Goal: Information Seeking & Learning: Learn about a topic

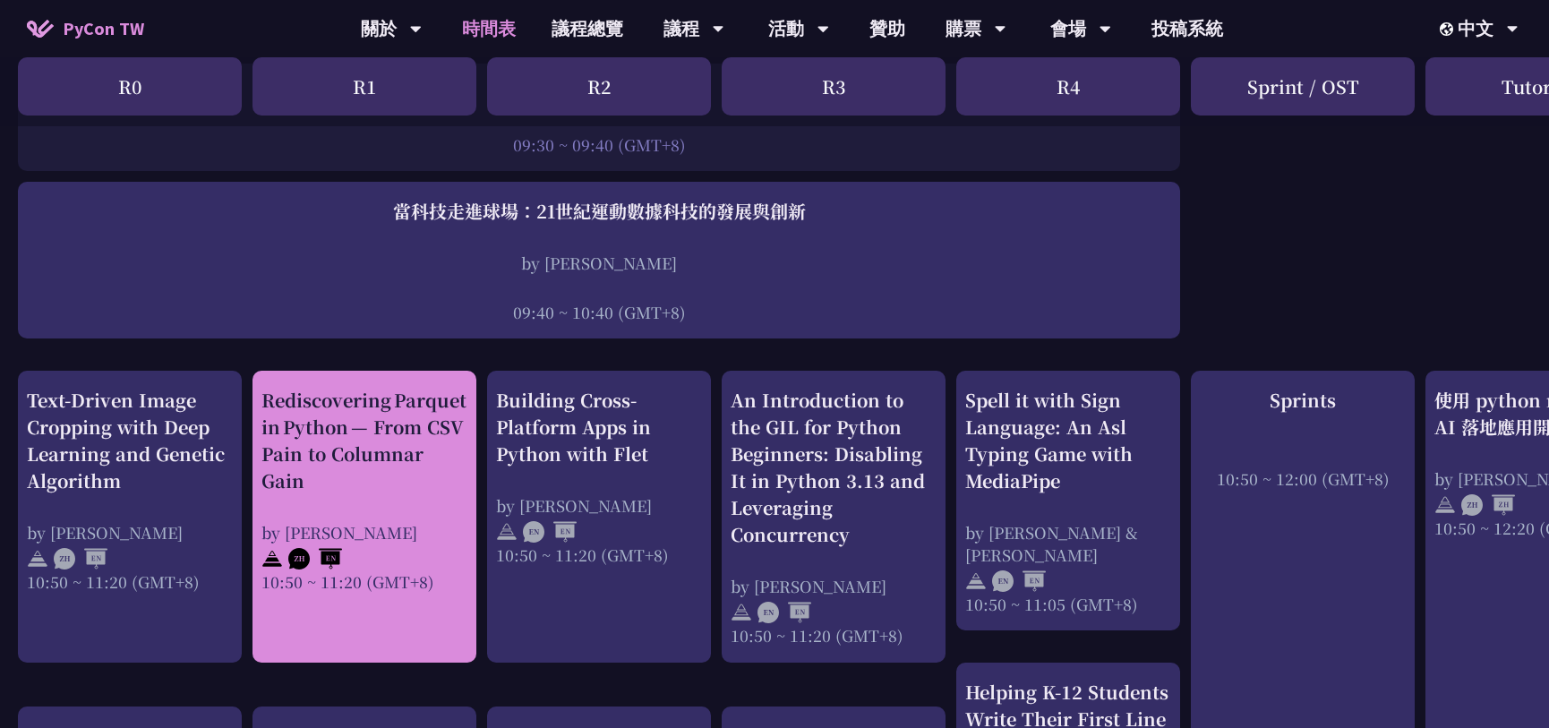
scroll to position [569, 0]
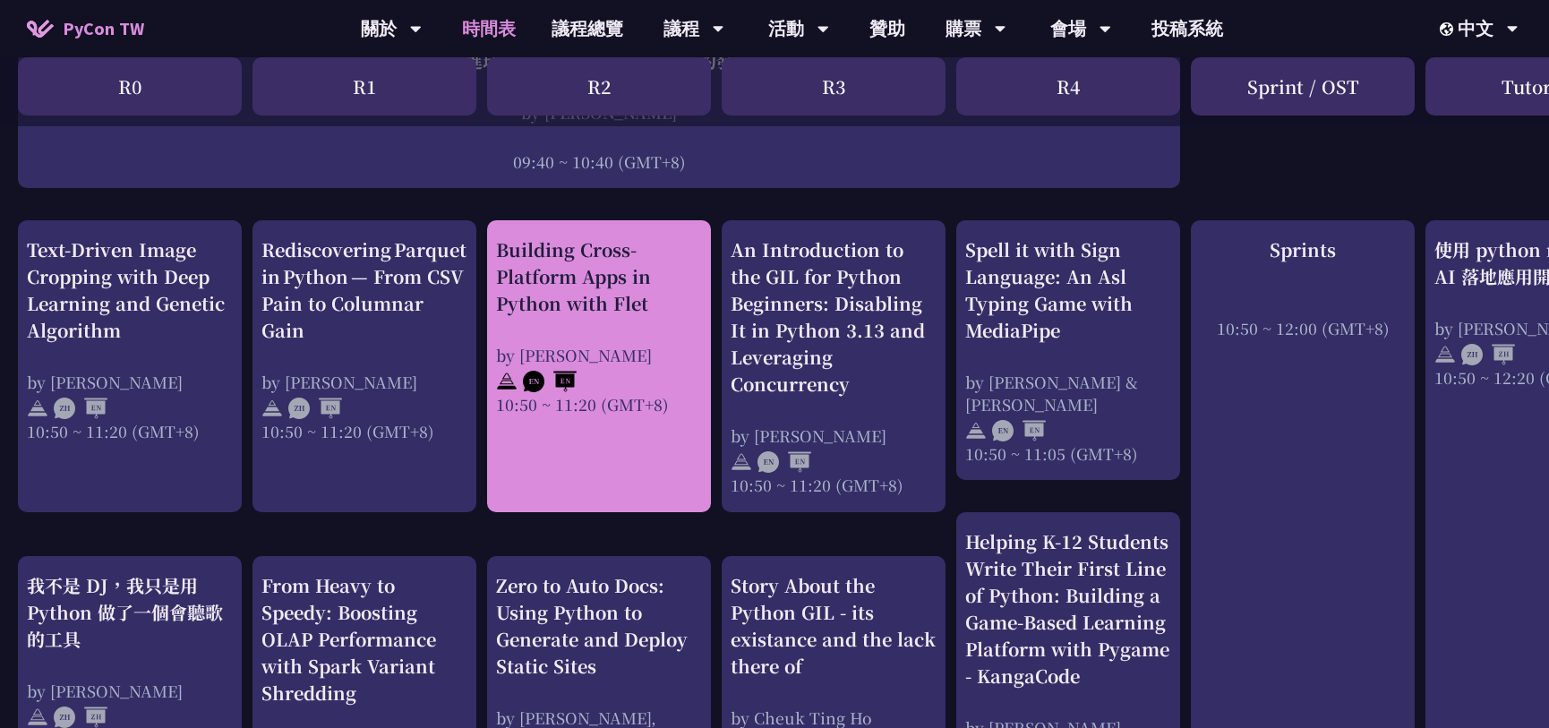
click at [607, 322] on div "Building Cross-Platform Apps in Python with Flet by [PERSON_NAME] 10:50 ~ 11:20…" at bounding box center [599, 325] width 206 height 179
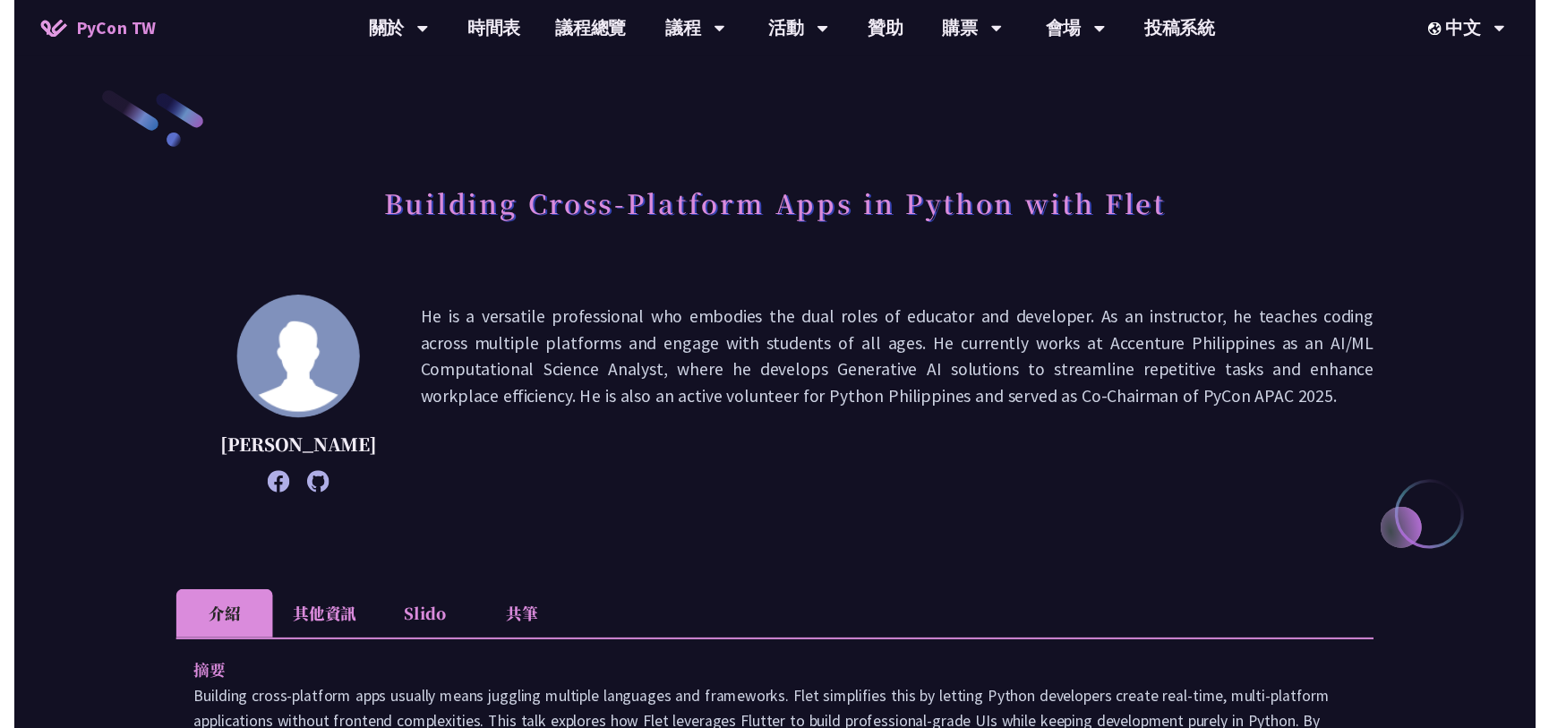
scroll to position [569, 0]
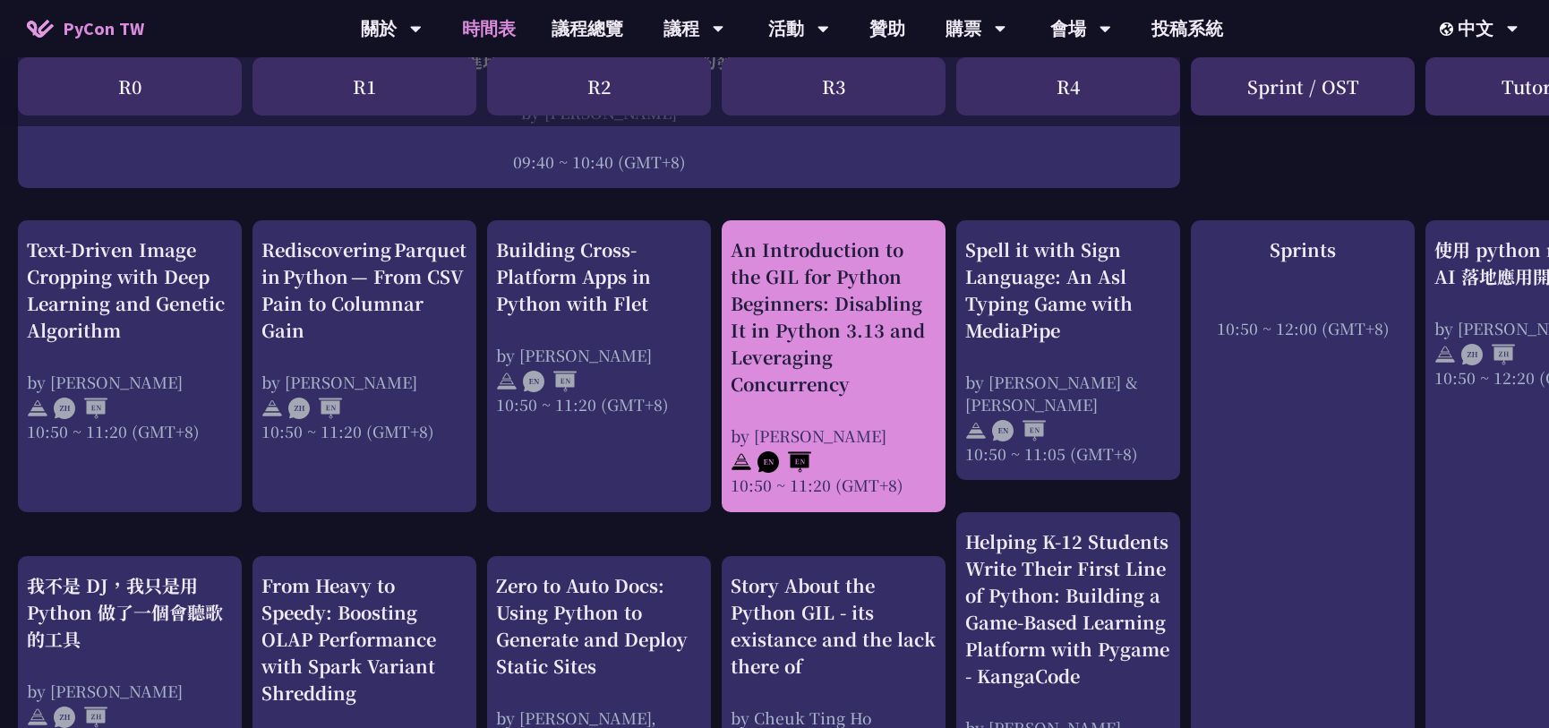
click at [876, 397] on div "An Introduction to the GIL for Python Beginners: Disabling It in Python 3.13 an…" at bounding box center [834, 366] width 206 height 260
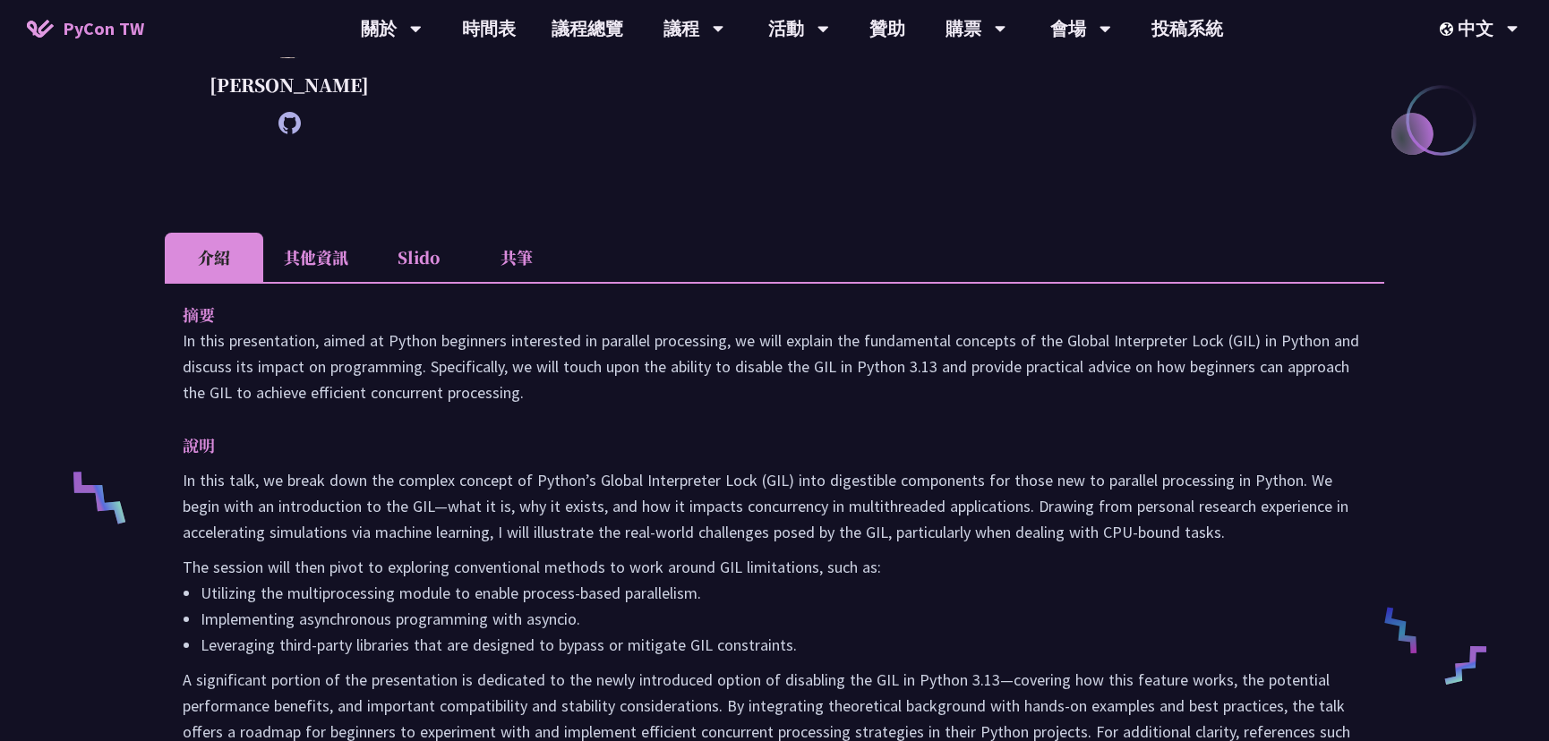
scroll to position [406, 0]
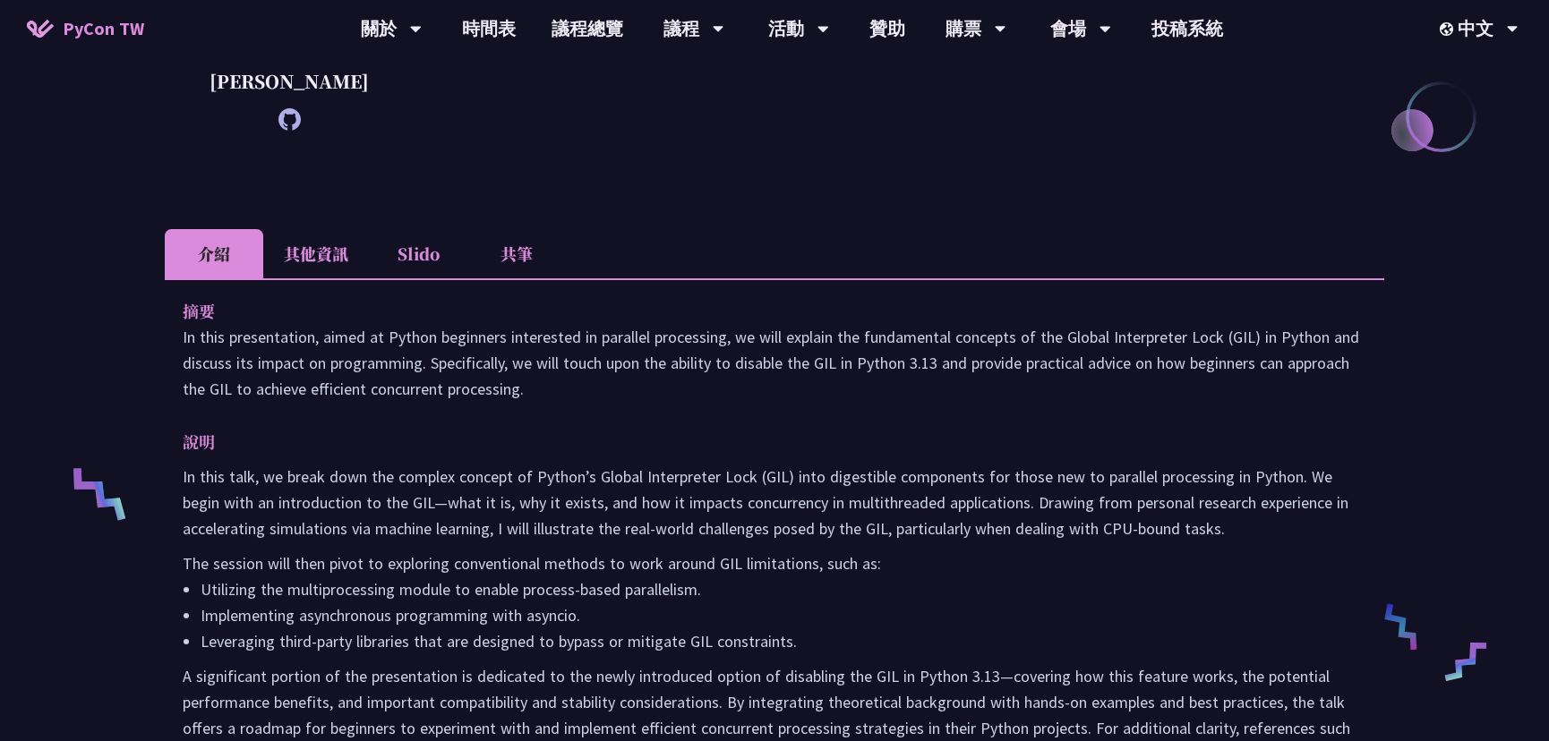
click at [432, 261] on li "Slido" at bounding box center [418, 253] width 98 height 49
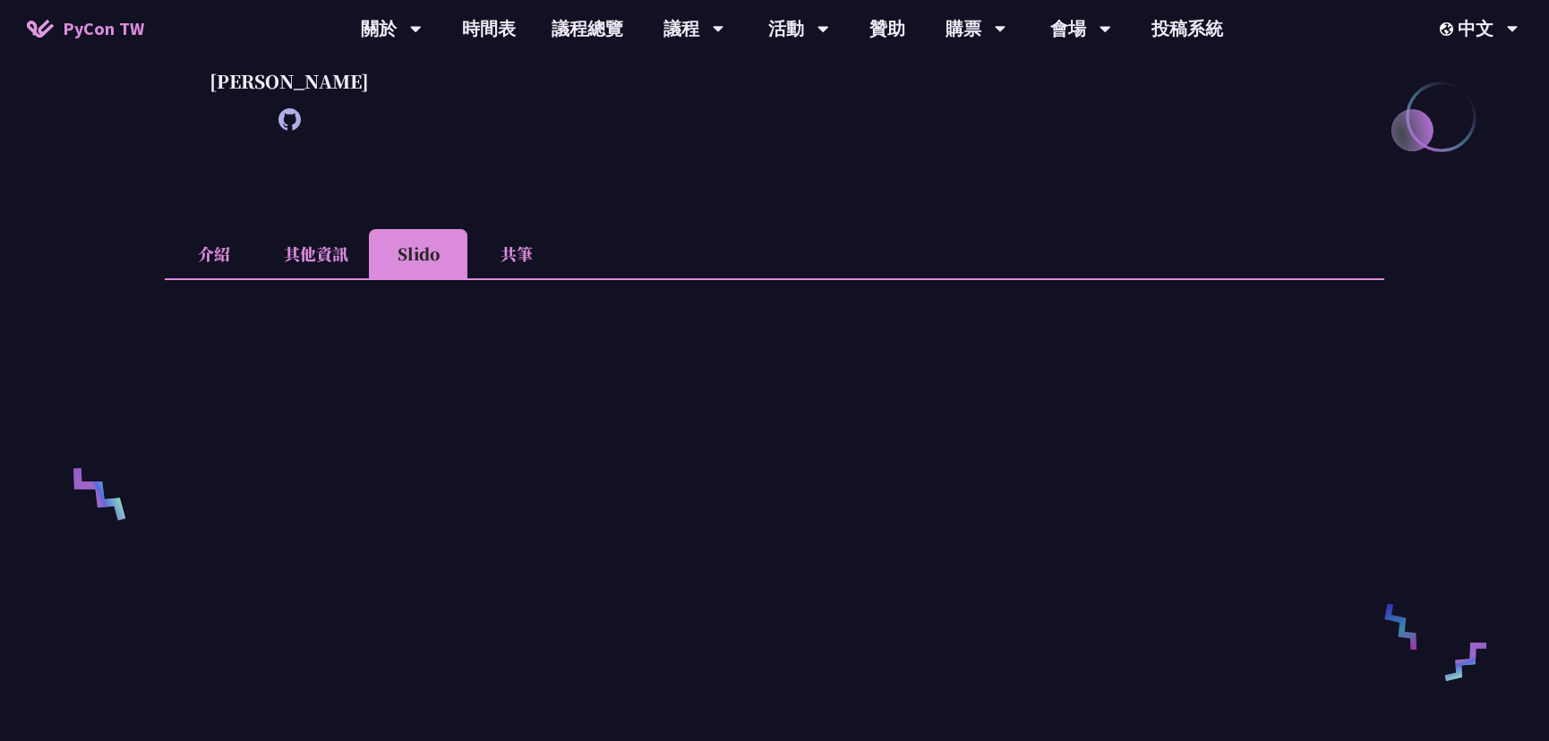
click at [331, 260] on li "其他資訊" at bounding box center [316, 253] width 106 height 49
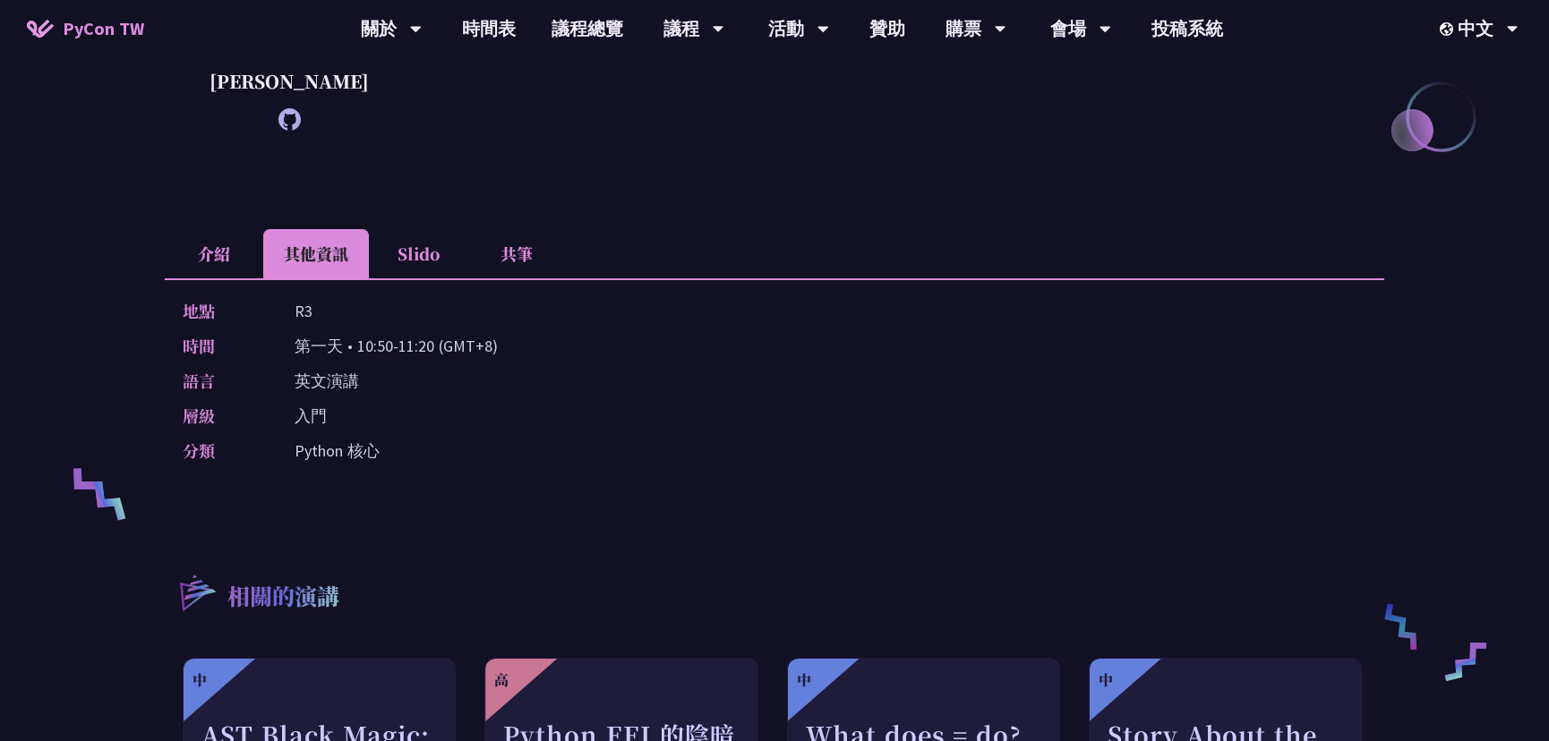
click at [227, 256] on li "介紹" at bounding box center [214, 253] width 98 height 49
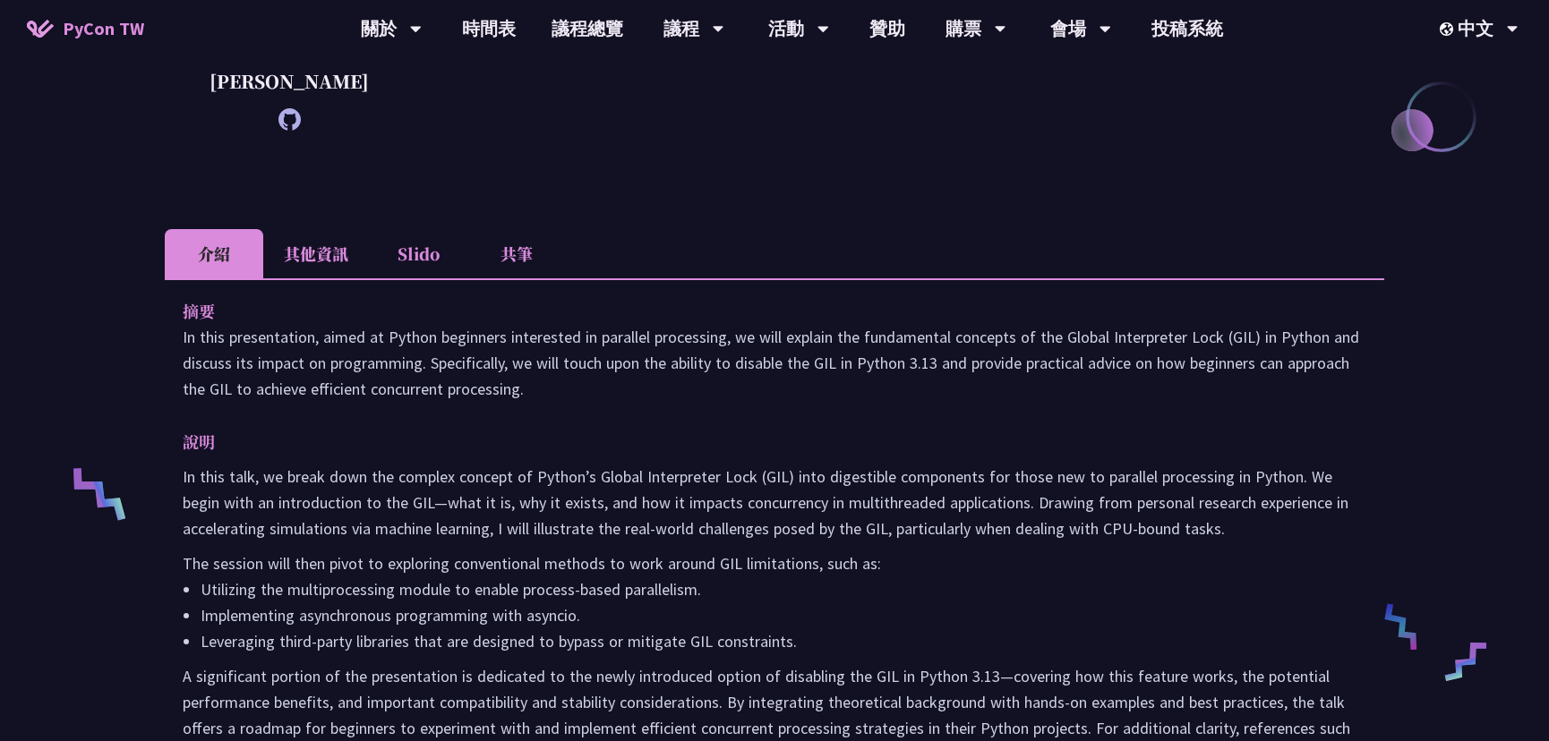
click at [227, 256] on li "介紹" at bounding box center [214, 253] width 98 height 49
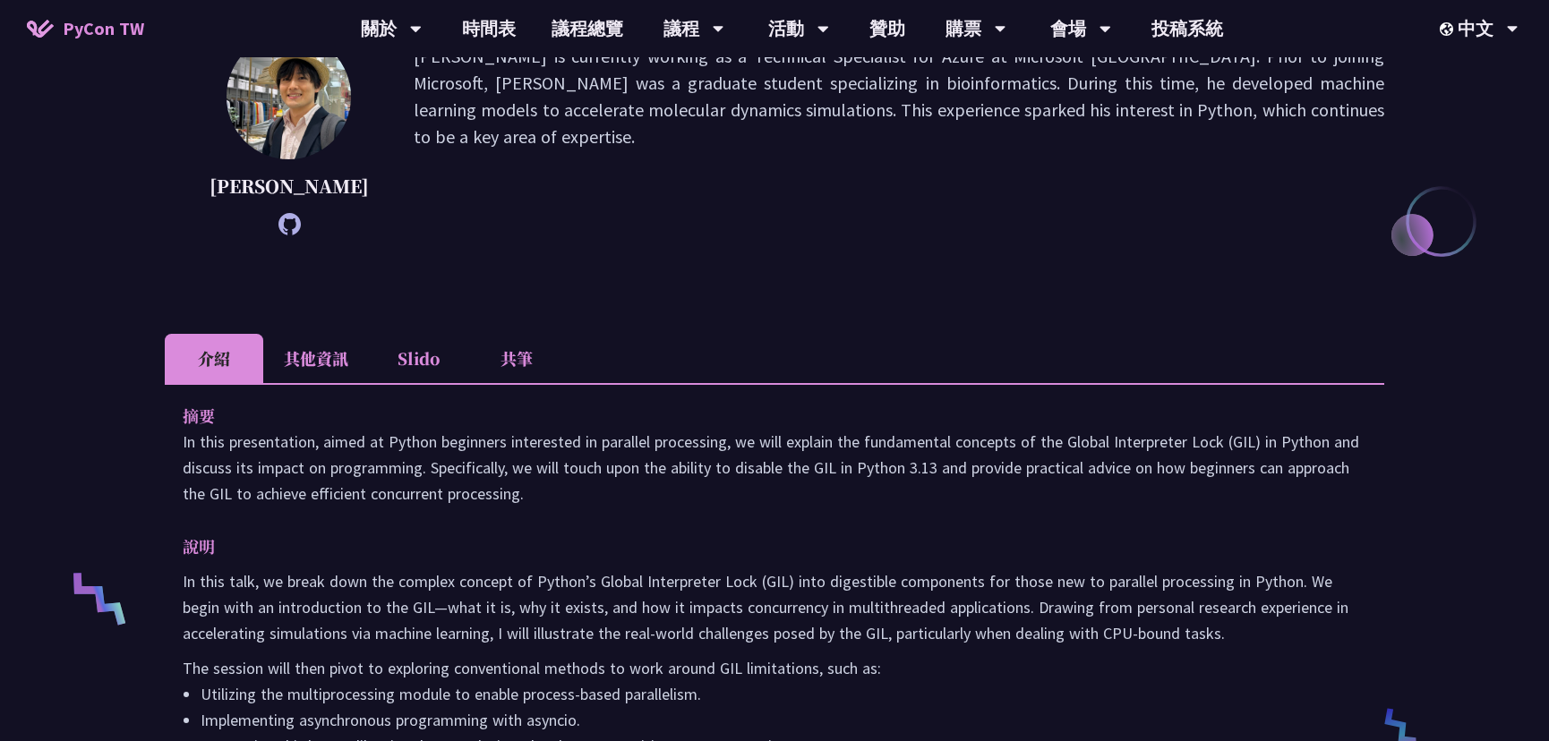
scroll to position [0, 0]
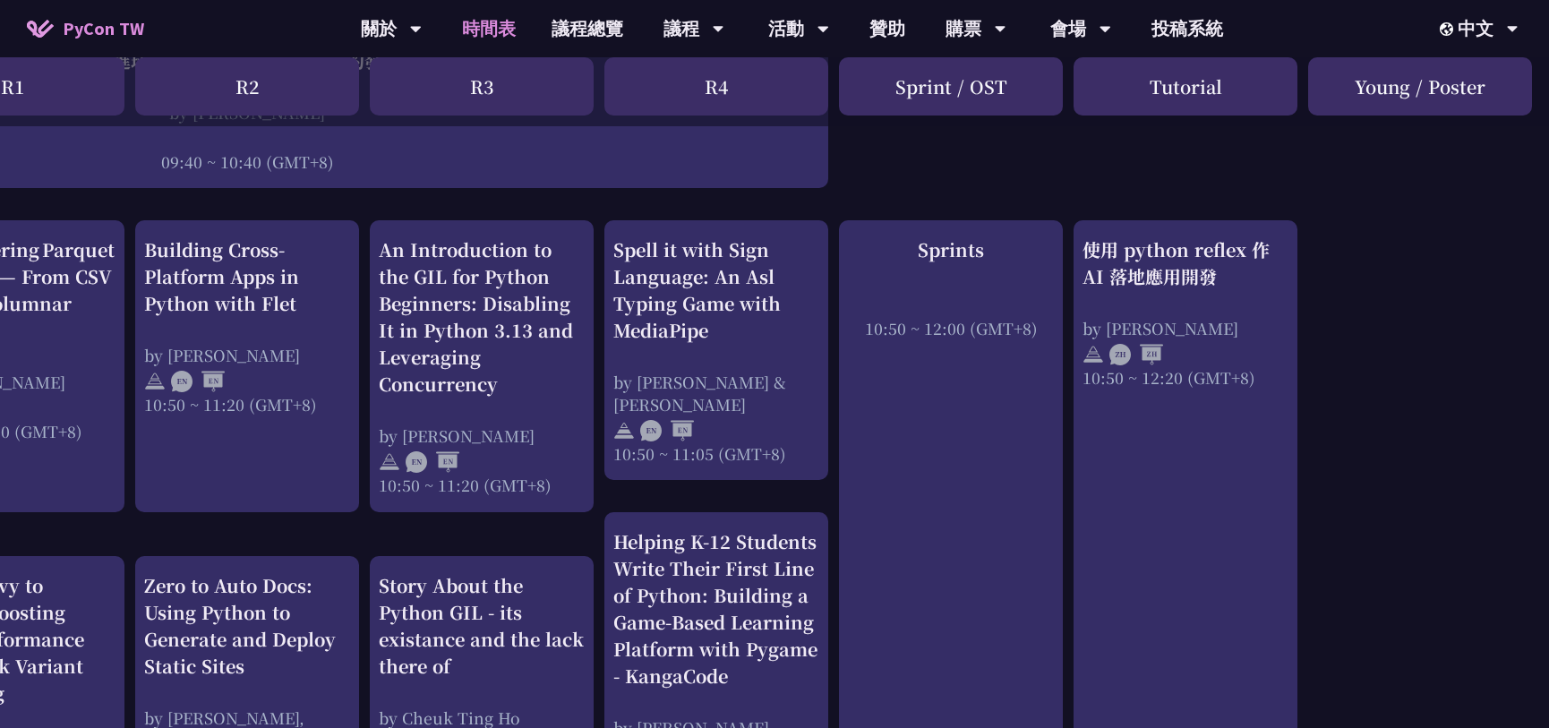
scroll to position [569, 306]
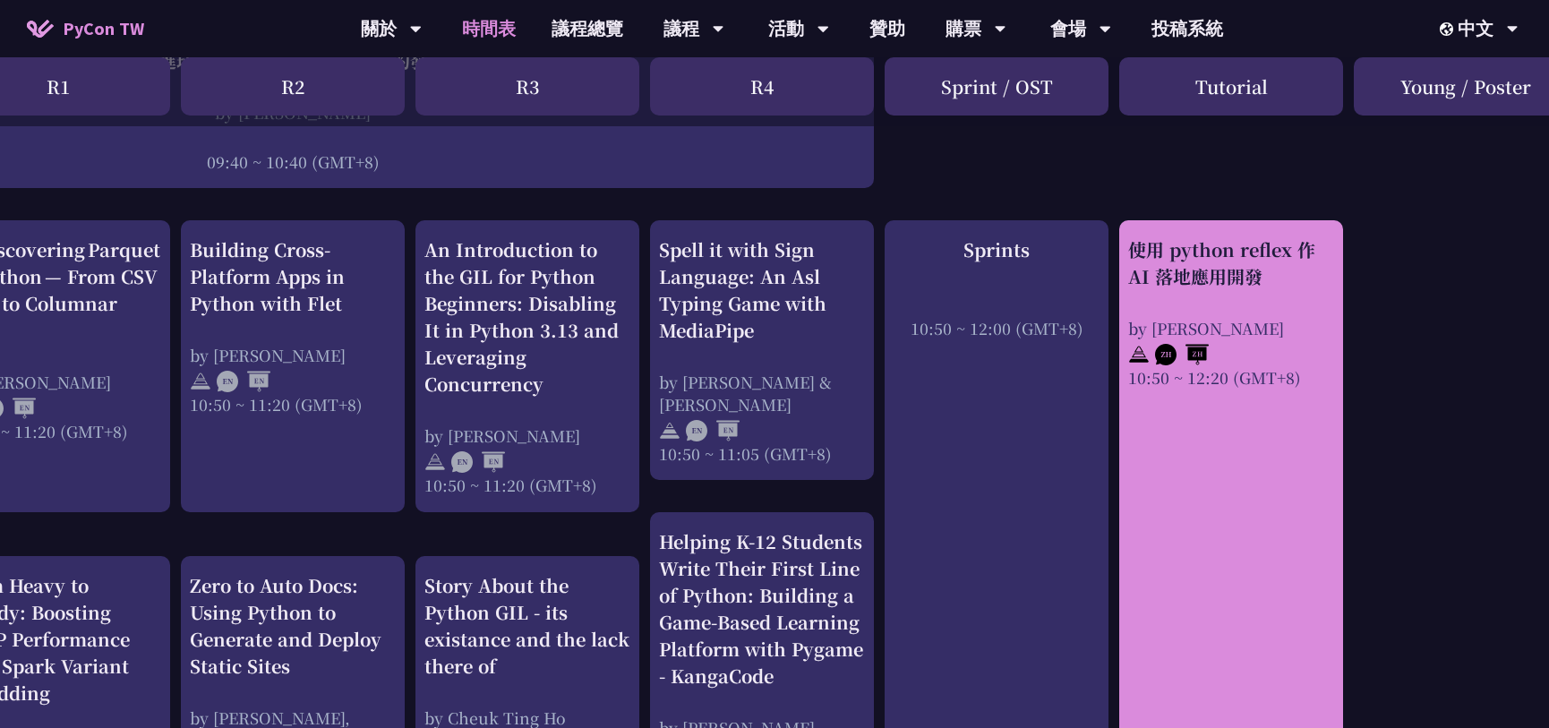
click at [1252, 440] on div "使用 python reflex 作 AI 落地應用開發 by Milo Chen 10:50 ~ 12:20 (GMT+8)" at bounding box center [1231, 555] width 224 height 671
click at [1201, 383] on div "10:50 ~ 12:20 (GMT+8)" at bounding box center [1231, 377] width 206 height 22
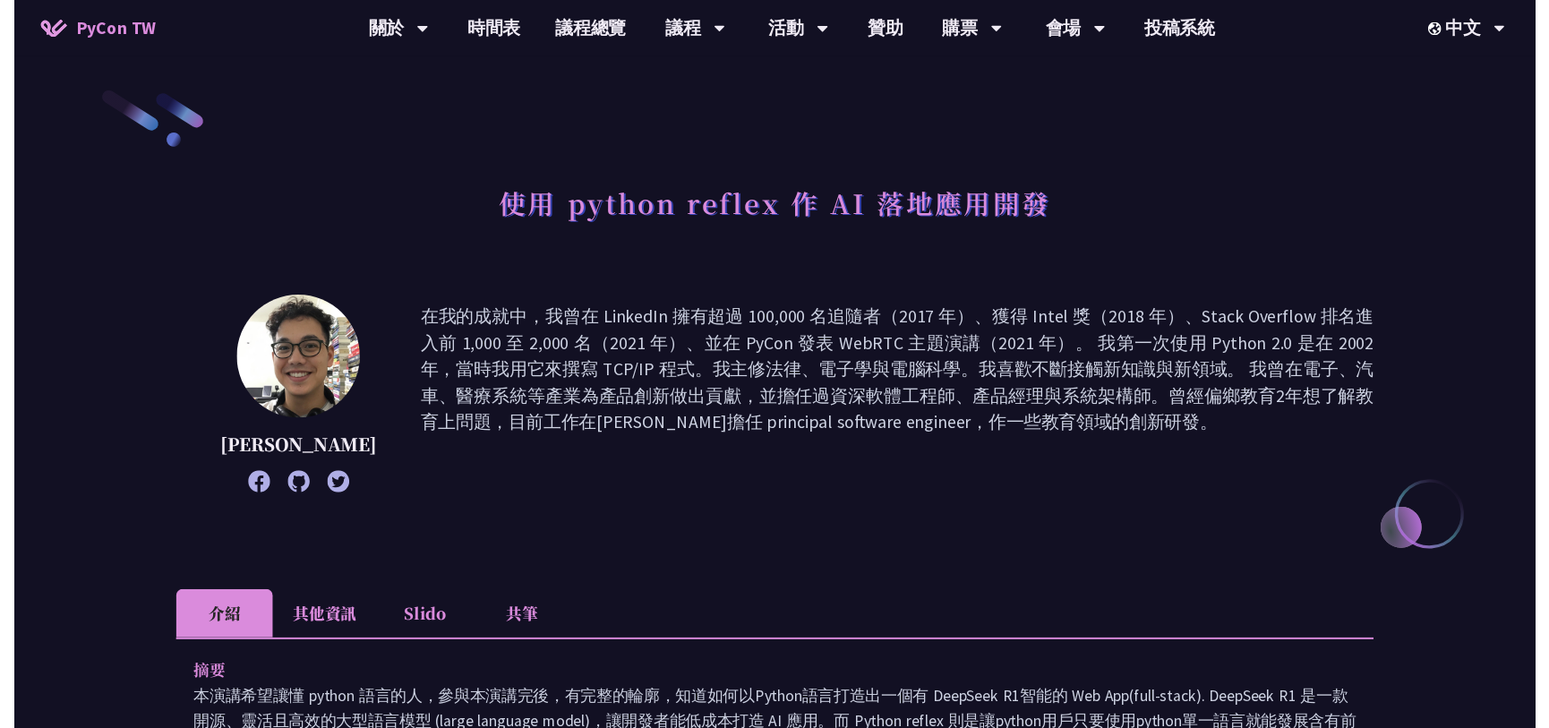
scroll to position [569, 0]
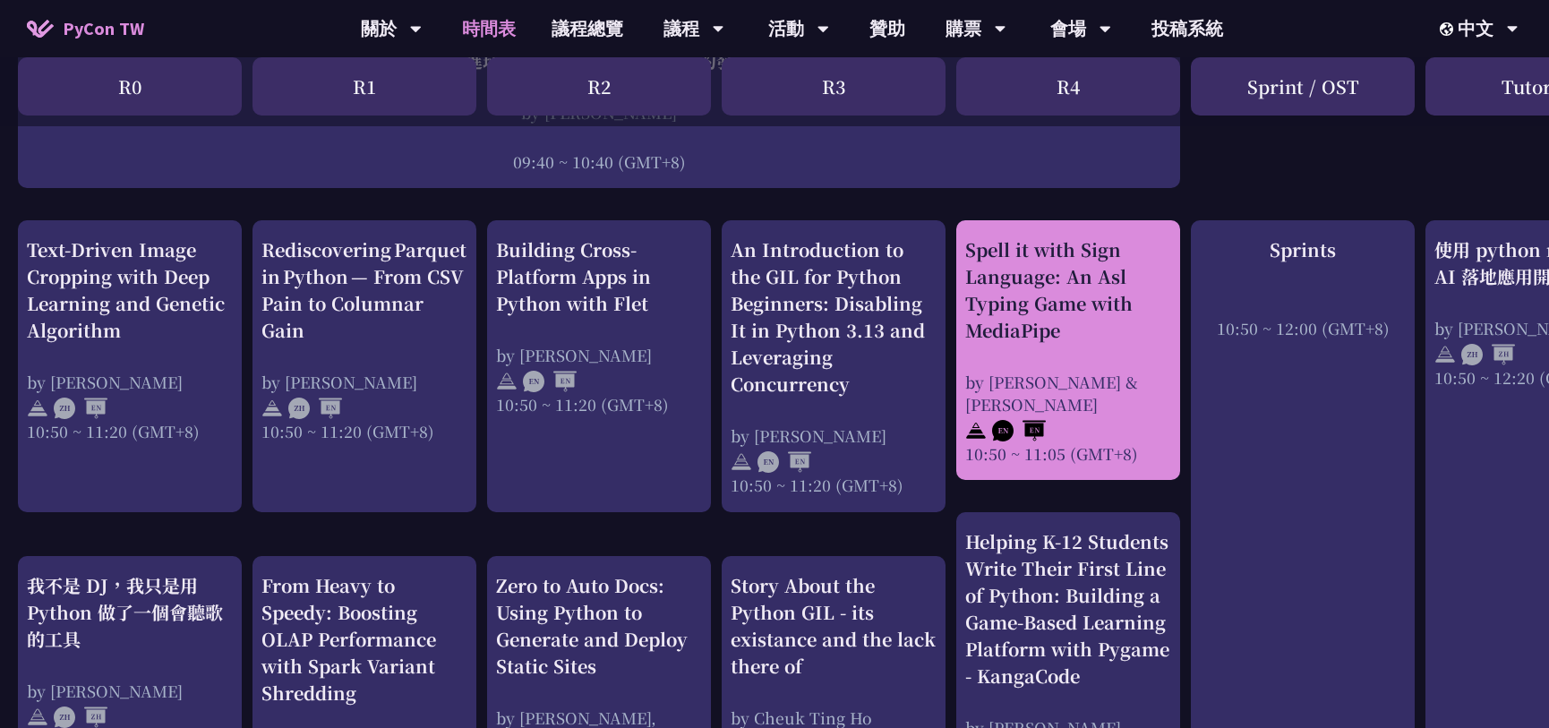
click at [1074, 330] on div "Spell it with Sign Language: An Asl Typing Game with MediaPipe" at bounding box center [1068, 289] width 206 height 107
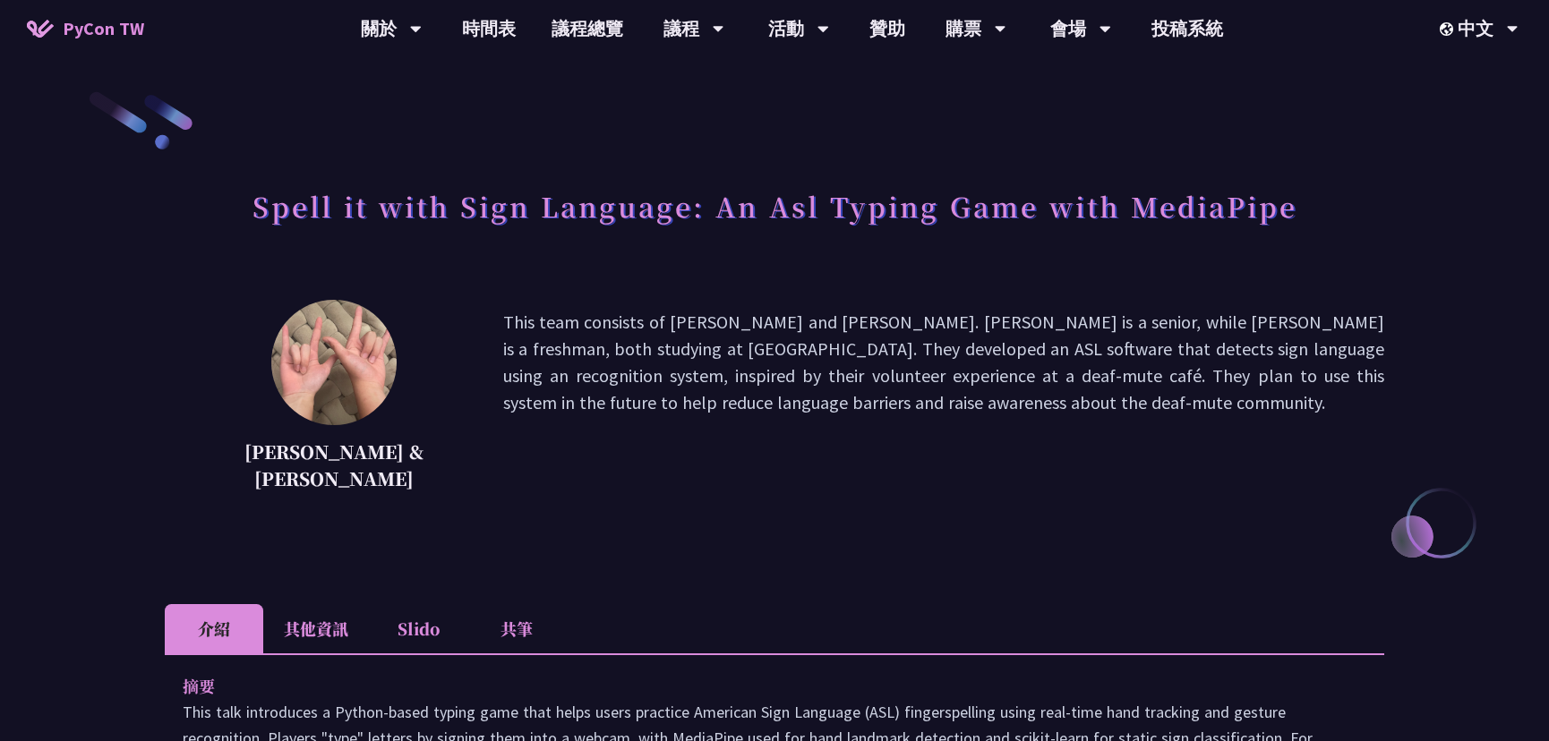
drag, startPoint x: 701, startPoint y: 319, endPoint x: 791, endPoint y: 321, distance: 89.5
click at [791, 321] on p "This team consists of Megan Chang and Ethan Chang. Megan is a senior, while Eth…" at bounding box center [943, 403] width 881 height 188
click at [774, 361] on p "This team consists of Megan Chang and Ethan Chang. Megan is a senior, while Eth…" at bounding box center [943, 403] width 881 height 188
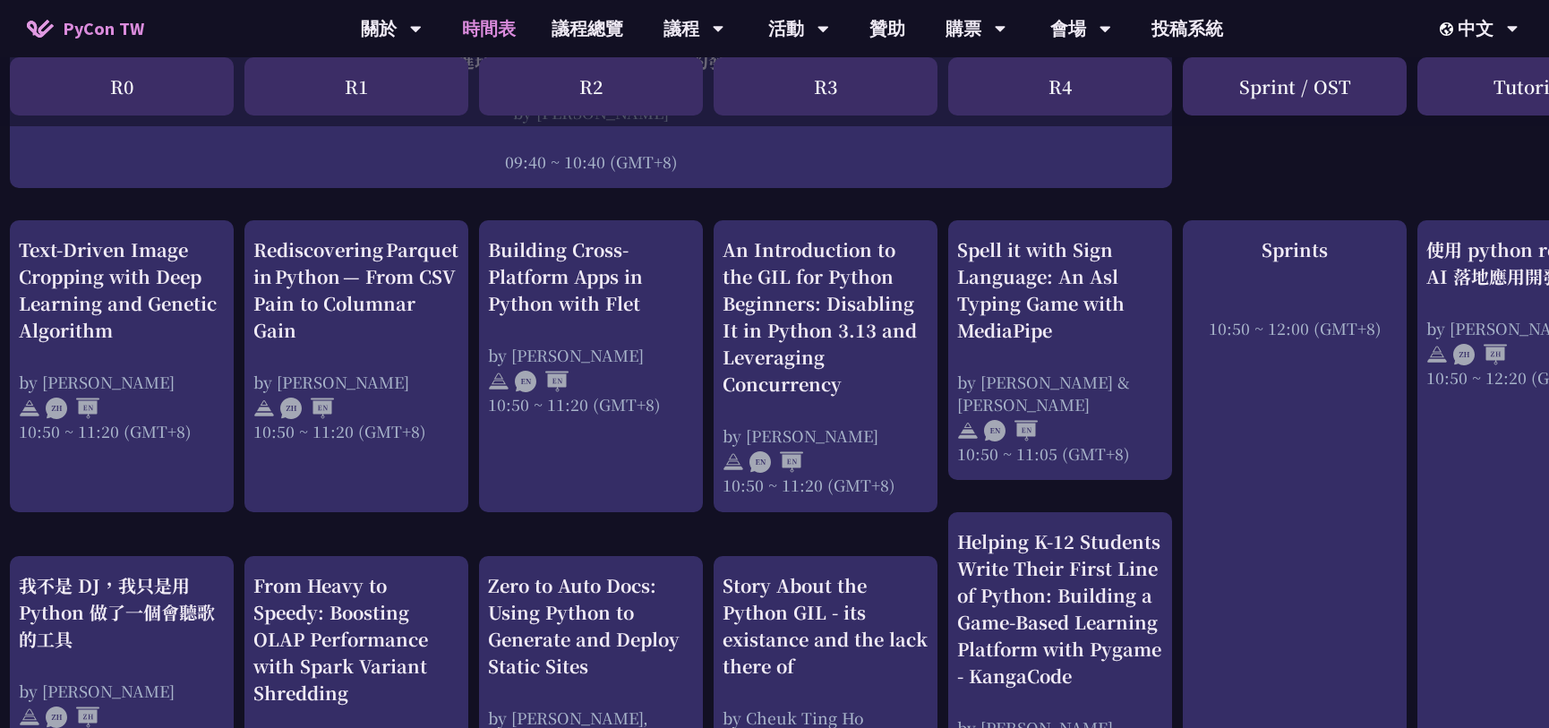
scroll to position [569, 0]
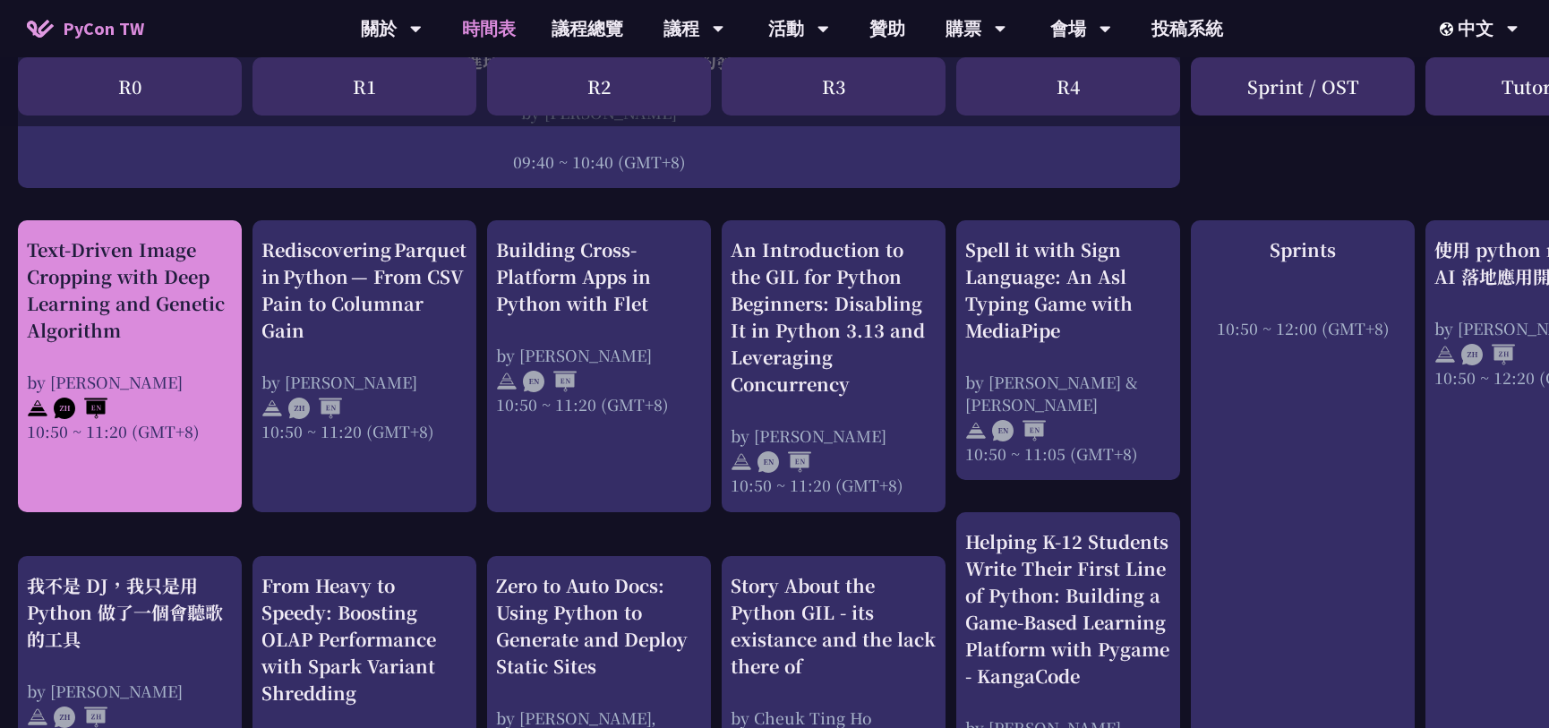
click at [164, 332] on div "Text-Driven Image Cropping with Deep Learning and Genetic Algorithm" at bounding box center [130, 289] width 206 height 107
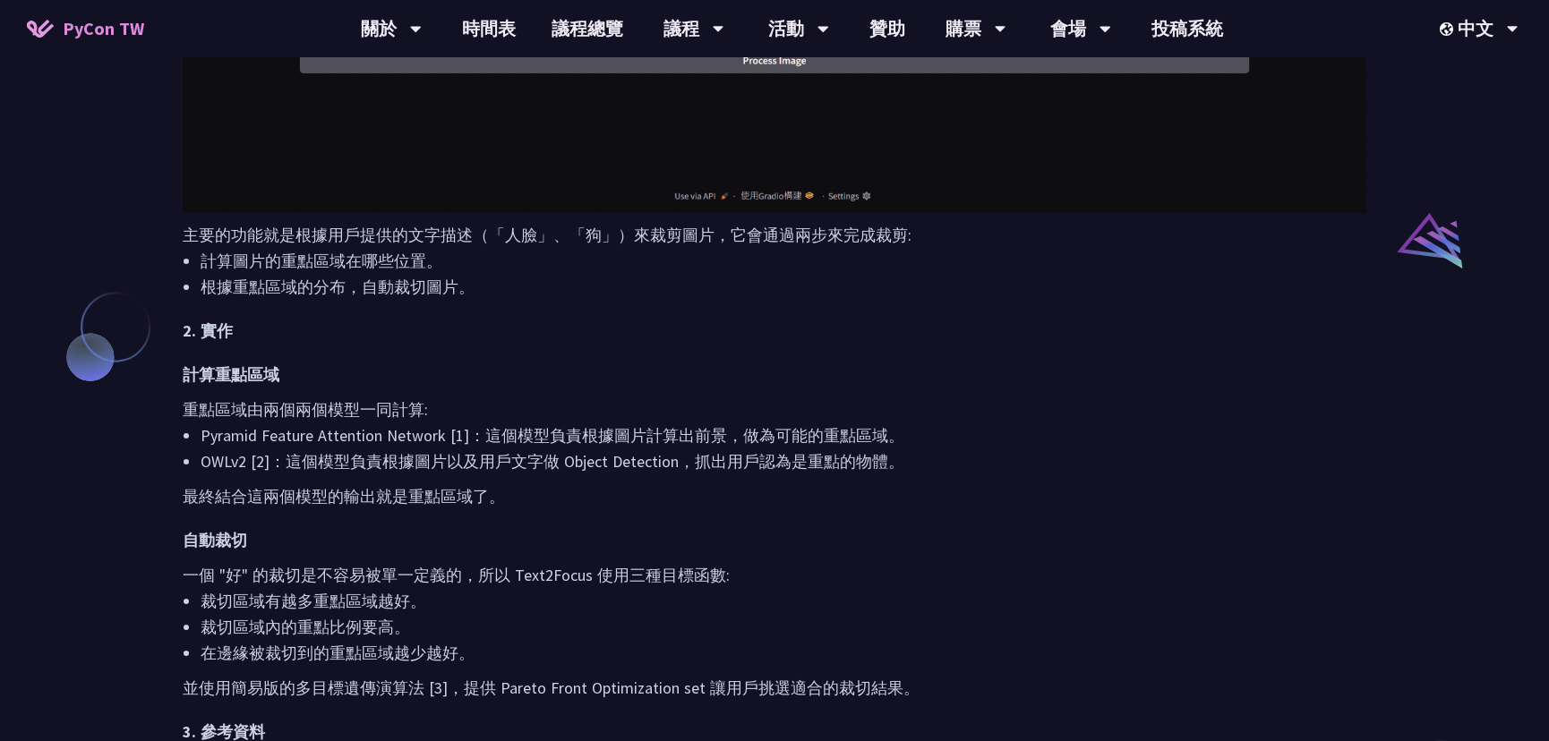
scroll to position [1383, 0]
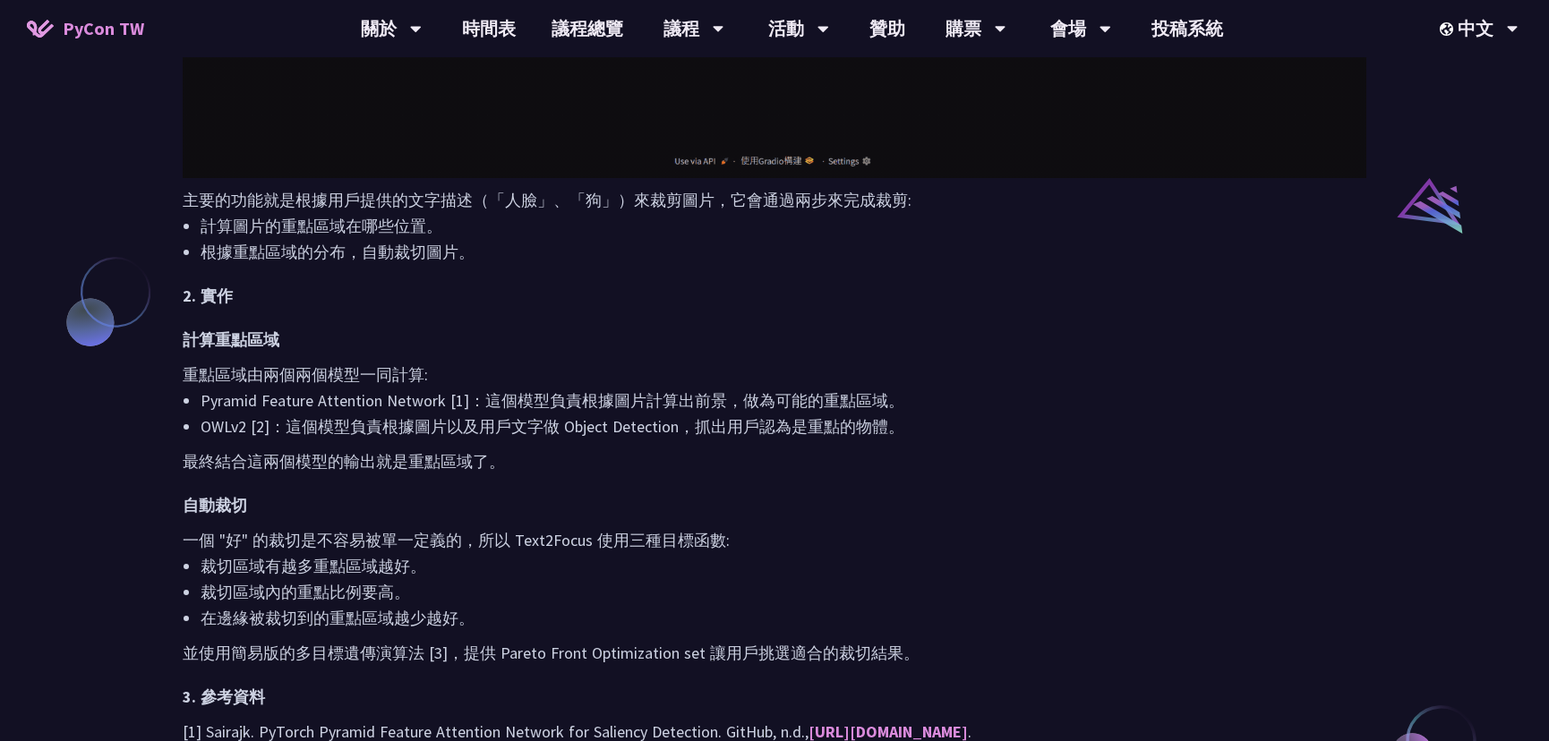
drag, startPoint x: 224, startPoint y: 379, endPoint x: 334, endPoint y: 382, distance: 110.2
click at [344, 381] on p "重點區域由兩個兩個模型一同計算:" at bounding box center [775, 375] width 1184 height 26
click at [331, 407] on li "Pyramid Feature Attention Network [1]：這個模型負責根據圖片計算出前景，做為可能的重點區域。" at bounding box center [784, 401] width 1166 height 26
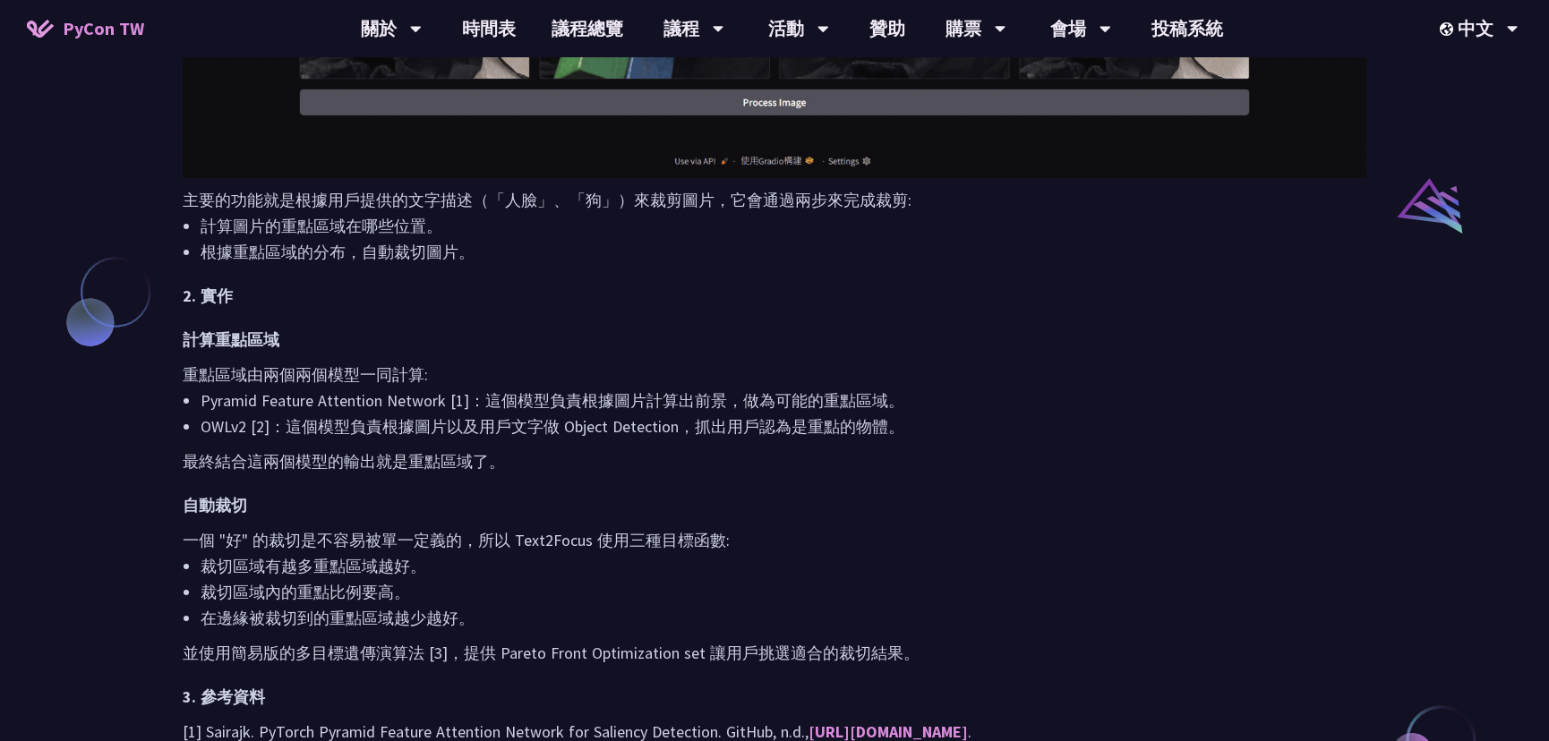
drag, startPoint x: 252, startPoint y: 403, endPoint x: 403, endPoint y: 402, distance: 151.3
click at [417, 402] on li "Pyramid Feature Attention Network [1]：這個模型負責根據圖片計算出前景，做為可能的重點區域。" at bounding box center [784, 401] width 1166 height 26
click at [436, 401] on li "Pyramid Feature Attention Network [1]：這個模型負責根據圖片計算出前景，做為可能的重點區域。" at bounding box center [784, 401] width 1166 height 26
drag, startPoint x: 278, startPoint y: 399, endPoint x: 449, endPoint y: 395, distance: 171.1
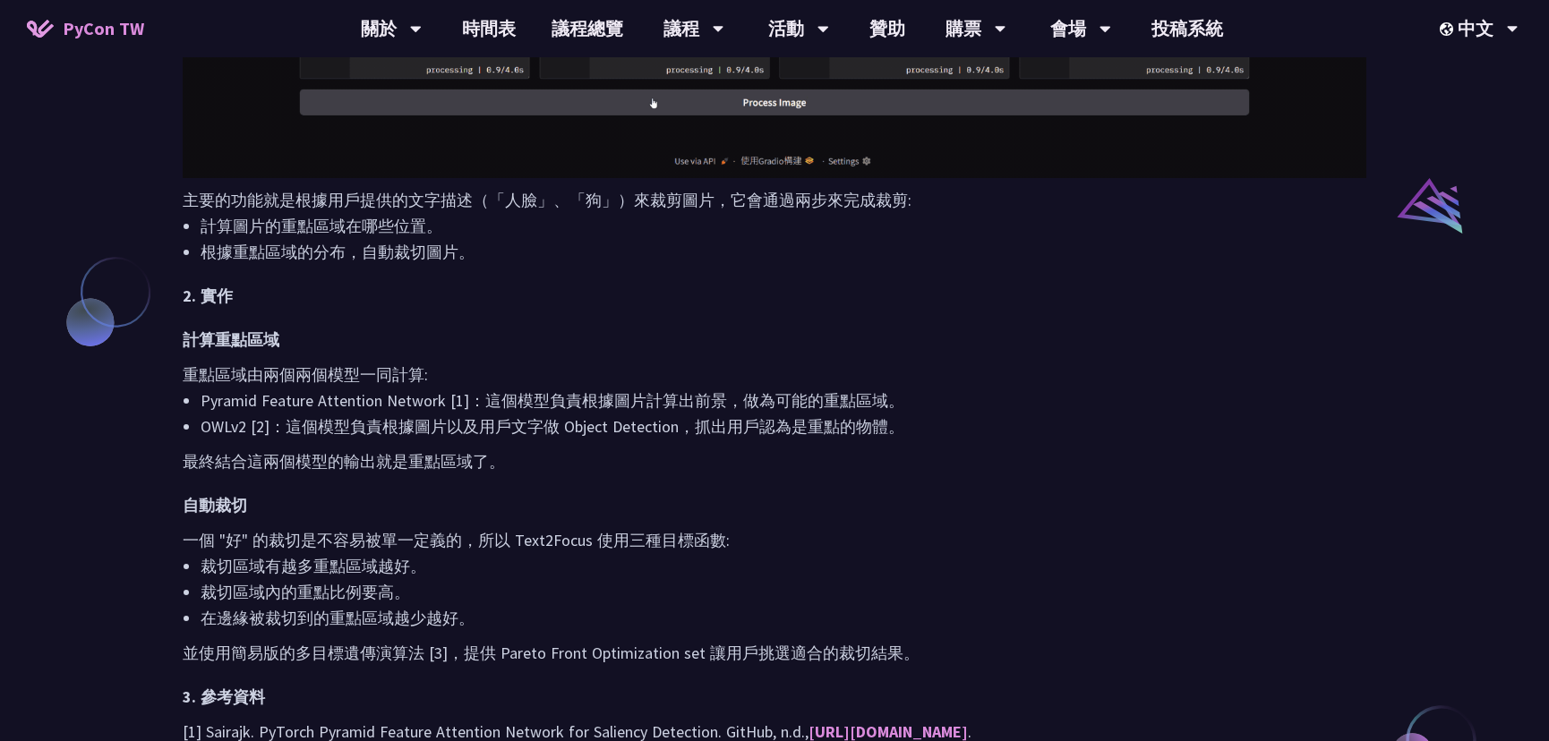
click at [474, 395] on li "Pyramid Feature Attention Network [1]：這個模型負責根據圖片計算出前景，做為可能的重點區域。" at bounding box center [784, 401] width 1166 height 26
drag, startPoint x: 500, startPoint y: 397, endPoint x: 517, endPoint y: 398, distance: 16.1
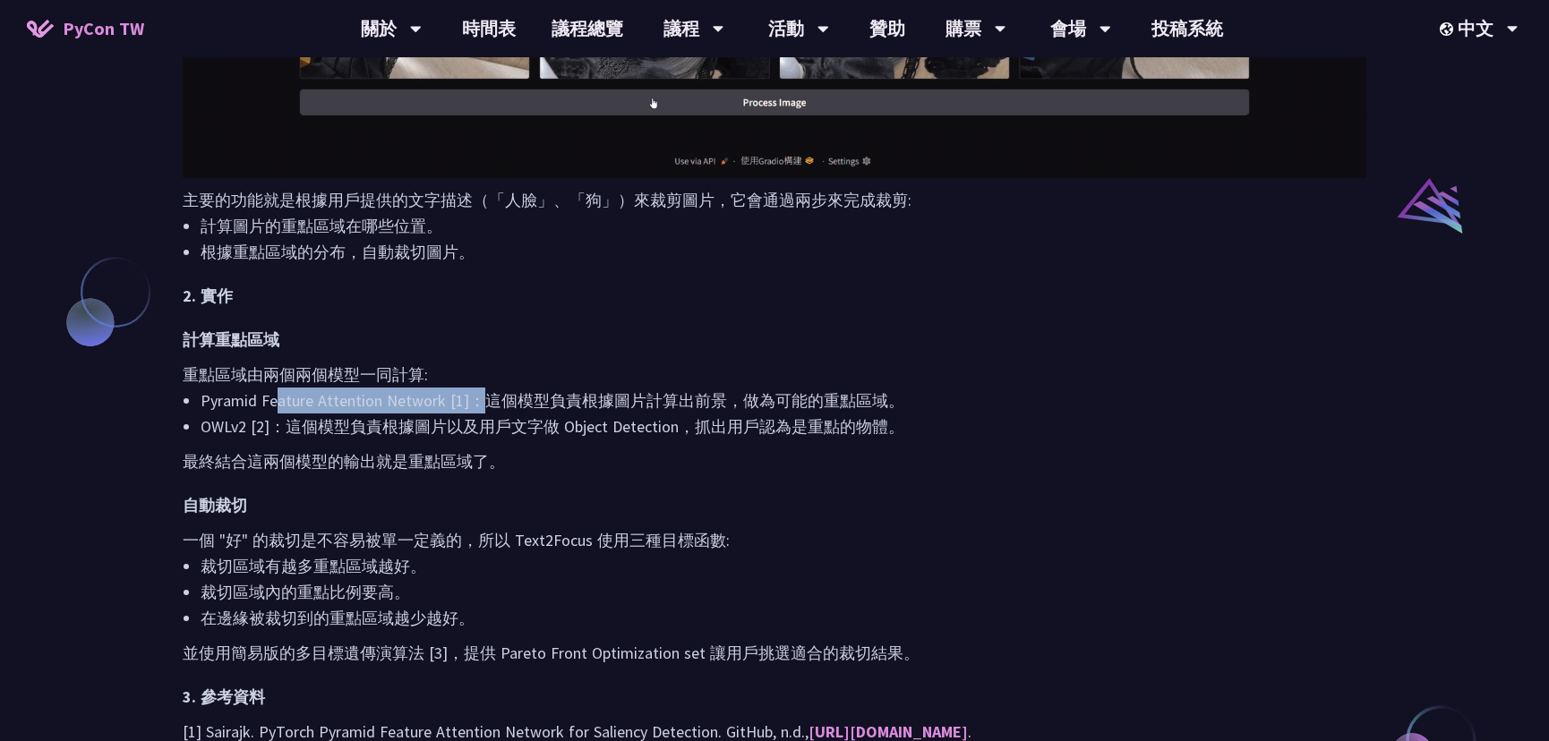
click at [517, 397] on li "Pyramid Feature Attention Network [1]：這個模型負責根據圖片計算出前景，做為可能的重點區域。" at bounding box center [784, 401] width 1166 height 26
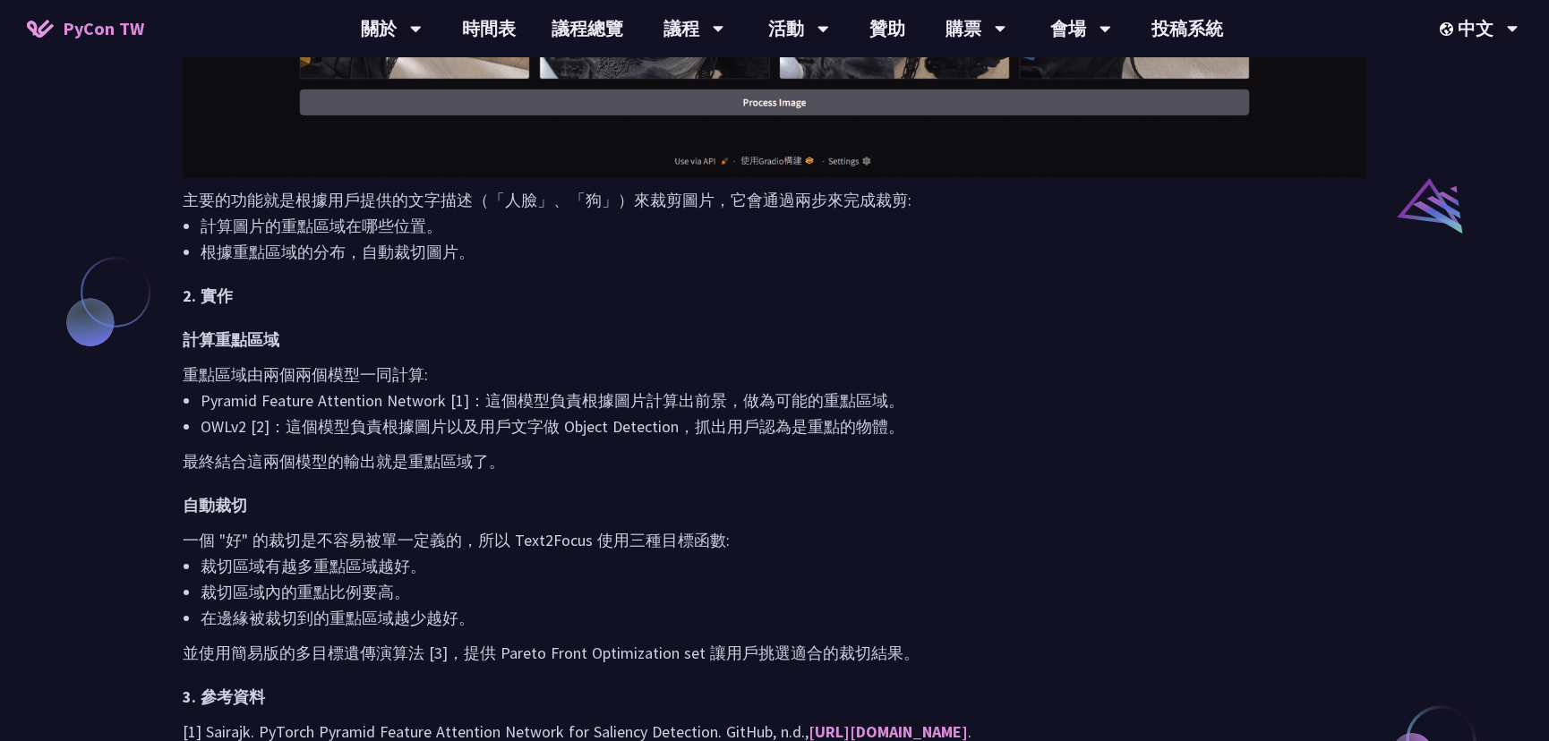
drag, startPoint x: 296, startPoint y: 399, endPoint x: 385, endPoint y: 397, distance: 88.7
click at [385, 396] on li "Pyramid Feature Attention Network [1]：這個模型負責根據圖片計算出前景，做為可能的重點區域。" at bounding box center [784, 401] width 1166 height 26
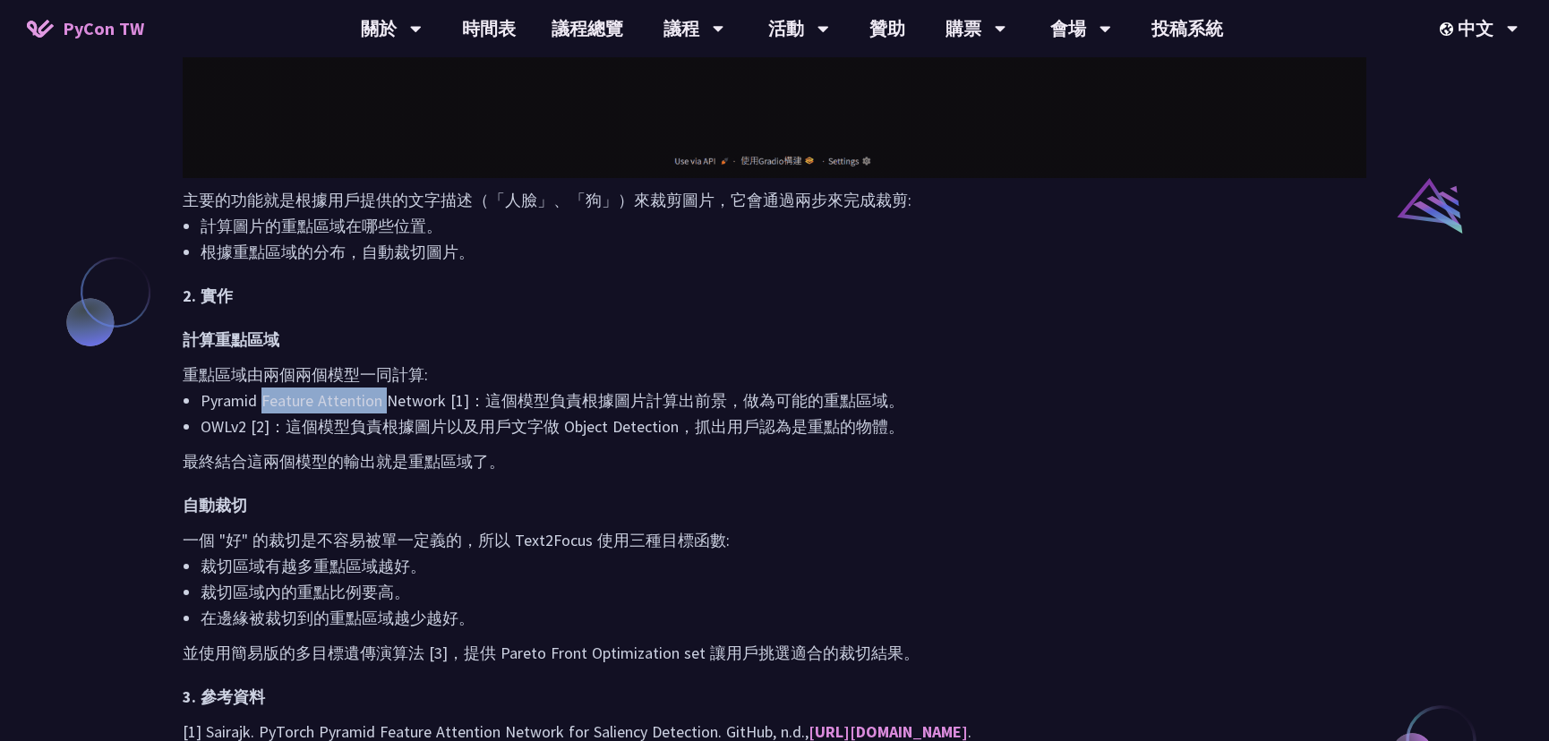
click at [460, 395] on li "Pyramid Feature Attention Network [1]：這個模型負責根據圖片計算出前景，做為可能的重點區域。" at bounding box center [784, 401] width 1166 height 26
drag, startPoint x: 197, startPoint y: 427, endPoint x: 671, endPoint y: 419, distance: 473.7
click at [665, 417] on ul "Pyramid Feature Attention Network [1]：這個模型負責根據圖片計算出前景，做為可能的重點區域。 OWLv2 [2]：這個模型…" at bounding box center [775, 414] width 1184 height 52
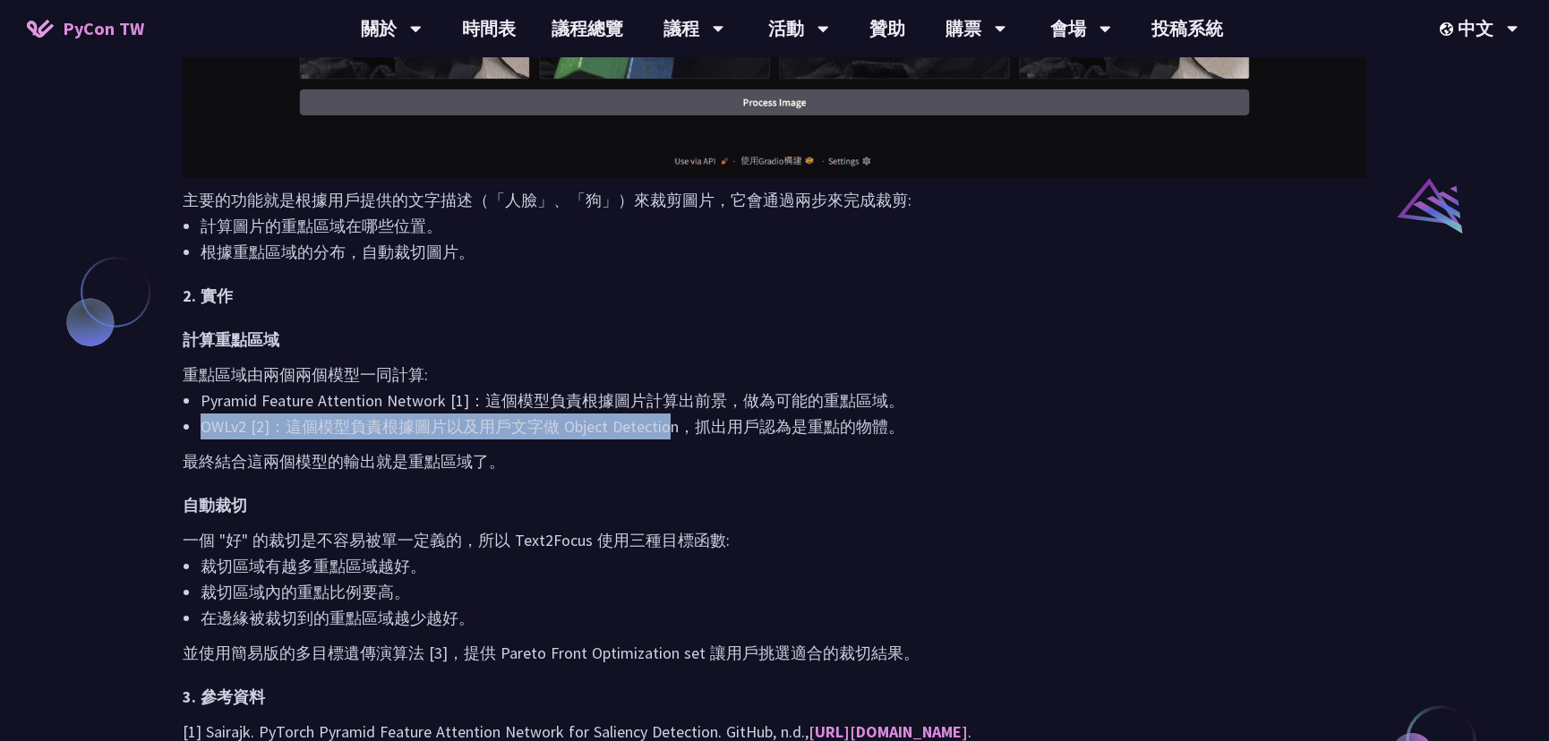
click at [698, 420] on li "OWLv2 [2]：這個模型負責根據圖片以及用戶文字做 Object Detection，抓出用戶認為是重點的物體。" at bounding box center [784, 427] width 1166 height 26
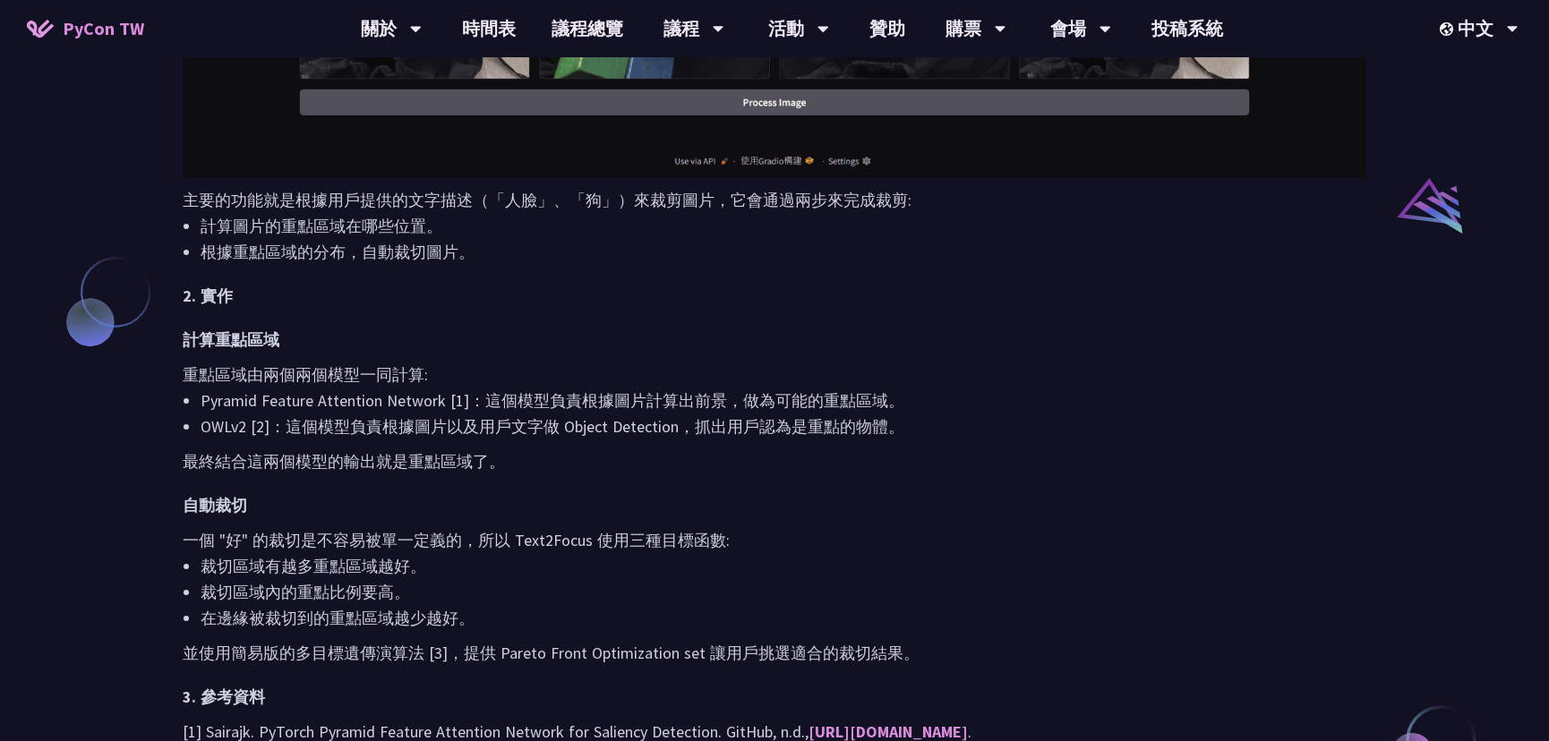
drag, startPoint x: 745, startPoint y: 421, endPoint x: 340, endPoint y: 423, distance: 404.7
click at [337, 423] on li "OWLv2 [2]：這個模型負責根據圖片以及用戶文字做 Object Detection，抓出用戶認為是重點的物體。" at bounding box center [784, 427] width 1166 height 26
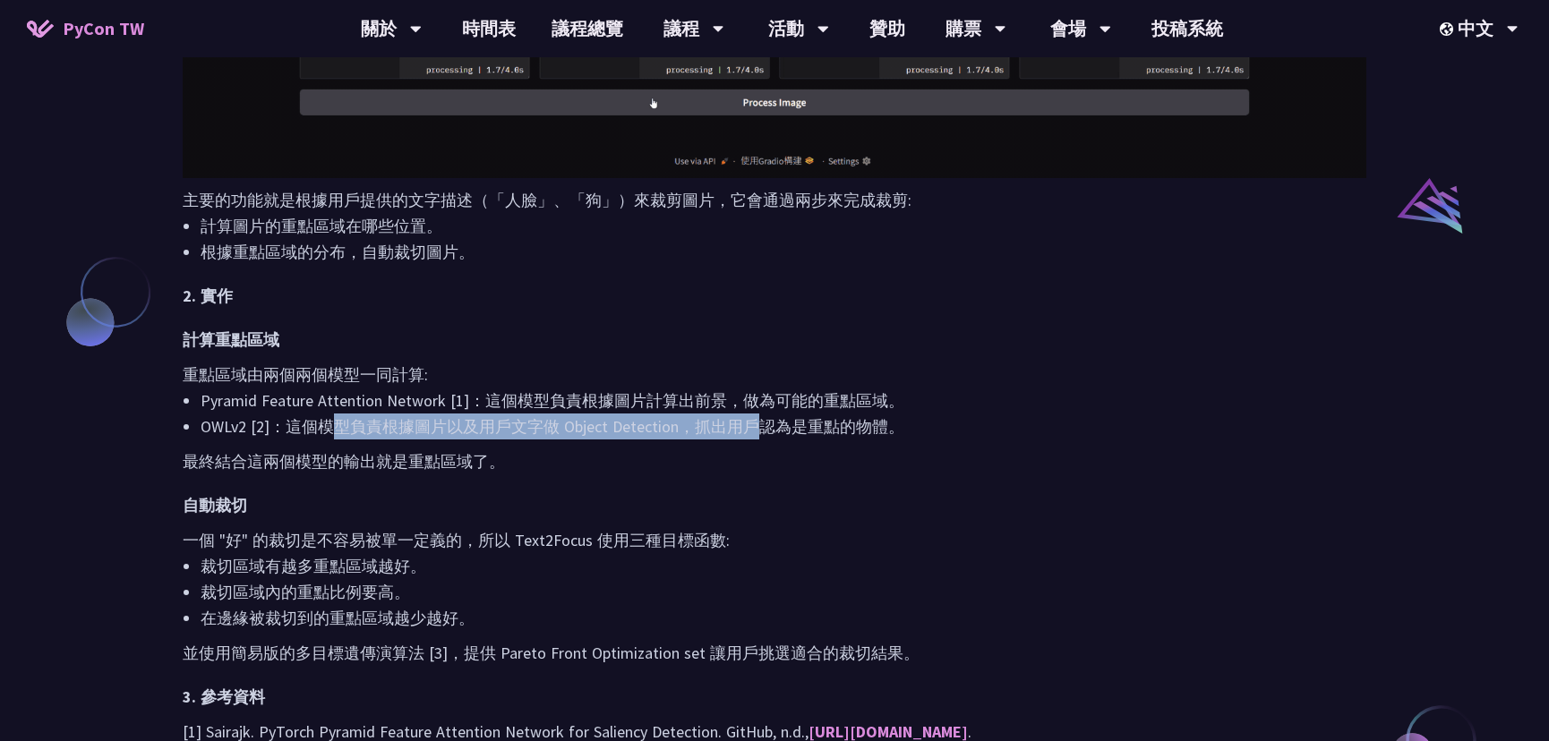
click at [249, 423] on li "OWLv2 [2]：這個模型負責根據圖片以及用戶文字做 Object Detection，抓出用戶認為是重點的物體。" at bounding box center [784, 427] width 1166 height 26
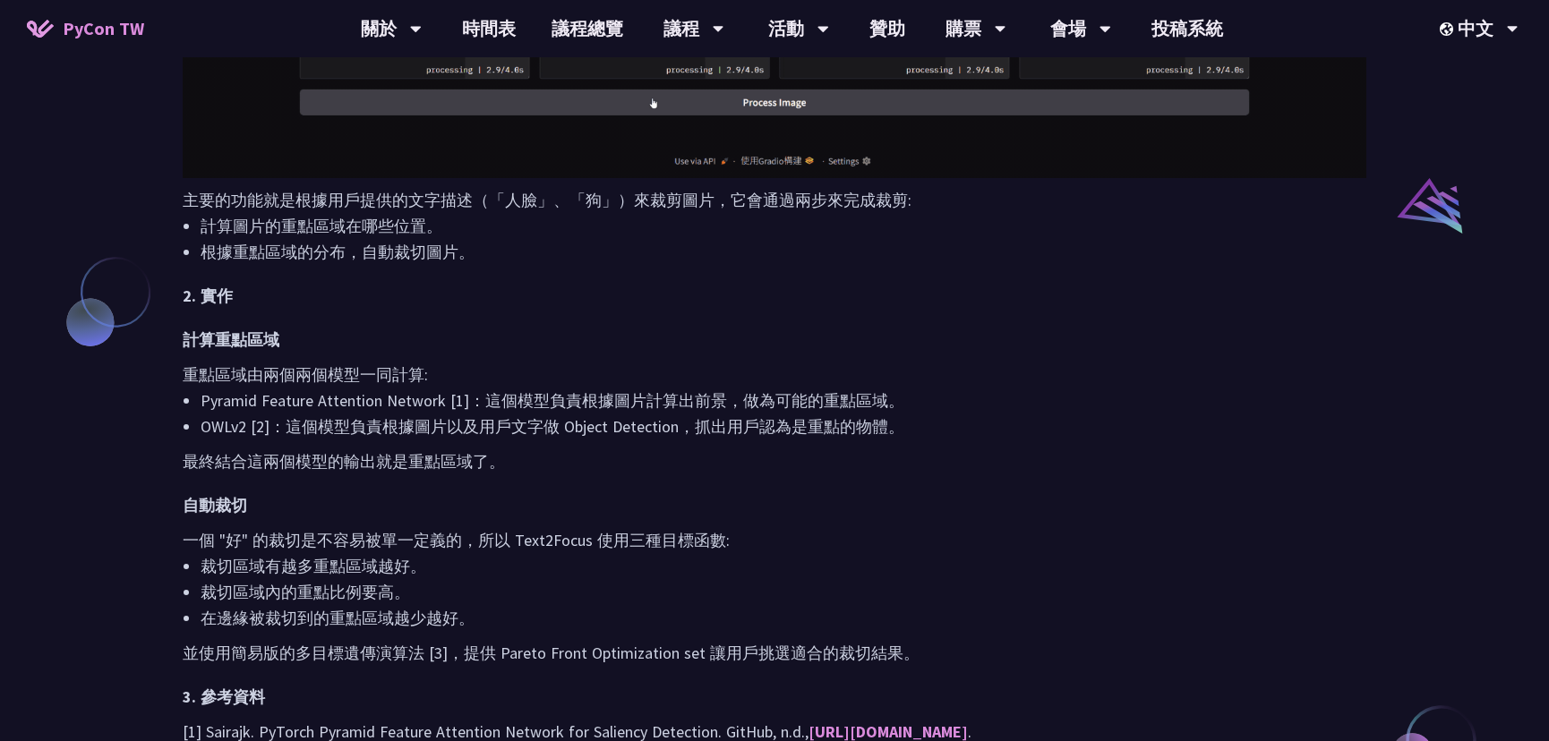
drag, startPoint x: 357, startPoint y: 421, endPoint x: 479, endPoint y: 419, distance: 121.8
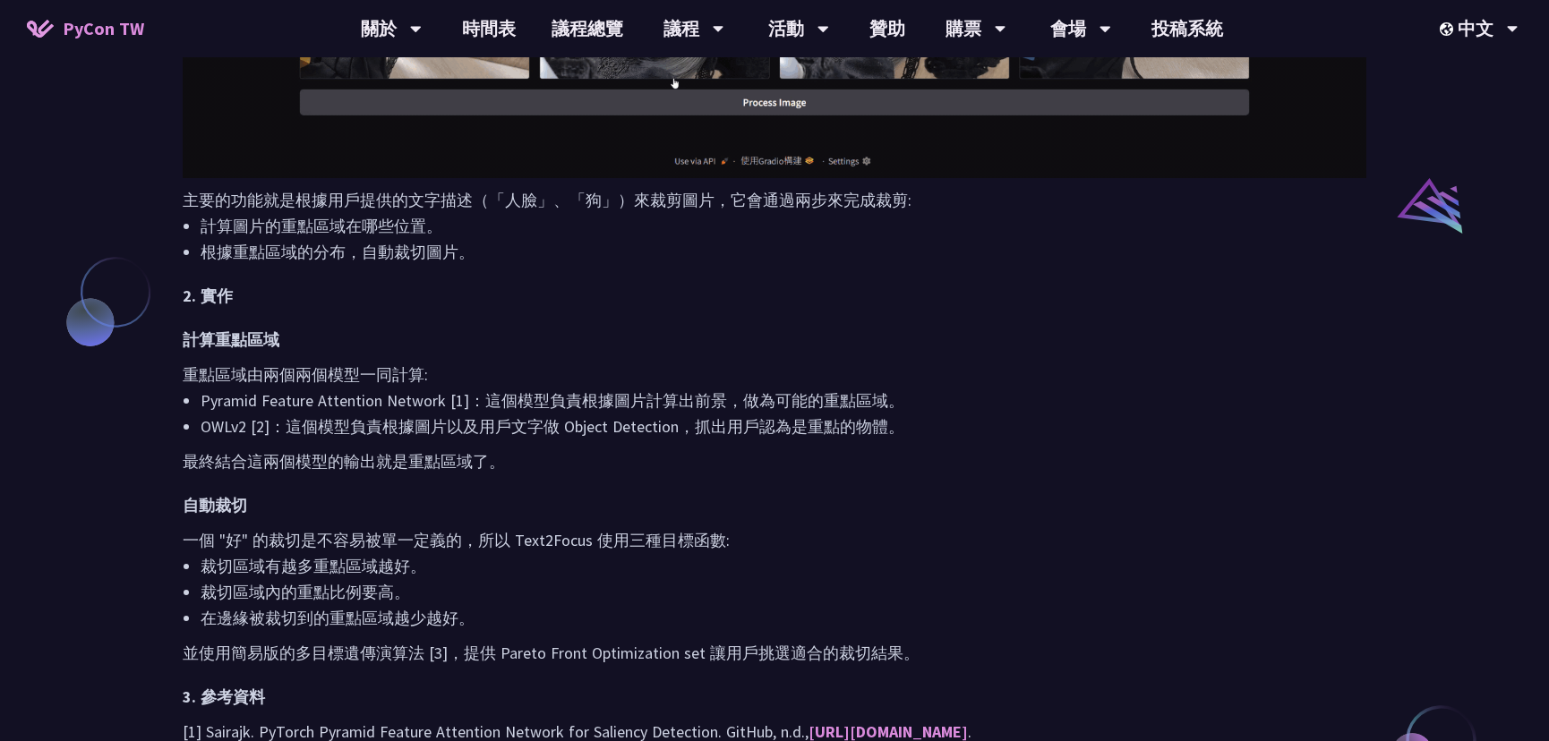
click at [470, 420] on li "OWLv2 [2]：這個模型負責根據圖片以及用戶文字做 Object Detection，抓出用戶認為是重點的物體。" at bounding box center [784, 427] width 1166 height 26
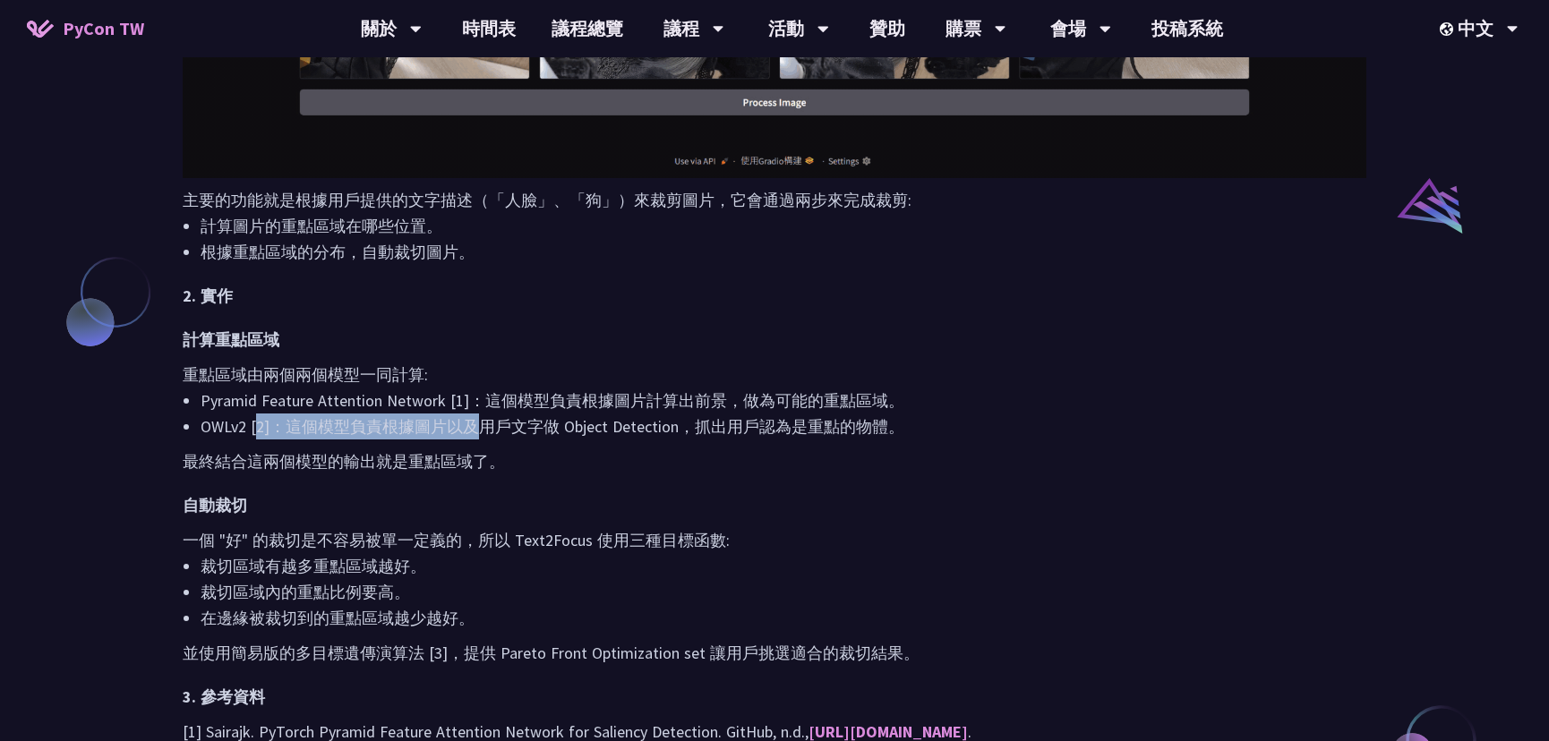
click at [526, 417] on li "OWLv2 [2]：這個模型負責根據圖片以及用戶文字做 Object Detection，抓出用戶認為是重點的物體。" at bounding box center [784, 427] width 1166 height 26
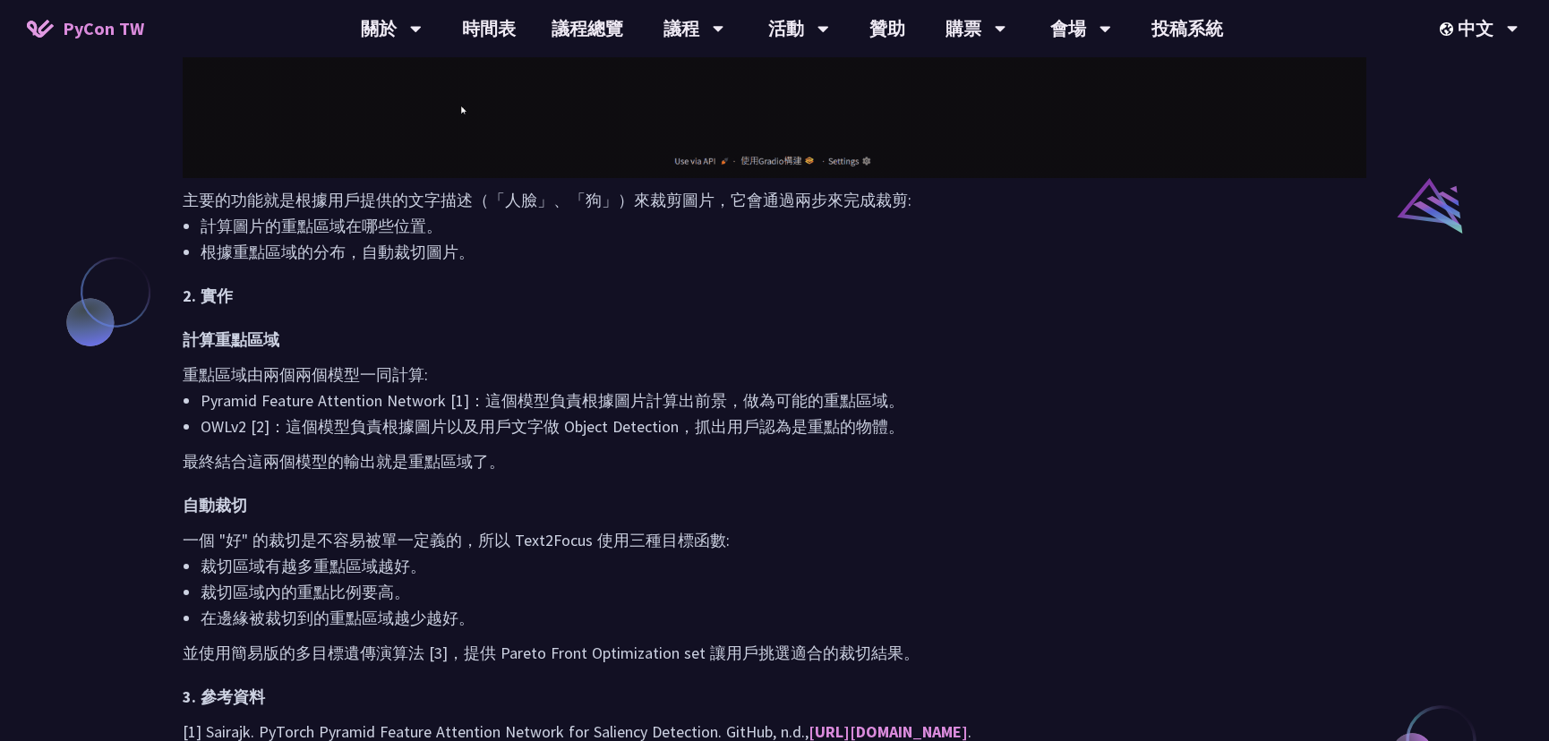
drag, startPoint x: 278, startPoint y: 401, endPoint x: 392, endPoint y: 433, distance: 119.0
click at [355, 434] on ul "Pyramid Feature Attention Network [1]：這個模型負責根據圖片計算出前景，做為可能的重點區域。 OWLv2 [2]：這個模型…" at bounding box center [775, 414] width 1184 height 52
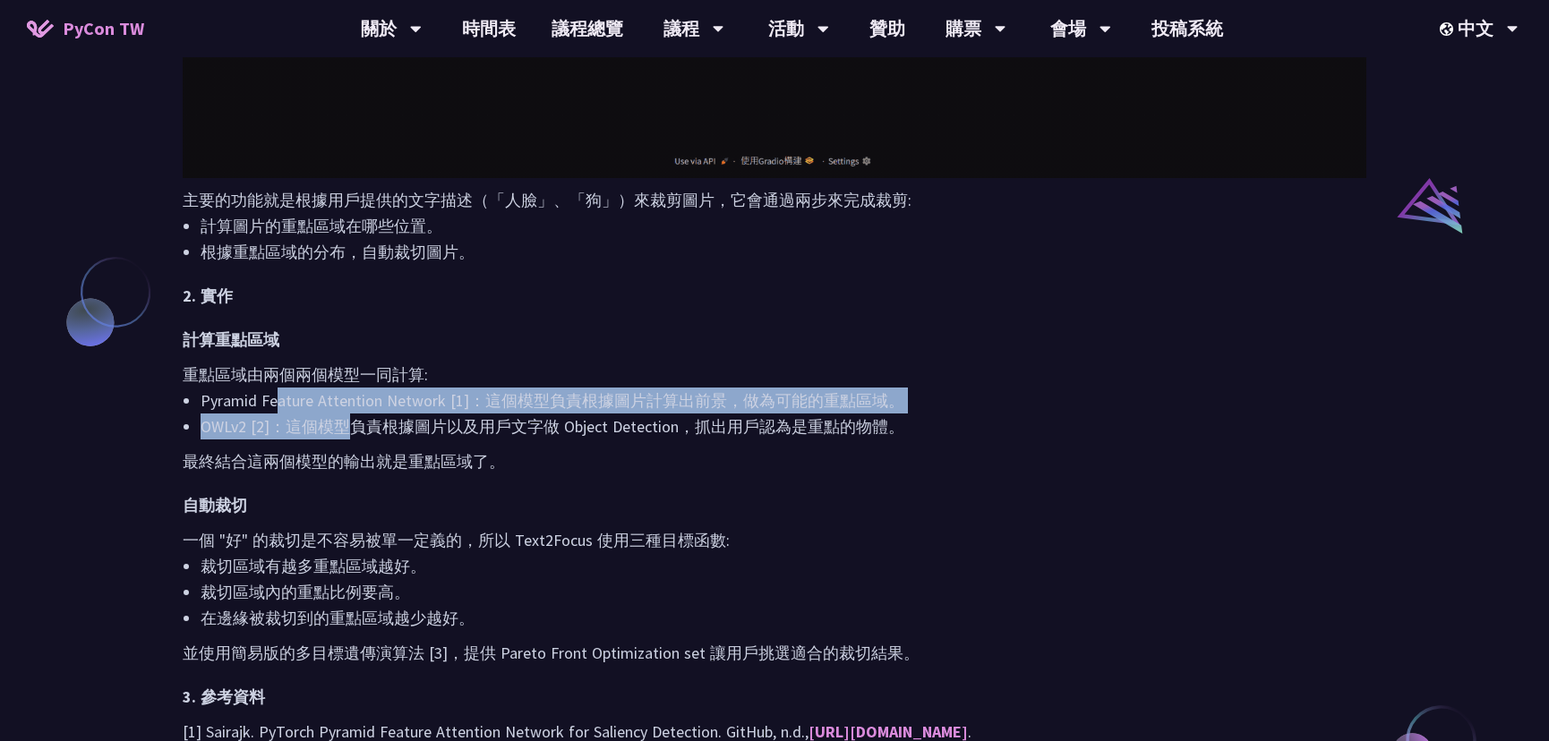
drag, startPoint x: 392, startPoint y: 433, endPoint x: 423, endPoint y: 432, distance: 31.3
click at [423, 432] on li "OWLv2 [2]：這個模型負責根據圖片以及用戶文字做 Object Detection，抓出用戶認為是重點的物體。" at bounding box center [784, 427] width 1166 height 26
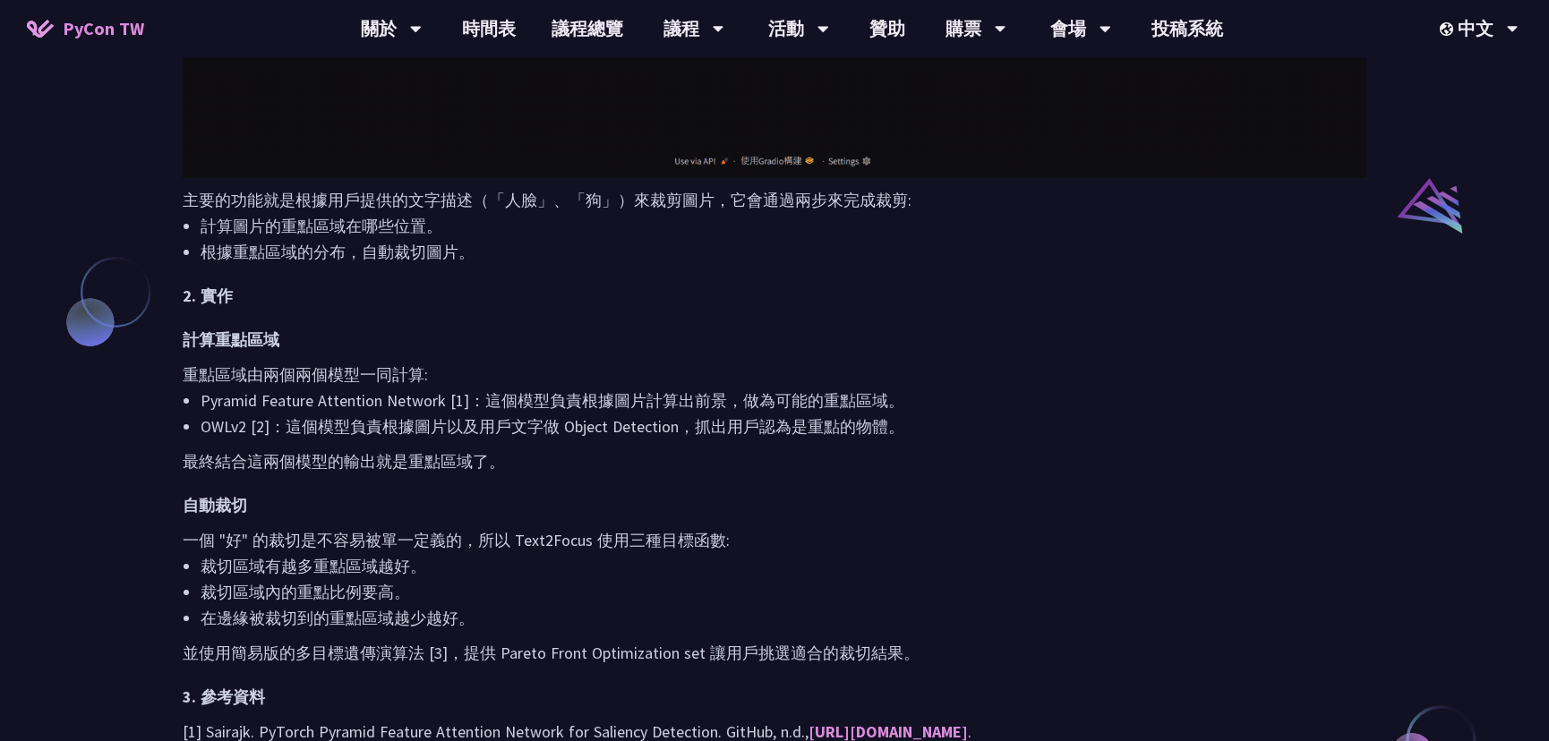
drag, startPoint x: 336, startPoint y: 427, endPoint x: 308, endPoint y: 439, distance: 30.1
click at [312, 440] on div "Text2Focus 是一個可以根據你給的文字描述，幫你自動裁剪圖片的工具。 1. 功能 主要的功能就是根據用戶提供的文字描述（「人臉」、「狗」）來裁剪圖片，…" at bounding box center [775, 145] width 1184 height 1389
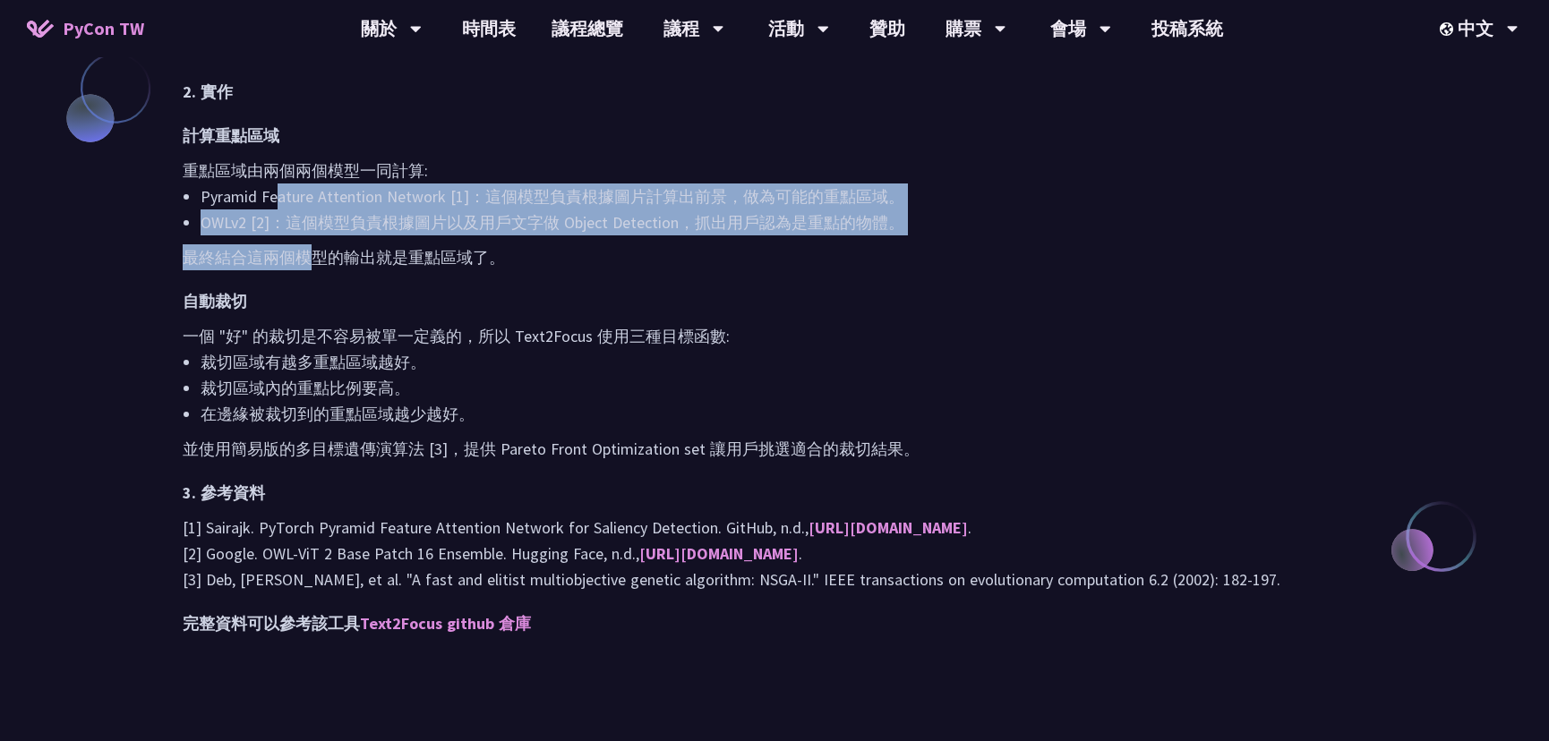
scroll to position [1628, 0]
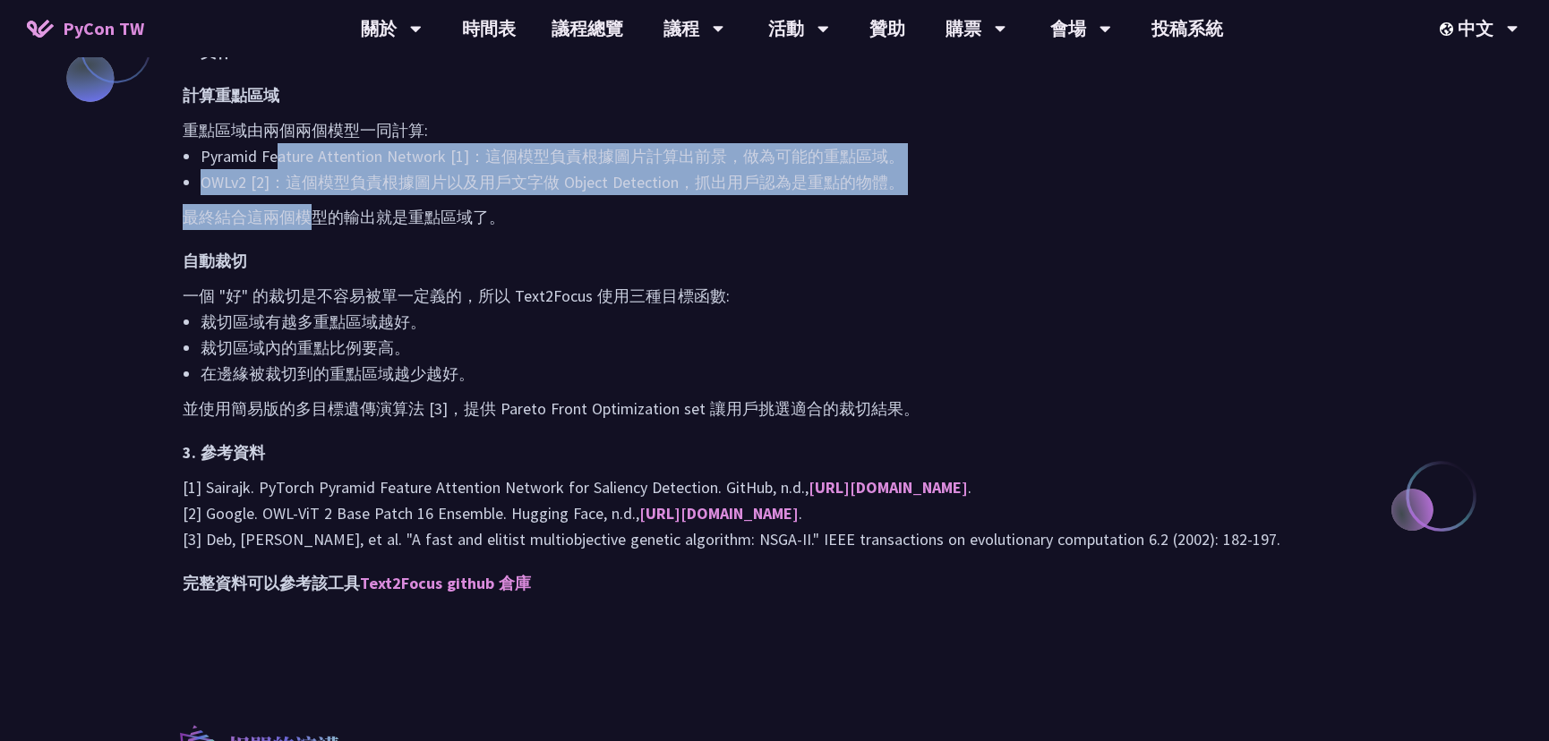
drag, startPoint x: 278, startPoint y: 473, endPoint x: 535, endPoint y: 482, distance: 258.0
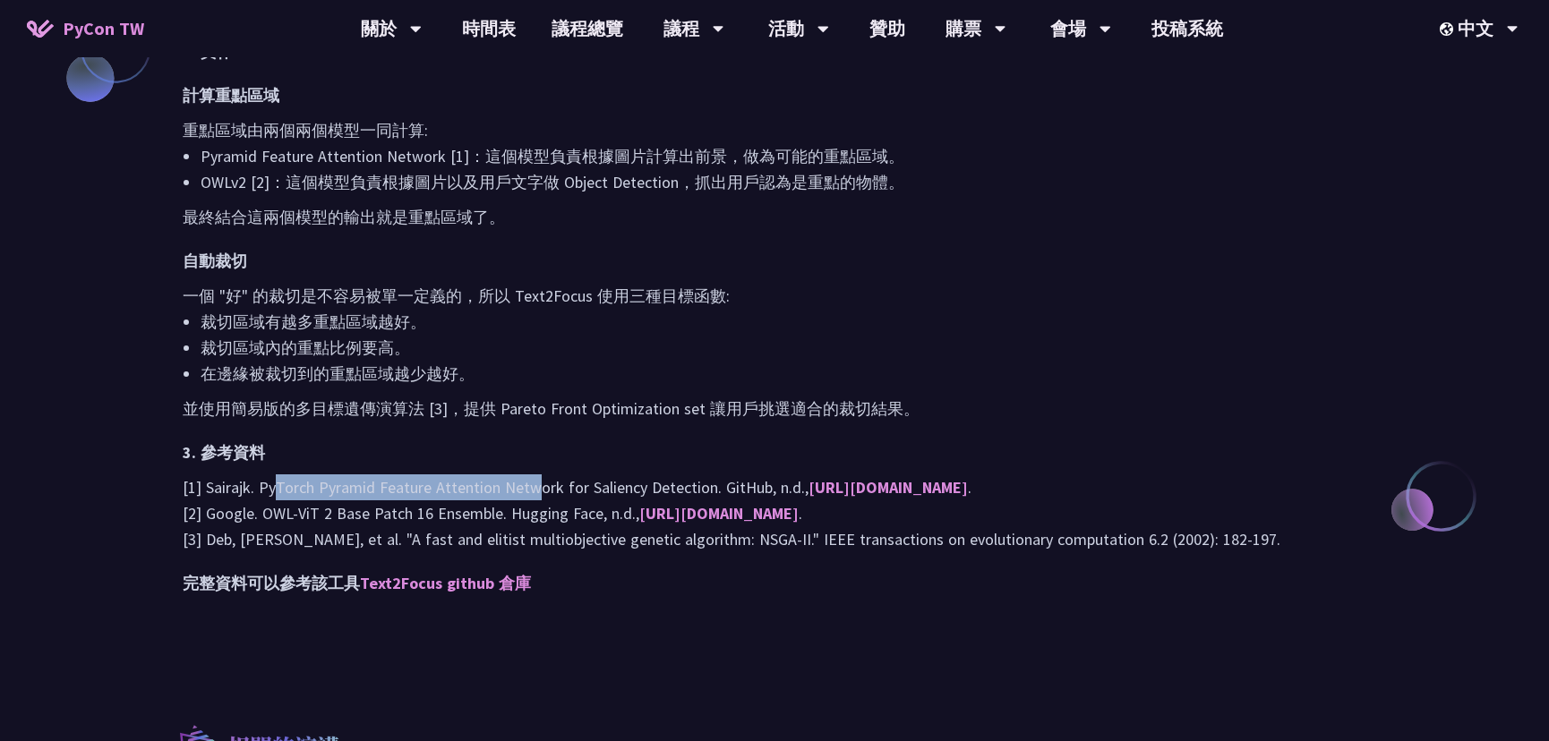
click at [540, 483] on p "[1] Sairajk. PyTorch Pyramid Feature Attention Network for Saliency Detection. …" at bounding box center [775, 513] width 1184 height 78
drag, startPoint x: 308, startPoint y: 541, endPoint x: 415, endPoint y: 538, distance: 107.5
click at [419, 537] on p "[1] Sairajk. PyTorch Pyramid Feature Attention Network for Saliency Detection. …" at bounding box center [775, 513] width 1184 height 78
click at [480, 536] on p "[1] Sairajk. PyTorch Pyramid Feature Attention Network for Saliency Detection. …" at bounding box center [775, 513] width 1184 height 78
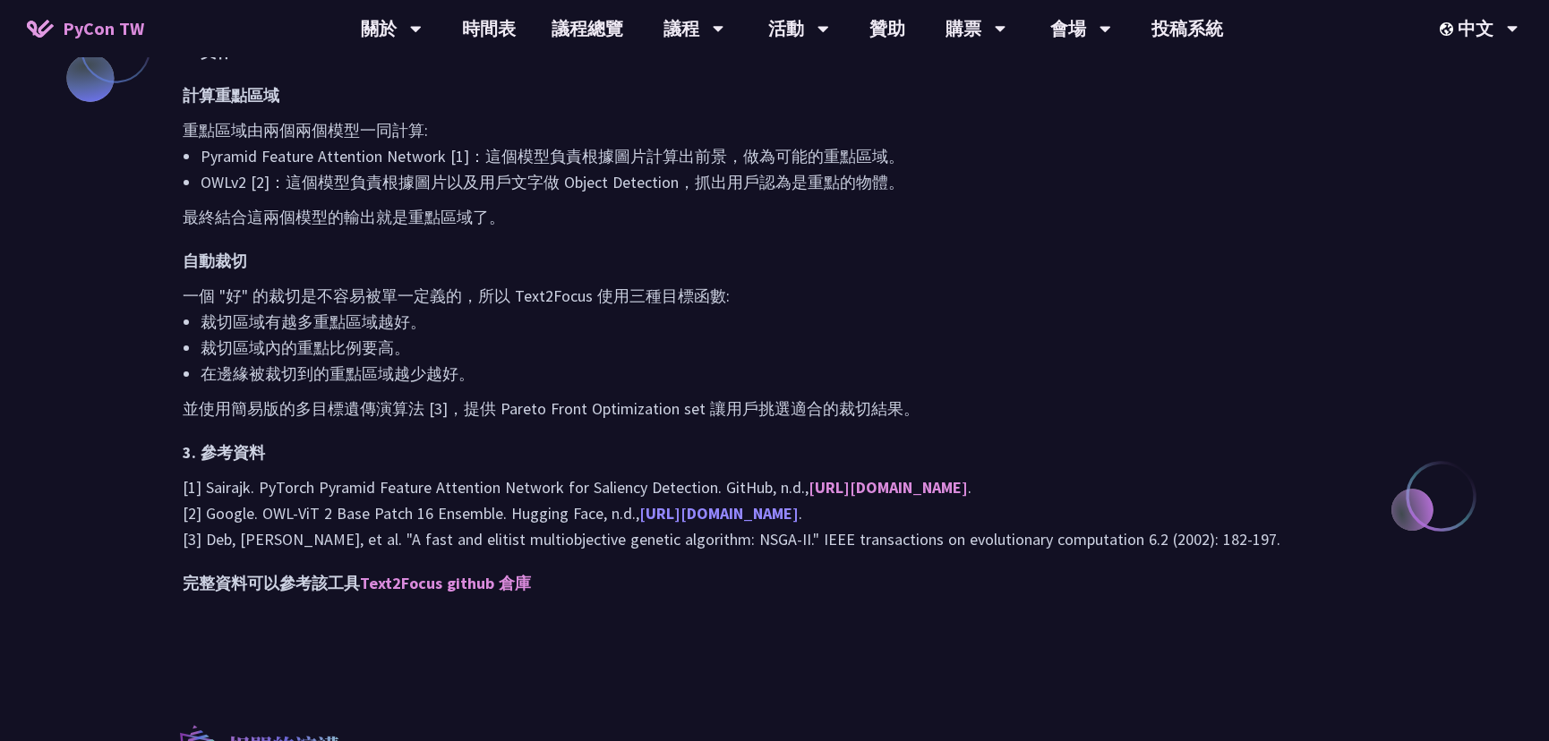
click at [689, 524] on link "https://huggingface.co/google/owlv2-base-patch16-ensemble" at bounding box center [718, 513] width 159 height 21
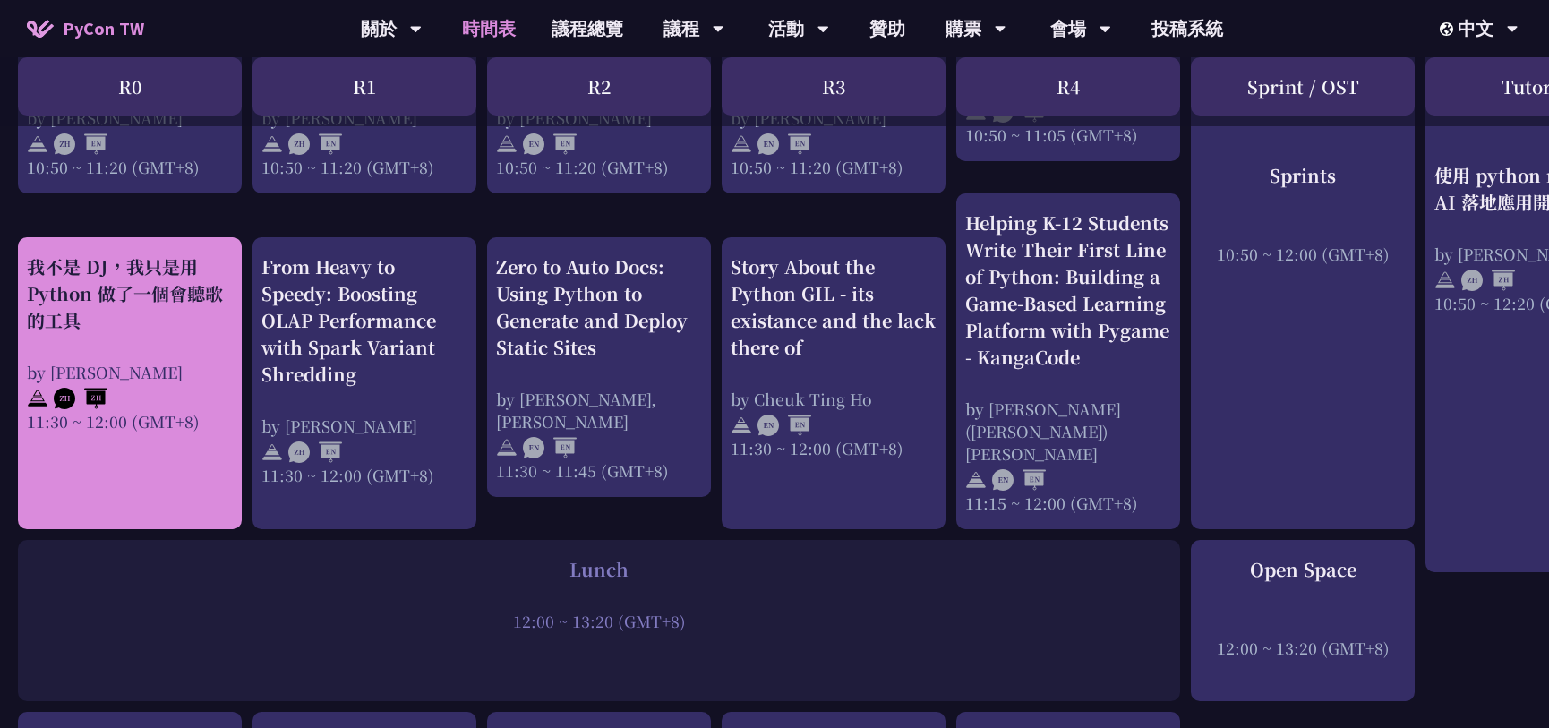
scroll to position [731, 0]
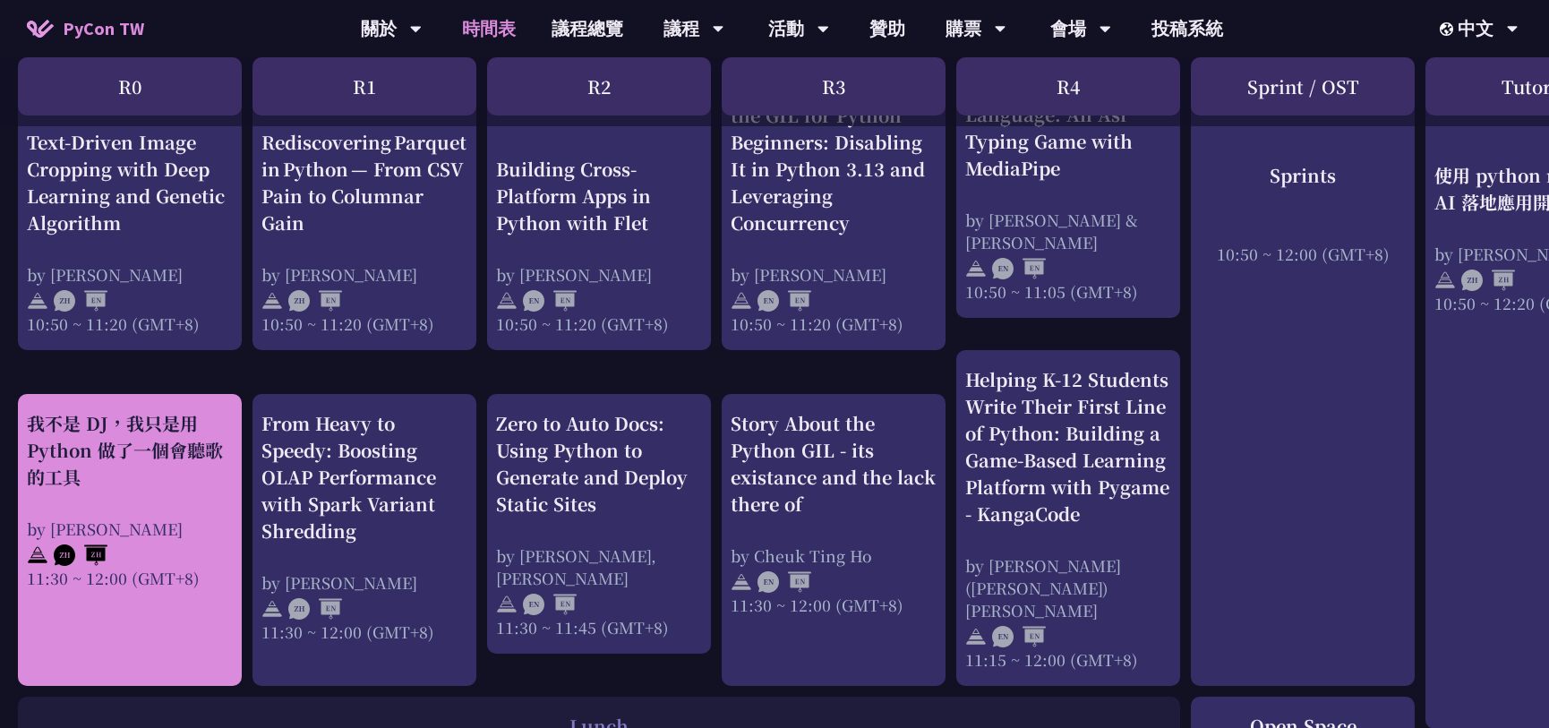
click at [161, 483] on div "我不是 DJ，我只是用 Python 做了一個會聽歌的工具 by 羅經凱 11:30 ~ 12:00 (GMT+8)" at bounding box center [130, 499] width 206 height 179
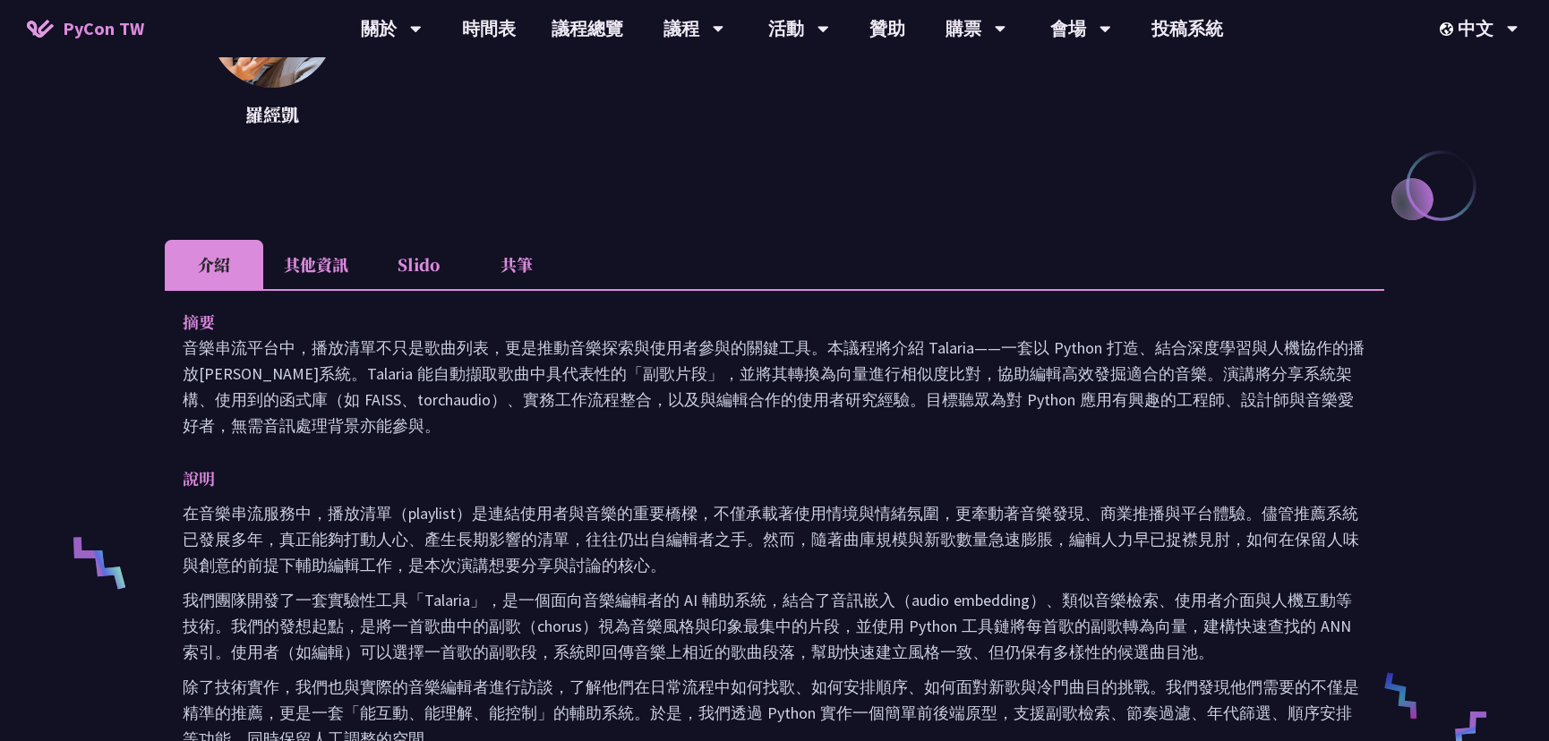
scroll to position [325, 0]
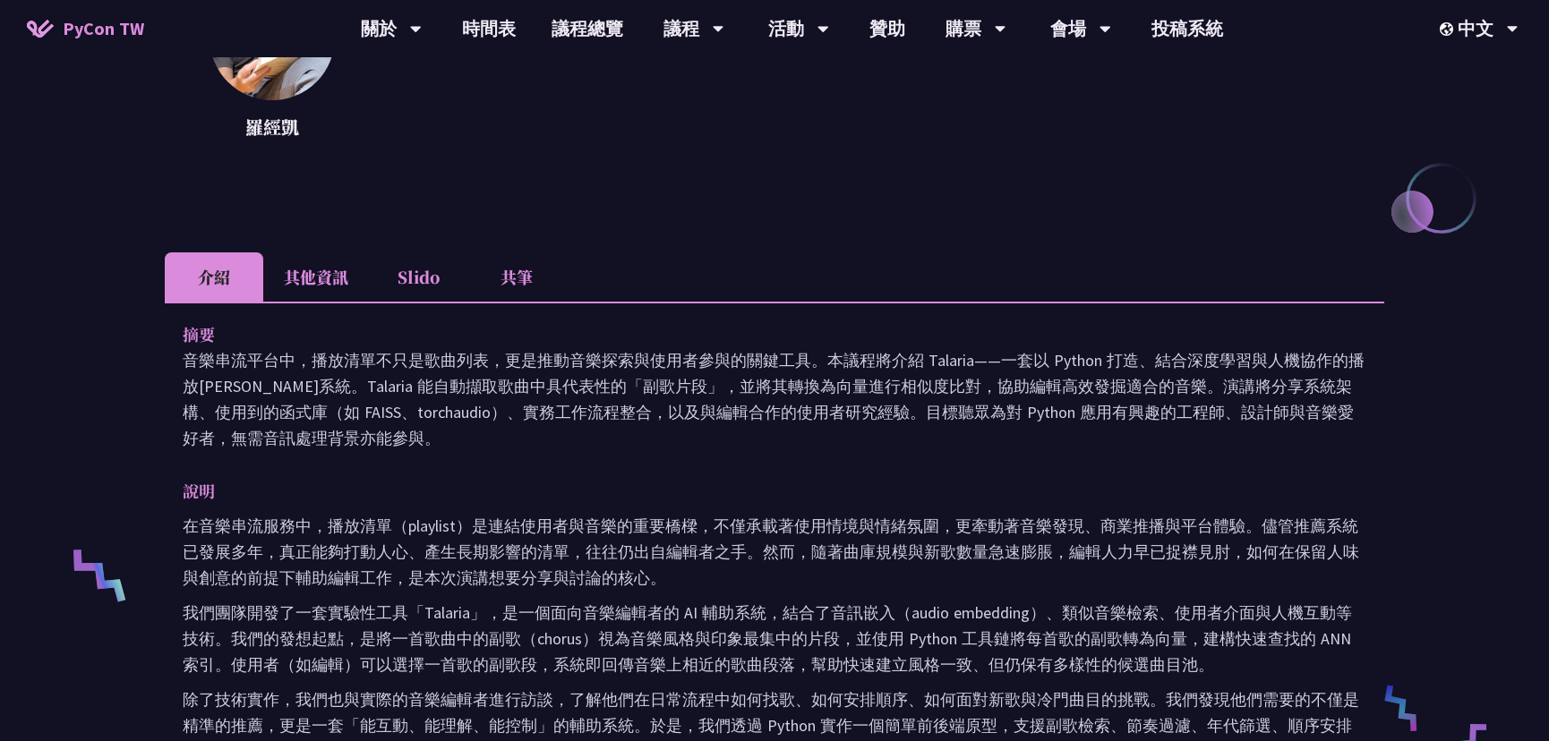
click at [335, 270] on li "其他資訊" at bounding box center [316, 276] width 106 height 49
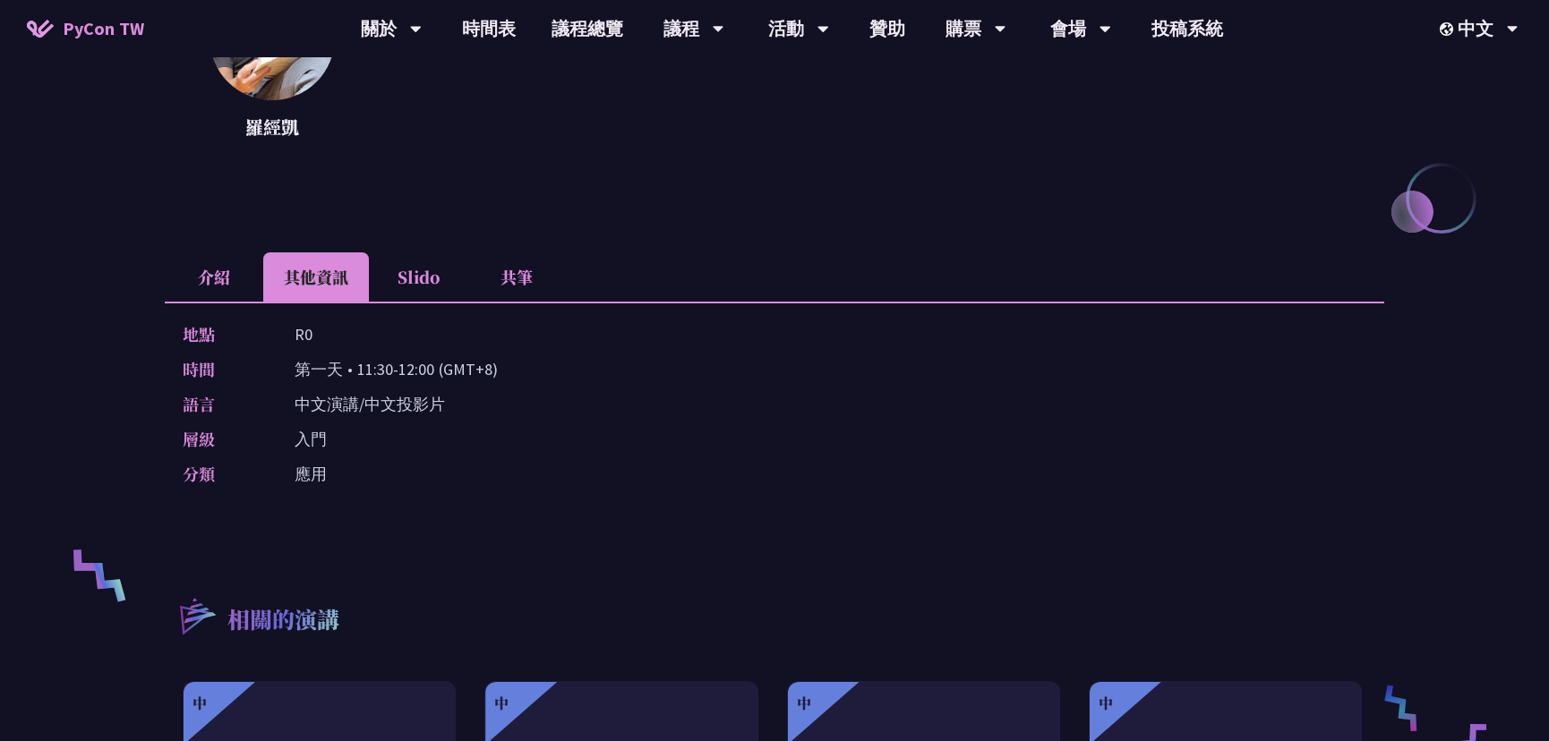
click at [408, 278] on li "Slido" at bounding box center [418, 276] width 98 height 49
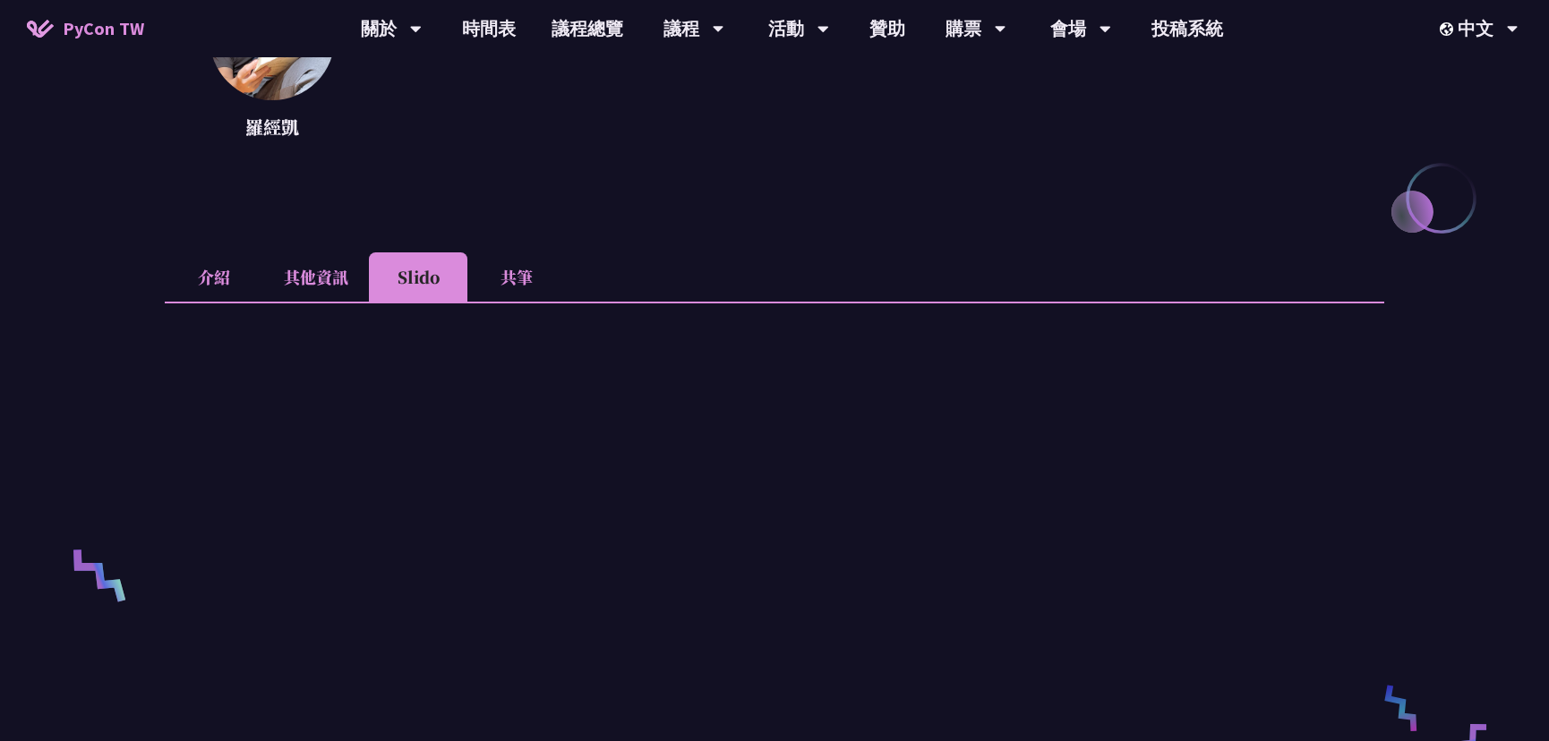
click at [300, 273] on li "其他資訊" at bounding box center [316, 276] width 106 height 49
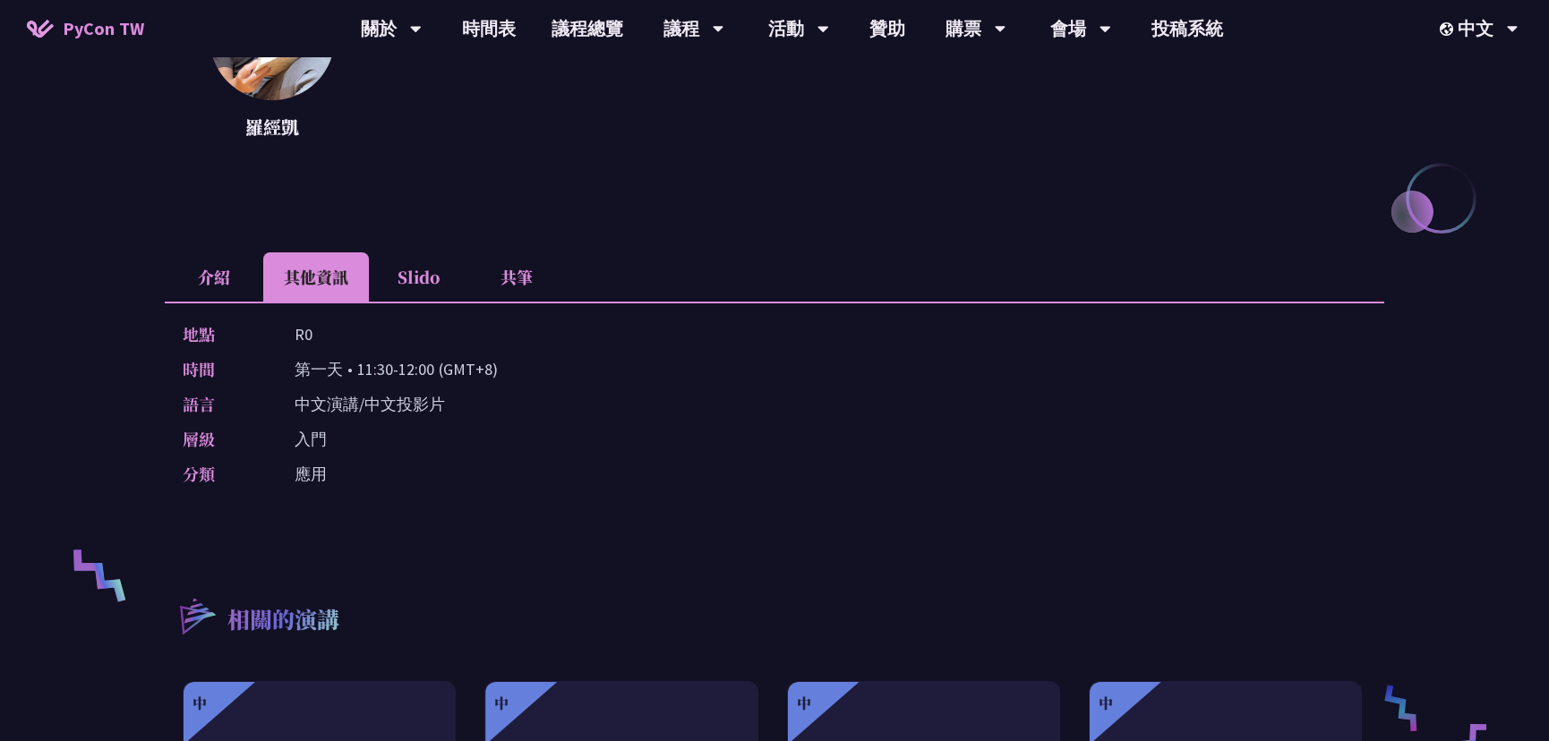
click at [411, 277] on li "Slido" at bounding box center [418, 276] width 98 height 49
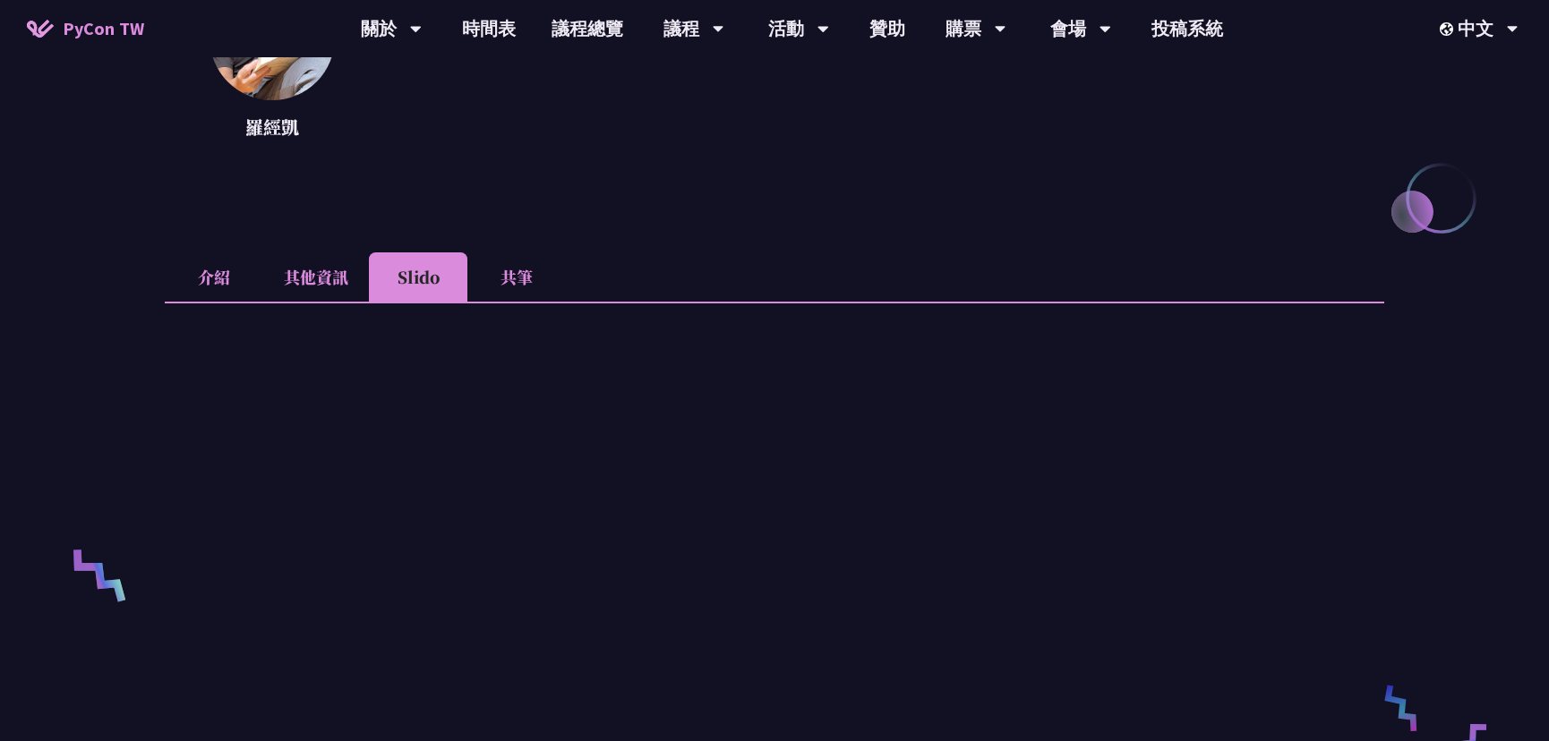
click at [509, 276] on li "共筆" at bounding box center [516, 276] width 98 height 49
click at [423, 272] on li "Slido" at bounding box center [418, 276] width 98 height 49
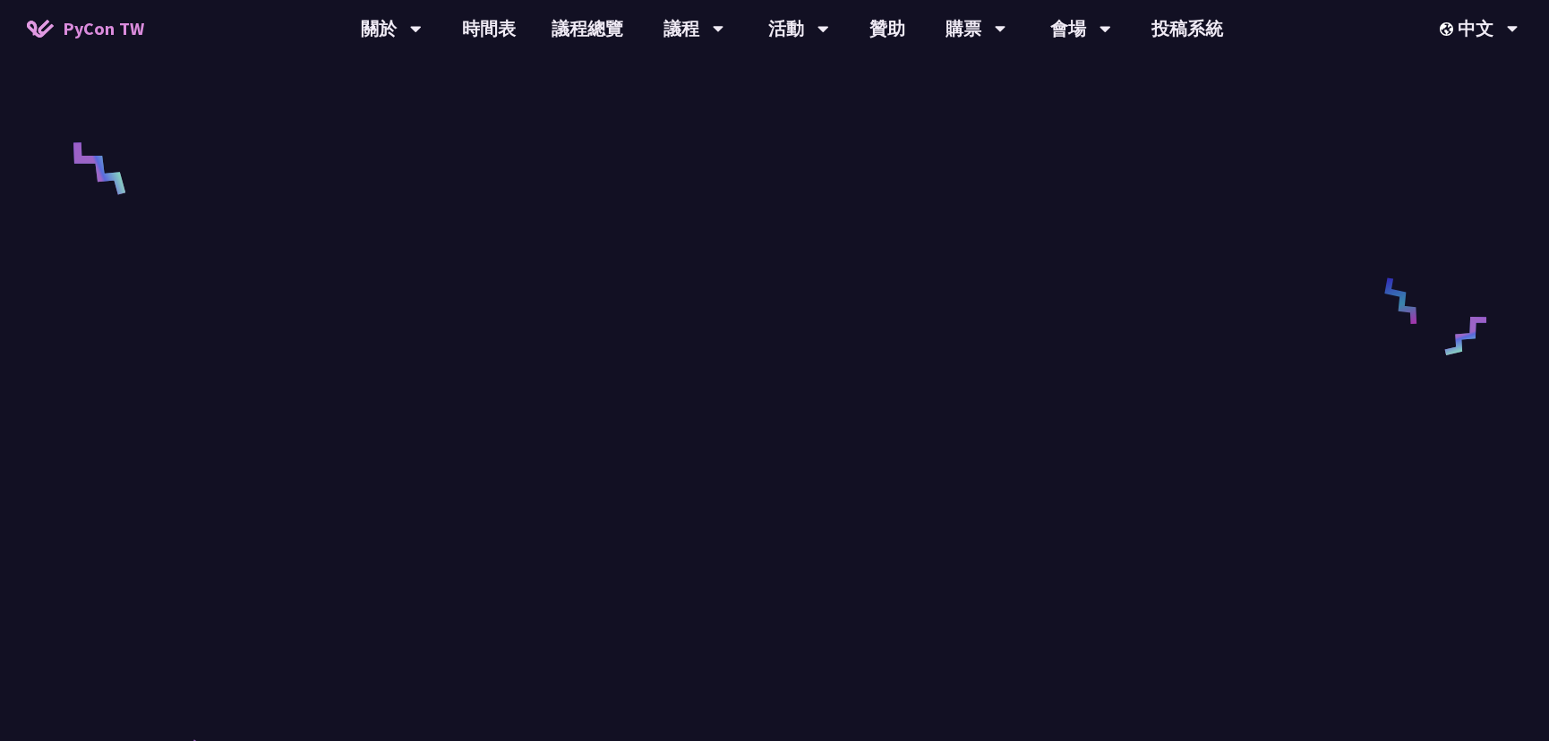
scroll to position [406, 0]
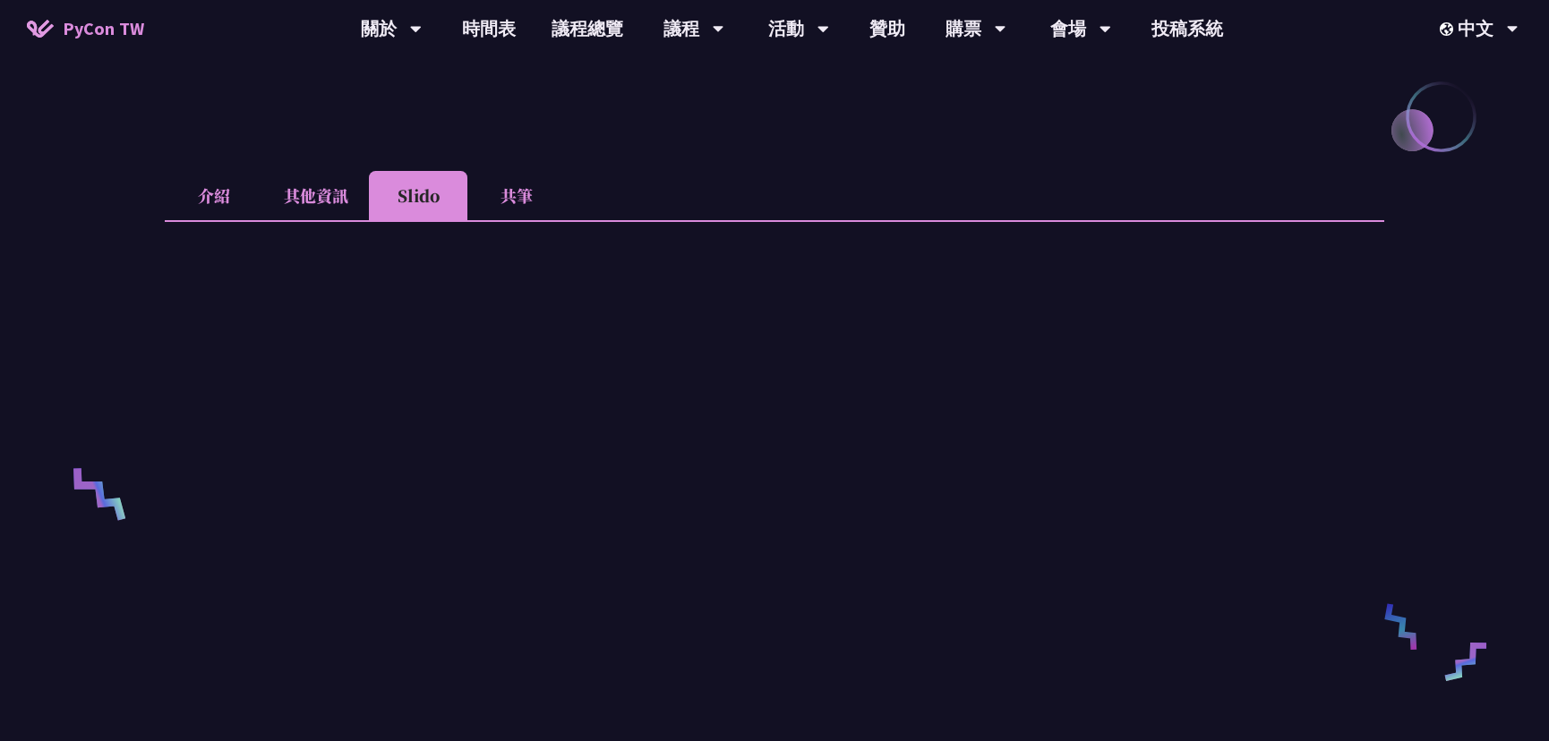
click at [201, 198] on li "介紹" at bounding box center [214, 195] width 98 height 49
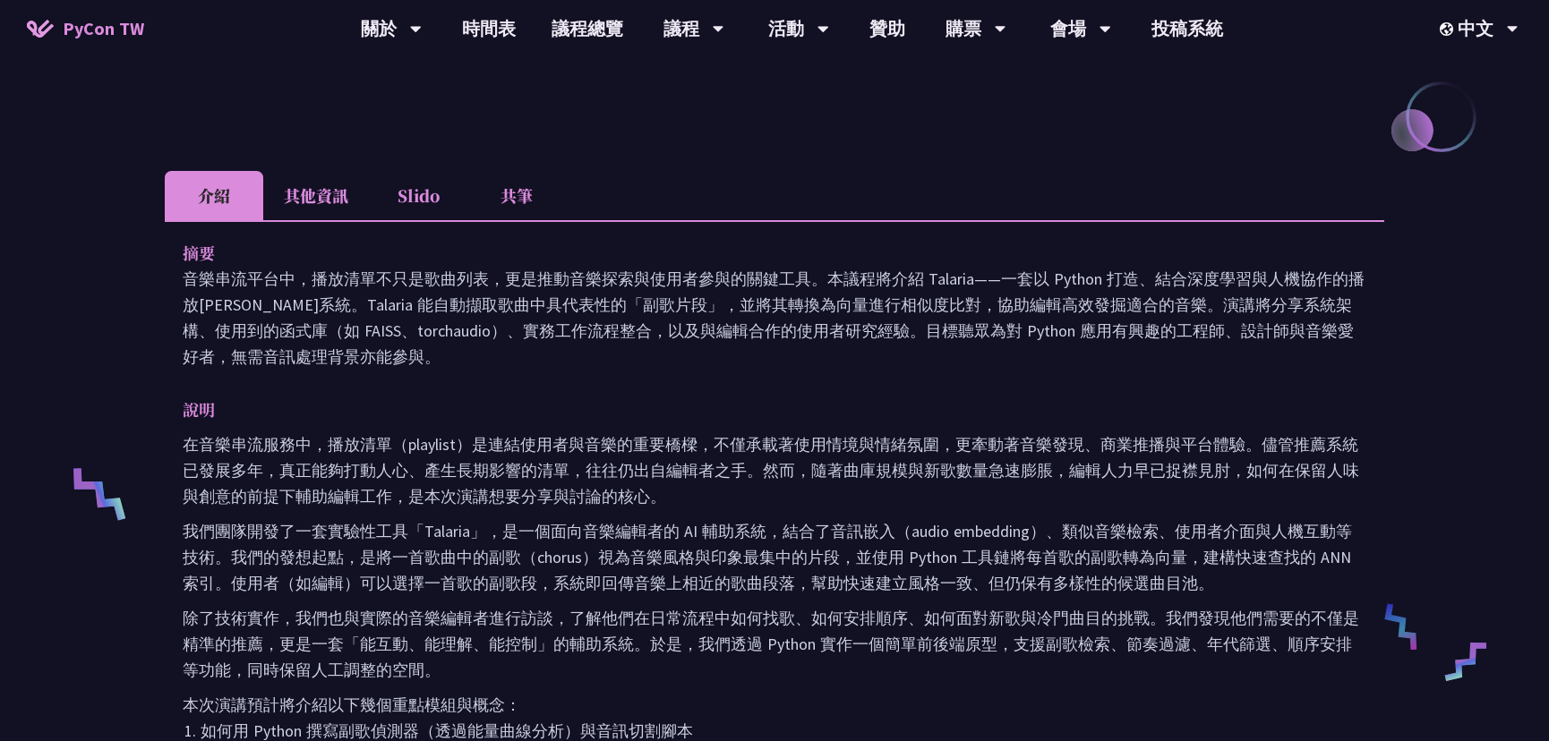
drag, startPoint x: 261, startPoint y: 276, endPoint x: 996, endPoint y: 282, distance: 735.1
click at [996, 281] on p "音樂串流平台中，播放清單不只是歌曲列表，更是推動音樂探索與使用者參與的關鍵工具。本議程將介紹 Talaria——一套以 Python 打造、結合深度學習與人機…" at bounding box center [775, 318] width 1184 height 104
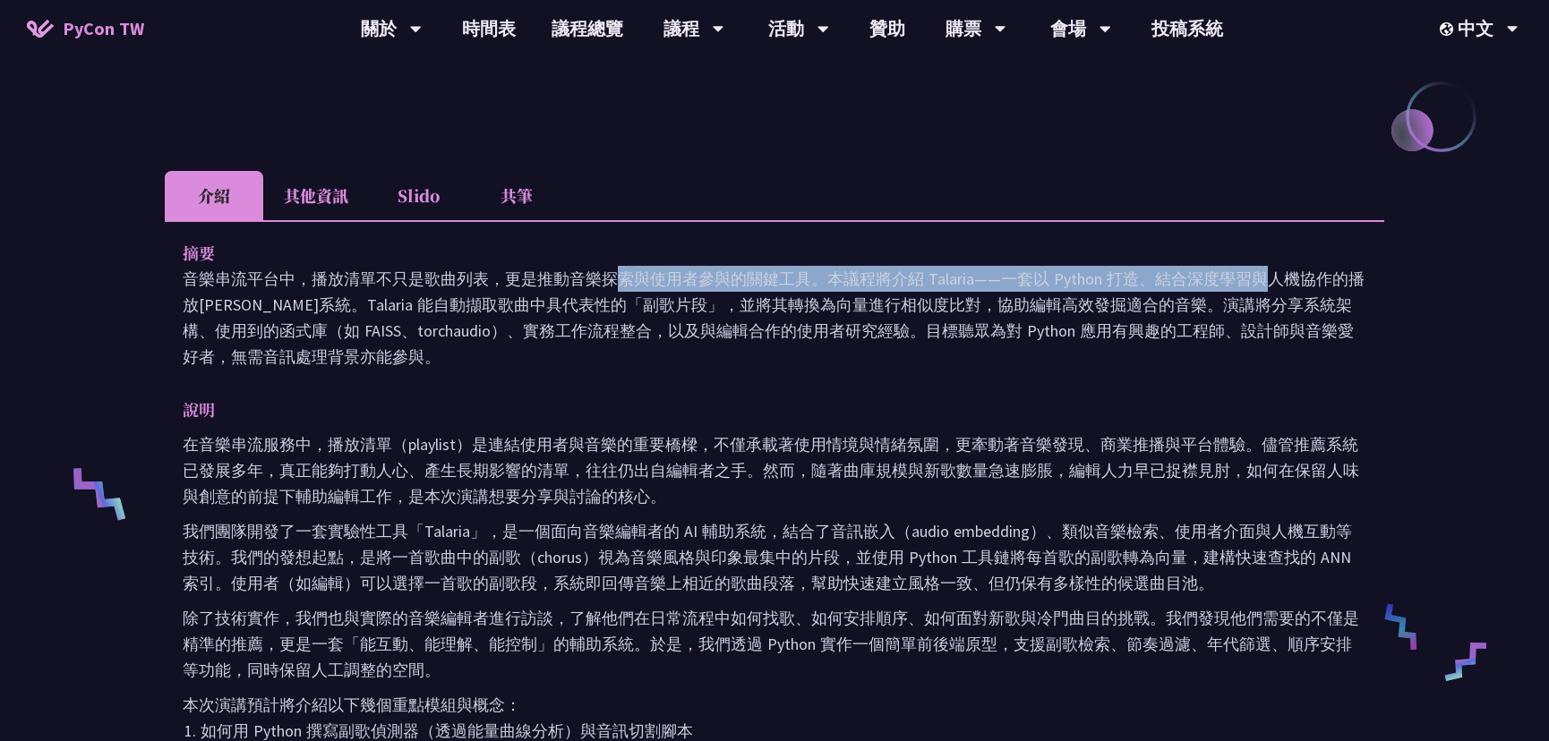
drag, startPoint x: 996, startPoint y: 282, endPoint x: 1014, endPoint y: 281, distance: 17.9
click at [1014, 280] on p "音樂串流平台中，播放清單不只是歌曲列表，更是推動音樂探索與使用者參與的關鍵工具。本議程將介紹 Talaria——一套以 Python 打造、結合深度學習與人機…" at bounding box center [775, 318] width 1184 height 104
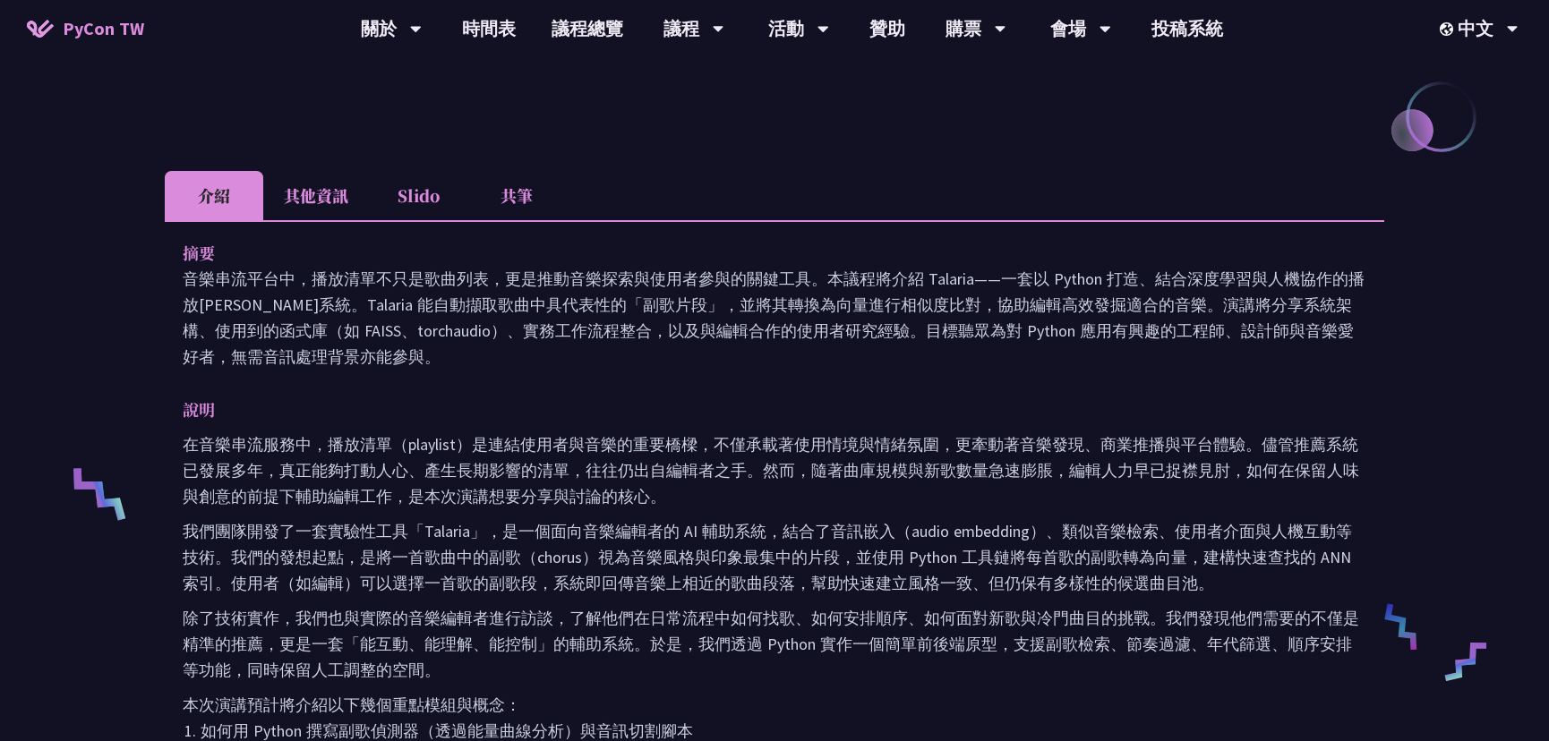
drag, startPoint x: 922, startPoint y: 275, endPoint x: 1012, endPoint y: 274, distance: 89.5
click at [1013, 273] on p "音樂串流平台中，播放清單不只是歌曲列表，更是推動音樂探索與使用者參與的關鍵工具。本議程將介紹 Talaria——一套以 Python 打造、結合深度學習與人機…" at bounding box center [775, 318] width 1184 height 104
drag, startPoint x: 1056, startPoint y: 275, endPoint x: 1105, endPoint y: 275, distance: 49.2
click at [1095, 274] on p "音樂串流平台中，播放清單不只是歌曲列表，更是推動音樂探索與使用者參與的關鍵工具。本議程將介紹 Talaria——一套以 Python 打造、結合深度學習與人機…" at bounding box center [775, 318] width 1184 height 104
drag, startPoint x: 305, startPoint y: 306, endPoint x: 621, endPoint y: 309, distance: 316.0
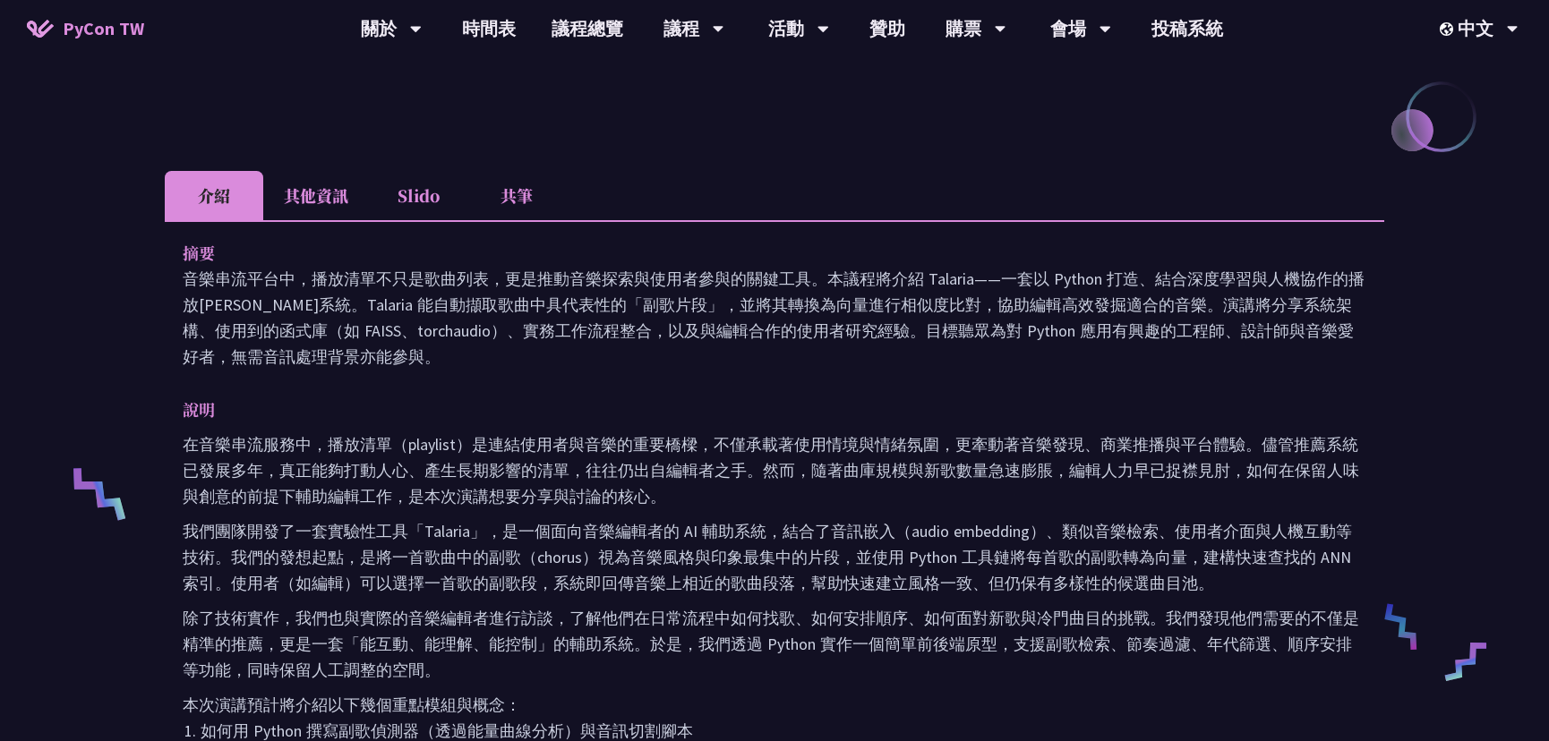
click at [628, 307] on p "音樂串流平台中，播放清單不只是歌曲列表，更是推動音樂探索與使用者參與的關鍵工具。本議程將介紹 Talaria——一套以 Python 打造、結合深度學習與人機…" at bounding box center [775, 318] width 1184 height 104
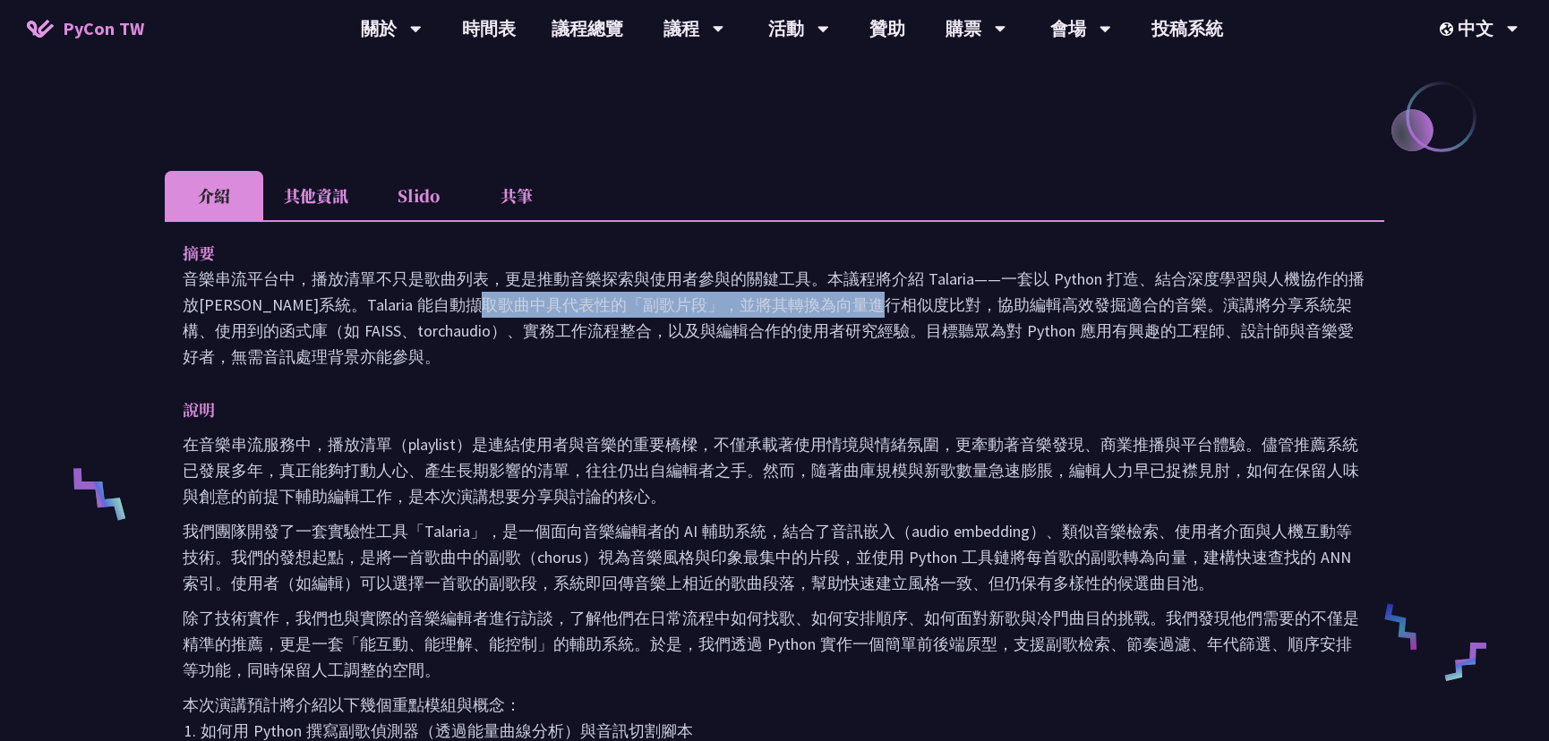
click at [711, 304] on p "音樂串流平台中，播放清單不只是歌曲列表，更是推動音樂探索與使用者參與的關鍵工具。本議程將介紹 Talaria——一套以 Python 打造、結合深度學習與人機…" at bounding box center [775, 318] width 1184 height 104
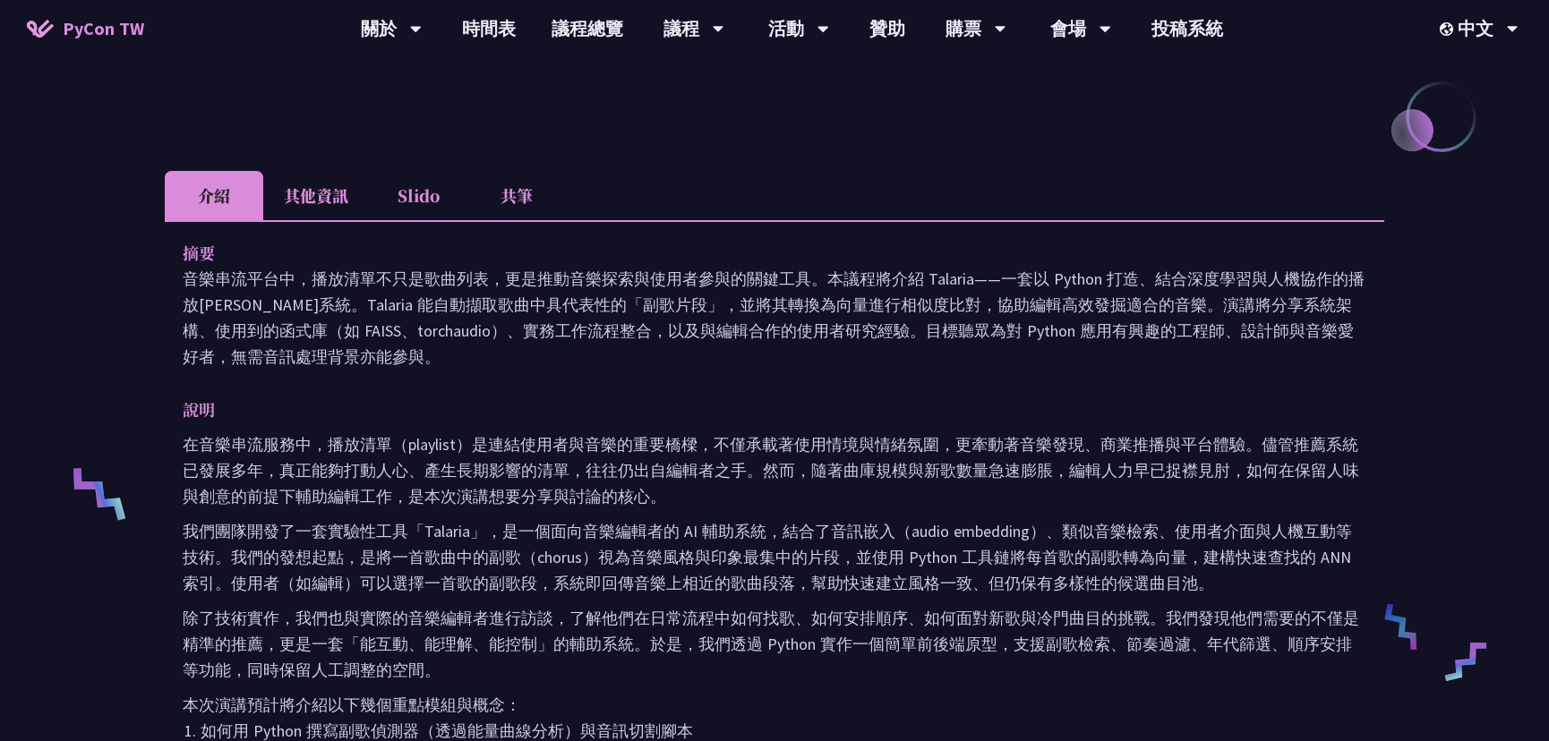
drag, startPoint x: 373, startPoint y: 301, endPoint x: 535, endPoint y: 301, distance: 162.0
click at [535, 300] on p "音樂串流平台中，播放清單不只是歌曲列表，更是推動音樂探索與使用者參與的關鍵工具。本議程將介紹 Talaria——一套以 Python 打造、結合深度學習與人機…" at bounding box center [775, 318] width 1184 height 104
click at [564, 299] on p "音樂串流平台中，播放清單不只是歌曲列表，更是推動音樂探索與使用者參與的關鍵工具。本議程將介紹 Talaria——一套以 Python 打造、結合深度學習與人機…" at bounding box center [775, 318] width 1184 height 104
drag, startPoint x: 490, startPoint y: 305, endPoint x: 801, endPoint y: 298, distance: 311.6
click at [778, 297] on p "音樂串流平台中，播放清單不只是歌曲列表，更是推動音樂探索與使用者參與的關鍵工具。本議程將介紹 Talaria——一套以 Python 打造、結合深度學習與人機…" at bounding box center [775, 318] width 1184 height 104
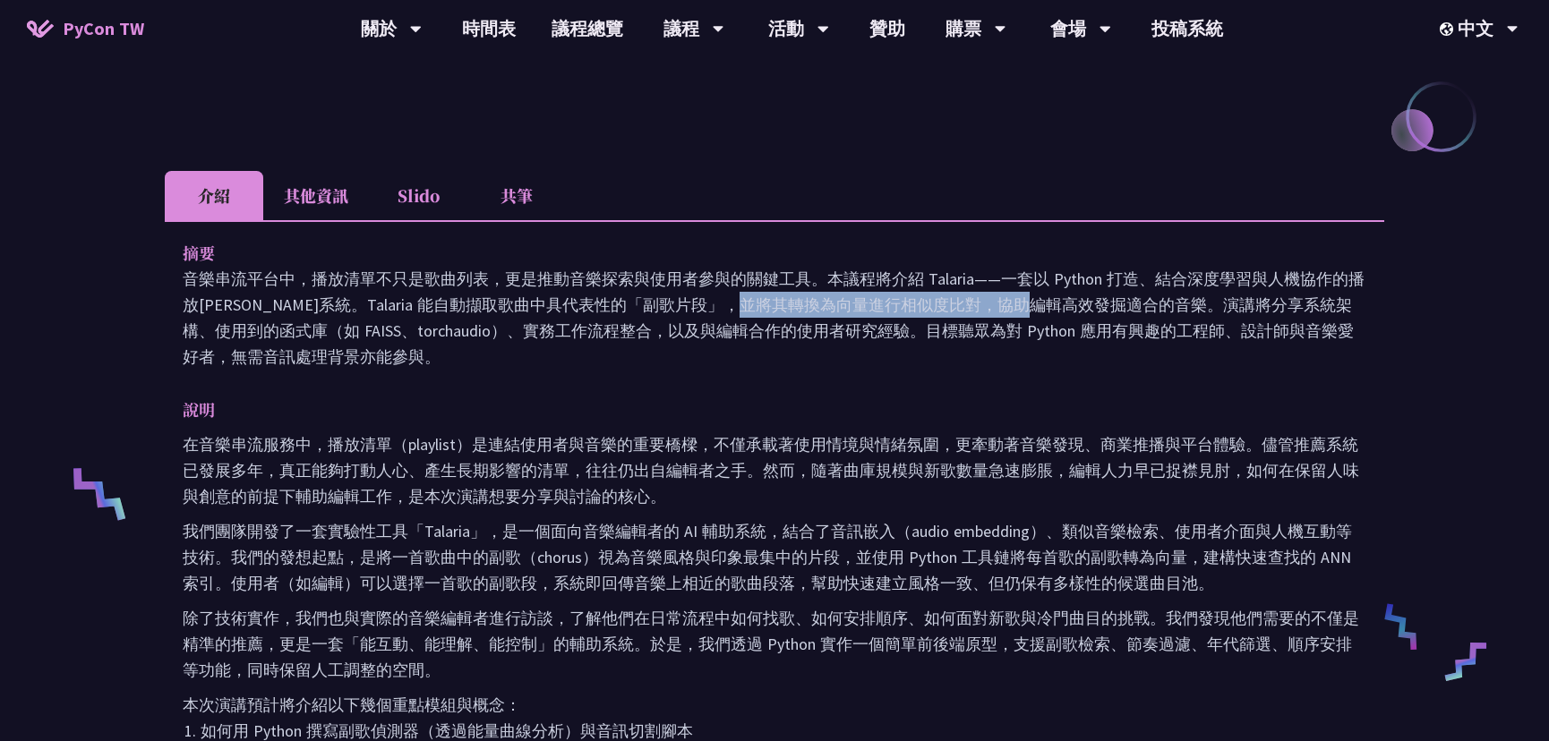
click at [851, 297] on p "音樂串流平台中，播放清單不只是歌曲列表，更是推動音樂探索與使用者參與的關鍵工具。本議程將介紹 Talaria——一套以 Python 打造、結合深度學習與人機…" at bounding box center [775, 318] width 1184 height 104
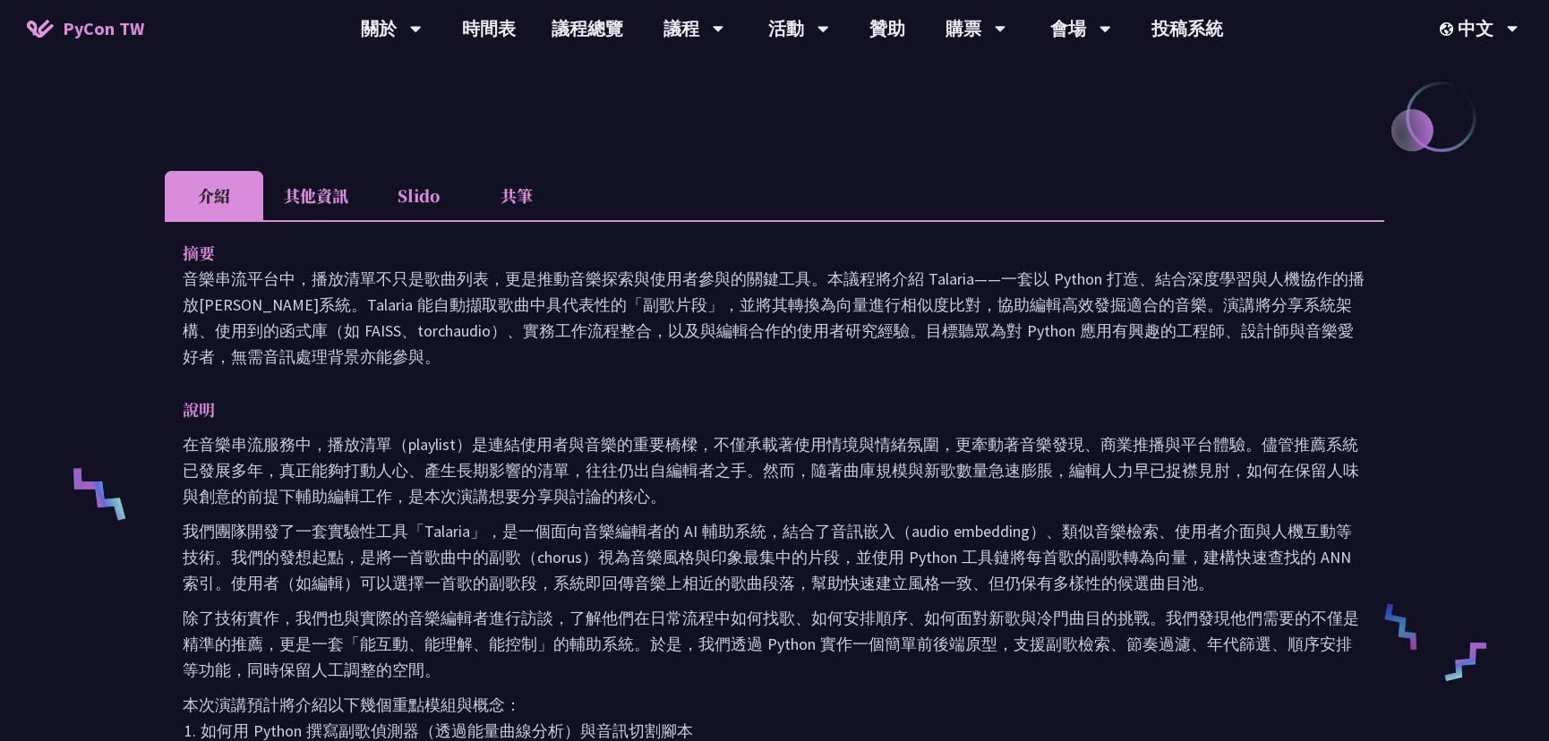
drag, startPoint x: 895, startPoint y: 298, endPoint x: 893, endPoint y: 325, distance: 27.0
click at [894, 323] on p "音樂串流平台中，播放清單不只是歌曲列表，更是推動音樂探索與使用者參與的關鍵工具。本議程將介紹 Talaria——一套以 Python 打造、結合深度學習與人機…" at bounding box center [775, 318] width 1184 height 104
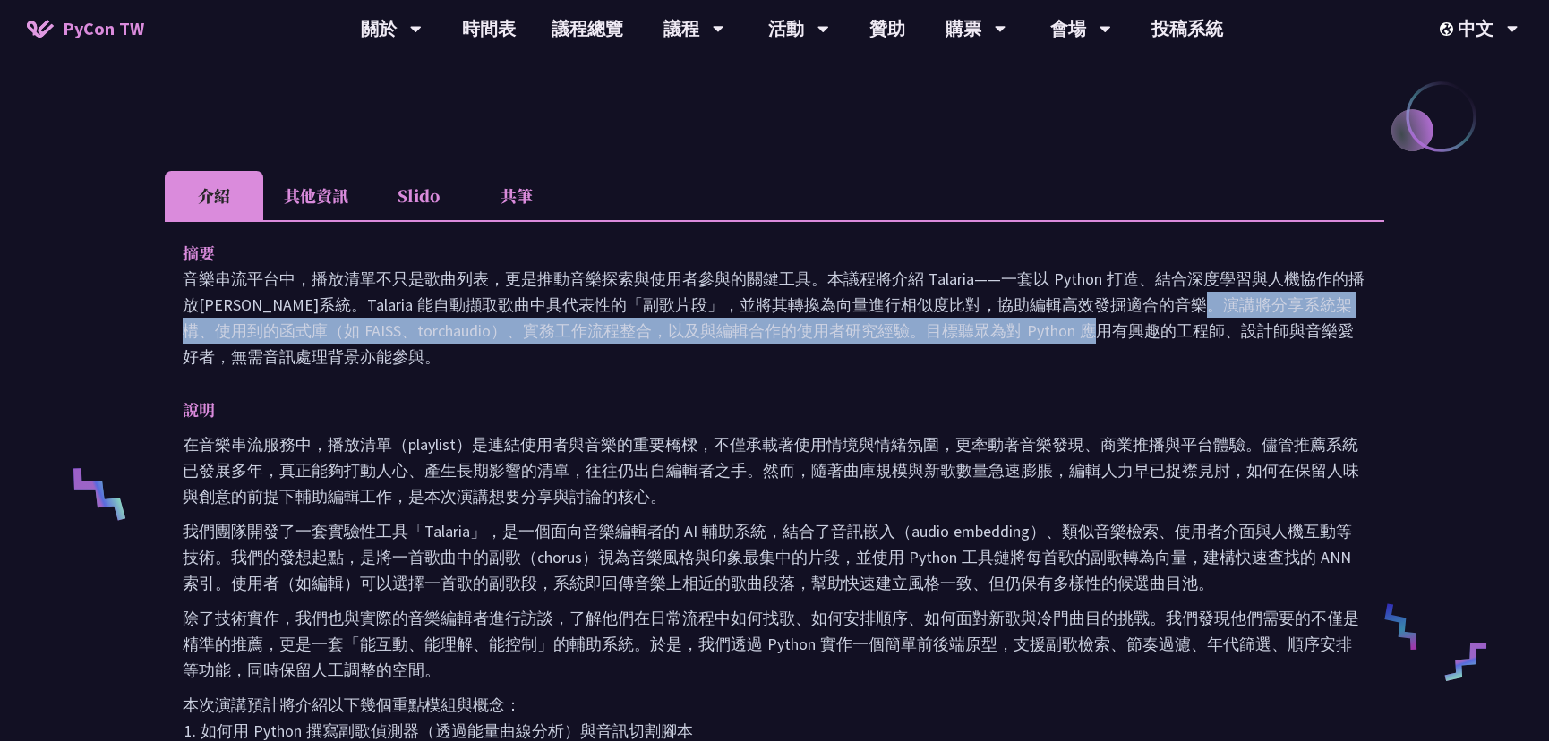
click at [698, 335] on p "音樂串流平台中，播放清單不只是歌曲列表，更是推動音樂探索與使用者參與的關鍵工具。本議程將介紹 Talaria——一套以 Python 打造、結合深度學習與人機…" at bounding box center [775, 318] width 1184 height 104
drag, startPoint x: 414, startPoint y: 359, endPoint x: 353, endPoint y: 348, distance: 61.8
click at [354, 347] on p "音樂串流平台中，播放清單不只是歌曲列表，更是推動音樂探索與使用者參與的關鍵工具。本議程將介紹 Talaria——一套以 Python 打造、結合深度學習與人機…" at bounding box center [775, 318] width 1184 height 104
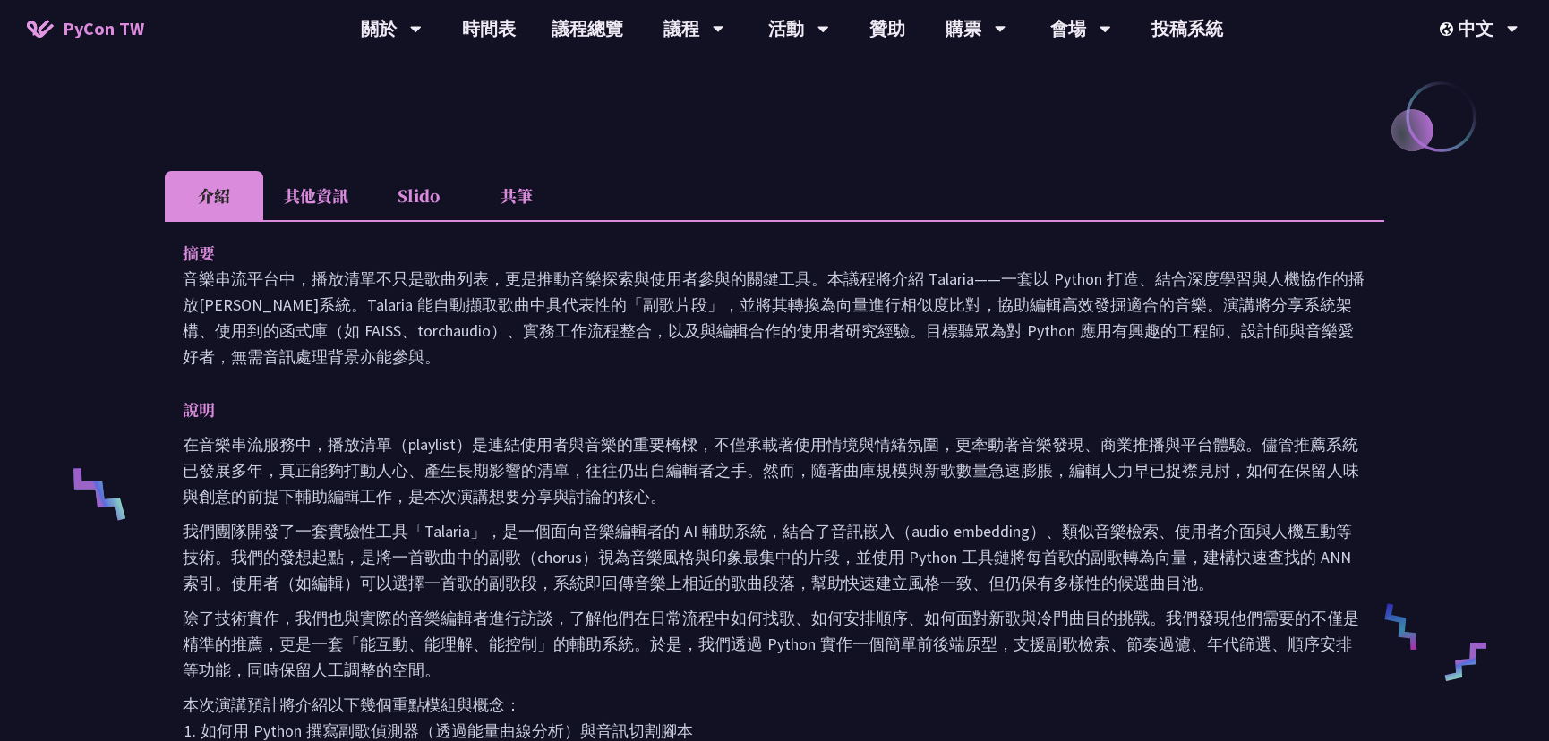
click at [345, 365] on p "音樂串流平台中，播放清單不只是歌曲列表，更是推動音樂探索與使用者參與的關鍵工具。本議程將介紹 Talaria——一套以 Python 打造、結合深度學習與人機…" at bounding box center [775, 318] width 1184 height 104
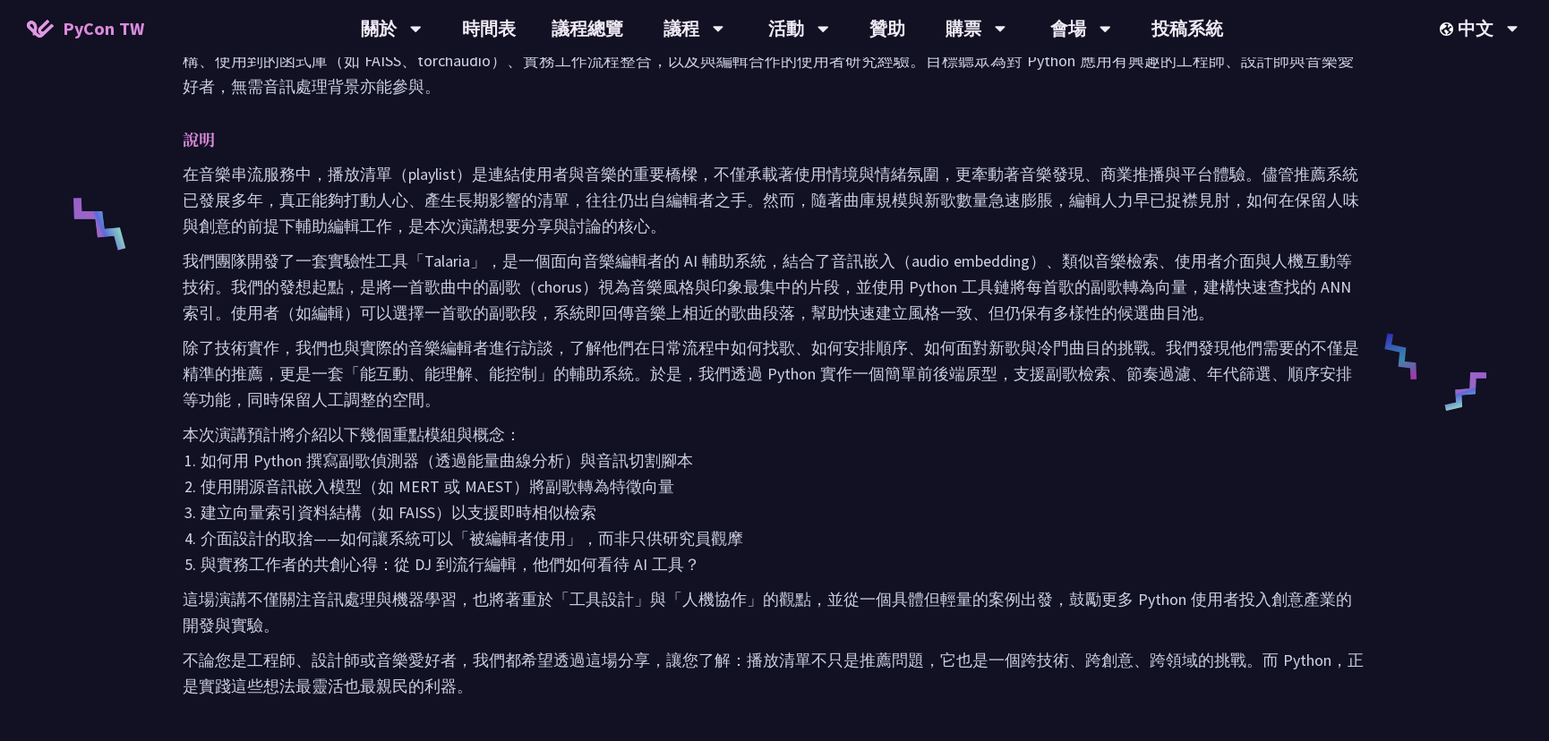
scroll to position [732, 0]
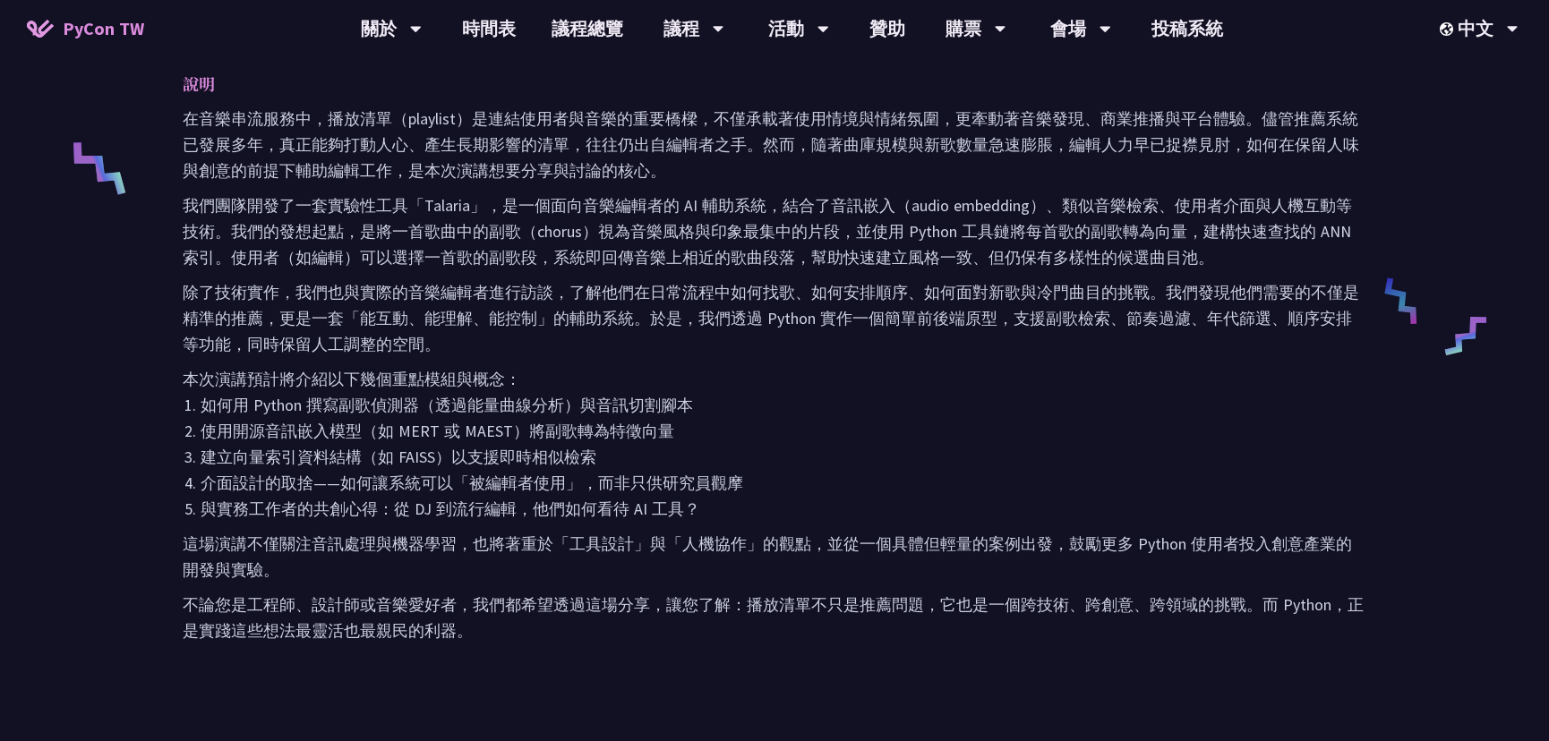
drag, startPoint x: 292, startPoint y: 432, endPoint x: 448, endPoint y: 432, distance: 155.8
click at [447, 432] on li "使用開源音訊嵌入模型（如 MERT 或 MAEST）將副歌轉為特徵向量" at bounding box center [784, 431] width 1166 height 26
click at [491, 432] on li "使用開源音訊嵌入模型（如 MERT 或 MAEST）將副歌轉為特徵向量" at bounding box center [784, 431] width 1166 height 26
drag, startPoint x: 586, startPoint y: 432, endPoint x: 442, endPoint y: 427, distance: 143.3
click at [442, 427] on li "使用開源音訊嵌入模型（如 MERT 或 MAEST）將副歌轉為特徵向量" at bounding box center [784, 431] width 1166 height 26
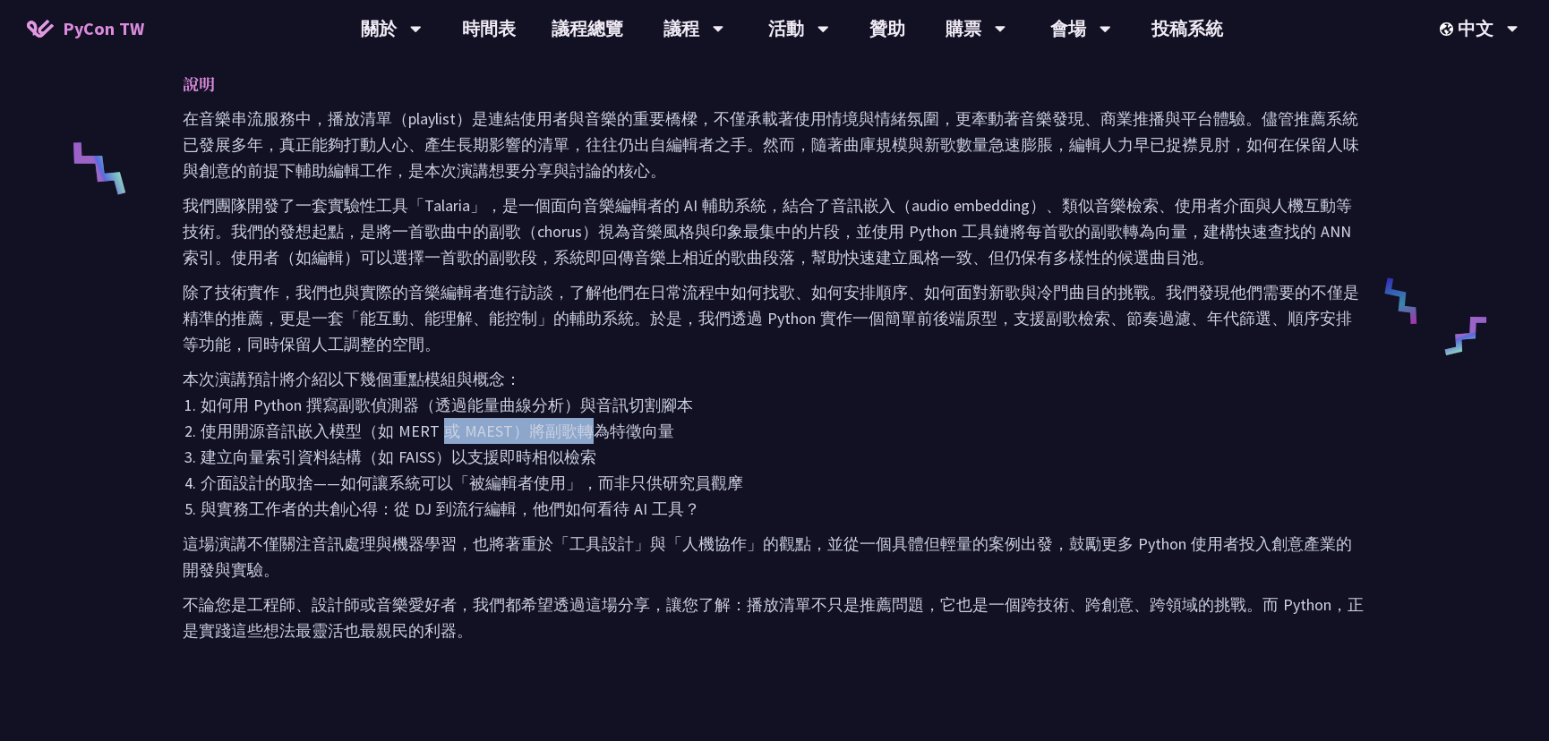
click at [324, 429] on li "使用開源音訊嵌入模型（如 MERT 或 MAEST）將副歌轉為特徵向量" at bounding box center [784, 431] width 1166 height 26
drag, startPoint x: 234, startPoint y: 434, endPoint x: 531, endPoint y: 430, distance: 297.3
click at [487, 433] on li "使用開源音訊嵌入模型（如 MERT 或 MAEST）將副歌轉為特徵向量" at bounding box center [784, 431] width 1166 height 26
drag, startPoint x: 531, startPoint y: 430, endPoint x: 546, endPoint y: 429, distance: 15.2
click at [546, 429] on li "使用開源音訊嵌入模型（如 MERT 或 MAEST）將副歌轉為特徵向量" at bounding box center [784, 431] width 1166 height 26
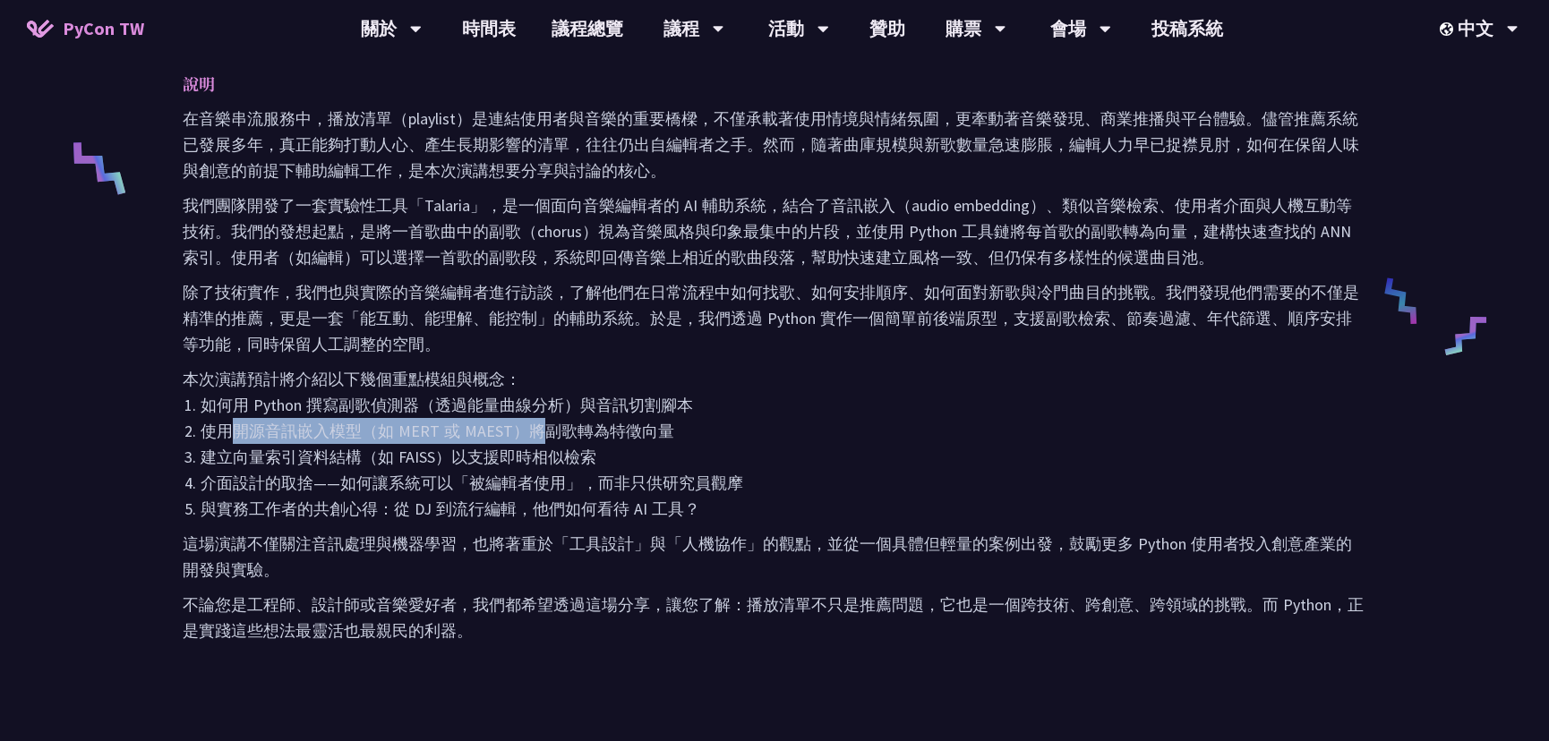
drag, startPoint x: 536, startPoint y: 427, endPoint x: 301, endPoint y: 427, distance: 235.5
click at [308, 425] on li "使用開源音訊嵌入模型（如 MERT 或 MAEST）將副歌轉為特徵向量" at bounding box center [784, 431] width 1166 height 26
drag, startPoint x: 301, startPoint y: 427, endPoint x: 291, endPoint y: 427, distance: 9.8
click at [289, 429] on li "使用開源音訊嵌入模型（如 MERT 或 MAEST）將副歌轉為特徵向量" at bounding box center [784, 431] width 1166 height 26
drag, startPoint x: 269, startPoint y: 429, endPoint x: 491, endPoint y: 429, distance: 221.1
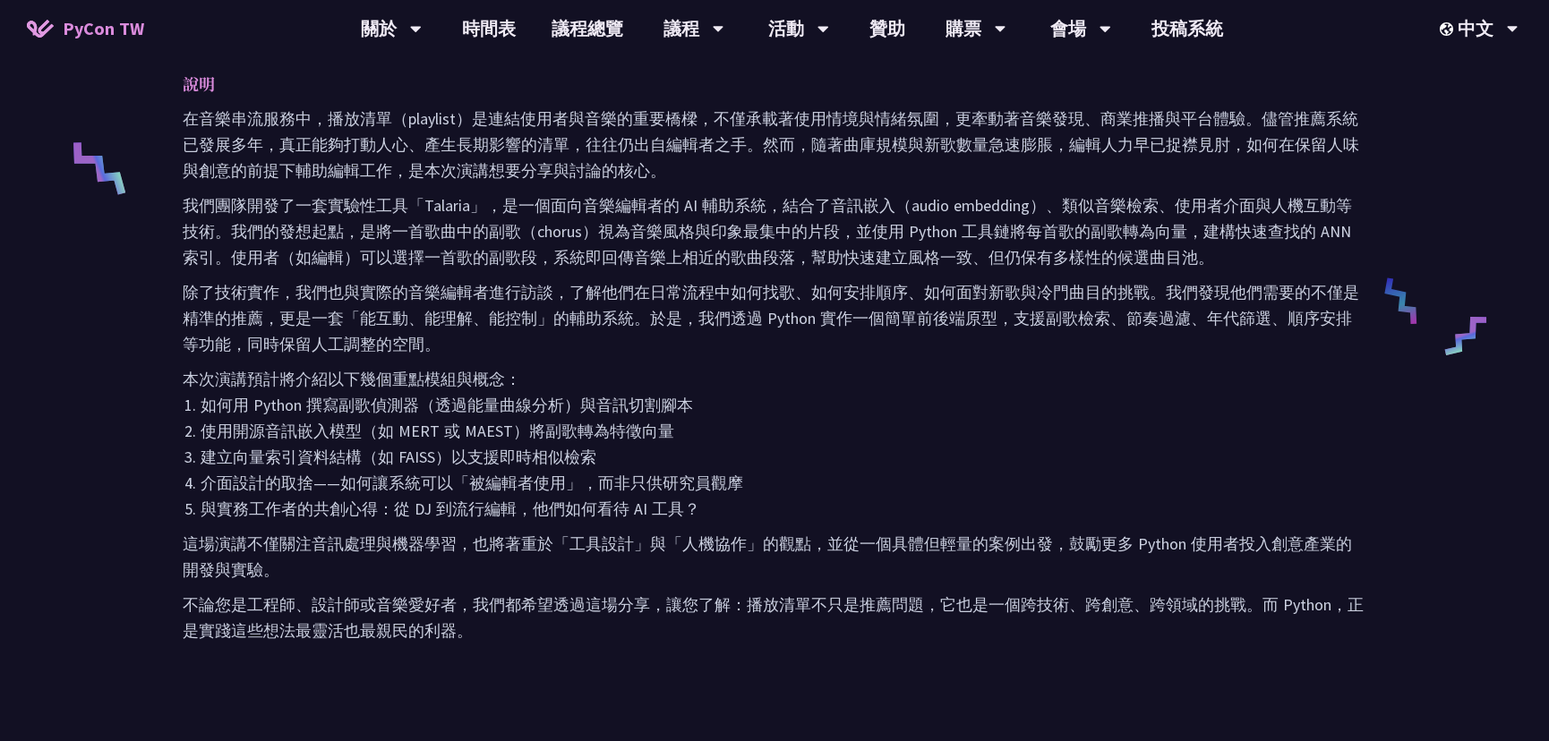
click at [491, 429] on li "使用開源音訊嵌入模型（如 MERT 或 MAEST）將副歌轉為特徵向量" at bounding box center [784, 431] width 1166 height 26
click at [545, 425] on li "使用開源音訊嵌入模型（如 MERT 或 MAEST）將副歌轉為特徵向量" at bounding box center [784, 431] width 1166 height 26
drag, startPoint x: 573, startPoint y: 425, endPoint x: 525, endPoint y: 459, distance: 59.1
click at [519, 465] on ol "如何用 Python 撰寫副歌偵測器（透過能量曲線分析）與音訊切割腳本 使用開源音訊嵌入模型（如 MERT 或 MAEST）將副歌轉為特徵向量 建立向量索引資…" at bounding box center [775, 457] width 1184 height 130
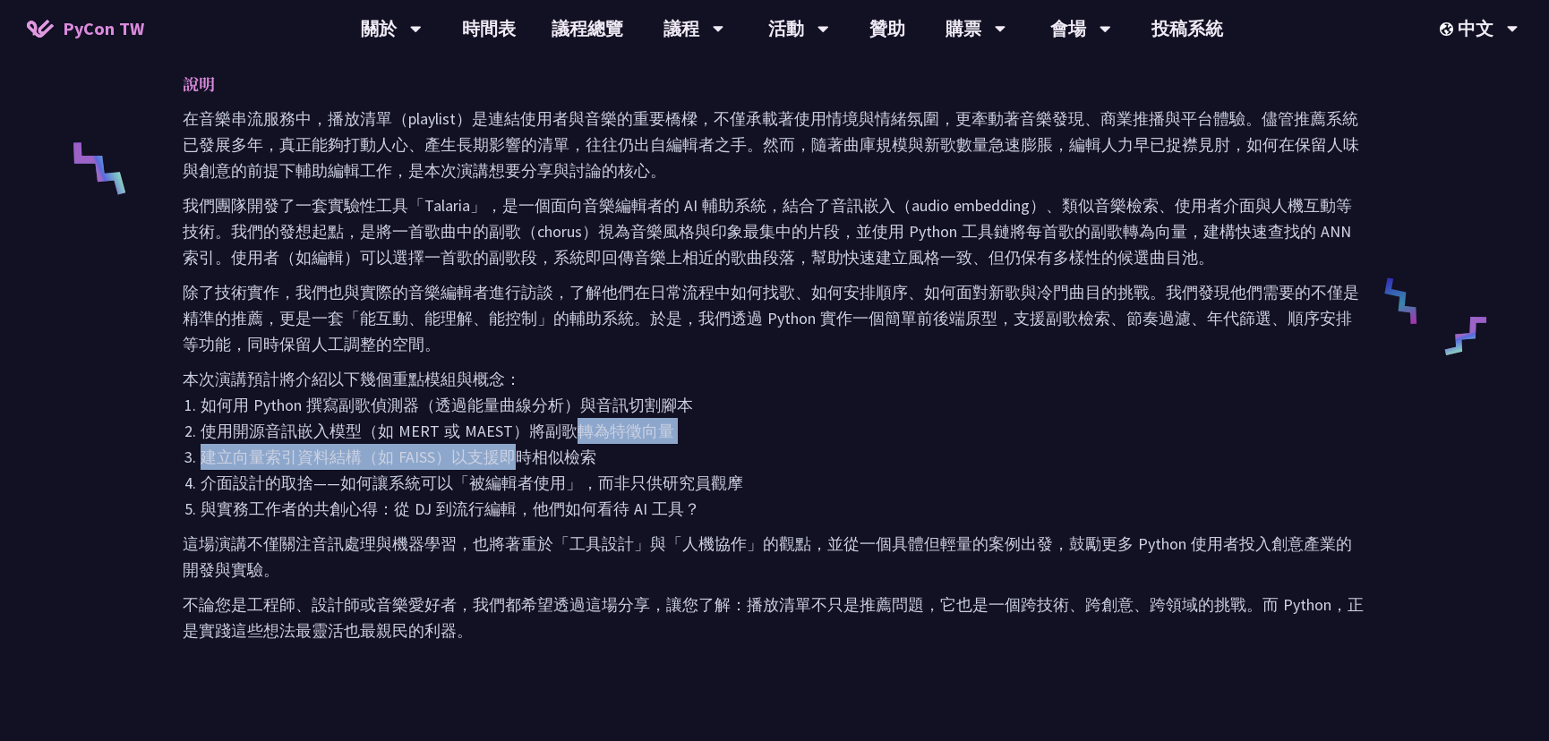
drag, startPoint x: 499, startPoint y: 483, endPoint x: 492, endPoint y: 492, distance: 10.9
click at [492, 492] on li "介面設計的取捨——如何讓系統可以「被編輯者使用」，而非只供研究員觀摩" at bounding box center [784, 483] width 1166 height 26
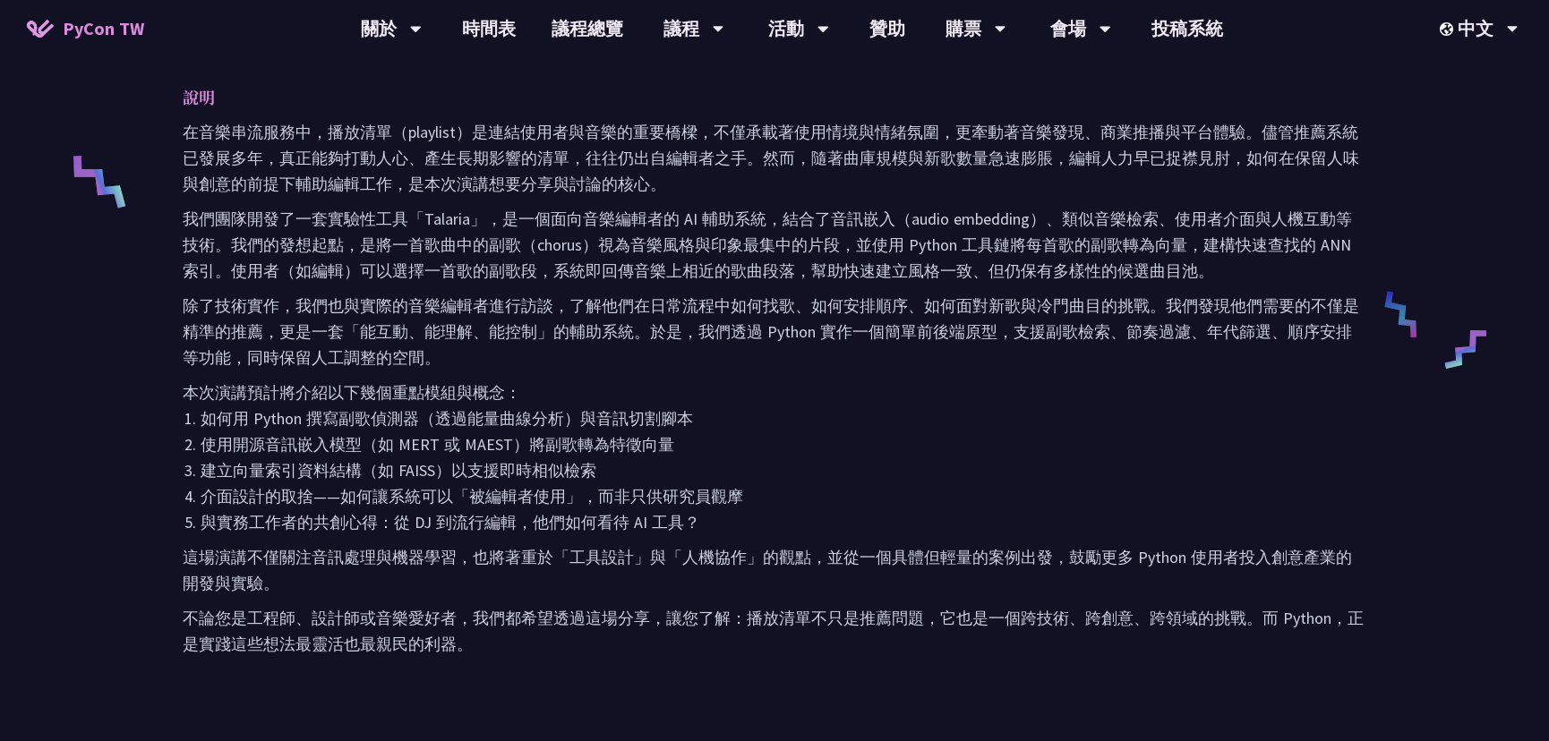
scroll to position [814, 0]
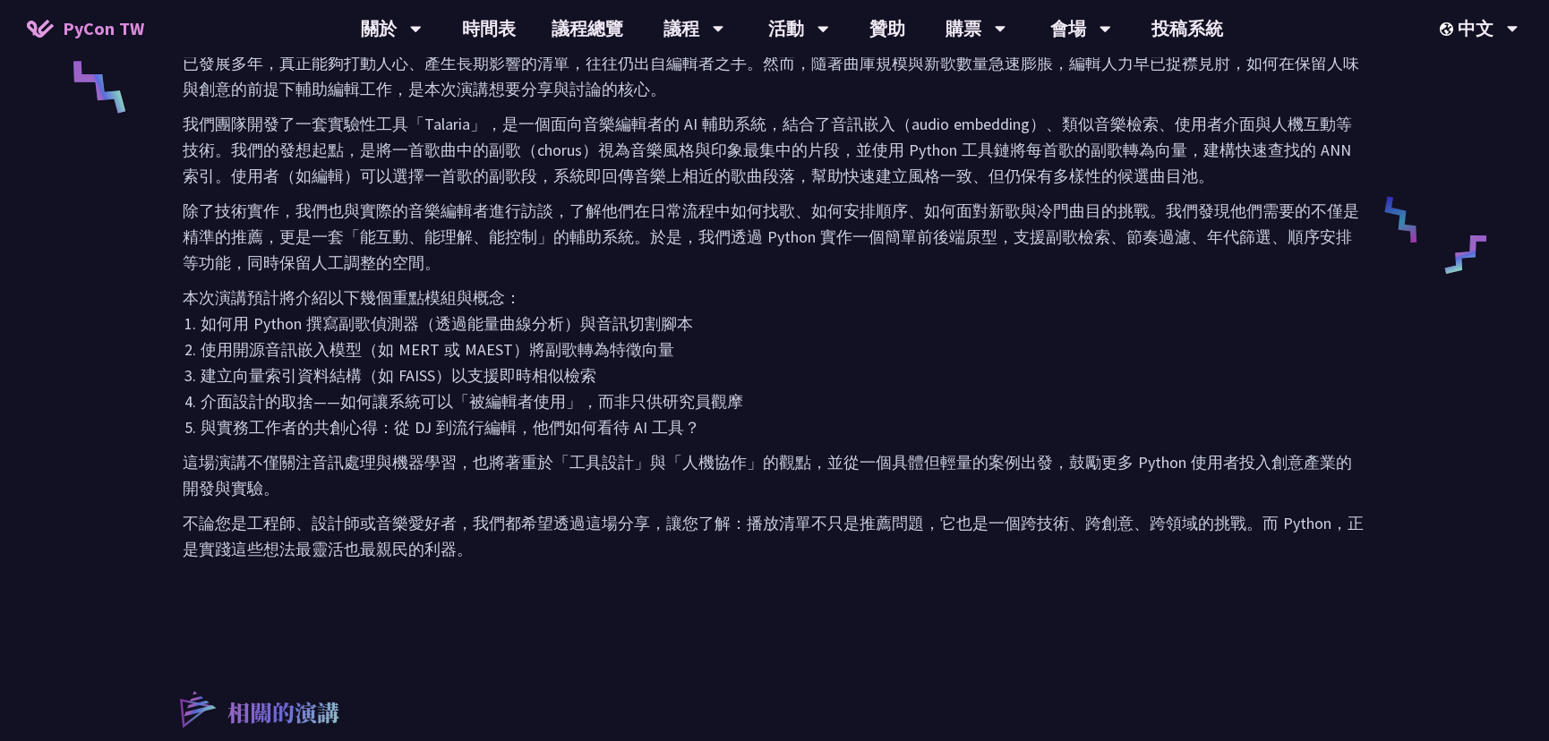
drag, startPoint x: 439, startPoint y: 533, endPoint x: 465, endPoint y: 474, distance: 63.7
click at [465, 477] on div "在音樂串流服務中，播放清單（playlist）是連結使用者與音樂的重要橋樑，不僅承載著使用情境與情緒氛圍，更牽動著音樂發現、商業推播與平台體驗。儘管推薦系統已…" at bounding box center [775, 293] width 1184 height 538
click at [446, 383] on li "建立向量索引資料結構（如 FAISS）以支援即時相似檢索" at bounding box center [784, 376] width 1166 height 26
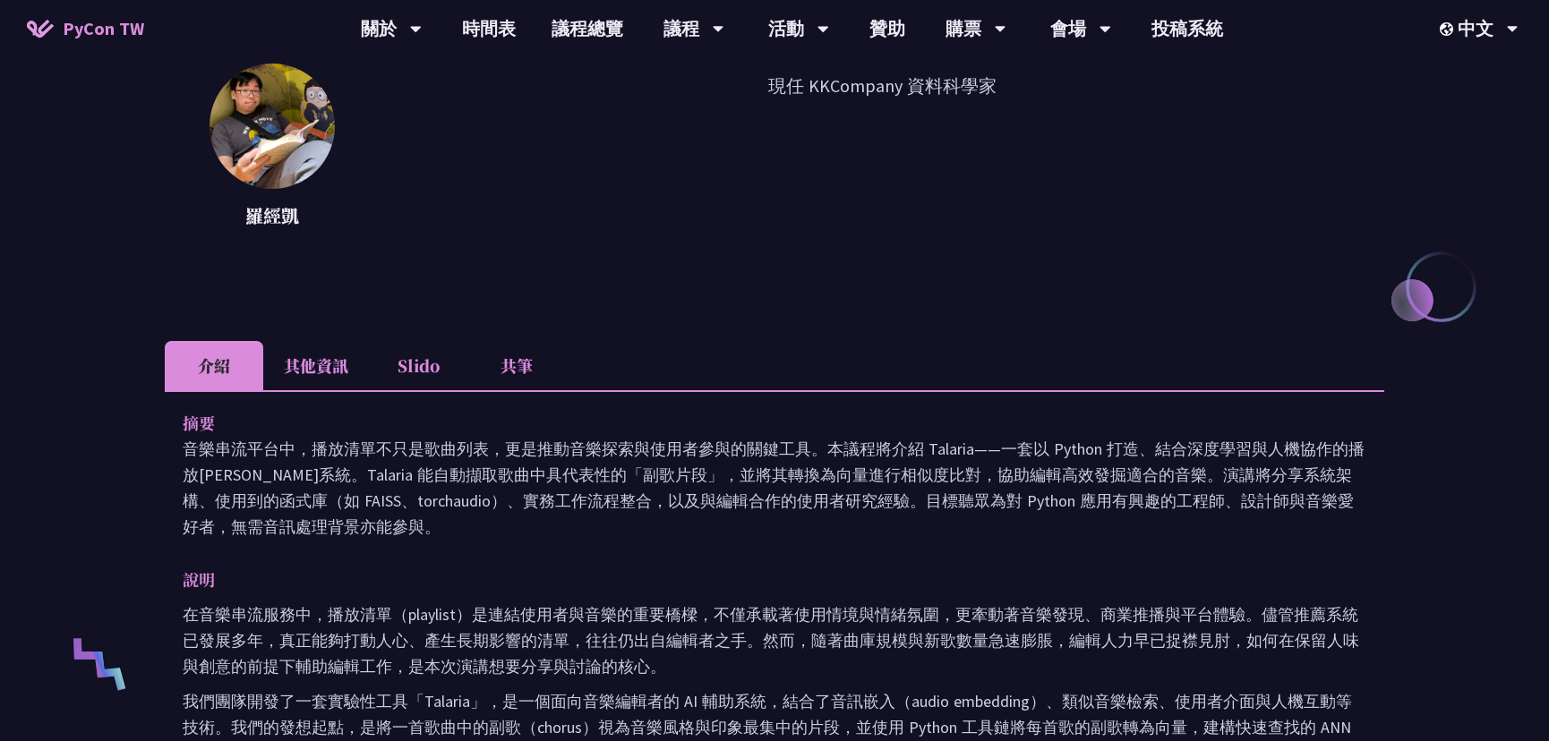
scroll to position [0, 0]
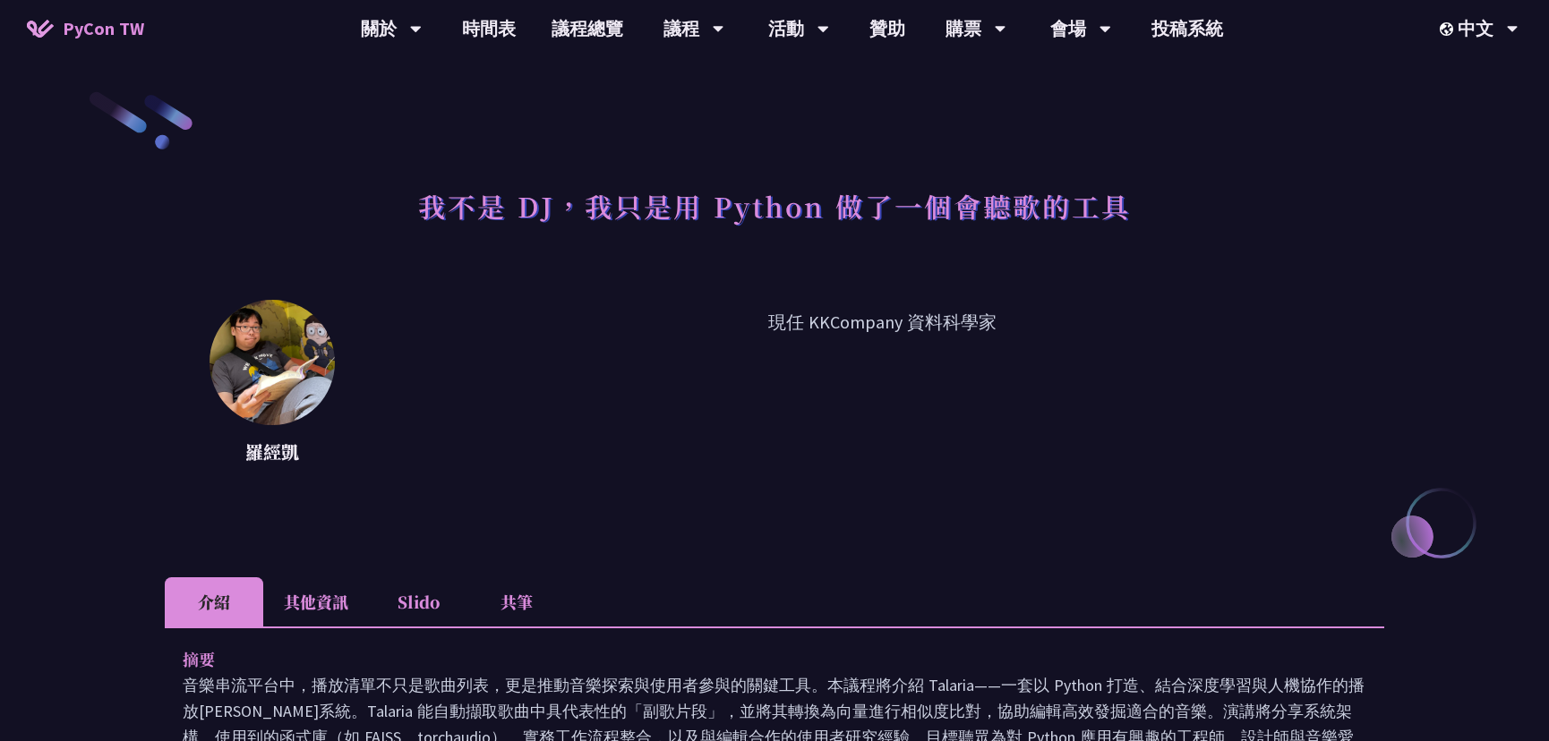
drag, startPoint x: 302, startPoint y: 449, endPoint x: 245, endPoint y: 449, distance: 56.4
click at [245, 449] on p "羅經凱" at bounding box center [271, 452] width 125 height 27
drag, startPoint x: 726, startPoint y: 313, endPoint x: 642, endPoint y: 338, distance: 87.6
click at [642, 338] on p "現任 KKCompany 資料科學家" at bounding box center [882, 389] width 1005 height 161
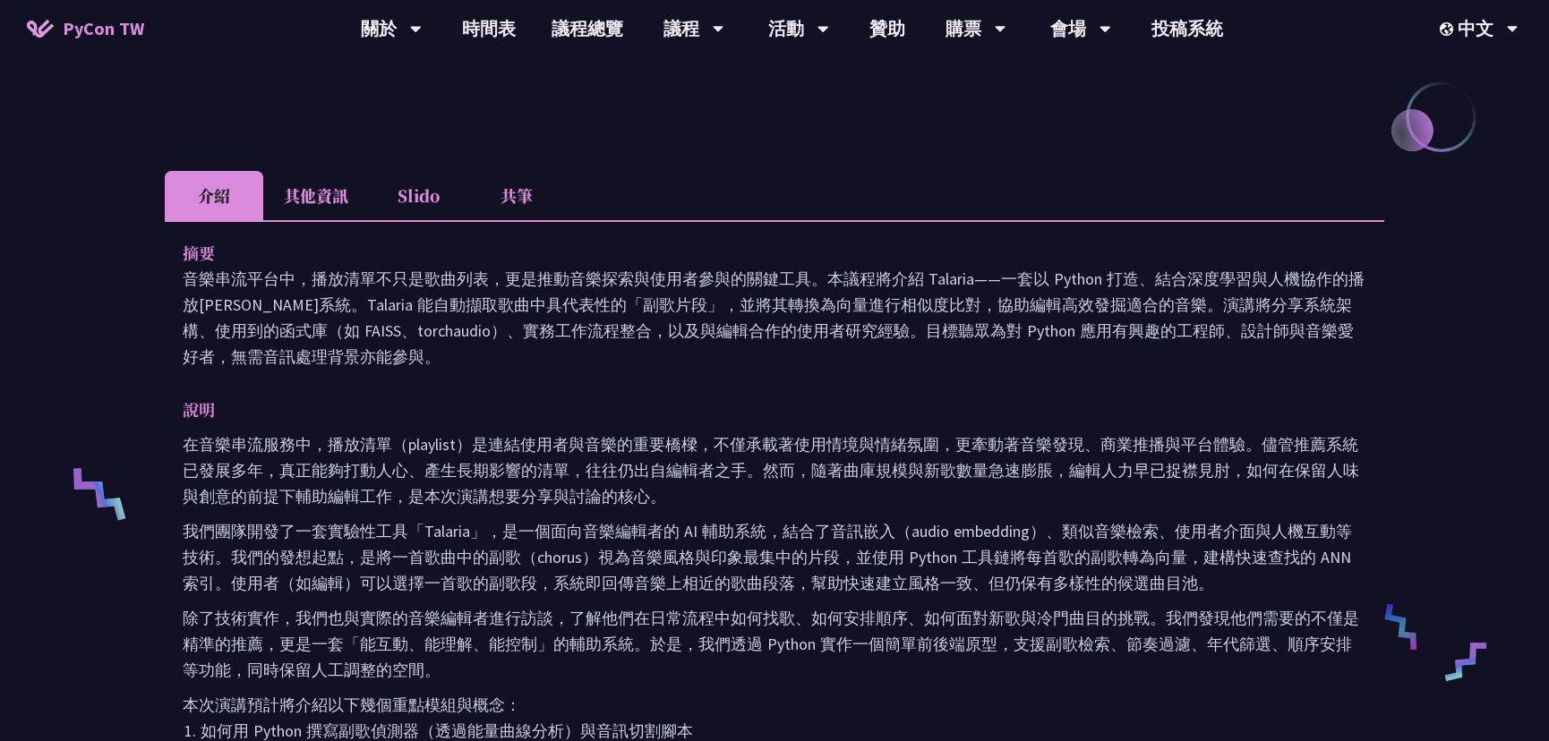
drag, startPoint x: 322, startPoint y: 274, endPoint x: 369, endPoint y: 341, distance: 81.7
click at [372, 347] on p "音樂串流平台中，播放清單不只是歌曲列表，更是推動音樂探索與使用者參與的關鍵工具。本議程將介紹 Talaria——一套以 Python 打造、結合深度學習與人機…" at bounding box center [775, 318] width 1184 height 104
click at [384, 363] on p "音樂串流平台中，播放清單不只是歌曲列表，更是推動音樂探索與使用者參與的關鍵工具。本議程將介紹 Talaria——一套以 Python 打造、結合深度學習與人機…" at bounding box center [775, 318] width 1184 height 104
drag, startPoint x: 300, startPoint y: 260, endPoint x: 335, endPoint y: 357, distance: 103.6
click at [335, 356] on div "摘要 音樂串流平台中，播放清單不只是歌曲列表，更是推動音樂探索與使用者參與的關鍵工具。本議程將介紹 Talaria——一套以 Python 打造、結合深度學習…" at bounding box center [775, 305] width 1184 height 130
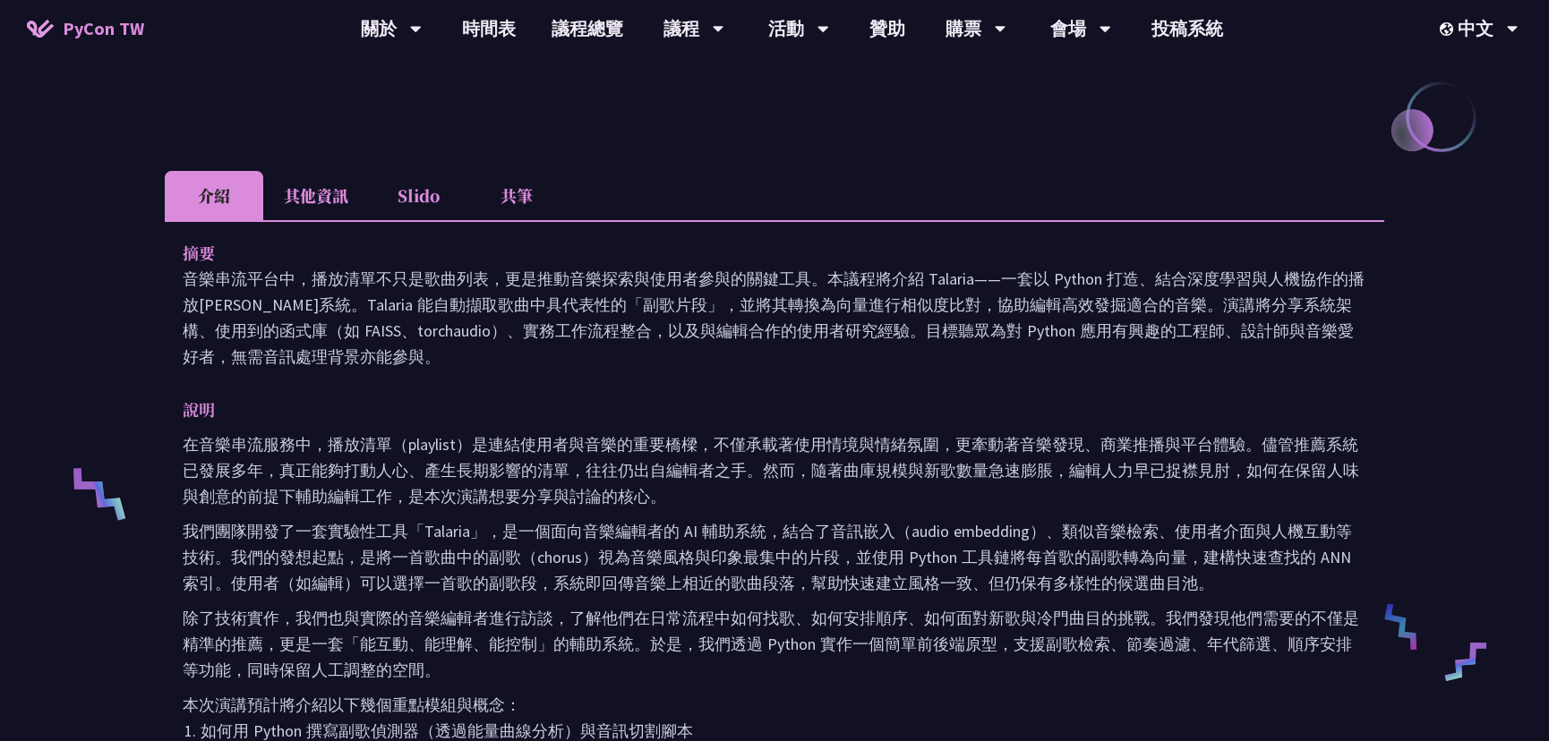
click at [344, 368] on p "音樂串流平台中，播放清單不只是歌曲列表，更是推動音樂探索與使用者參與的關鍵工具。本議程將介紹 Talaria——一套以 Python 打造、結合深度學習與人機…" at bounding box center [775, 318] width 1184 height 104
drag, startPoint x: 430, startPoint y: 545, endPoint x: 423, endPoint y: 560, distance: 16.5
click at [429, 576] on p "我們團隊開發了一套實驗性工具「Talaria」，是一個面向音樂編輯者的 AI 輔助系統，結合了音訊嵌入（audio embedding）、類似音樂檢索、使用者…" at bounding box center [775, 557] width 1184 height 78
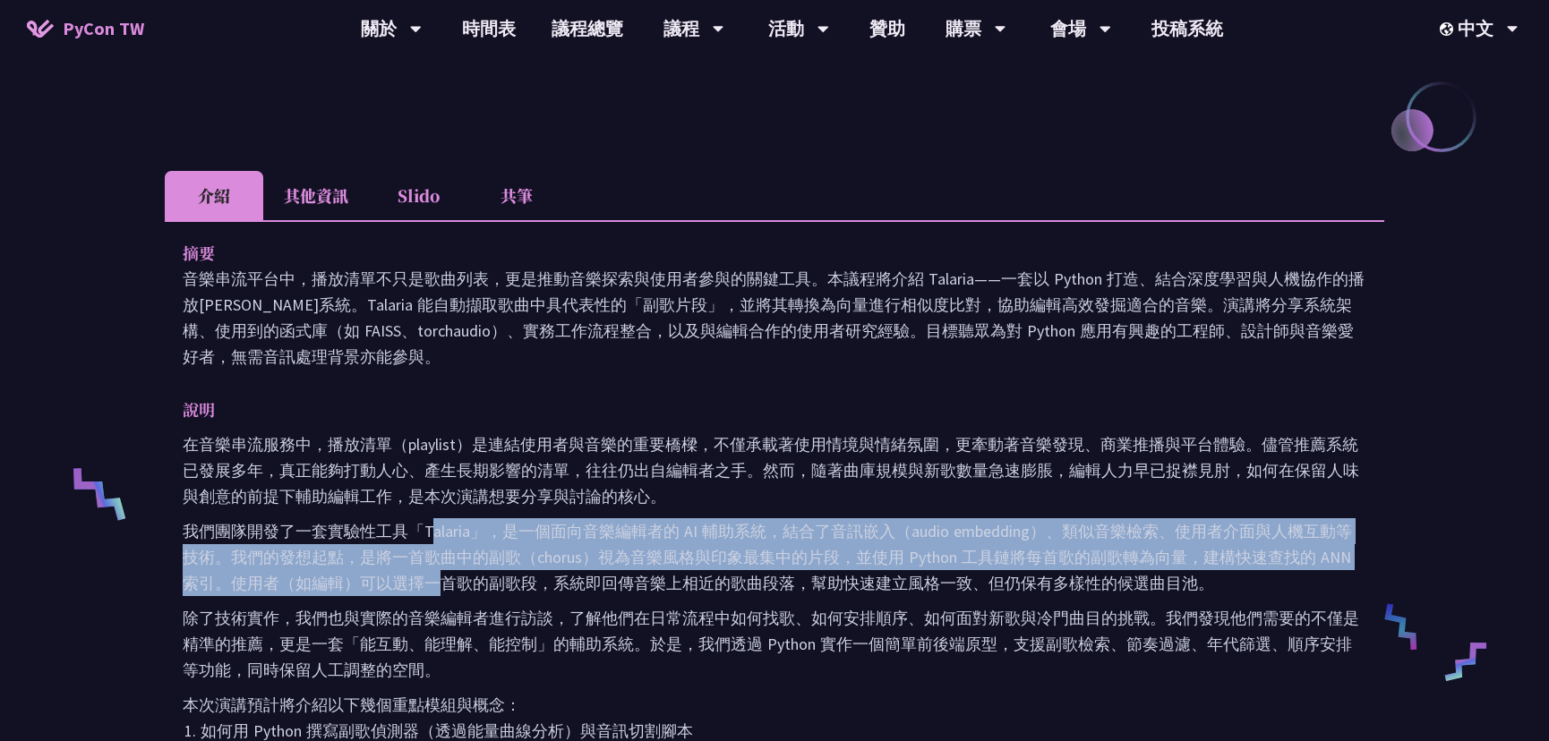
drag, startPoint x: 374, startPoint y: 466, endPoint x: 364, endPoint y: 440, distance: 26.9
click at [364, 440] on p "在音樂串流服務中，播放清單（playlist）是連結使用者與音樂的重要橋樑，不僅承載著使用情境與情緒氛圍，更牽動著音樂發現、商業推播與平台體驗。儘管推薦系統已…" at bounding box center [775, 471] width 1184 height 78
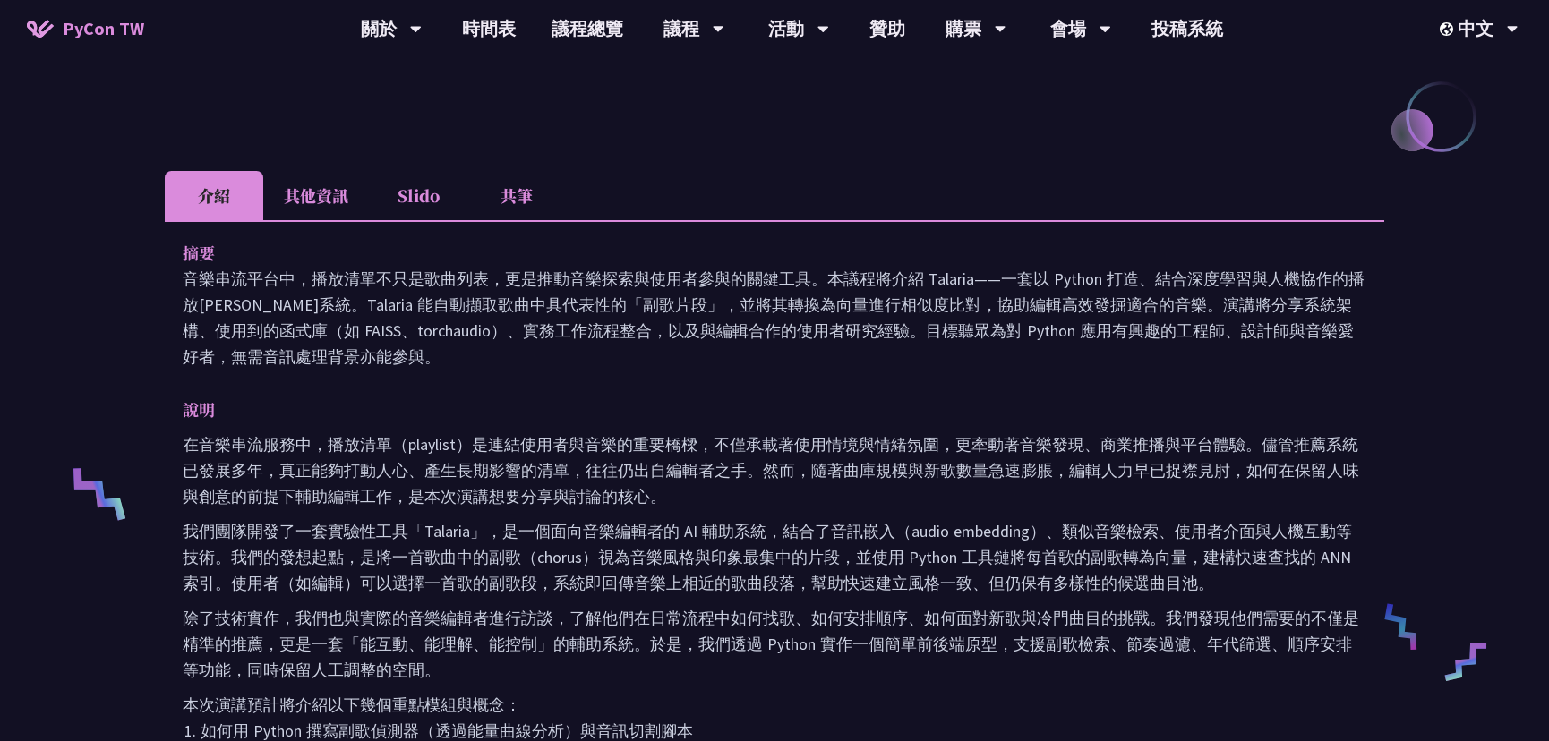
drag, startPoint x: 340, startPoint y: 462, endPoint x: 376, endPoint y: 527, distance: 74.5
click at [376, 527] on div "在音樂串流服務中，播放清單（playlist）是連結使用者與音樂的重要橋樑，不僅承載著使用情境與情緒氛圍，更牽動著音樂發現、商業推播與平台體驗。儘管推薦系統已…" at bounding box center [775, 701] width 1184 height 538
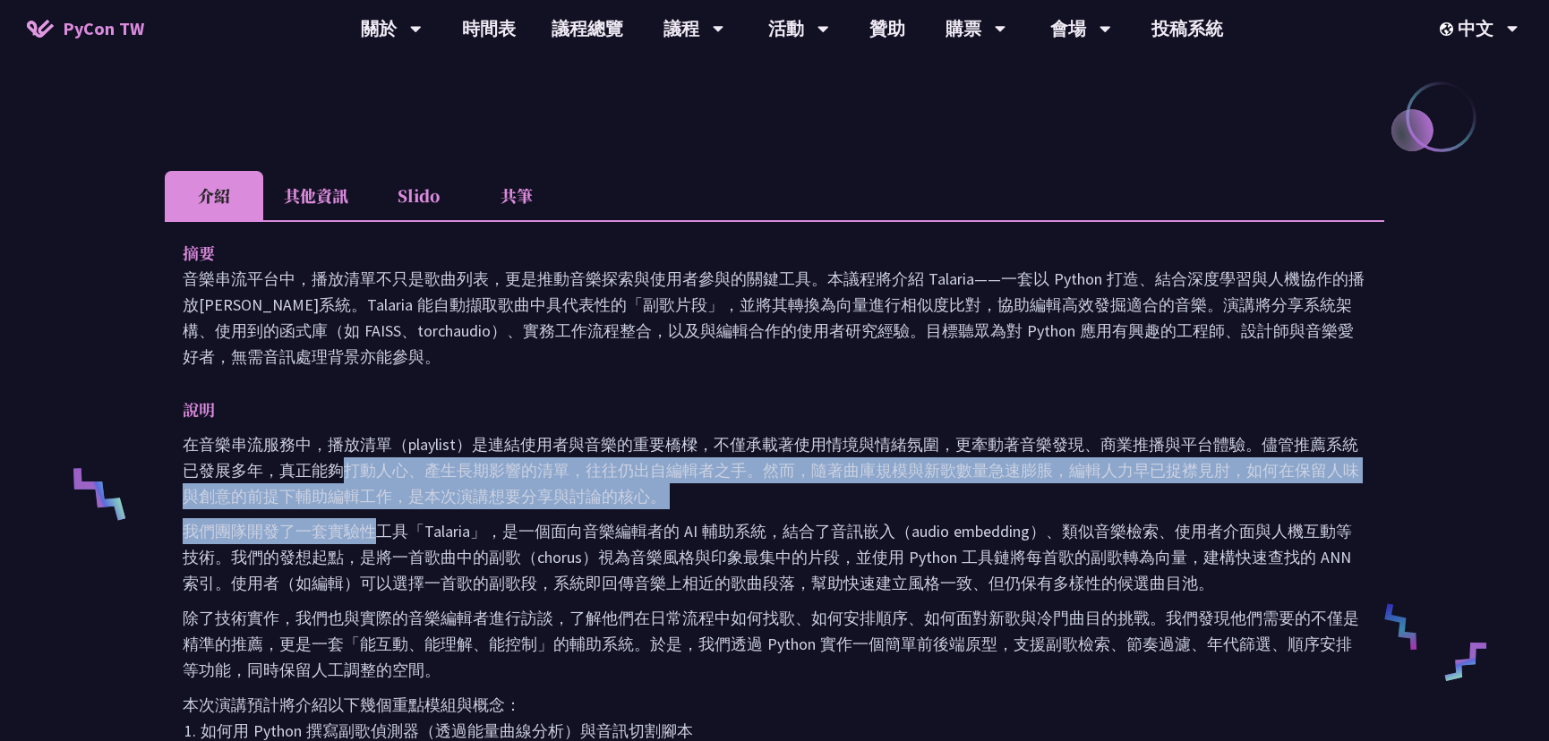
click at [402, 543] on p "我們團隊開發了一套實驗性工具「Talaria」，是一個面向音樂編輯者的 AI 輔助系統，結合了音訊嵌入（audio embedding）、類似音樂檢索、使用者…" at bounding box center [775, 557] width 1184 height 78
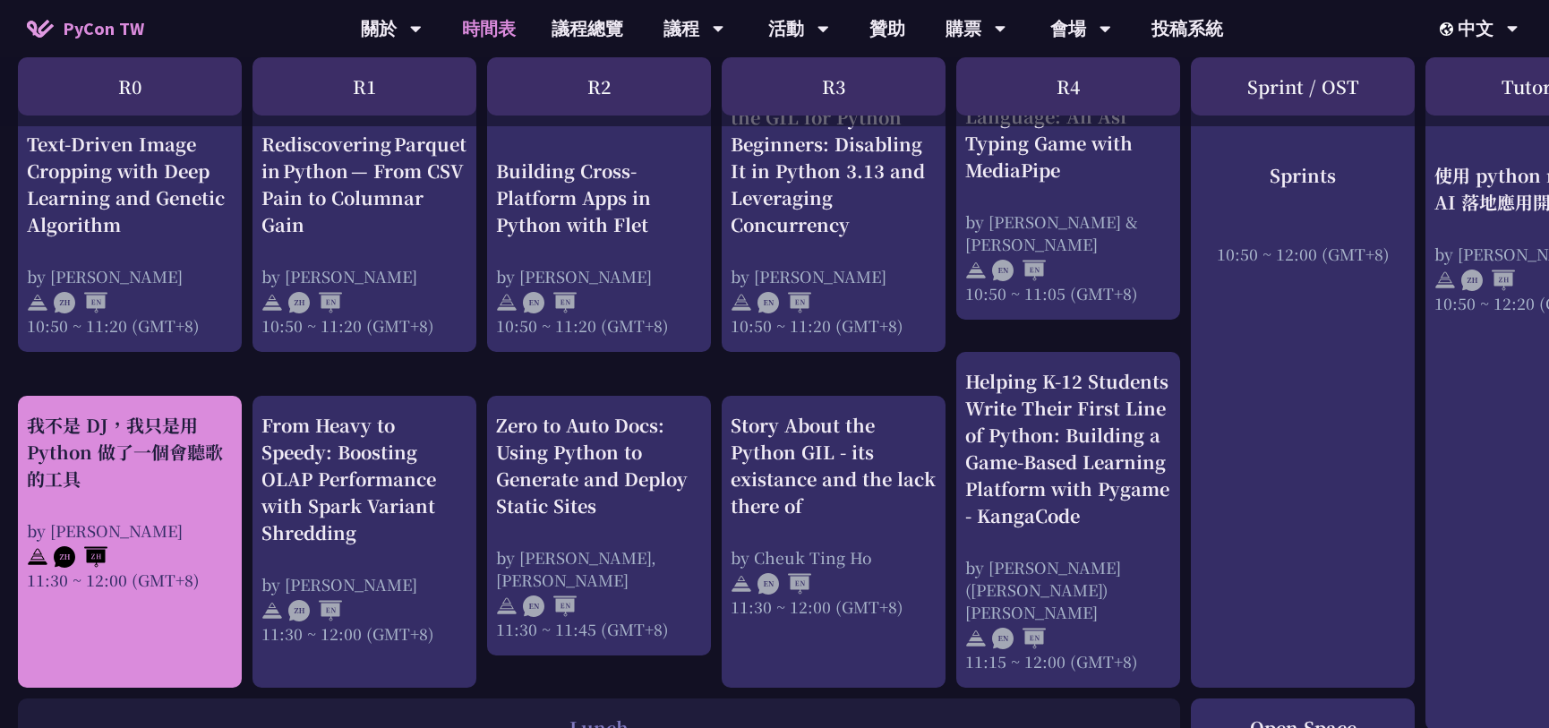
scroll to position [648, 0]
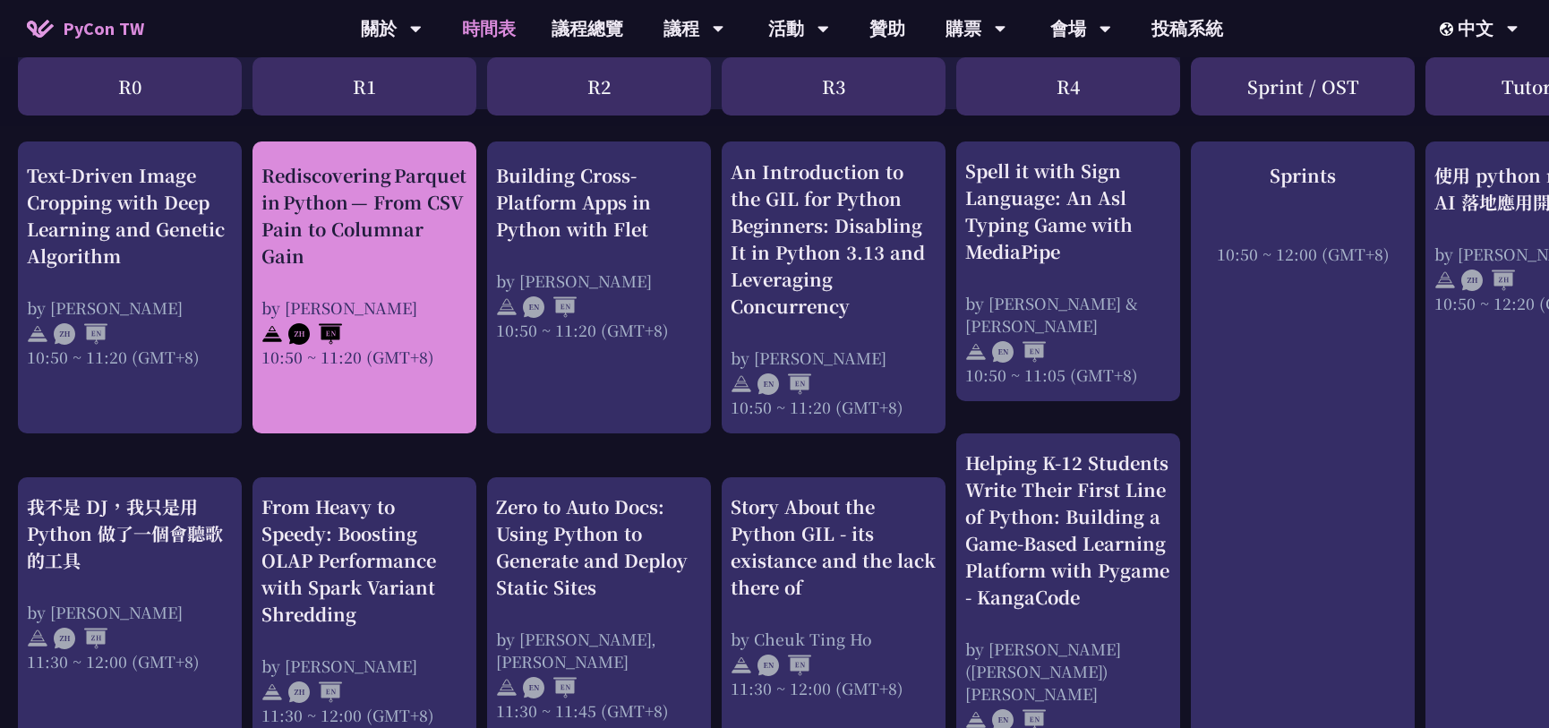
click at [356, 253] on div "Rediscovering Parquet in Python — From CSV Pain to Columnar Gain" at bounding box center [364, 214] width 206 height 107
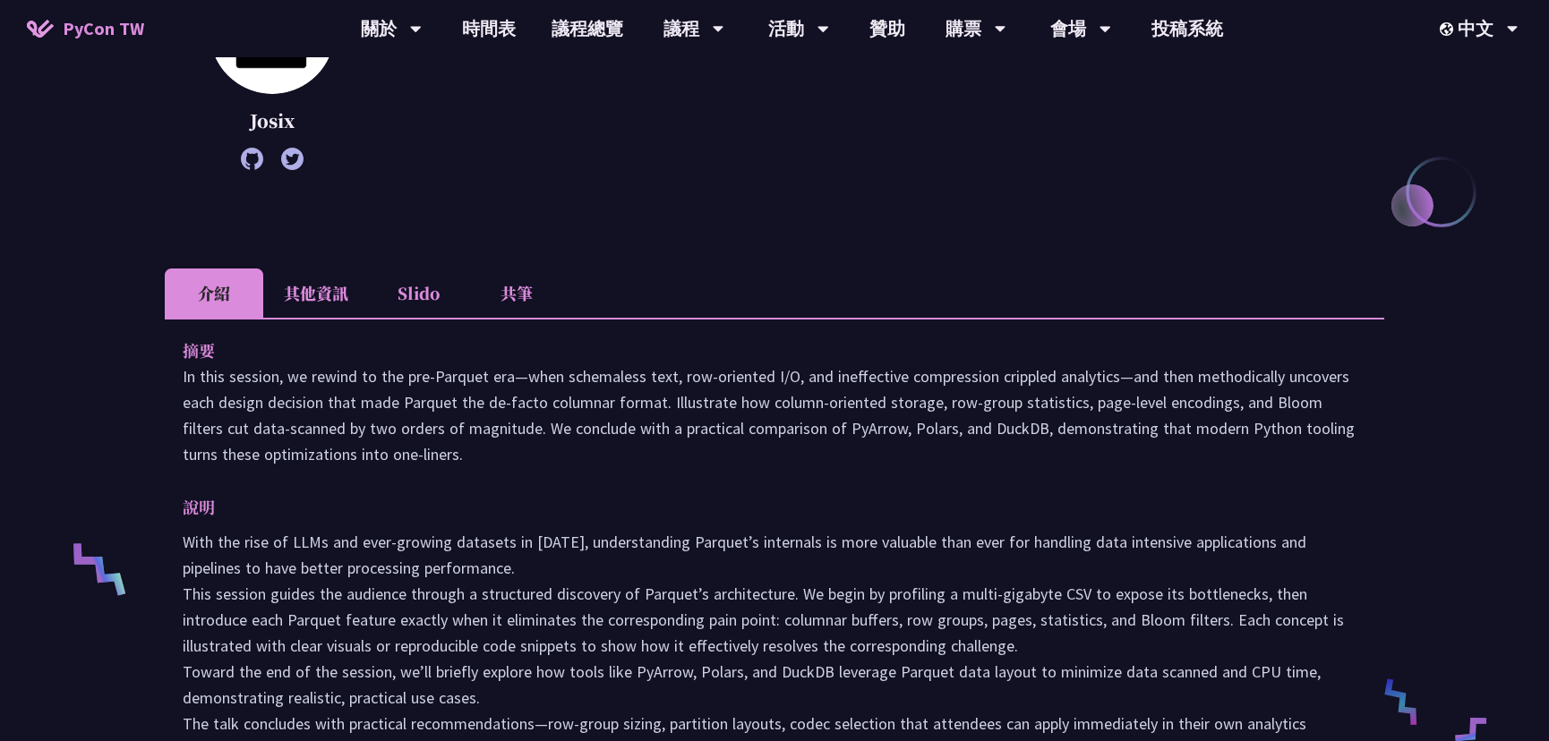
scroll to position [406, 0]
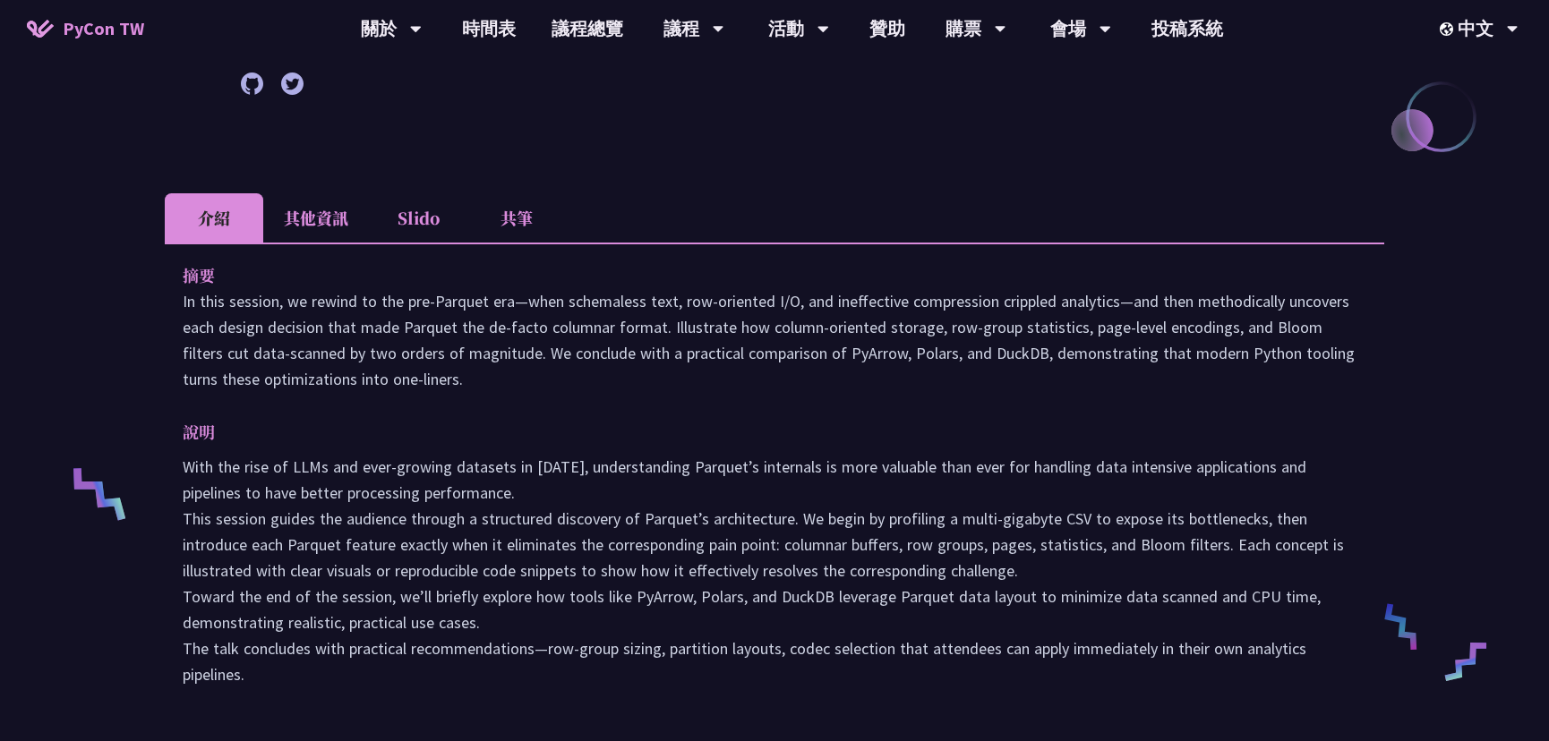
drag, startPoint x: 362, startPoint y: 308, endPoint x: 470, endPoint y: 338, distance: 112.3
click at [470, 334] on p "In this session, we rewind to the pre‑Parquet era—when schemaless text, row‑ori…" at bounding box center [775, 340] width 1184 height 104
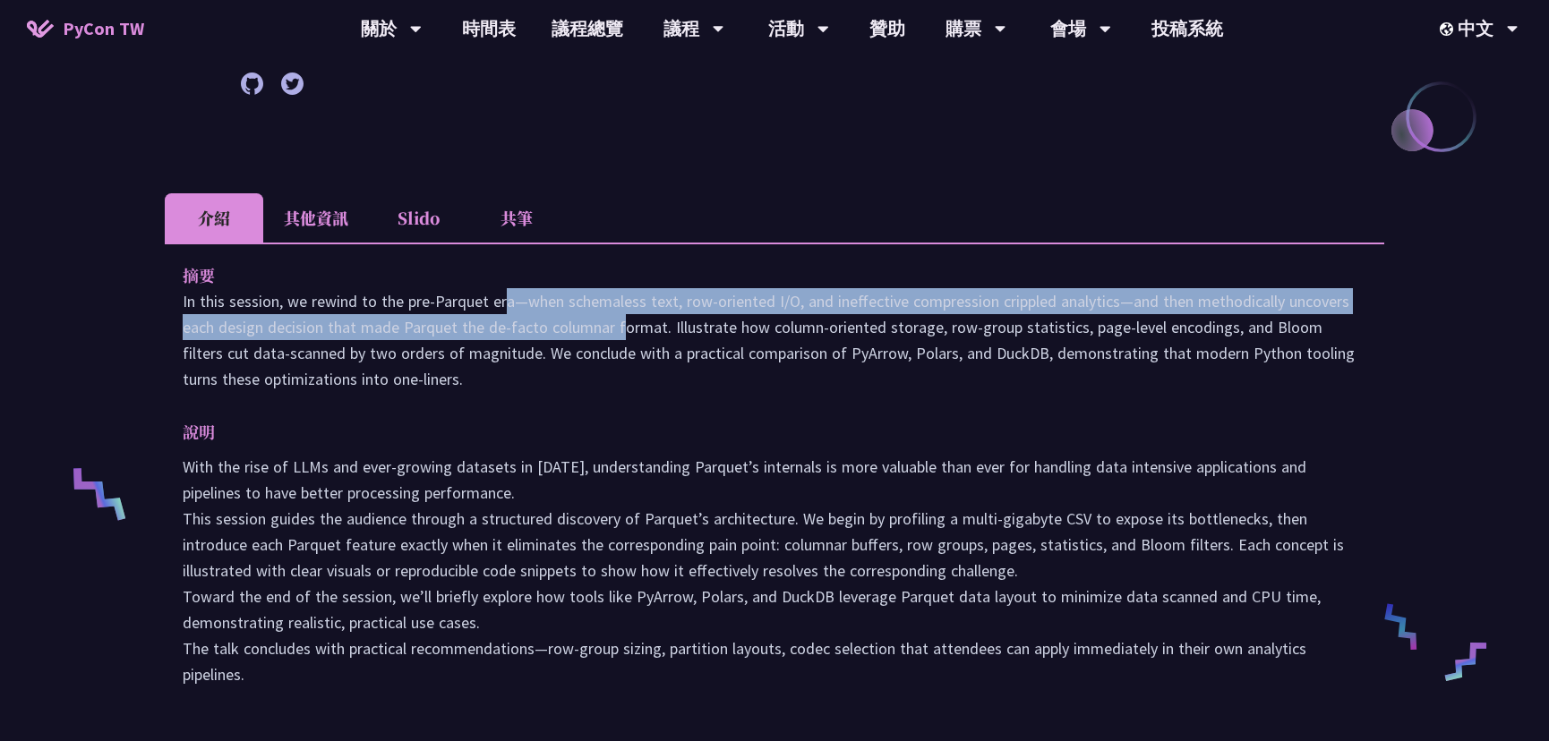
click at [469, 354] on p "In this session, we rewind to the pre‑Parquet era—when schemaless text, row‑ori…" at bounding box center [775, 340] width 1184 height 104
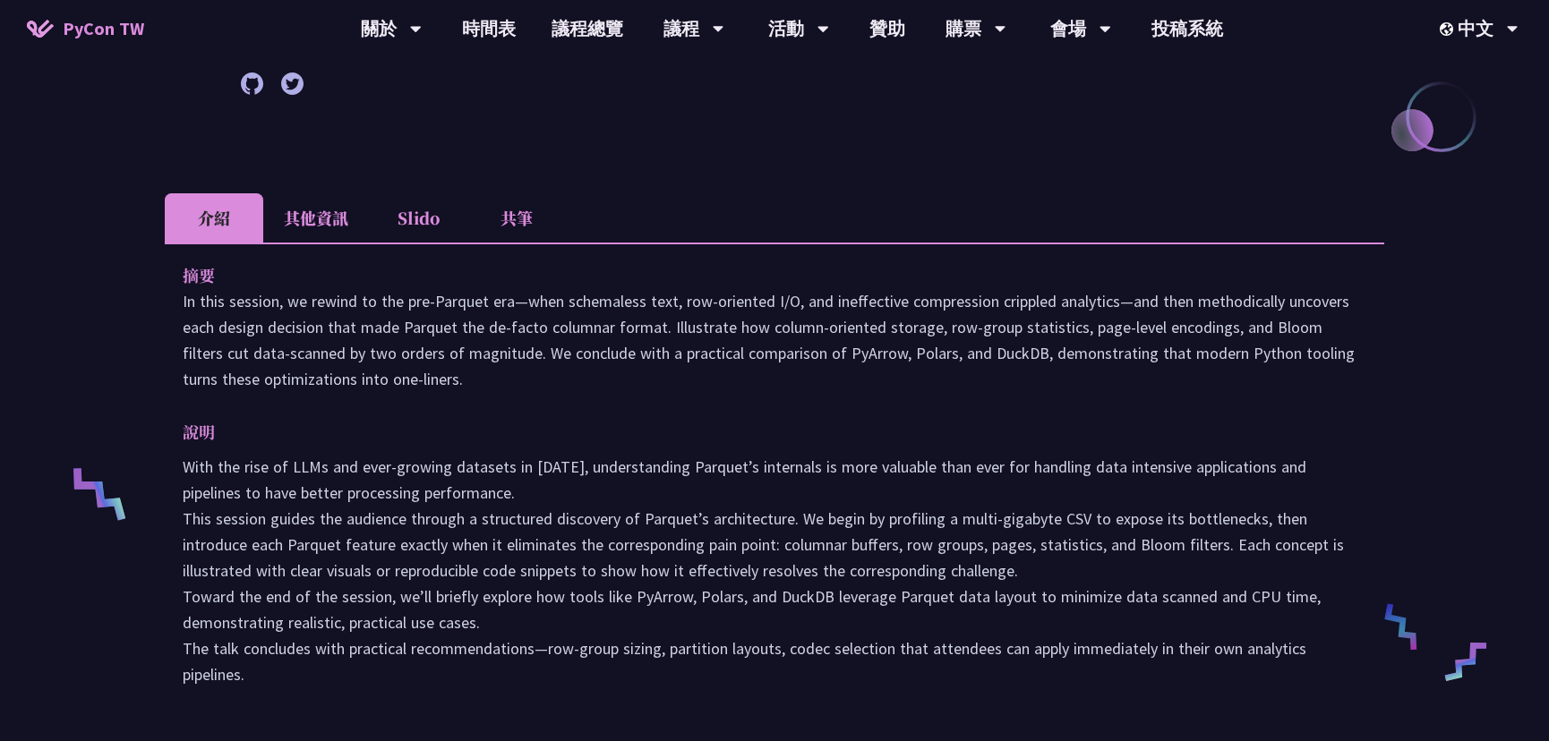
drag, startPoint x: 355, startPoint y: 329, endPoint x: 393, endPoint y: 386, distance: 68.3
click at [393, 386] on p "In this session, we rewind to the pre‑Parquet era—when schemaless text, row‑ori…" at bounding box center [775, 340] width 1184 height 104
click at [402, 389] on p "In this session, we rewind to the pre‑Parquet era—when schemaless text, row‑ori…" at bounding box center [775, 340] width 1184 height 104
drag, startPoint x: 360, startPoint y: 479, endPoint x: 363, endPoint y: 521, distance: 42.2
click at [363, 528] on p "With the rise of LLMs and ever-growing datasets in 2025, understanding Parquet’…" at bounding box center [775, 571] width 1184 height 234
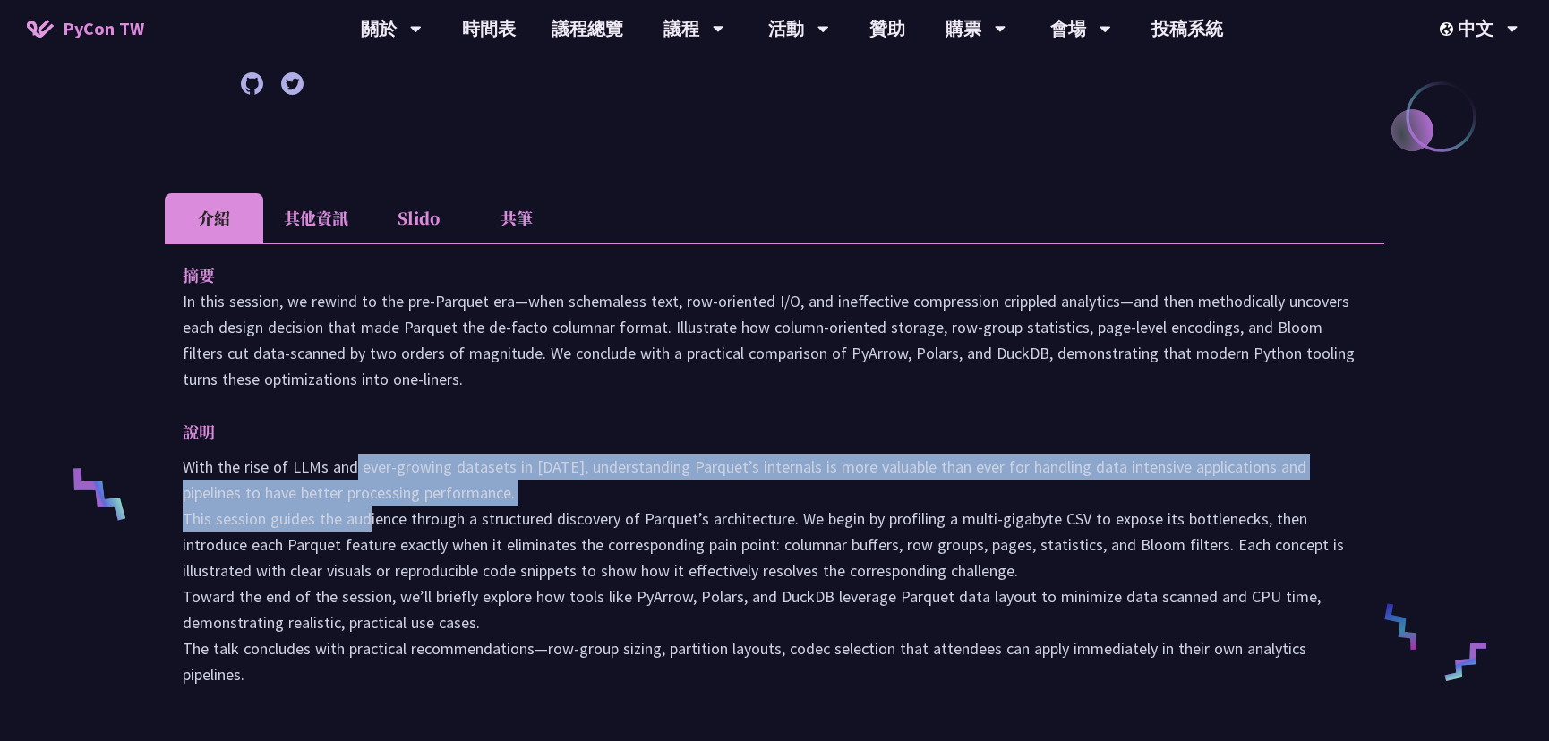
drag, startPoint x: 410, startPoint y: 531, endPoint x: 420, endPoint y: 530, distance: 9.9
click at [412, 531] on p "With the rise of LLMs and ever-growing datasets in 2025, understanding Parquet’…" at bounding box center [775, 571] width 1184 height 234
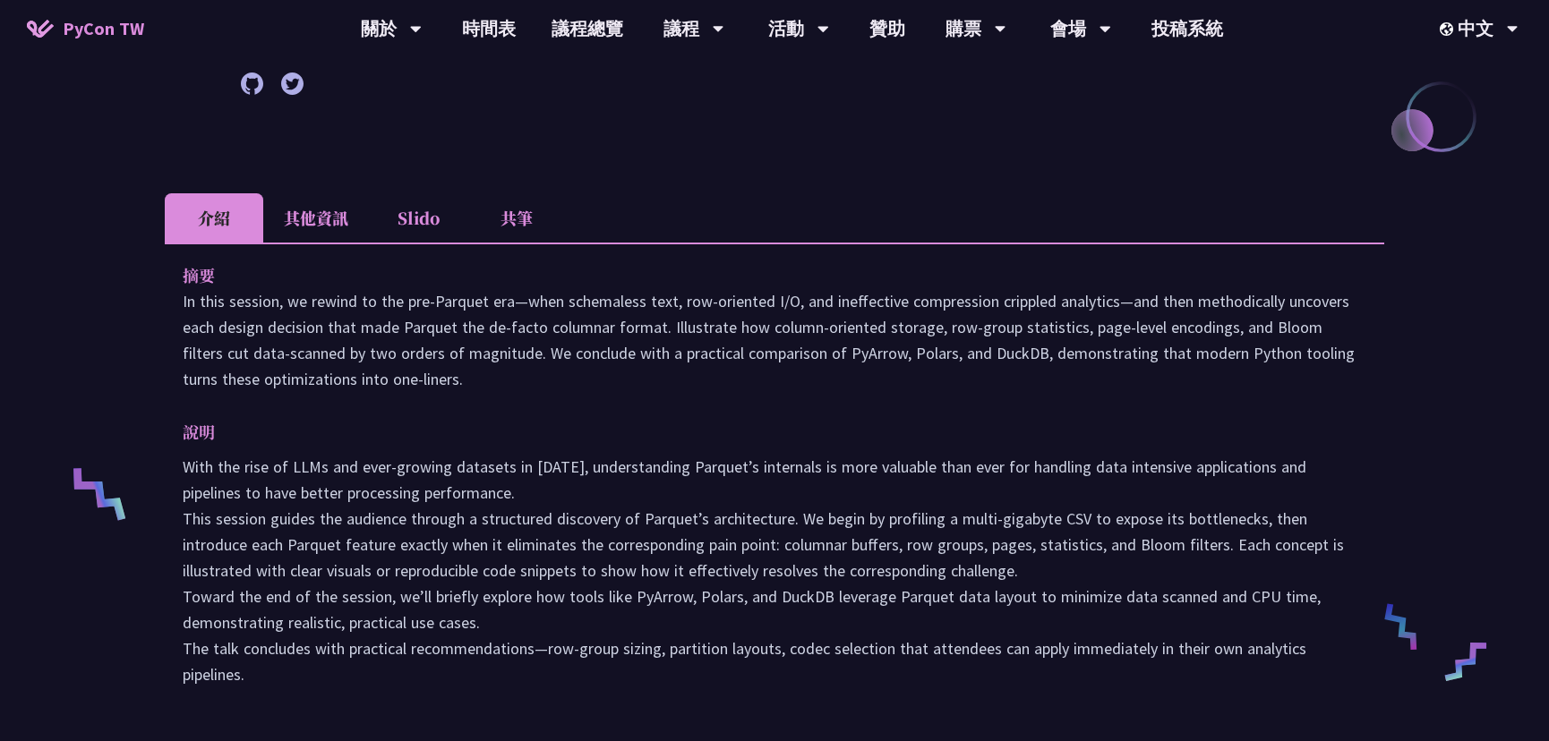
drag, startPoint x: 339, startPoint y: 440, endPoint x: 380, endPoint y: 568, distance: 133.6
click at [376, 552] on div "說明 With the rise of LLMs and ever-growing datasets in 2025, understanding Parqu…" at bounding box center [775, 553] width 1184 height 269
drag, startPoint x: 380, startPoint y: 568, endPoint x: 398, endPoint y: 586, distance: 25.4
click at [398, 586] on p "With the rise of LLMs and ever-growing datasets in 2025, understanding Parquet’…" at bounding box center [775, 571] width 1184 height 234
drag, startPoint x: 328, startPoint y: 280, endPoint x: 370, endPoint y: 321, distance: 58.9
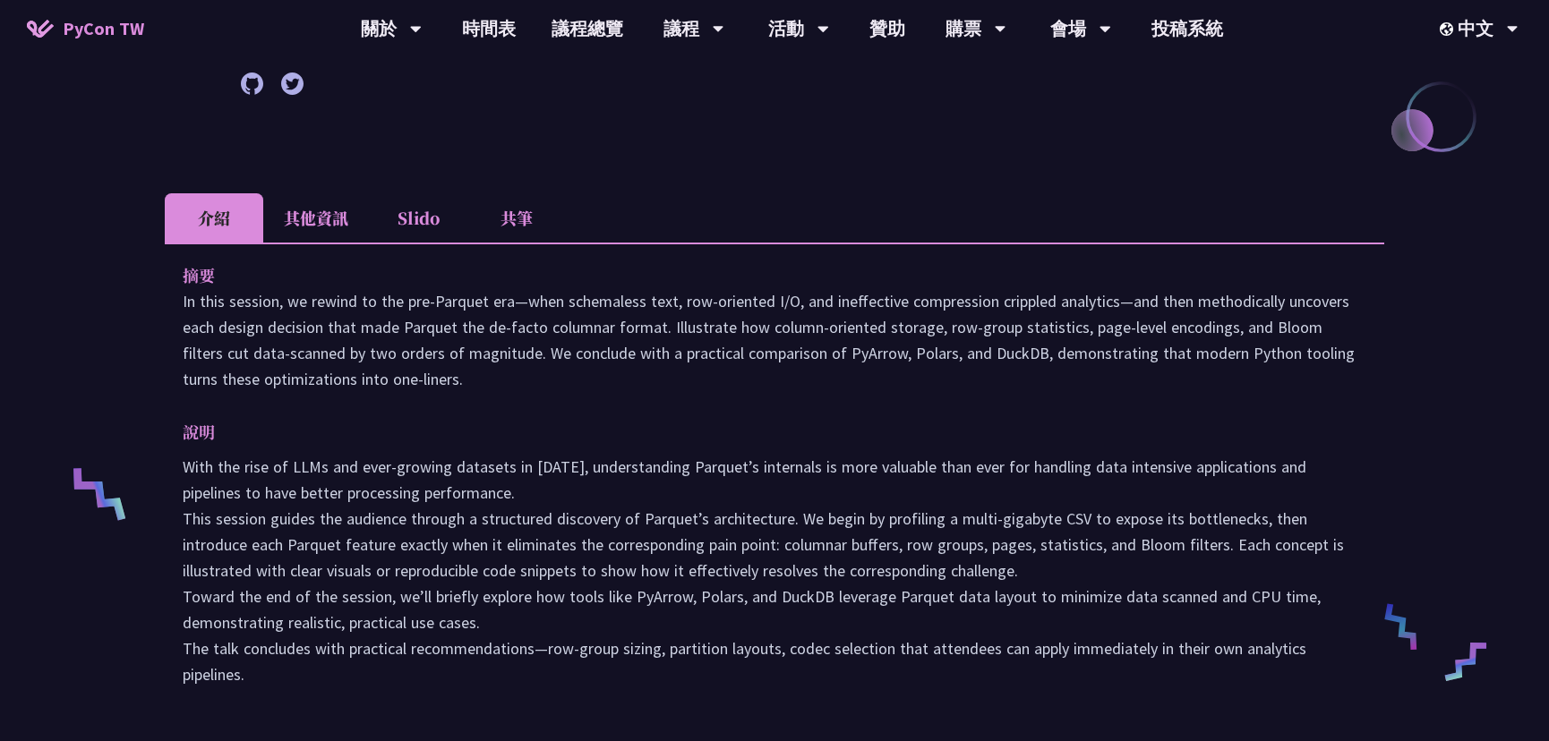
click at [372, 322] on div "摘要 In this session, we rewind to the pre‑Parquet era—when schemaless text, row‑…" at bounding box center [775, 327] width 1184 height 130
drag, startPoint x: 385, startPoint y: 335, endPoint x: 406, endPoint y: 351, distance: 26.1
click at [406, 350] on p "In this session, we rewind to the pre‑Parquet era—when schemaless text, row‑ori…" at bounding box center [775, 340] width 1184 height 104
drag, startPoint x: 403, startPoint y: 307, endPoint x: 498, endPoint y: 309, distance: 94.9
click at [499, 308] on p "In this session, we rewind to the pre‑Parquet era—when schemaless text, row‑ori…" at bounding box center [775, 340] width 1184 height 104
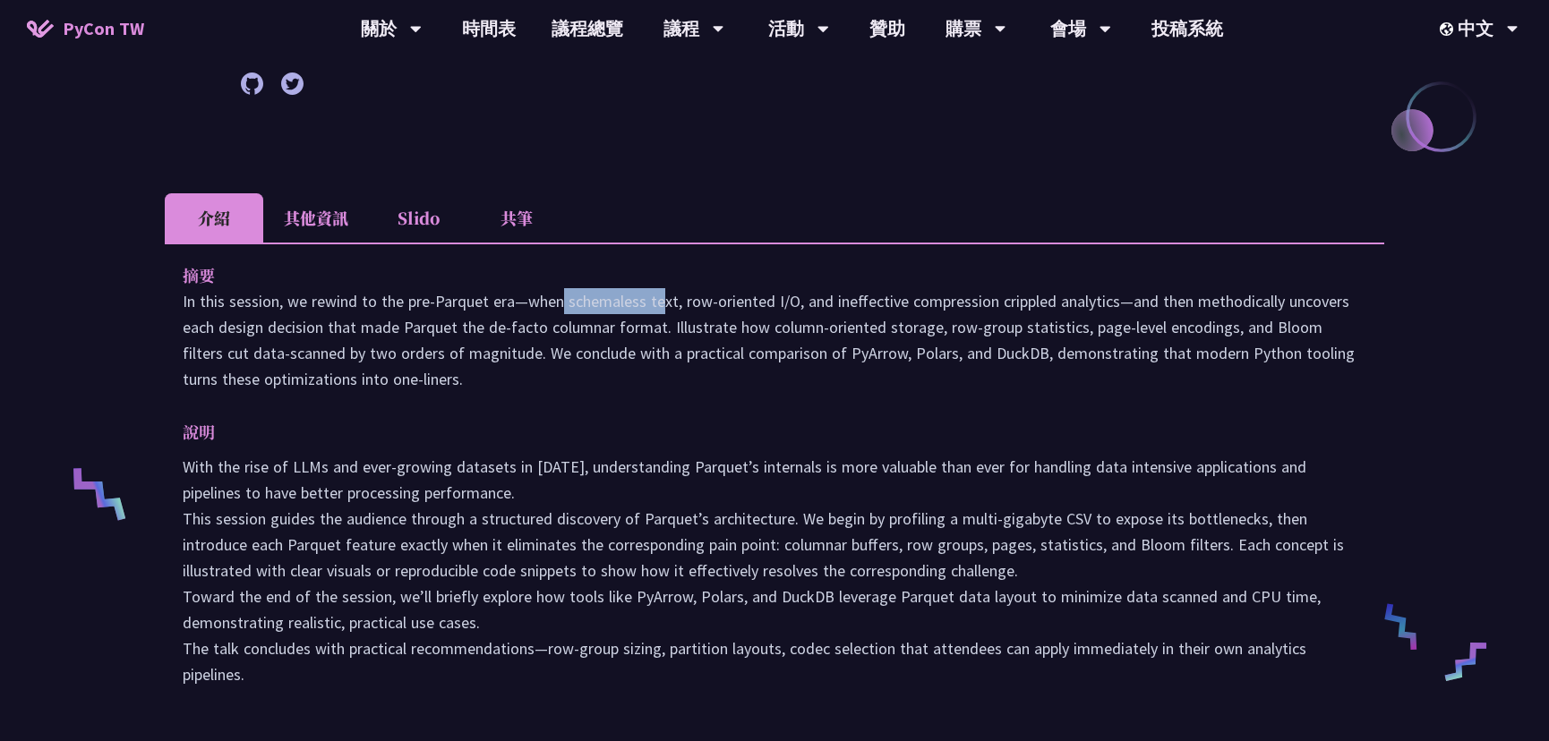
drag, startPoint x: 642, startPoint y: 337, endPoint x: 628, endPoint y: 338, distance: 14.4
click at [628, 337] on p "In this session, we rewind to the pre‑Parquet era—when schemaless text, row‑ori…" at bounding box center [775, 340] width 1184 height 104
drag, startPoint x: 699, startPoint y: 329, endPoint x: 775, endPoint y: 329, distance: 76.1
click at [775, 329] on p "In this session, we rewind to the pre‑Parquet era—when schemaless text, row‑ori…" at bounding box center [775, 340] width 1184 height 104
click at [826, 327] on p "In this session, we rewind to the pre‑Parquet era—when schemaless text, row‑ori…" at bounding box center [775, 340] width 1184 height 104
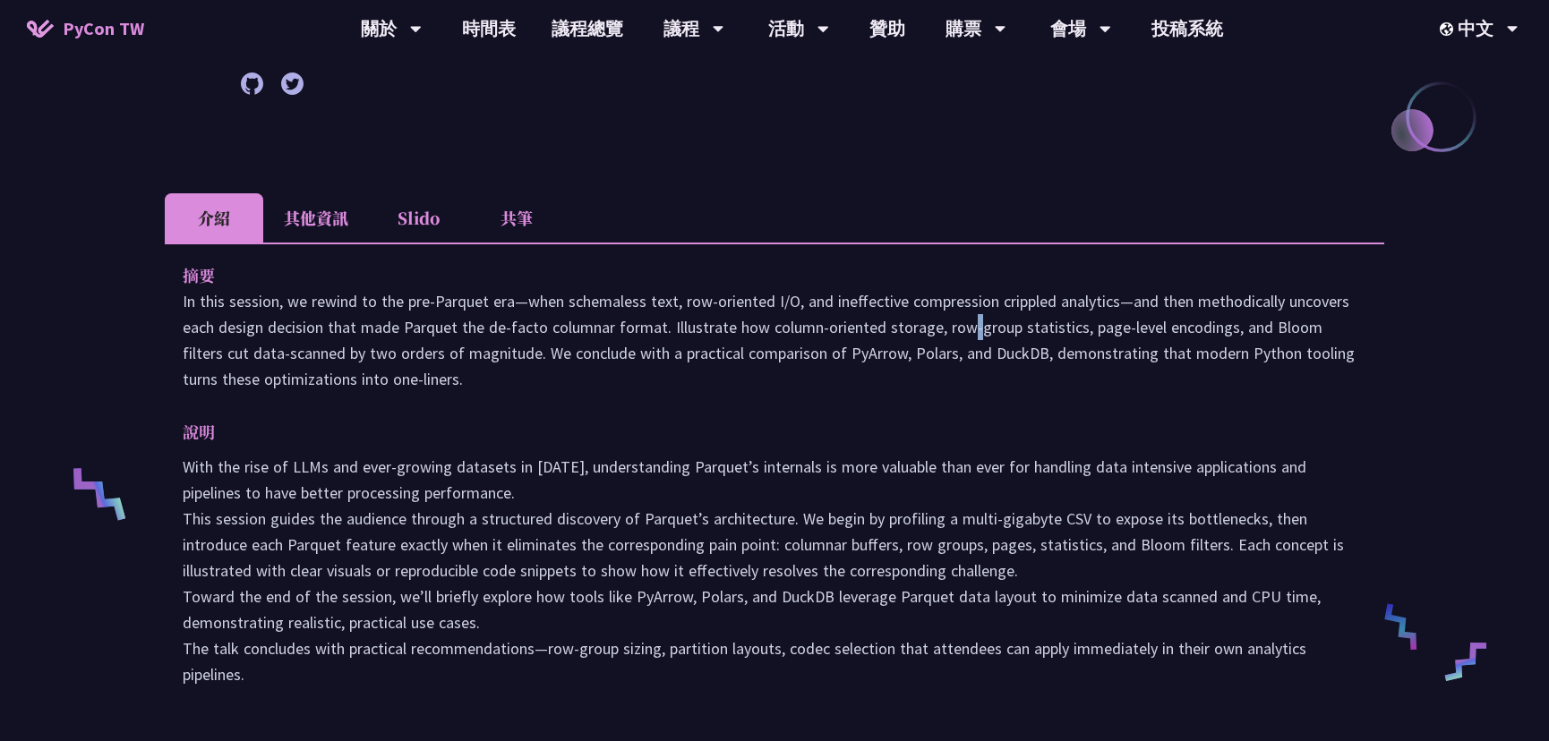
drag, startPoint x: 897, startPoint y: 328, endPoint x: 929, endPoint y: 325, distance: 32.3
click at [929, 324] on p "In this session, we rewind to the pre‑Parquet era—when schemaless text, row‑ori…" at bounding box center [775, 340] width 1184 height 104
click at [1018, 321] on p "In this session, we rewind to the pre‑Parquet era—when schemaless text, row‑ori…" at bounding box center [775, 340] width 1184 height 104
drag, startPoint x: 955, startPoint y: 325, endPoint x: 1052, endPoint y: 326, distance: 96.7
click at [1047, 325] on p "In this session, we rewind to the pre‑Parquet era—when schemaless text, row‑ori…" at bounding box center [775, 340] width 1184 height 104
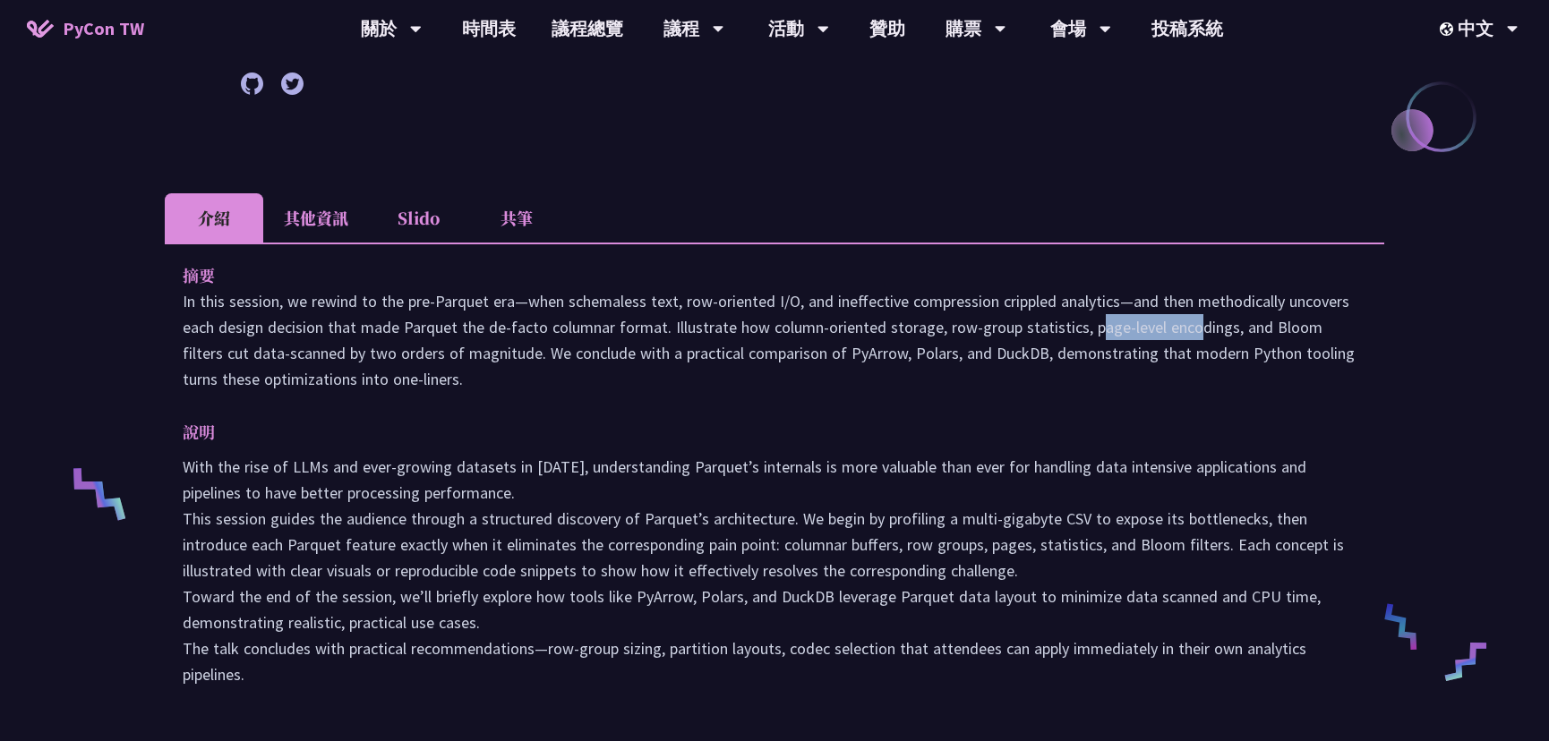
drag, startPoint x: 1052, startPoint y: 326, endPoint x: 1134, endPoint y: 326, distance: 82.4
click at [1134, 325] on p "In this session, we rewind to the pre‑Parquet era—when schemaless text, row‑ori…" at bounding box center [775, 340] width 1184 height 104
drag, startPoint x: 1186, startPoint y: 325, endPoint x: 1247, endPoint y: 325, distance: 60.9
click at [1266, 322] on p "In this session, we rewind to the pre‑Parquet era—when schemaless text, row‑ori…" at bounding box center [775, 340] width 1184 height 104
drag, startPoint x: 1267, startPoint y: 323, endPoint x: 1302, endPoint y: 322, distance: 34.9
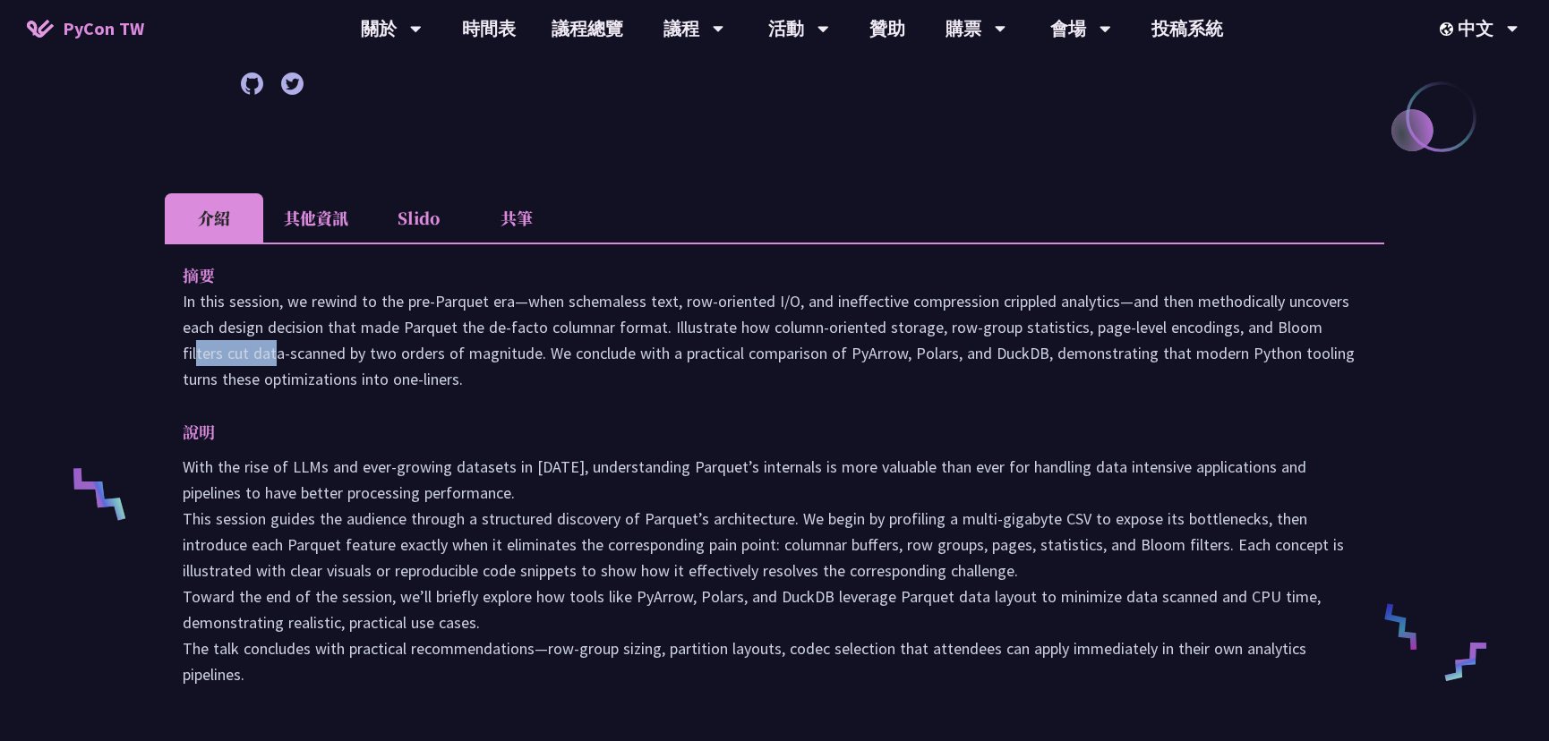
click at [1303, 322] on p "In this session, we rewind to the pre‑Parquet era—when schemaless text, row‑ori…" at bounding box center [775, 340] width 1184 height 104
click at [365, 333] on p "In this session, we rewind to the pre‑Parquet era—when schemaless text, row‑ori…" at bounding box center [775, 340] width 1184 height 104
drag, startPoint x: 299, startPoint y: 346, endPoint x: 399, endPoint y: 346, distance: 100.3
click at [400, 345] on p "In this session, we rewind to the pre‑Parquet era—when schemaless text, row‑ori…" at bounding box center [775, 340] width 1184 height 104
click at [466, 346] on p "In this session, we rewind to the pre‑Parquet era—when schemaless text, row‑ori…" at bounding box center [775, 340] width 1184 height 104
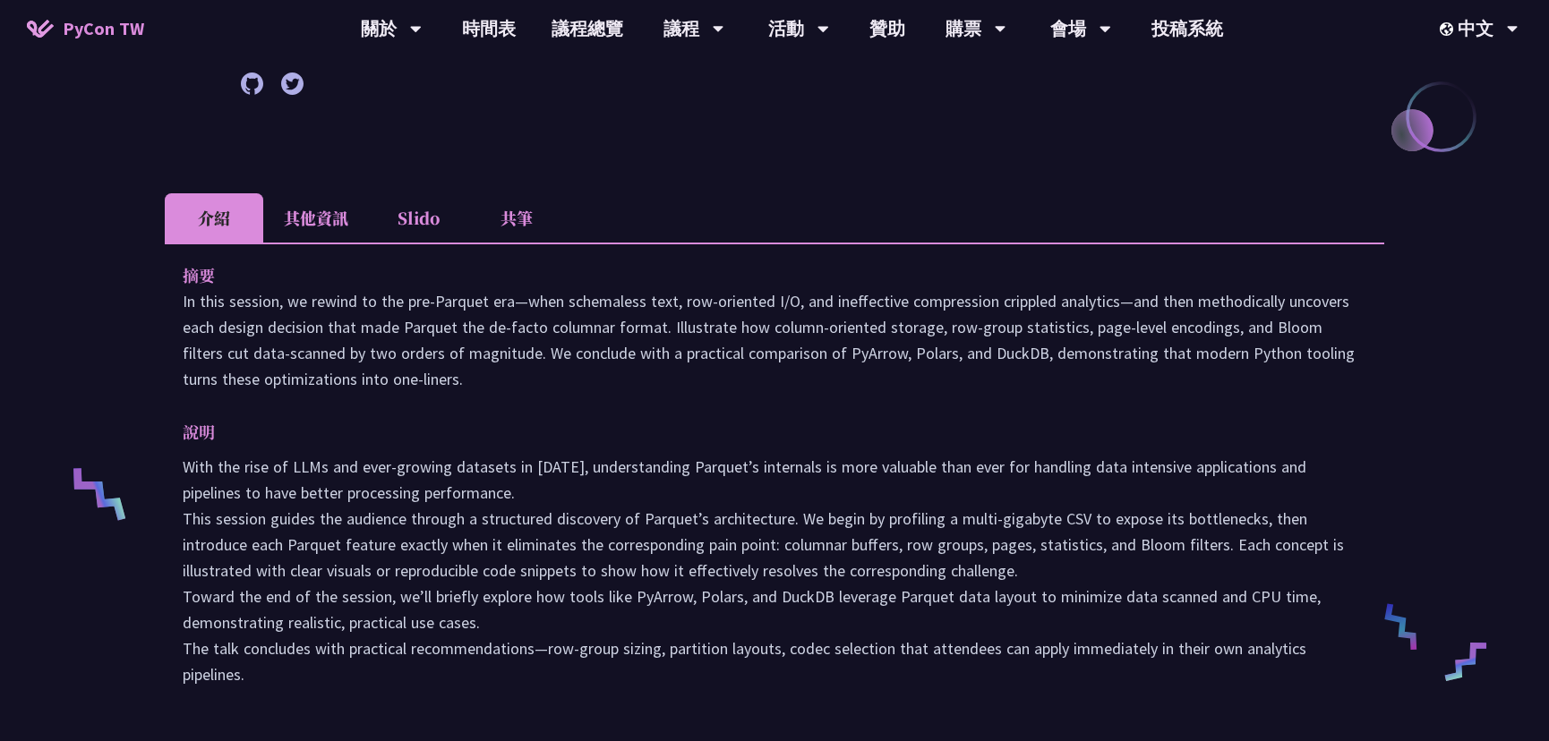
drag, startPoint x: 481, startPoint y: 346, endPoint x: 577, endPoint y: 349, distance: 95.9
click at [598, 348] on p "In this session, we rewind to the pre‑Parquet era—when schemaless text, row‑ori…" at bounding box center [775, 340] width 1184 height 104
drag, startPoint x: 627, startPoint y: 347, endPoint x: 685, endPoint y: 345, distance: 58.3
click at [685, 344] on p "In this session, we rewind to the pre‑Parquet era—when schemaless text, row‑ori…" at bounding box center [775, 340] width 1184 height 104
drag, startPoint x: 734, startPoint y: 340, endPoint x: 837, endPoint y: 340, distance: 103.0
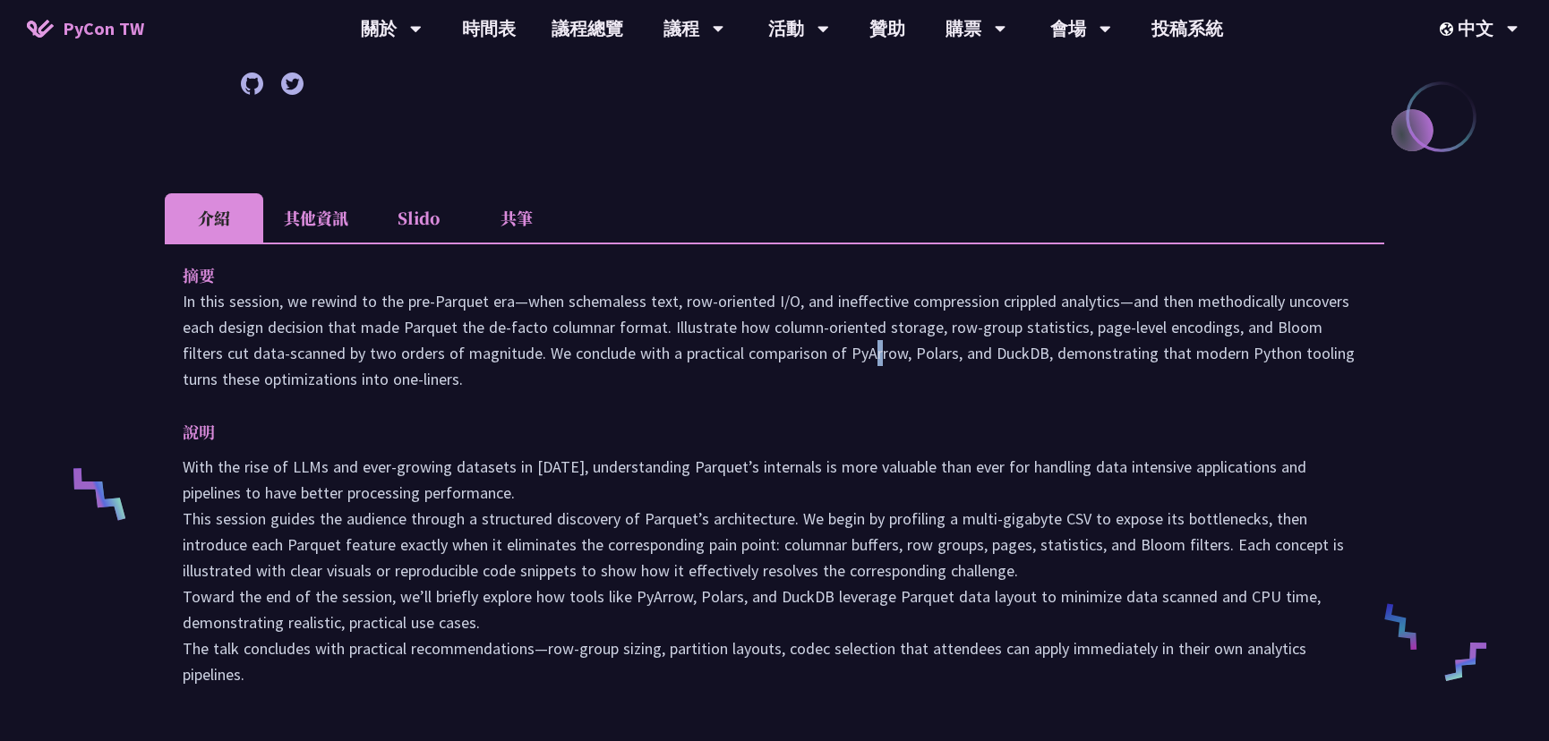
click at [872, 338] on p "In this session, we rewind to the pre‑Parquet era—when schemaless text, row‑ori…" at bounding box center [775, 340] width 1184 height 104
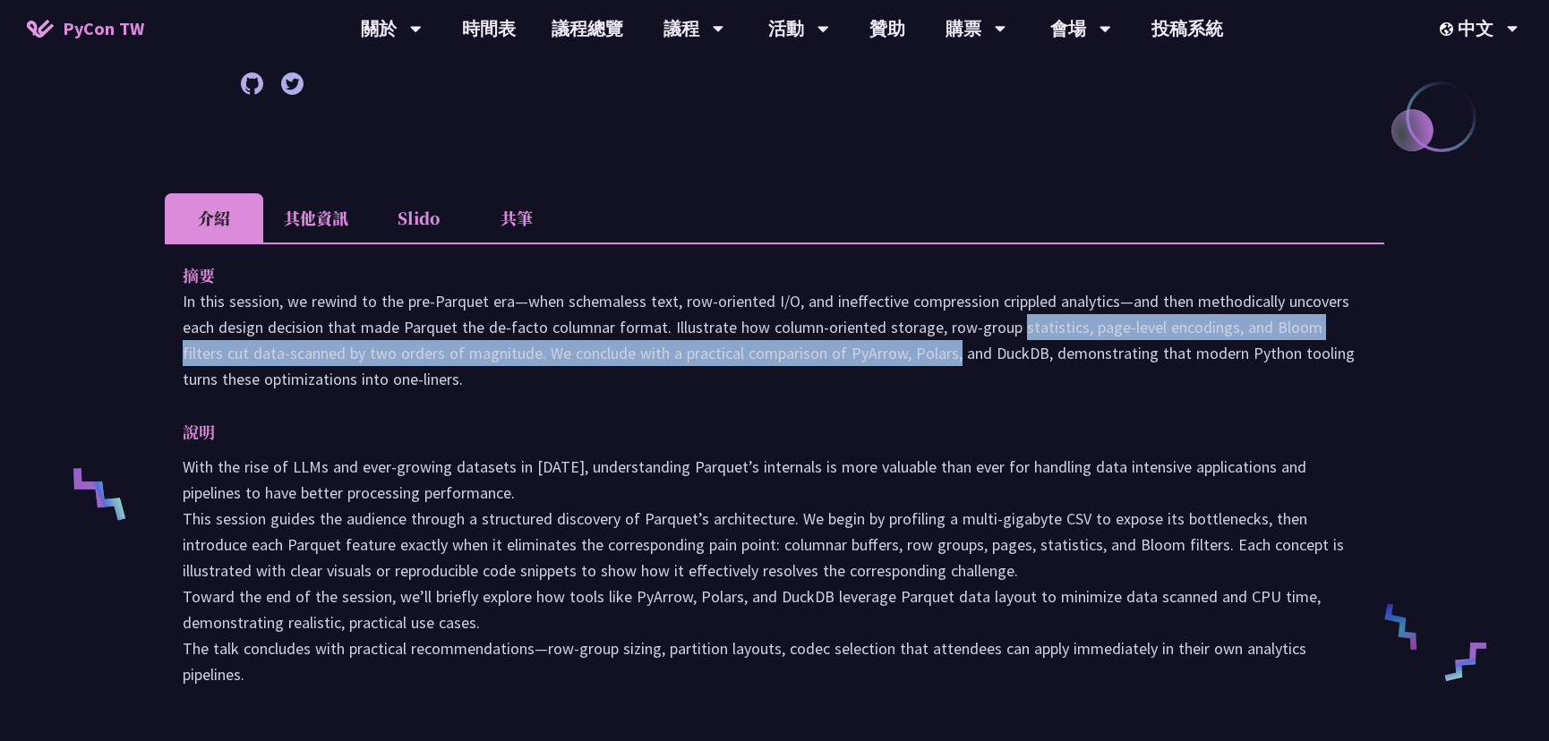
drag, startPoint x: 1003, startPoint y: 339, endPoint x: 1039, endPoint y: 341, distance: 35.9
click at [1039, 340] on p "In this session, we rewind to the pre‑Parquet era—when schemaless text, row‑ori…" at bounding box center [775, 340] width 1184 height 104
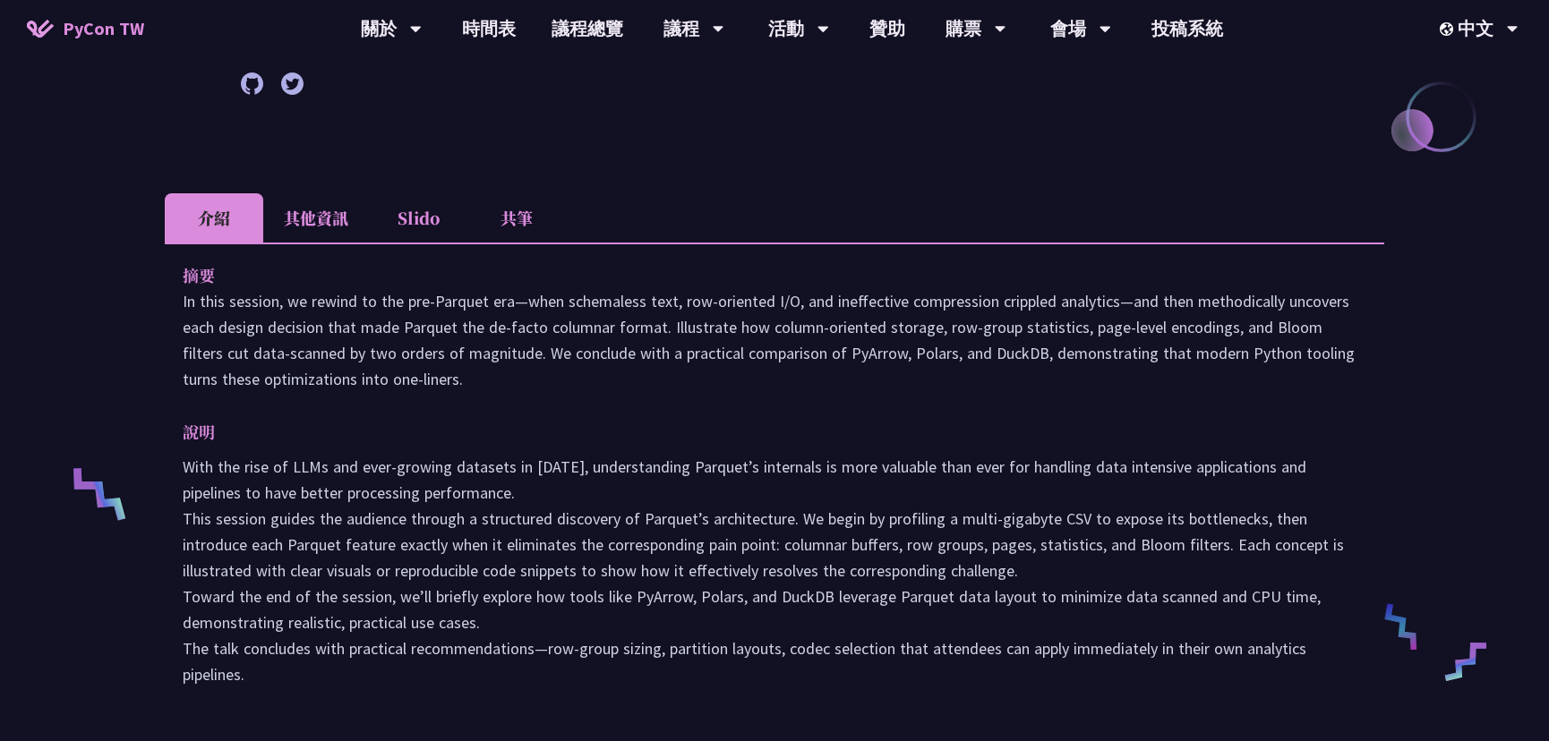
click at [778, 362] on p "In this session, we rewind to the pre‑Parquet era—when schemaless text, row‑ori…" at bounding box center [775, 340] width 1184 height 104
click at [425, 441] on p "說明" at bounding box center [757, 432] width 1148 height 26
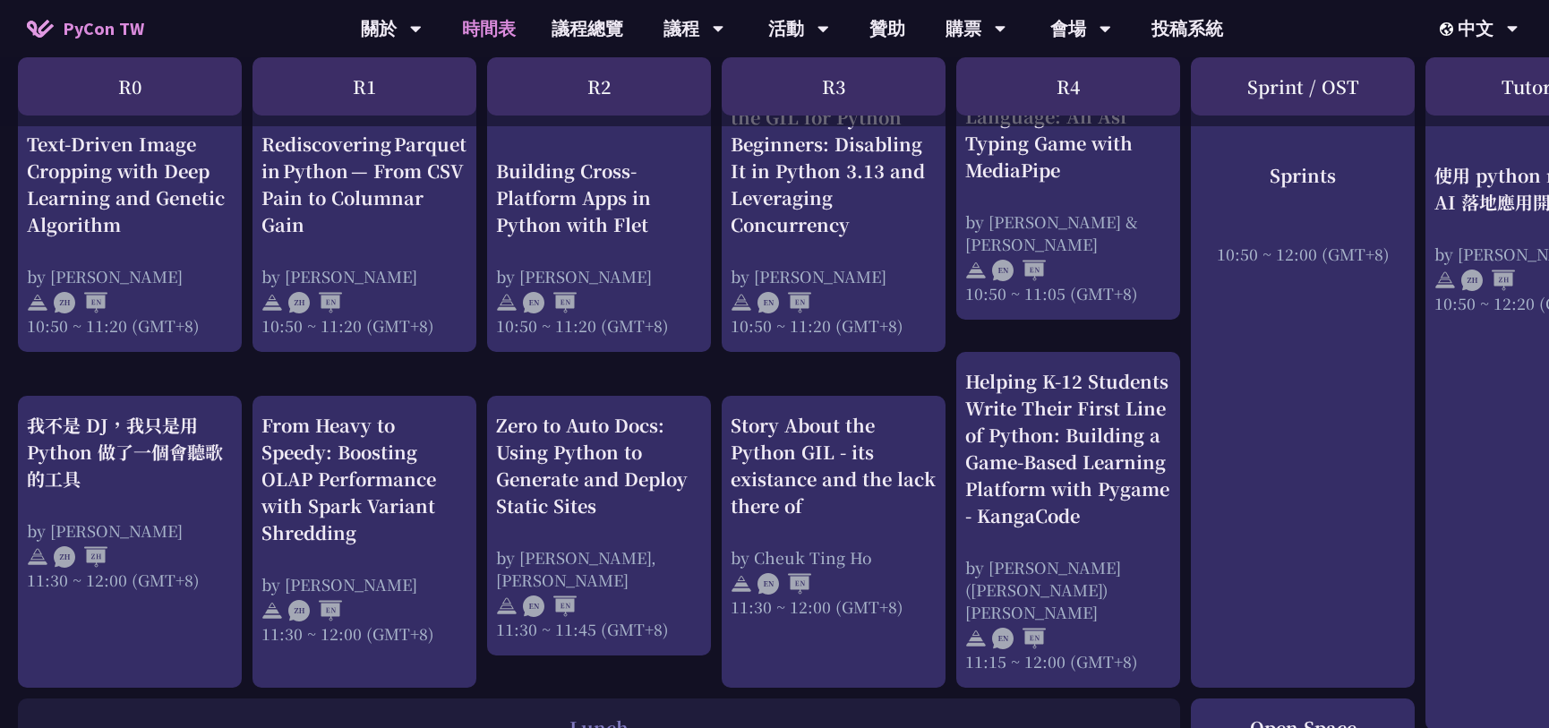
scroll to position [648, 0]
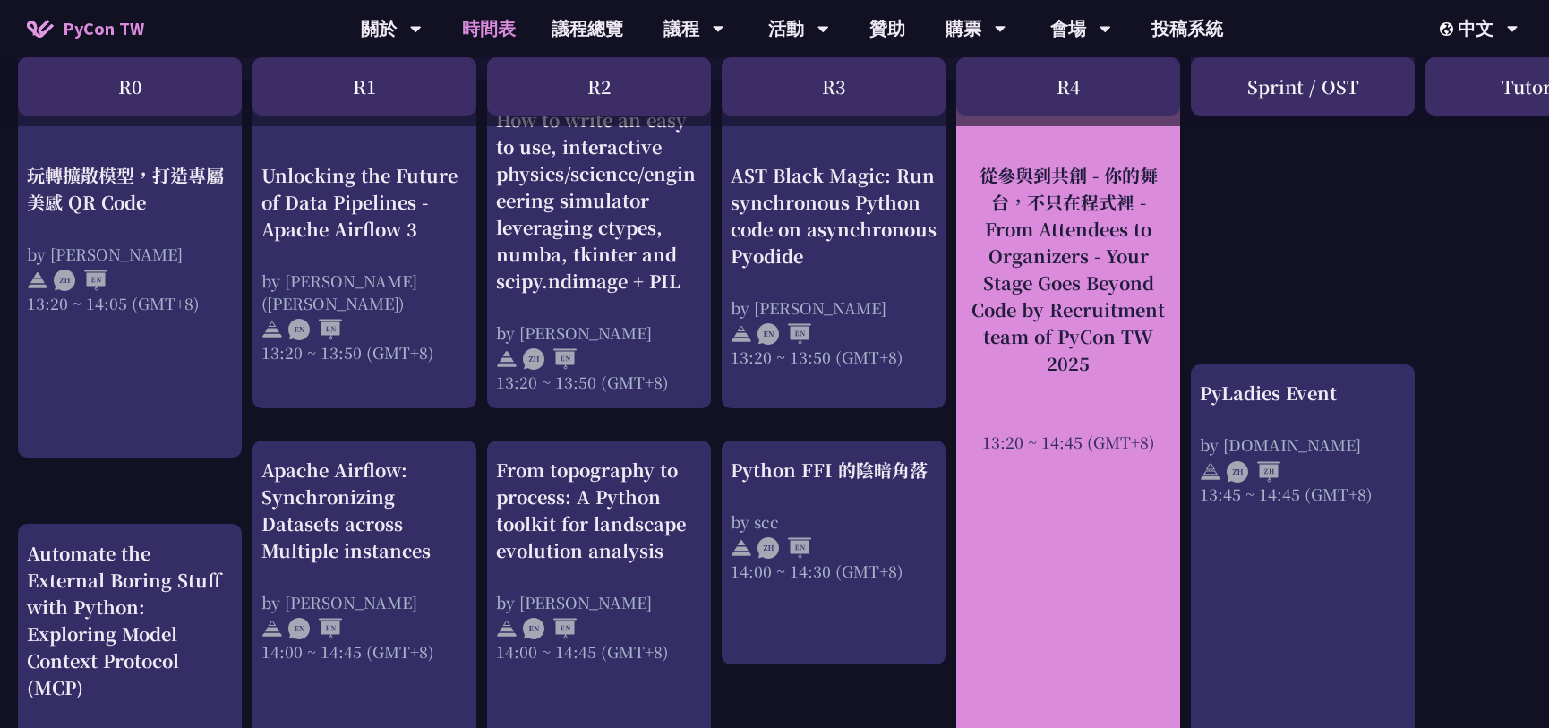
scroll to position [1299, 0]
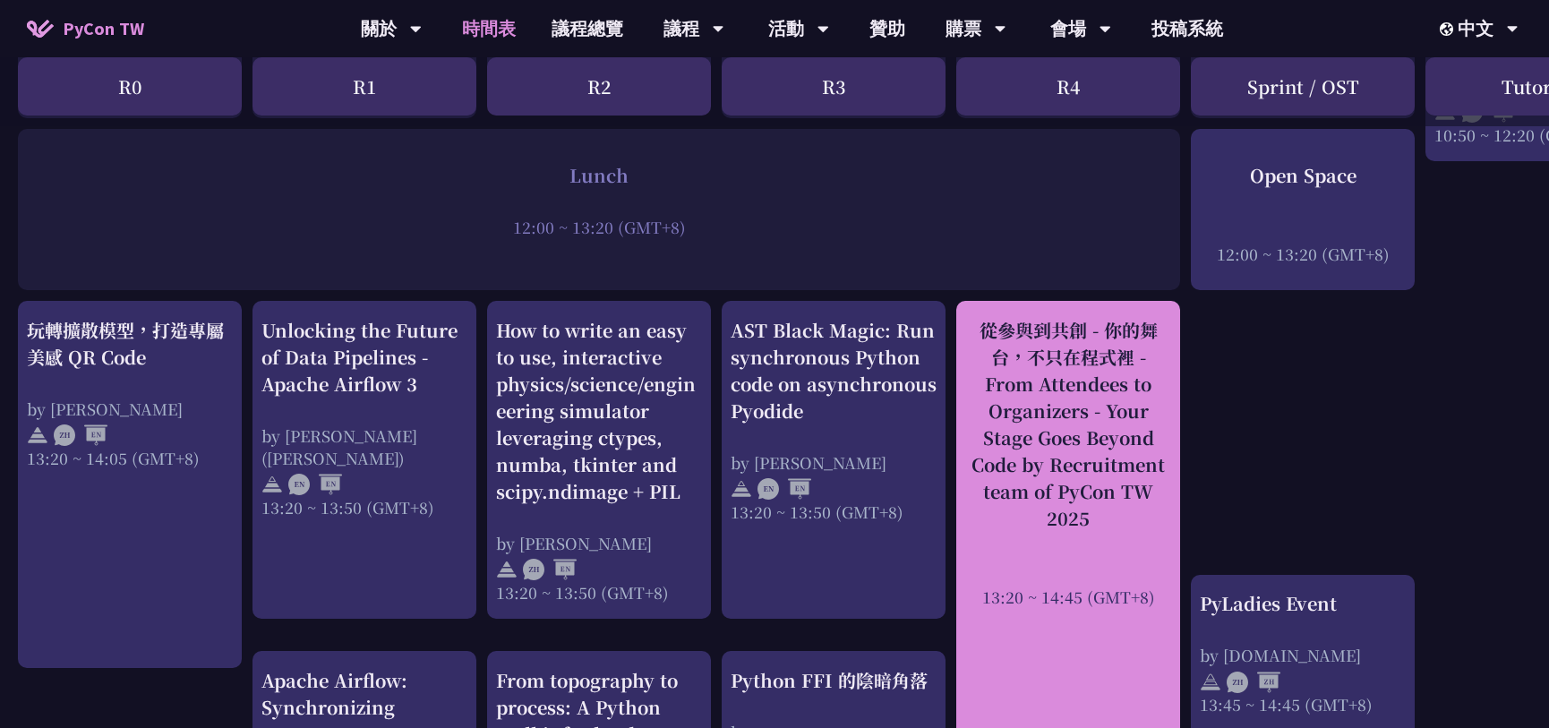
click at [1039, 350] on div "從參與到共創 - 你的舞台，不只在程式裡 - From Attendees to Organizers - Your Stage Goes Beyond Co…" at bounding box center [1068, 424] width 206 height 215
click at [1058, 559] on div at bounding box center [1068, 572] width 206 height 27
click at [1061, 465] on div "從參與到共創 - 你的舞台，不只在程式裡 - From Attendees to Organizers - Your Stage Goes Beyond Co…" at bounding box center [1068, 424] width 206 height 215
click at [1058, 403] on div "從參與到共創 - 你的舞台，不只在程式裡 - From Attendees to Organizers - Your Stage Goes Beyond Co…" at bounding box center [1068, 424] width 206 height 215
drag, startPoint x: 1088, startPoint y: 309, endPoint x: 969, endPoint y: 479, distance: 207.6
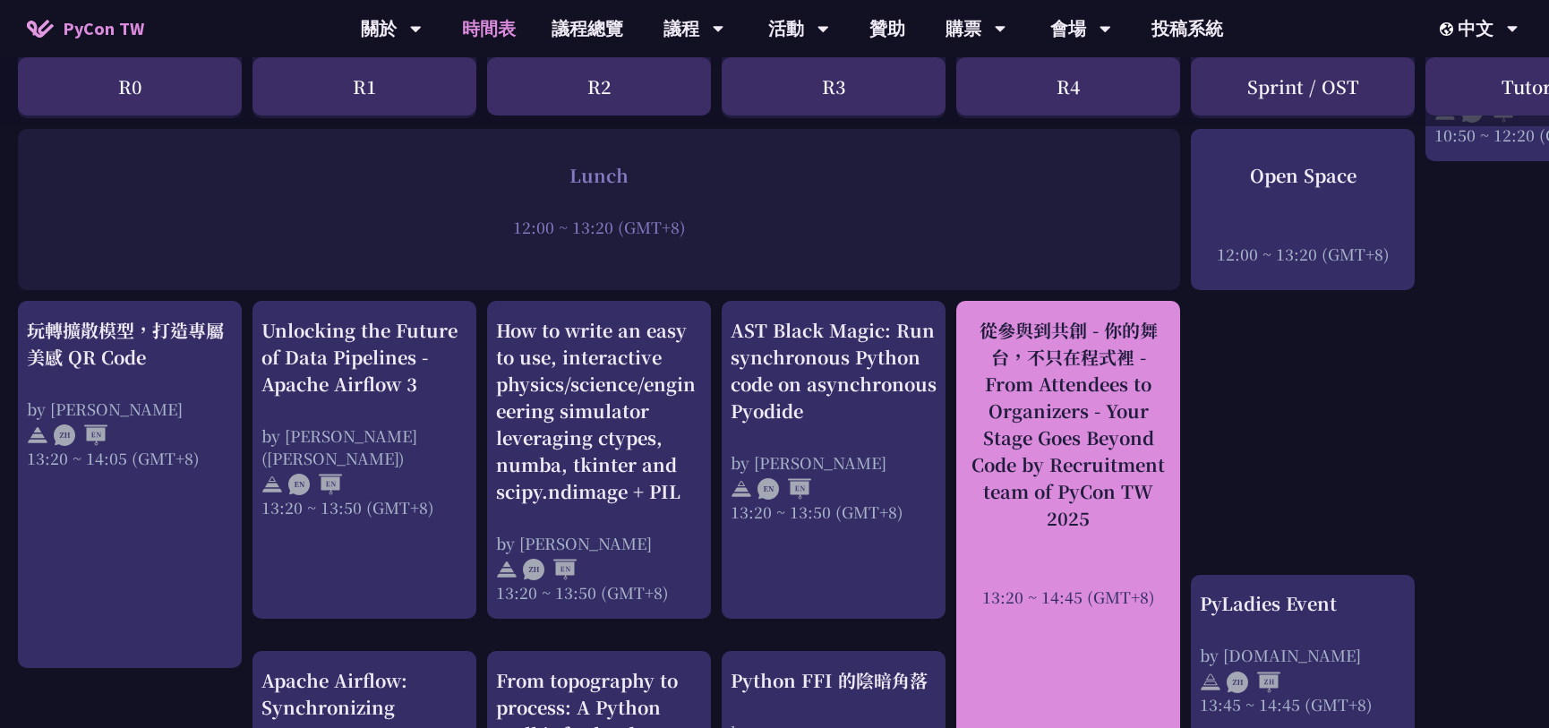
click at [969, 478] on div "從參與到共創 - 你的舞台，不只在程式裡 - From Attendees to Organizers - Your Stage Goes Beyond Co…" at bounding box center [1068, 424] width 206 height 215
click at [969, 479] on div "從參與到共創 - 你的舞台，不只在程式裡 - From Attendees to Organizers - Your Stage Goes Beyond Co…" at bounding box center [1068, 424] width 206 height 215
click at [1029, 383] on div "從參與到共創 - 你的舞台，不只在程式裡 - From Attendees to Organizers - Your Stage Goes Beyond Co…" at bounding box center [1068, 424] width 206 height 215
click at [1078, 454] on div "從參與到共創 - 你的舞台，不只在程式裡 - From Attendees to Organizers - Your Stage Goes Beyond Co…" at bounding box center [1068, 424] width 206 height 215
click at [1078, 455] on div "從參與到共創 - 你的舞台，不只在程式裡 - From Attendees to Organizers - Your Stage Goes Beyond Co…" at bounding box center [1068, 424] width 206 height 215
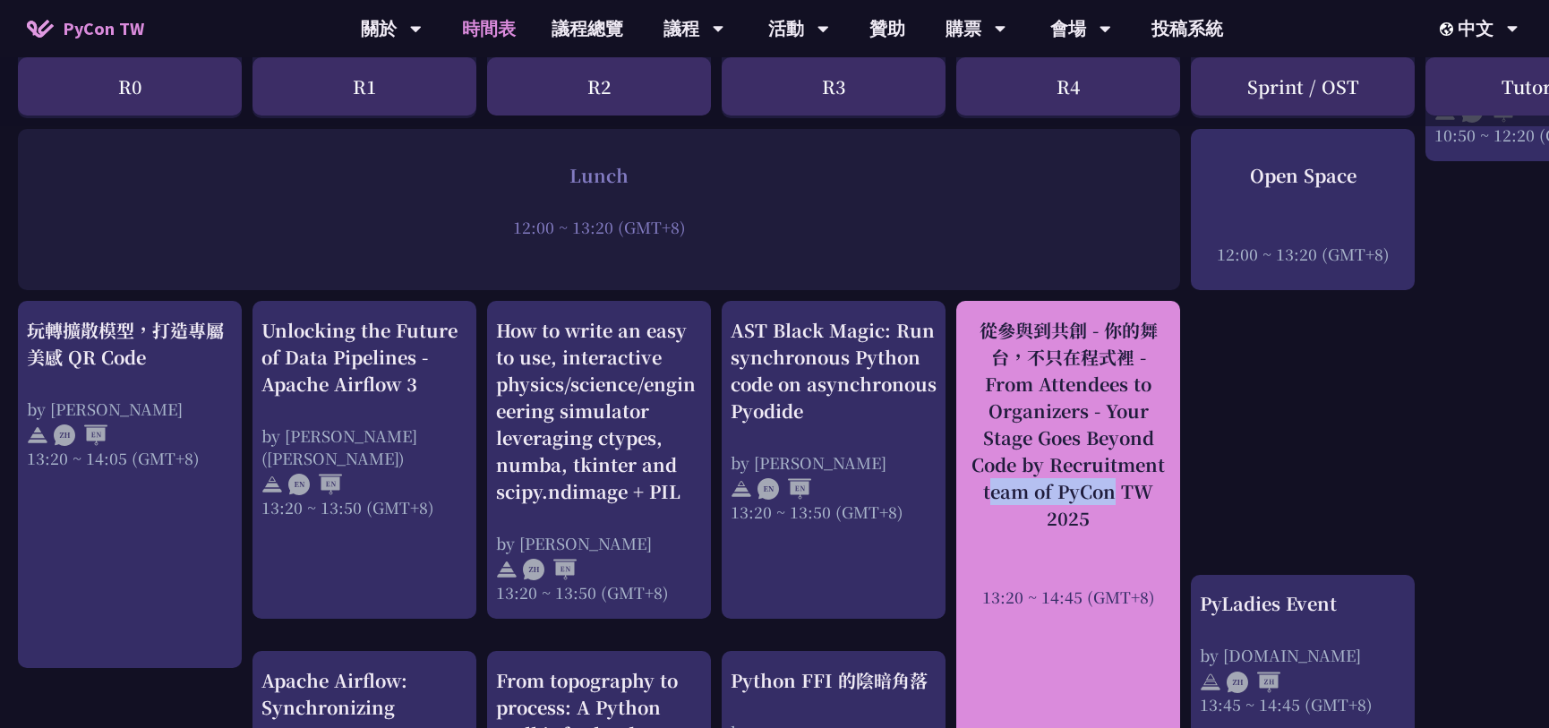
click at [1027, 415] on div "從參與到共創 - 你的舞台，不只在程式裡 - From Attendees to Organizers - Your Stage Goes Beyond Co…" at bounding box center [1068, 424] width 206 height 215
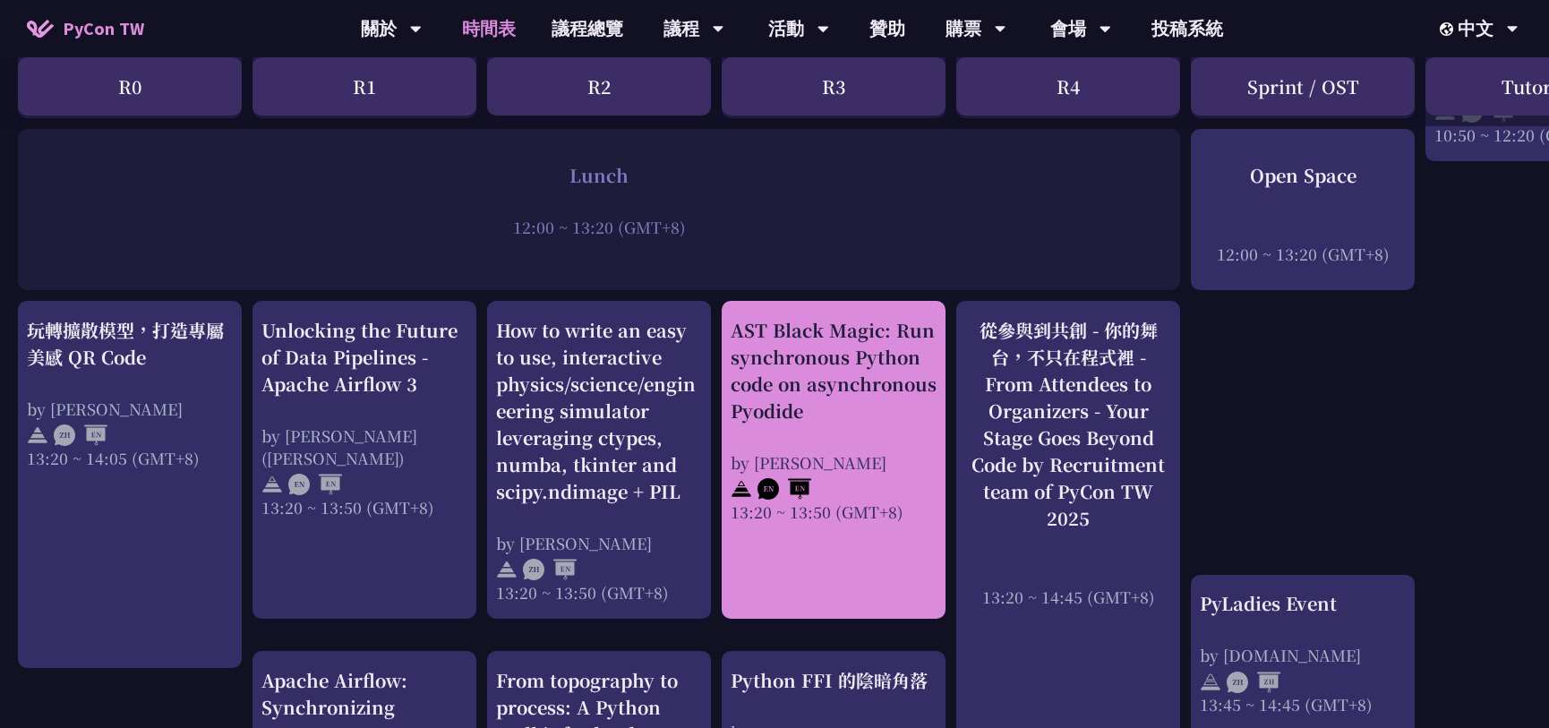
click at [765, 375] on div "AST Black Magic: Run synchronous Python code on asynchronous Pyodide" at bounding box center [834, 370] width 206 height 107
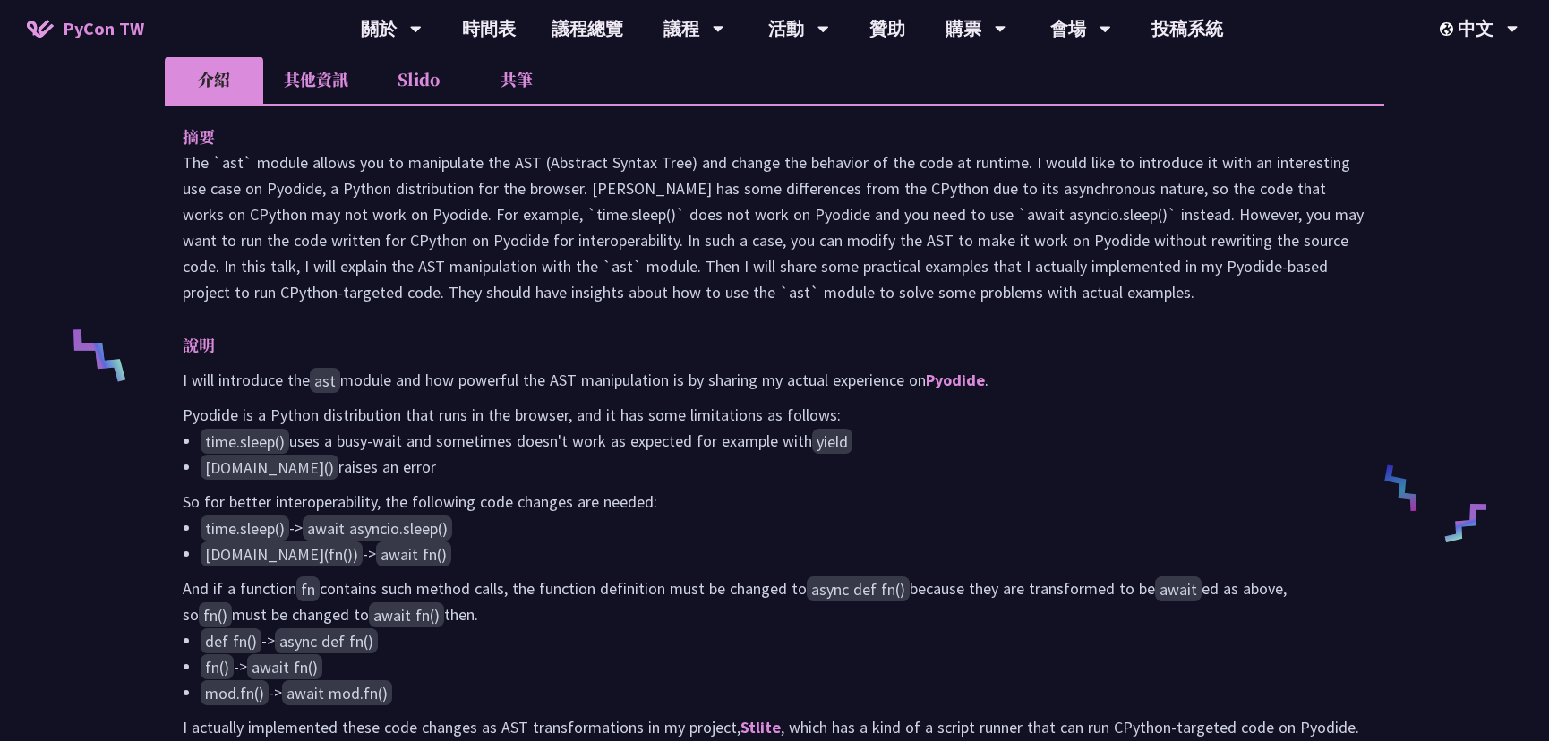
scroll to position [732, 0]
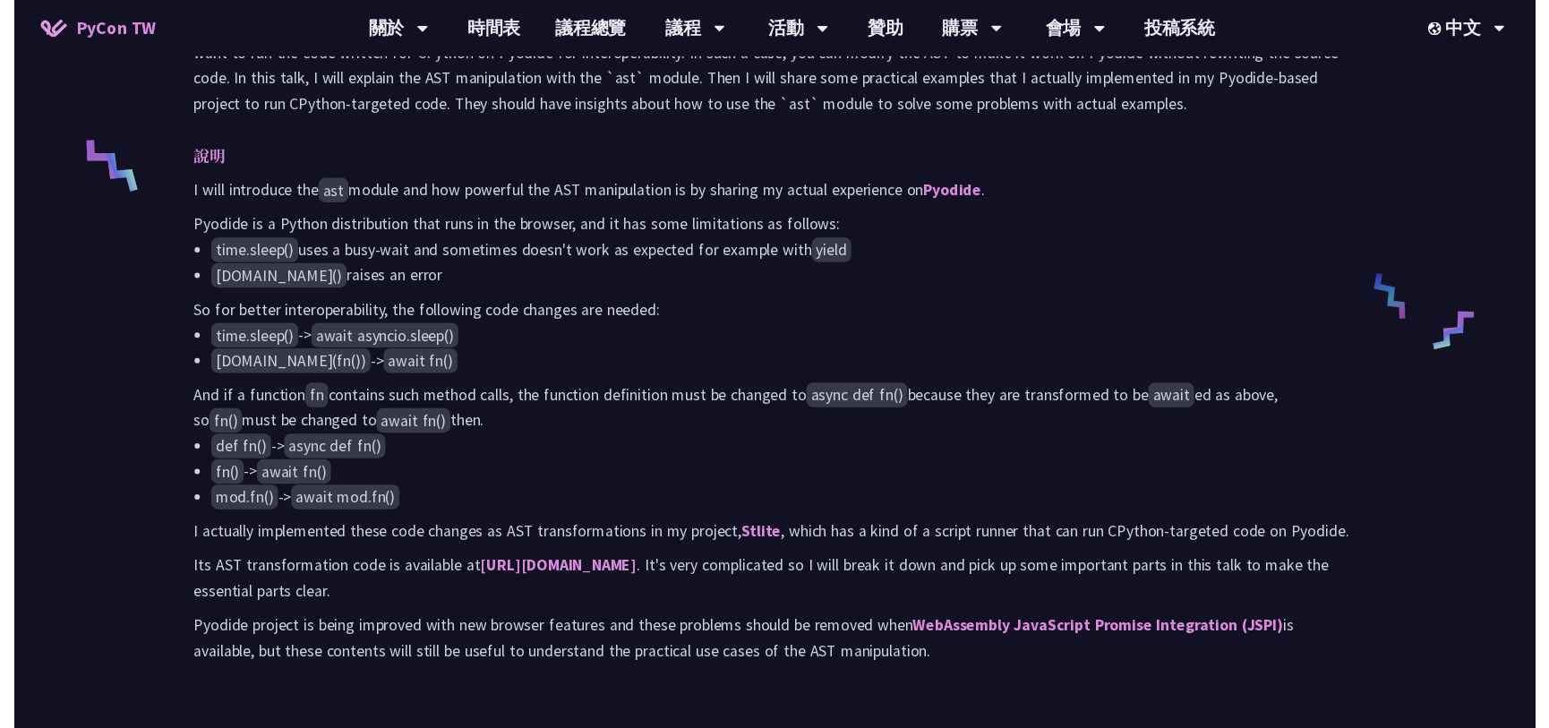
scroll to position [1299, 0]
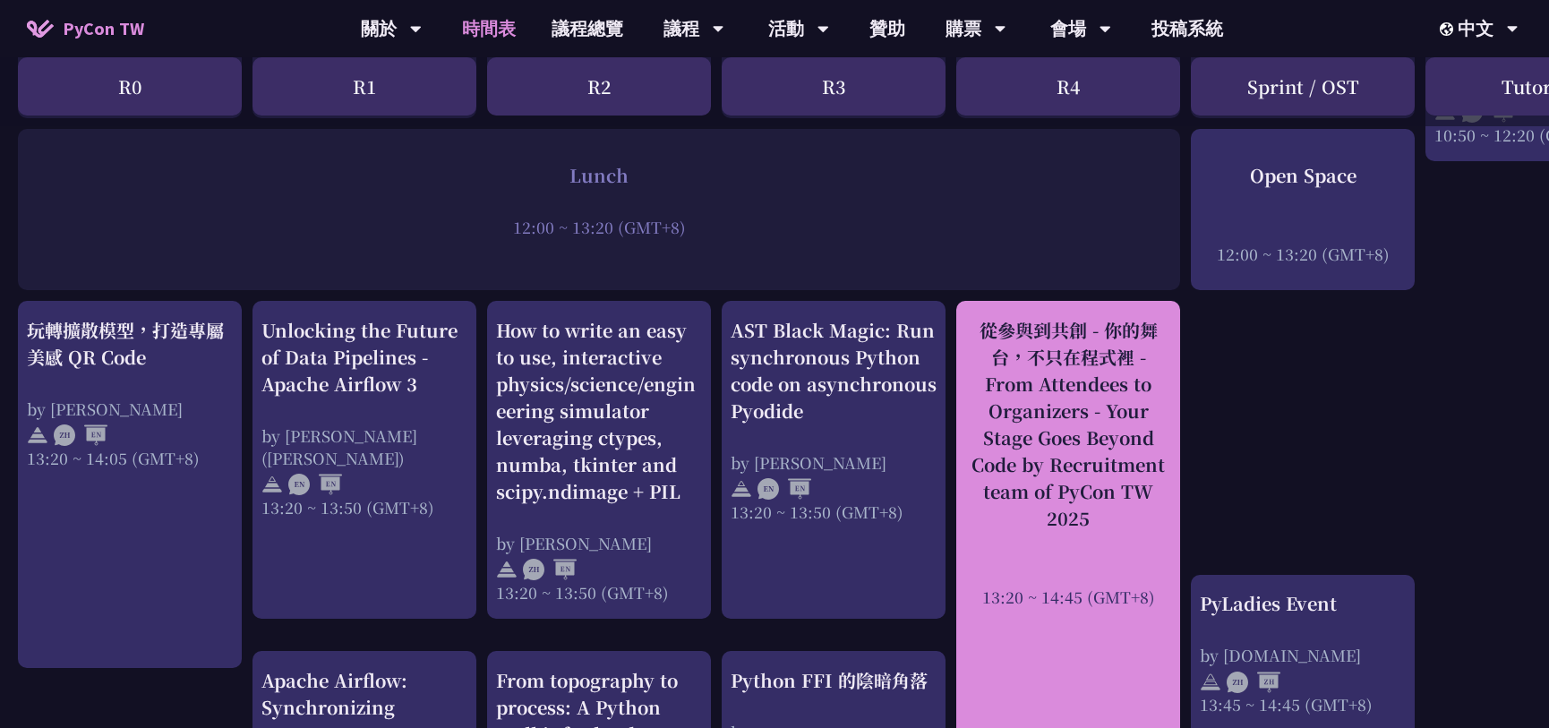
click at [1064, 402] on div "從參與到共創 - 你的舞台，不只在程式裡 - From Attendees to Organizers - Your Stage Goes Beyond Co…" at bounding box center [1068, 424] width 206 height 215
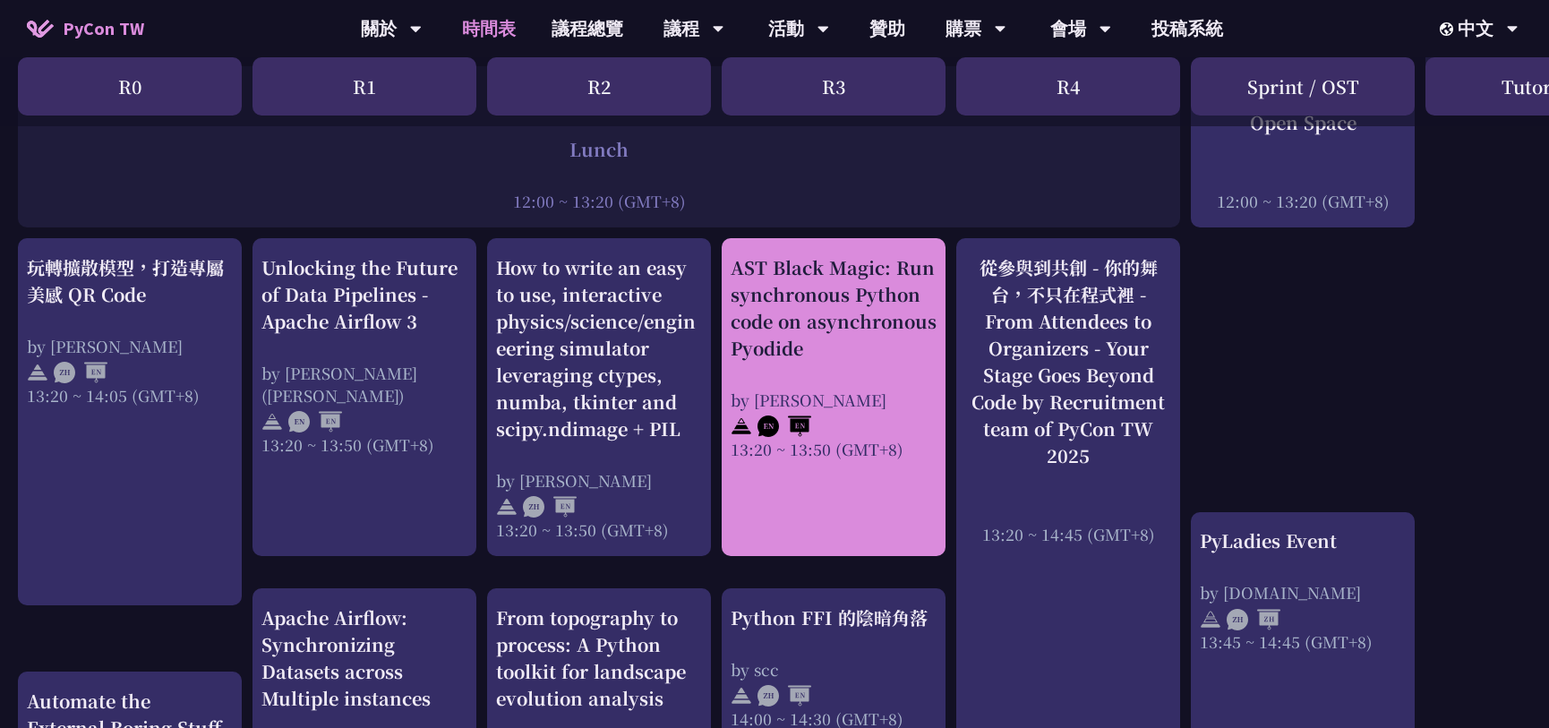
scroll to position [1380, 0]
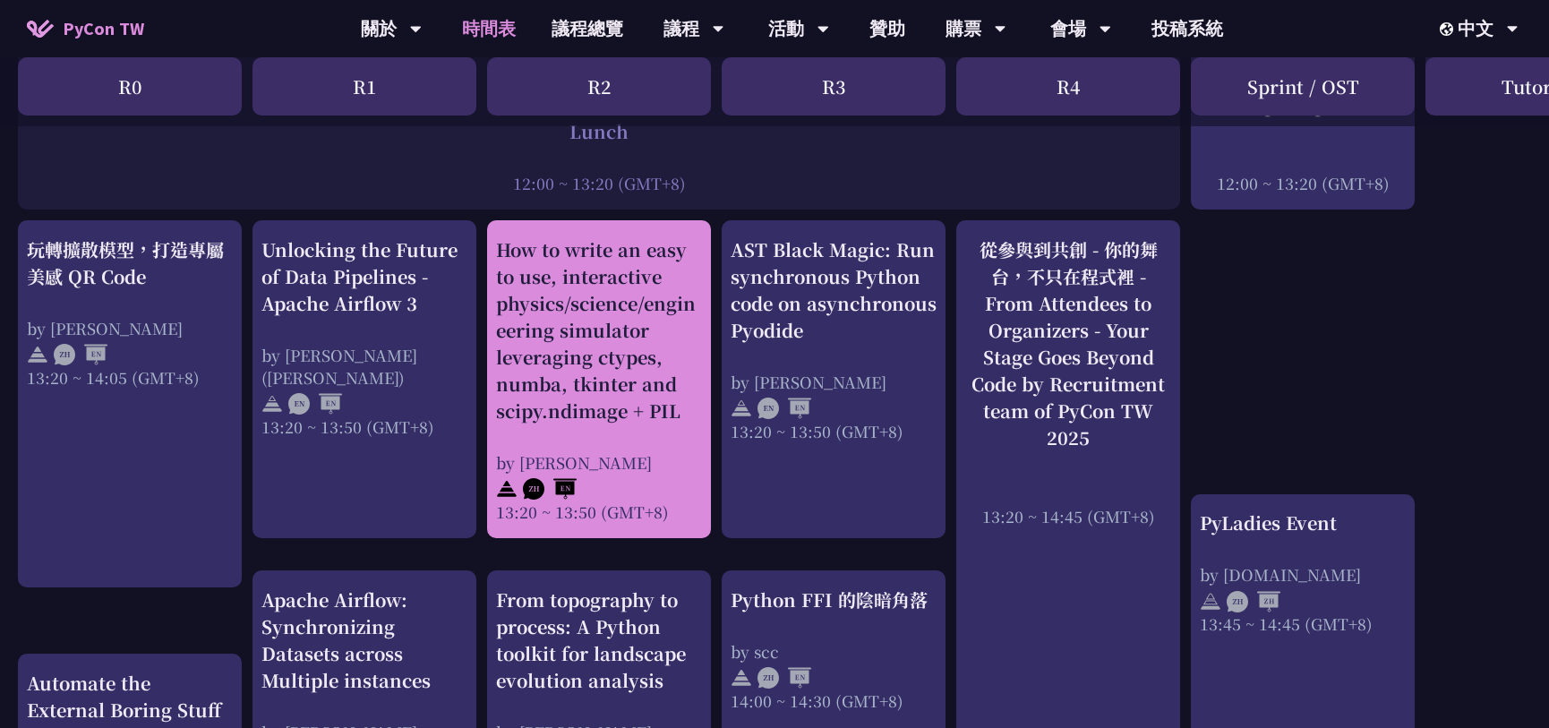
click at [603, 360] on div "How to write an easy to use, interactive physics/science/engineering simulator …" at bounding box center [599, 330] width 206 height 188
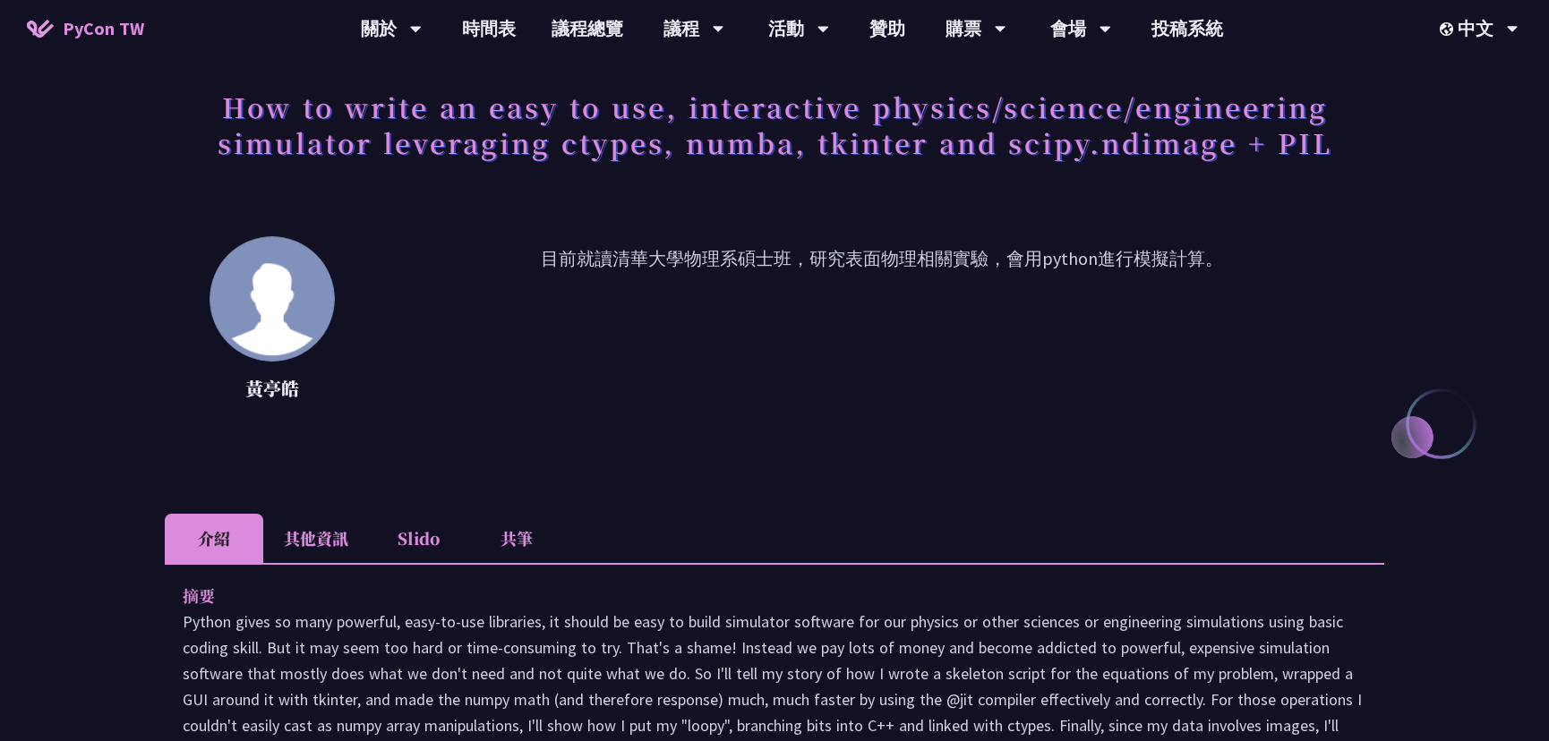
scroll to position [81, 0]
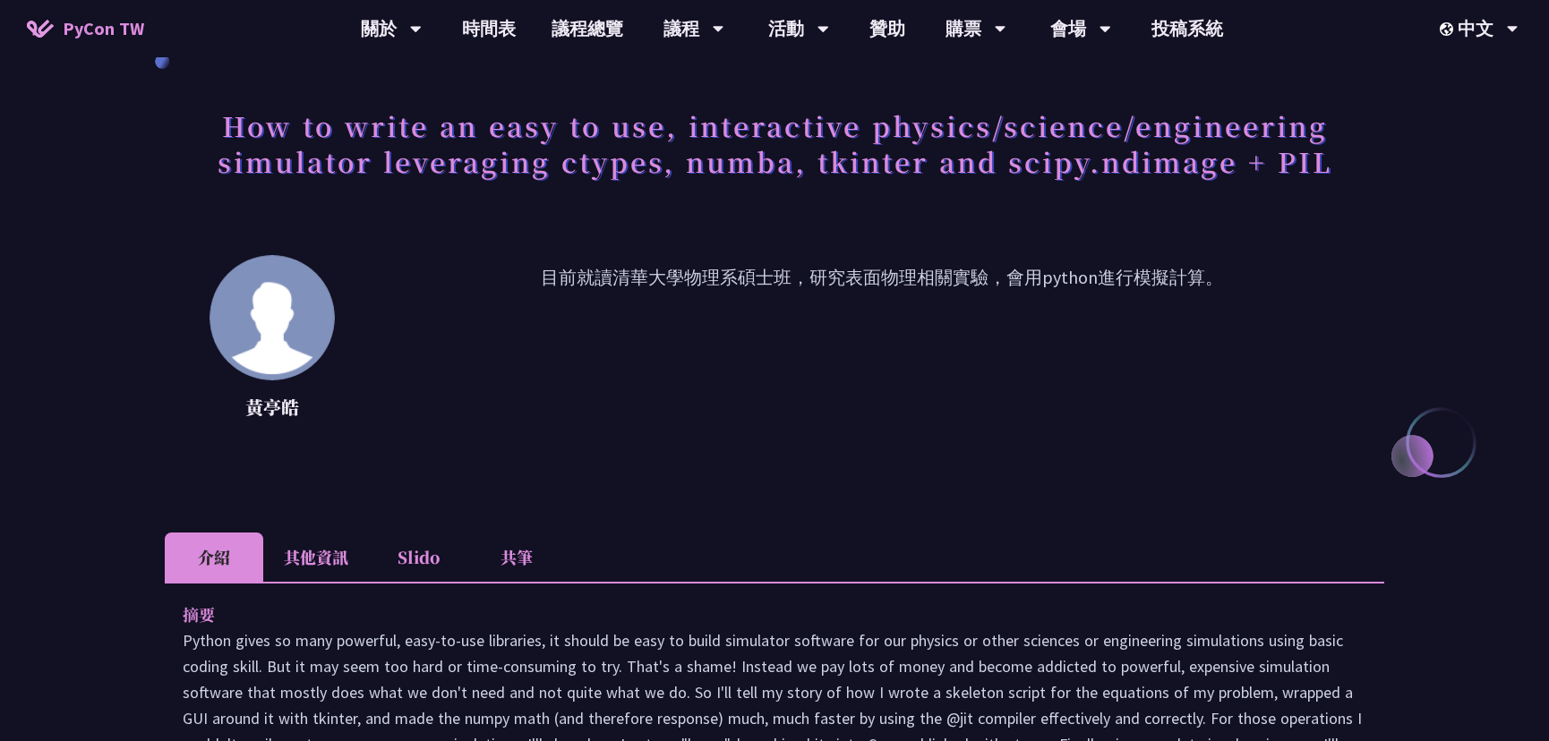
drag, startPoint x: 415, startPoint y: 150, endPoint x: 618, endPoint y: 161, distance: 202.6
click at [615, 160] on h1 "How to write an easy to use, interactive physics/science/engineering simulator …" at bounding box center [774, 143] width 1219 height 90
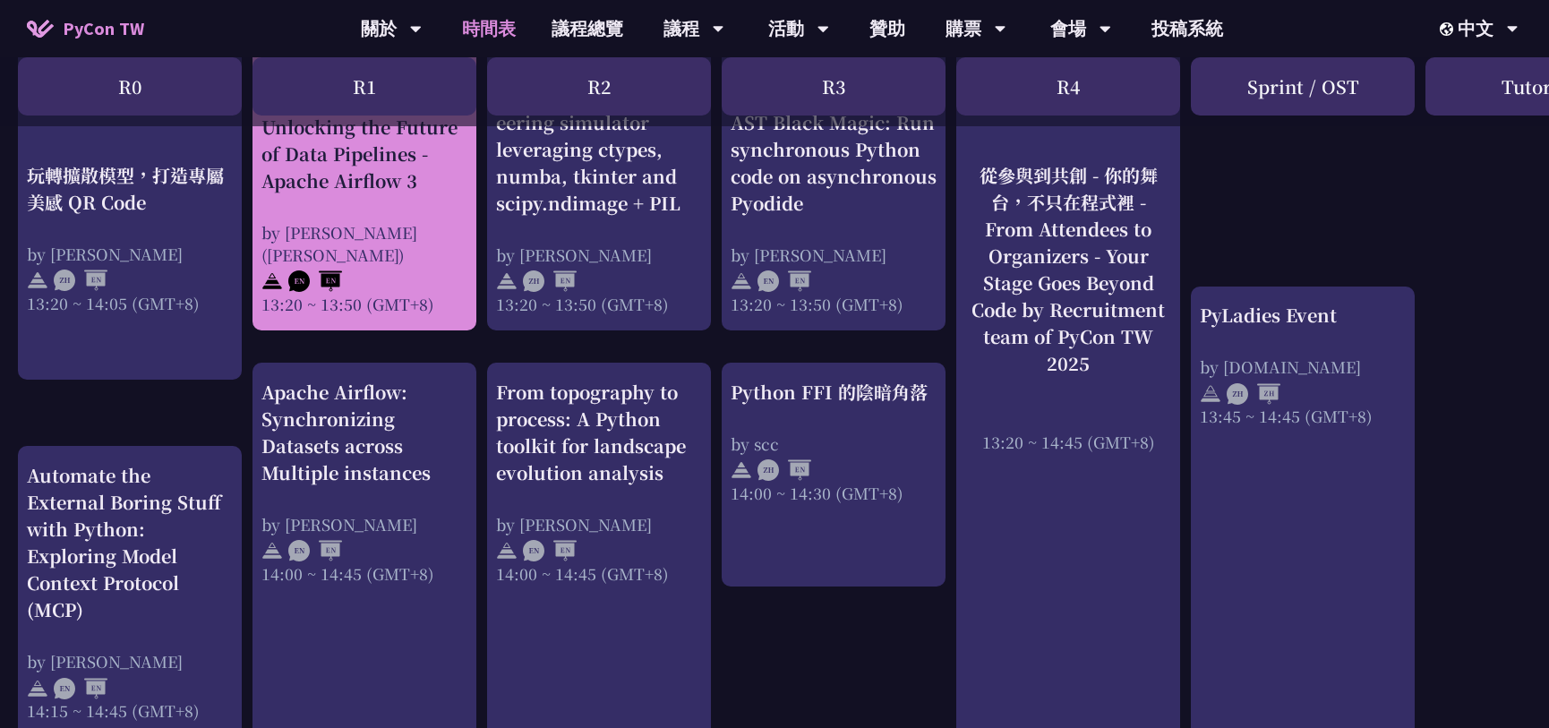
scroll to position [1621, 0]
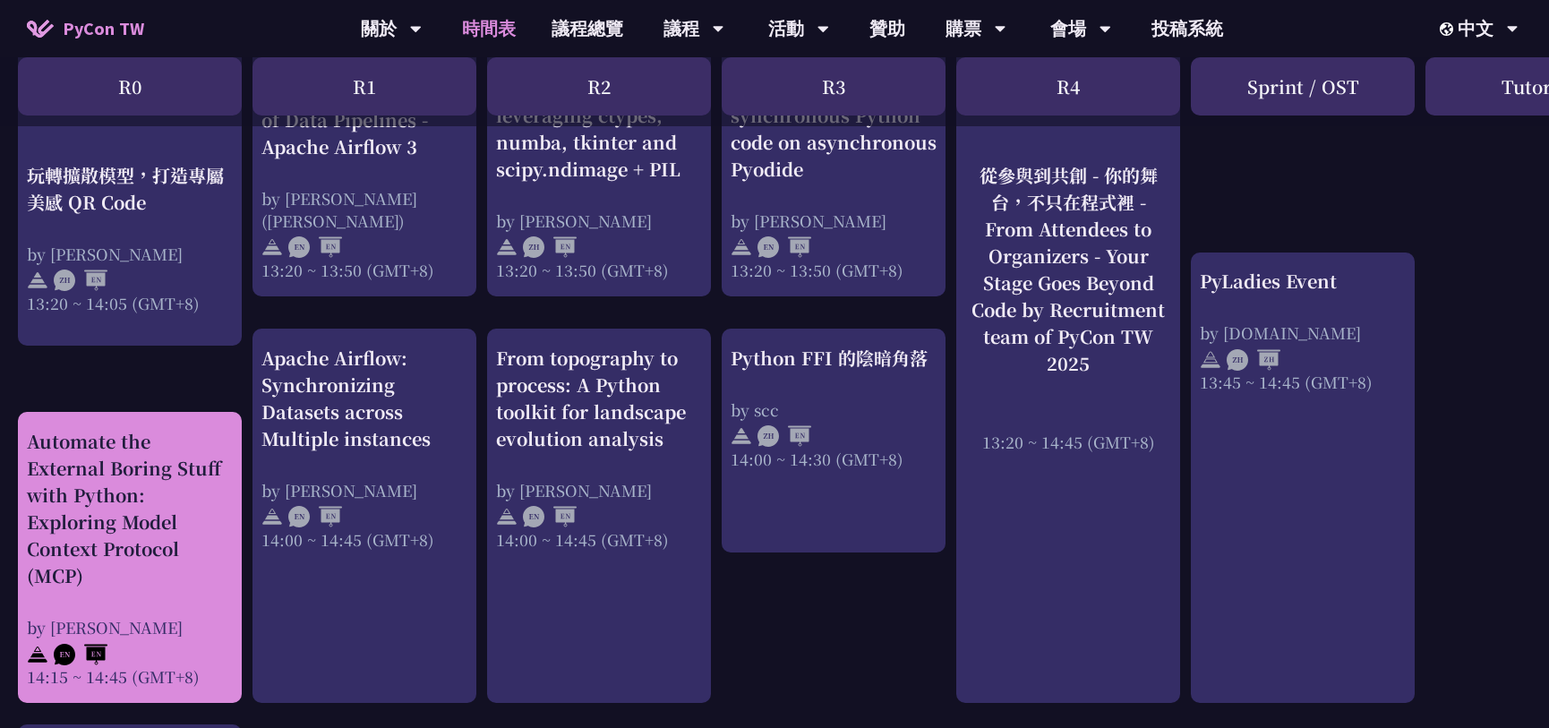
drag, startPoint x: 182, startPoint y: 493, endPoint x: 171, endPoint y: 492, distance: 10.9
click at [171, 492] on div "Automate the External Boring Stuff with Python: Exploring Model Context Protoco…" at bounding box center [130, 508] width 206 height 161
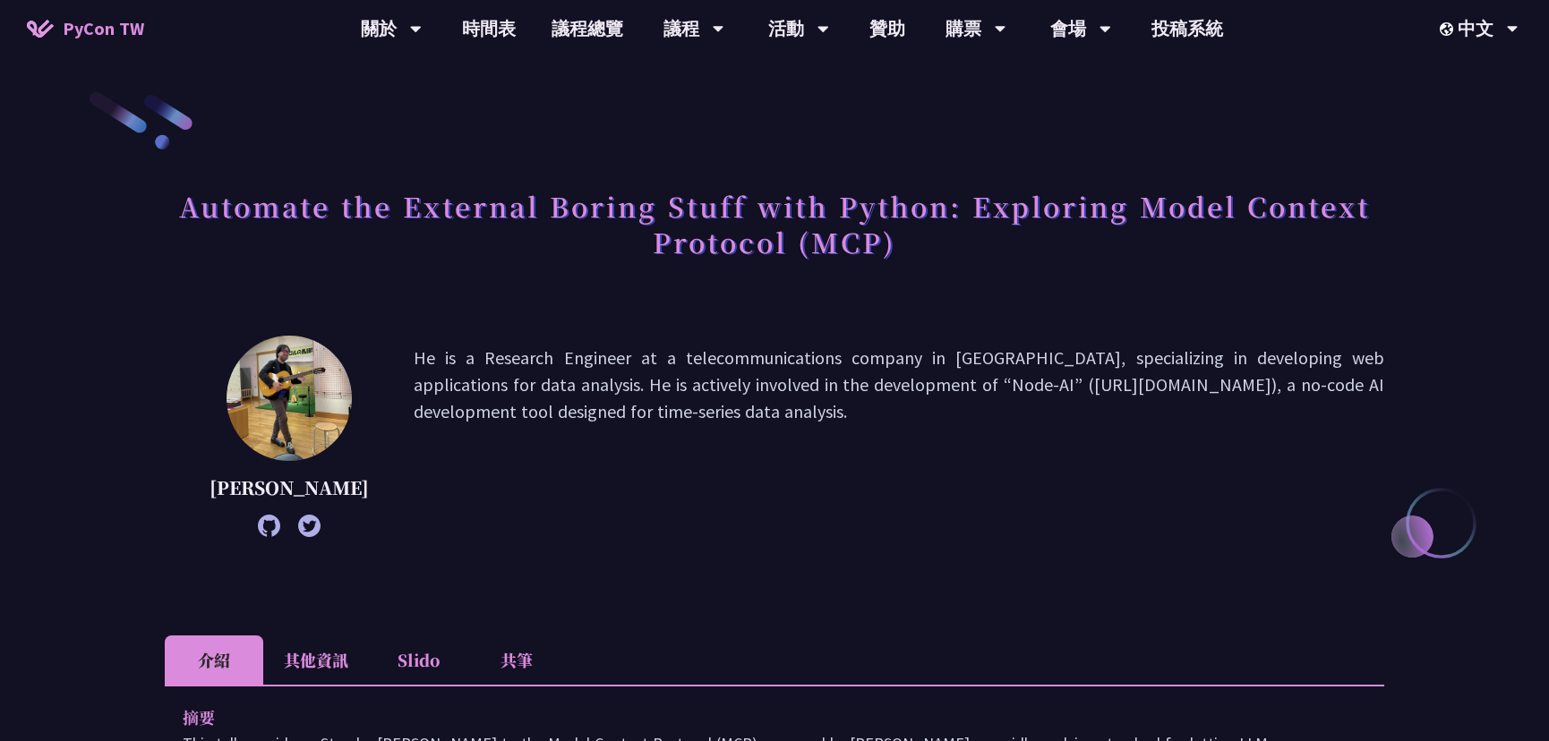
drag, startPoint x: 448, startPoint y: 362, endPoint x: 474, endPoint y: 395, distance: 42.6
click at [472, 397] on p "He is a Research Engineer at a telecommunications company in Japan, specializin…" at bounding box center [899, 437] width 970 height 184
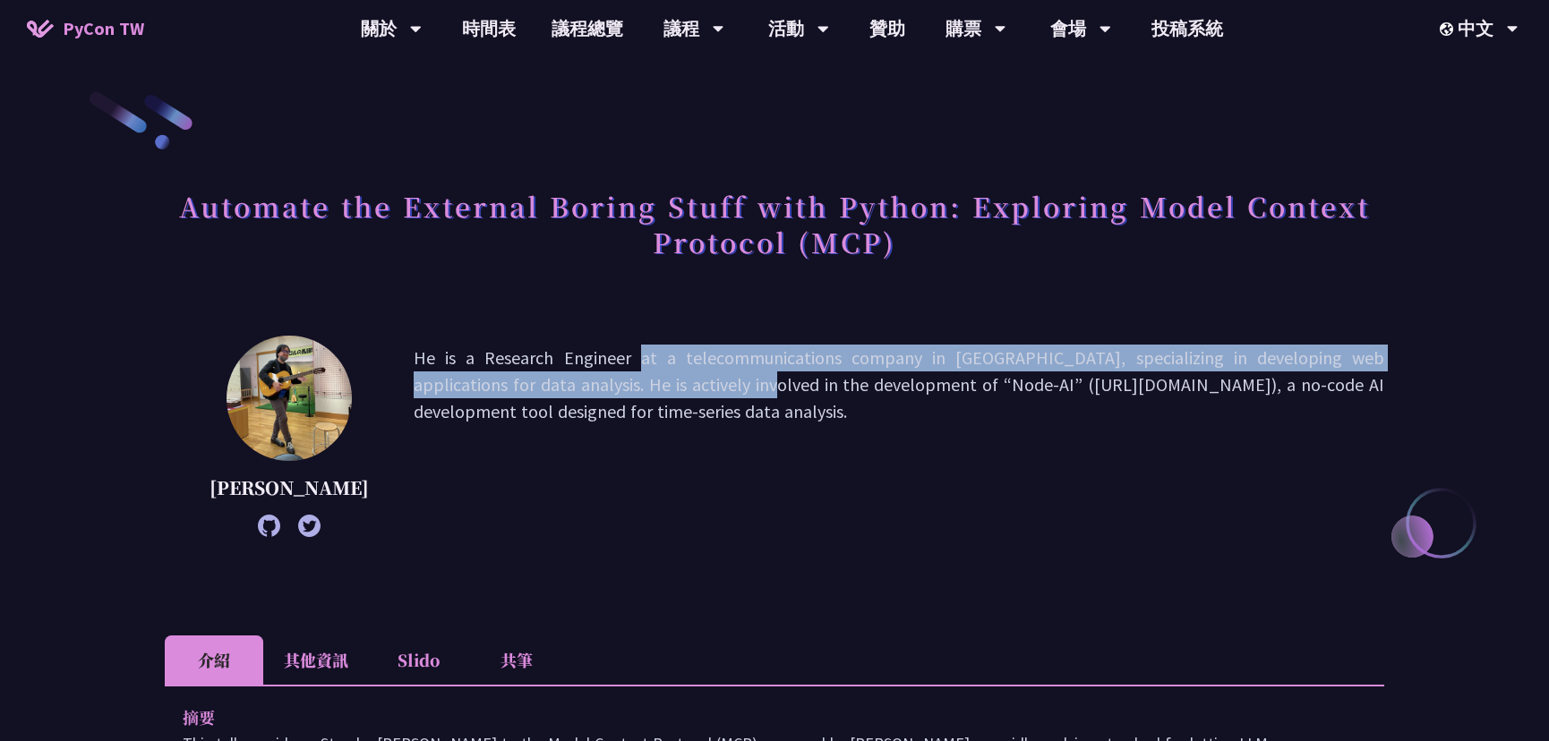
drag, startPoint x: 300, startPoint y: 408, endPoint x: 243, endPoint y: 398, distance: 58.3
click at [243, 398] on img at bounding box center [289, 398] width 125 height 125
click at [471, 397] on p "He is a Research Engineer at a telecommunications company in Japan, specializin…" at bounding box center [899, 437] width 970 height 184
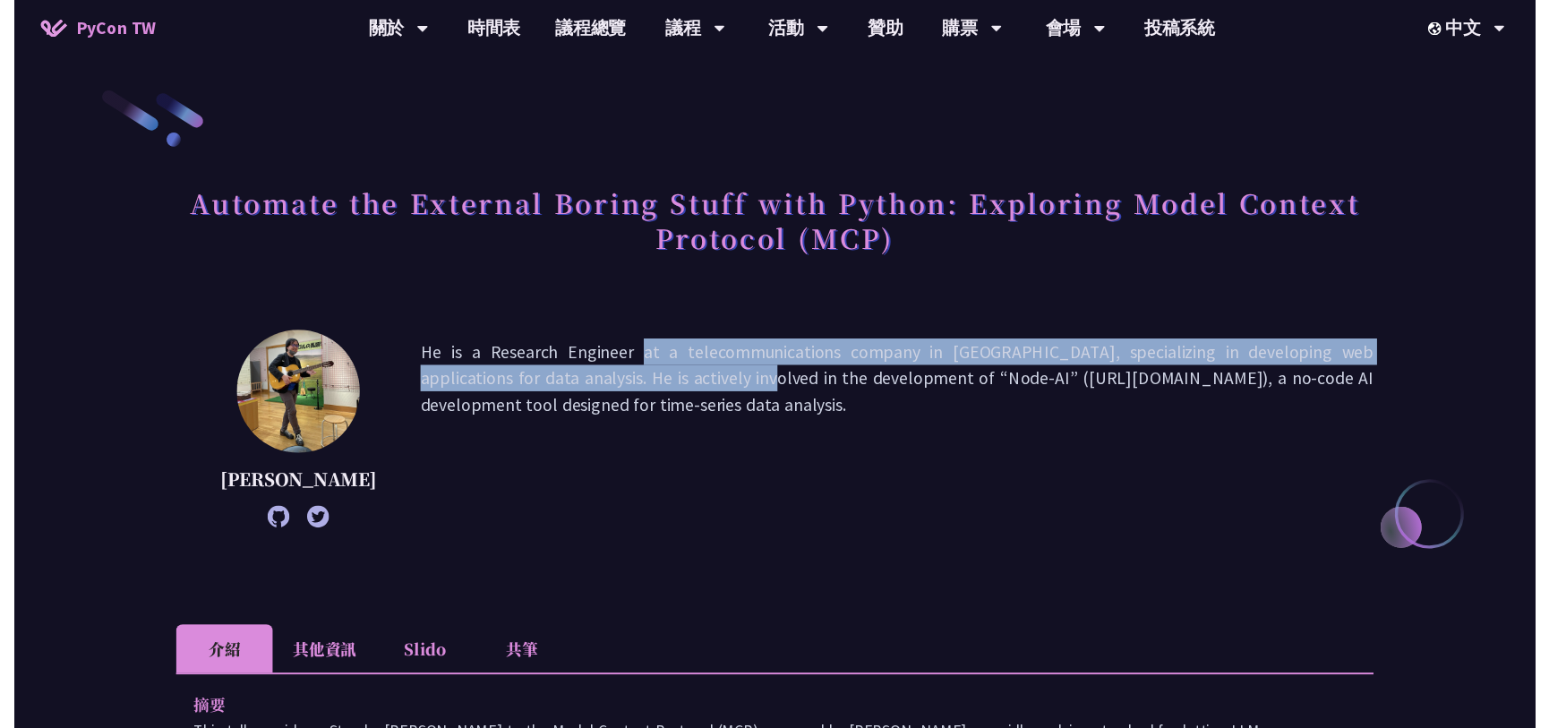
scroll to position [1621, 0]
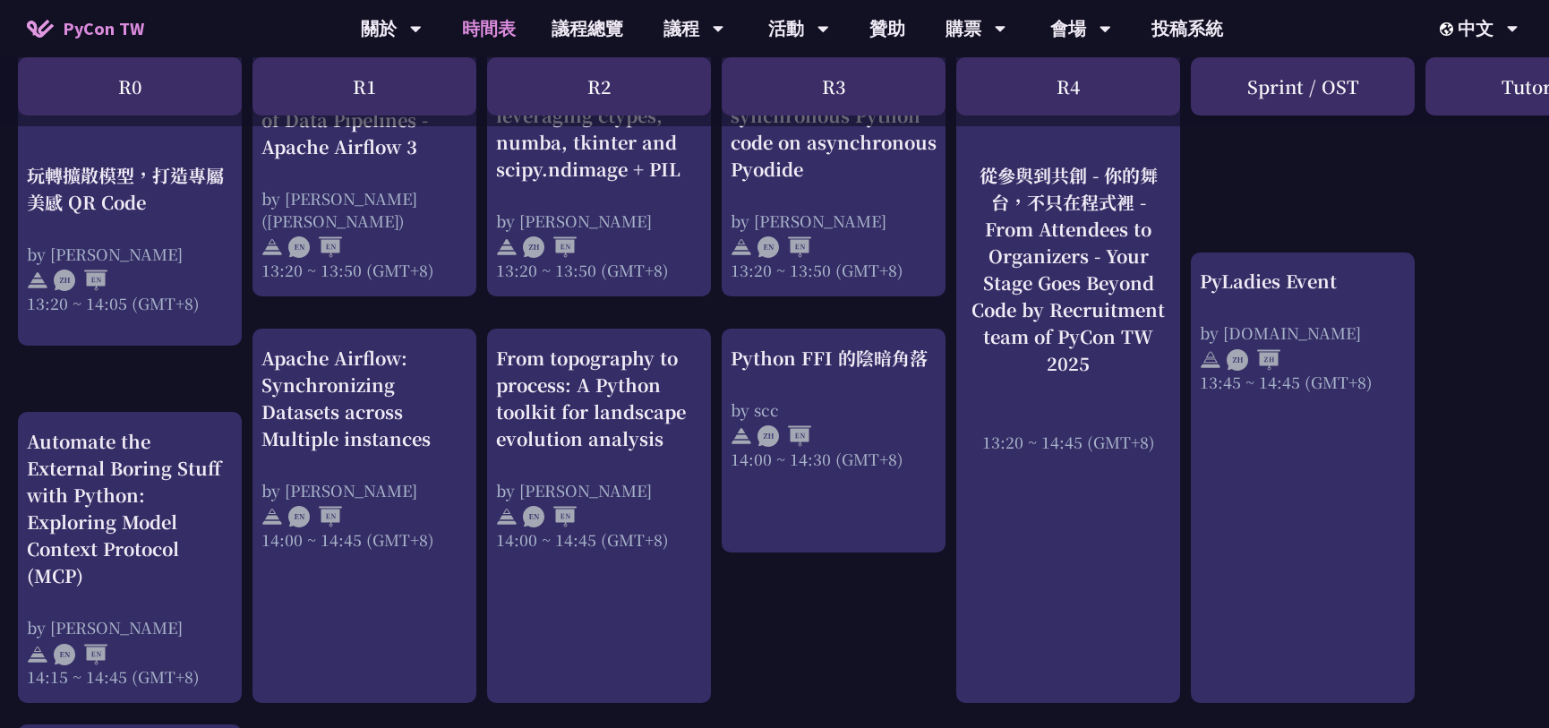
click at [189, 368] on div "An Introduction to the GIL for Python Beginners: Disabling It in Python 3.13 an…" at bounding box center [951, 225] width 1902 height 2964
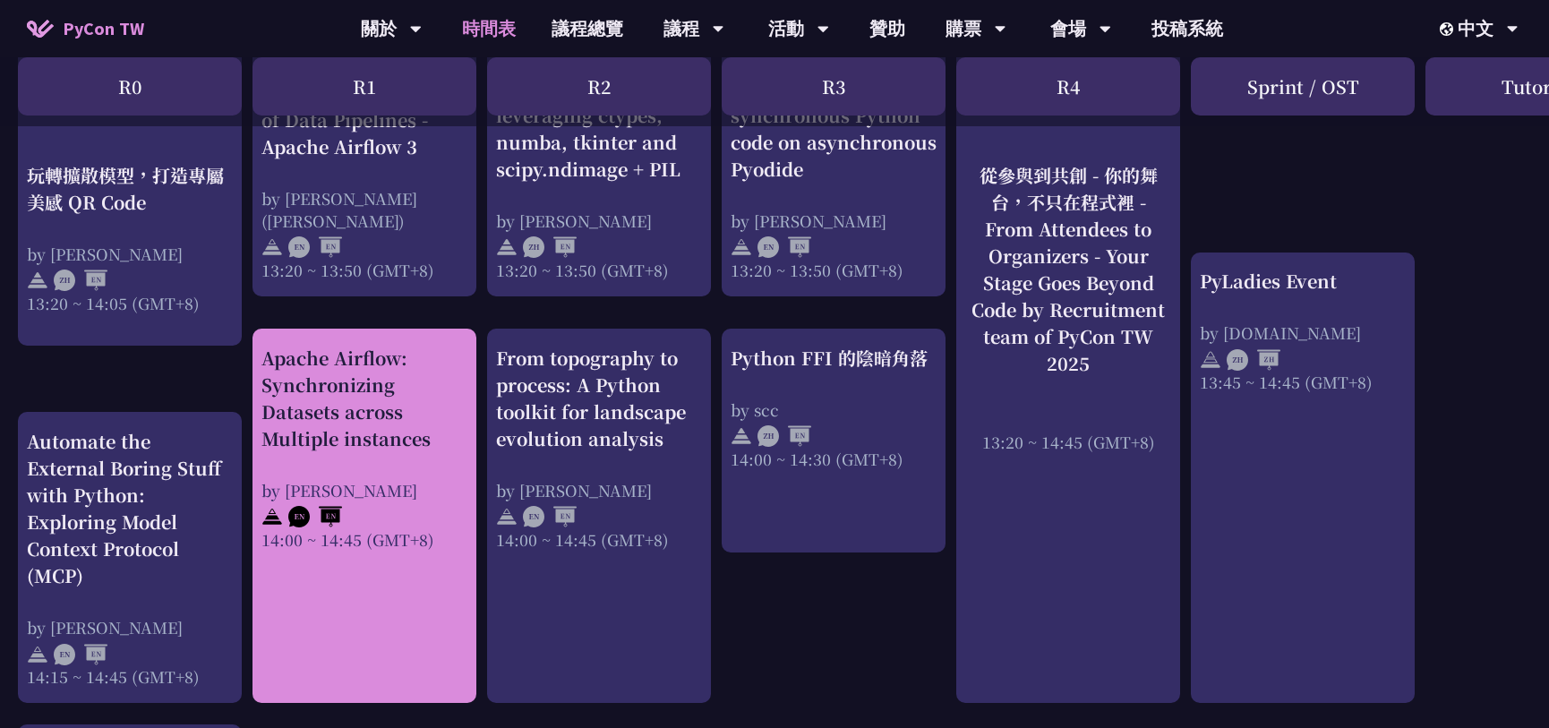
click at [416, 429] on div "Apache Airflow: Synchronizing Datasets across Multiple instances" at bounding box center [364, 398] width 206 height 107
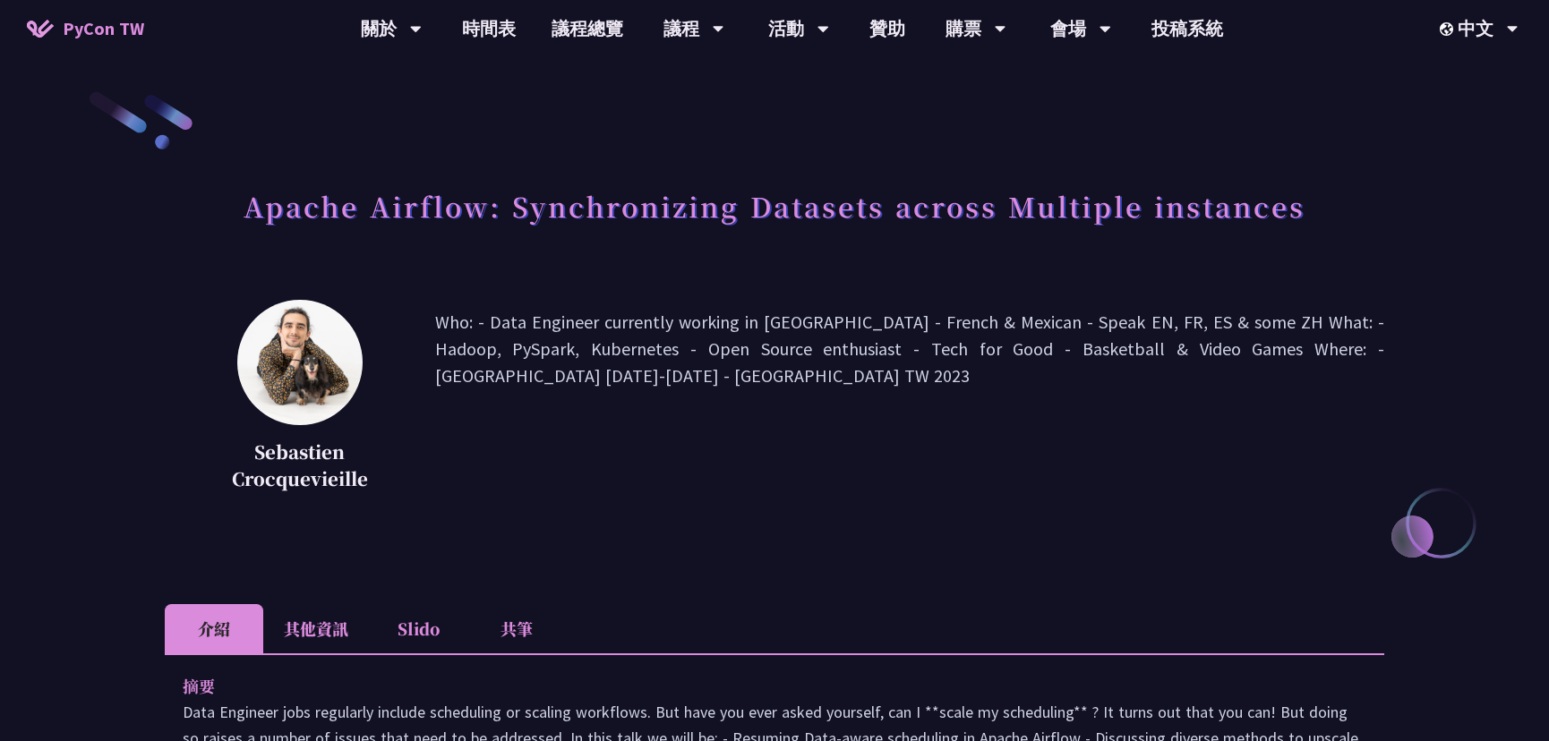
drag, startPoint x: 474, startPoint y: 330, endPoint x: 742, endPoint y: 360, distance: 270.2
click at [742, 360] on p "Who: - Data Engineer currently working in Taiwan - French & Mexican - Speak EN,…" at bounding box center [909, 403] width 949 height 188
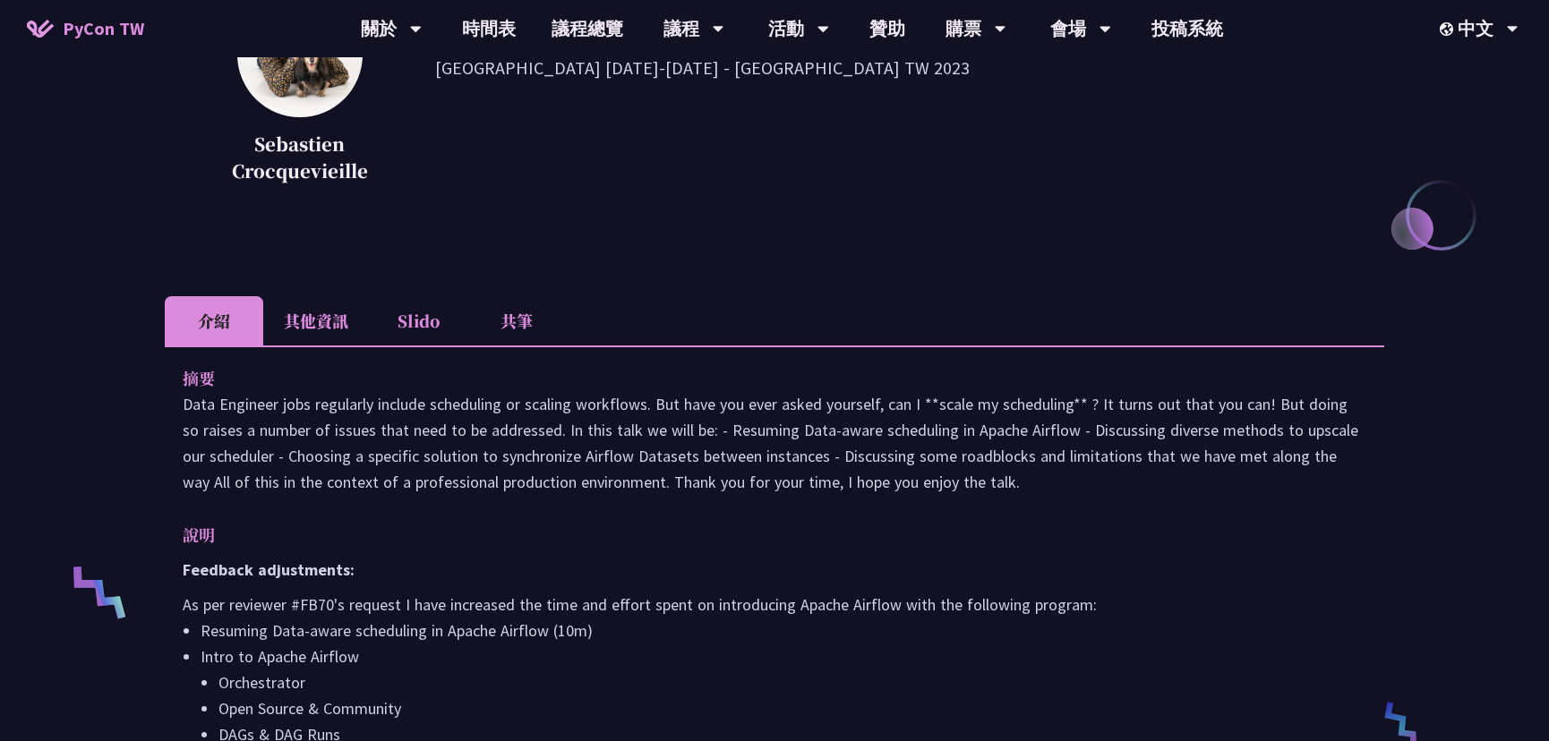
scroll to position [244, 0]
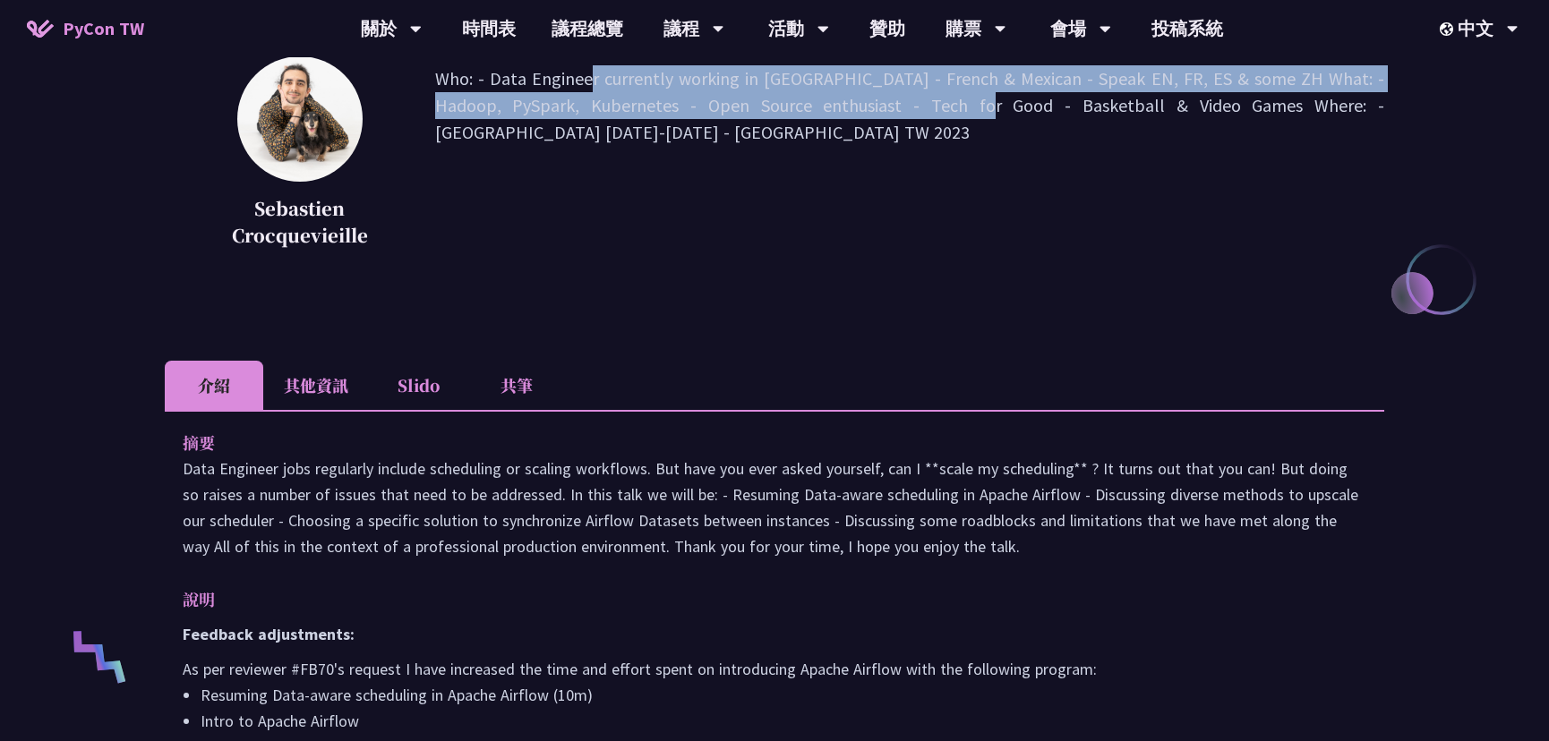
click at [340, 375] on li "其他資訊" at bounding box center [316, 385] width 106 height 49
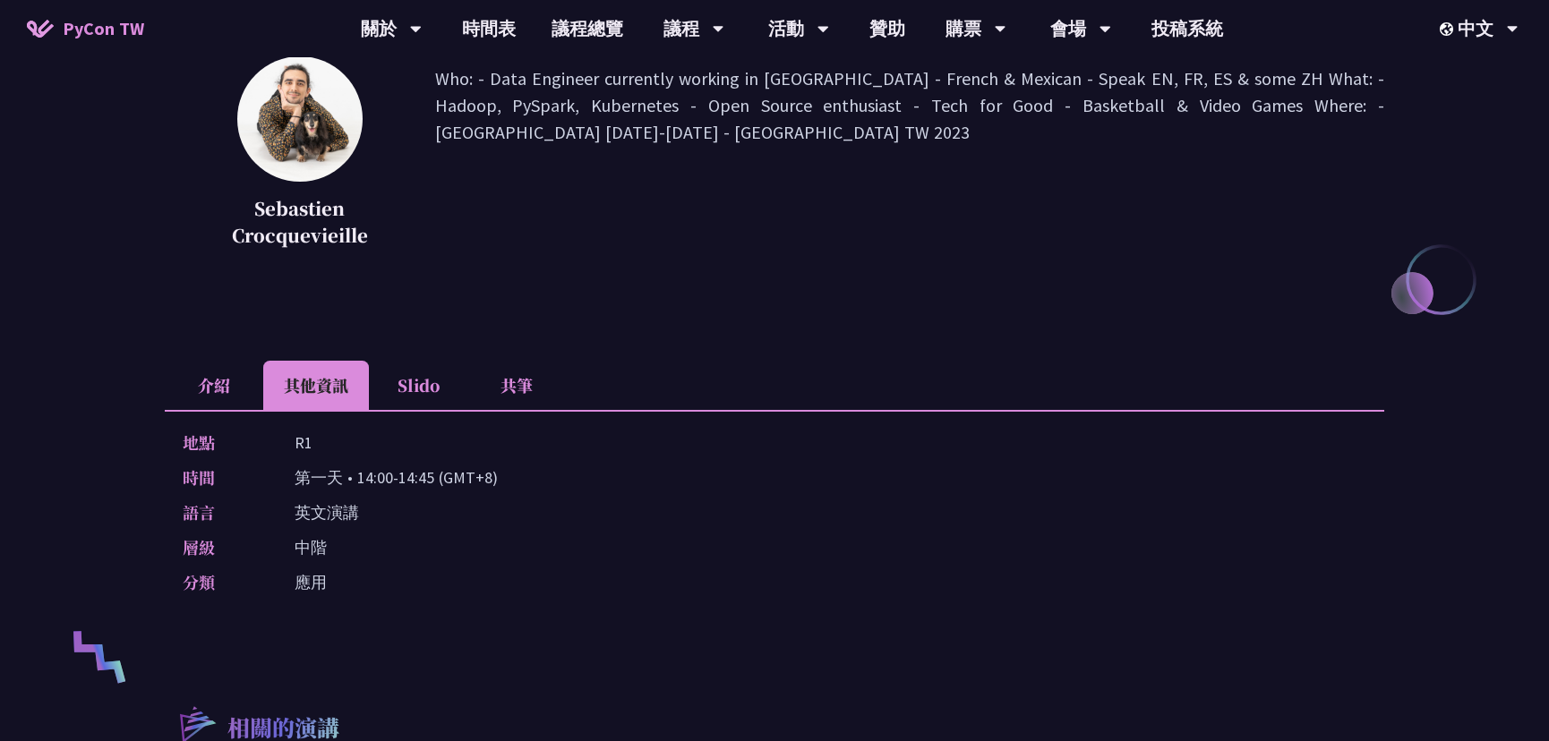
click at [225, 384] on li "介紹" at bounding box center [214, 385] width 98 height 49
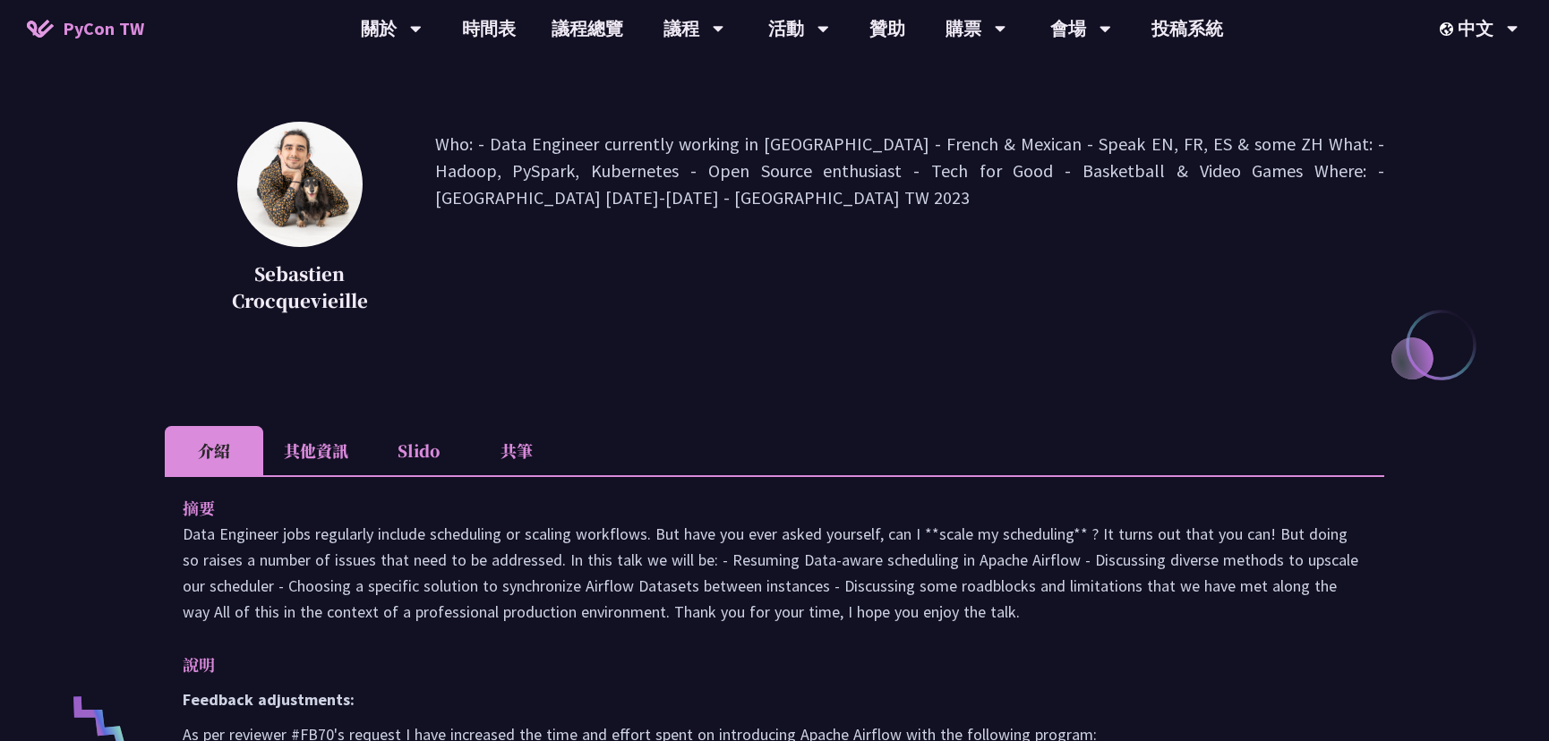
scroll to position [488, 0]
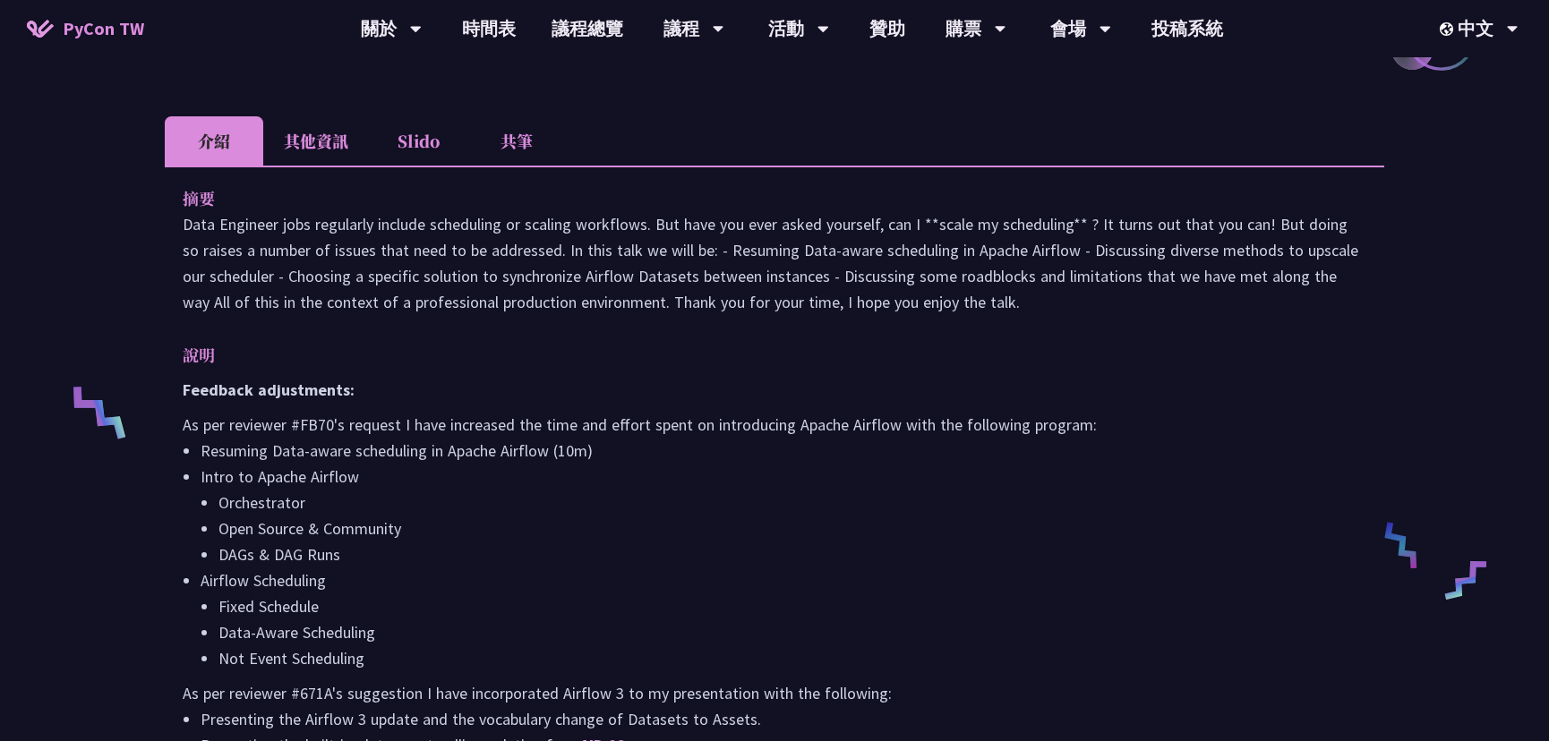
drag, startPoint x: 283, startPoint y: 432, endPoint x: 361, endPoint y: 476, distance: 89.4
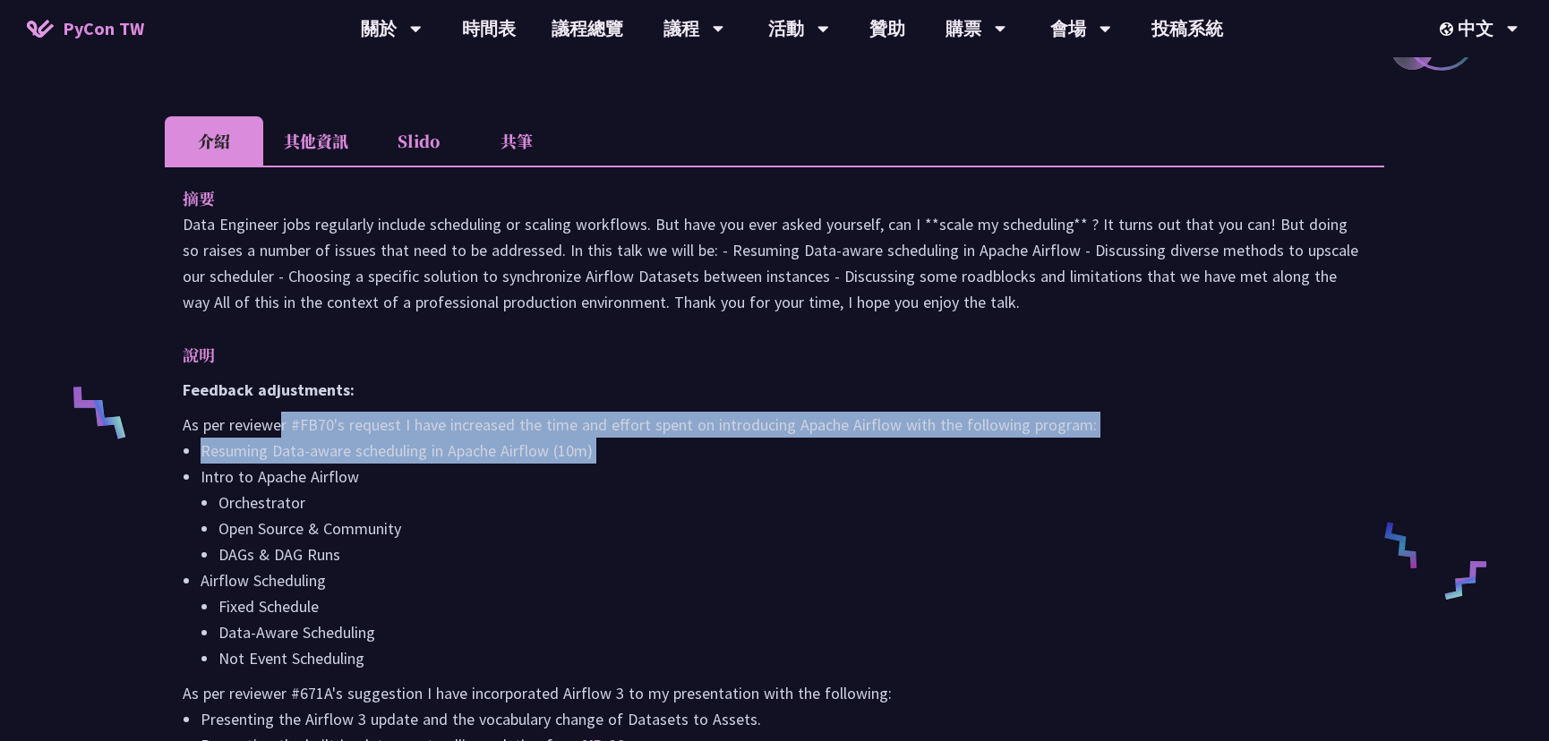
drag, startPoint x: 359, startPoint y: 504, endPoint x: 356, endPoint y: 515, distance: 11.1
click at [356, 516] on li "Open Source & Community" at bounding box center [792, 529] width 1148 height 26
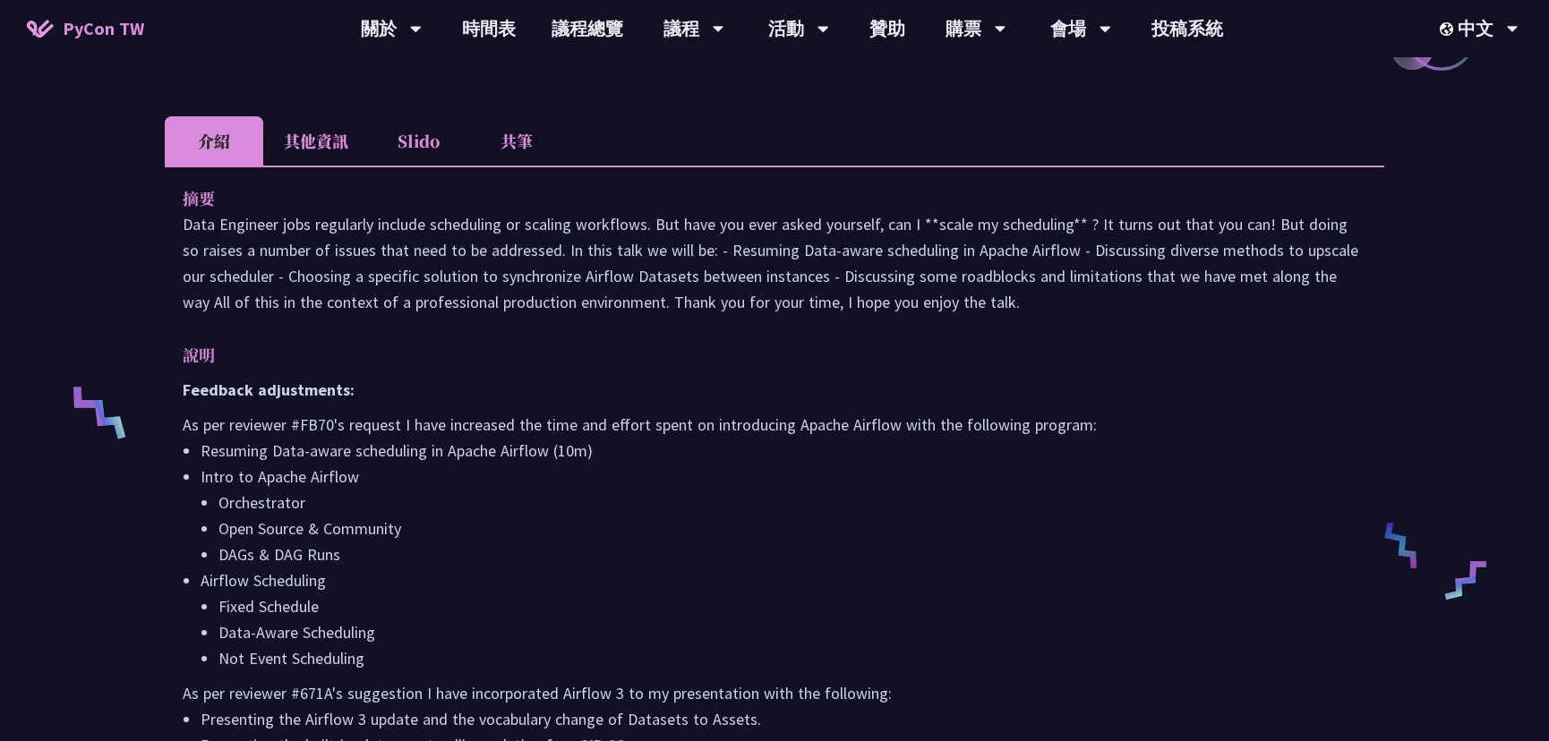
drag, startPoint x: 240, startPoint y: 458, endPoint x: 310, endPoint y: 581, distance: 141.1
click at [307, 573] on ul "Resuming Data-aware scheduling in Apache Airflow (10m) Intro to Apache Airflow …" at bounding box center [775, 555] width 1184 height 234
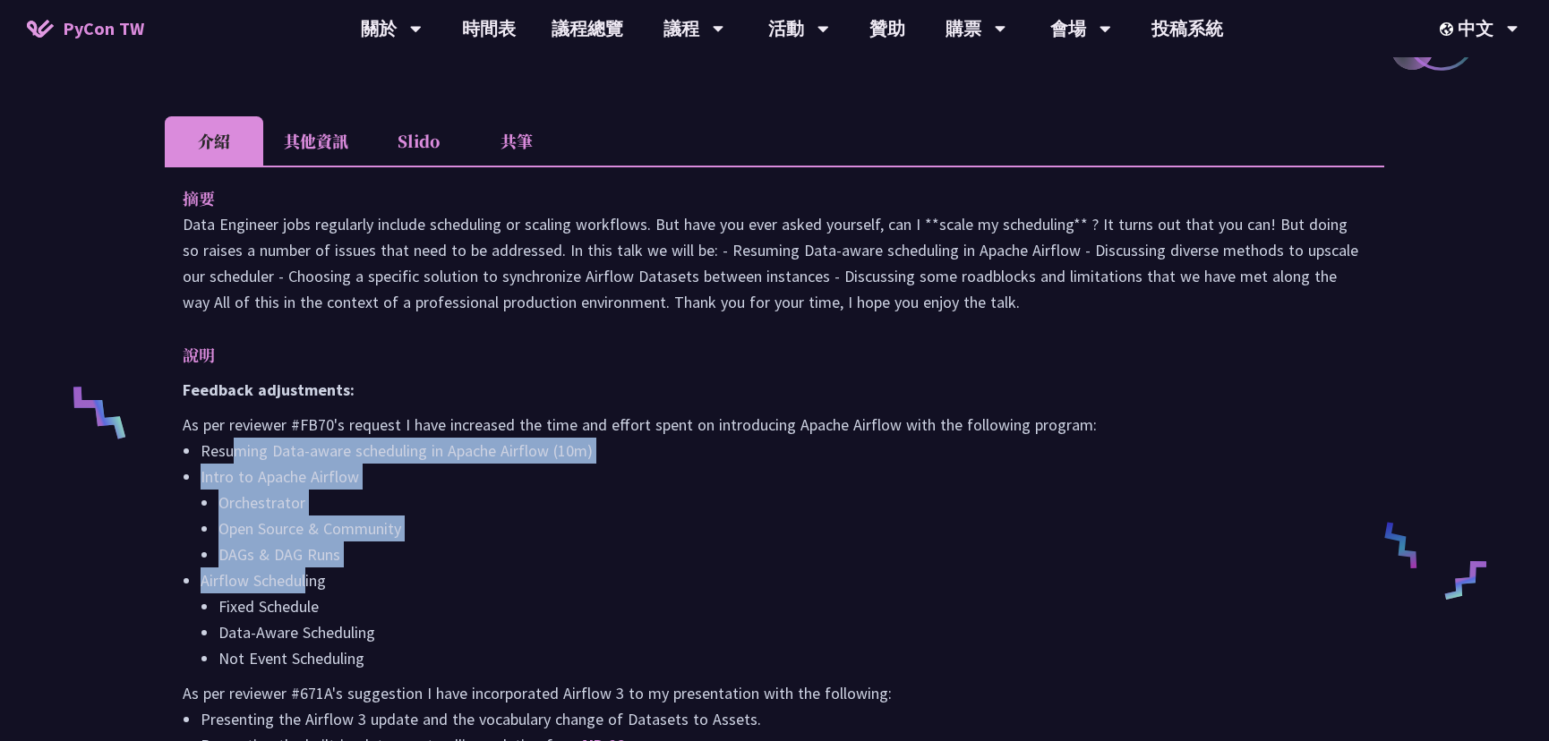
click at [310, 581] on li "Airflow Scheduling Fixed Schedule Data-Aware Scheduling Not Event Scheduling" at bounding box center [784, 620] width 1166 height 104
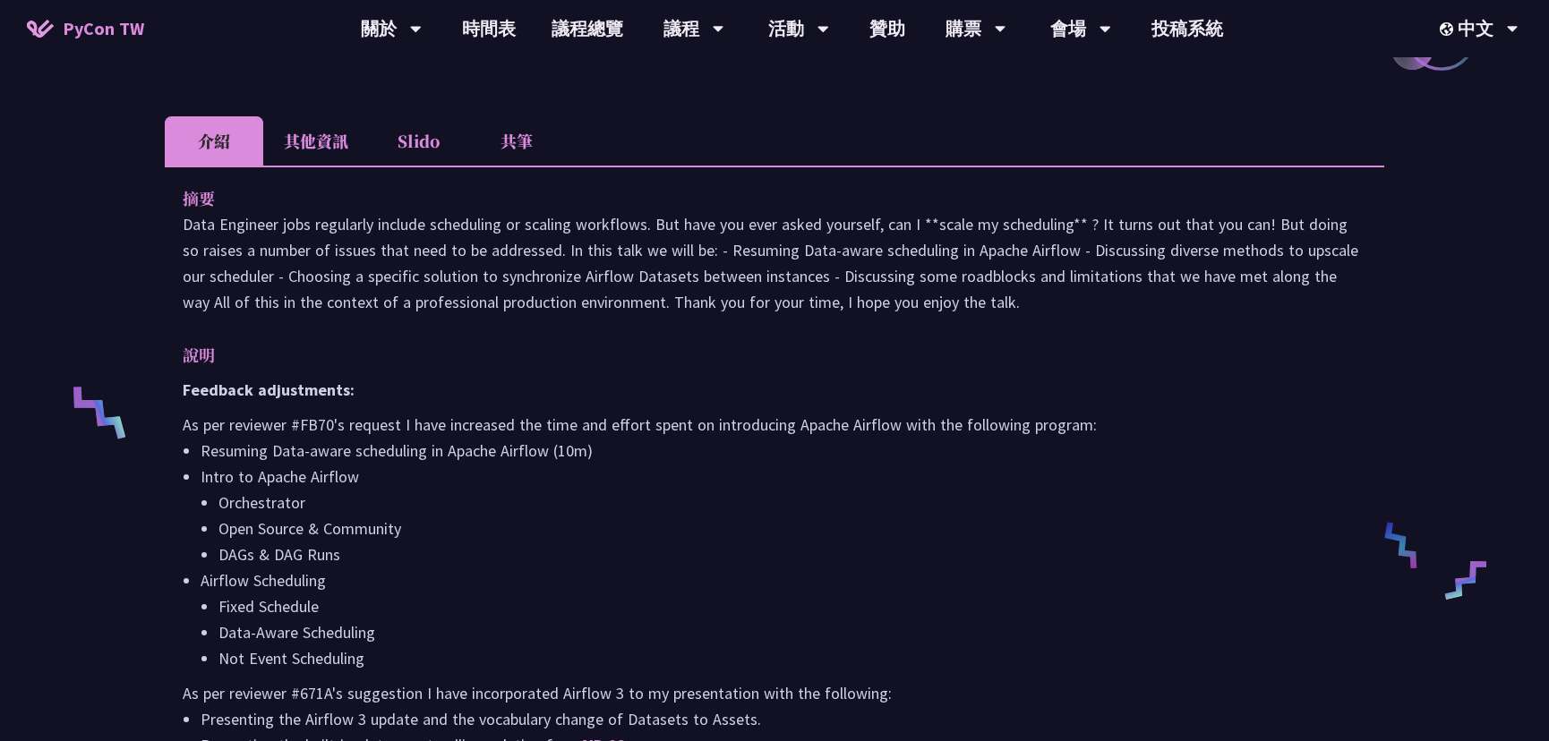
drag, startPoint x: 323, startPoint y: 639, endPoint x: 295, endPoint y: 525, distance: 117.9
click at [294, 519] on ul "Resuming Data-aware scheduling in Apache Airflow (10m) Intro to Apache Airflow …" at bounding box center [775, 555] width 1184 height 234
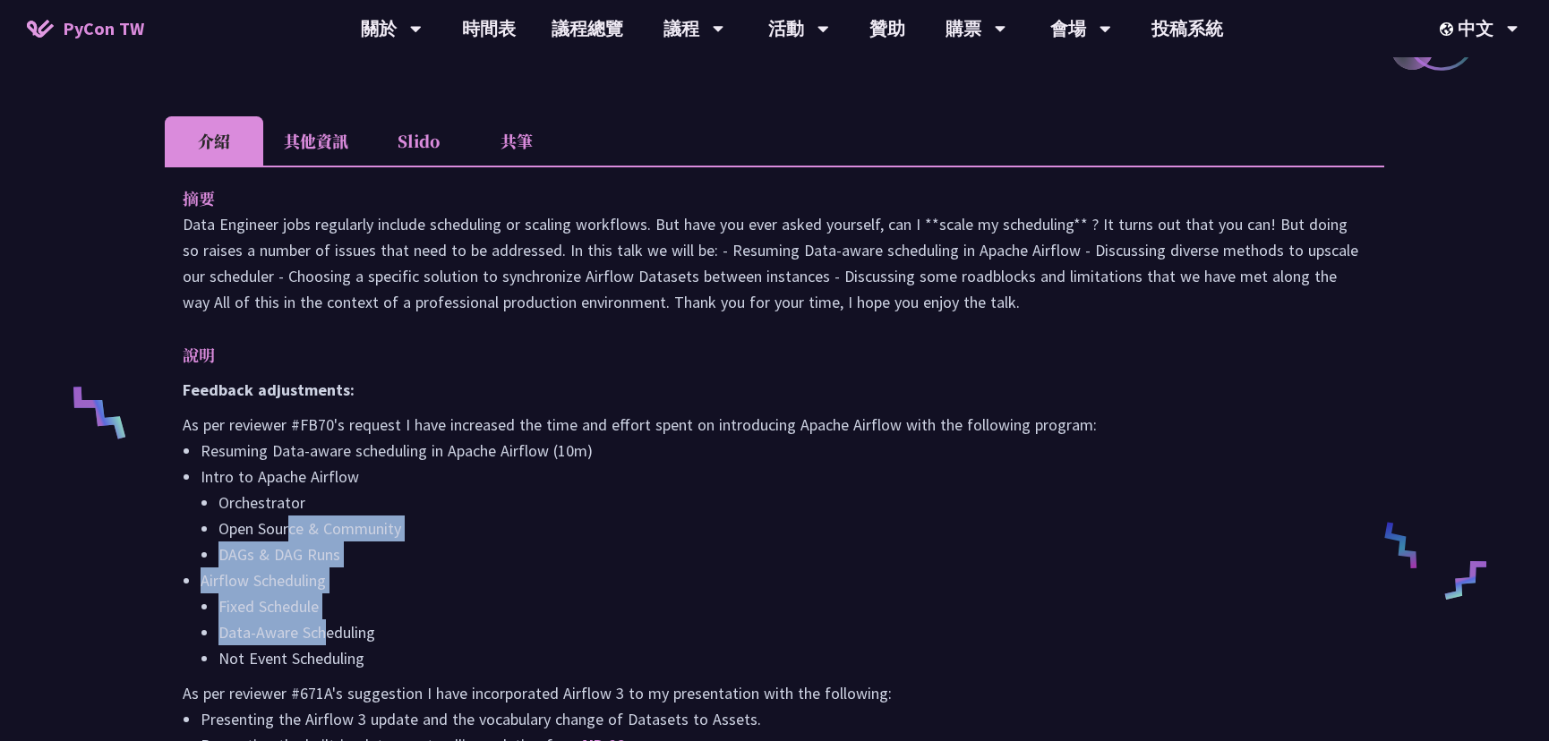
click at [277, 496] on li "Orchestrator" at bounding box center [792, 503] width 1148 height 26
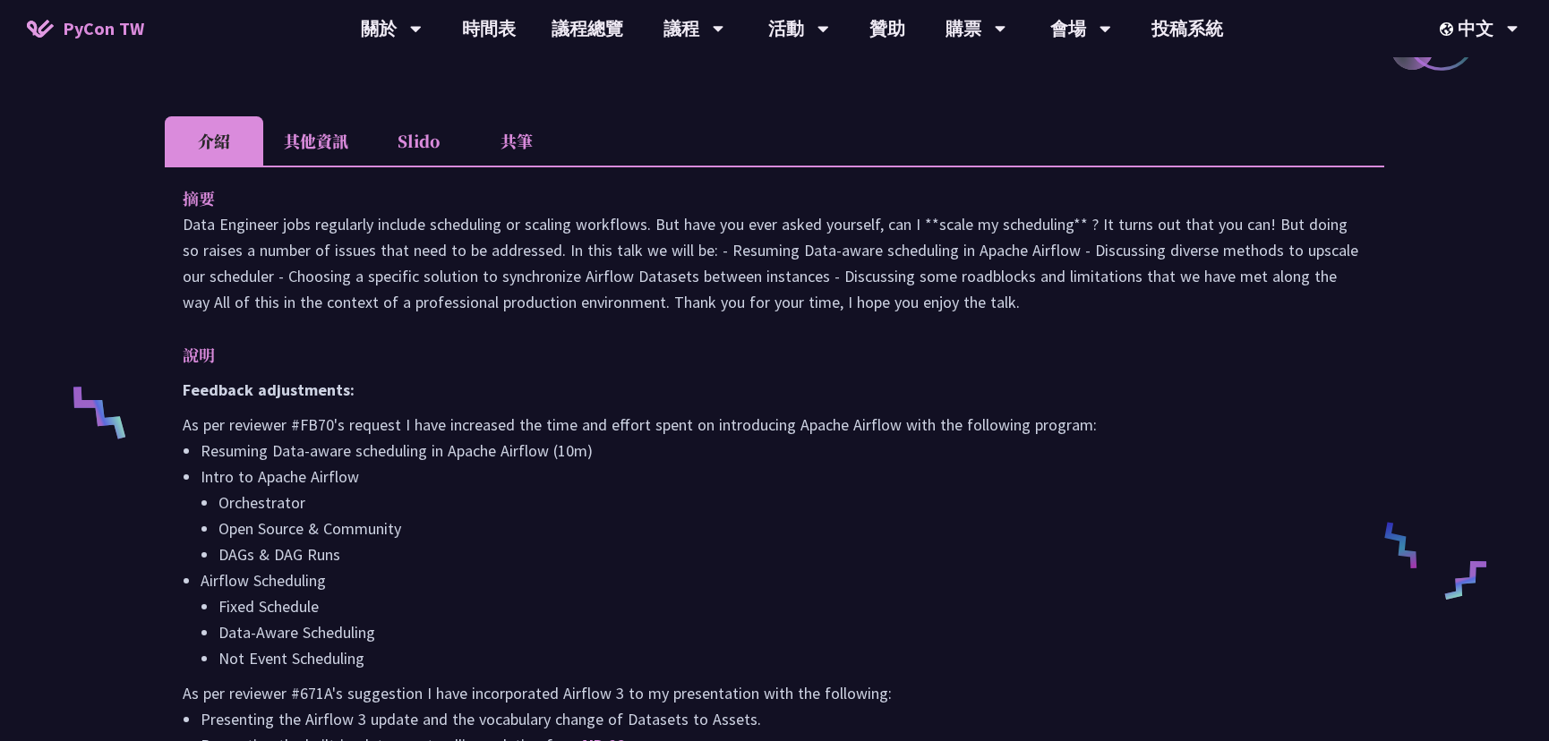
drag, startPoint x: 277, startPoint y: 497, endPoint x: 300, endPoint y: 643, distance: 147.8
click at [300, 642] on ul "Resuming Data-aware scheduling in Apache Airflow (10m) Intro to Apache Airflow …" at bounding box center [775, 555] width 1184 height 234
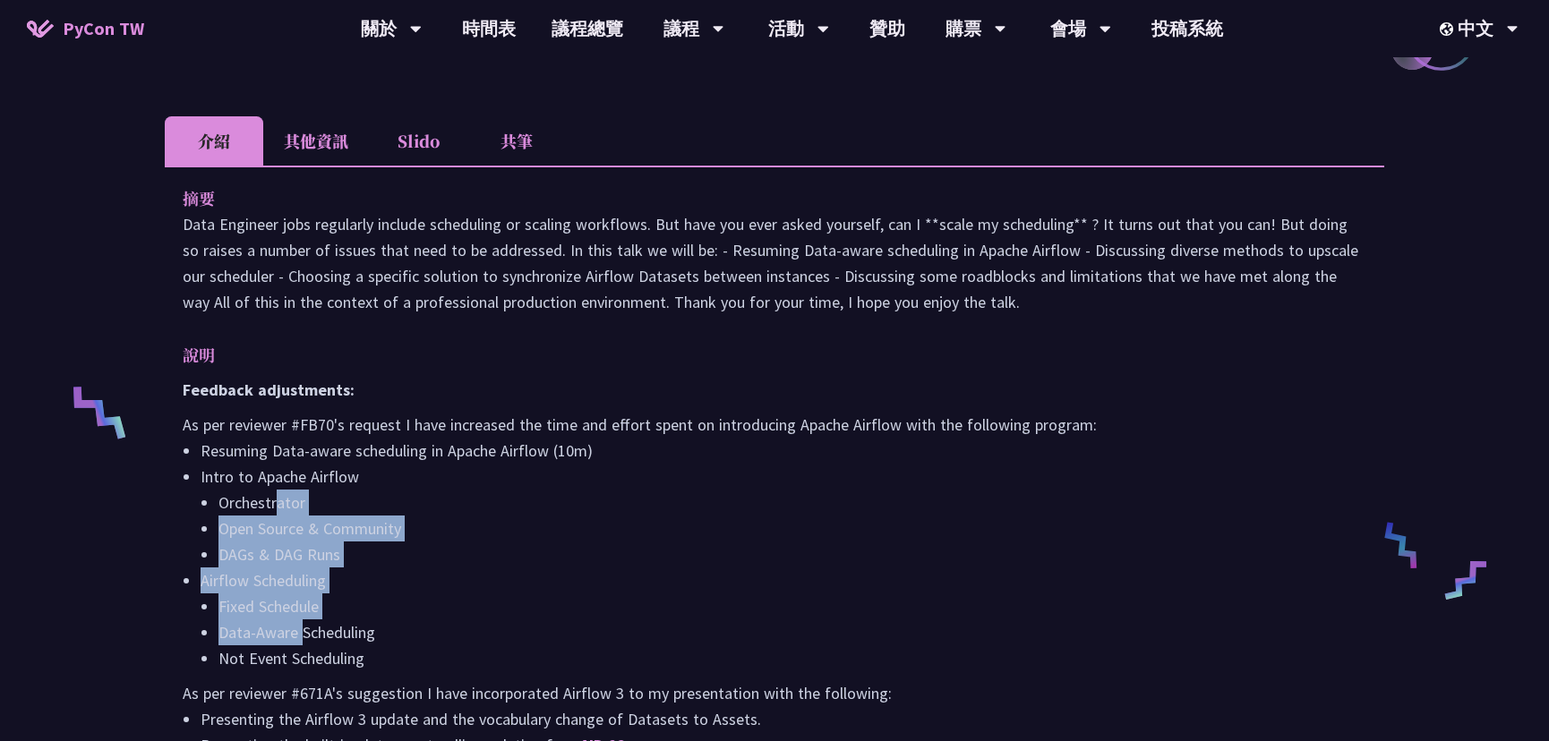
click at [304, 644] on li "Data-Aware Scheduling" at bounding box center [792, 633] width 1148 height 26
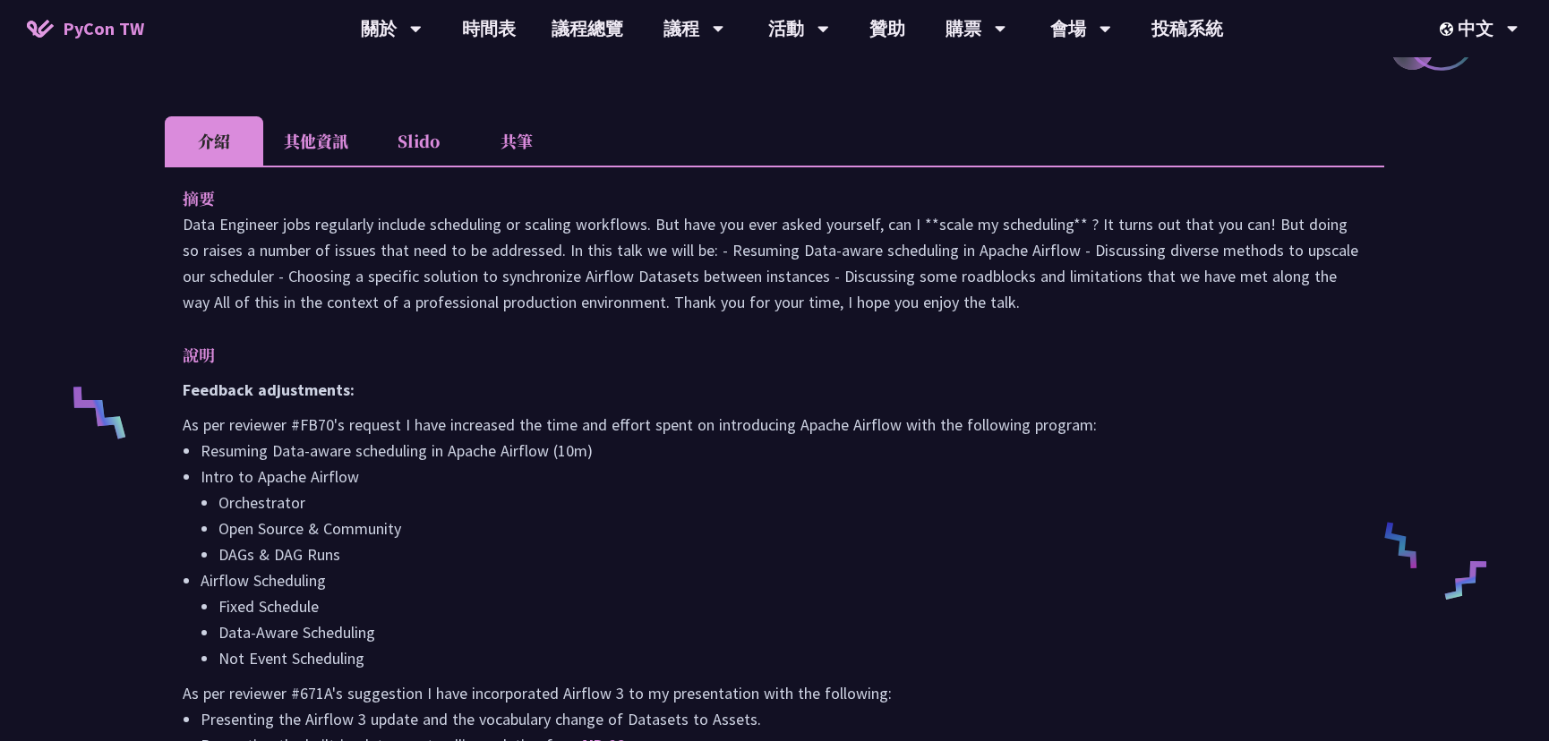
click at [296, 568] on li "Airflow Scheduling Fixed Schedule Data-Aware Scheduling Not Event Scheduling" at bounding box center [784, 620] width 1166 height 104
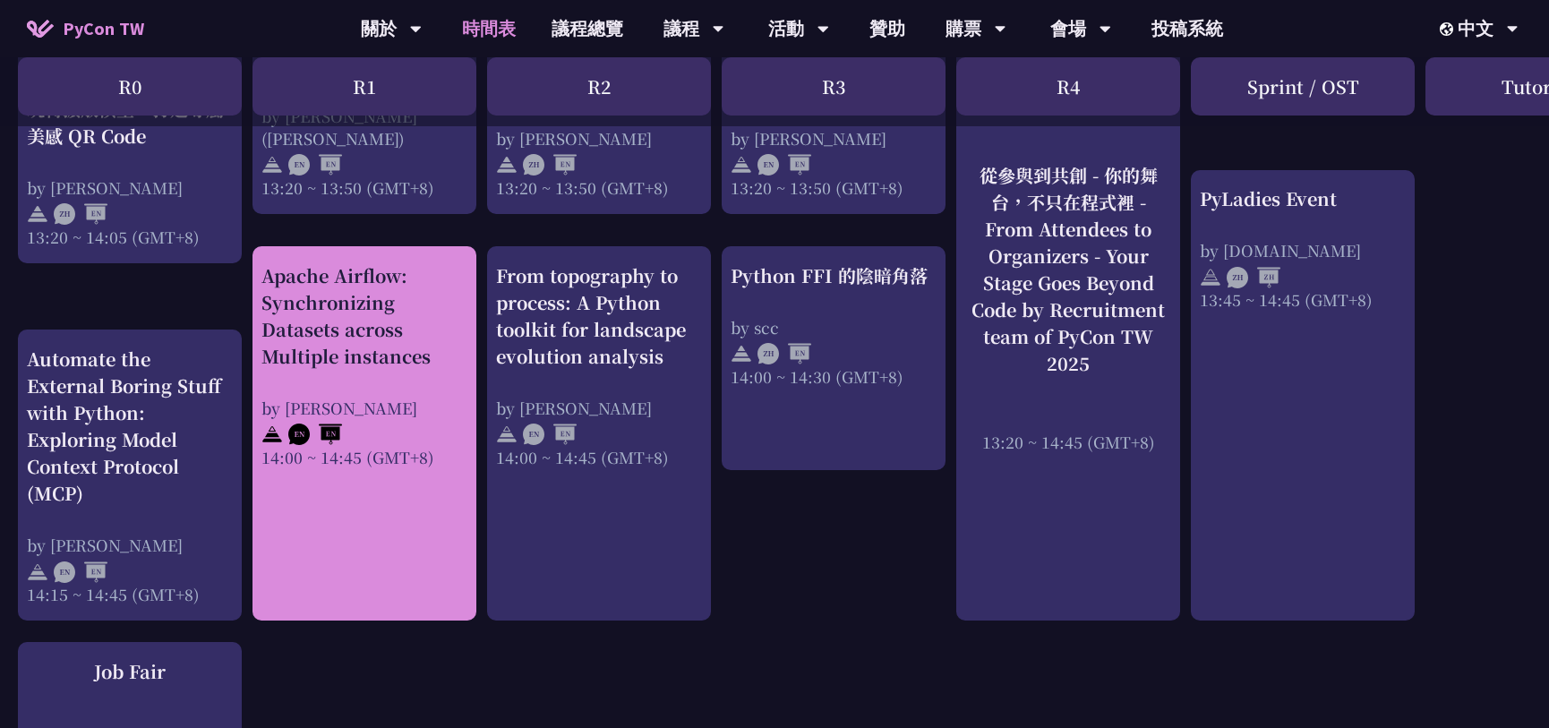
scroll to position [1782, 0]
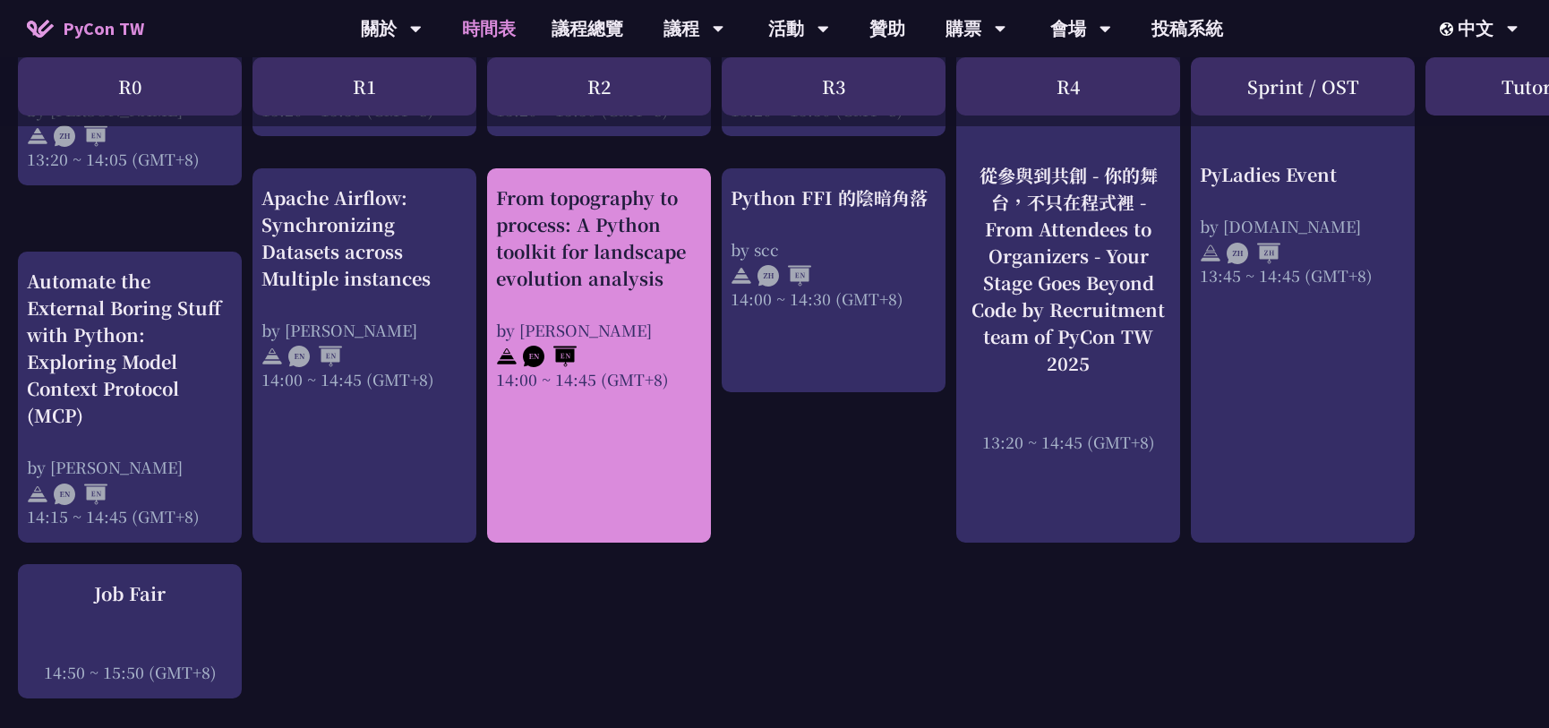
click at [643, 268] on div "From topography to process: A Python toolkit for landscape evolution analysis" at bounding box center [599, 237] width 206 height 107
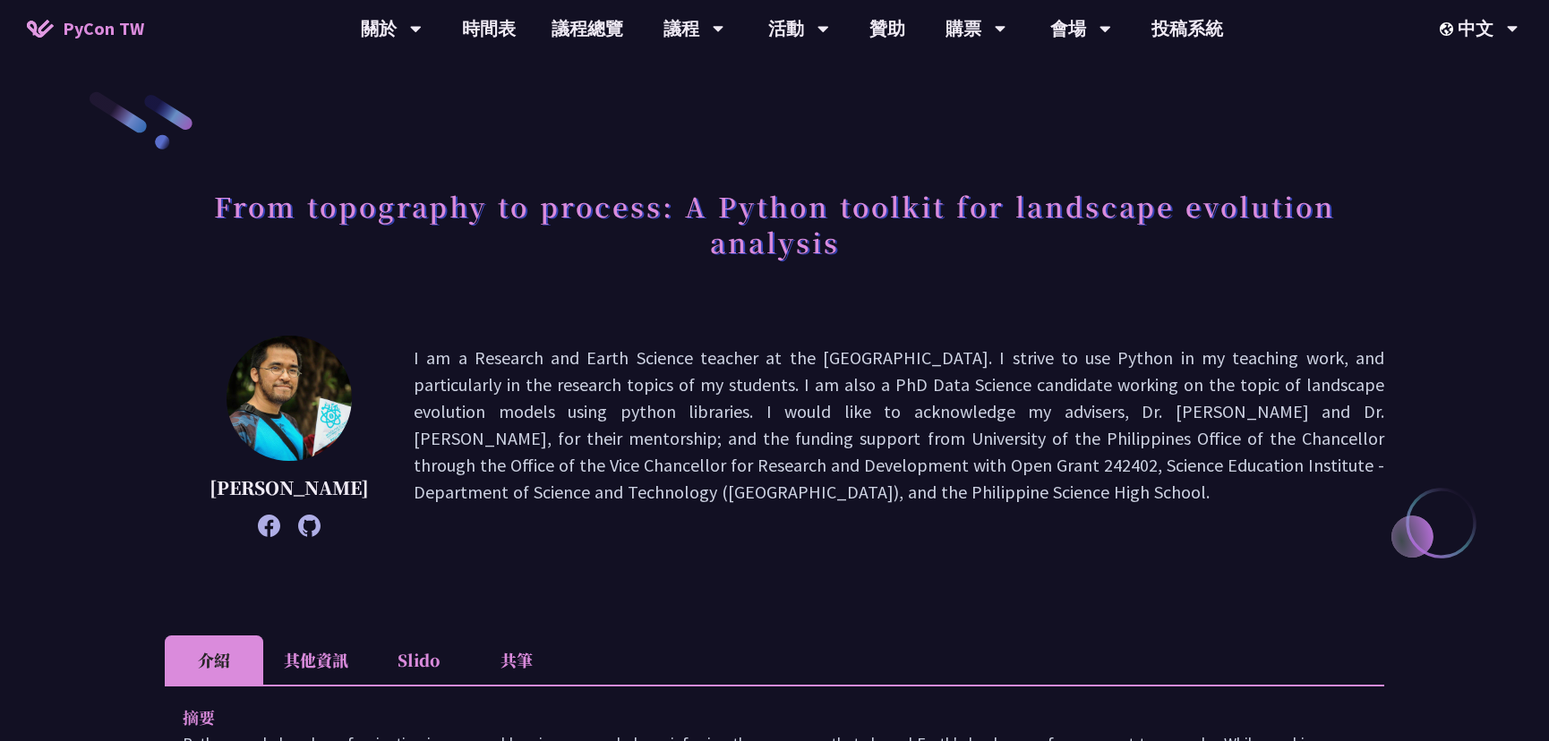
drag, startPoint x: 520, startPoint y: 358, endPoint x: 618, endPoint y: 363, distance: 97.7
click at [620, 363] on p "I am a Research and Earth Science teacher at the Philippine Science High School…" at bounding box center [899, 437] width 970 height 184
click at [680, 360] on p "I am a Research and Earth Science teacher at the Philippine Science High School…" at bounding box center [899, 437] width 970 height 184
drag, startPoint x: 560, startPoint y: 356, endPoint x: 660, endPoint y: 387, distance: 103.9
click at [663, 395] on p "I am a Research and Earth Science teacher at the Philippine Science High School…" at bounding box center [899, 437] width 970 height 184
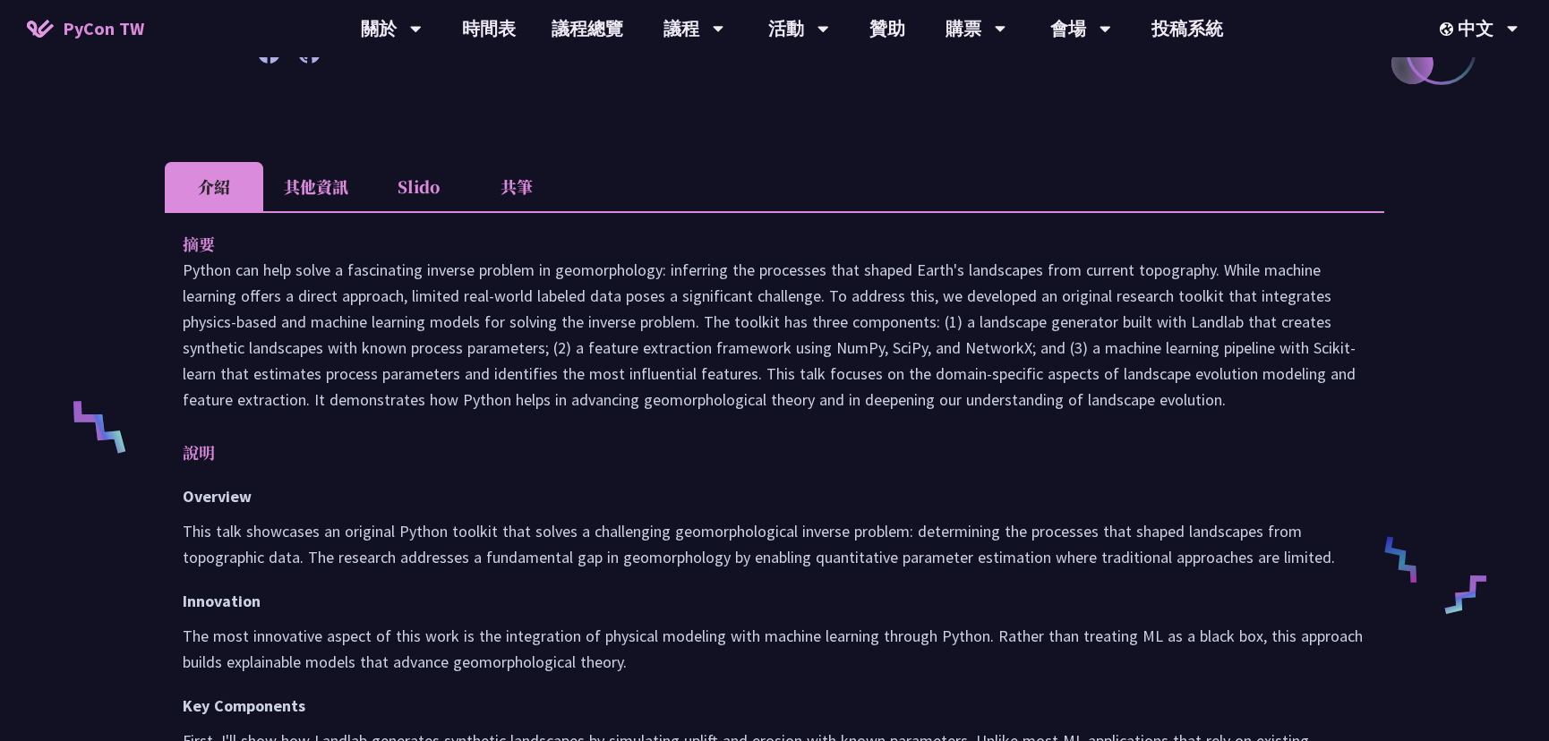
scroll to position [488, 0]
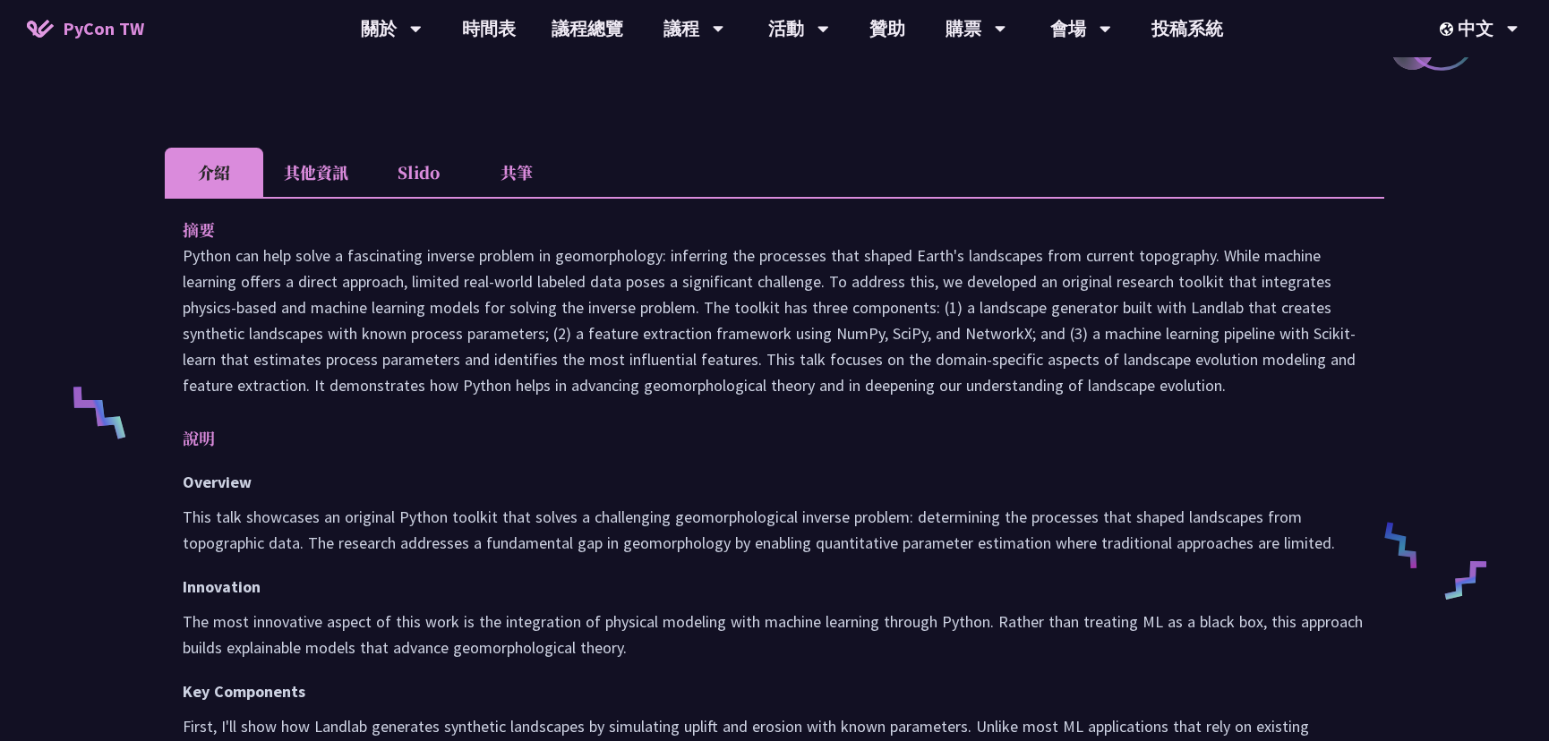
drag, startPoint x: 330, startPoint y: 281, endPoint x: 636, endPoint y: 291, distance: 305.4
click at [656, 289] on p at bounding box center [775, 321] width 1184 height 156
drag, startPoint x: 684, startPoint y: 289, endPoint x: 705, endPoint y: 288, distance: 20.6
click at [705, 286] on p at bounding box center [775, 321] width 1184 height 156
drag, startPoint x: 573, startPoint y: 294, endPoint x: 652, endPoint y: 293, distance: 78.8
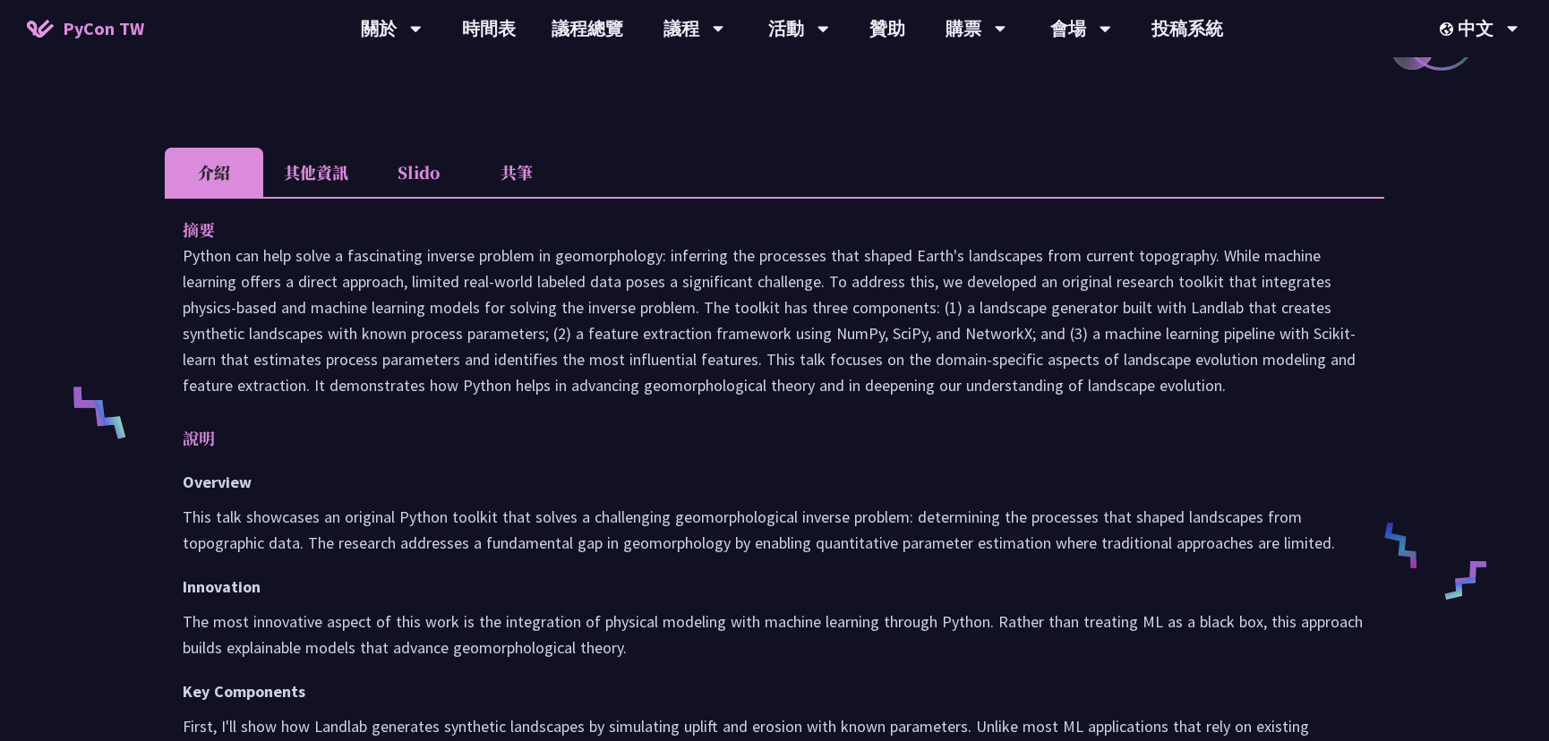
click at [652, 292] on p at bounding box center [775, 321] width 1184 height 156
click at [693, 289] on p at bounding box center [775, 321] width 1184 height 156
click at [777, 285] on p at bounding box center [775, 321] width 1184 height 156
drag, startPoint x: 762, startPoint y: 339, endPoint x: 750, endPoint y: 361, distance: 24.4
click at [749, 361] on p at bounding box center [775, 321] width 1184 height 156
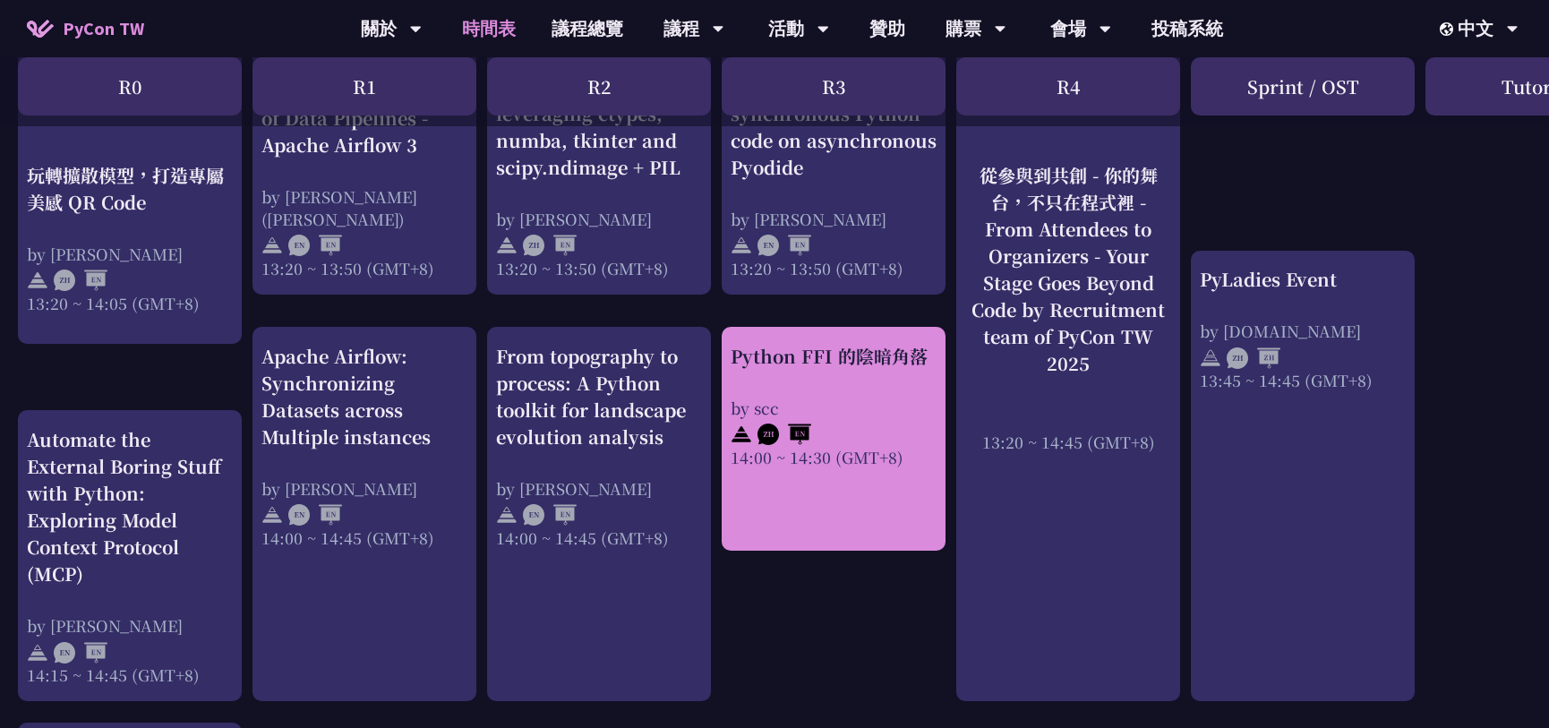
scroll to position [1697, 0]
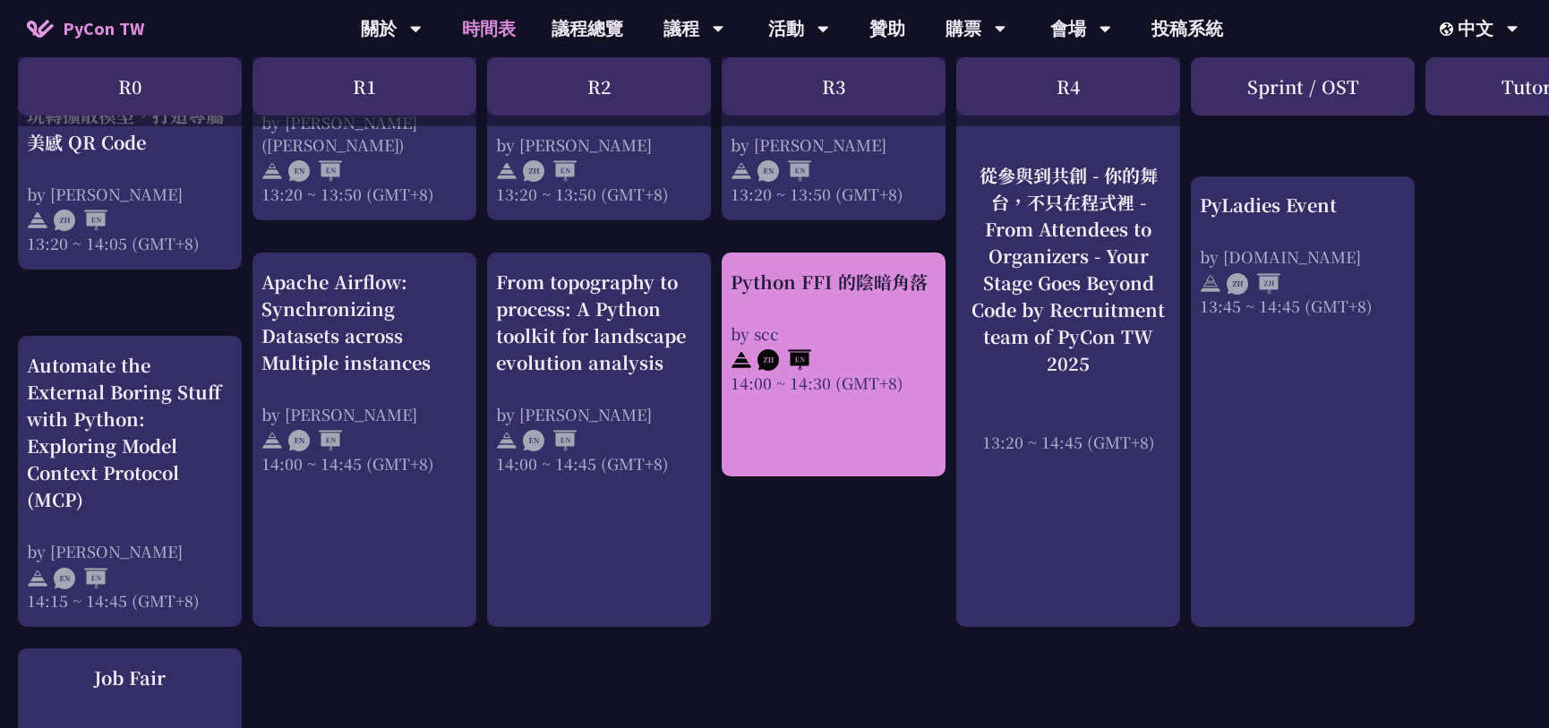
click at [840, 329] on div "by scc" at bounding box center [834, 333] width 206 height 22
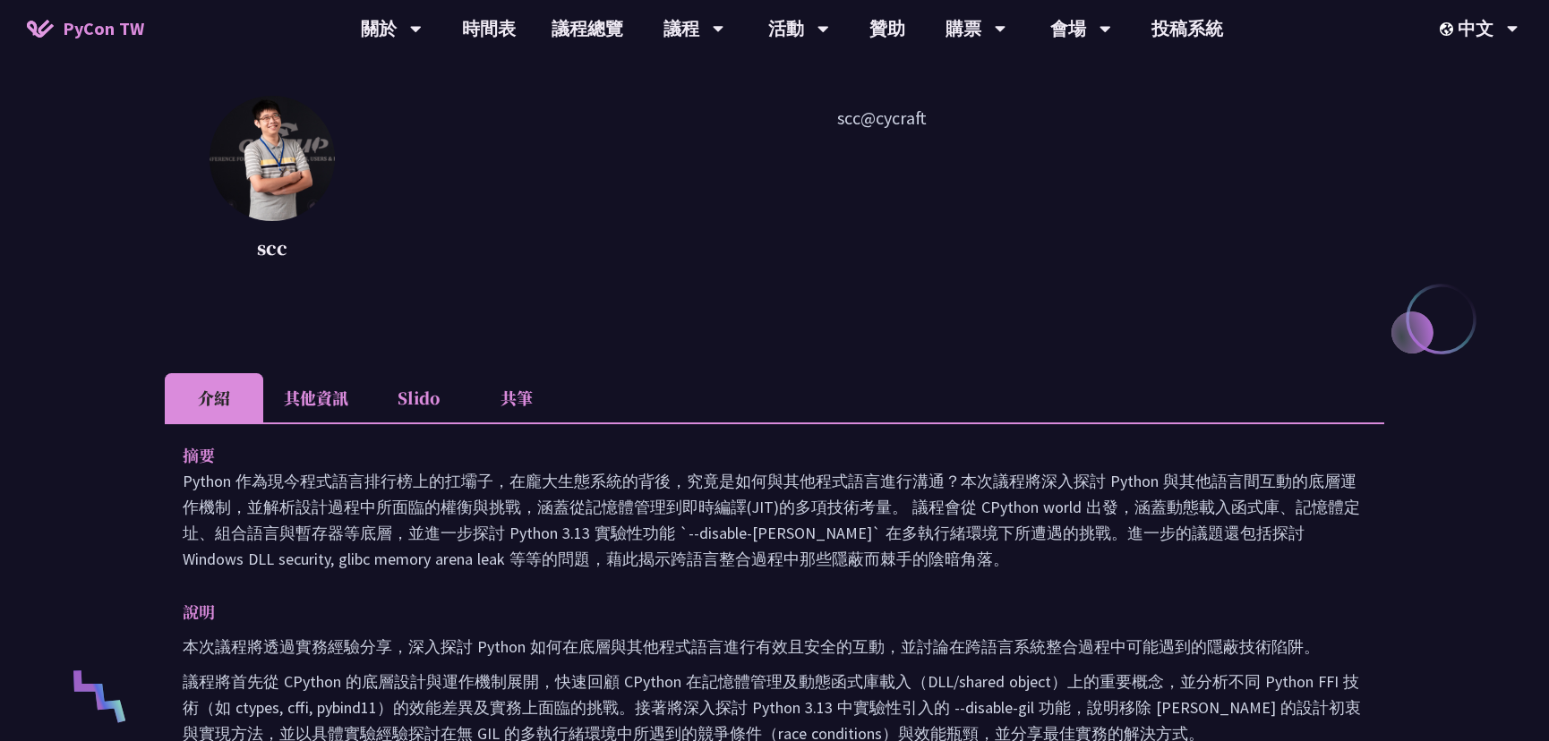
scroll to position [244, 0]
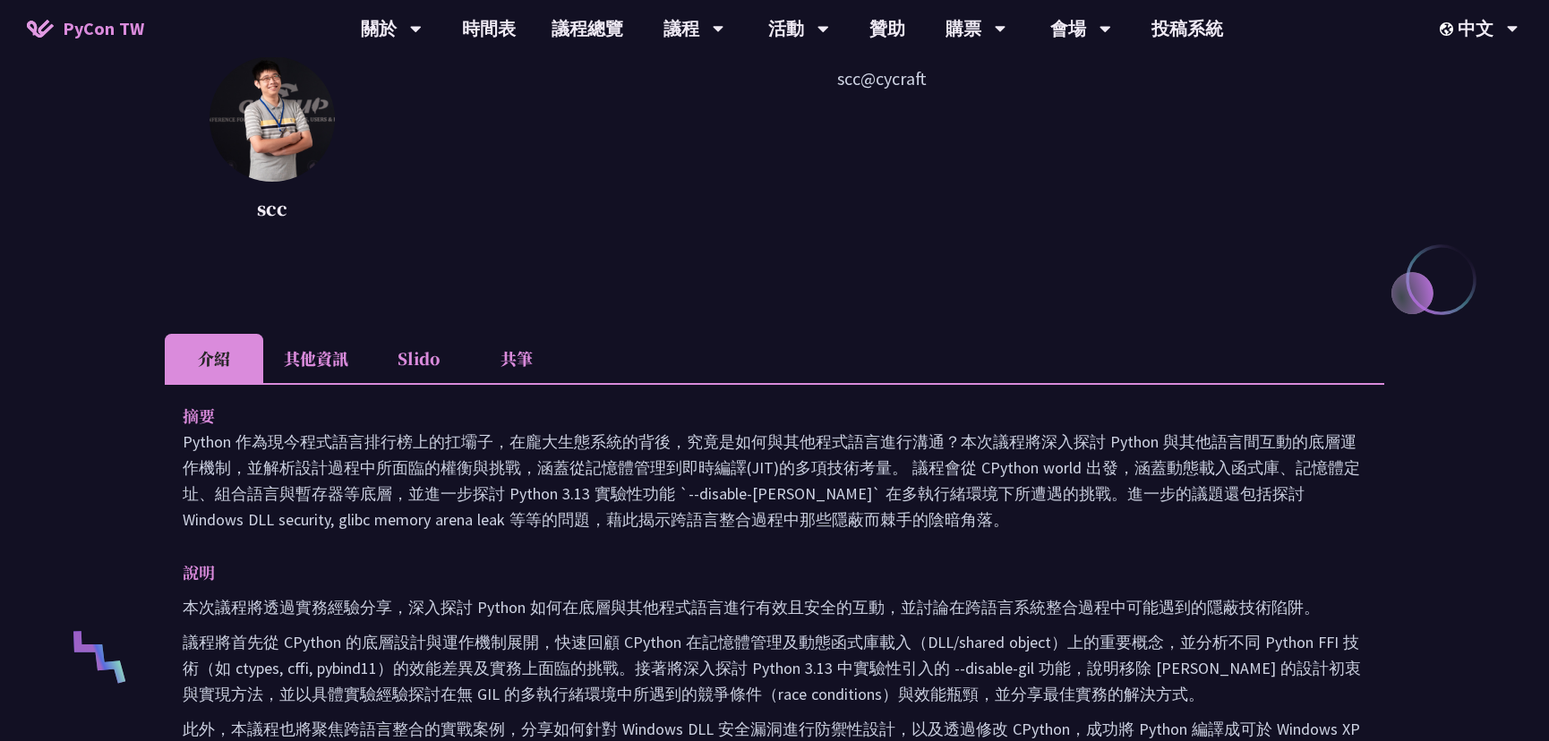
drag, startPoint x: 297, startPoint y: 443, endPoint x: 500, endPoint y: 489, distance: 207.4
click at [509, 492] on p "Python 作為現今程式語言排行榜上的扛壩子，在龐大生態系統的背後，究竟是如何與其他程式語言進行溝通？本次議程將深入探討 Python 與其他語言間互動的底…" at bounding box center [775, 481] width 1184 height 104
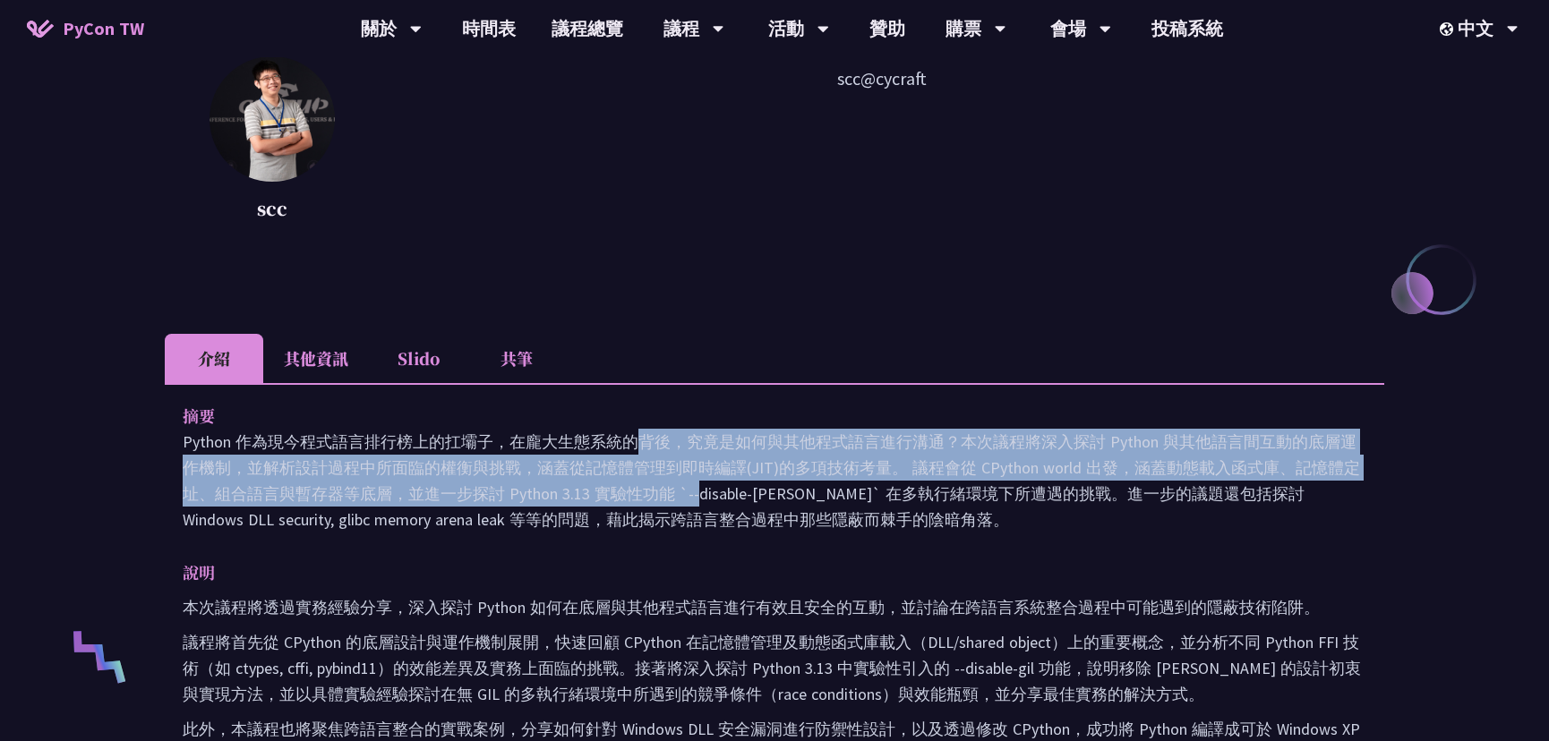
click at [578, 500] on p "Python 作為現今程式語言排行榜上的扛壩子，在龐大生態系統的背後，究竟是如何與其他程式語言進行溝通？本次議程將深入探討 Python 與其他語言間互動的底…" at bounding box center [775, 481] width 1184 height 104
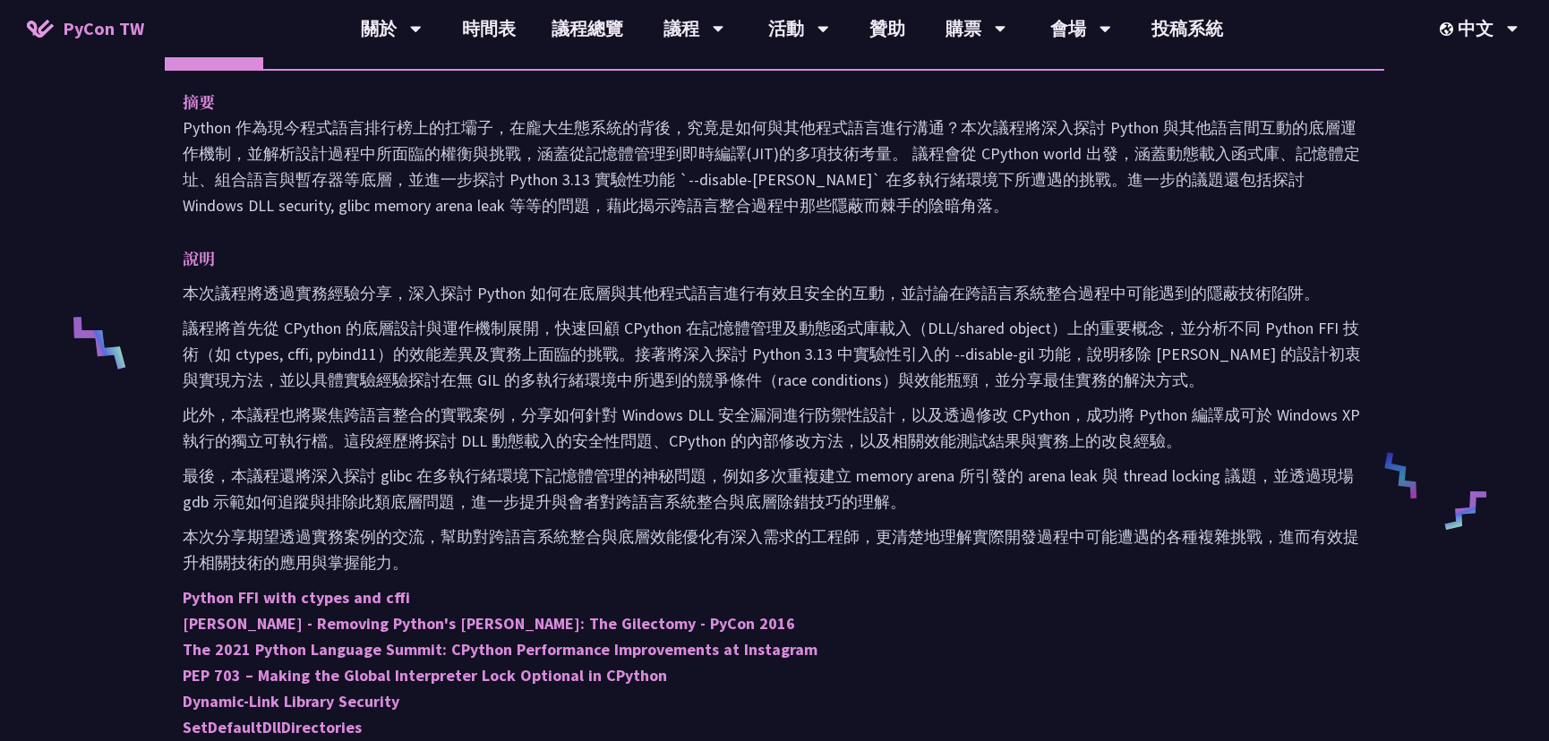
scroll to position [569, 0]
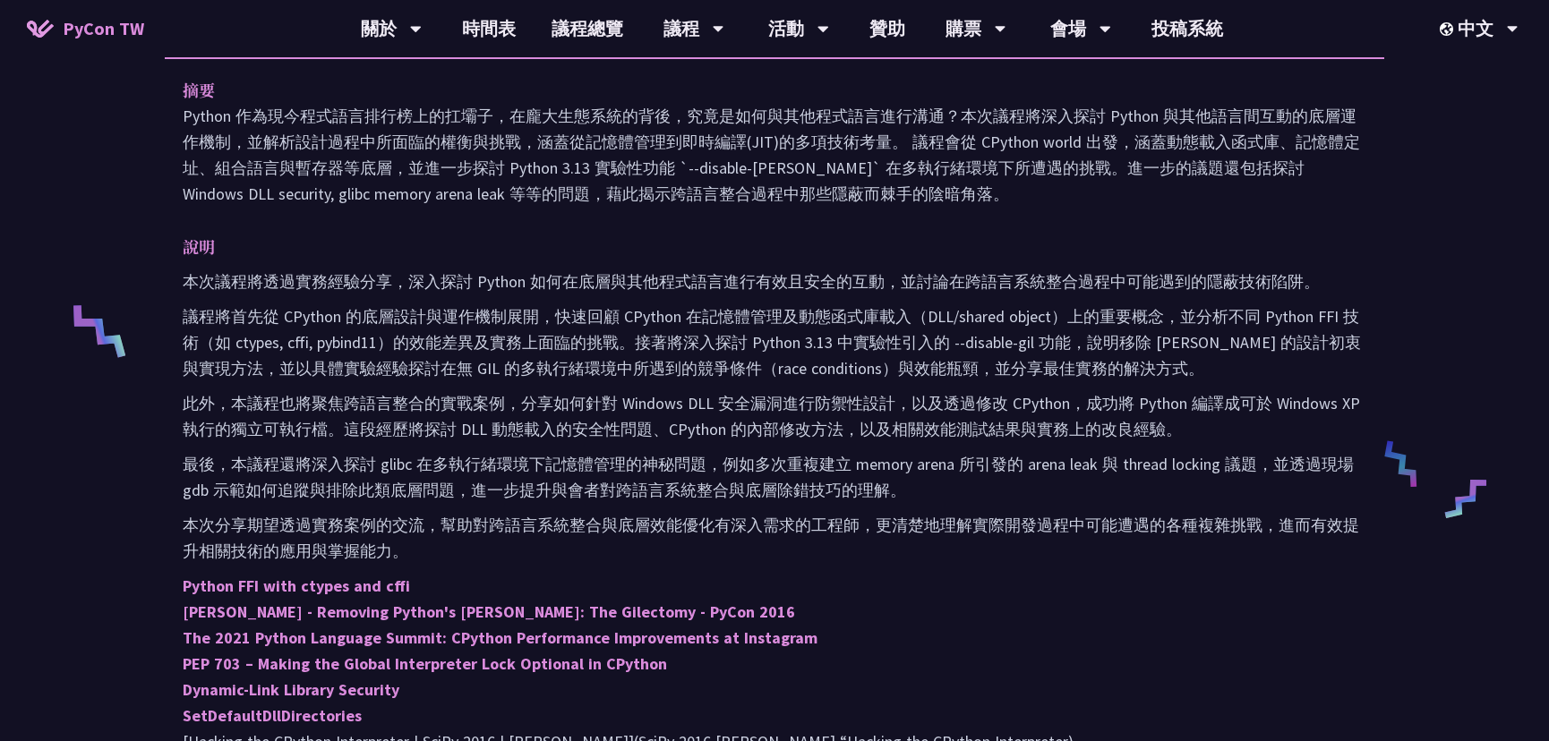
drag, startPoint x: 485, startPoint y: 320, endPoint x: 541, endPoint y: 424, distance: 118.5
click at [541, 427] on div "本次議程將透過實務經驗分享，深入探討 Python 如何在底層與其他程式語言進行有效且安全的互動，並討論在跨語言系統整合過程中可能遇到的隱蔽技術陷阱。 議程將…" at bounding box center [775, 551] width 1184 height 564
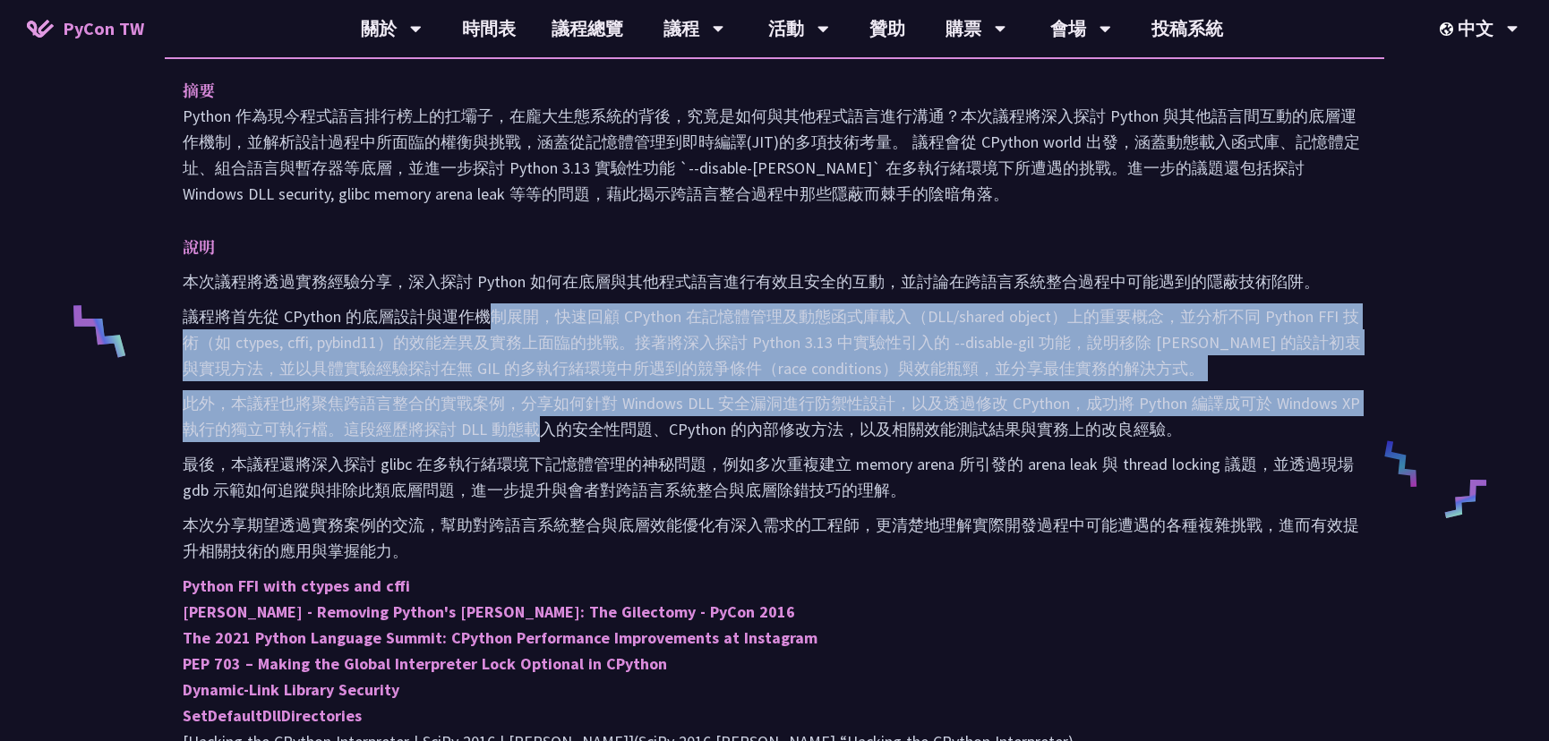
drag, startPoint x: 553, startPoint y: 437, endPoint x: 592, endPoint y: 448, distance: 40.0
click at [593, 448] on div "本次議程將透過實務經驗分享，深入探討 Python 如何在底層與其他程式語言進行有效且安全的互動，並討論在跨語言系統整合過程中可能遇到的隱蔽技術陷阱。 議程將…" at bounding box center [775, 551] width 1184 height 564
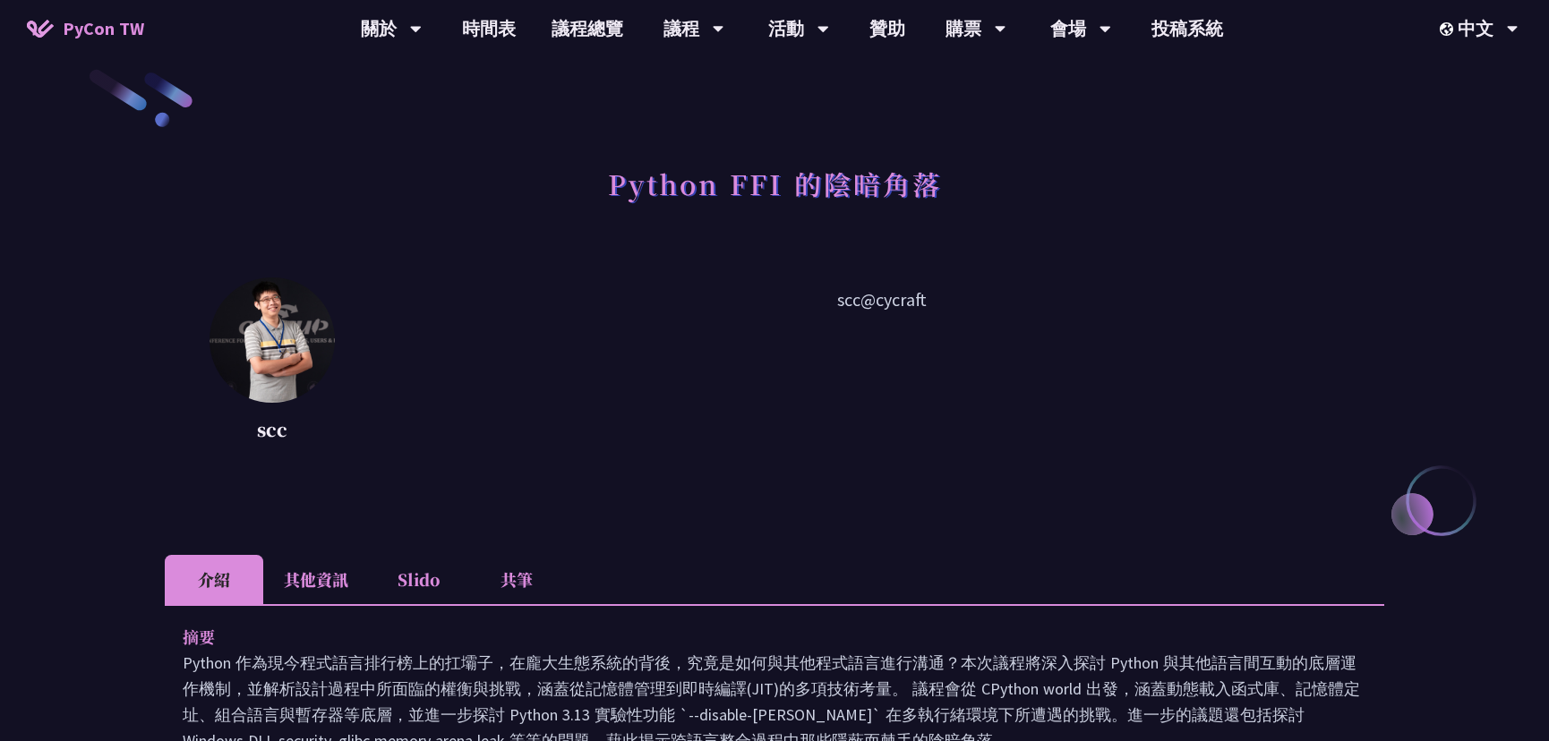
scroll to position [0, 0]
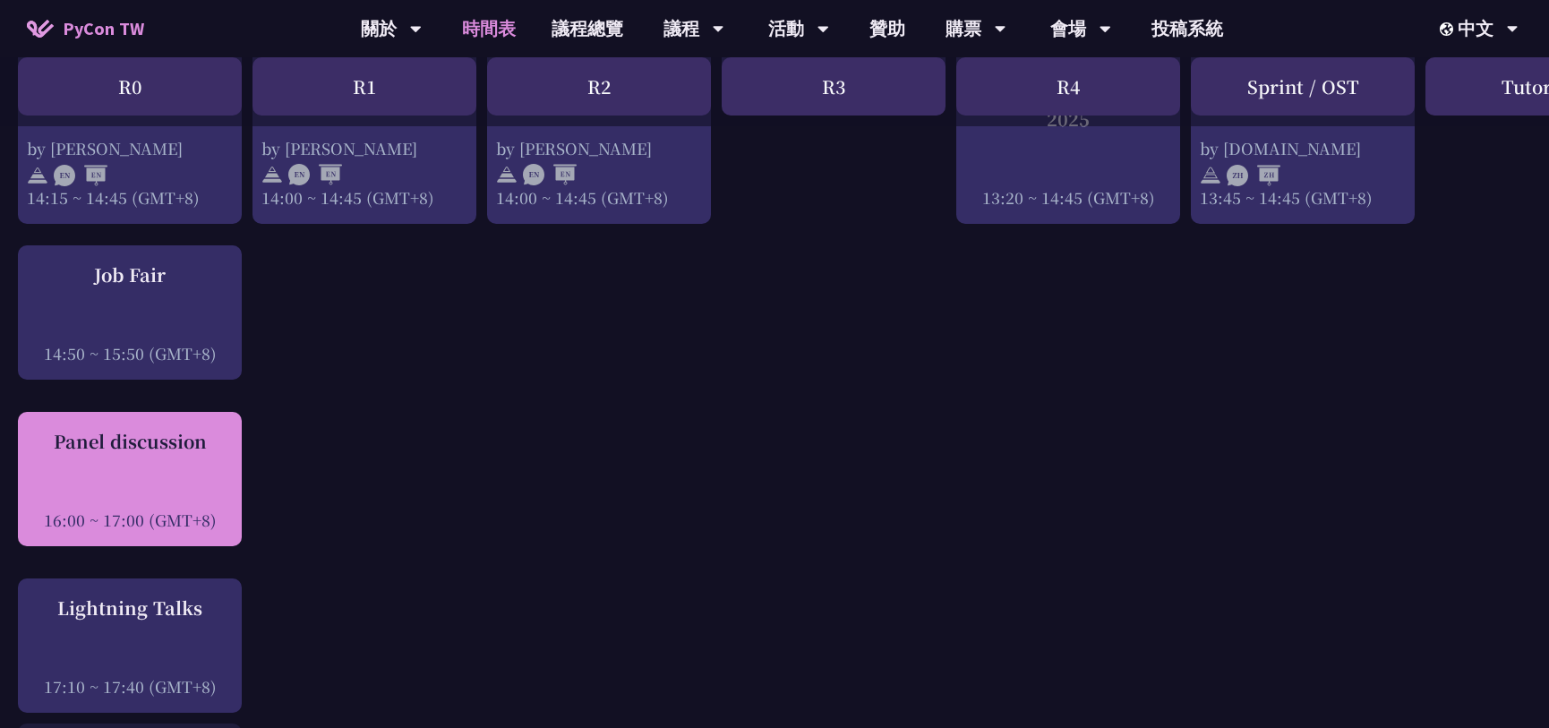
scroll to position [2101, 0]
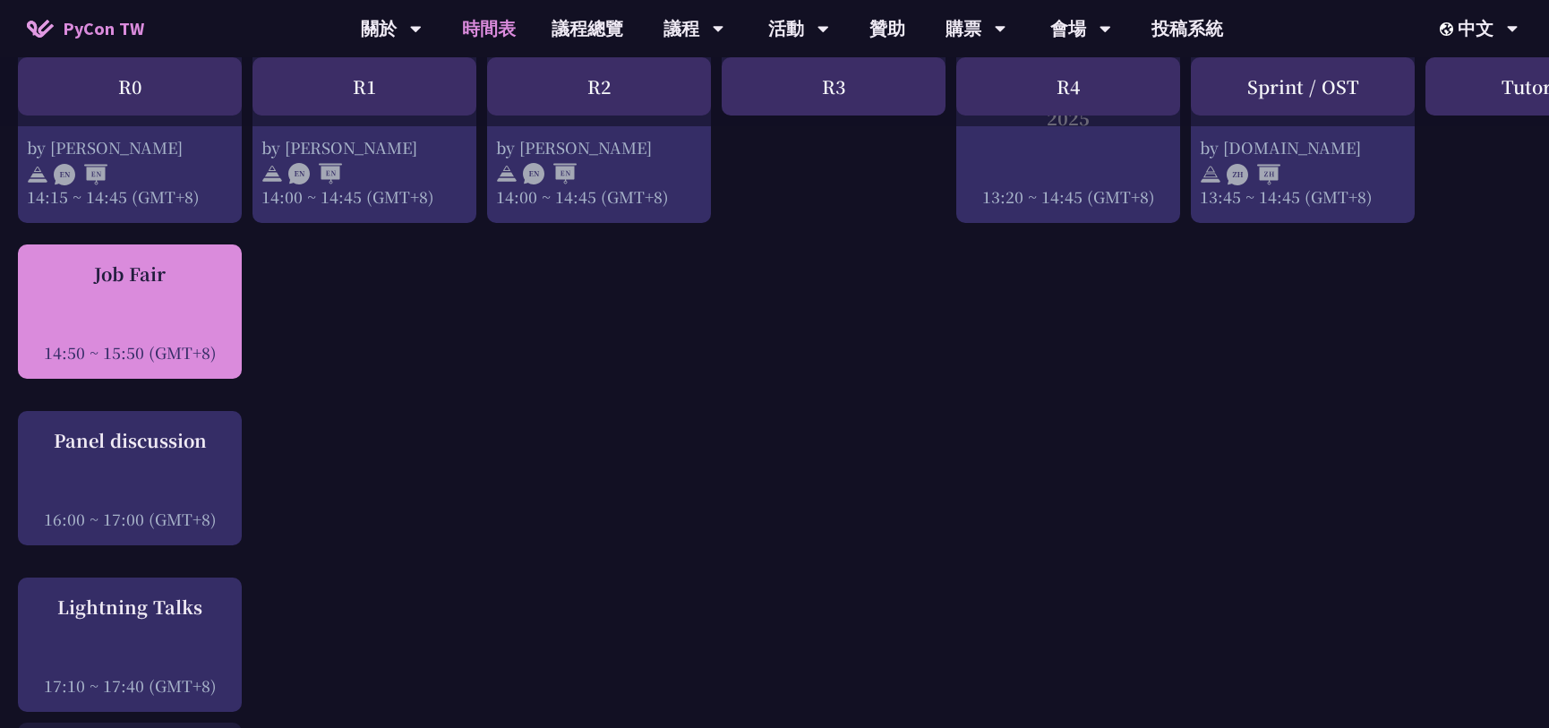
click at [160, 314] on div at bounding box center [130, 327] width 206 height 27
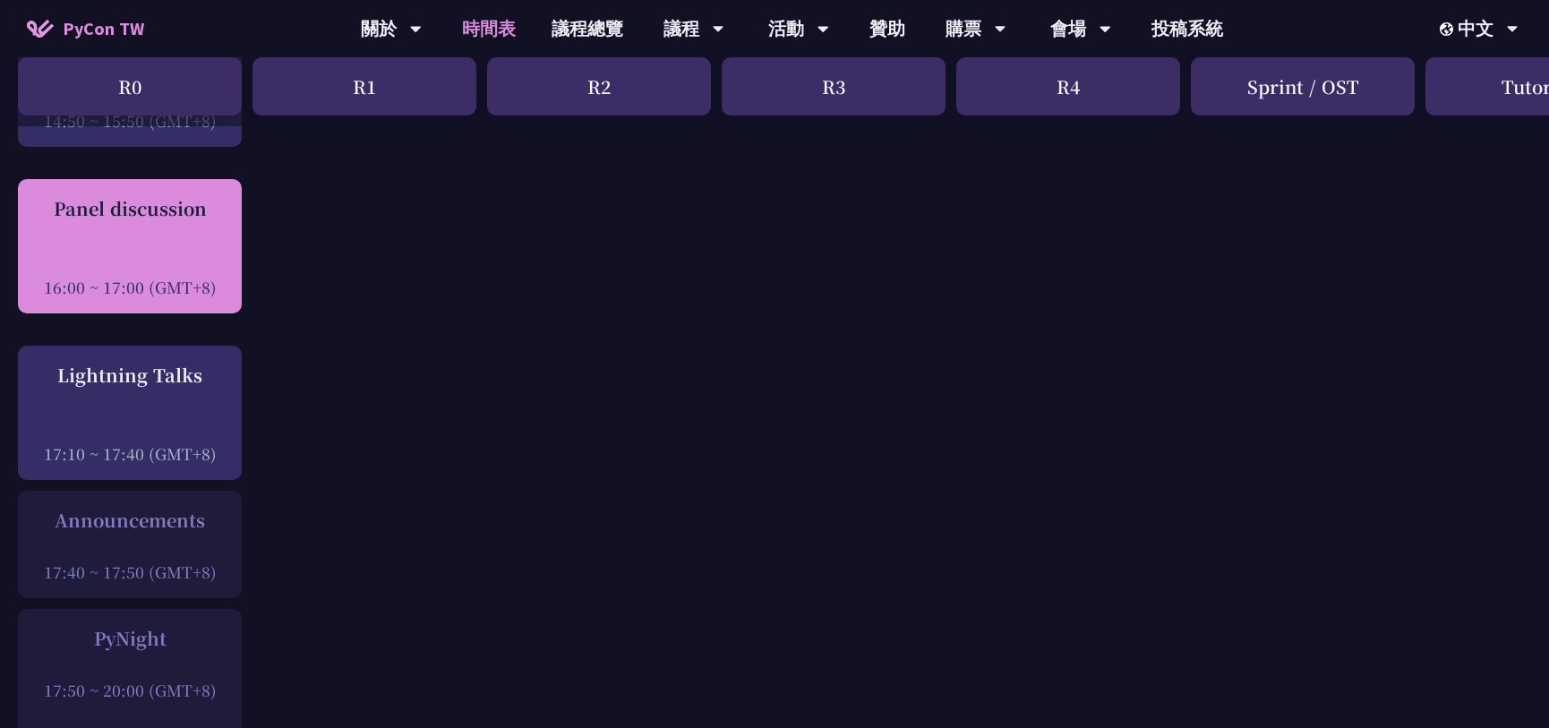
scroll to position [2427, 0]
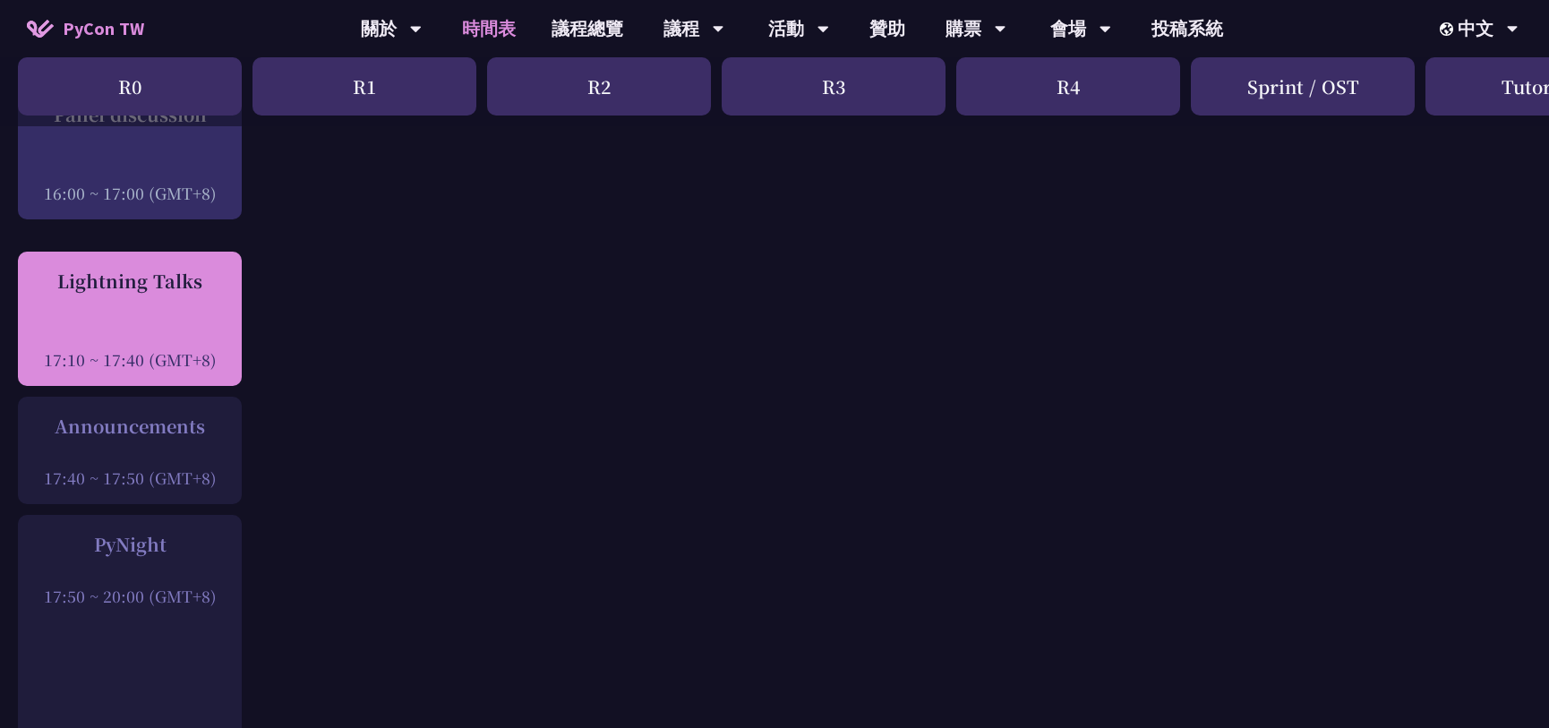
click at [171, 321] on div at bounding box center [130, 334] width 206 height 27
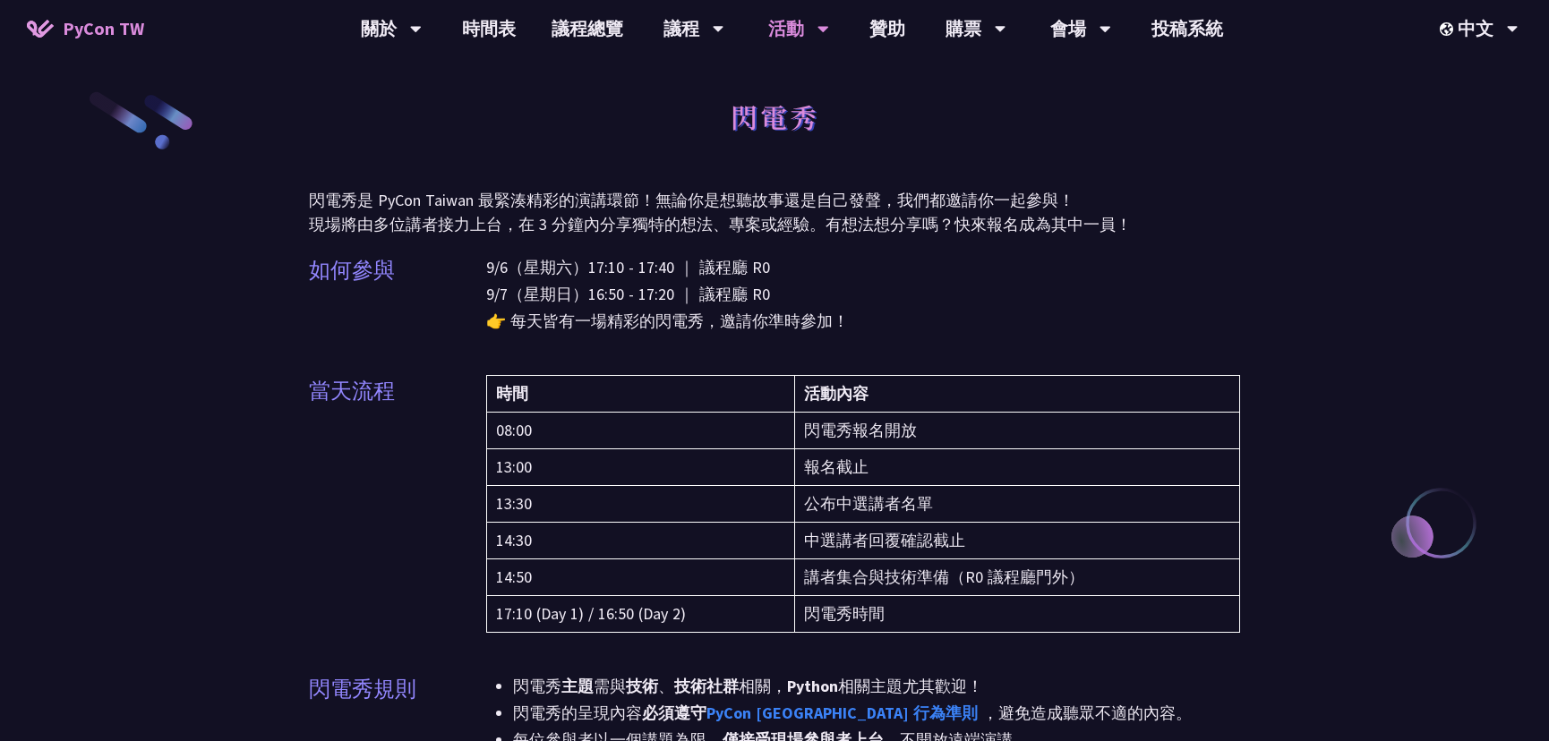
drag, startPoint x: 549, startPoint y: 211, endPoint x: 772, endPoint y: 380, distance: 279.9
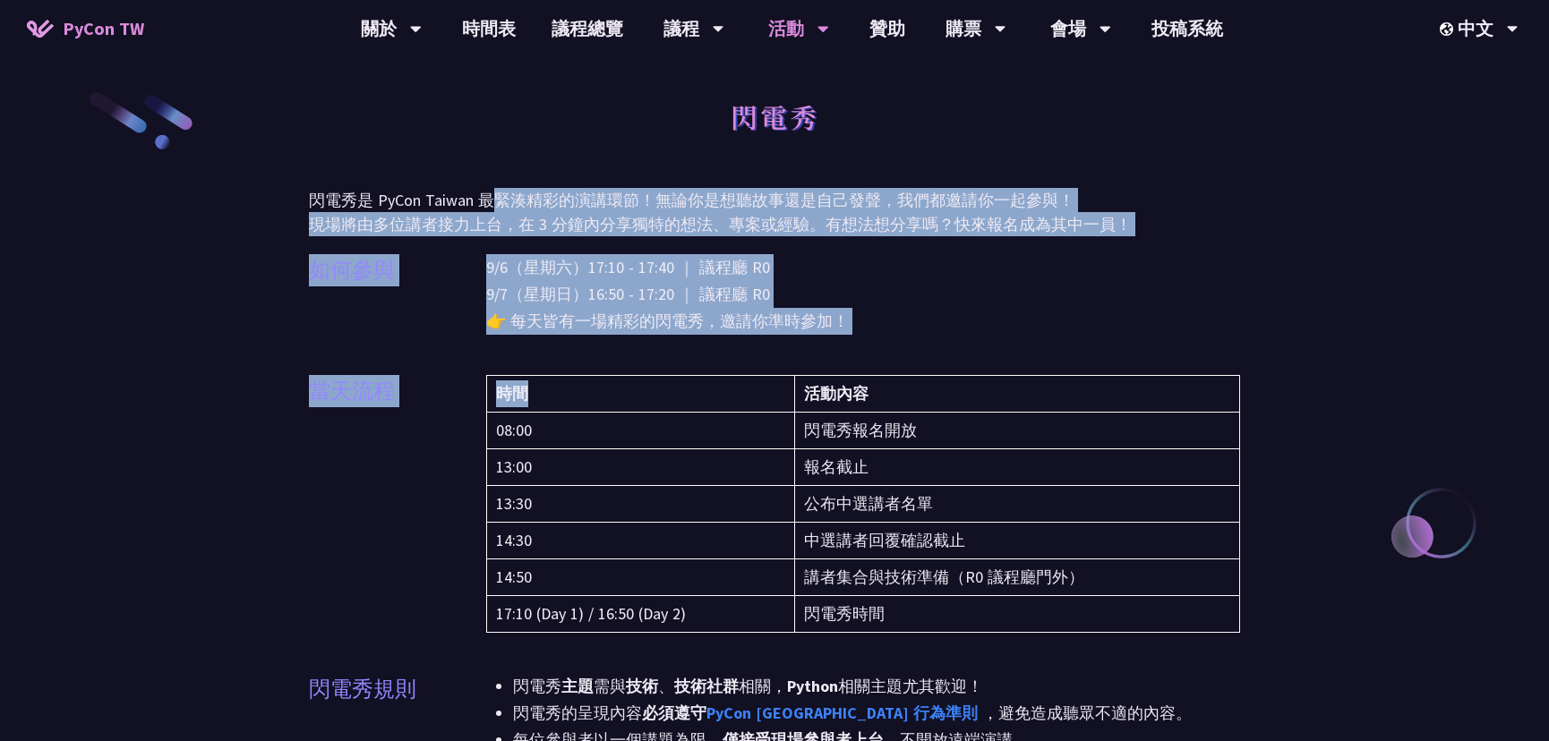
click at [709, 376] on th "時間" at bounding box center [641, 394] width 308 height 37
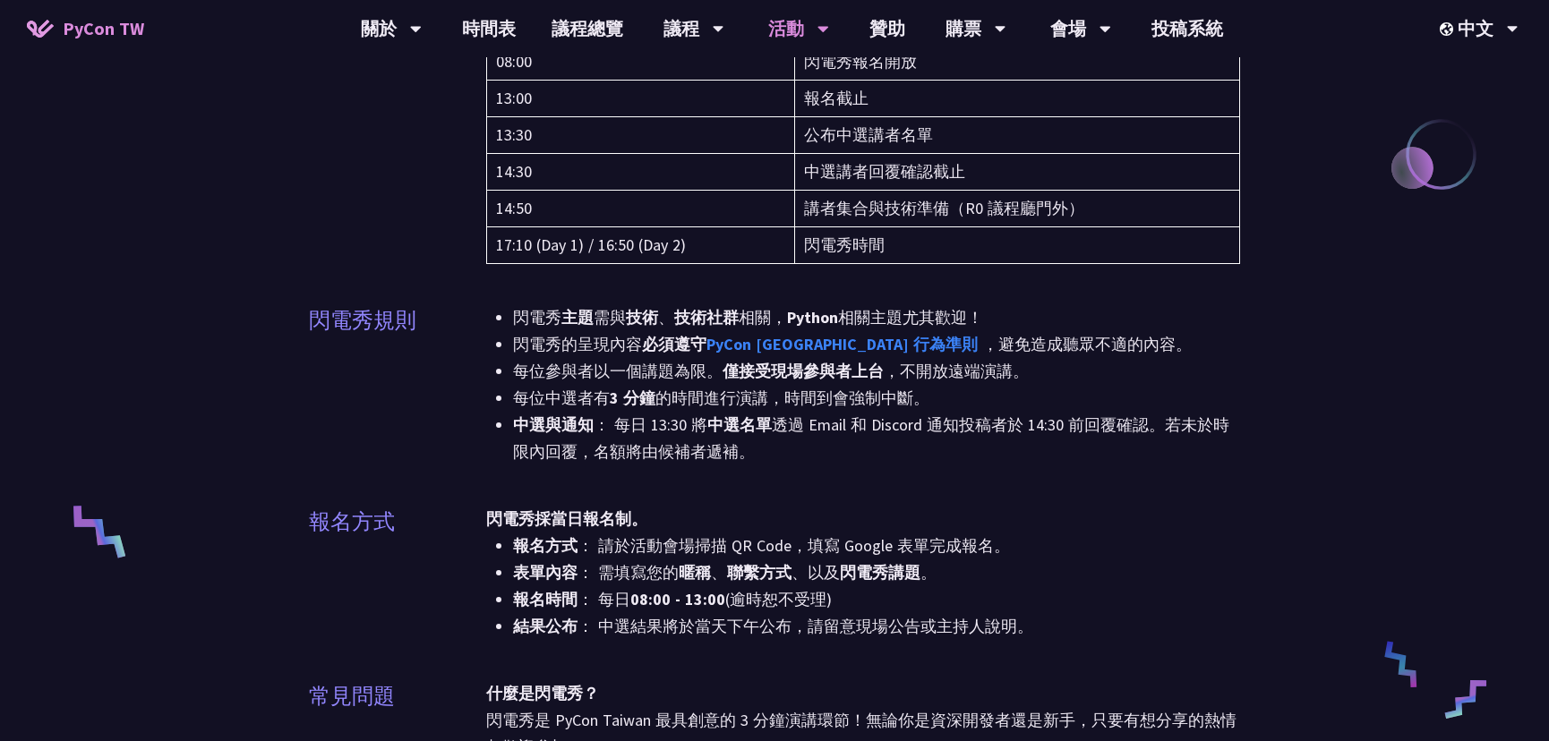
scroll to position [81, 0]
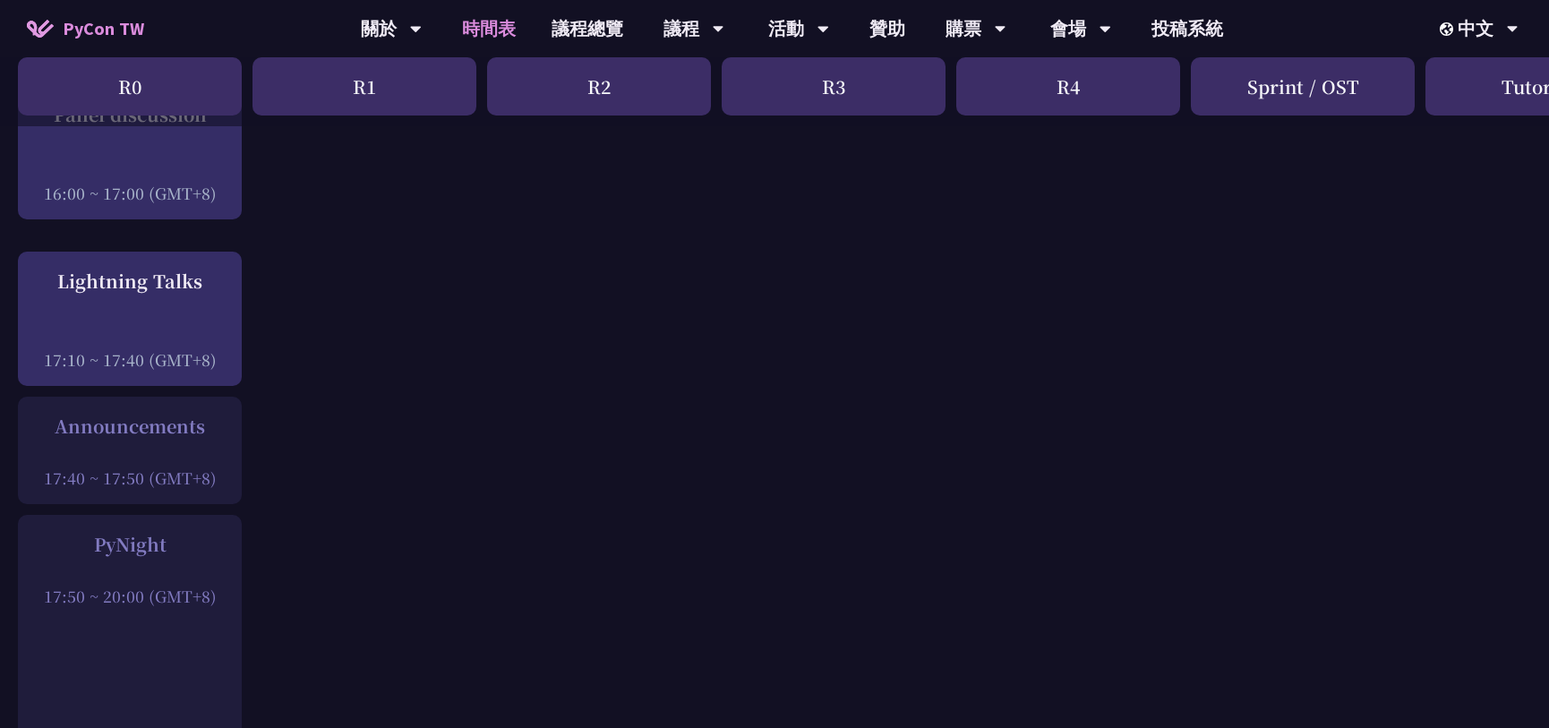
scroll to position [3009, 0]
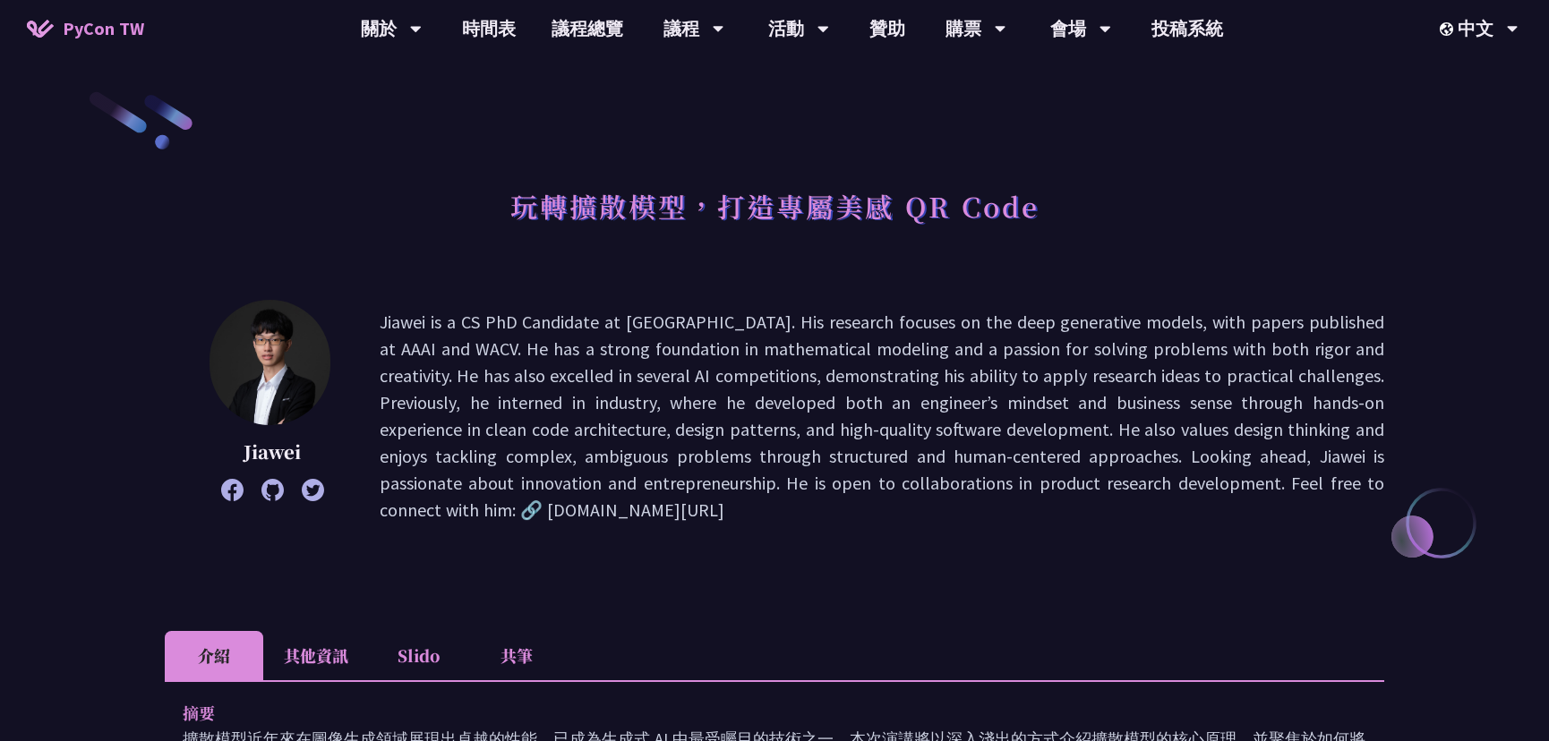
drag, startPoint x: 795, startPoint y: 329, endPoint x: 922, endPoint y: 365, distance: 132.3
click at [922, 364] on p "Jiawei is a CS PhD Candidate at NTU. His research focuses on the deep generativ…" at bounding box center [882, 416] width 1005 height 215
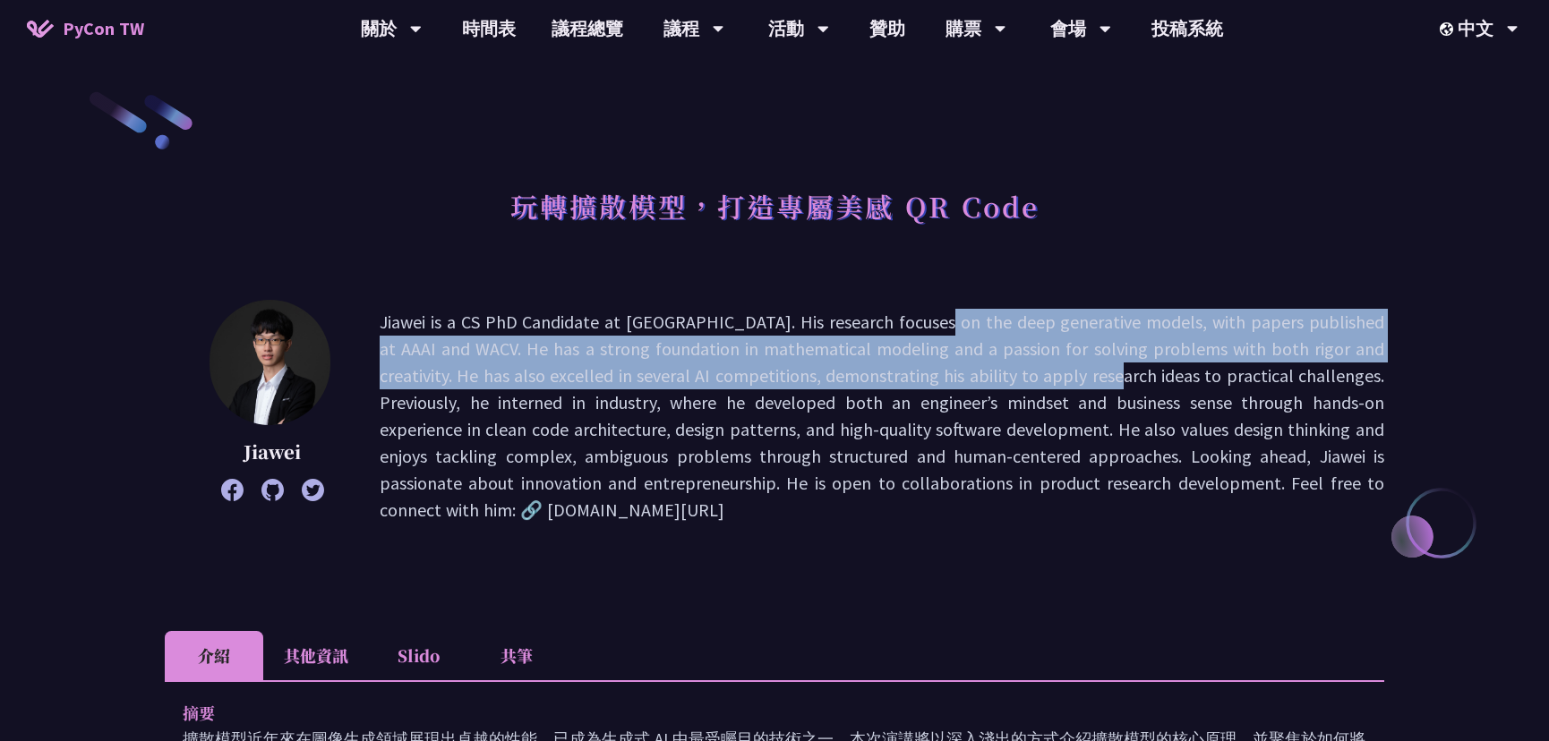
click at [922, 373] on p "Jiawei is a CS PhD Candidate at NTU. His research focuses on the deep generativ…" at bounding box center [882, 416] width 1005 height 215
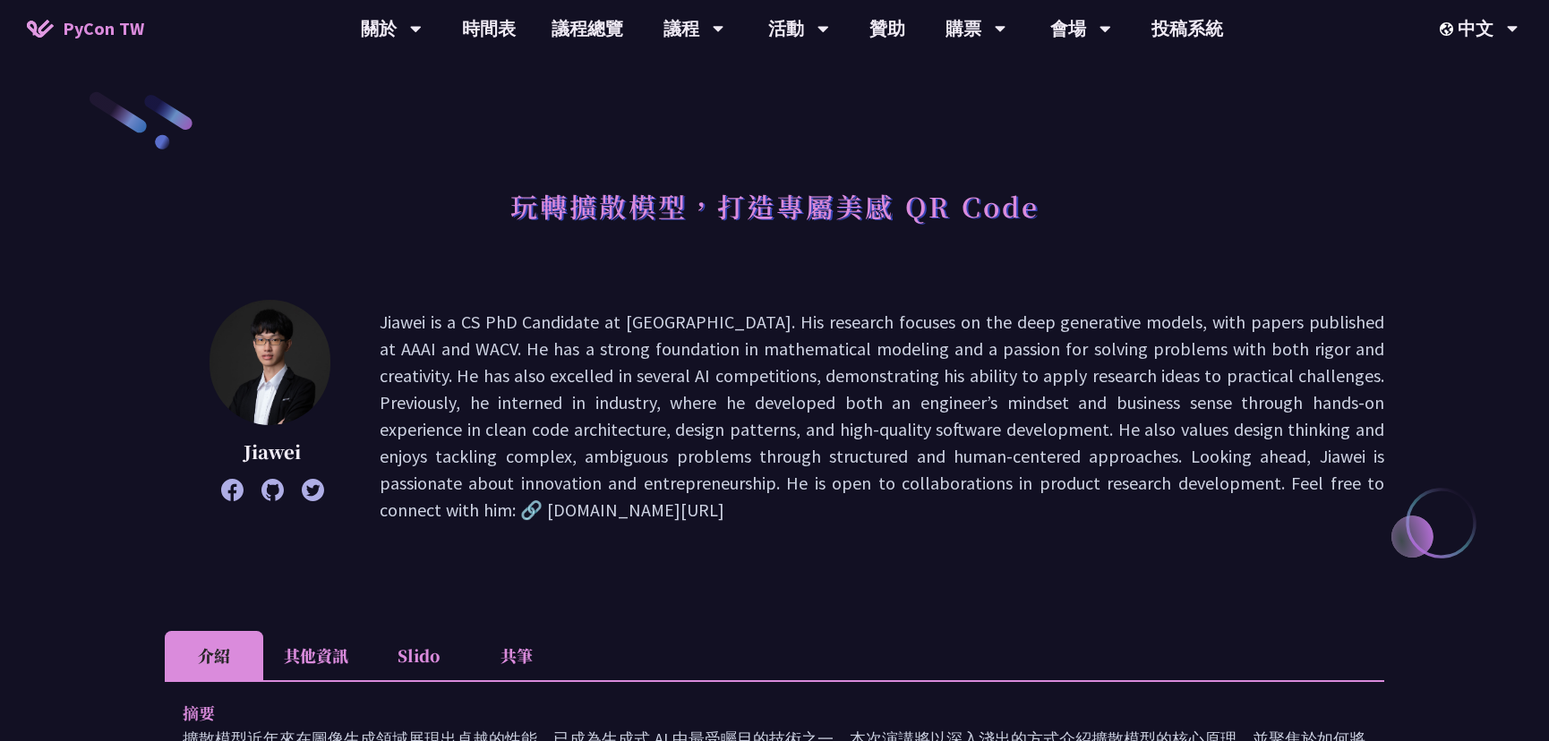
drag, startPoint x: 801, startPoint y: 321, endPoint x: 834, endPoint y: 359, distance: 50.2
click at [834, 360] on p "Jiawei is a CS PhD Candidate at NTU. His research focuses on the deep generativ…" at bounding box center [882, 416] width 1005 height 215
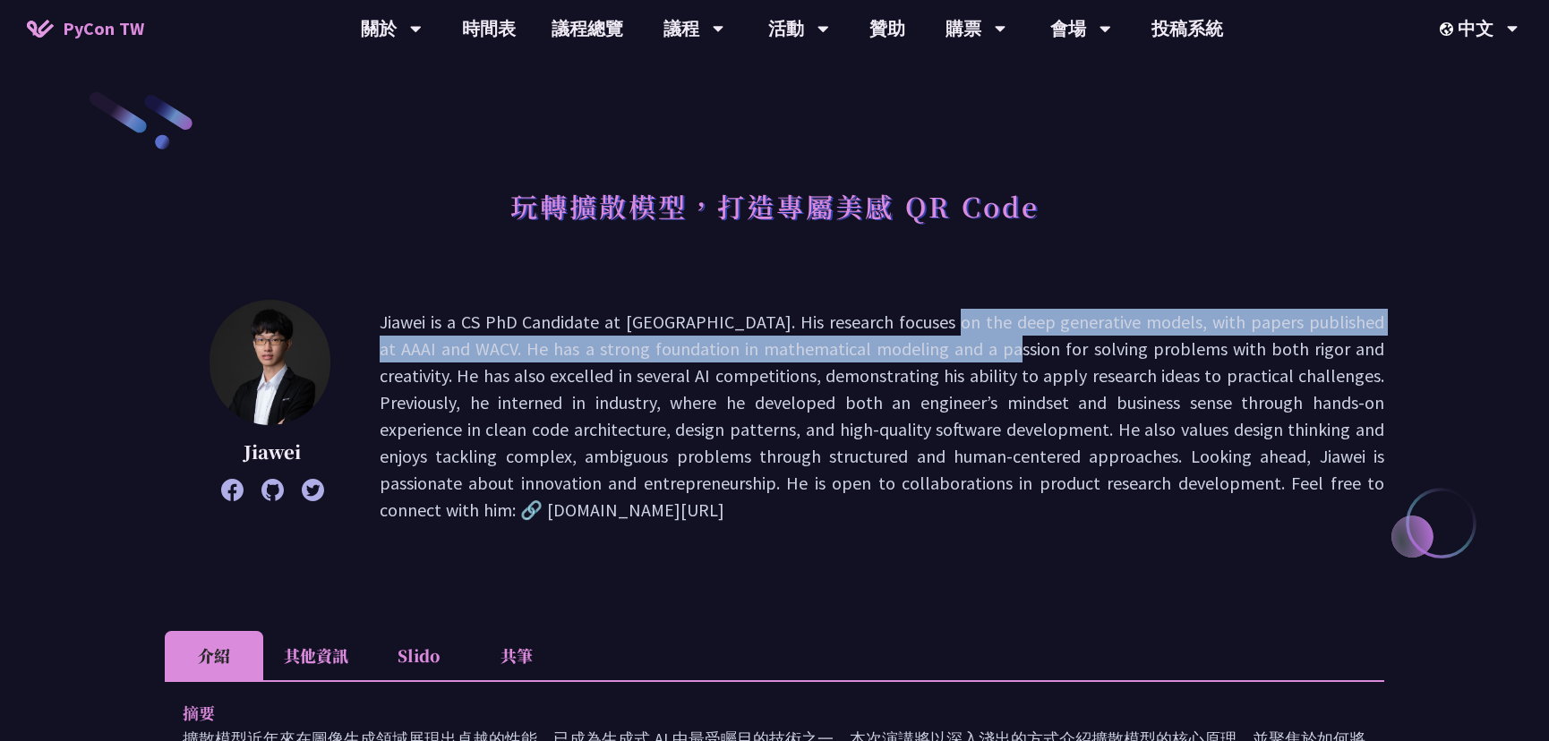
click at [838, 372] on p "Jiawei is a CS PhD Candidate at NTU. His research focuses on the deep generativ…" at bounding box center [882, 416] width 1005 height 215
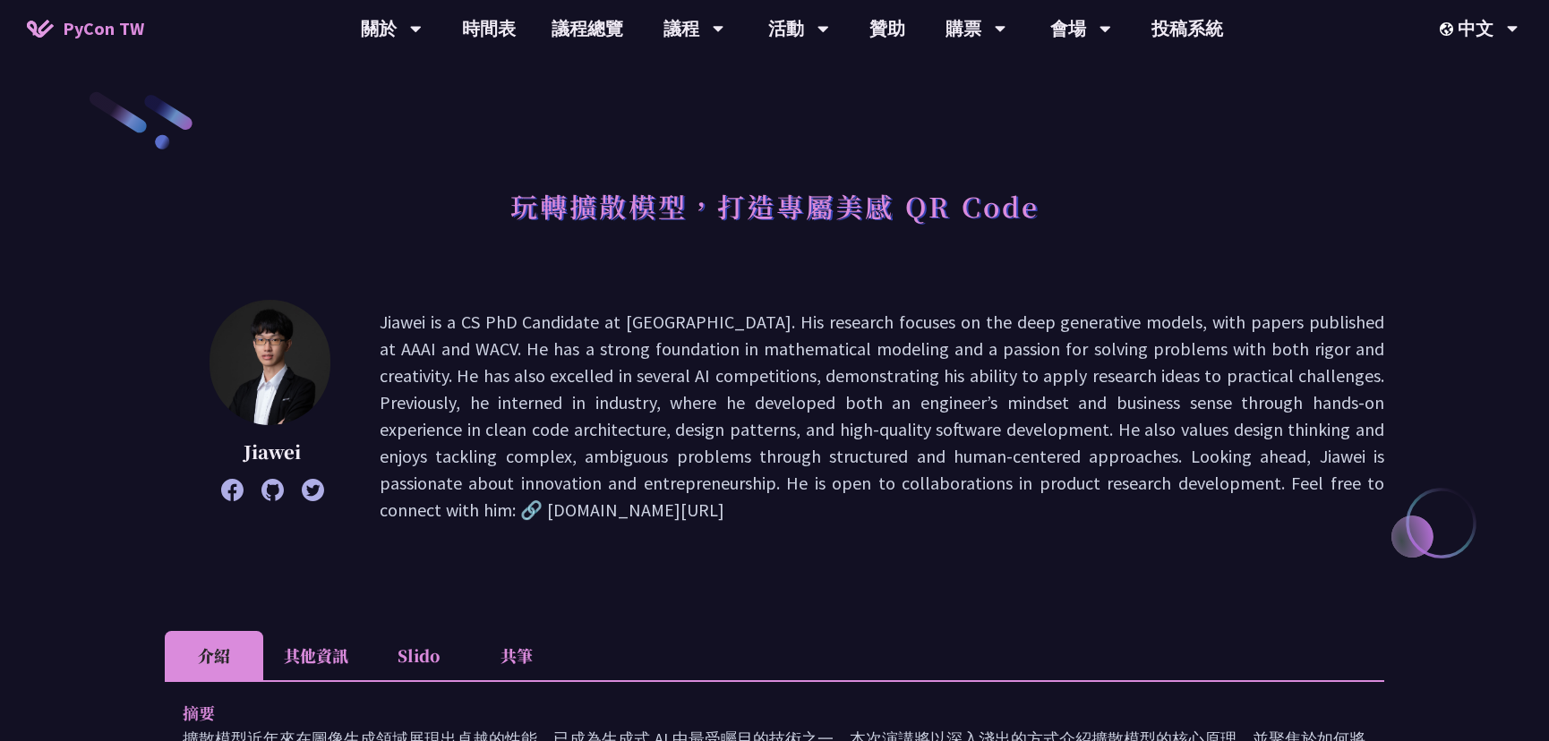
drag, startPoint x: 730, startPoint y: 343, endPoint x: 765, endPoint y: 381, distance: 52.6
click at [766, 383] on p "Jiawei is a CS PhD Candidate at NTU. His research focuses on the deep generativ…" at bounding box center [882, 416] width 1005 height 215
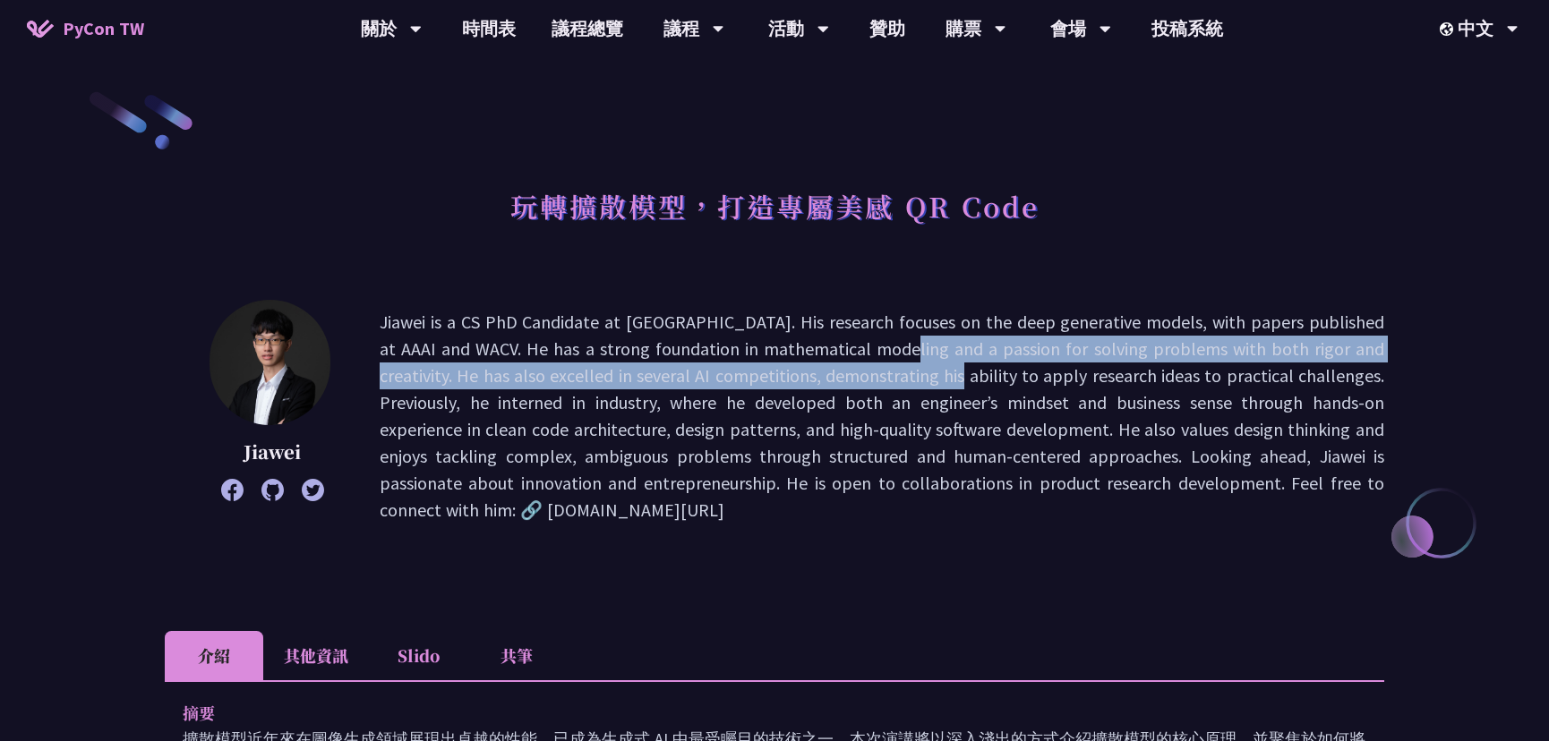
click at [775, 390] on p "Jiawei is a CS PhD Candidate at NTU. His research focuses on the deep generativ…" at bounding box center [882, 416] width 1005 height 215
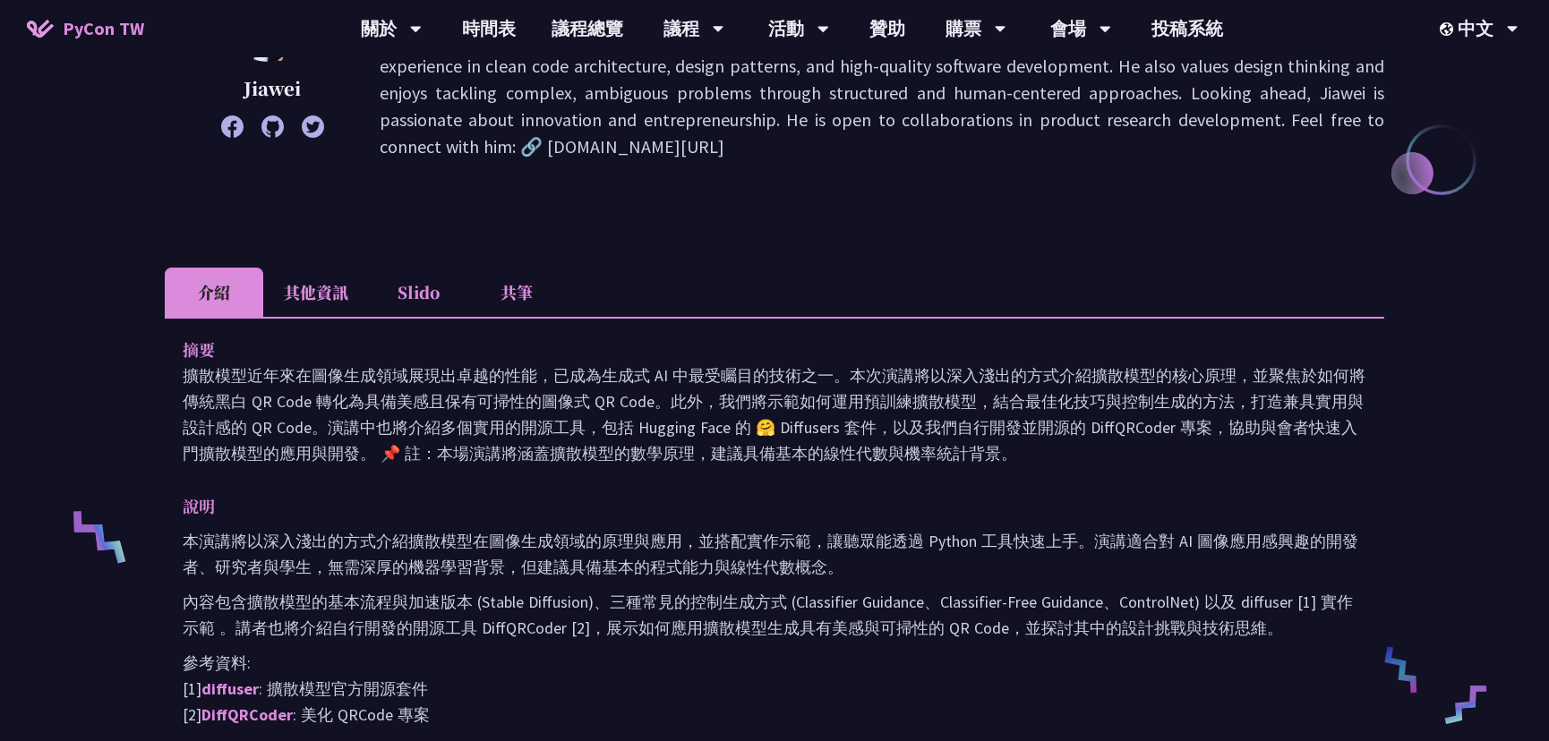
scroll to position [244, 0]
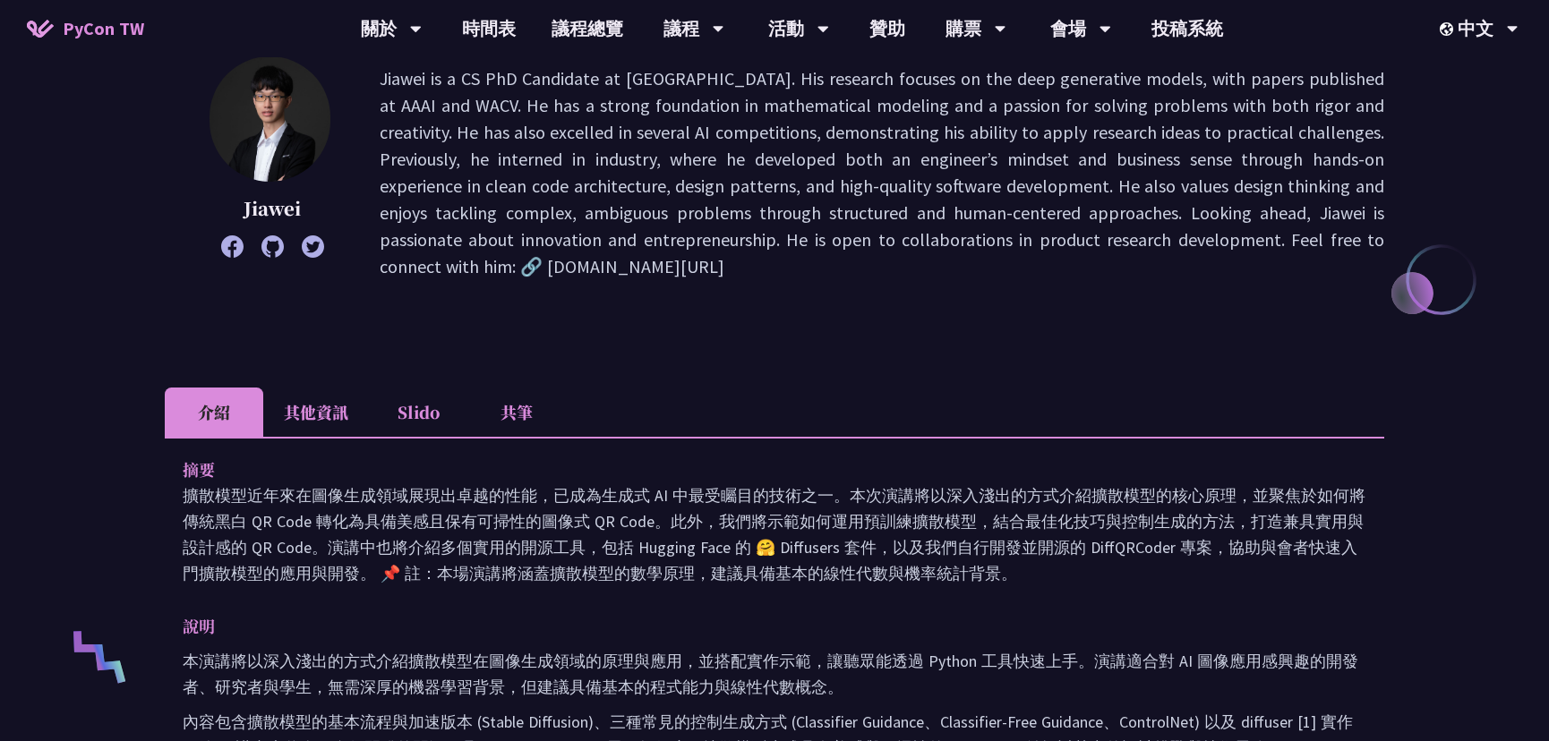
drag, startPoint x: 465, startPoint y: 498, endPoint x: 573, endPoint y: 546, distance: 118.6
click at [585, 549] on p "擴散模型近年來在圖像生成領域展現出卓越的性能，已成為生成式 AI 中最受矚目的技術之一。本次演講將以深入淺出的方式介紹擴散模型的核心原理，並聚焦於如何將傳統黑…" at bounding box center [775, 535] width 1184 height 104
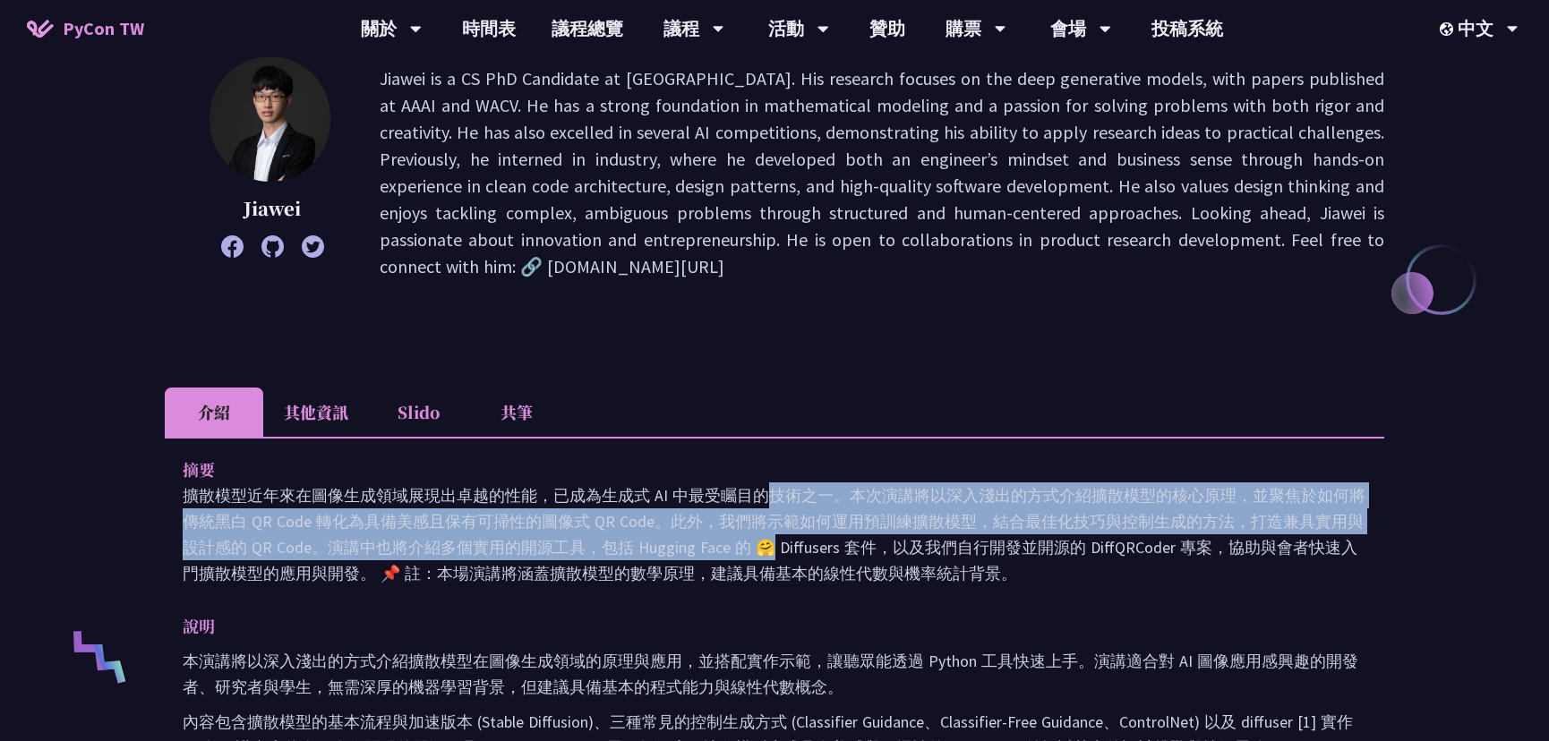
click at [631, 554] on p "擴散模型近年來在圖像生成領域展現出卓越的性能，已成為生成式 AI 中最受矚目的技術之一。本次演講將以深入淺出的方式介紹擴散模型的核心原理，並聚焦於如何將傳統黑…" at bounding box center [775, 535] width 1184 height 104
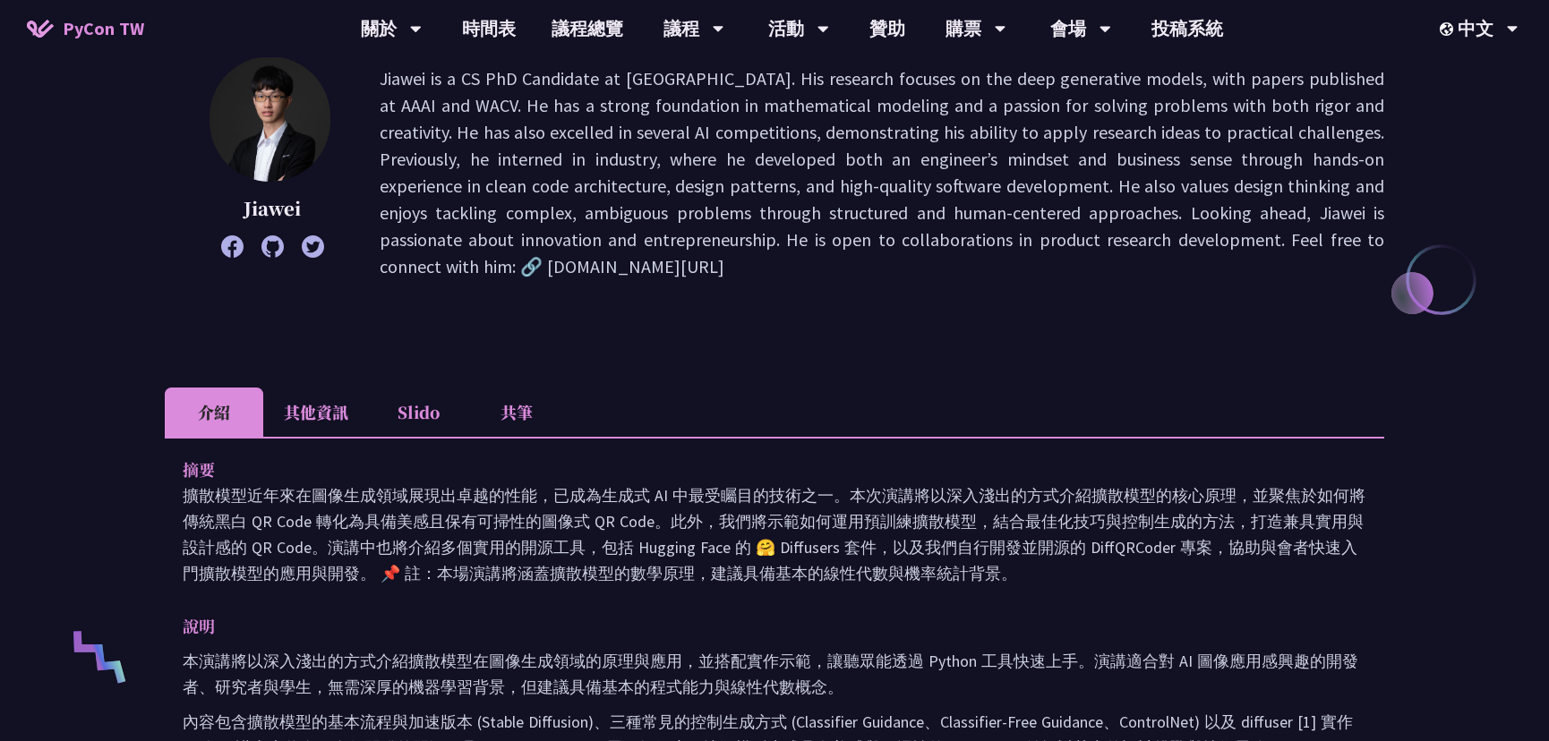
drag, startPoint x: 594, startPoint y: 512, endPoint x: 648, endPoint y: 562, distance: 74.1
click at [648, 562] on p "擴散模型近年來在圖像生成領域展現出卓越的性能，已成為生成式 AI 中最受矚目的技術之一。本次演講將以深入淺出的方式介紹擴散模型的核心原理，並聚焦於如何將傳統黑…" at bounding box center [775, 535] width 1184 height 104
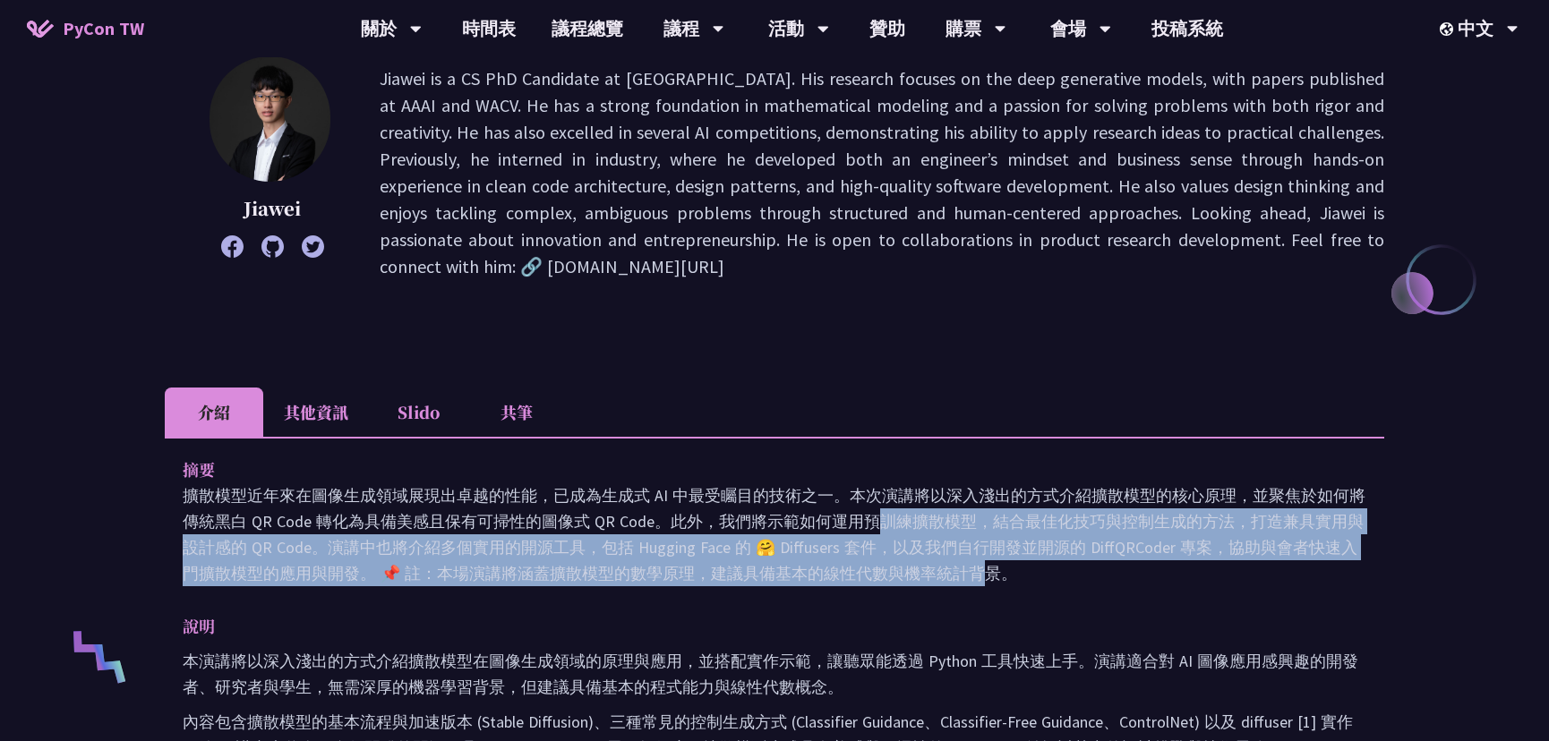
click at [675, 569] on p "擴散模型近年來在圖像生成領域展現出卓越的性能，已成為生成式 AI 中最受矚目的技術之一。本次演講將以深入淺出的方式介紹擴散模型的核心原理，並聚焦於如何將傳統黑…" at bounding box center [775, 535] width 1184 height 104
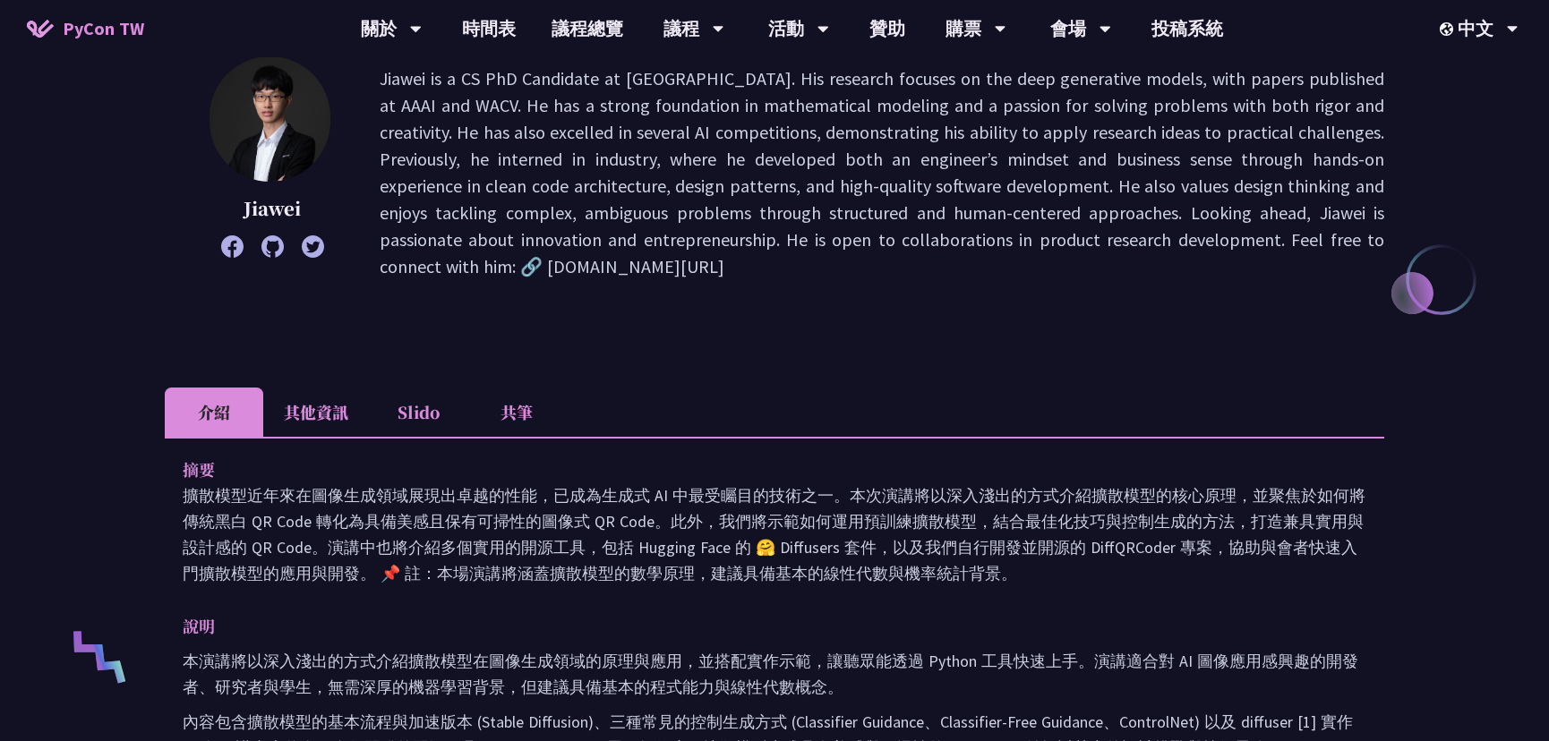
drag, startPoint x: 553, startPoint y: 495, endPoint x: 624, endPoint y: 551, distance: 89.9
click at [625, 551] on p "擴散模型近年來在圖像生成領域展現出卓越的性能，已成為生成式 AI 中最受矚目的技術之一。本次演講將以深入淺出的方式介紹擴散模型的核心原理，並聚焦於如何將傳統黑…" at bounding box center [775, 535] width 1184 height 104
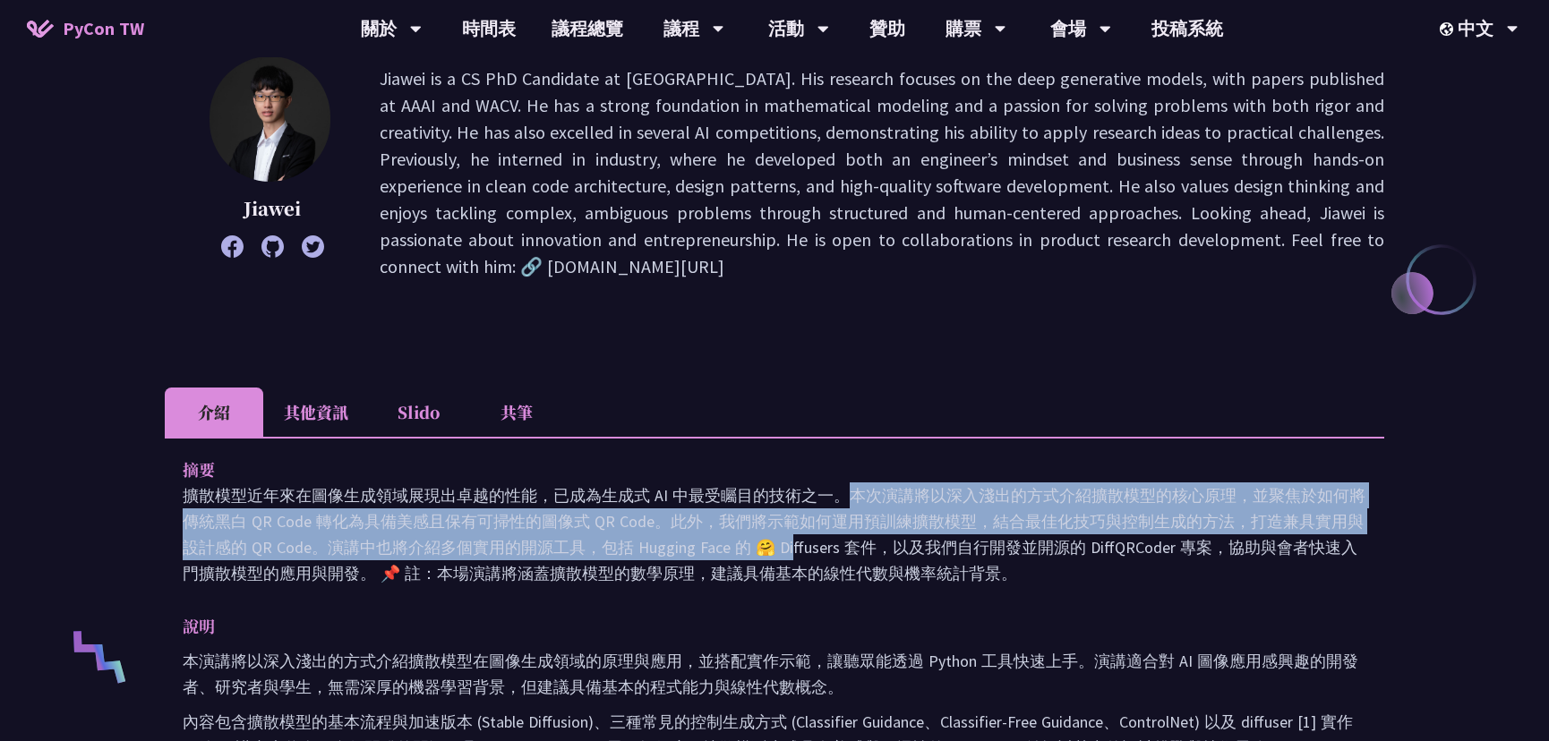
click at [640, 557] on p "擴散模型近年來在圖像生成領域展現出卓越的性能，已成為生成式 AI 中最受矚目的技術之一。本次演講將以深入淺出的方式介紹擴散模型的核心原理，並聚焦於如何將傳統黑…" at bounding box center [775, 535] width 1184 height 104
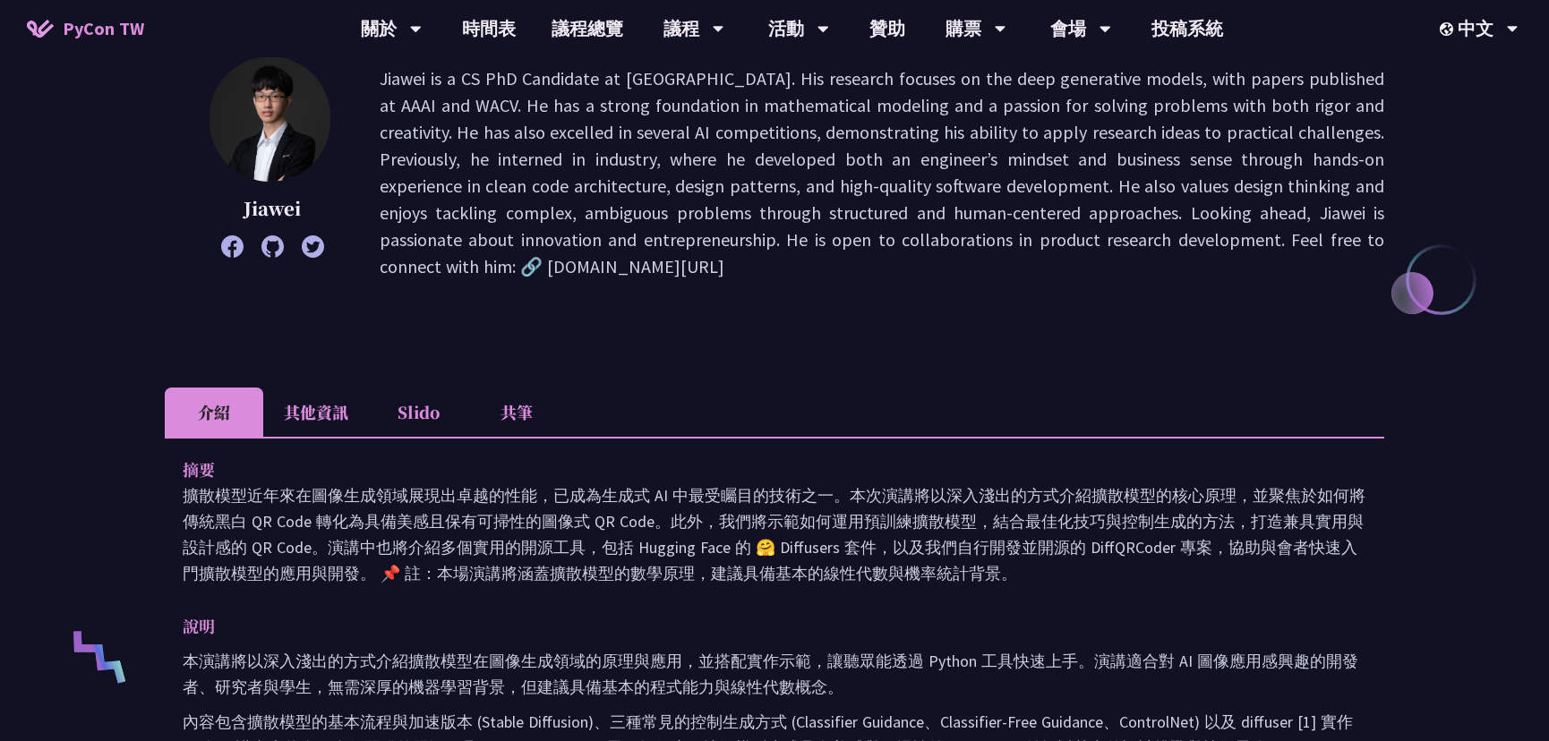
drag, startPoint x: 573, startPoint y: 500, endPoint x: 630, endPoint y: 565, distance: 86.2
click at [630, 565] on p "擴散模型近年來在圖像生成領域展現出卓越的性能，已成為生成式 AI 中最受矚目的技術之一。本次演講將以深入淺出的方式介紹擴散模型的核心原理，並聚焦於如何將傳統黑…" at bounding box center [775, 535] width 1184 height 104
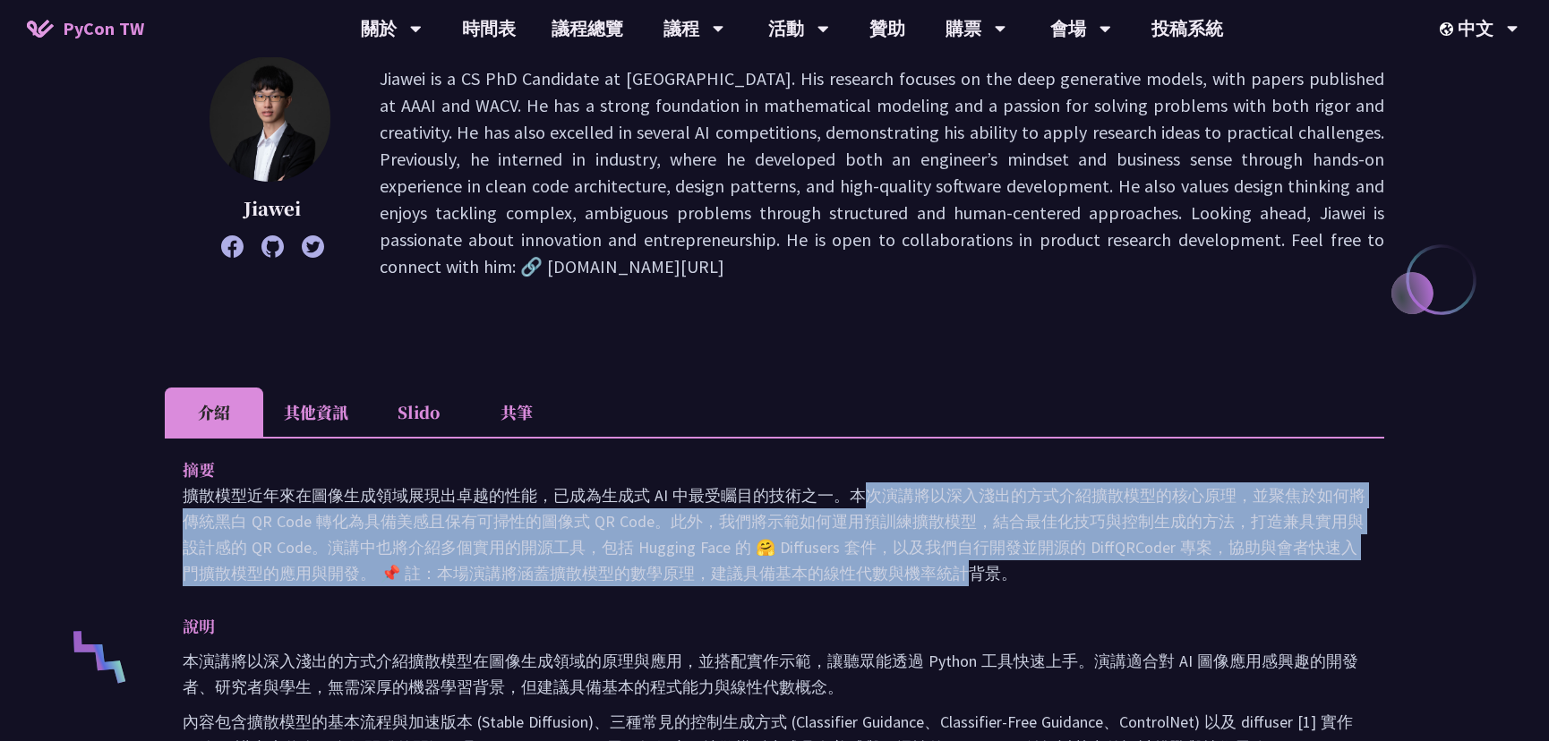
drag, startPoint x: 642, startPoint y: 573, endPoint x: 656, endPoint y: 575, distance: 14.4
click at [656, 574] on p "擴散模型近年來在圖像生成領域展現出卓越的性能，已成為生成式 AI 中最受矚目的技術之一。本次演講將以深入淺出的方式介紹擴散模型的核心原理，並聚焦於如何將傳統黑…" at bounding box center [775, 535] width 1184 height 104
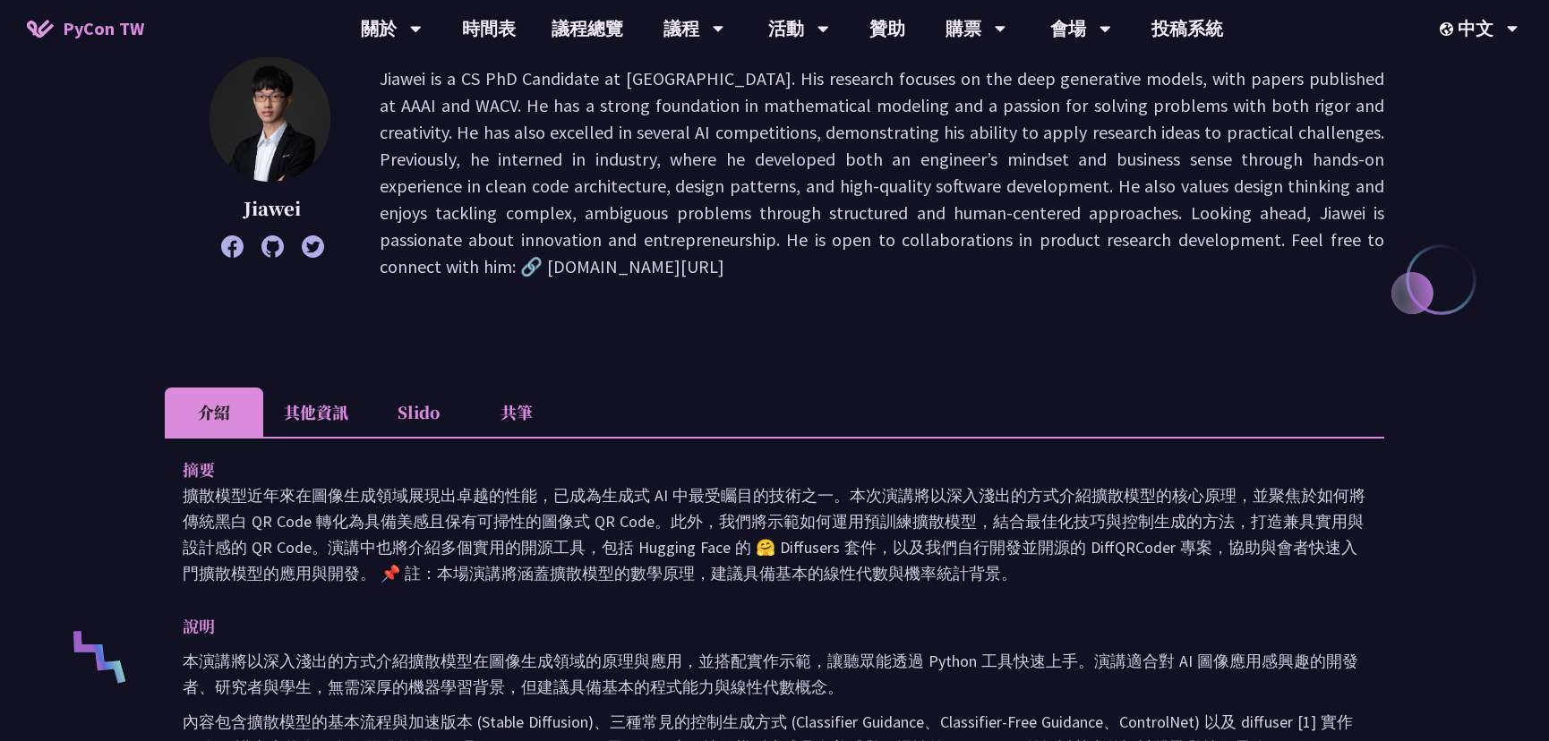
drag, startPoint x: 682, startPoint y: 580, endPoint x: 585, endPoint y: 514, distance: 117.9
click at [594, 520] on p "擴散模型近年來在圖像生成領域展現出卓越的性能，已成為生成式 AI 中最受矚目的技術之一。本次演講將以深入淺出的方式介紹擴散模型的核心原理，並聚焦於如何將傳統黑…" at bounding box center [775, 535] width 1184 height 104
drag, startPoint x: 585, startPoint y: 514, endPoint x: 573, endPoint y: 509, distance: 12.5
click at [573, 509] on p "擴散模型近年來在圖像生成領域展現出卓越的性能，已成為生成式 AI 中最受矚目的技術之一。本次演講將以深入淺出的方式介紹擴散模型的核心原理，並聚焦於如何將傳統黑…" at bounding box center [775, 535] width 1184 height 104
drag, startPoint x: 534, startPoint y: 503, endPoint x: 638, endPoint y: 581, distance: 129.8
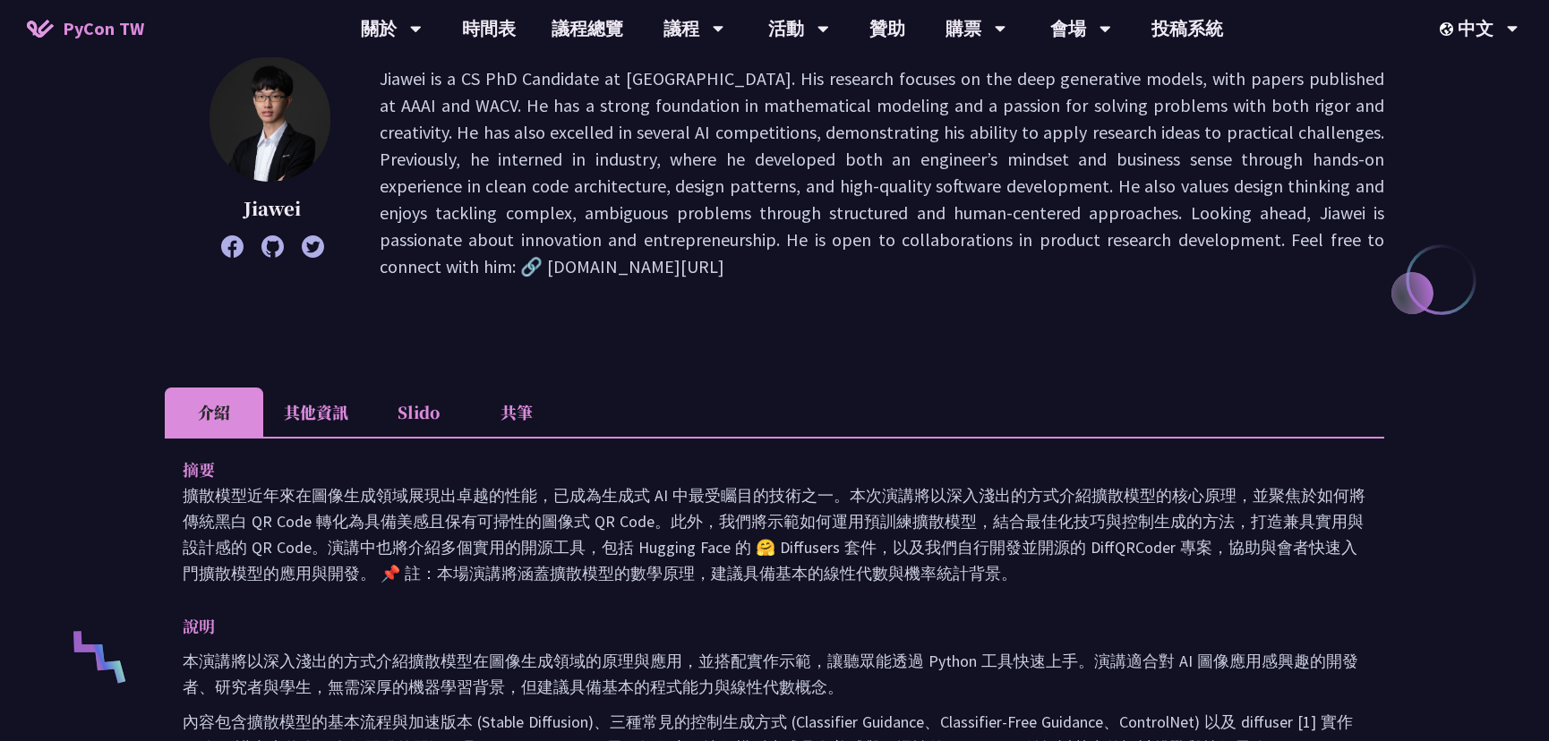
click at [638, 581] on p "擴散模型近年來在圖像生成領域展現出卓越的性能，已成為生成式 AI 中最受矚目的技術之一。本次演講將以深入淺出的方式介紹擴散模型的核心原理，並聚焦於如何將傳統黑…" at bounding box center [775, 535] width 1184 height 104
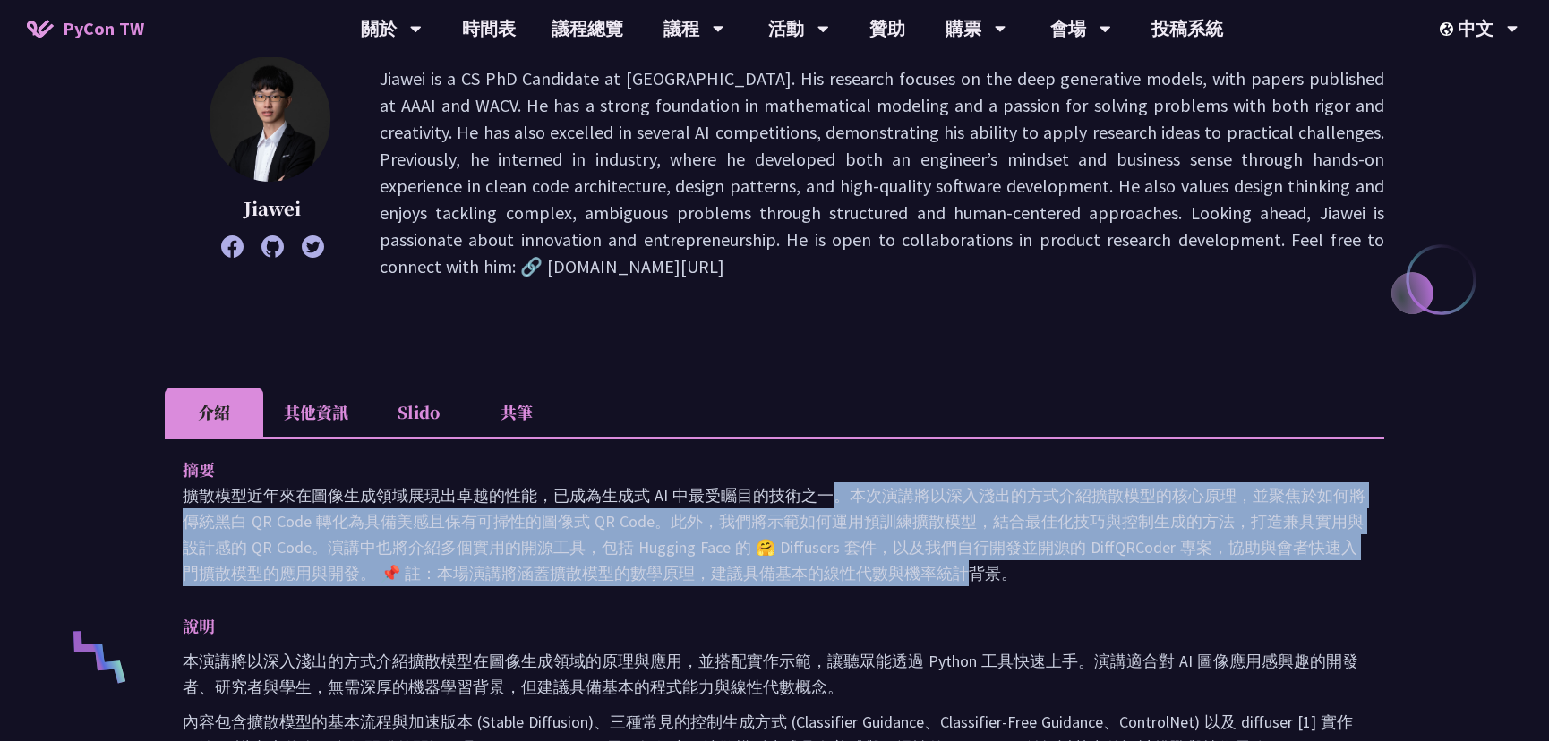
click at [665, 586] on p "擴散模型近年來在圖像生成領域展現出卓越的性能，已成為生成式 AI 中最受矚目的技術之一。本次演講將以深入淺出的方式介紹擴散模型的核心原理，並聚焦於如何將傳統黑…" at bounding box center [775, 535] width 1184 height 104
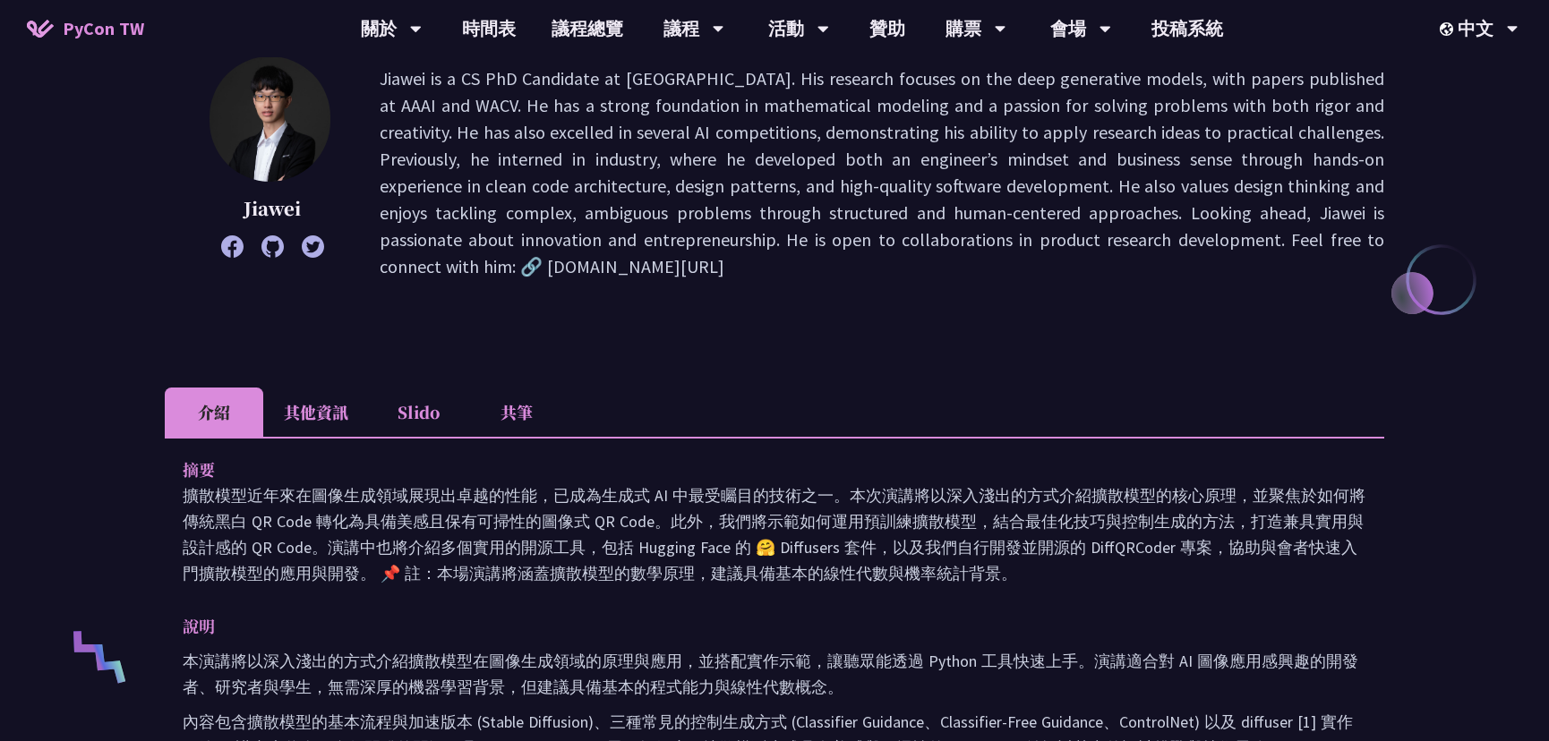
drag, startPoint x: 688, startPoint y: 579, endPoint x: 567, endPoint y: 508, distance: 140.5
click at [567, 508] on p "擴散模型近年來在圖像生成領域展現出卓越的性能，已成為生成式 AI 中最受矚目的技術之一。本次演講將以深入淺出的方式介紹擴散模型的核心原理，並聚焦於如何將傳統黑…" at bounding box center [775, 535] width 1184 height 104
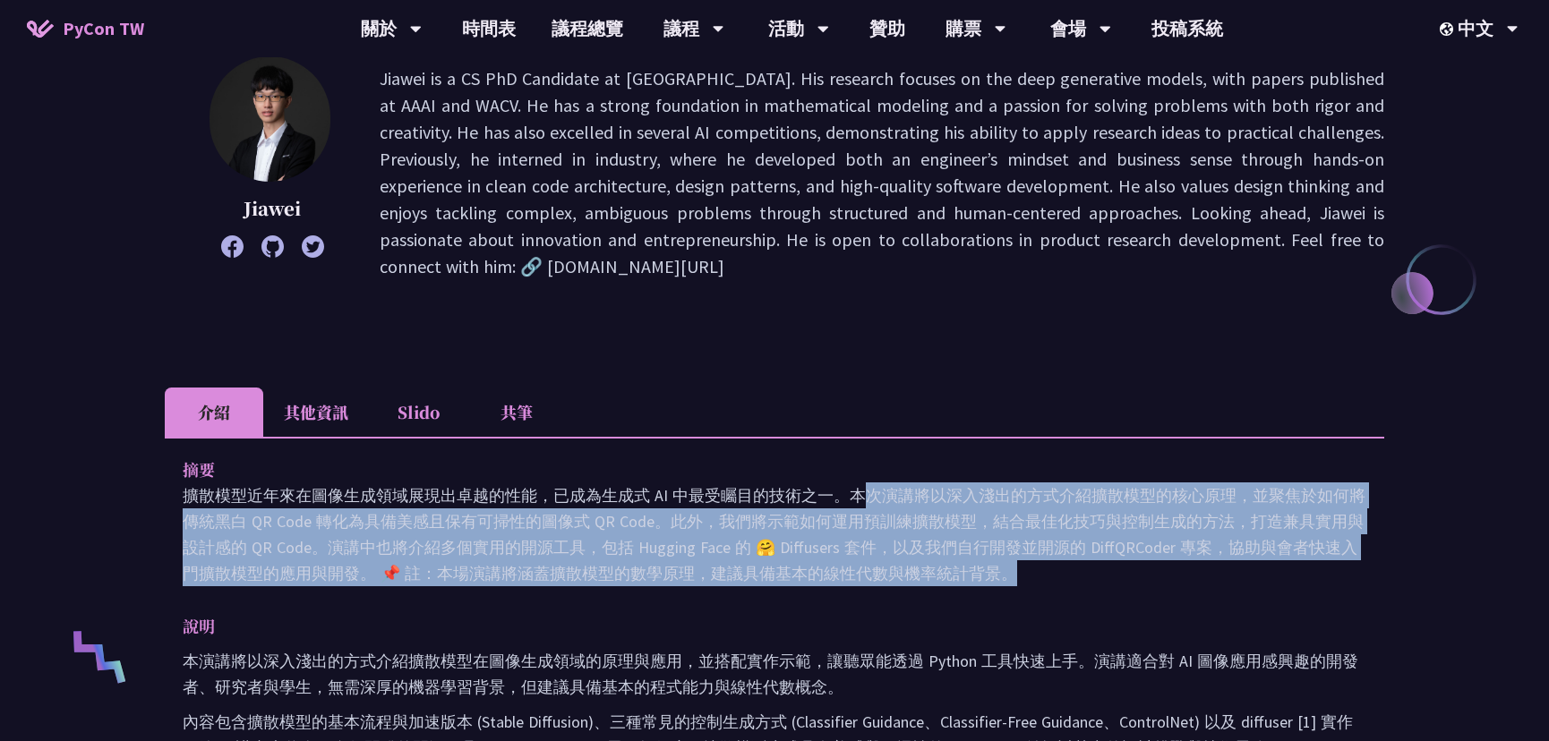
click at [546, 498] on p "擴散模型近年來在圖像生成領域展現出卓越的性能，已成為生成式 AI 中最受矚目的技術之一。本次演講將以深入淺出的方式介紹擴散模型的核心原理，並聚焦於如何將傳統黑…" at bounding box center [775, 535] width 1184 height 104
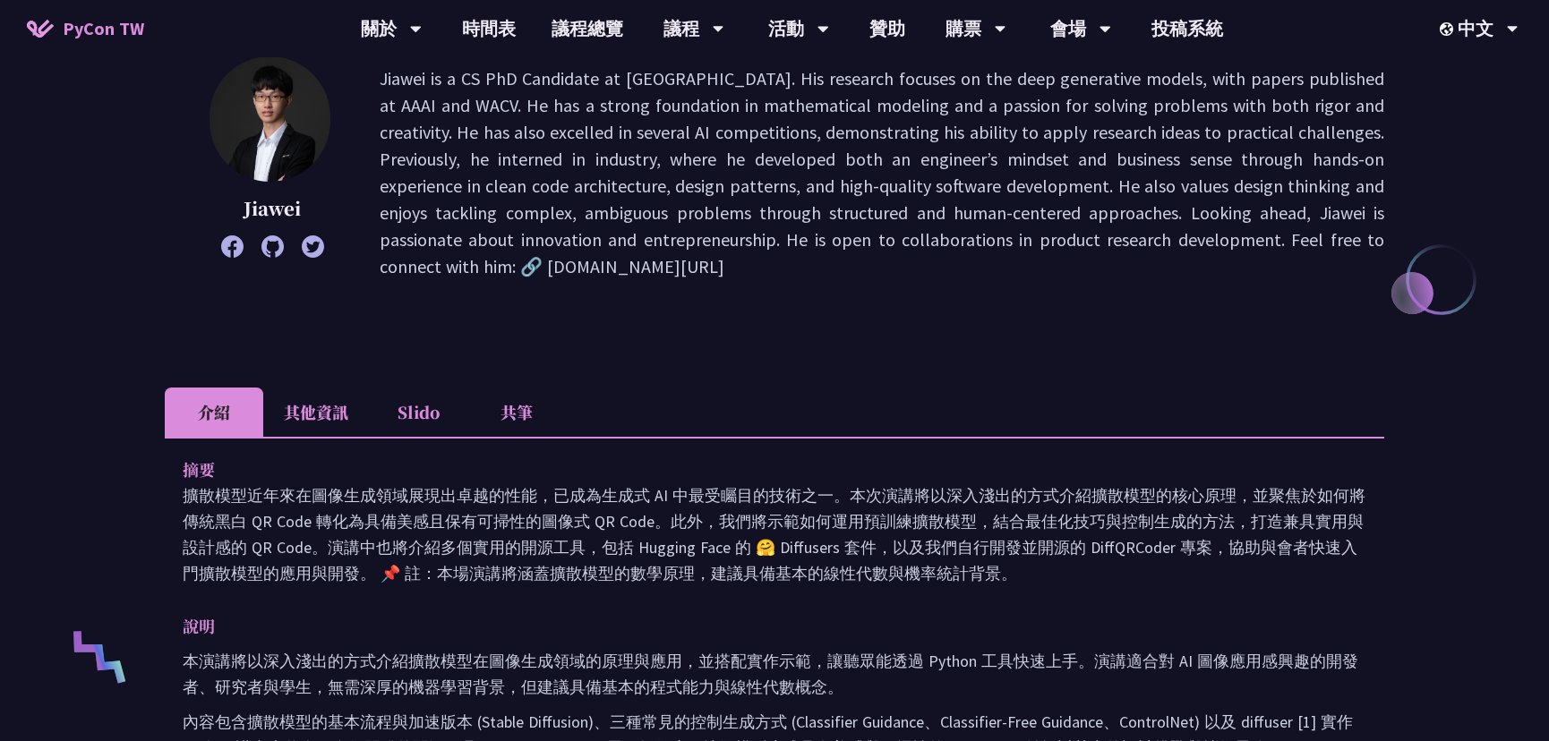
drag, startPoint x: 511, startPoint y: 503, endPoint x: 655, endPoint y: 581, distance: 163.8
click at [657, 583] on p "擴散模型近年來在圖像生成領域展現出卓越的性能，已成為生成式 AI 中最受矚目的技術之一。本次演講將以深入淺出的方式介紹擴散模型的核心原理，並聚焦於如何將傳統黑…" at bounding box center [775, 535] width 1184 height 104
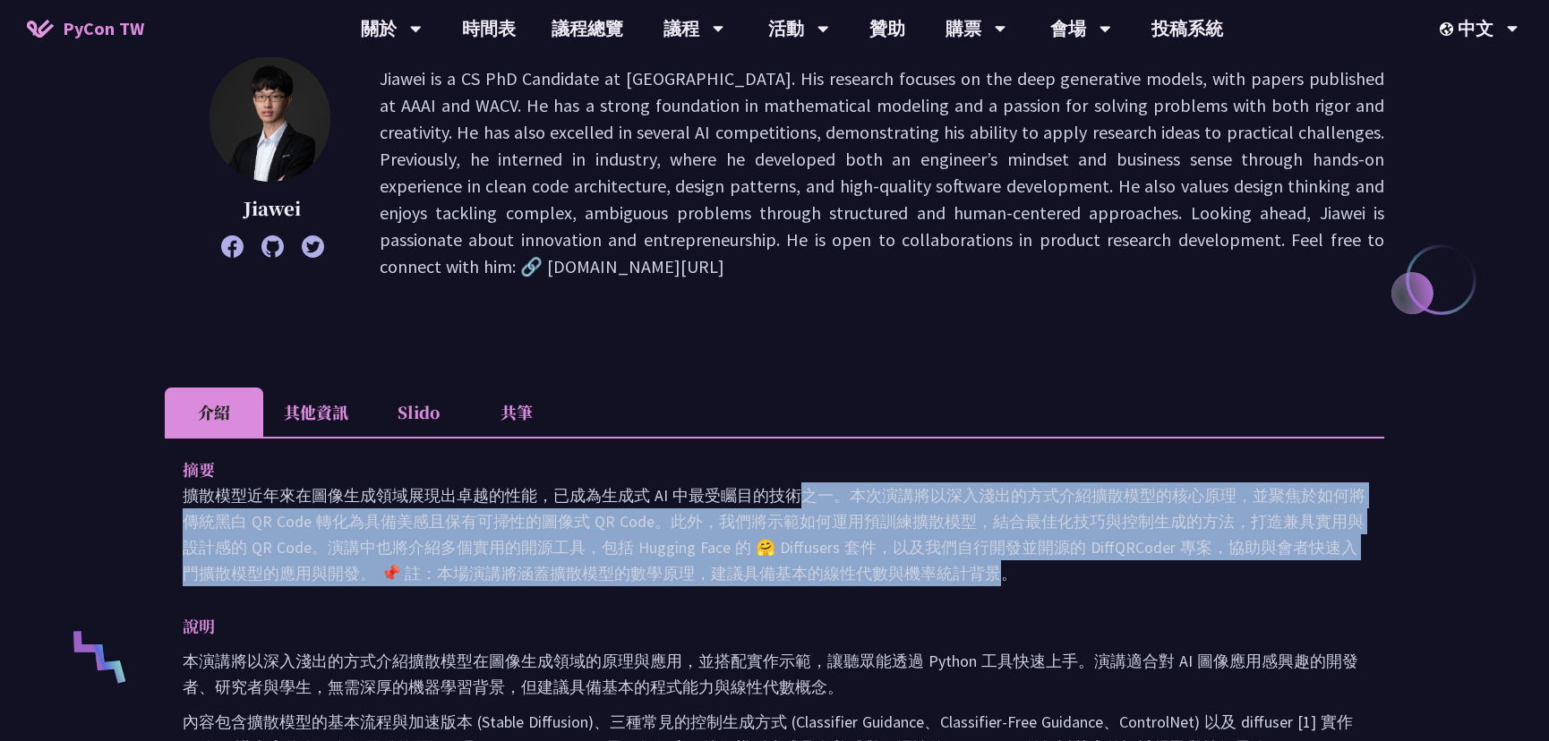
click at [680, 585] on p "擴散模型近年來在圖像生成領域展現出卓越的性能，已成為生成式 AI 中最受矚目的技術之一。本次演講將以深入淺出的方式介紹擴散模型的核心原理，並聚焦於如何將傳統黑…" at bounding box center [775, 535] width 1184 height 104
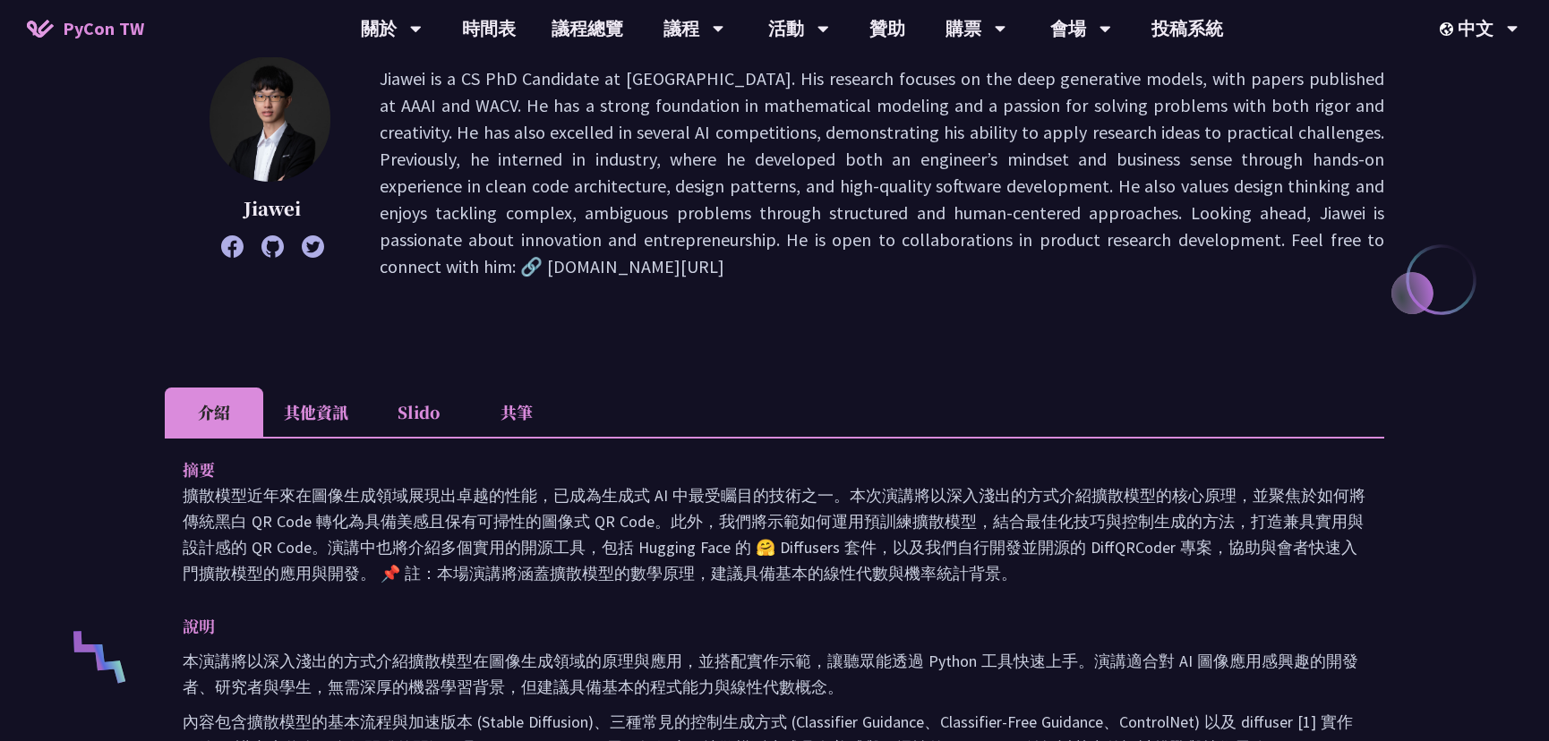
drag, startPoint x: 650, startPoint y: 577, endPoint x: 526, endPoint y: 497, distance: 147.0
click at [522, 494] on p "擴散模型近年來在圖像生成領域展現出卓越的性能，已成為生成式 AI 中最受矚目的技術之一。本次演講將以深入淺出的方式介紹擴散模型的核心原理，並聚焦於如何將傳統黑…" at bounding box center [775, 535] width 1184 height 104
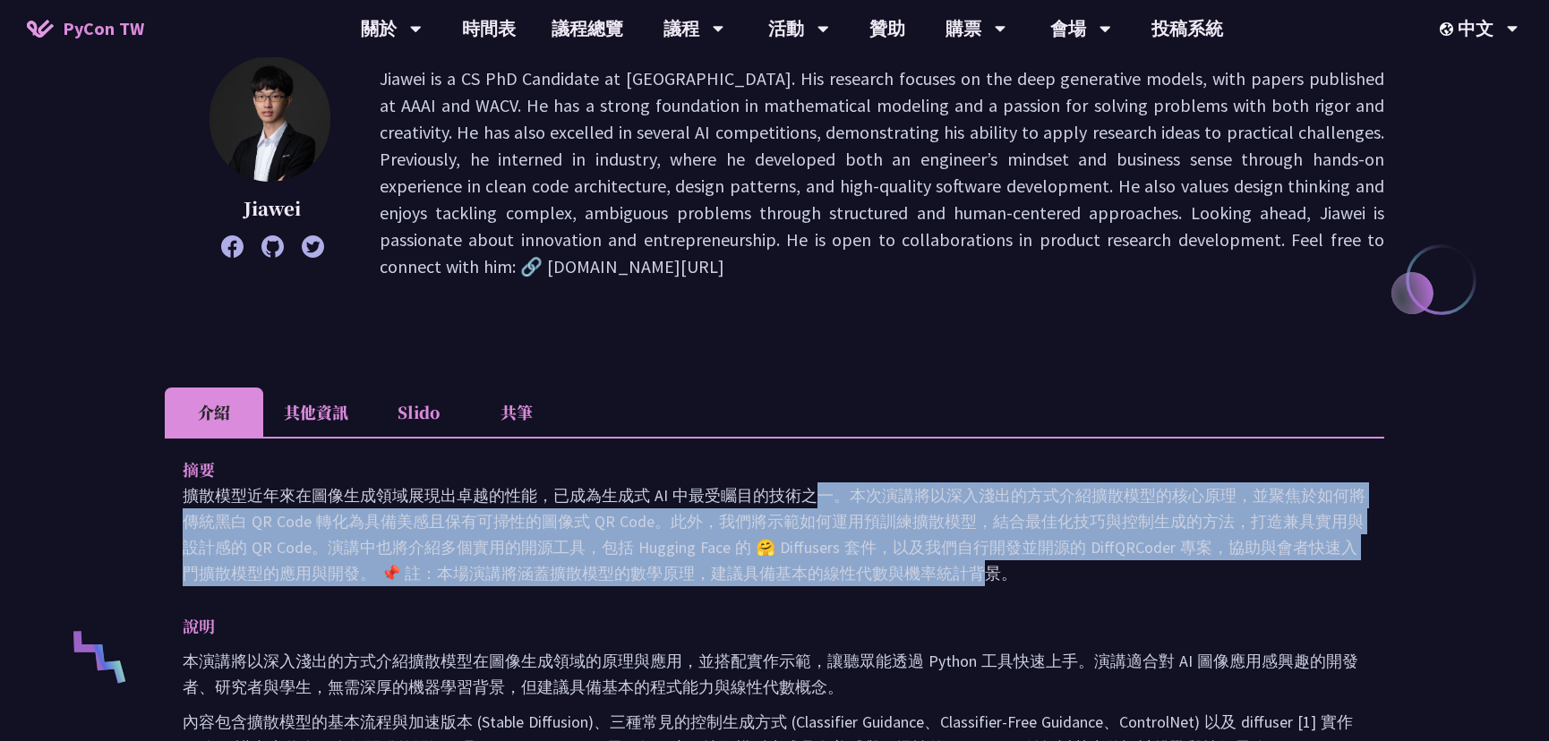
click at [520, 494] on p "擴散模型近年來在圖像生成領域展現出卓越的性能，已成為生成式 AI 中最受矚目的技術之一。本次演講將以深入淺出的方式介紹擴散模型的核心原理，並聚焦於如何將傳統黑…" at bounding box center [775, 535] width 1184 height 104
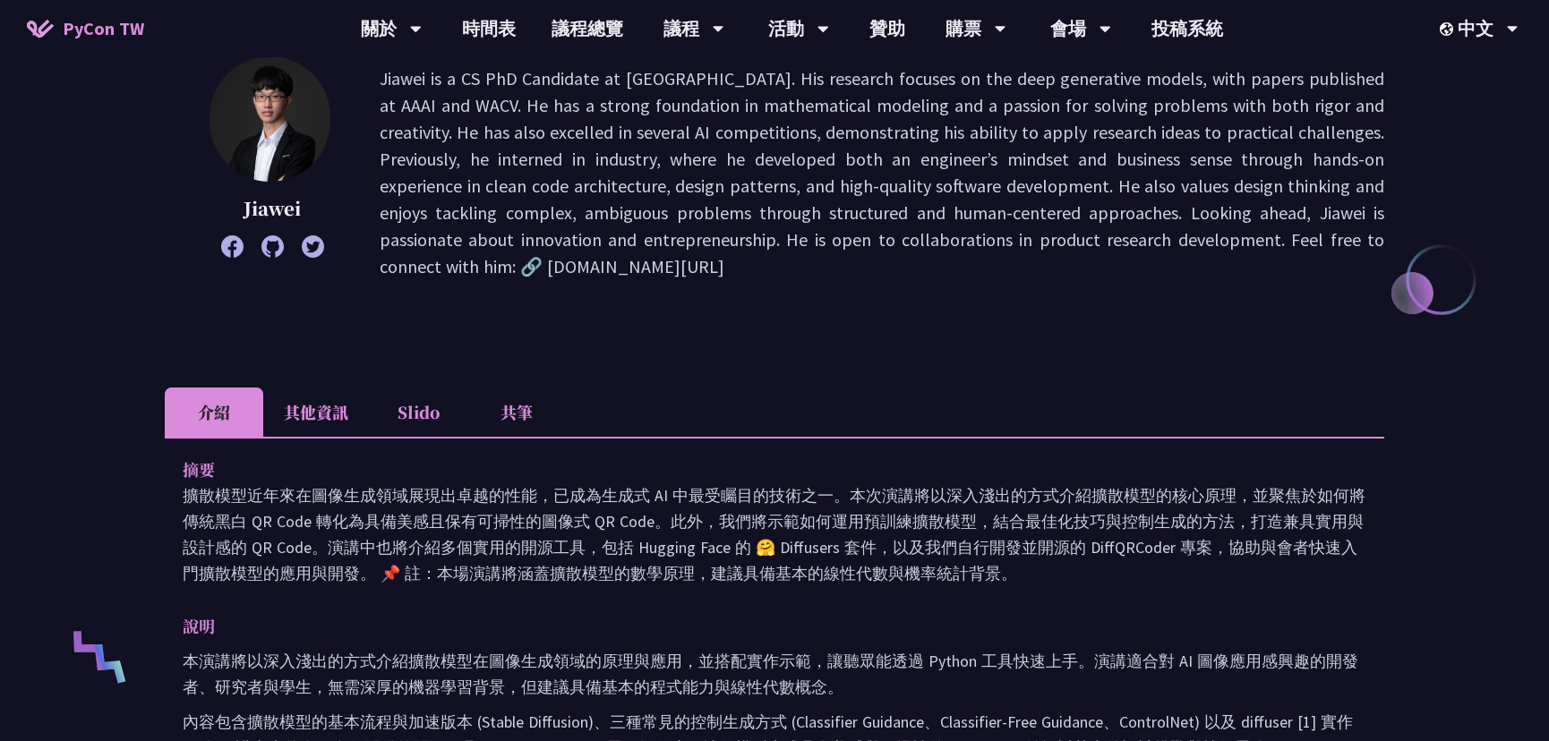
drag, startPoint x: 492, startPoint y: 499, endPoint x: 660, endPoint y: 569, distance: 181.7
click at [661, 570] on p "擴散模型近年來在圖像生成領域展現出卓越的性能，已成為生成式 AI 中最受矚目的技術之一。本次演講將以深入淺出的方式介紹擴散模型的核心原理，並聚焦於如何將傳統黑…" at bounding box center [775, 535] width 1184 height 104
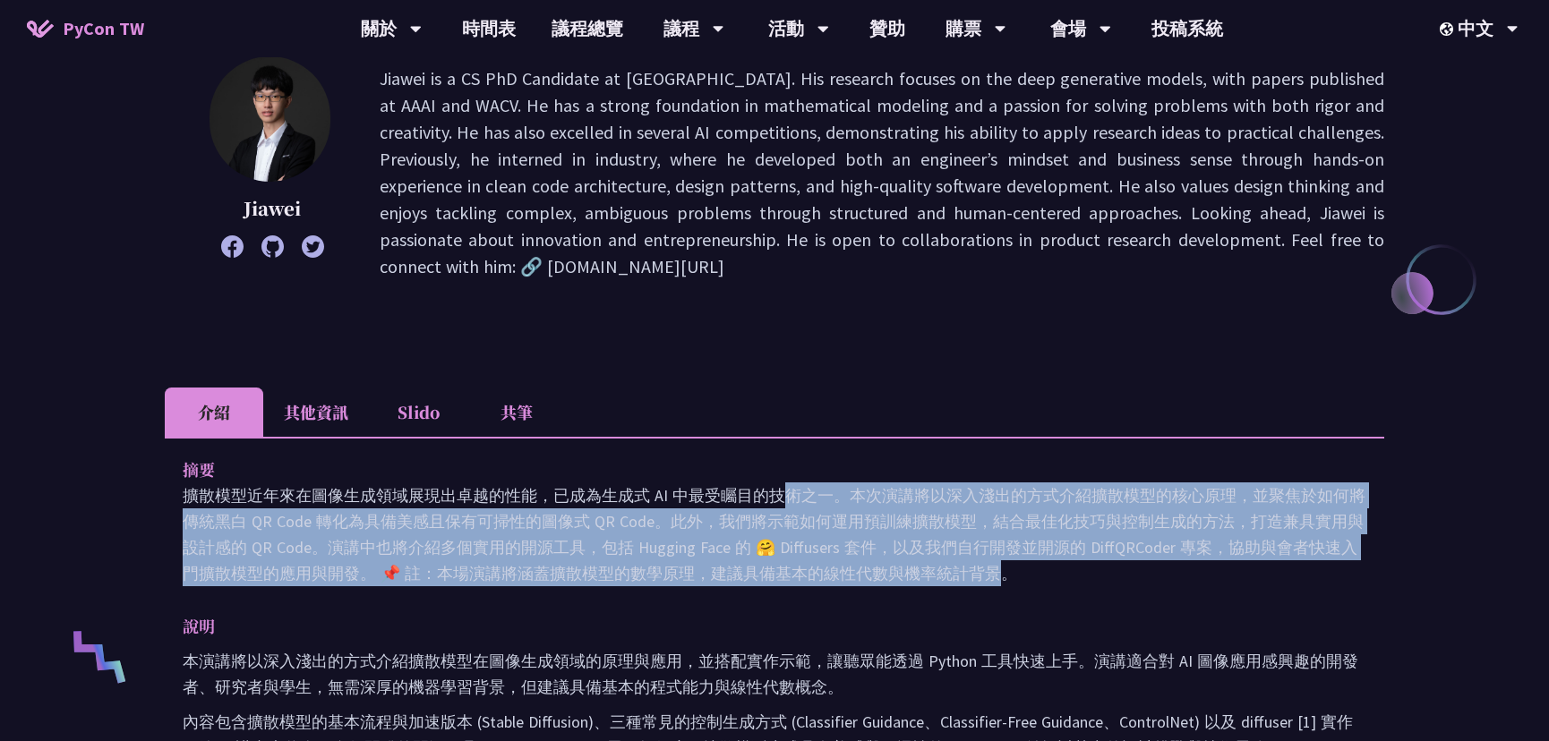
click at [683, 575] on p "擴散模型近年來在圖像生成領域展現出卓越的性能，已成為生成式 AI 中最受矚目的技術之一。本次演講將以深入淺出的方式介紹擴散模型的核心原理，並聚焦於如何將傳統黑…" at bounding box center [775, 535] width 1184 height 104
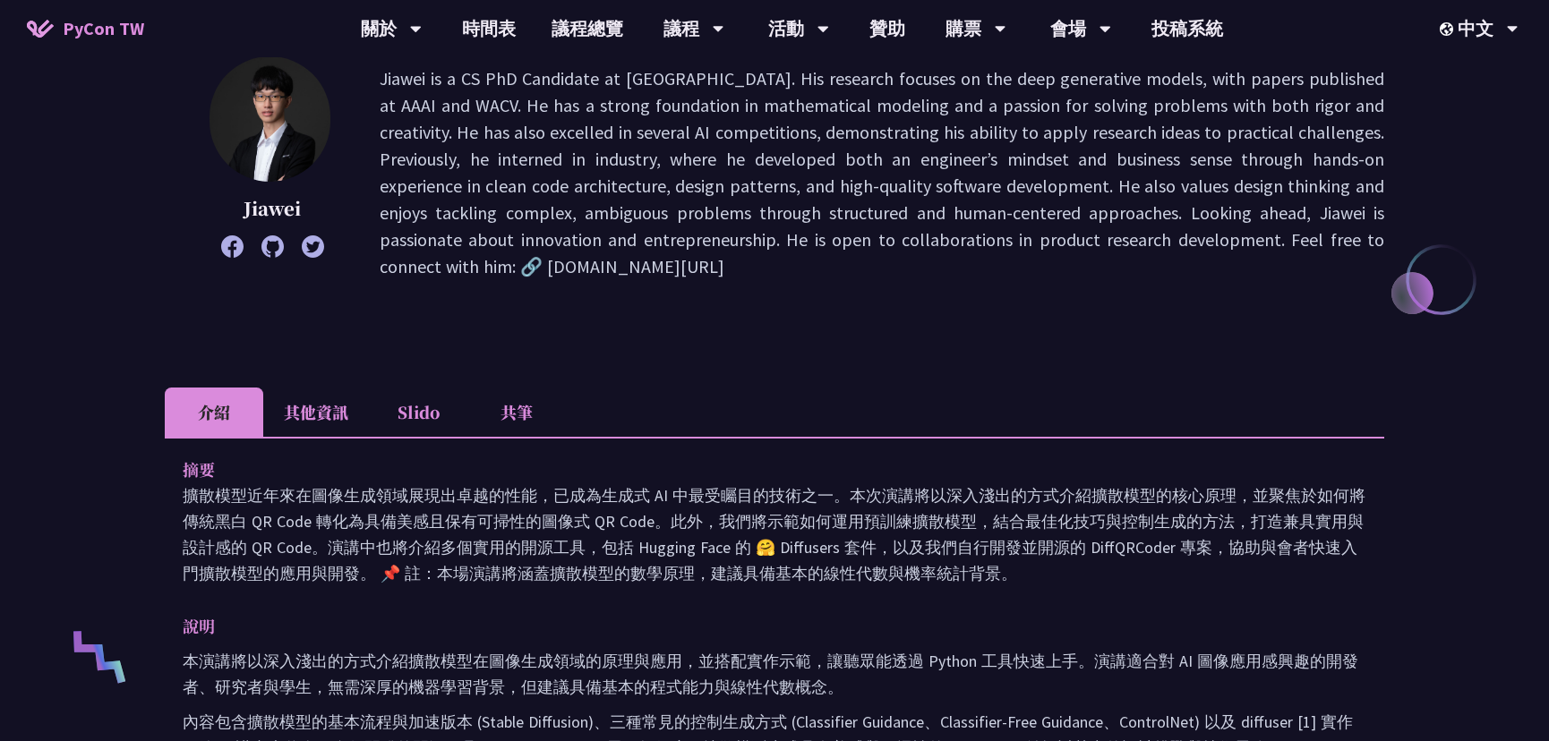
drag, startPoint x: 685, startPoint y: 576, endPoint x: 561, endPoint y: 516, distance: 137.3
click at [559, 514] on p "擴散模型近年來在圖像生成領域展現出卓越的性能，已成為生成式 AI 中最受矚目的技術之一。本次演講將以深入淺出的方式介紹擴散模型的核心原理，並聚焦於如何將傳統黑…" at bounding box center [775, 535] width 1184 height 104
click at [553, 507] on p "擴散模型近年來在圖像生成領域展現出卓越的性能，已成為生成式 AI 中最受矚目的技術之一。本次演講將以深入淺出的方式介紹擴散模型的核心原理，並聚焦於如何將傳統黑…" at bounding box center [775, 535] width 1184 height 104
drag, startPoint x: 529, startPoint y: 492, endPoint x: 637, endPoint y: 561, distance: 128.4
click at [636, 559] on p "擴散模型近年來在圖像生成領域展現出卓越的性能，已成為生成式 AI 中最受矚目的技術之一。本次演講將以深入淺出的方式介紹擴散模型的核心原理，並聚焦於如何將傳統黑…" at bounding box center [775, 535] width 1184 height 104
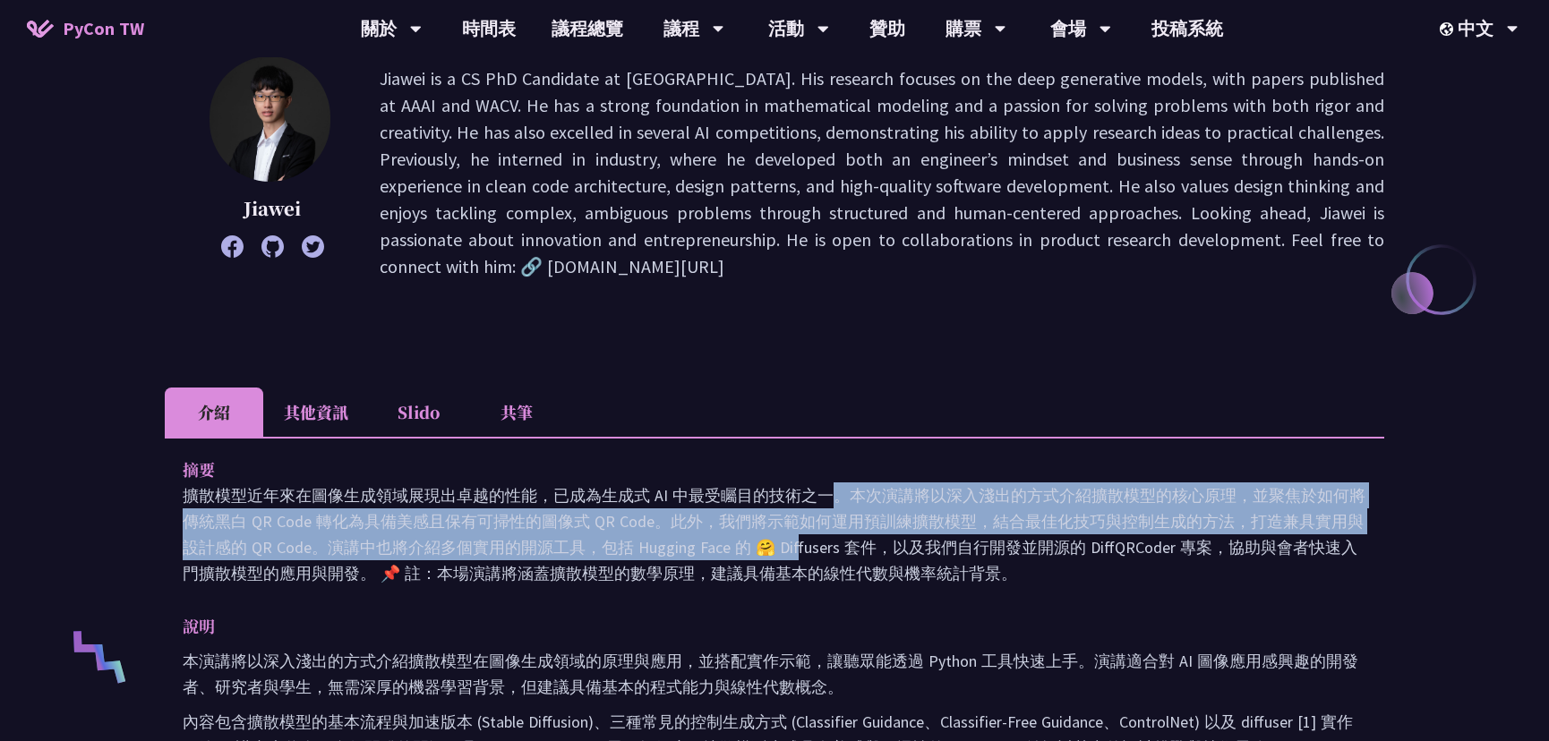
click at [669, 567] on p "擴散模型近年來在圖像生成領域展現出卓越的性能，已成為生成式 AI 中最受矚目的技術之一。本次演講將以深入淺出的方式介紹擴散模型的核心原理，並聚焦於如何將傳統黑…" at bounding box center [775, 535] width 1184 height 104
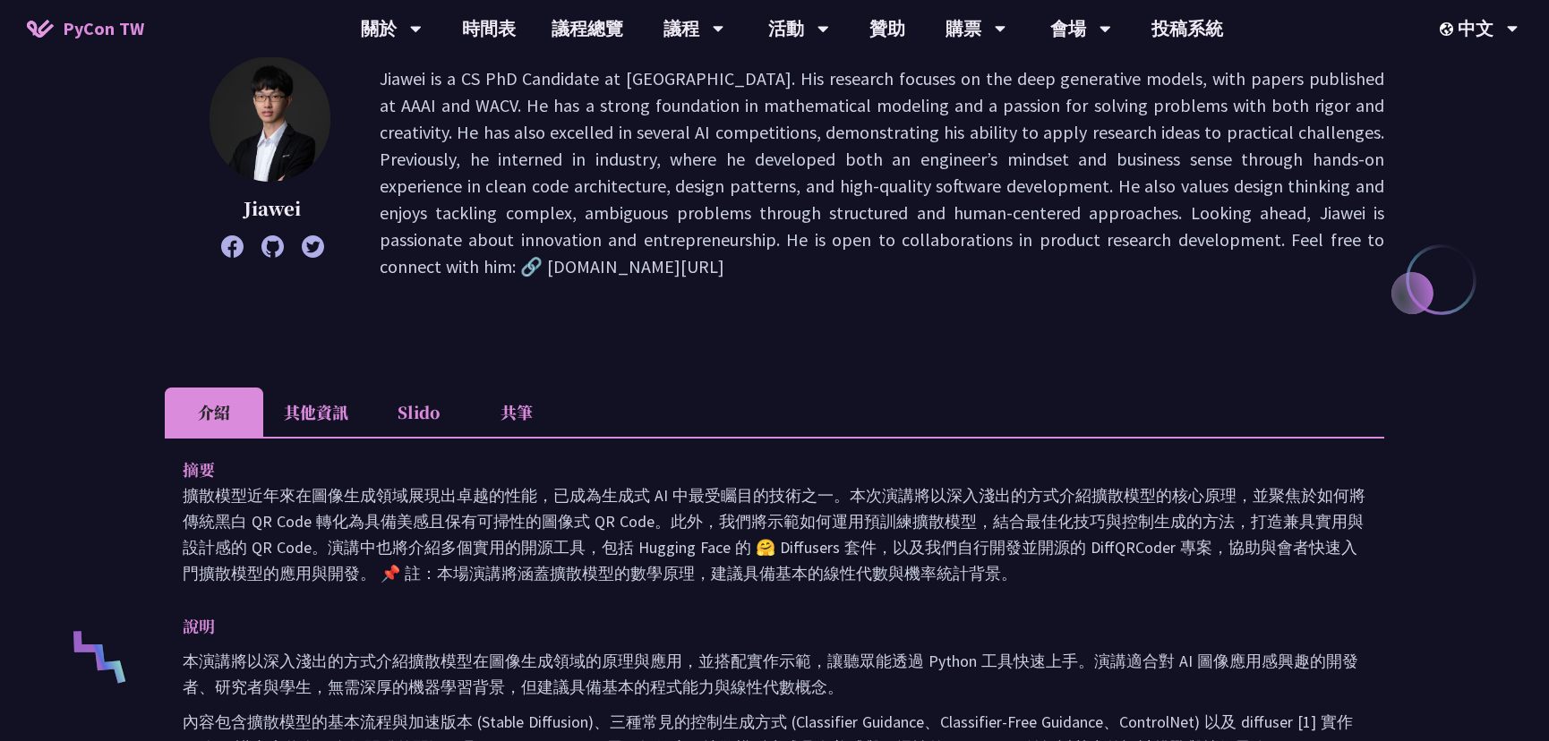
drag, startPoint x: 670, startPoint y: 569, endPoint x: 592, endPoint y: 524, distance: 89.8
click at [592, 524] on p "擴散模型近年來在圖像生成領域展現出卓越的性能，已成為生成式 AI 中最受矚目的技術之一。本次演講將以深入淺出的方式介紹擴散模型的核心原理，並聚焦於如何將傳統黑…" at bounding box center [775, 535] width 1184 height 104
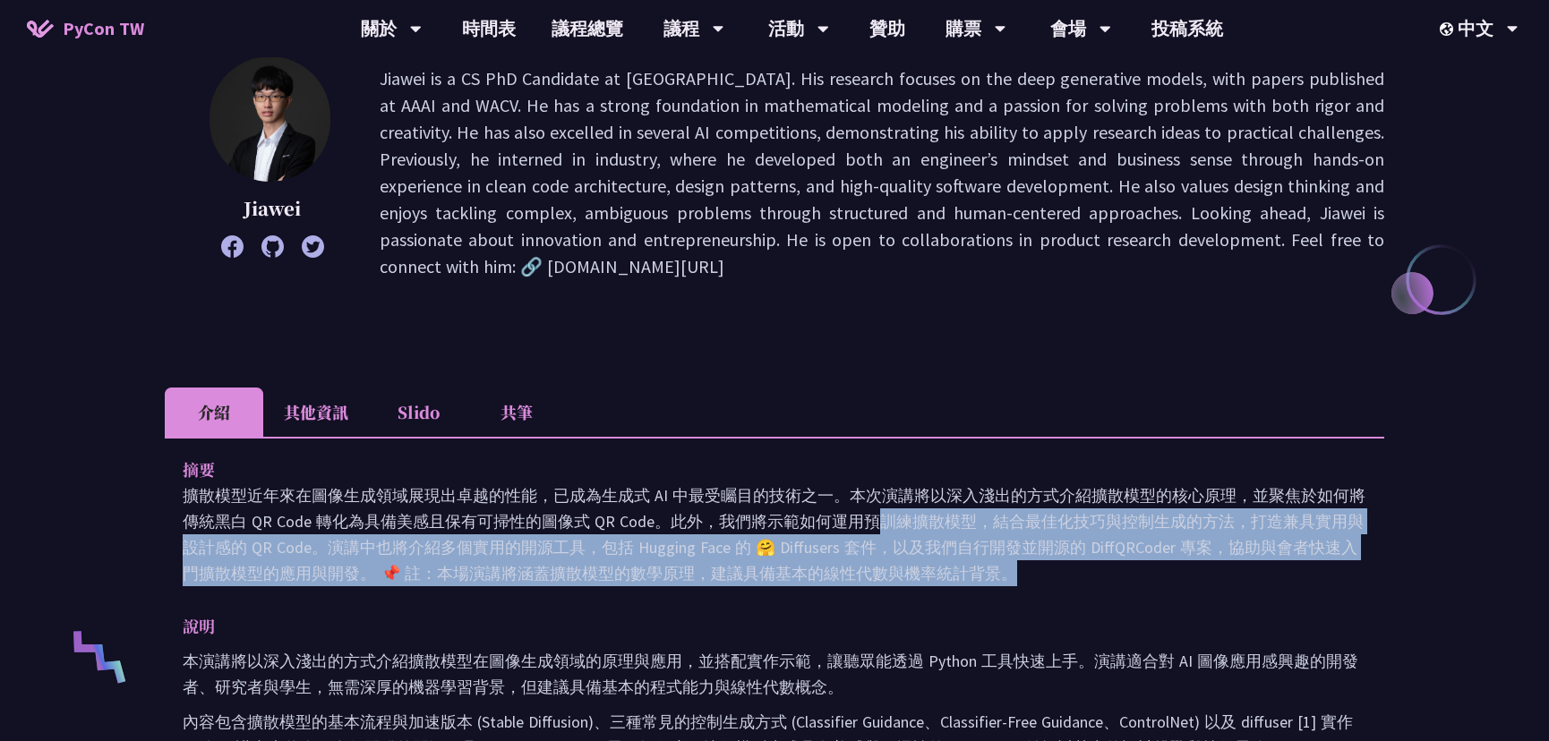
drag, startPoint x: 592, startPoint y: 524, endPoint x: 555, endPoint y: 508, distance: 40.1
click at [555, 508] on p "擴散模型近年來在圖像生成領域展現出卓越的性能，已成為生成式 AI 中最受矚目的技術之一。本次演講將以深入淺出的方式介紹擴散模型的核心原理，並聚焦於如何將傳統黑…" at bounding box center [775, 535] width 1184 height 104
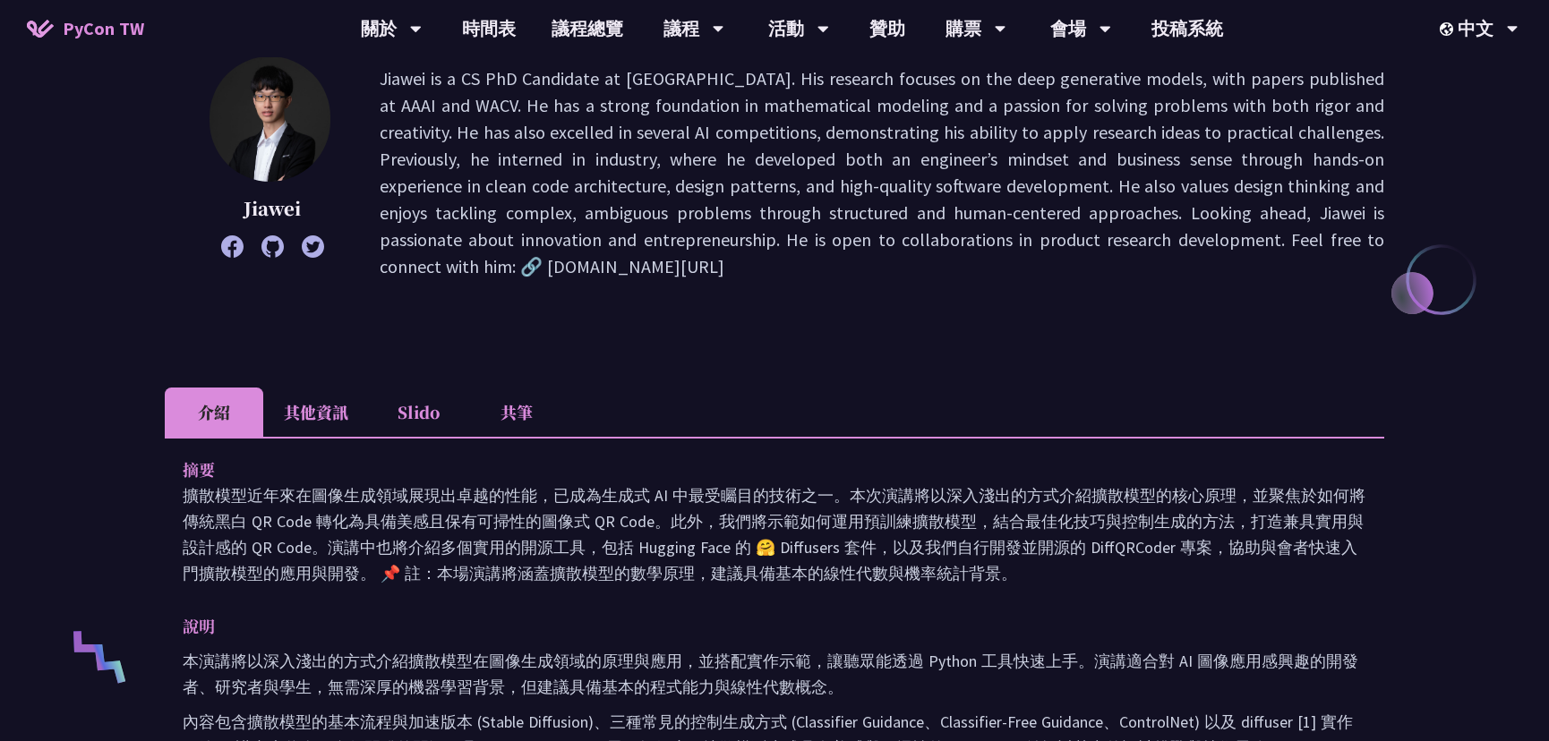
drag, startPoint x: 543, startPoint y: 505, endPoint x: 617, endPoint y: 569, distance: 97.1
click at [619, 569] on p "擴散模型近年來在圖像生成領域展現出卓越的性能，已成為生成式 AI 中最受矚目的技術之一。本次演講將以深入淺出的方式介紹擴散模型的核心原理，並聚焦於如何將傳統黑…" at bounding box center [775, 535] width 1184 height 104
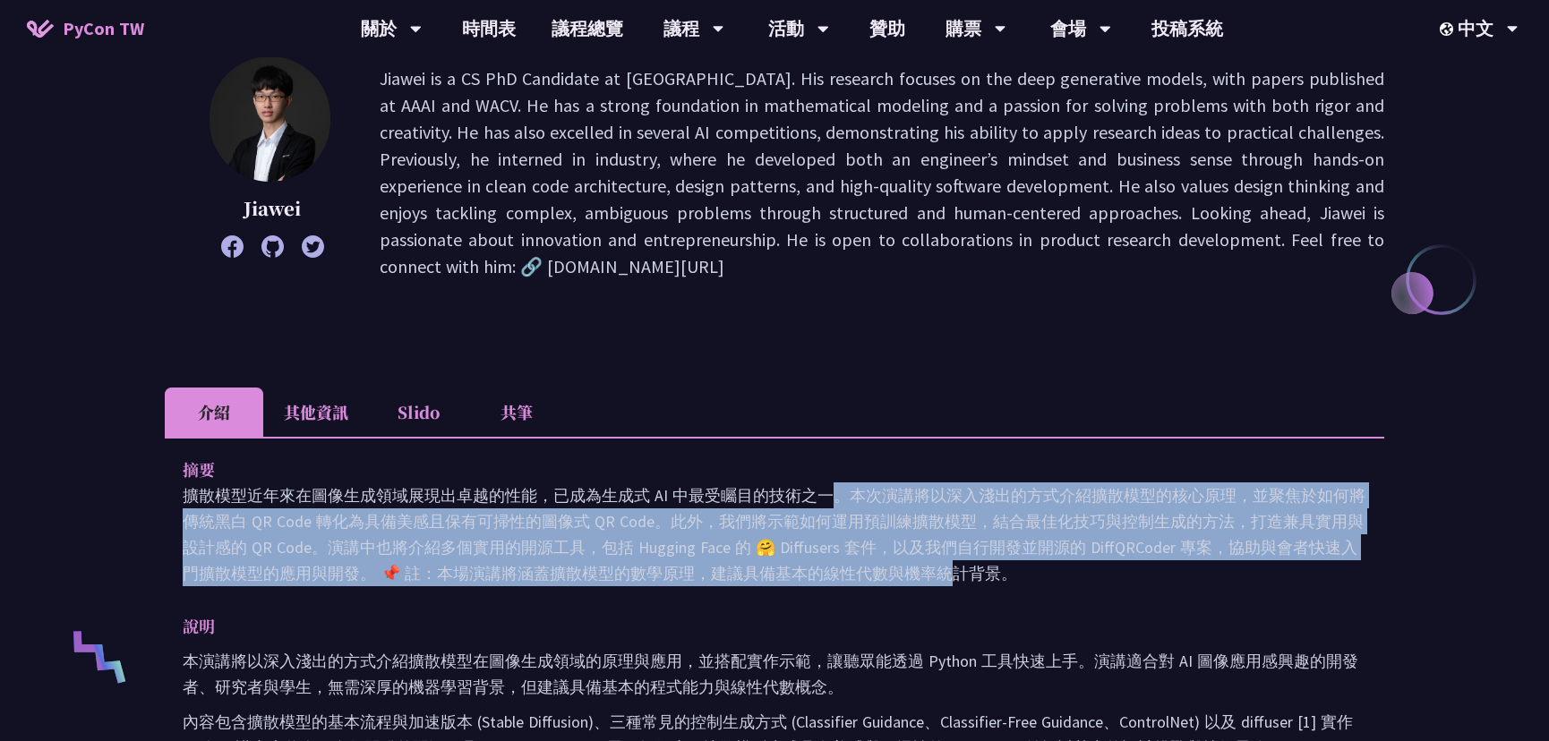
click at [636, 579] on p "擴散模型近年來在圖像生成領域展現出卓越的性能，已成為生成式 AI 中最受矚目的技術之一。本次演講將以深入淺出的方式介紹擴散模型的核心原理，並聚焦於如何將傳統黑…" at bounding box center [775, 535] width 1184 height 104
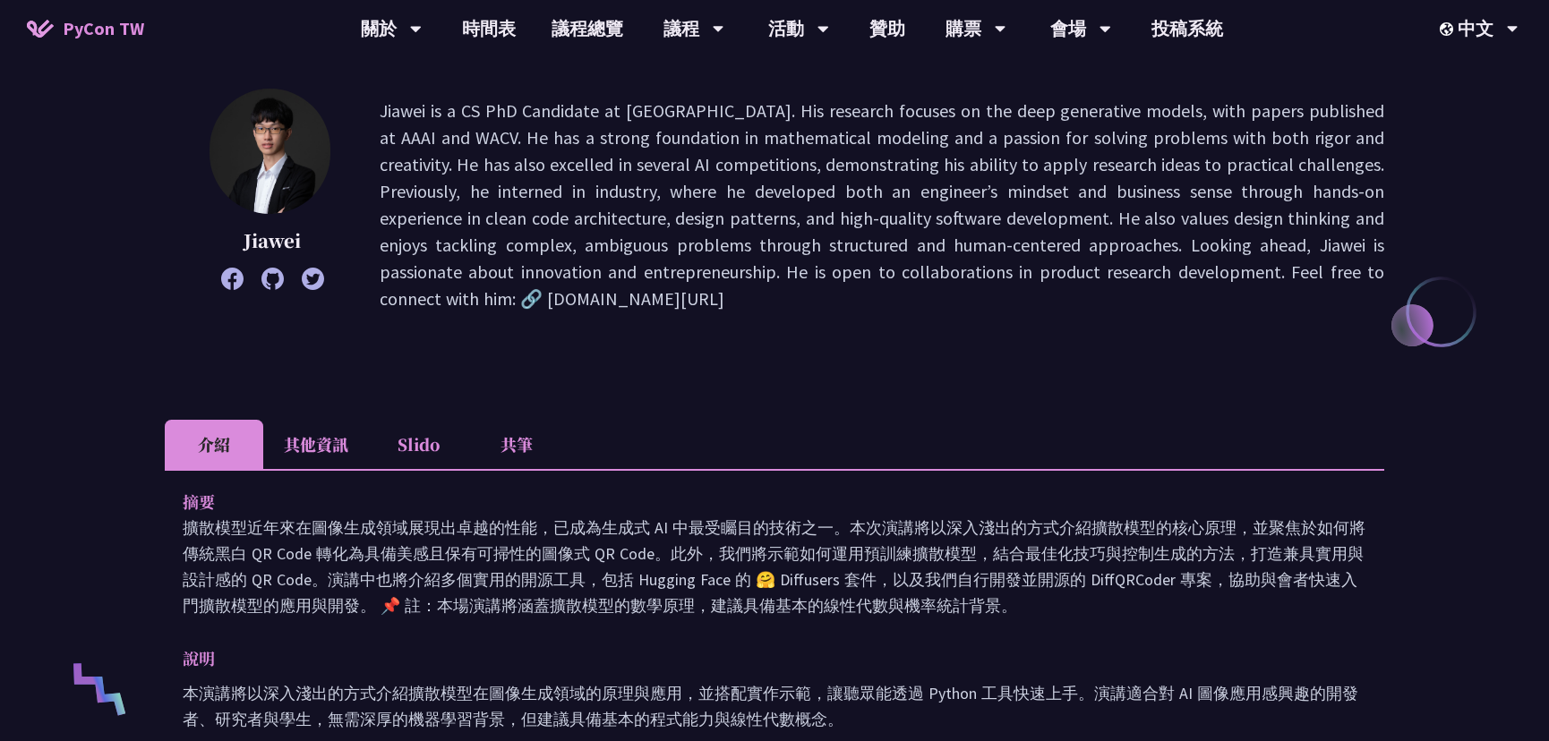
scroll to position [0, 0]
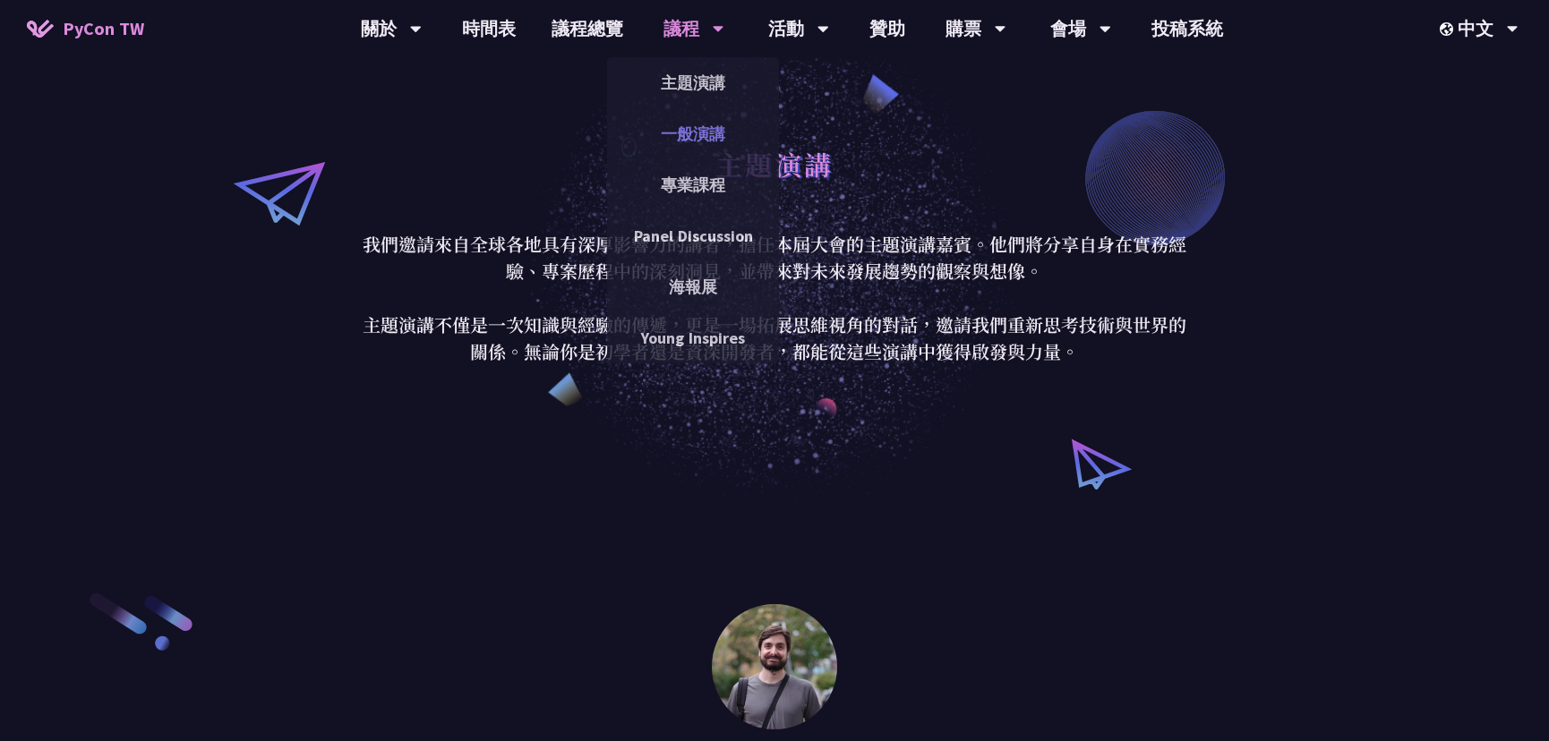
click at [697, 130] on link "一般演講" at bounding box center [693, 134] width 172 height 42
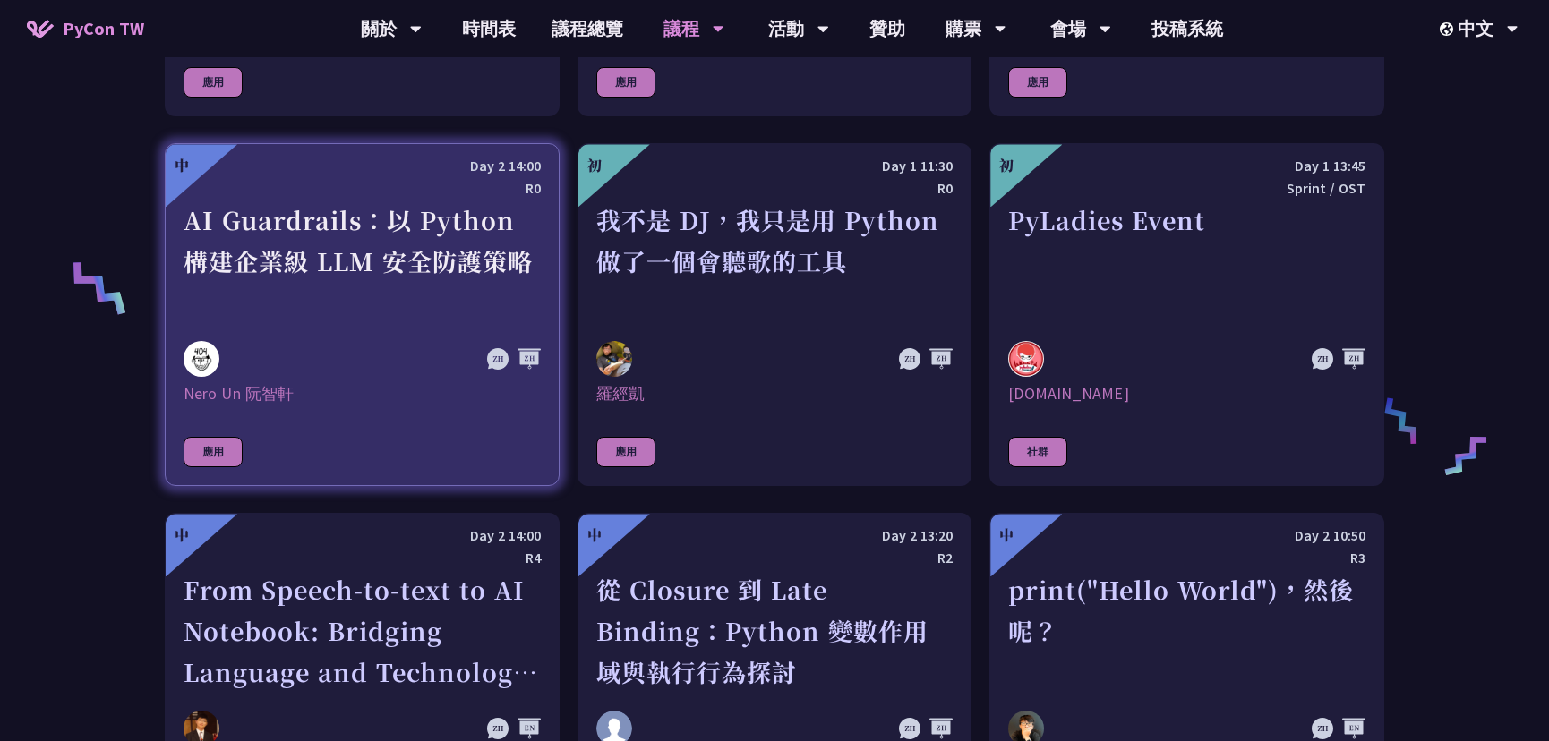
scroll to position [814, 0]
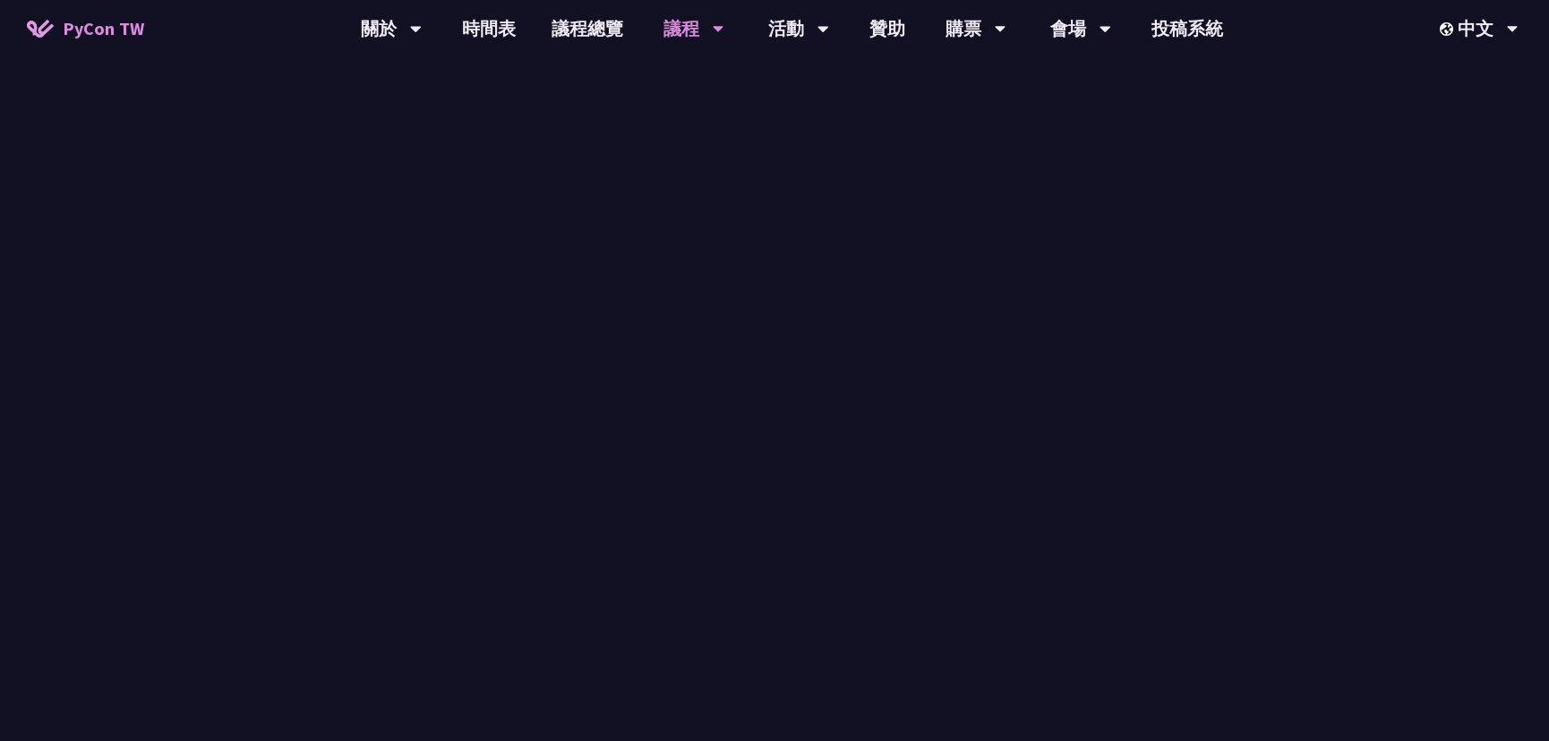
scroll to position [2280, 0]
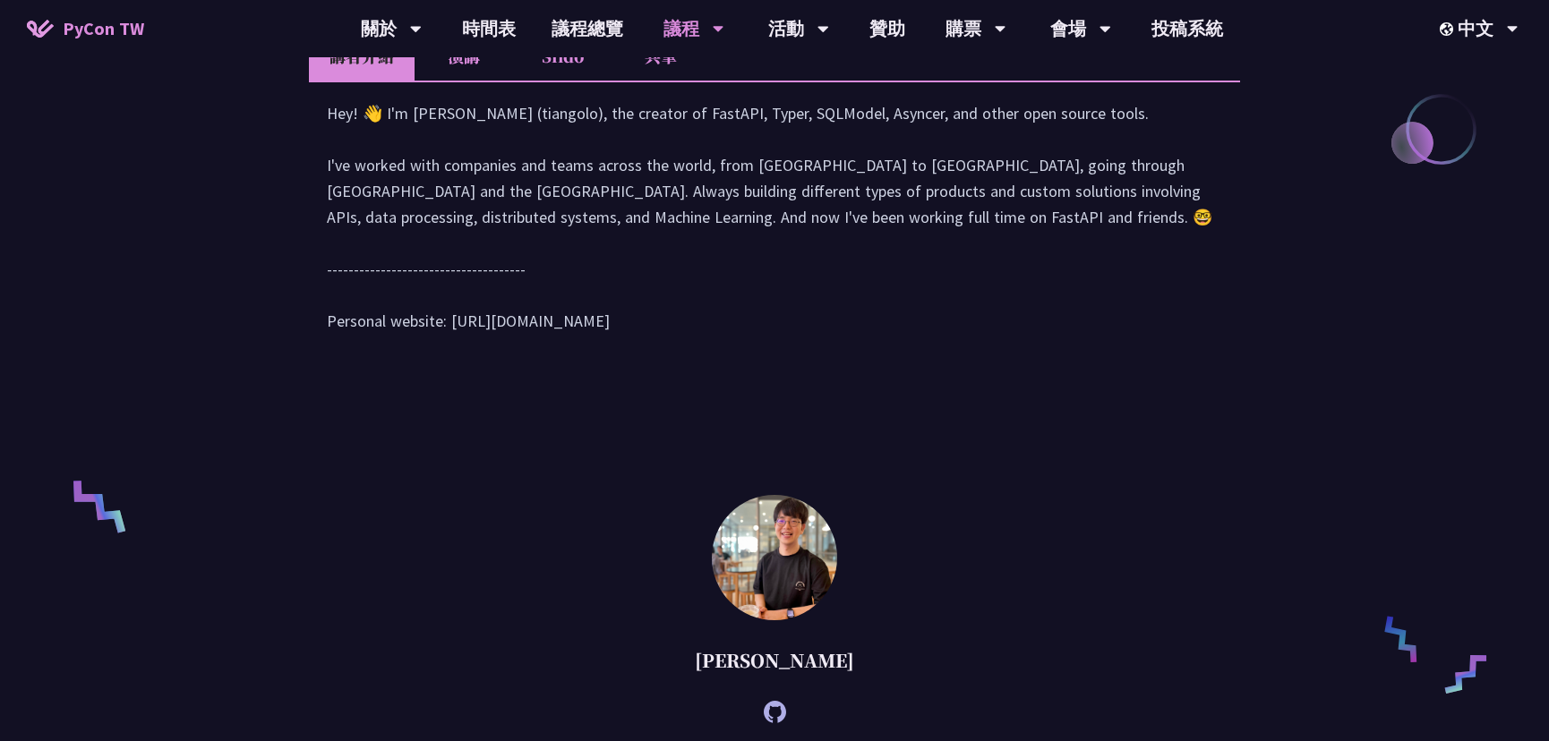
scroll to position [1872, 0]
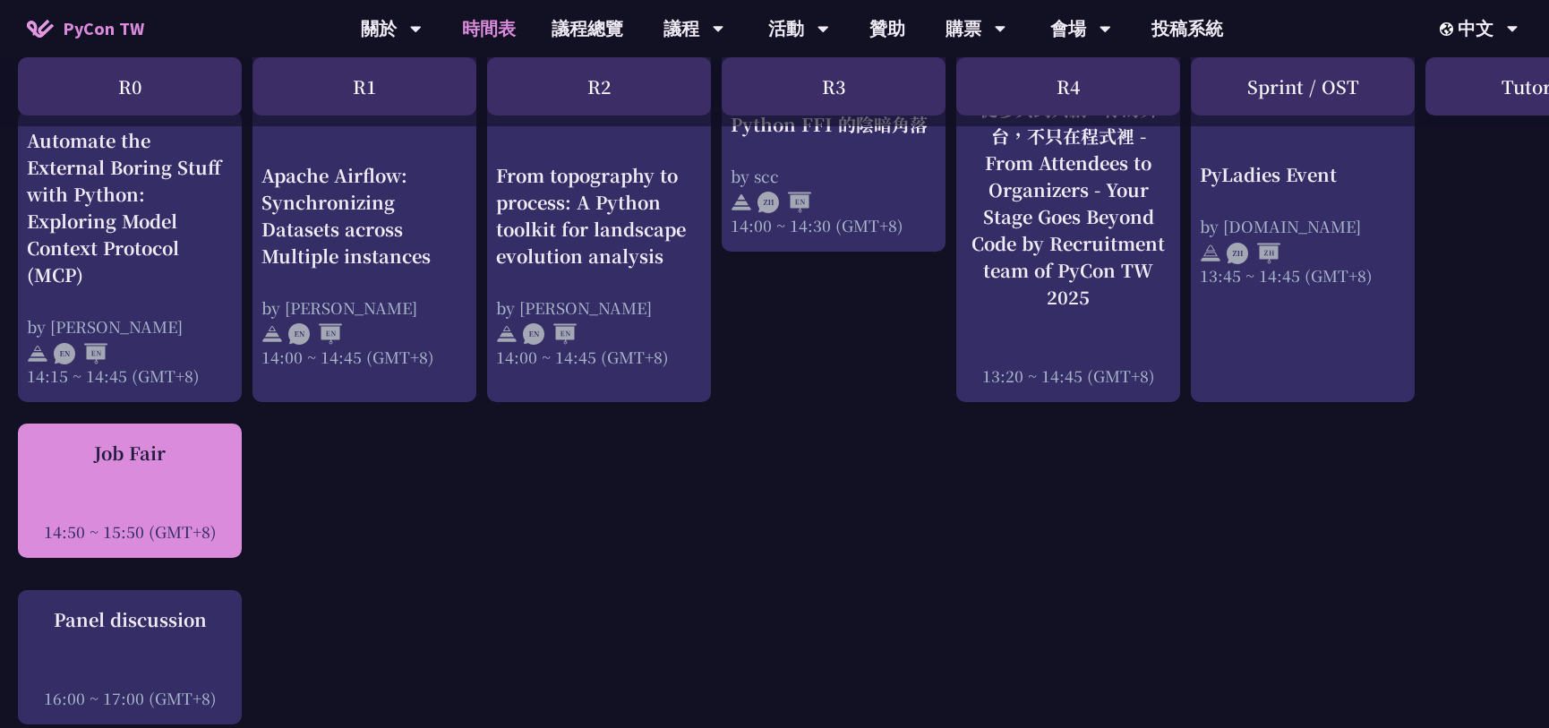
scroll to position [1952, 0]
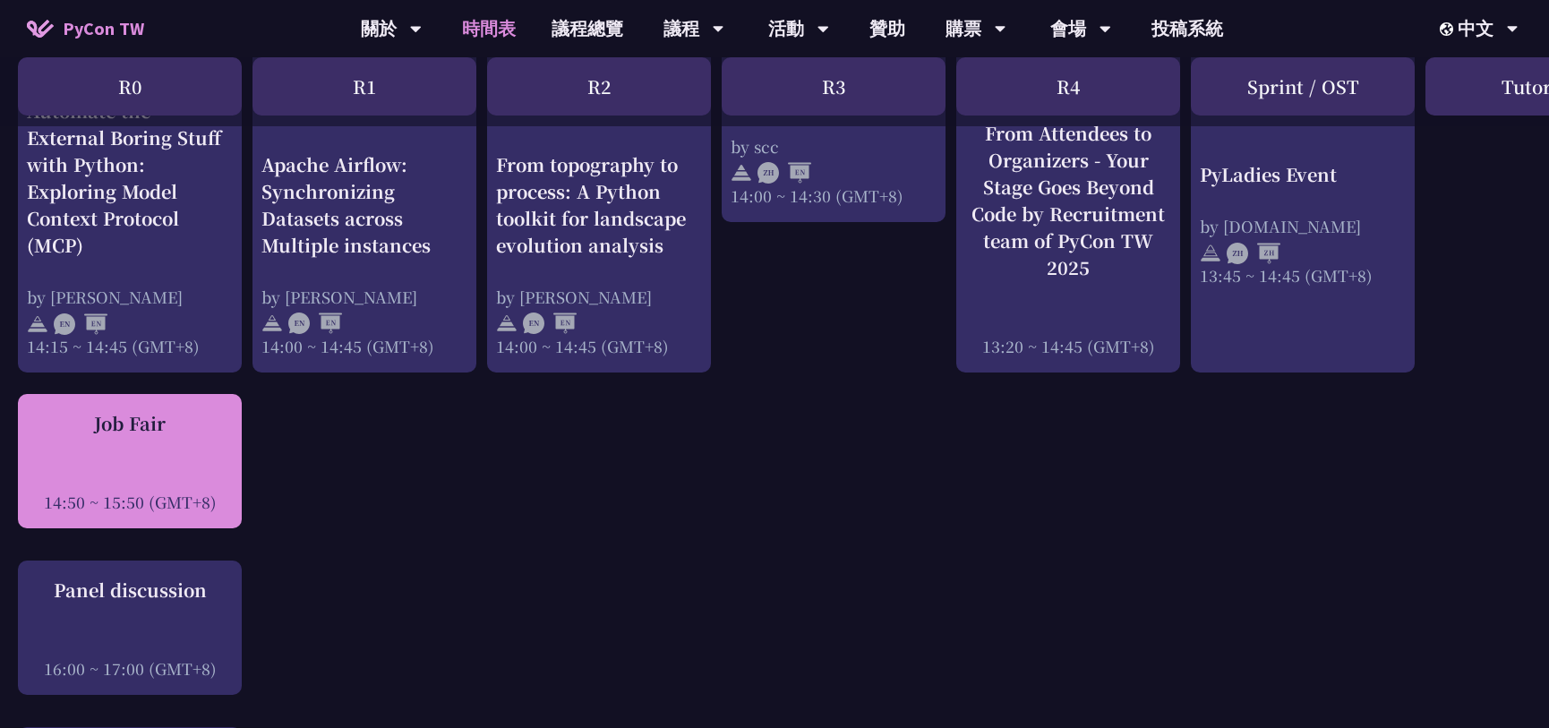
click at [152, 438] on div "Job Fair 14:50 ~ 15:50 (GMT+8)" at bounding box center [130, 461] width 206 height 103
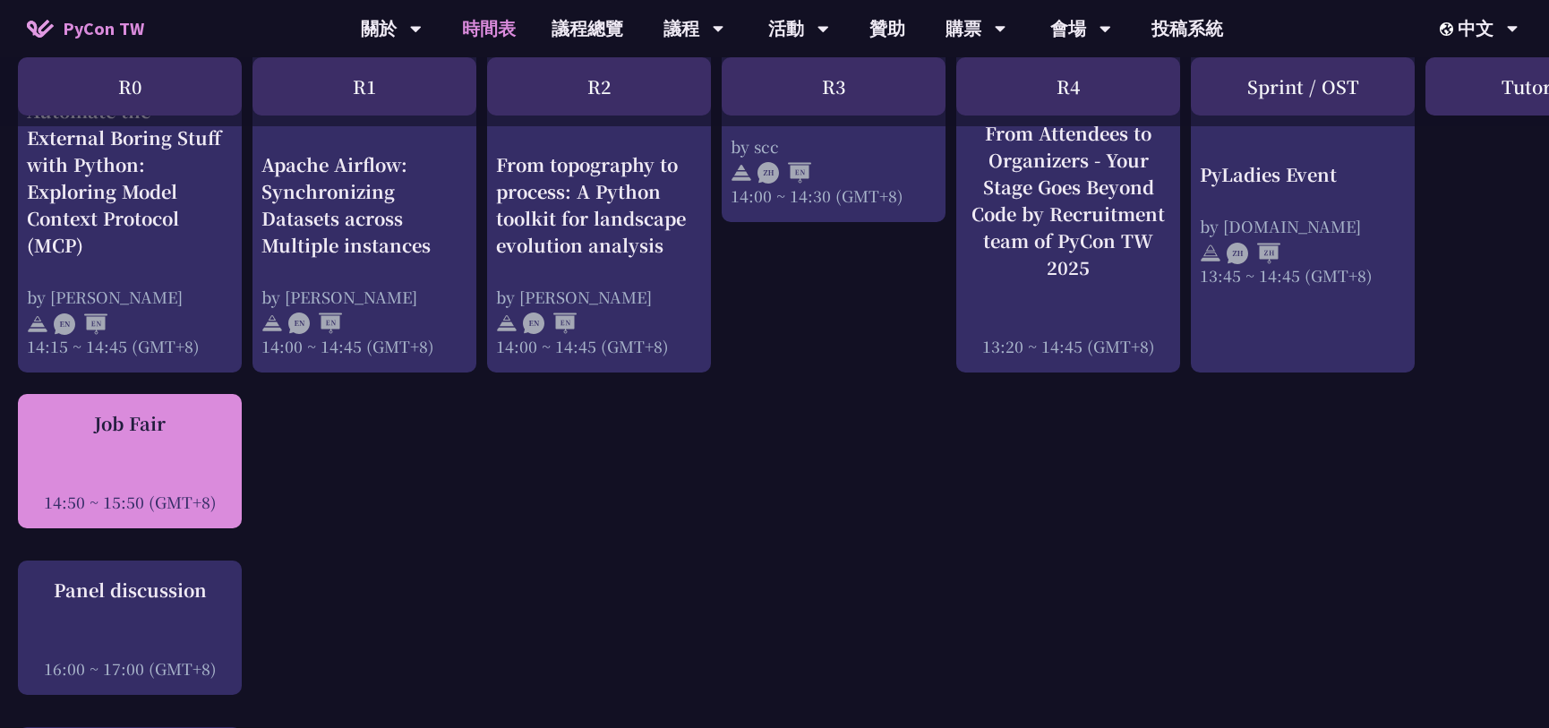
click at [183, 438] on div "Job Fair 14:50 ~ 15:50 (GMT+8)" at bounding box center [130, 461] width 206 height 103
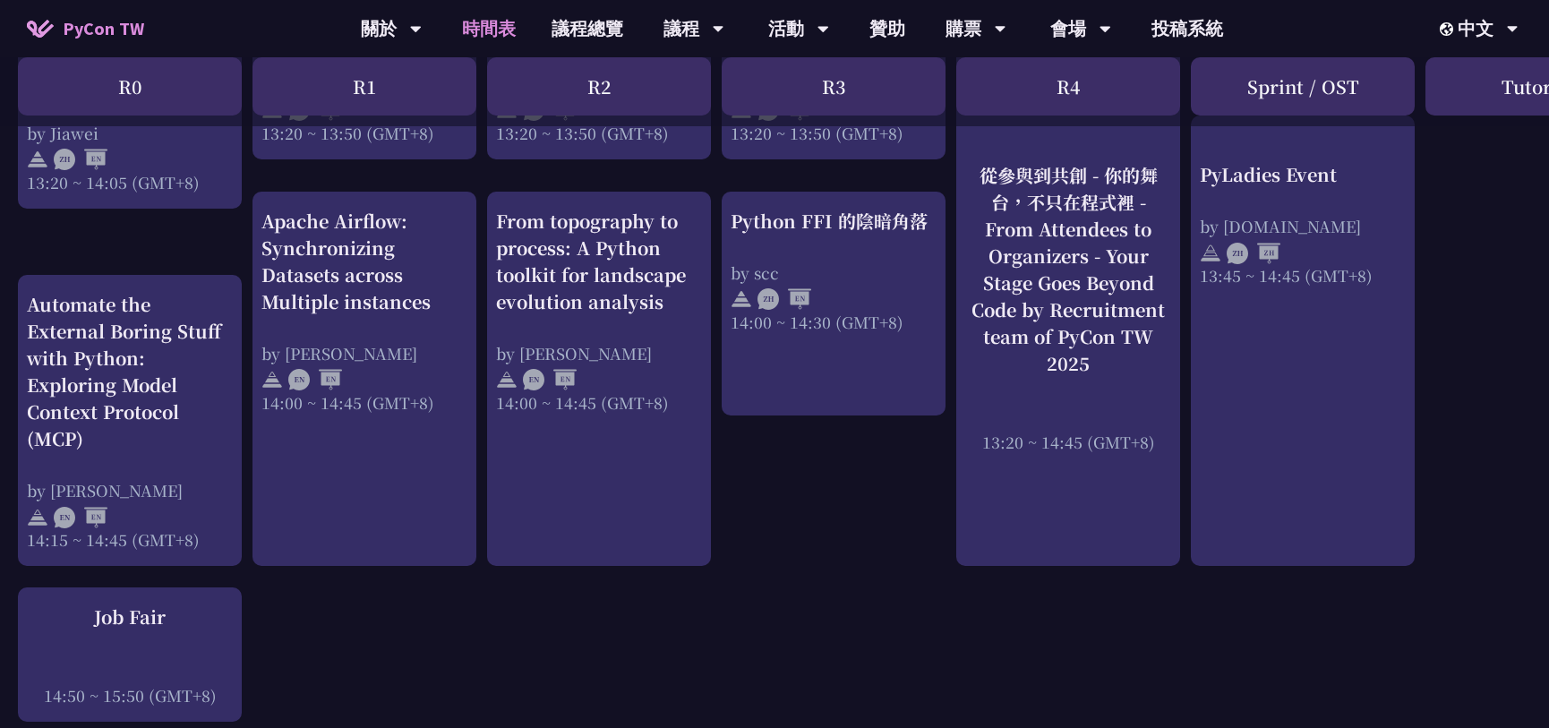
scroll to position [1627, 0]
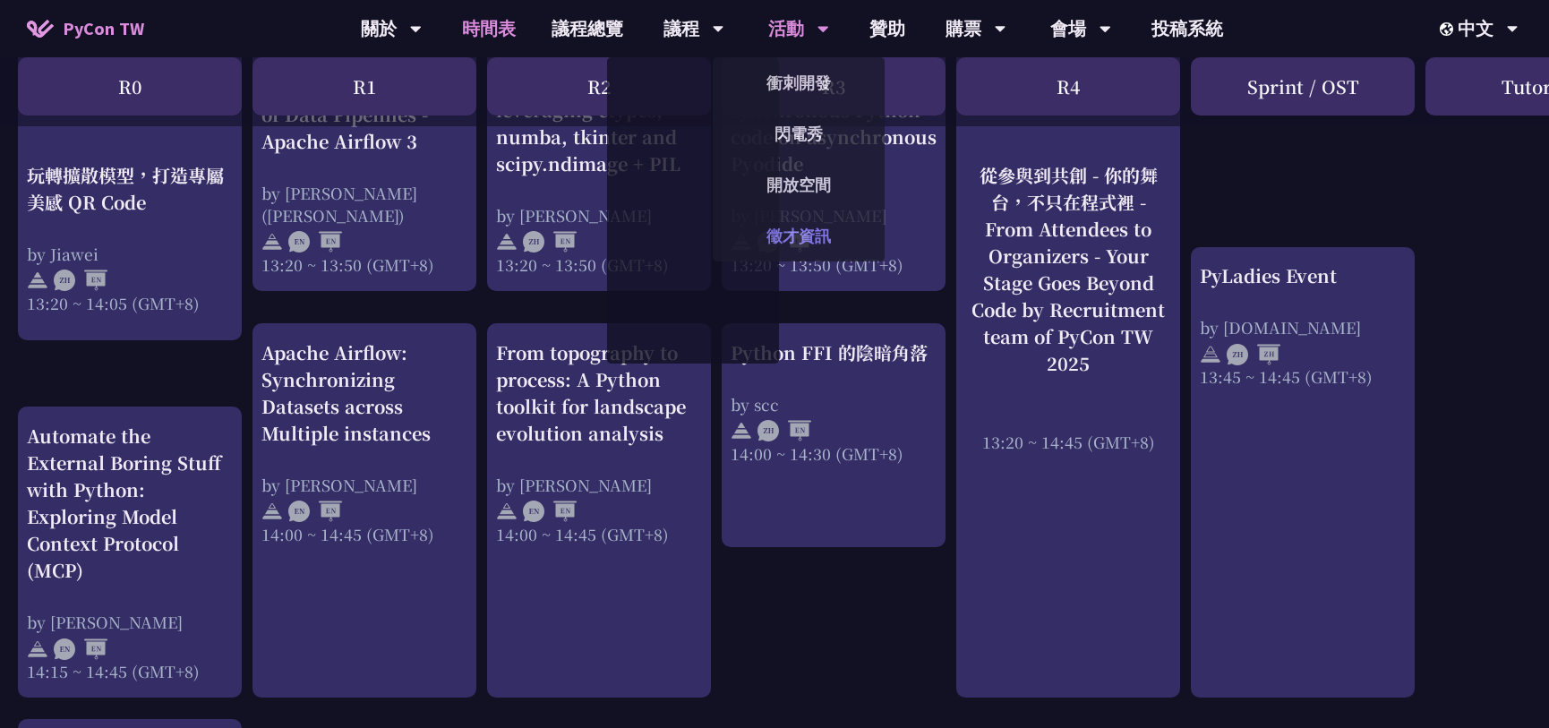
click at [788, 239] on link "徵才資訊" at bounding box center [799, 236] width 172 height 42
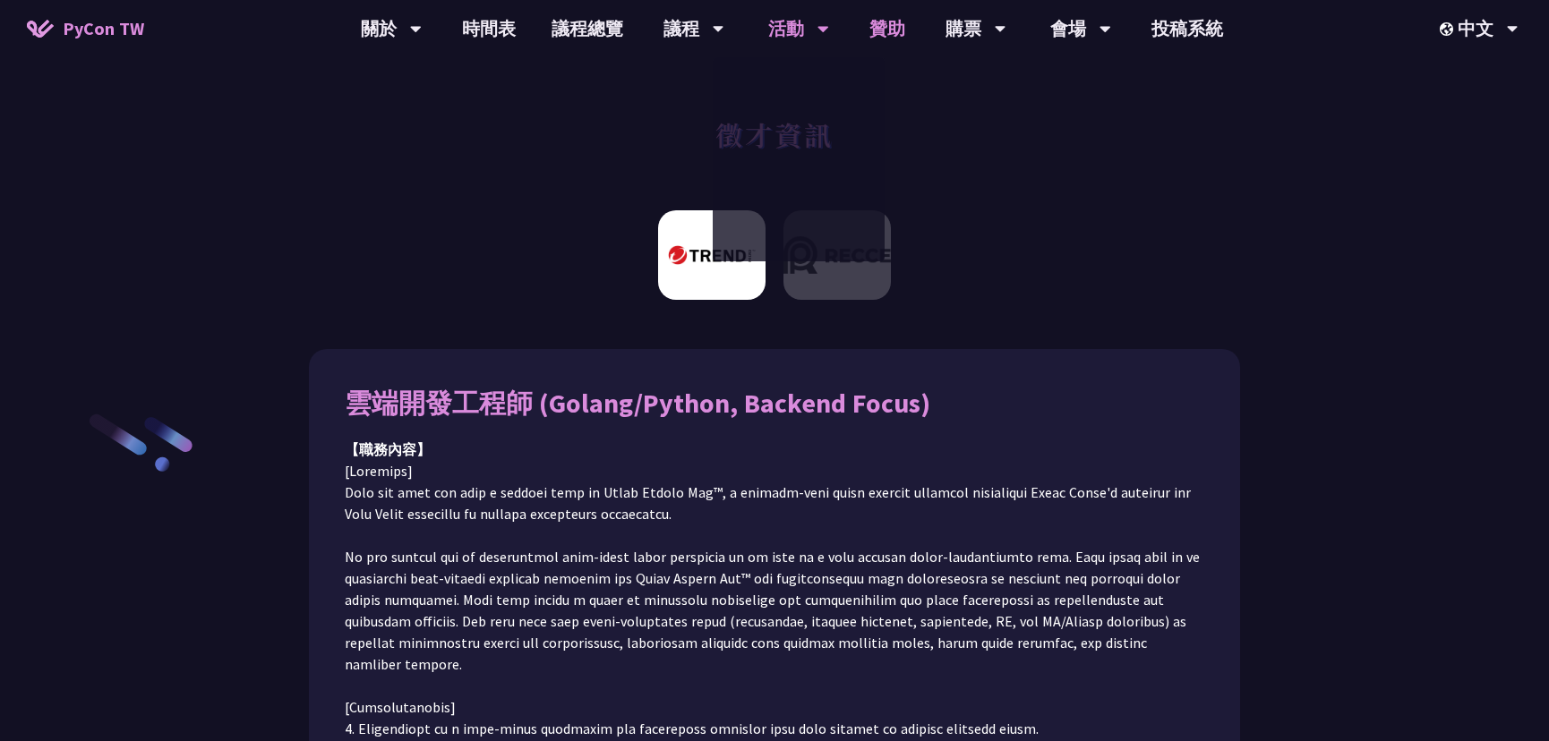
drag, startPoint x: 860, startPoint y: 32, endPoint x: 885, endPoint y: 24, distance: 26.3
click at [885, 24] on link "贊助" at bounding box center [887, 28] width 72 height 57
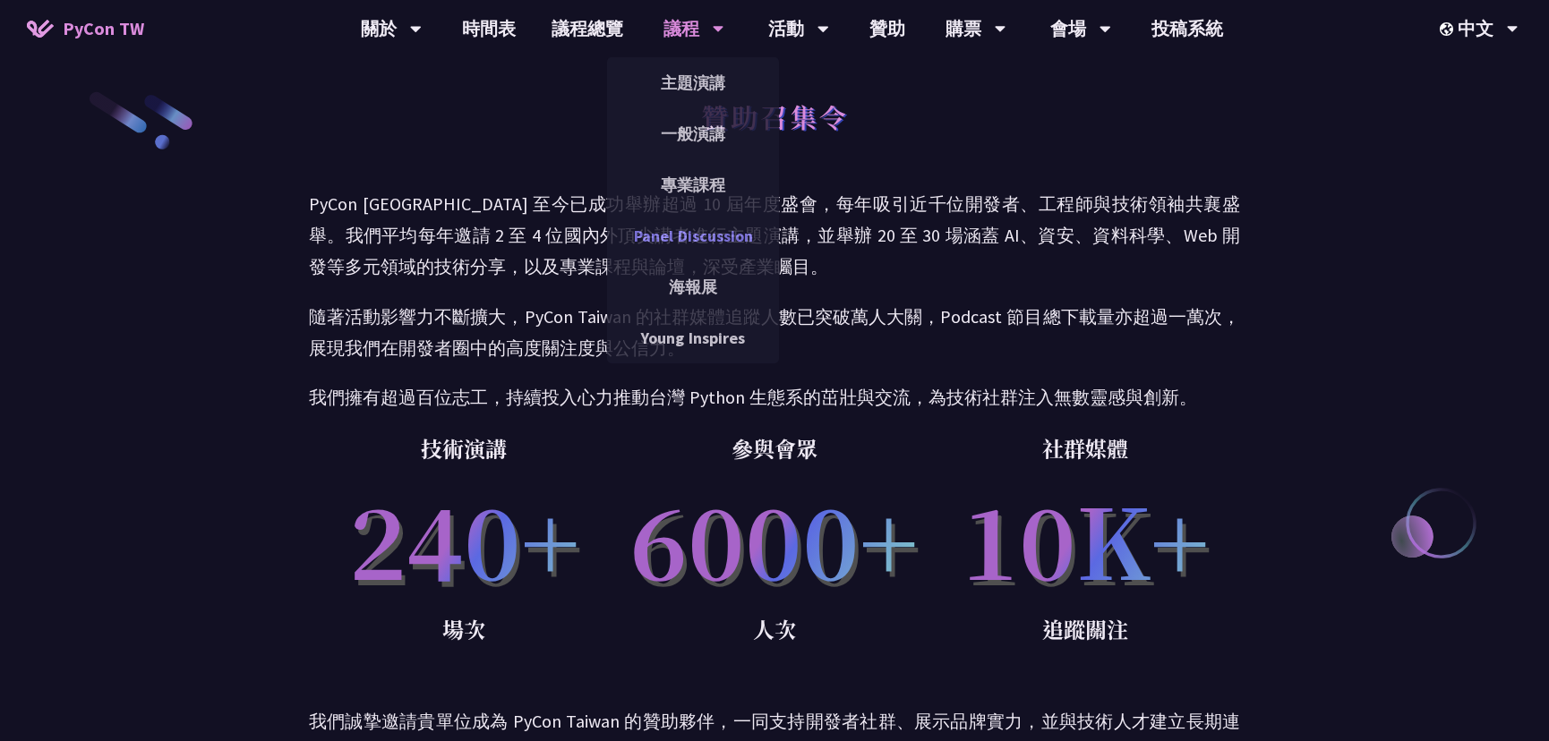
click at [685, 231] on link "Panel Discussion" at bounding box center [693, 236] width 172 height 42
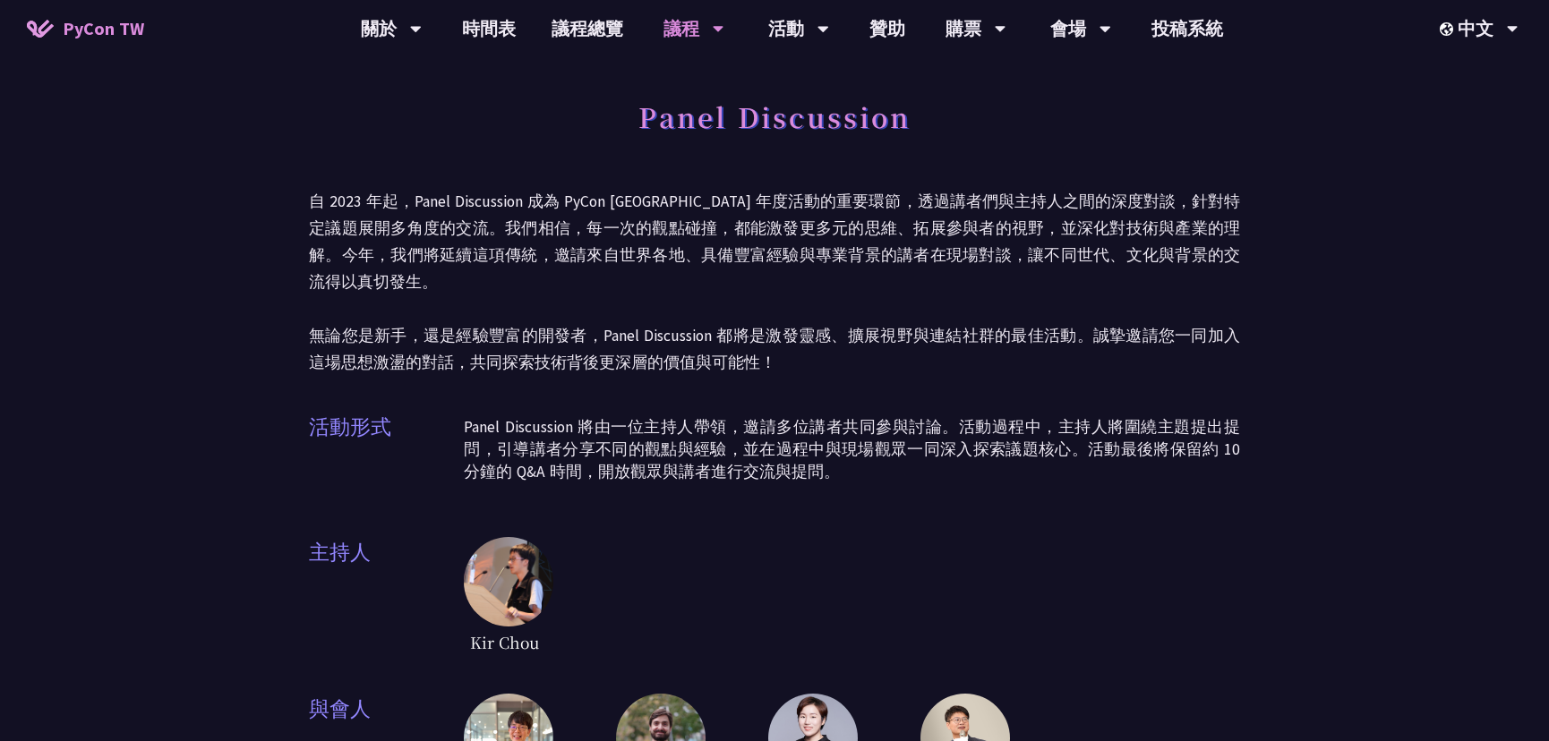
click at [698, 32] on div "議程" at bounding box center [693, 28] width 61 height 57
click at [701, 26] on div "議程" at bounding box center [693, 28] width 61 height 57
drag, startPoint x: 709, startPoint y: 40, endPoint x: 717, endPoint y: 26, distance: 16.4
click at [717, 26] on icon at bounding box center [719, 29] width 12 height 18
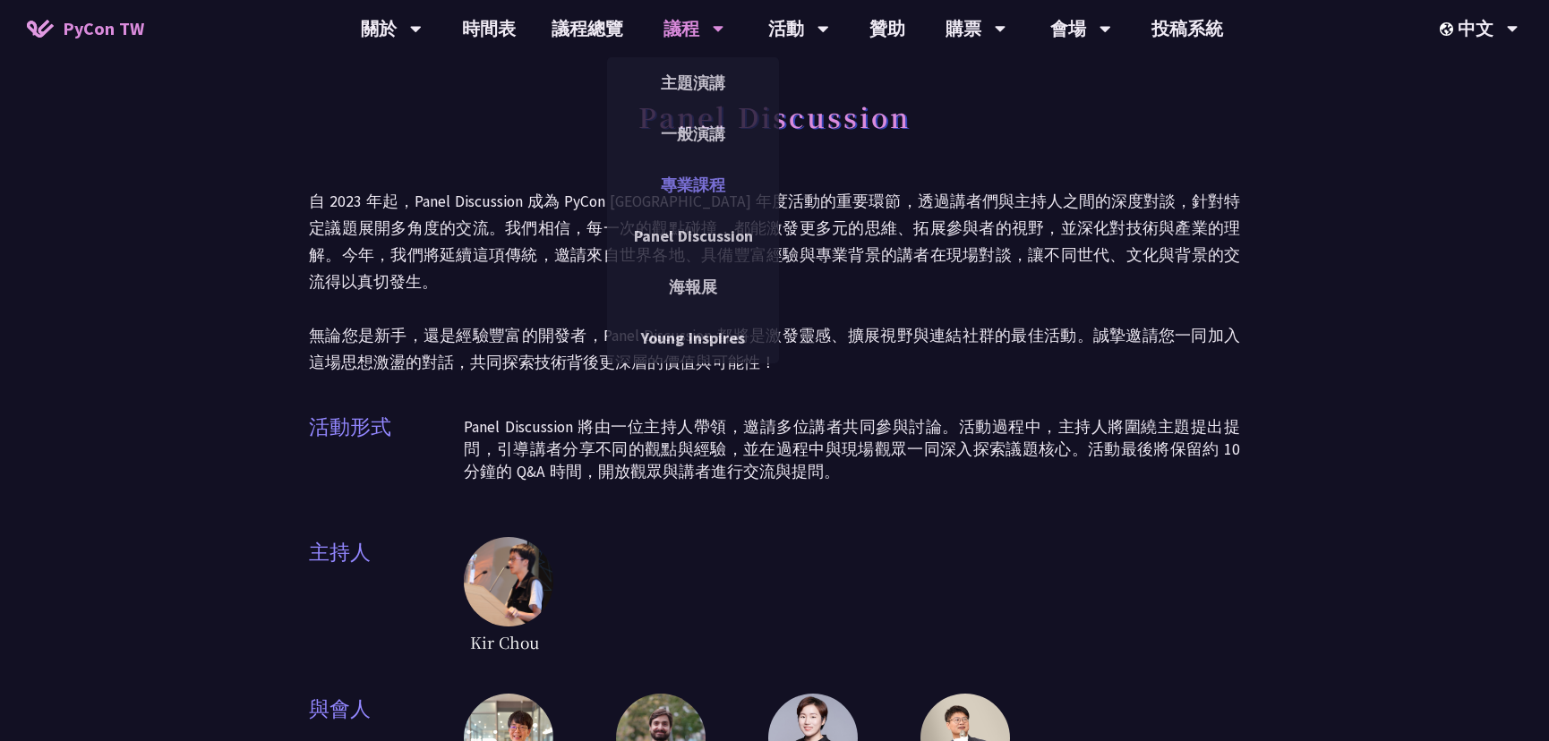
click at [697, 184] on link "專業課程" at bounding box center [693, 185] width 172 height 42
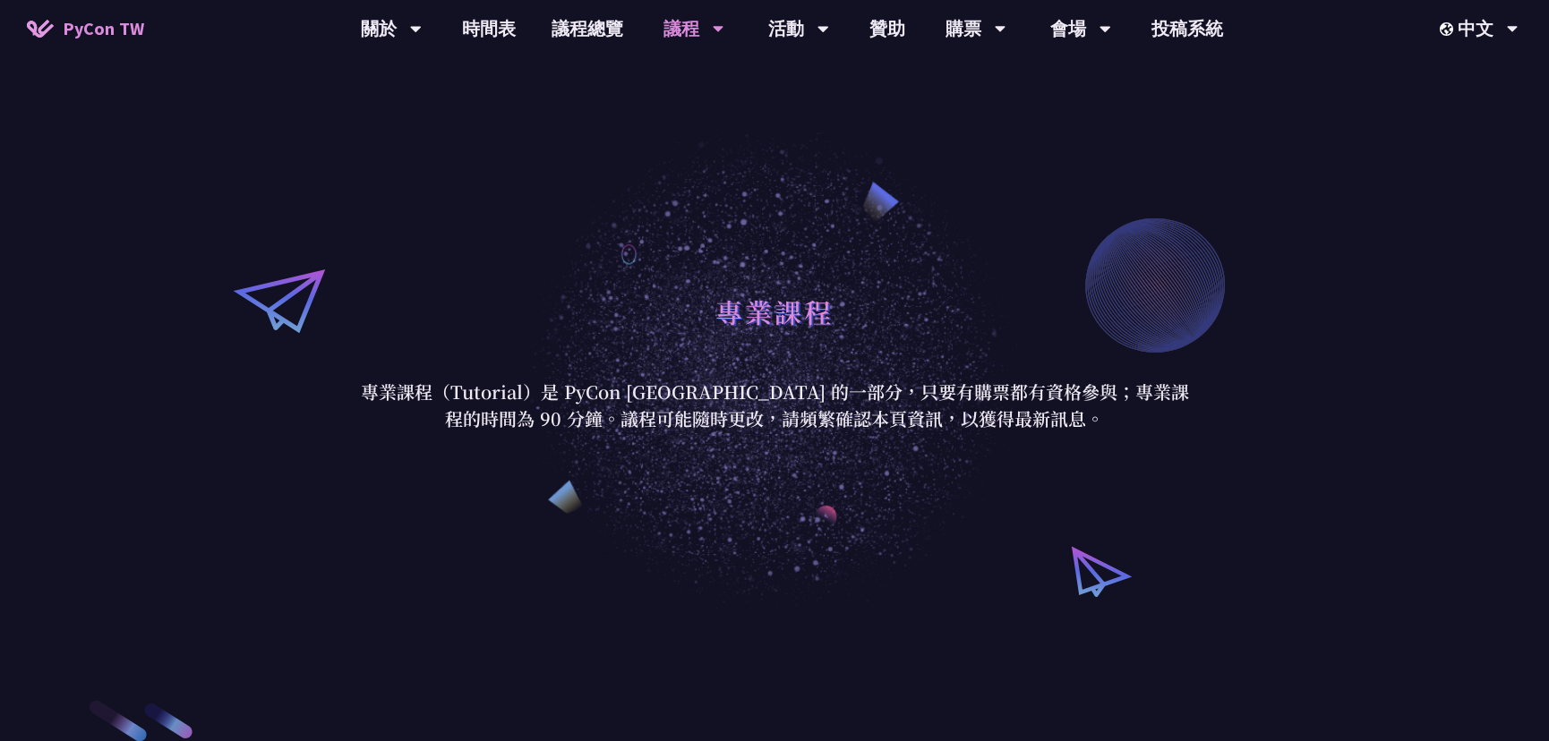
scroll to position [488, 0]
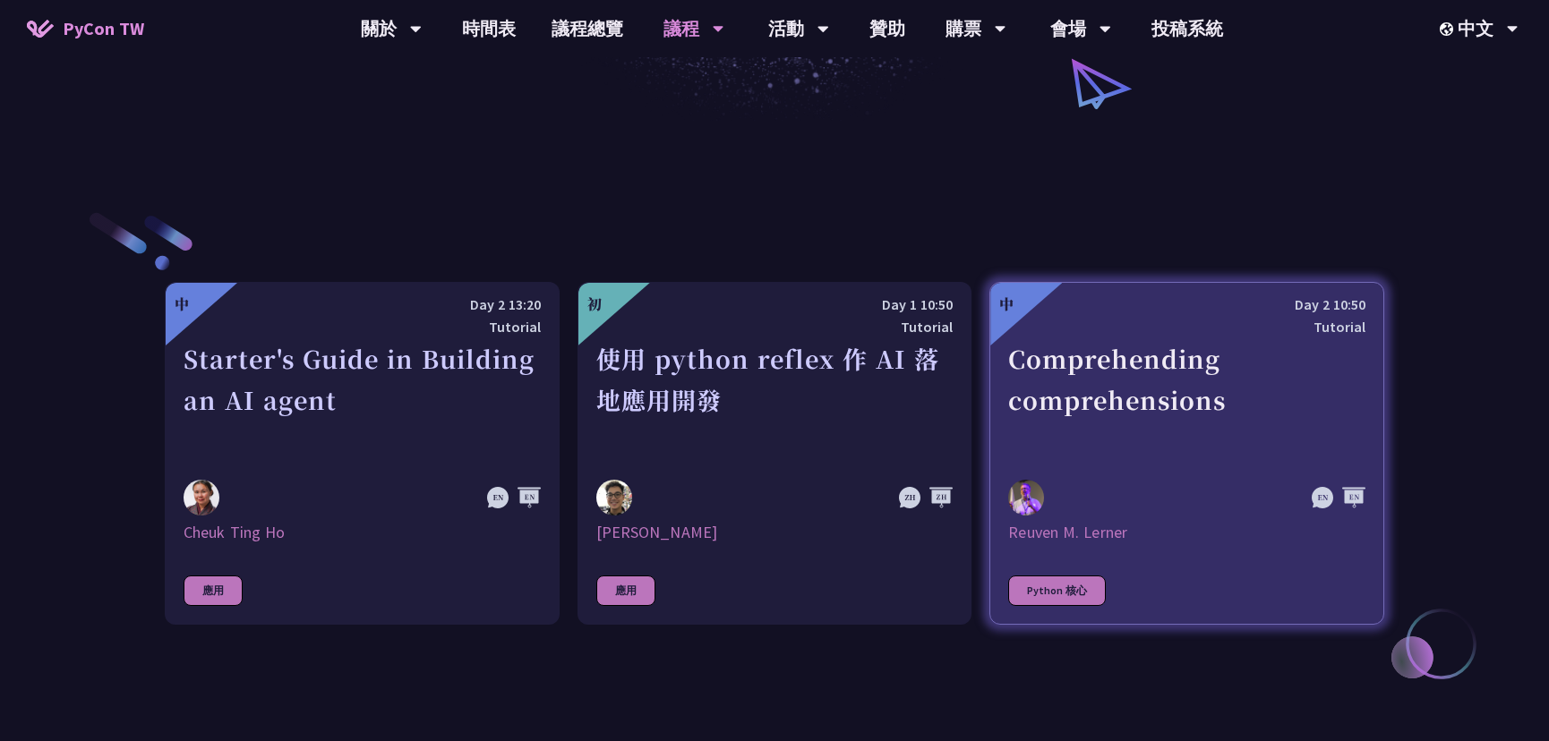
click at [1093, 437] on div "Comprehending comprehensions" at bounding box center [1186, 400] width 357 height 124
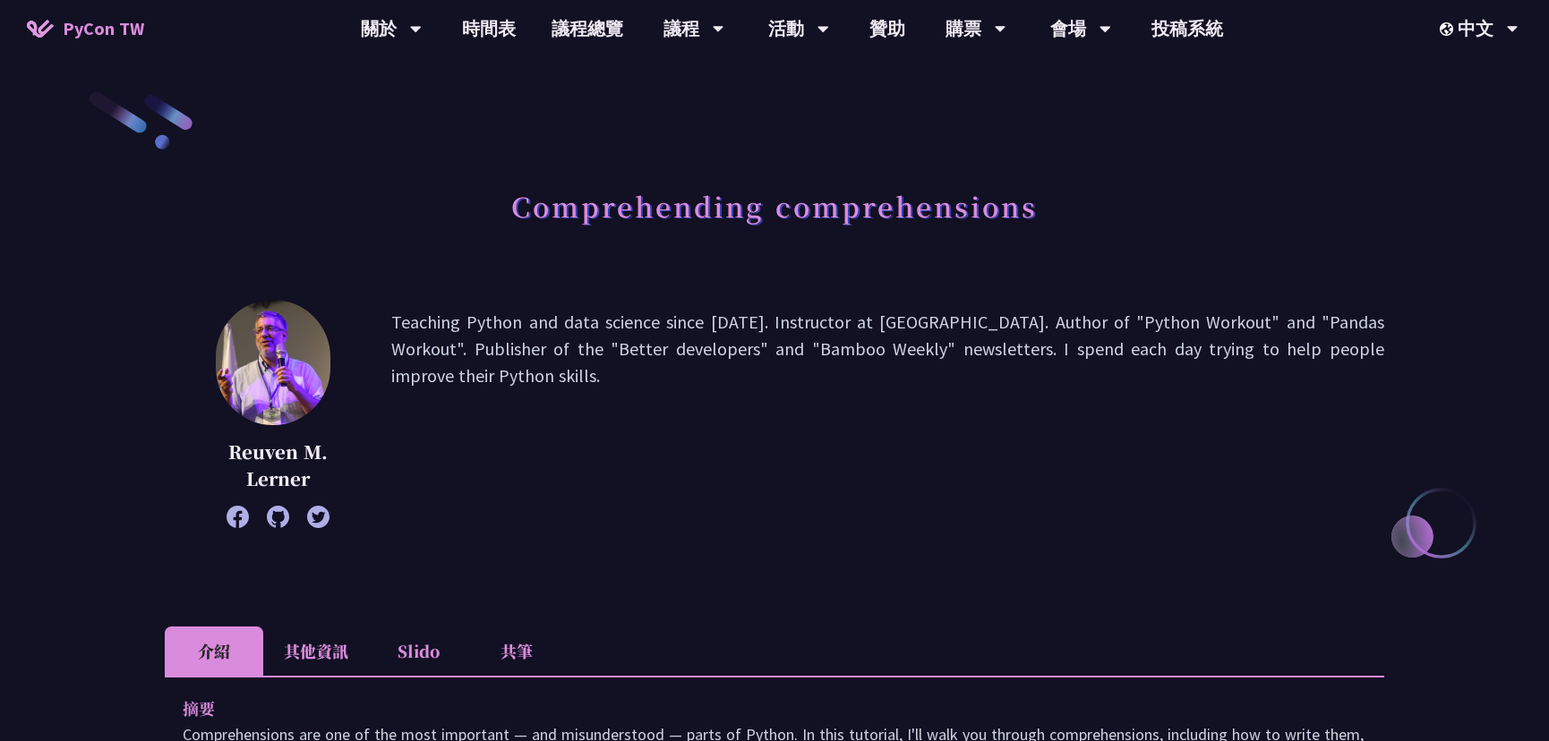
drag, startPoint x: 679, startPoint y: 320, endPoint x: 695, endPoint y: 374, distance: 56.9
click at [695, 374] on p "Teaching Python and data science since [DATE]. Instructor at [GEOGRAPHIC_DATA].…" at bounding box center [887, 414] width 993 height 210
click at [701, 376] on p "Teaching Python and data science since [DATE]. Instructor at [GEOGRAPHIC_DATA].…" at bounding box center [887, 414] width 993 height 210
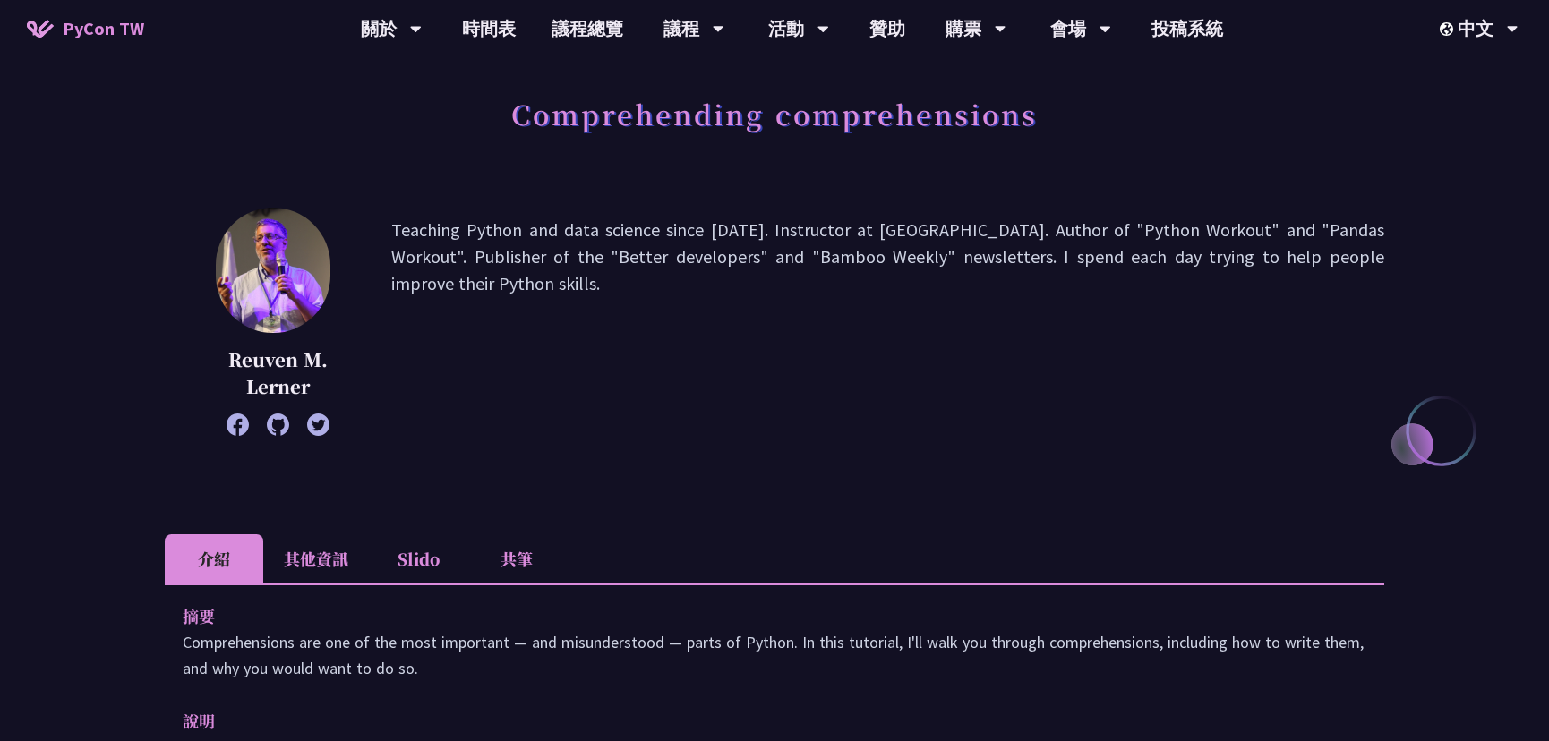
scroll to position [406, 0]
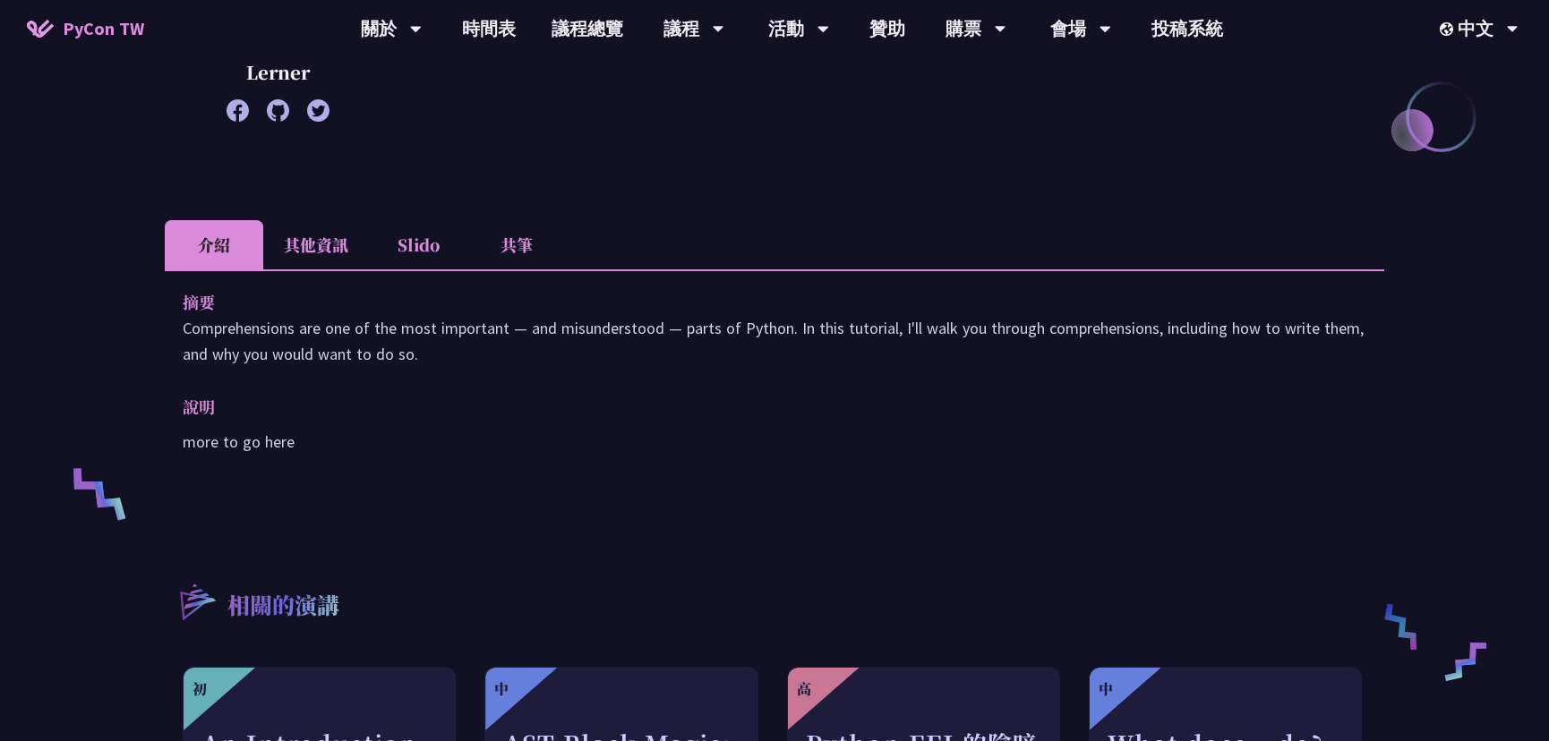
drag, startPoint x: 609, startPoint y: 319, endPoint x: 635, endPoint y: 349, distance: 40.0
click at [637, 353] on p "Comprehensions are one of the most important — and misunderstood — parts of Pyt…" at bounding box center [775, 341] width 1184 height 52
drag, startPoint x: 654, startPoint y: 364, endPoint x: 697, endPoint y: 366, distance: 42.1
click at [697, 365] on p "Comprehensions are one of the most important — and misunderstood — parts of Pyt…" at bounding box center [775, 341] width 1184 height 52
drag, startPoint x: 675, startPoint y: 323, endPoint x: 694, endPoint y: 363, distance: 43.6
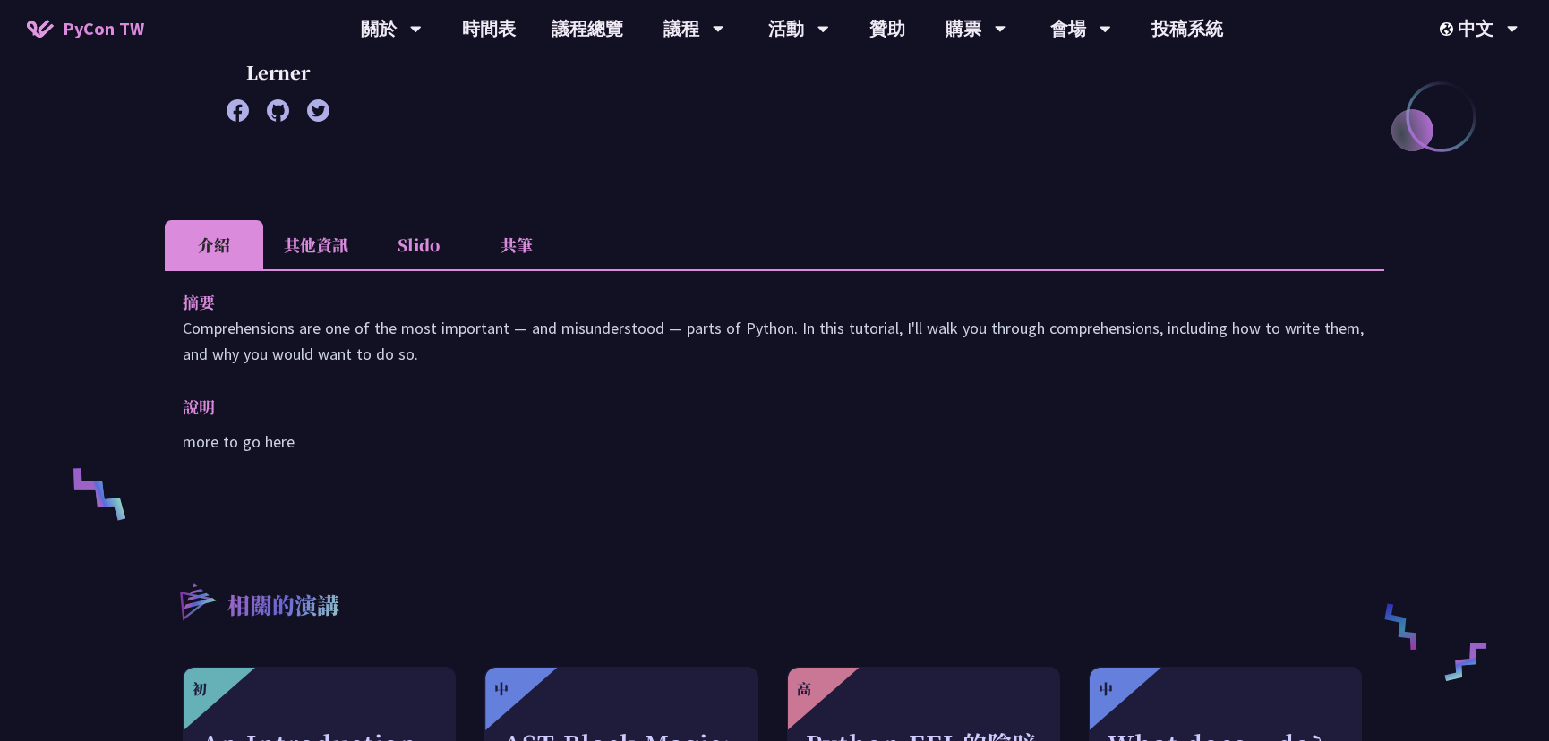
click at [694, 362] on p "Comprehensions are one of the most important — and misunderstood — parts of Pyt…" at bounding box center [775, 341] width 1184 height 52
click at [714, 363] on p "Comprehensions are one of the most important — and misunderstood — parts of Pyt…" at bounding box center [775, 341] width 1184 height 52
drag, startPoint x: 617, startPoint y: 329, endPoint x: 657, endPoint y: 374, distance: 60.9
click at [658, 375] on div "摘要 Comprehensions are one of the most important — and misunderstood — parts of …" at bounding box center [774, 384] width 1219 height 230
drag, startPoint x: 668, startPoint y: 376, endPoint x: 695, endPoint y: 378, distance: 26.9
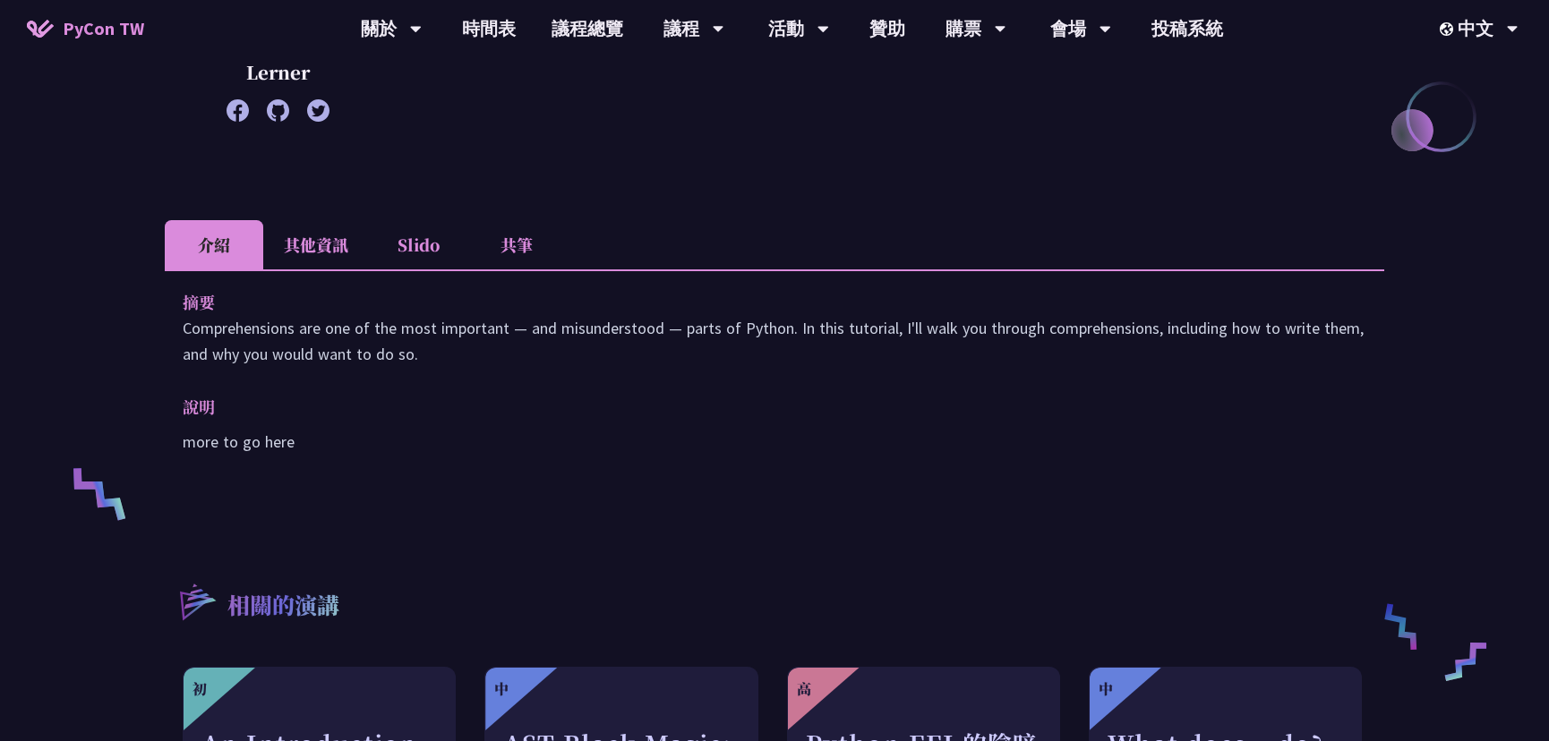
click at [695, 377] on div "摘要 Comprehensions are one of the most important — and misunderstood — parts of …" at bounding box center [774, 384] width 1219 height 230
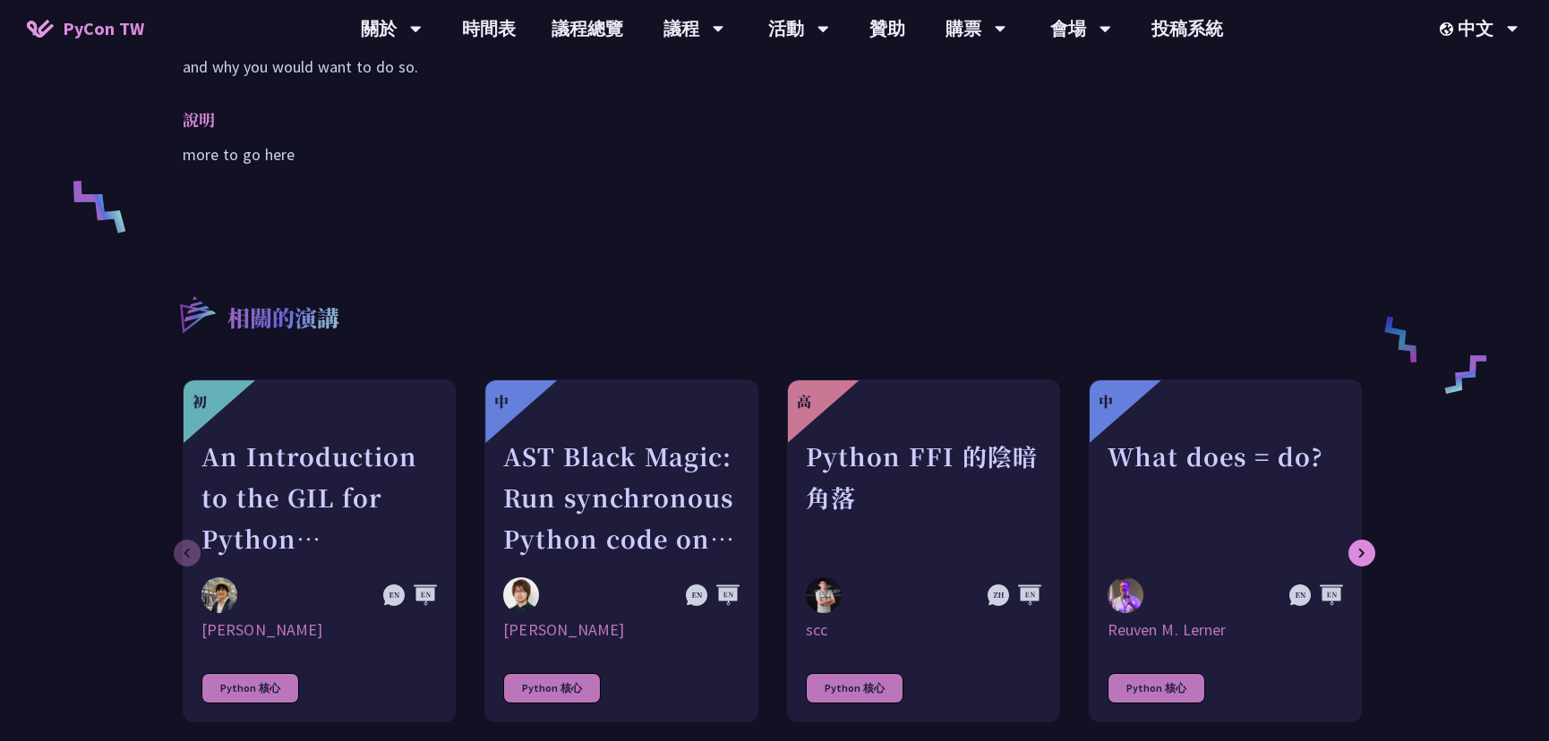
scroll to position [814, 0]
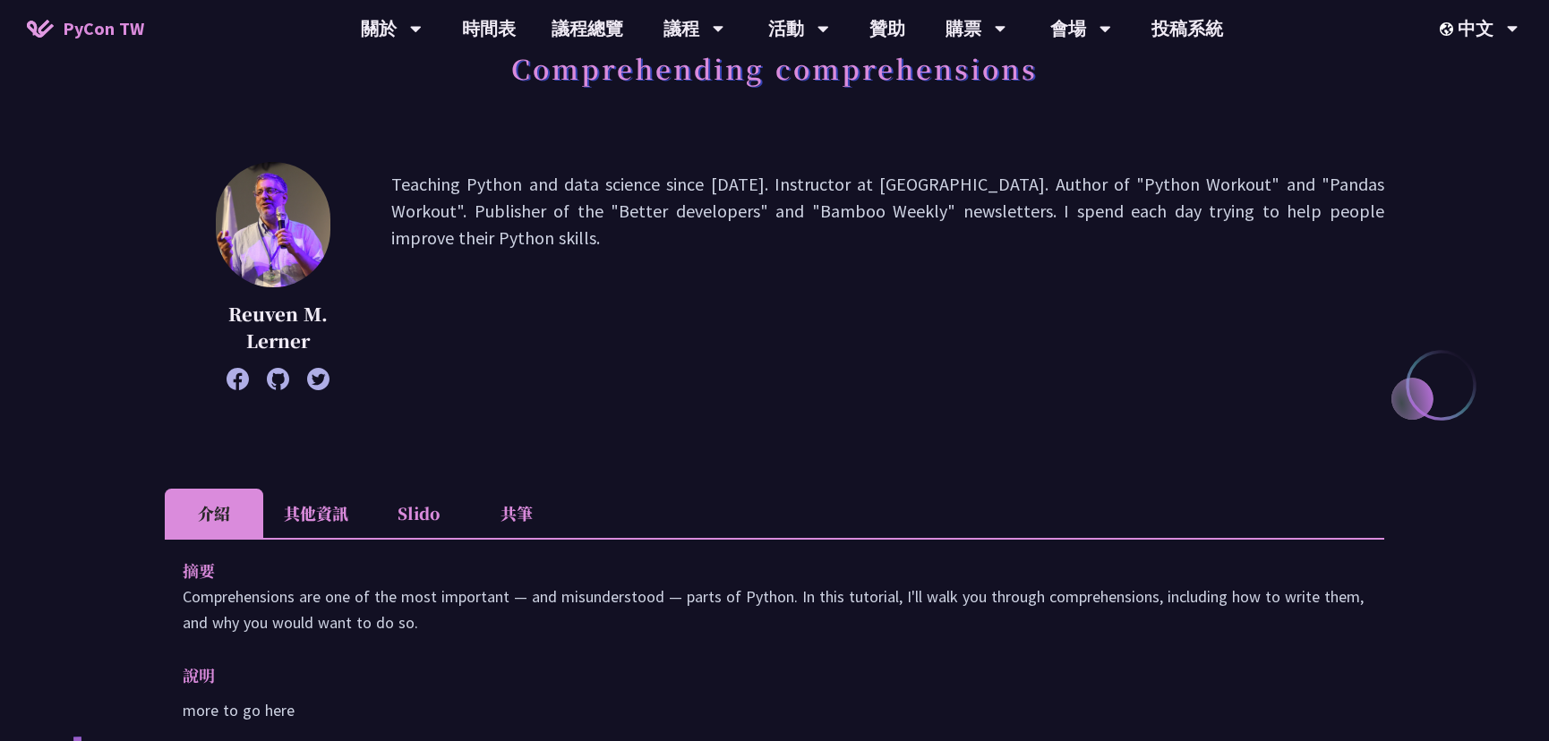
scroll to position [162, 0]
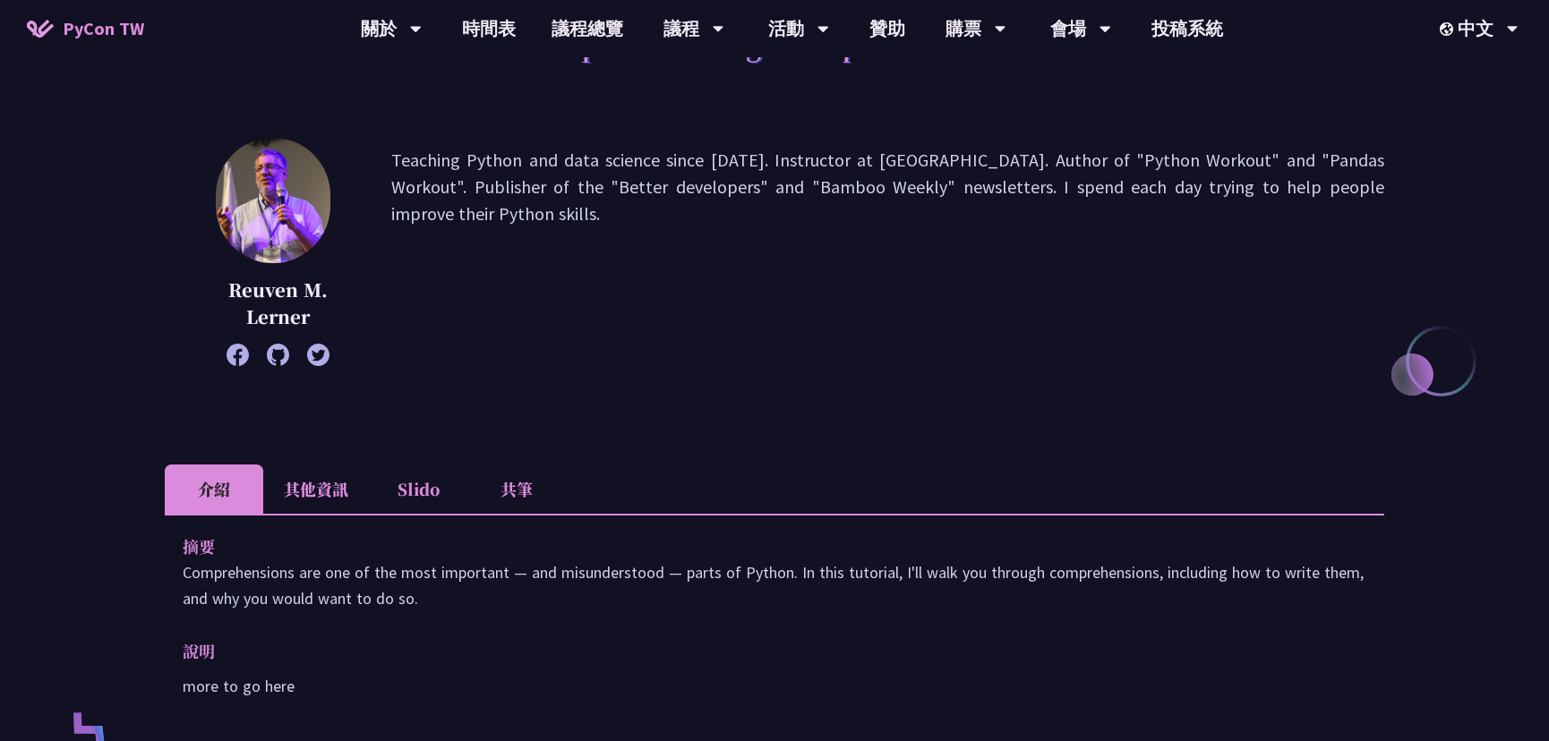
scroll to position [488, 0]
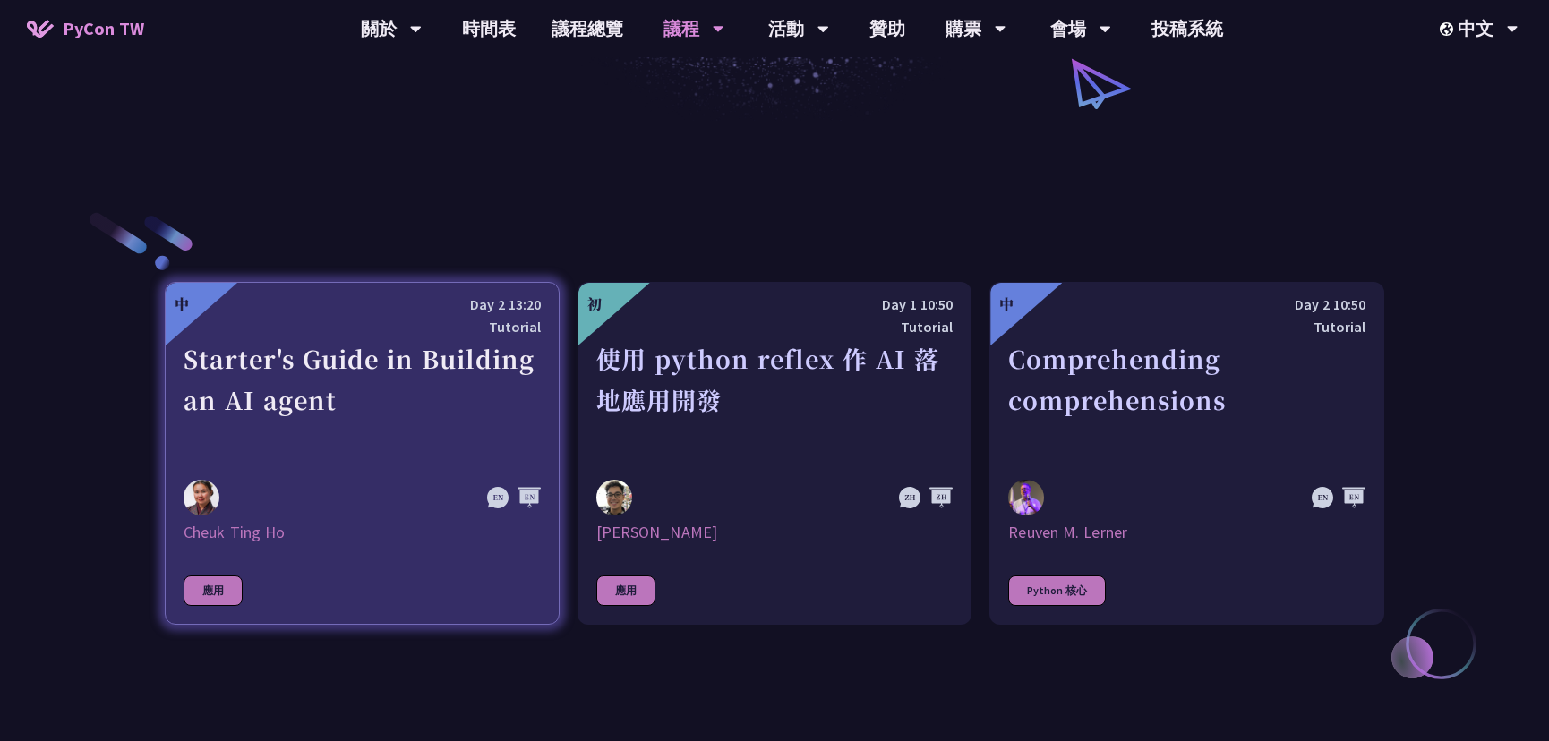
click at [337, 457] on div "Starter's Guide in Building an AI agent" at bounding box center [362, 400] width 357 height 124
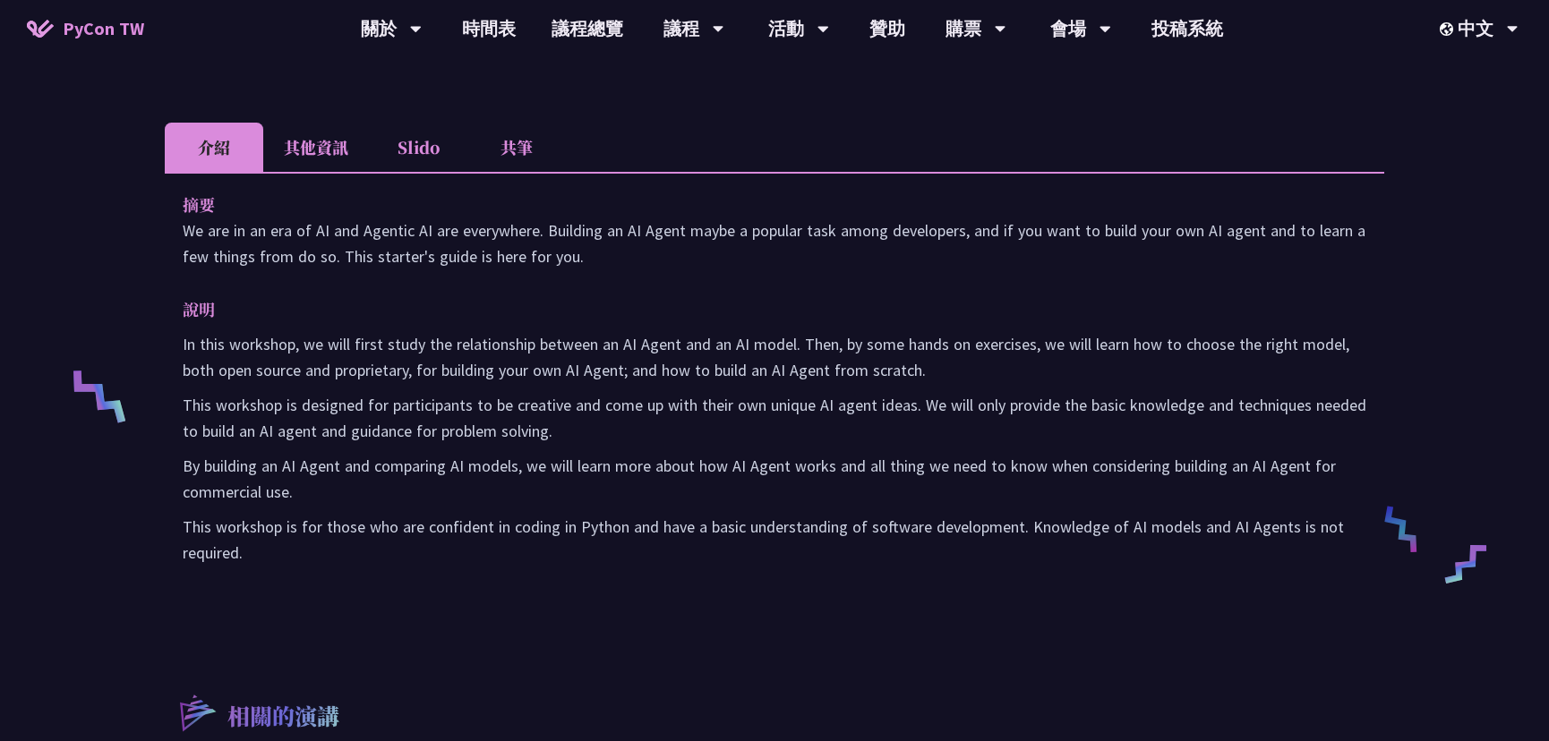
scroll to position [488, 0]
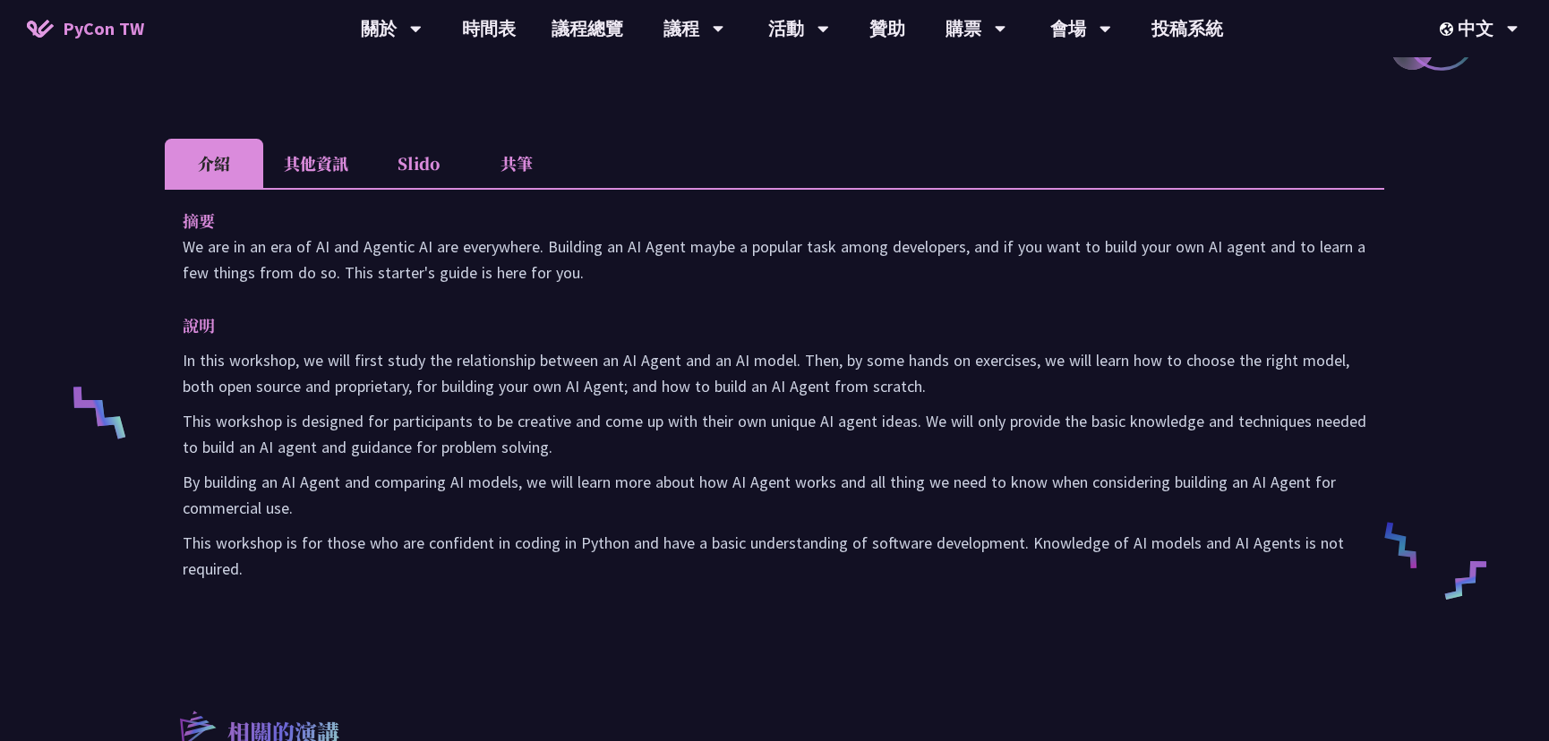
drag, startPoint x: 492, startPoint y: 356, endPoint x: 618, endPoint y: 398, distance: 132.2
click at [588, 399] on div "In this workshop, we will first study the relationship between an AI Agent and …" at bounding box center [775, 464] width 1184 height 235
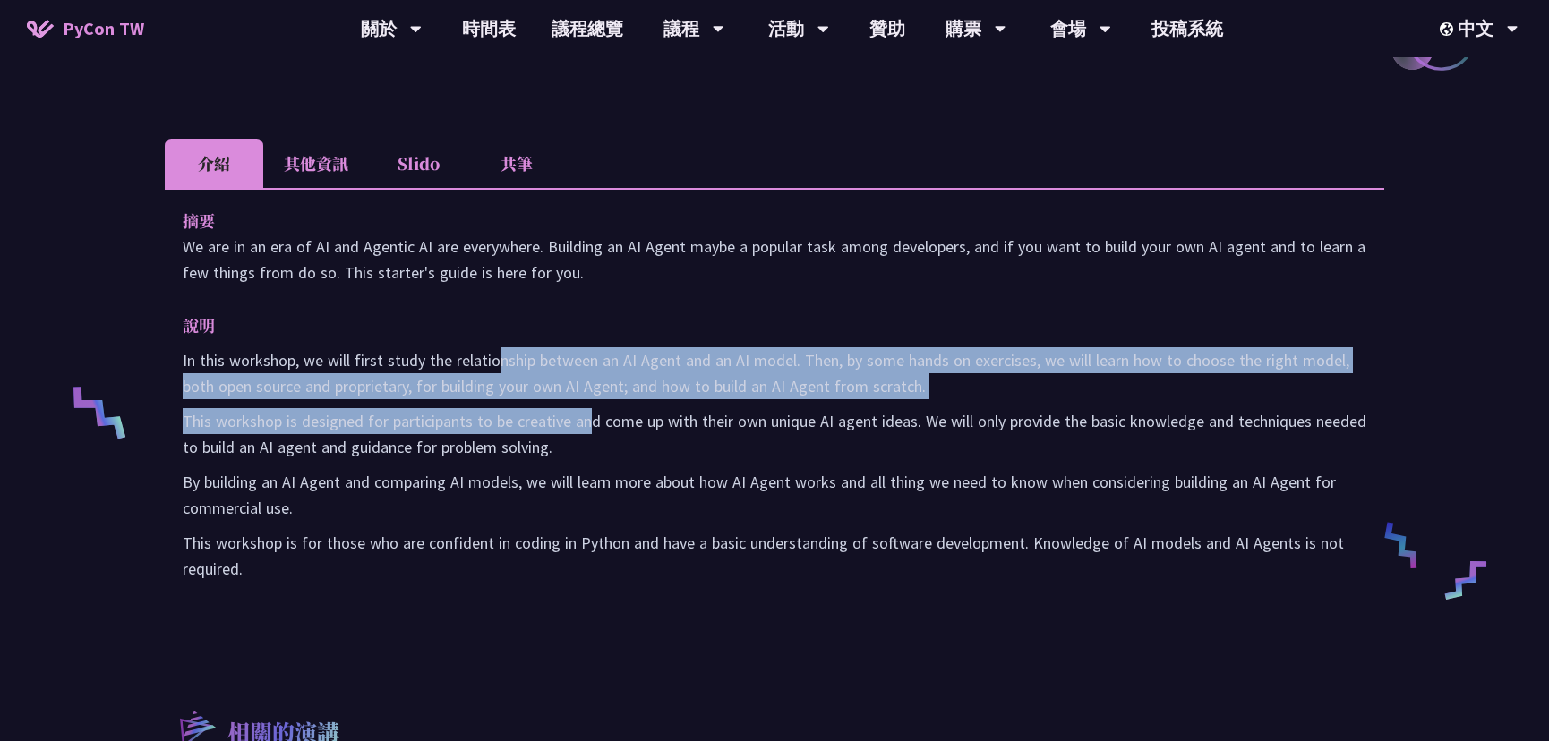
click at [671, 396] on p "In this workshop, we will first study the relationship between an AI Agent and …" at bounding box center [775, 373] width 1184 height 52
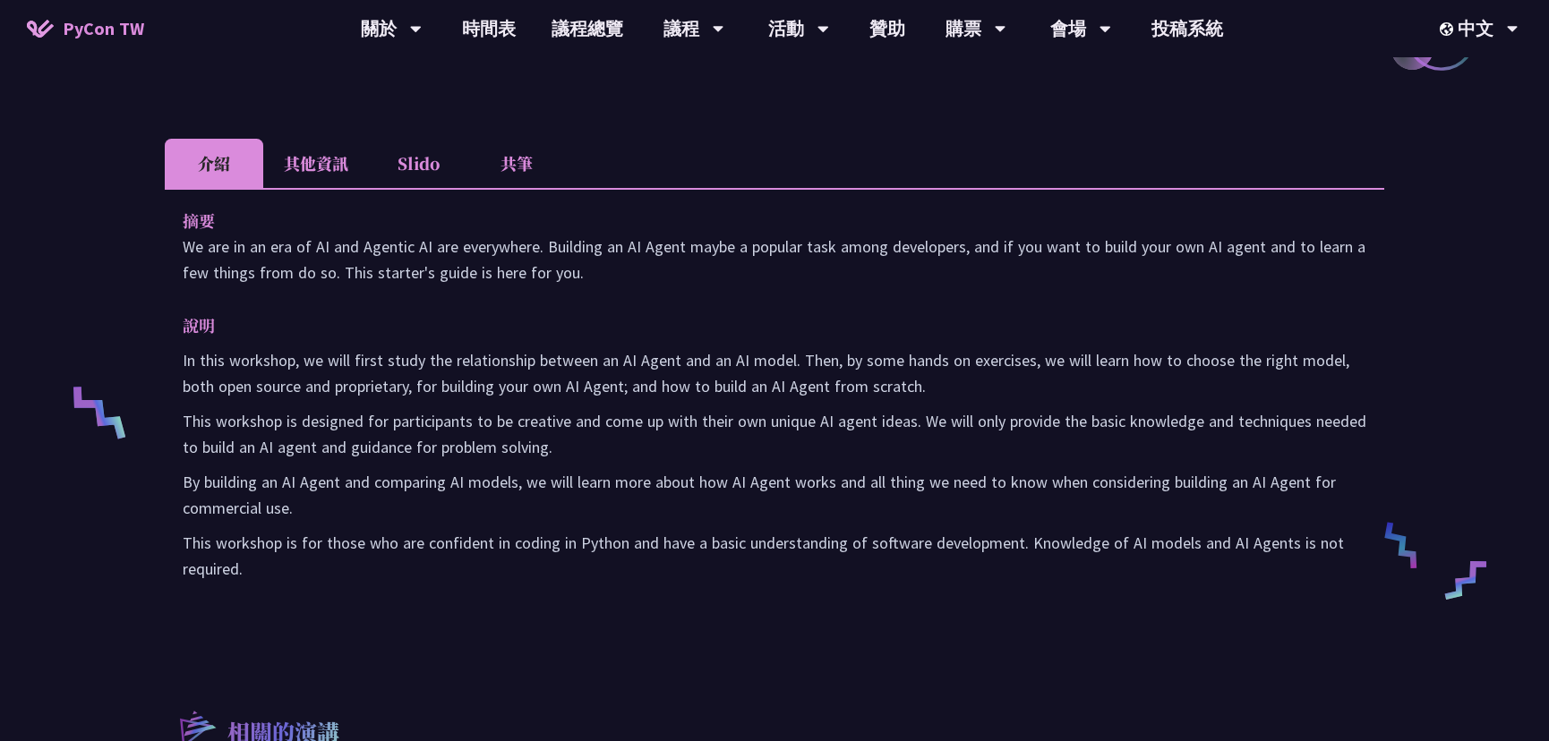
drag, startPoint x: 594, startPoint y: 356, endPoint x: 630, endPoint y: 392, distance: 51.3
click at [637, 397] on p "In this workshop, we will first study the relationship between an AI Agent and …" at bounding box center [775, 373] width 1184 height 52
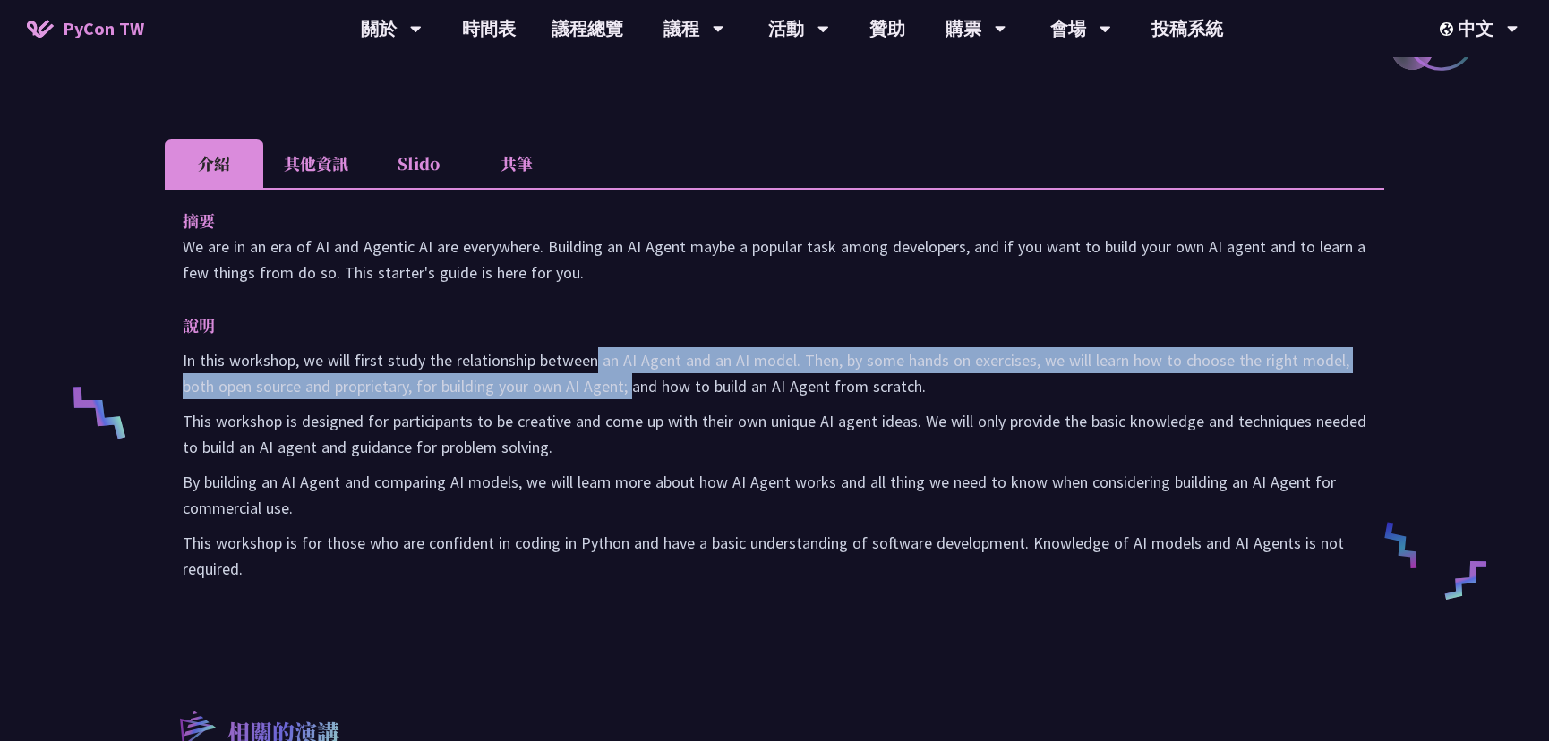
click at [671, 414] on p "This workshop is designed for participants to be creative and come up with thei…" at bounding box center [775, 434] width 1184 height 52
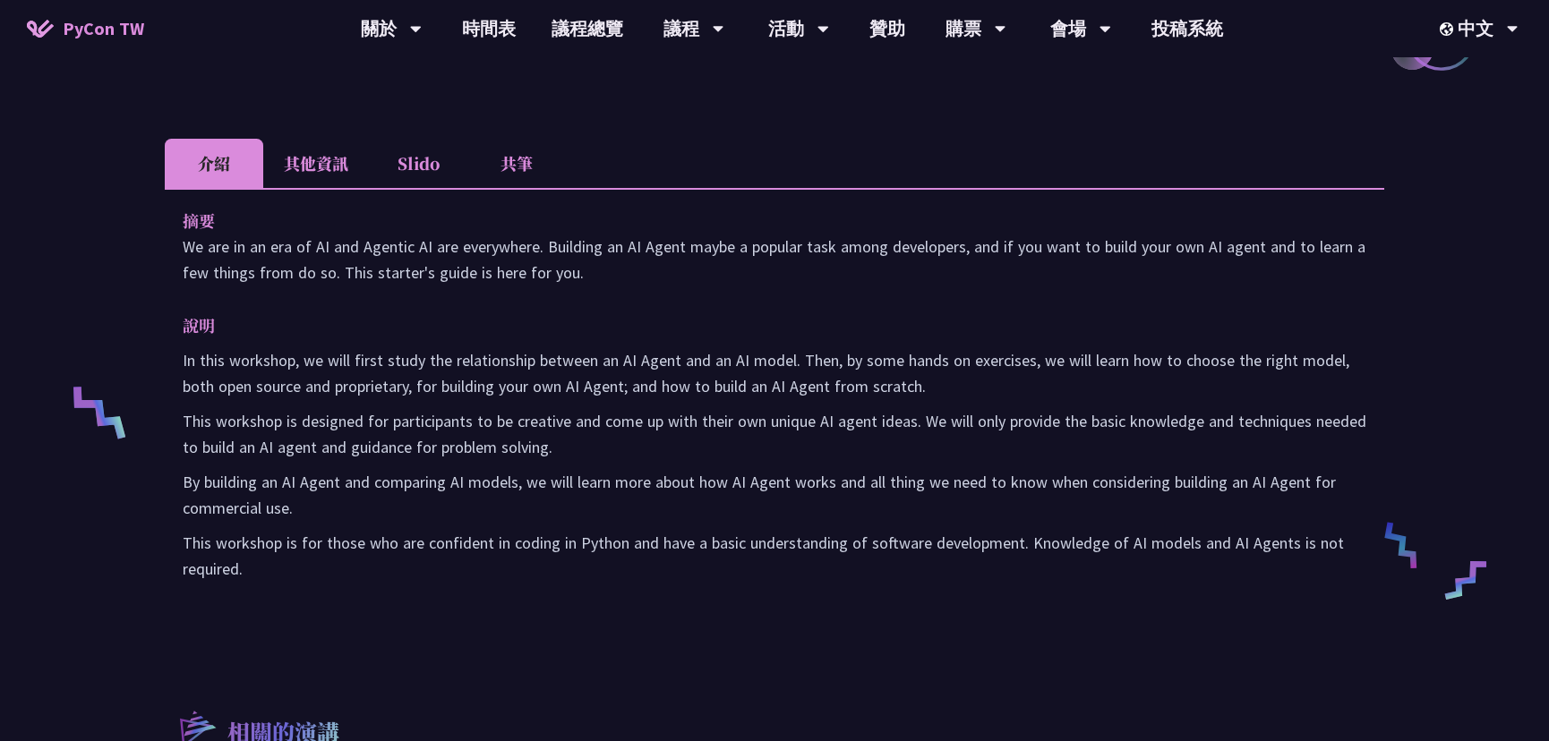
drag, startPoint x: 550, startPoint y: 420, endPoint x: 539, endPoint y: 473, distance: 53.9
click at [549, 482] on div "In this workshop, we will first study the relationship between an AI Agent and …" at bounding box center [775, 464] width 1184 height 235
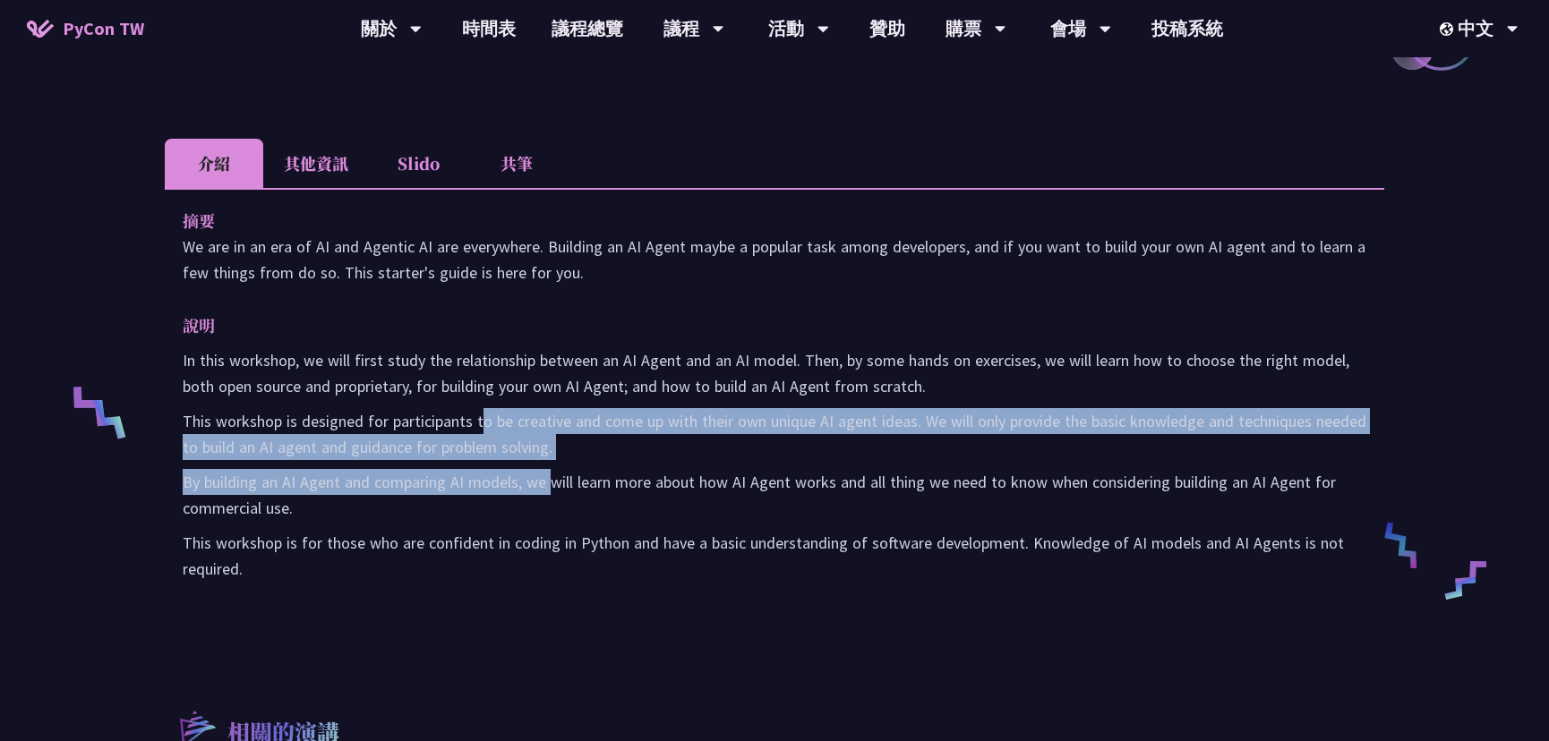
drag, startPoint x: 611, startPoint y: 499, endPoint x: 620, endPoint y: 502, distance: 9.6
click at [620, 501] on p "By building an AI Agent and comparing AI models, we will learn more about how A…" at bounding box center [775, 495] width 1184 height 52
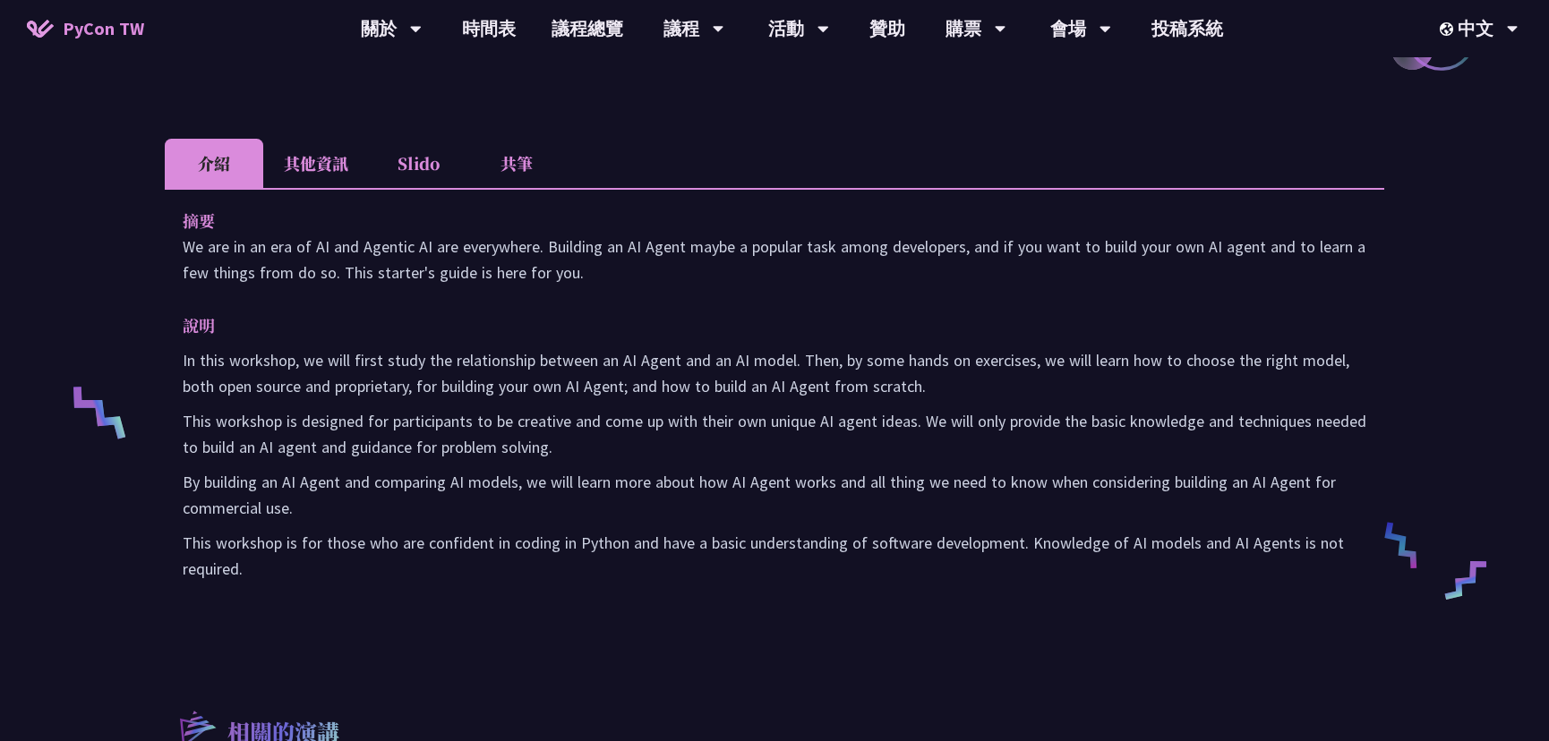
drag, startPoint x: 628, startPoint y: 551, endPoint x: 556, endPoint y: 460, distance: 116.1
click at [551, 454] on div "In this workshop, we will first study the relationship between an AI Agent and …" at bounding box center [775, 464] width 1184 height 235
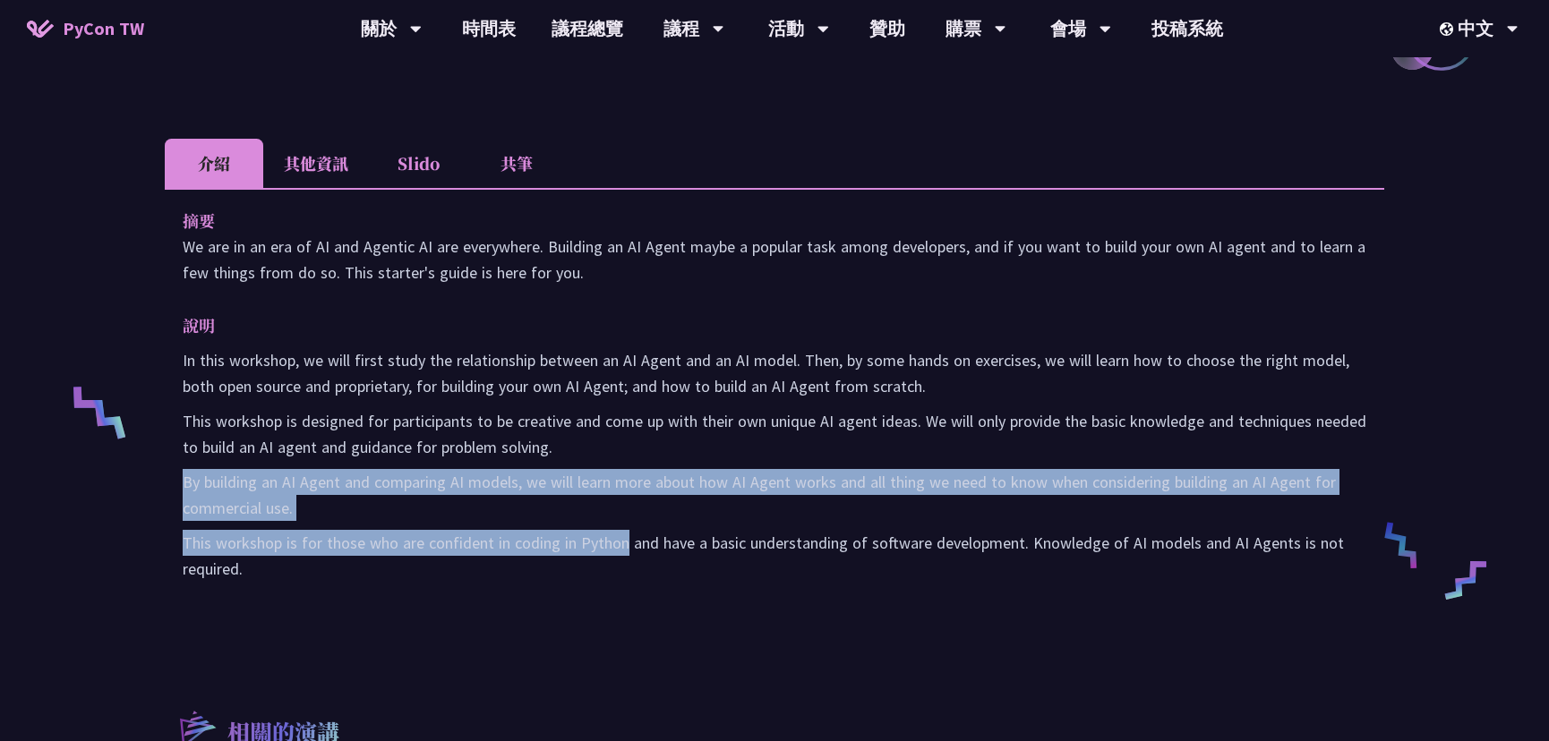
drag, startPoint x: 487, startPoint y: 428, endPoint x: 457, endPoint y: 405, distance: 37.6
click at [457, 404] on div "In this workshop, we will first study the relationship between an AI Agent and …" at bounding box center [775, 464] width 1184 height 235
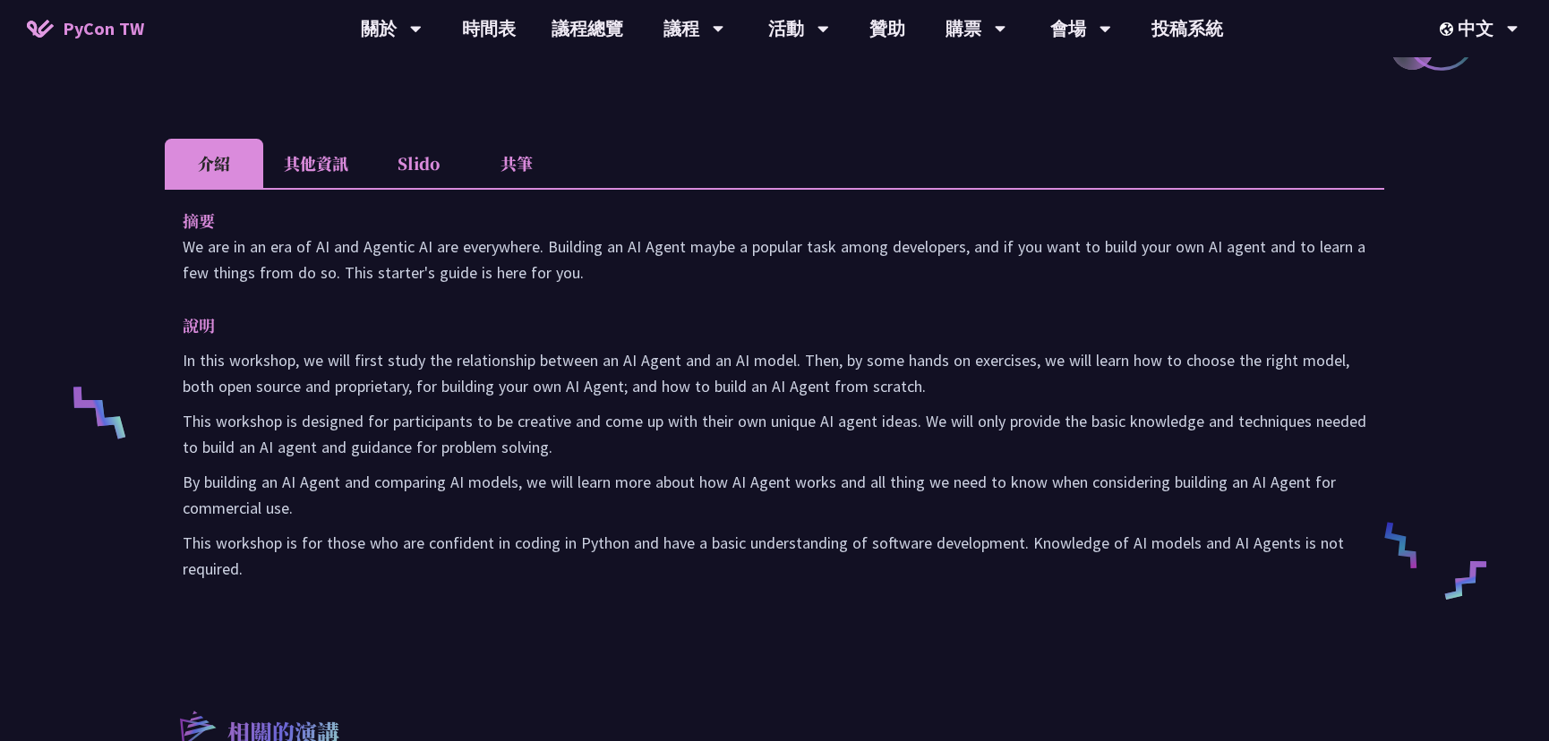
drag, startPoint x: 456, startPoint y: 403, endPoint x: 558, endPoint y: 535, distance: 167.3
click at [558, 535] on div "In this workshop, we will first study the relationship between an AI Agent and …" at bounding box center [775, 464] width 1184 height 235
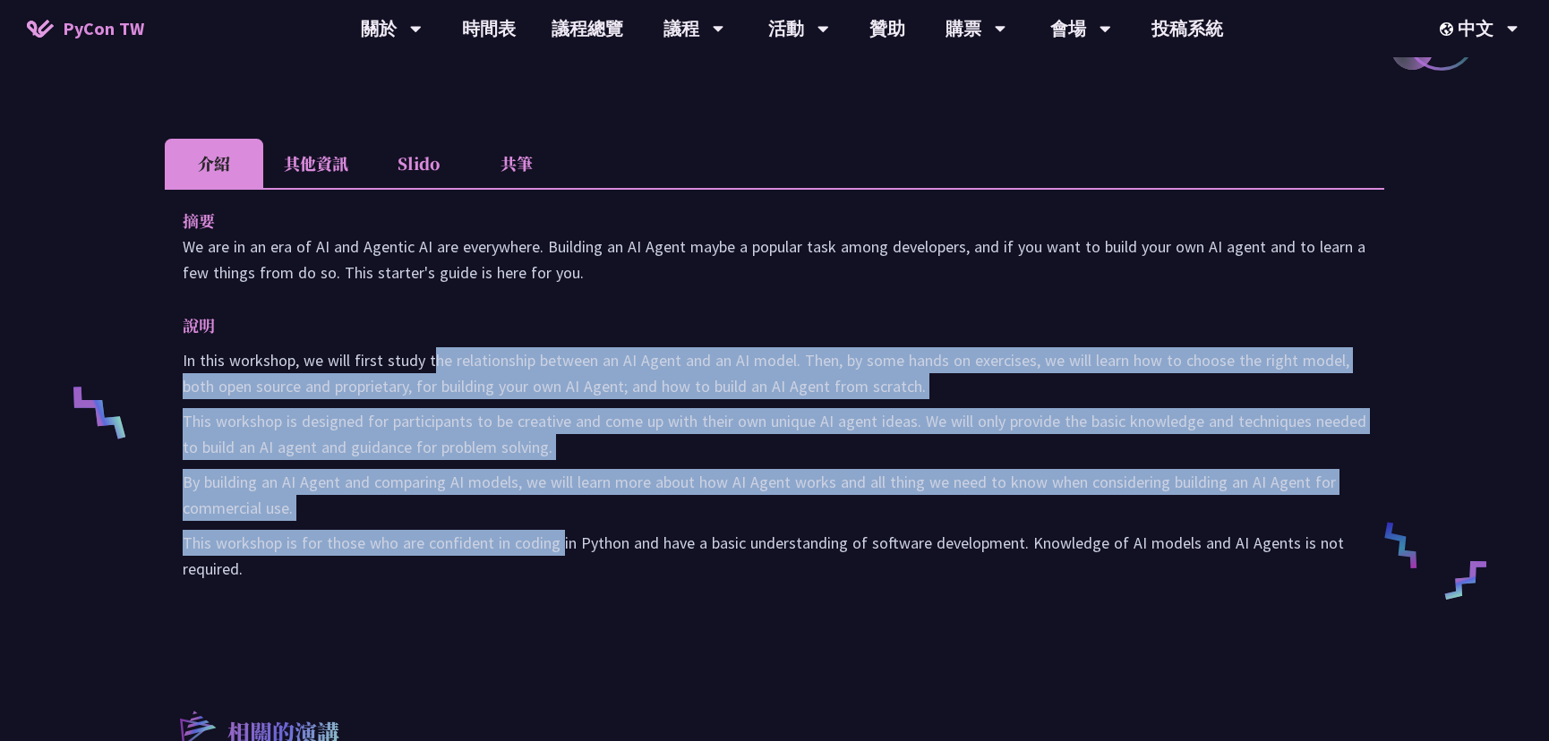
click at [582, 547] on p "This workshop is for those who are confident in coding in Python and have a bas…" at bounding box center [775, 556] width 1184 height 52
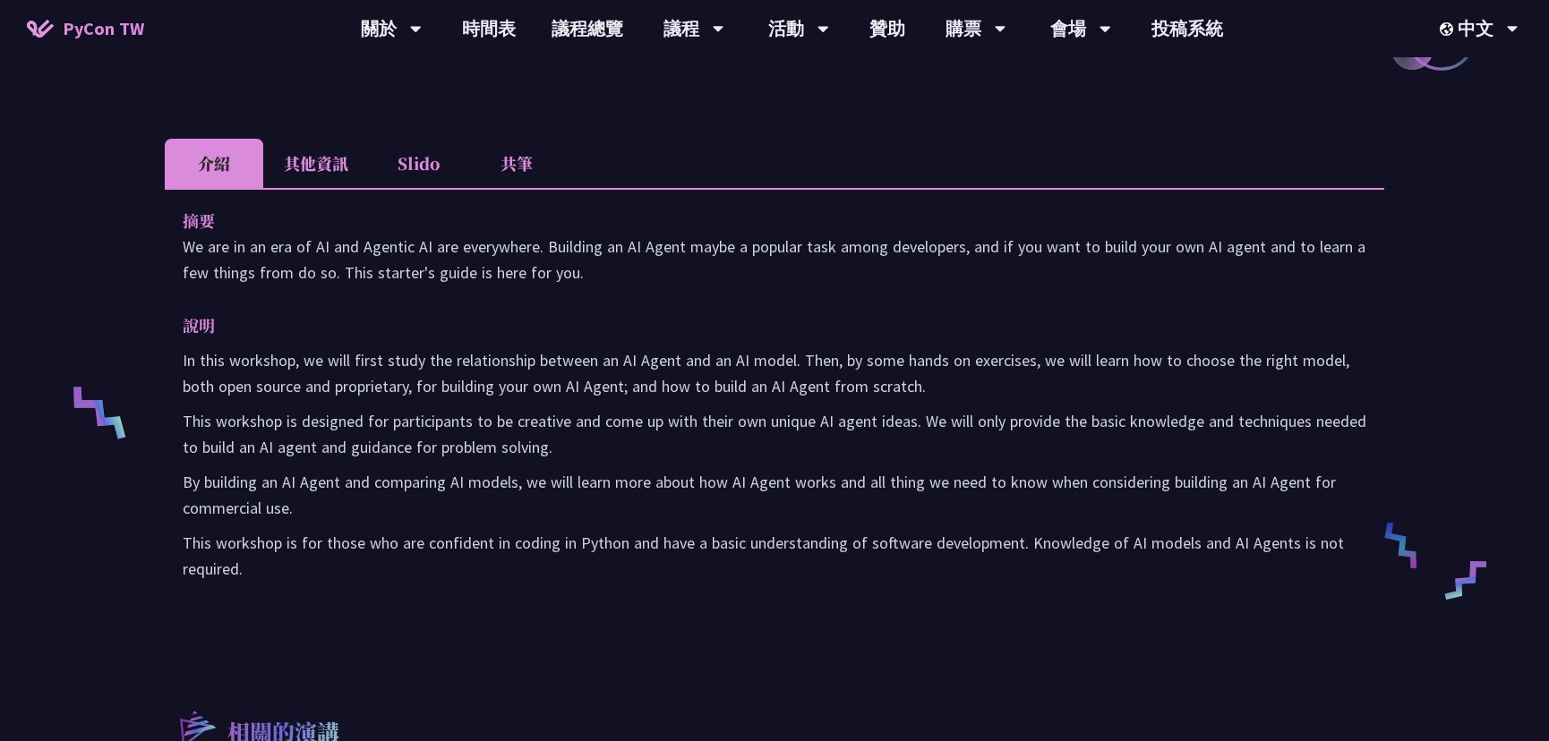
drag, startPoint x: 615, startPoint y: 549, endPoint x: 500, endPoint y: 432, distance: 164.6
click at [500, 431] on div "In this workshop, we will first study the relationship between an AI Agent and …" at bounding box center [775, 464] width 1184 height 235
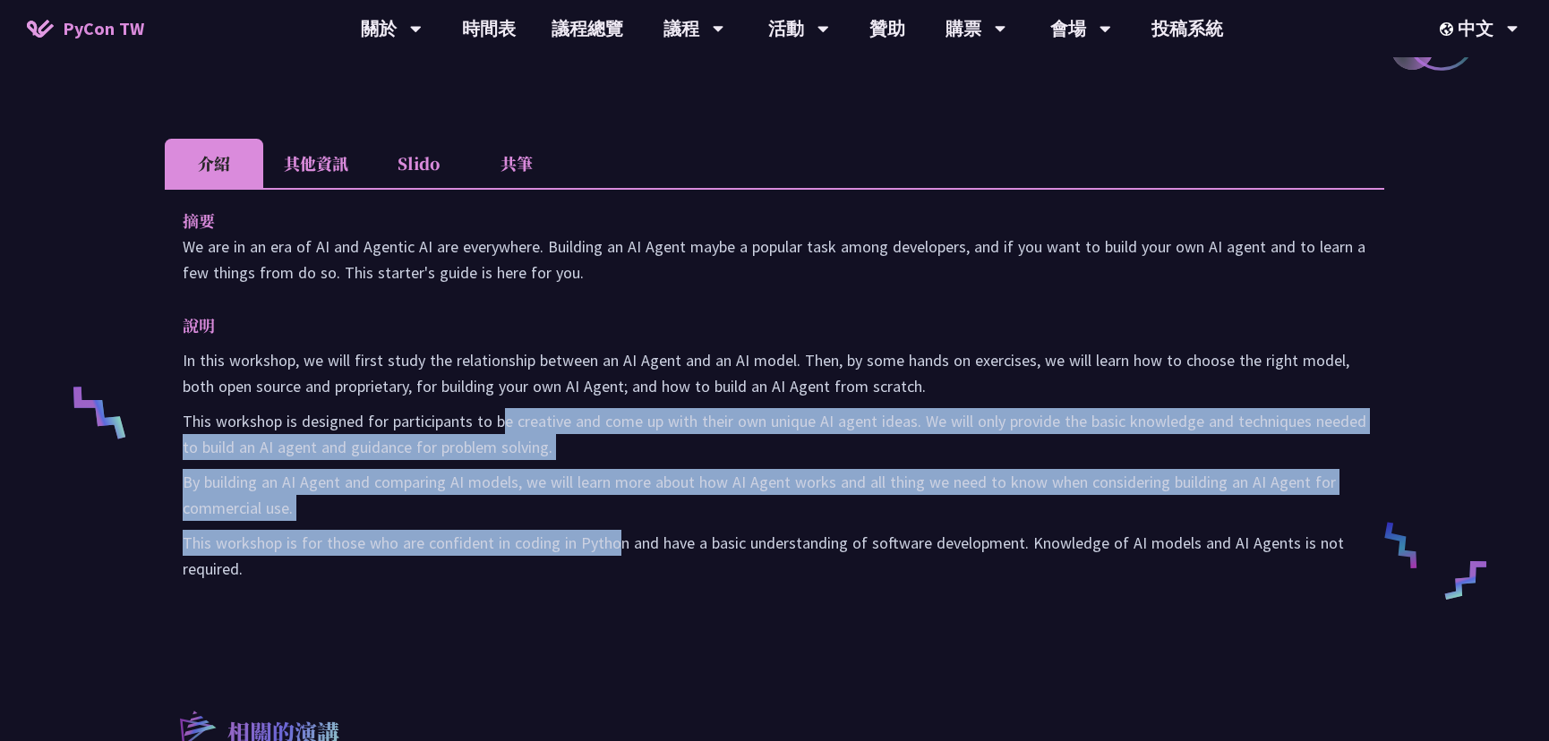
click at [480, 405] on div "In this workshop, we will first study the relationship between an AI Agent and …" at bounding box center [775, 464] width 1184 height 235
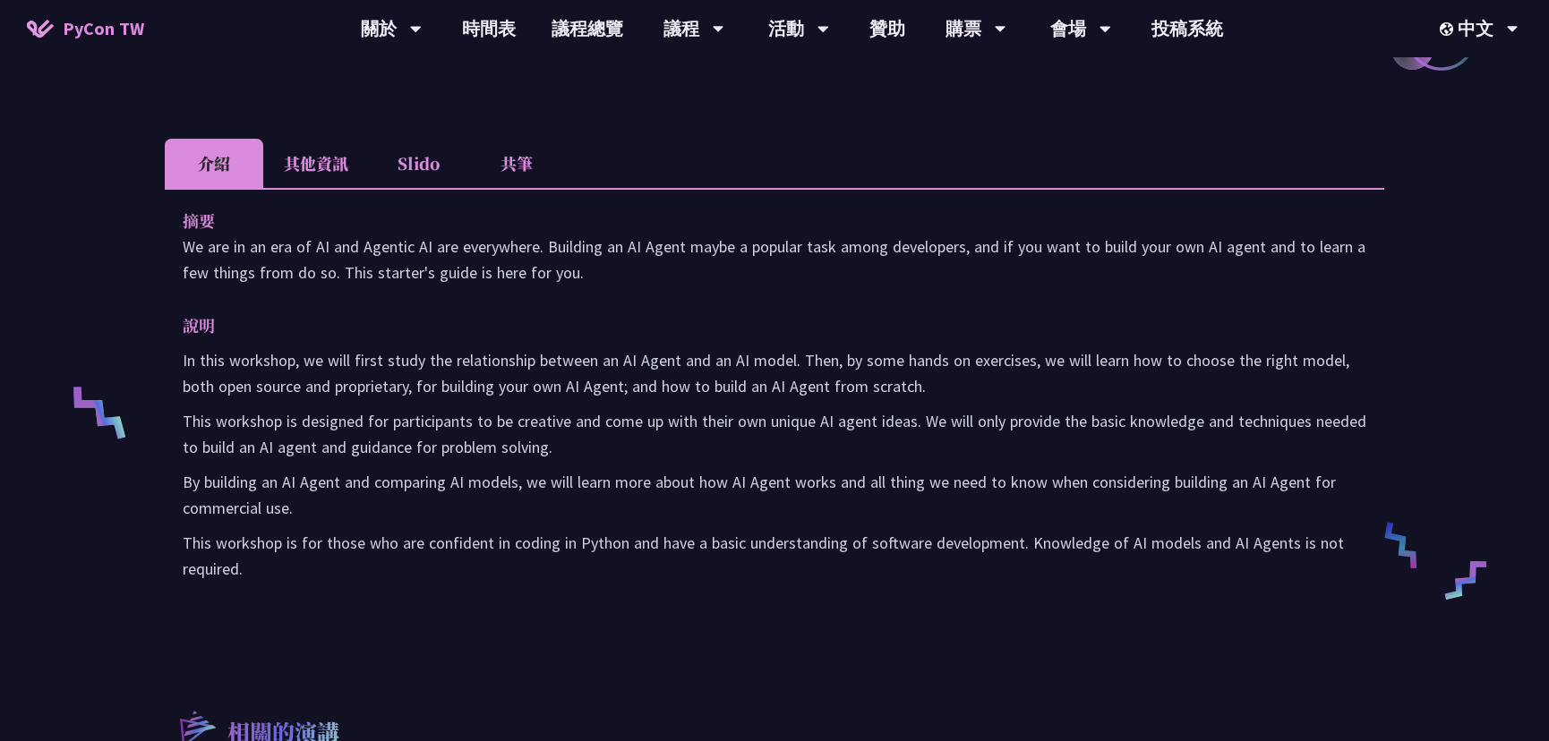
drag, startPoint x: 480, startPoint y: 406, endPoint x: 603, endPoint y: 578, distance: 211.9
click at [603, 577] on div "In this workshop, we will first study the relationship between an AI Agent and …" at bounding box center [775, 464] width 1184 height 235
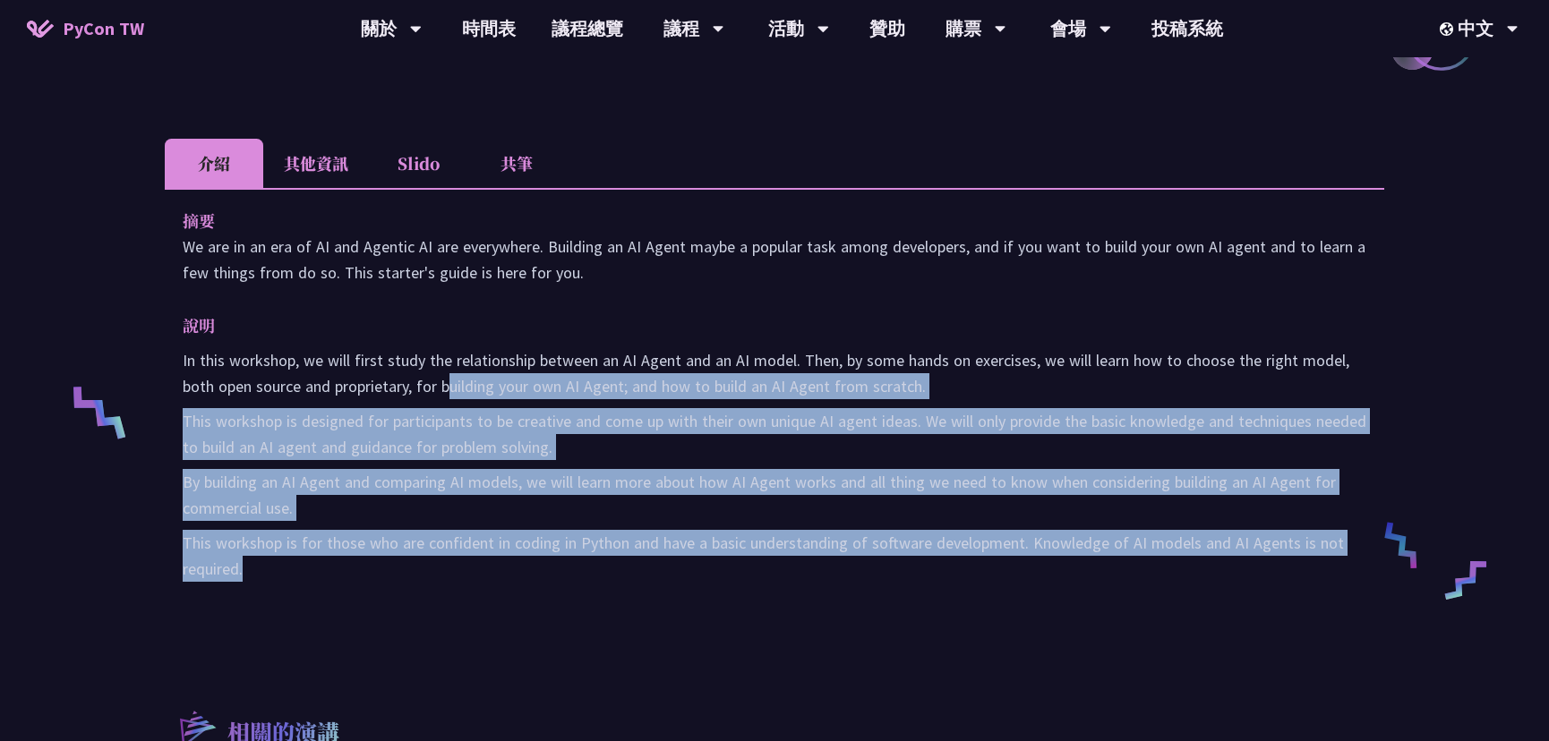
drag, startPoint x: 664, startPoint y: 568, endPoint x: 687, endPoint y: 565, distance: 22.5
click at [687, 564] on p "This workshop is for those who are confident in coding in Python and have a bas…" at bounding box center [775, 556] width 1184 height 52
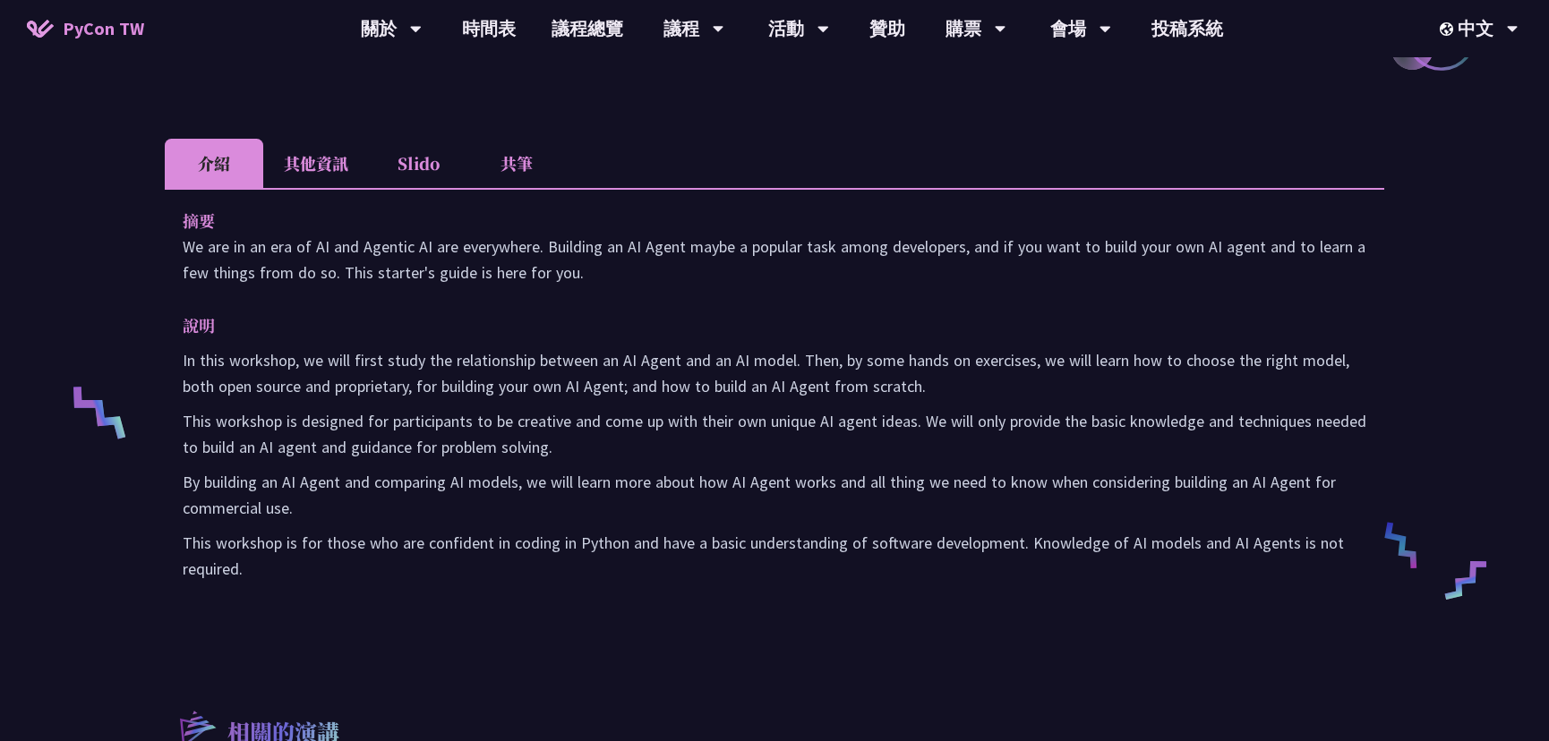
drag, startPoint x: 611, startPoint y: 574, endPoint x: 480, endPoint y: 411, distance: 208.9
click at [479, 409] on div "In this workshop, we will first study the relationship between an AI Agent and …" at bounding box center [775, 464] width 1184 height 235
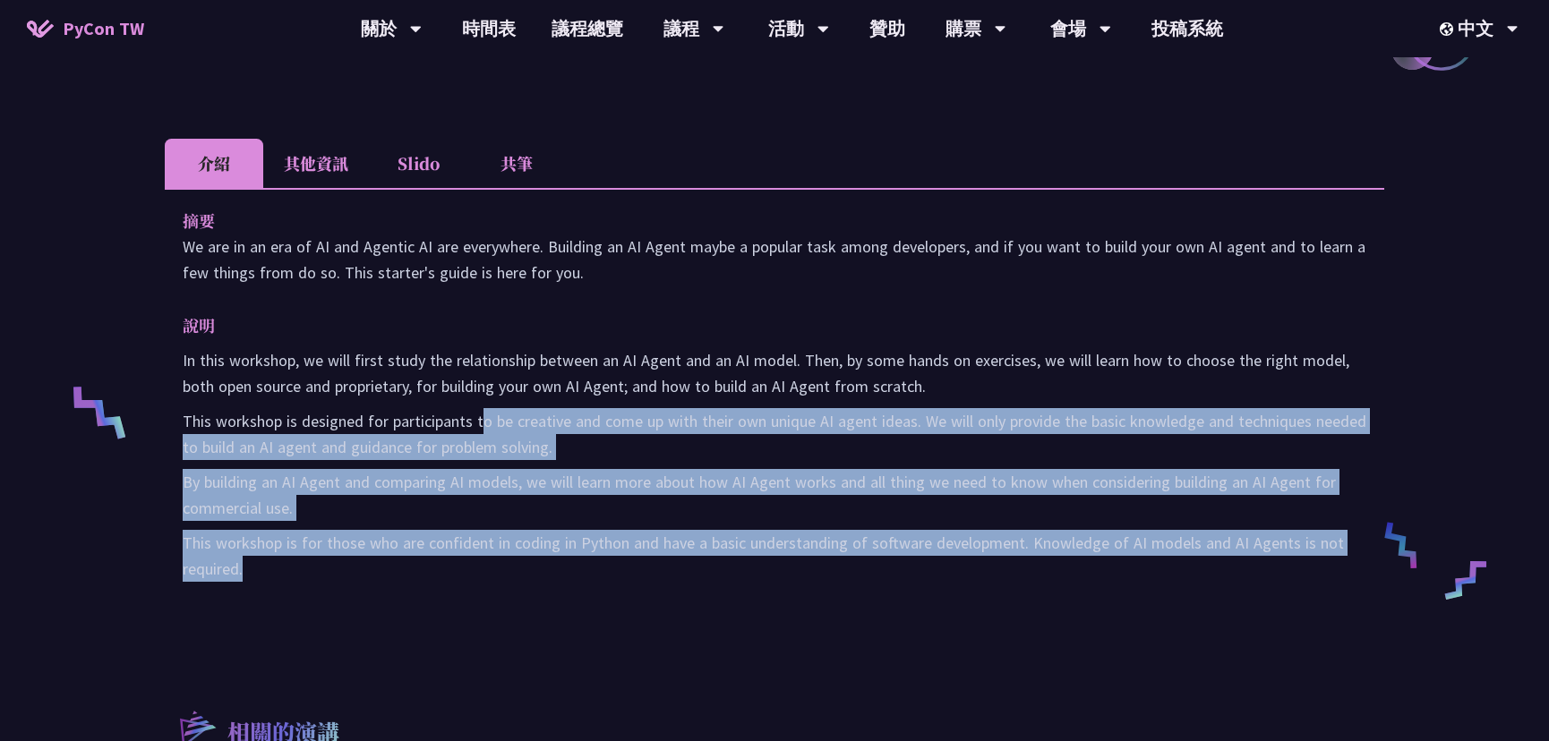
drag, startPoint x: 479, startPoint y: 410, endPoint x: 468, endPoint y: 401, distance: 14.0
click at [468, 400] on div "In this workshop, we will first study the relationship between an AI Agent and …" at bounding box center [775, 464] width 1184 height 235
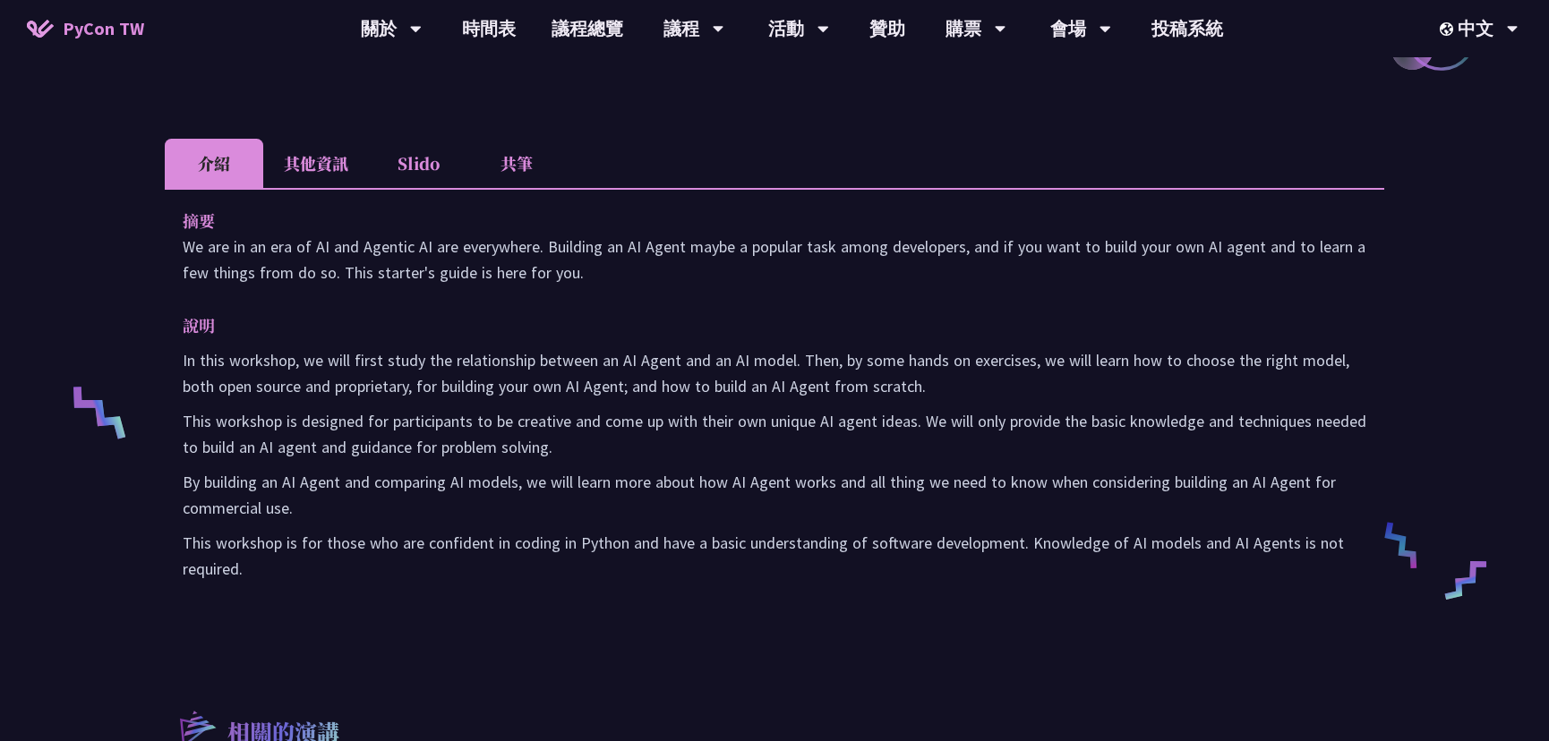
click at [396, 372] on p "In this workshop, we will first study the relationship between an AI Agent and …" at bounding box center [775, 373] width 1184 height 52
click at [298, 160] on li "其他資訊" at bounding box center [316, 163] width 106 height 49
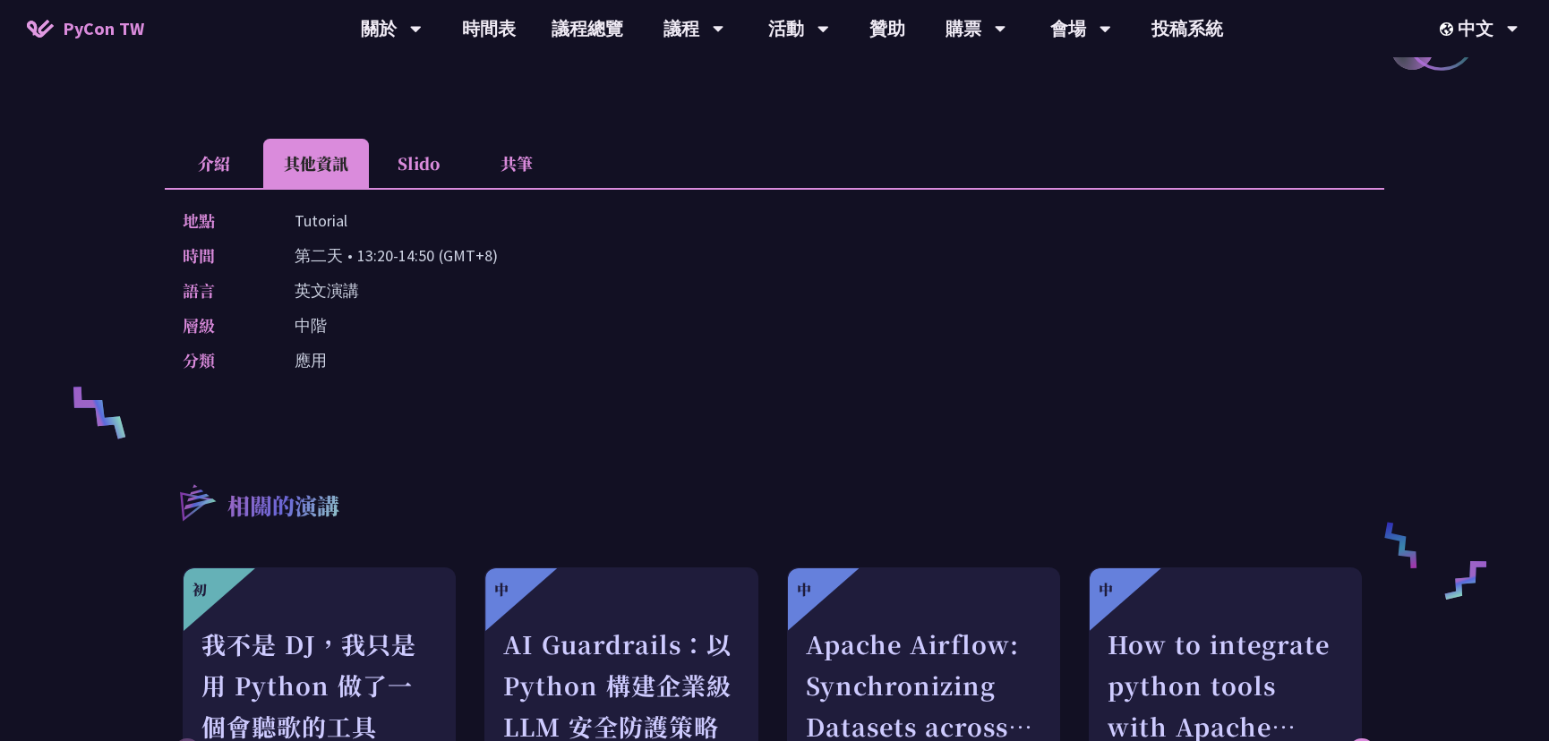
click at [214, 148] on li "介紹" at bounding box center [214, 163] width 98 height 49
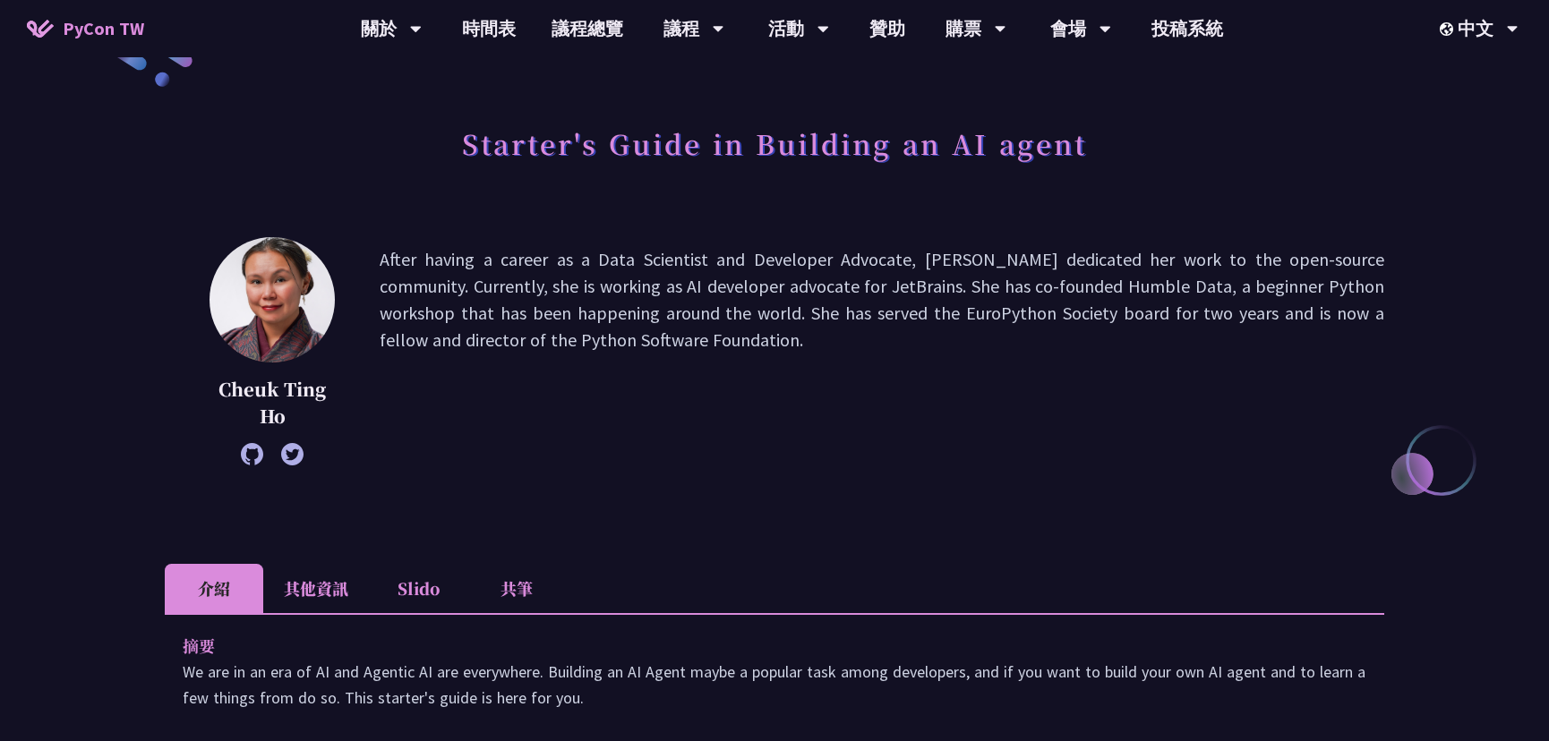
scroll to position [81, 0]
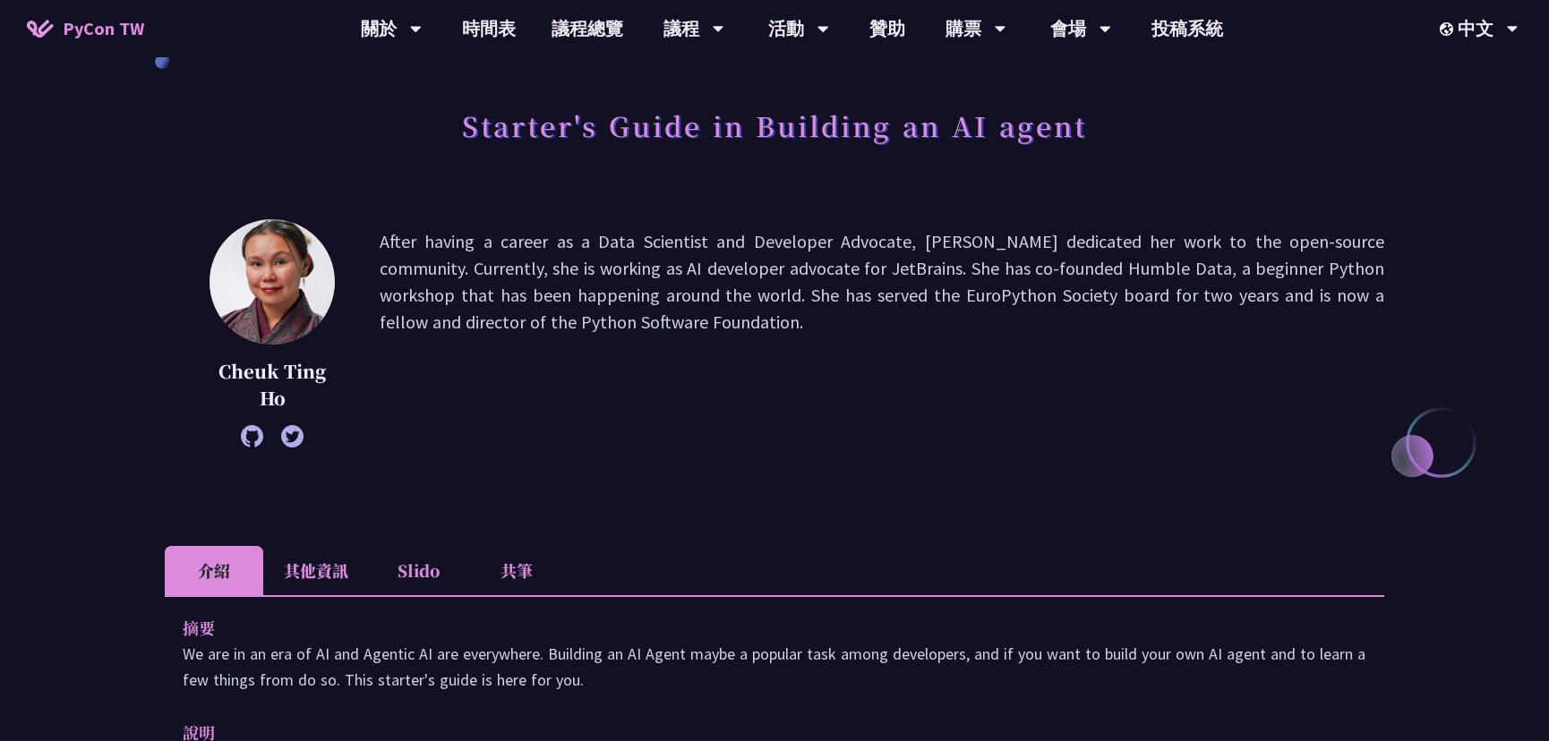
click at [318, 571] on li "其他資訊" at bounding box center [316, 570] width 106 height 49
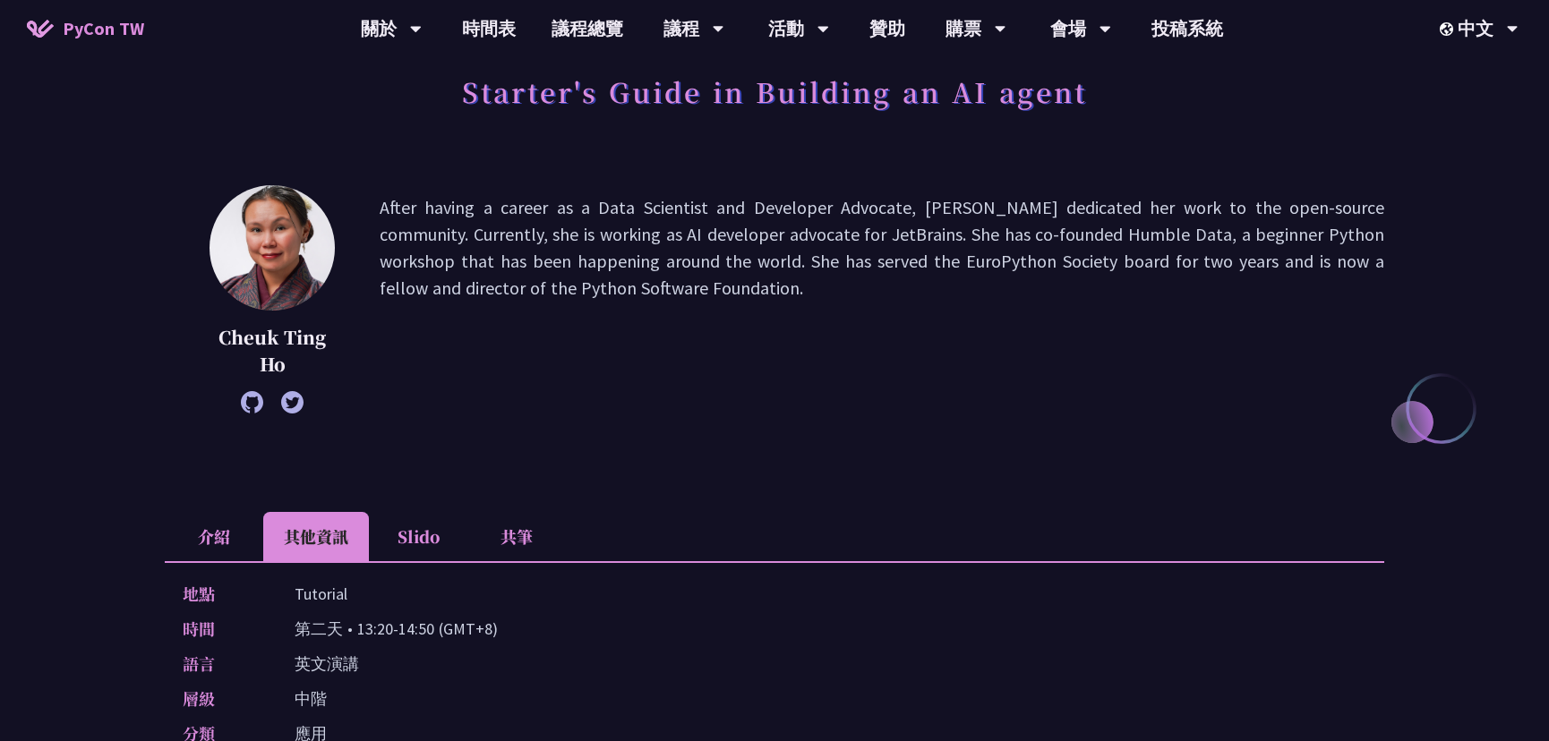
scroll to position [0, 0]
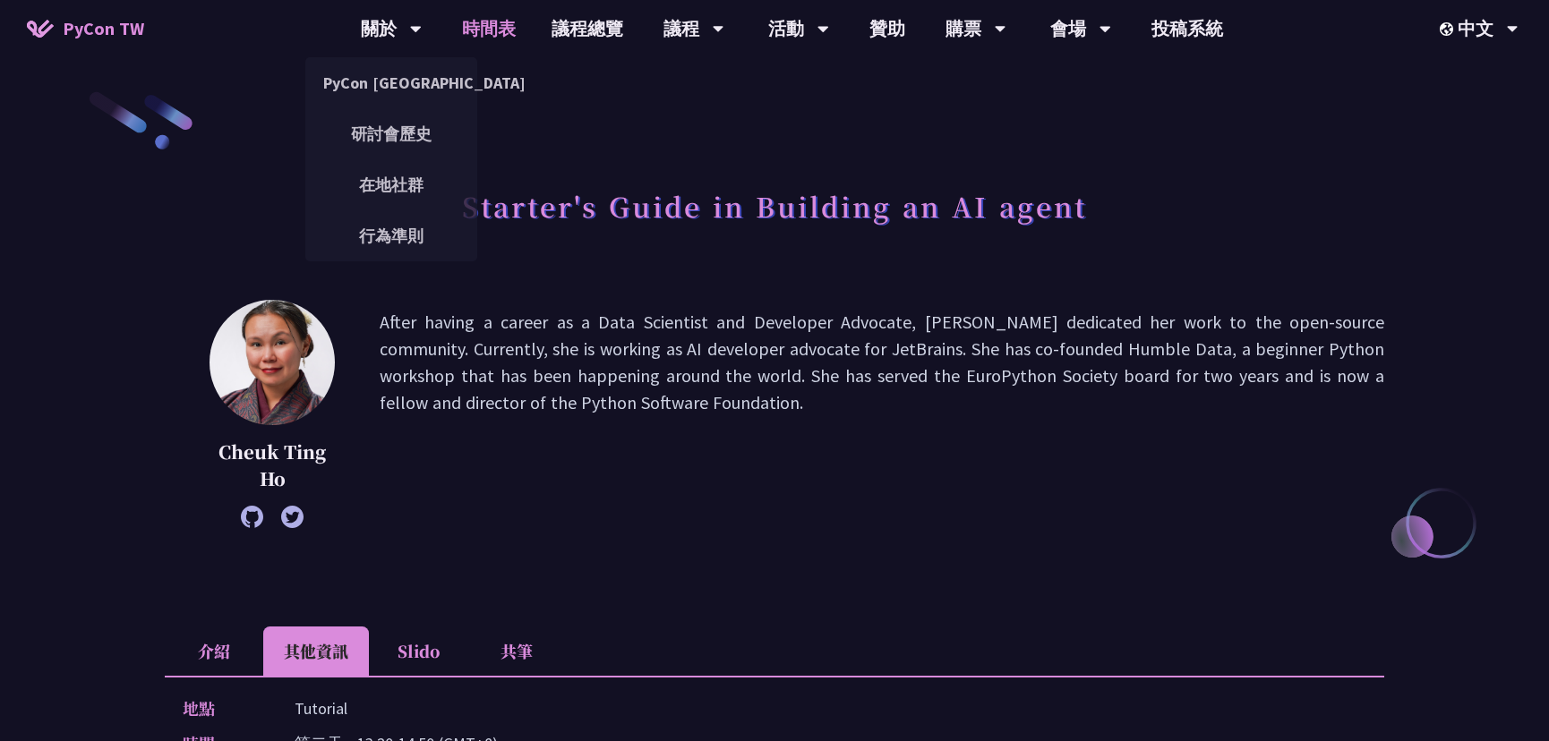
click at [472, 24] on link "時間表" at bounding box center [489, 28] width 90 height 57
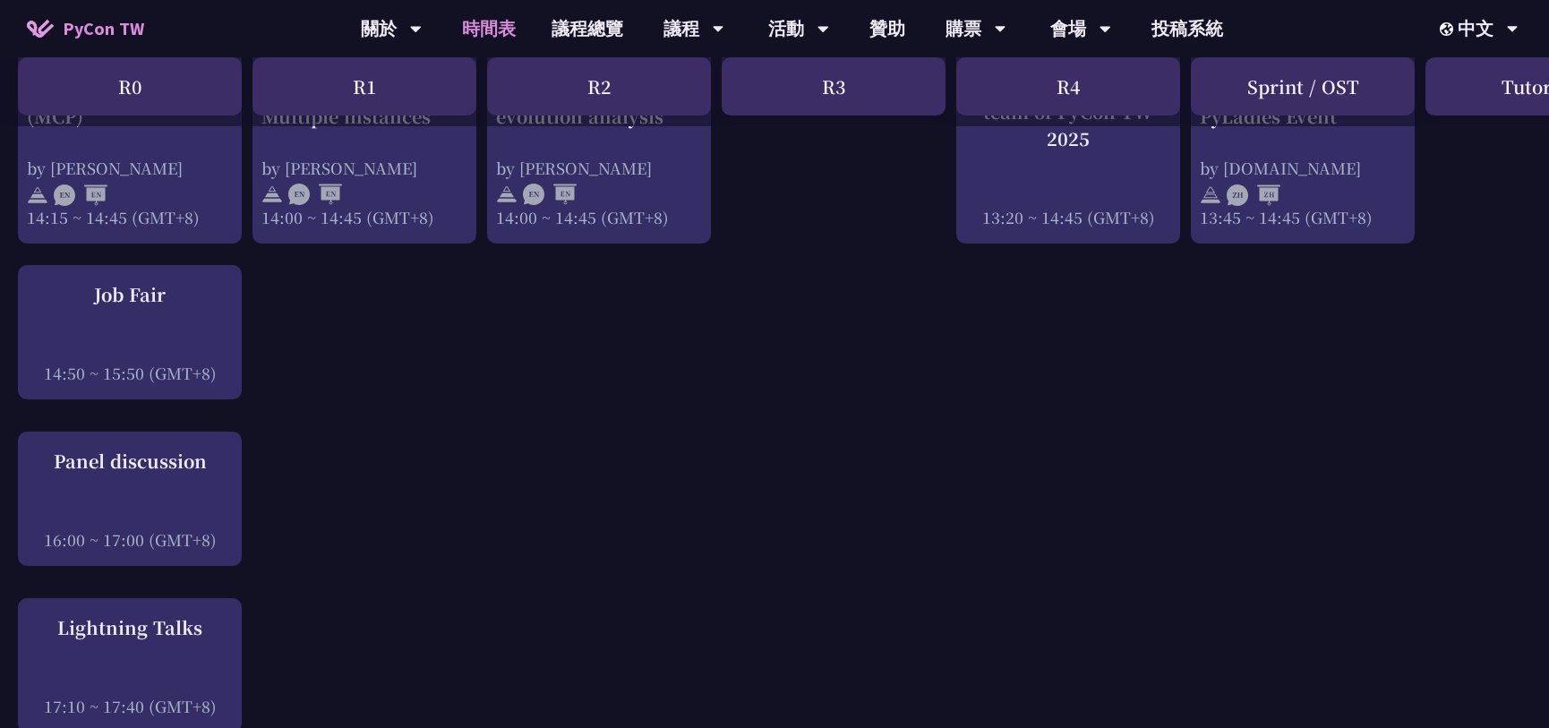
scroll to position [2194, 0]
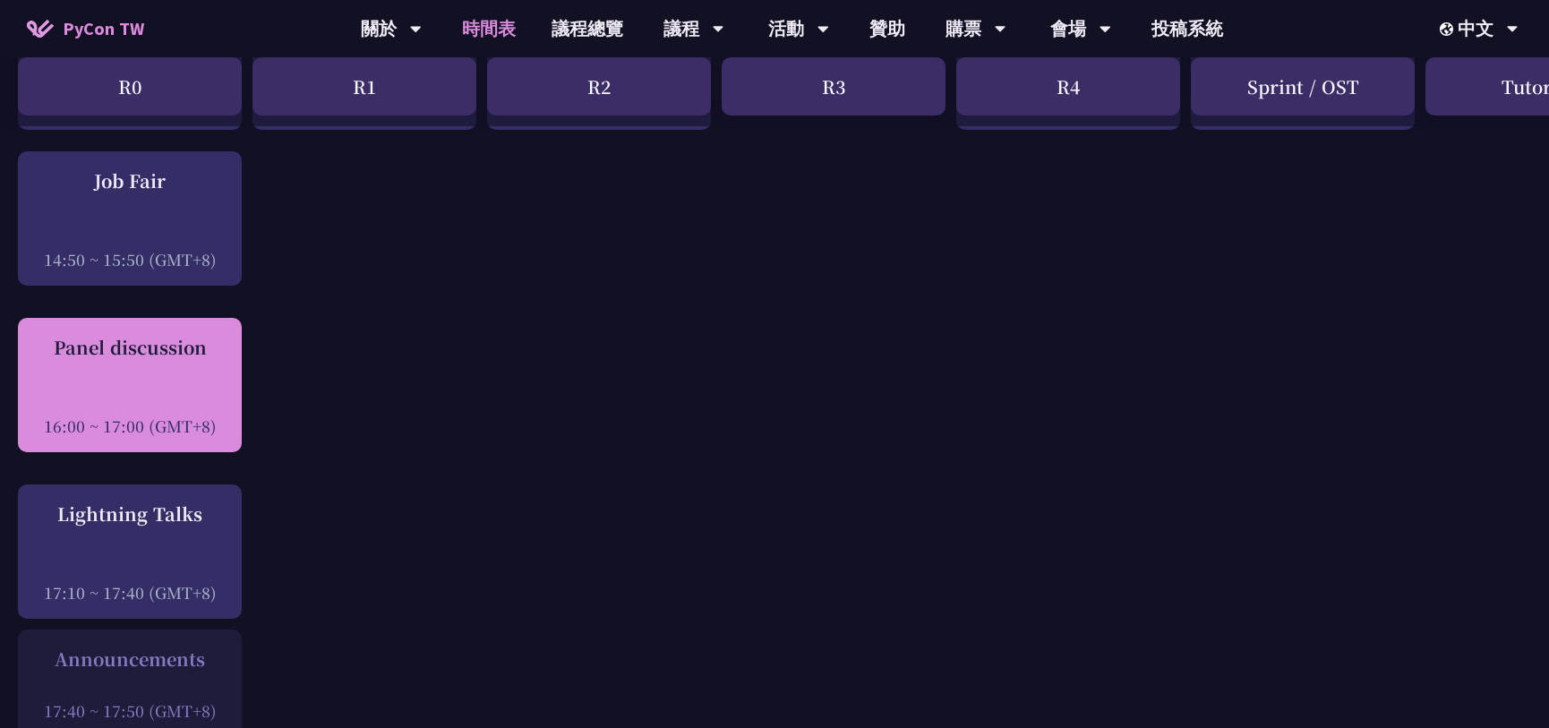
click at [173, 372] on div "Panel discussion 16:00 ~ 17:00 (GMT+8)" at bounding box center [130, 385] width 206 height 103
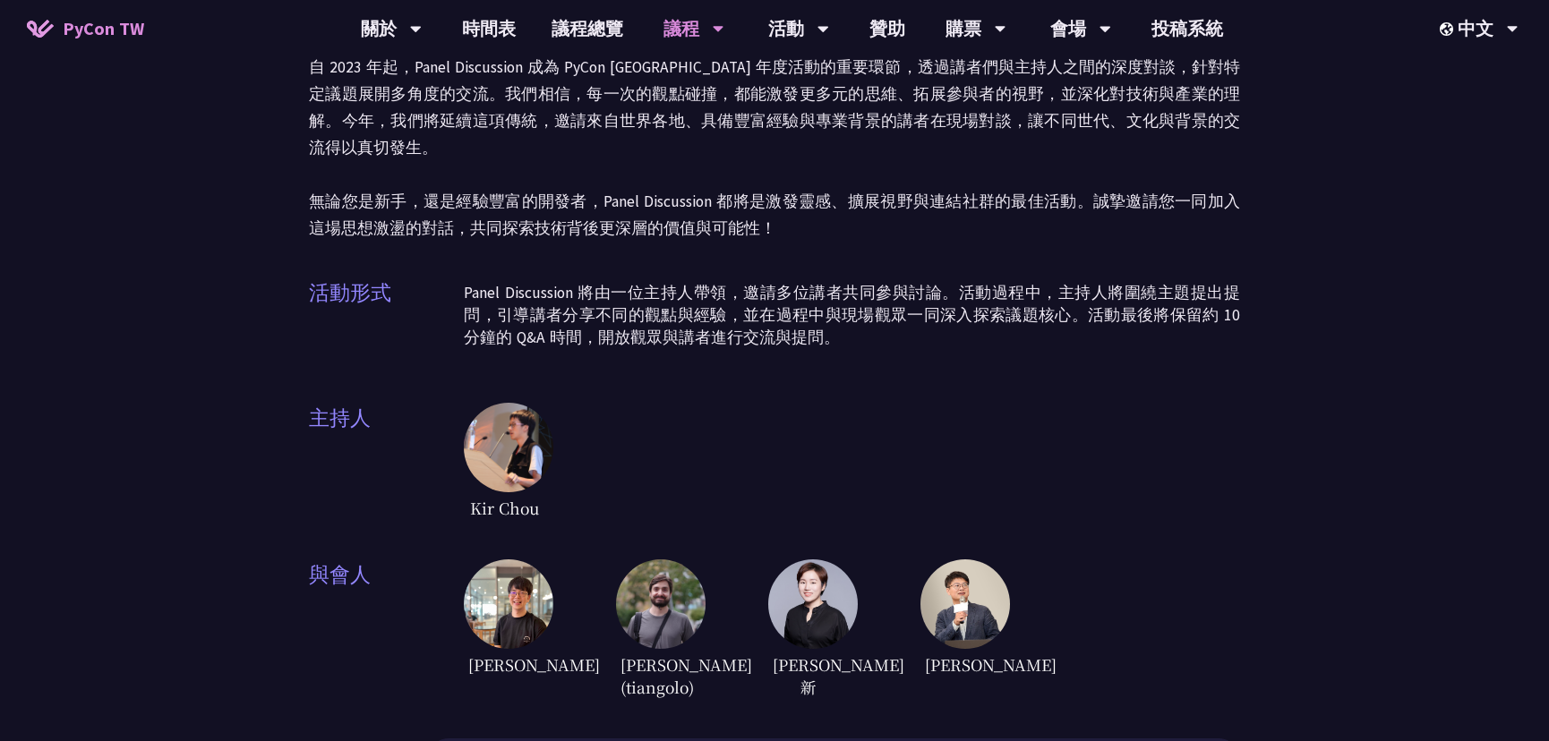
scroll to position [162, 0]
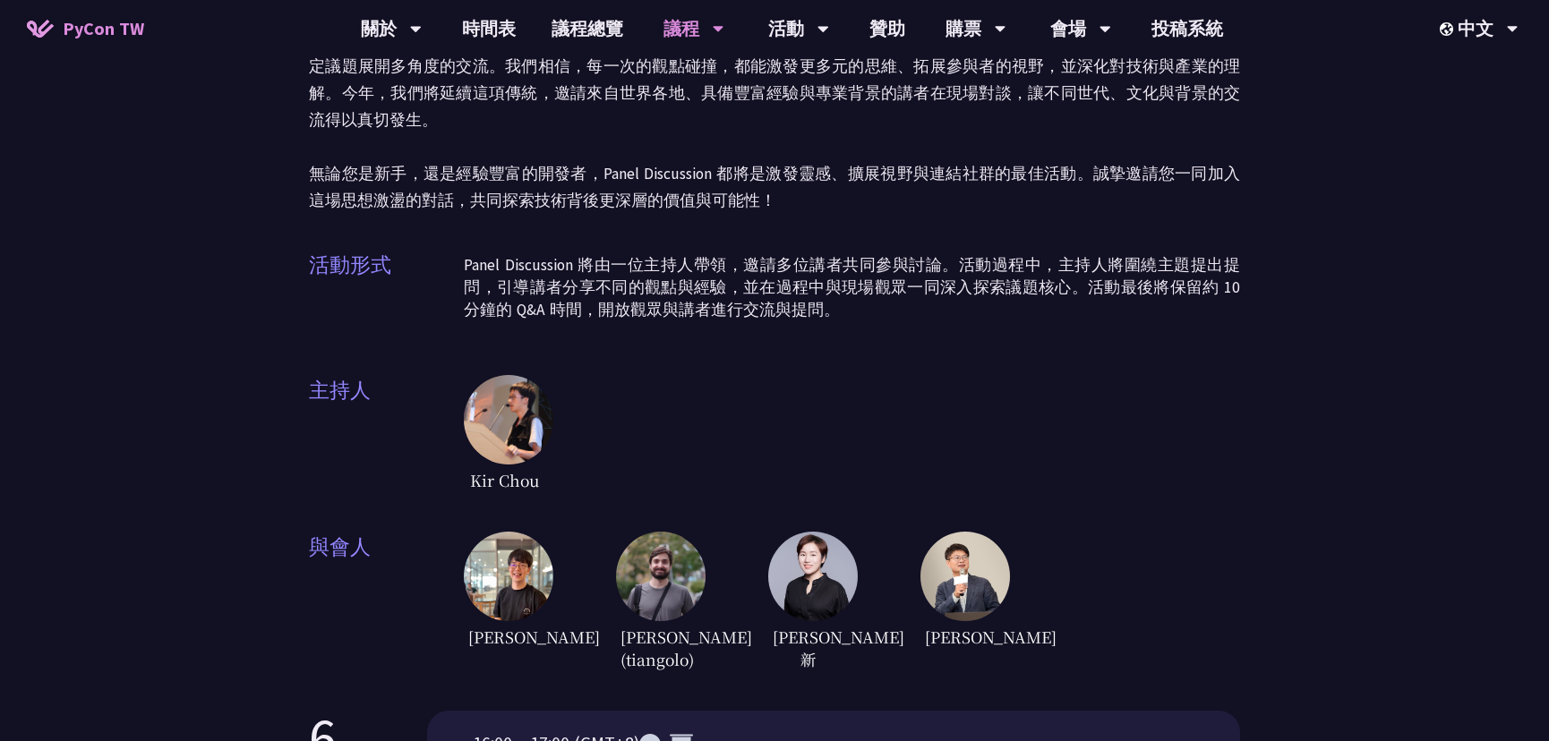
click at [509, 394] on img at bounding box center [509, 420] width 90 height 90
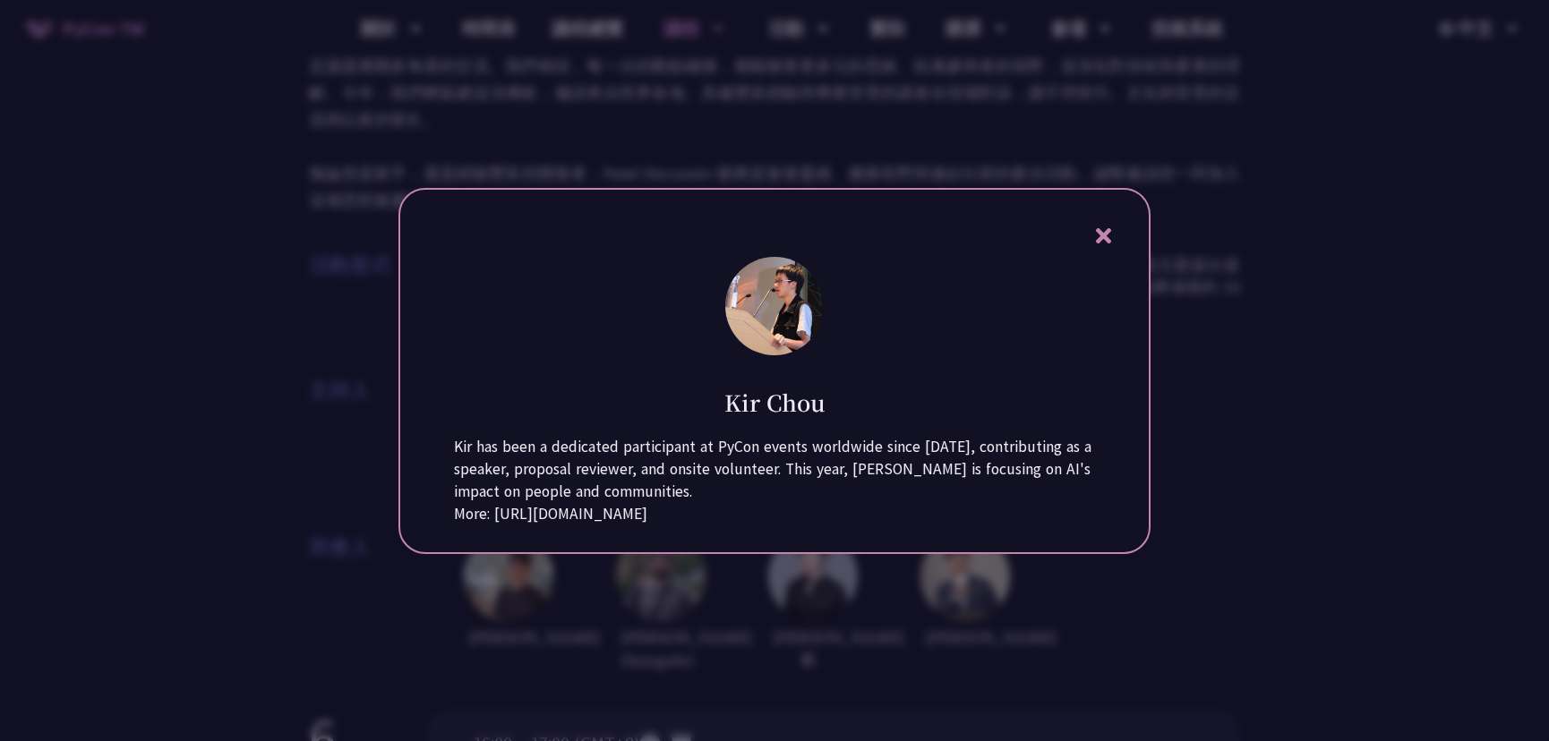
click at [1203, 457] on div at bounding box center [774, 370] width 1549 height 741
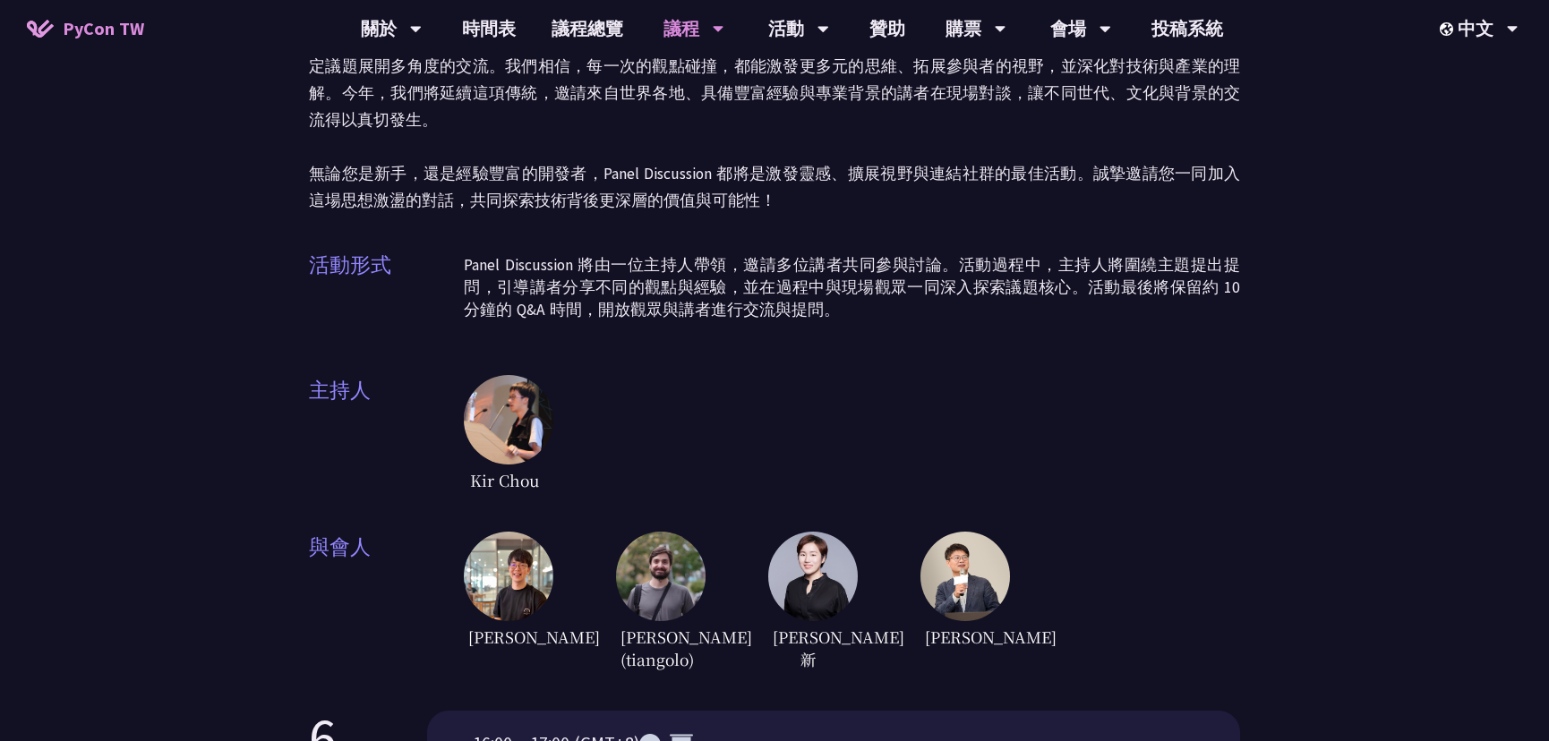
click at [516, 382] on img at bounding box center [509, 420] width 90 height 90
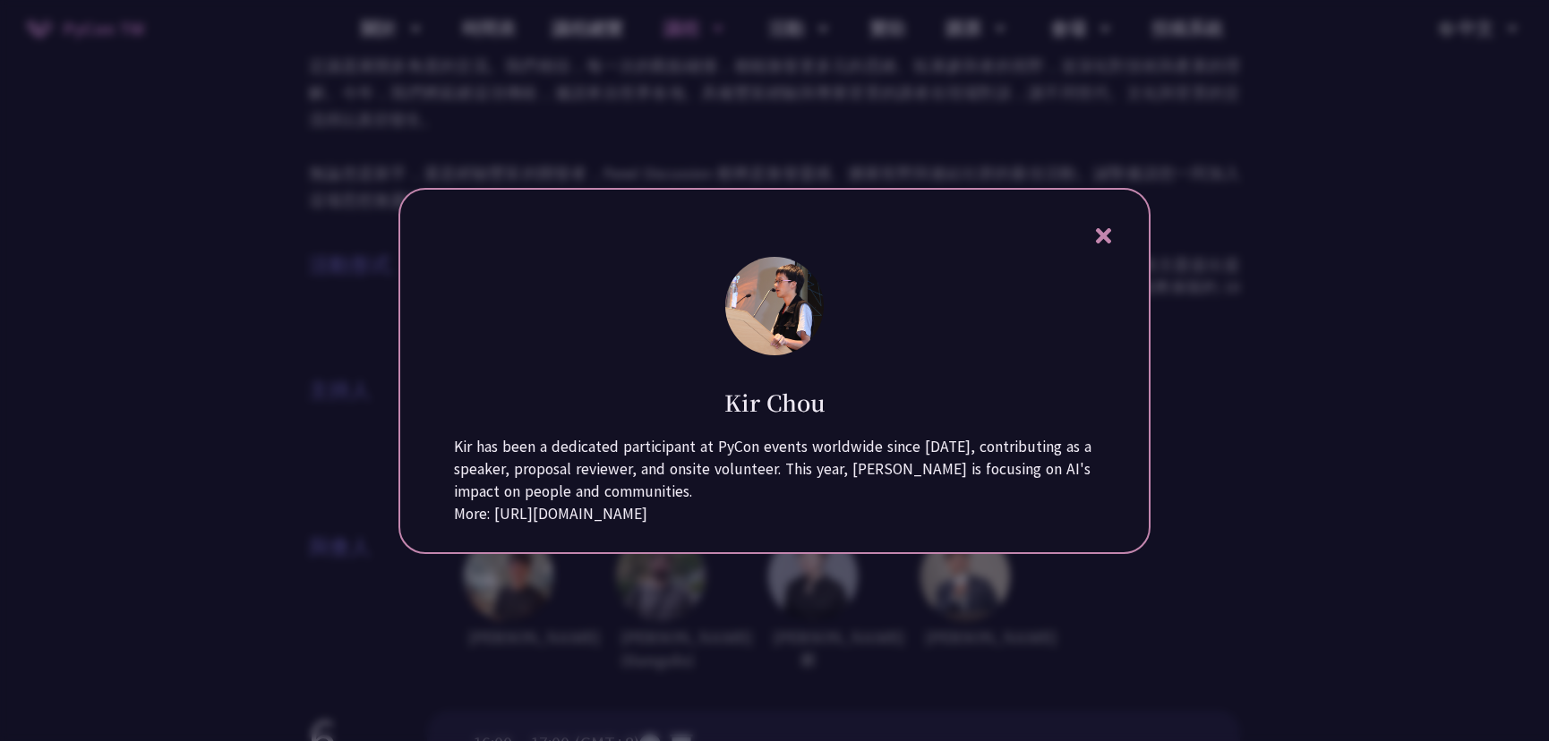
click at [1257, 350] on div at bounding box center [774, 370] width 1549 height 741
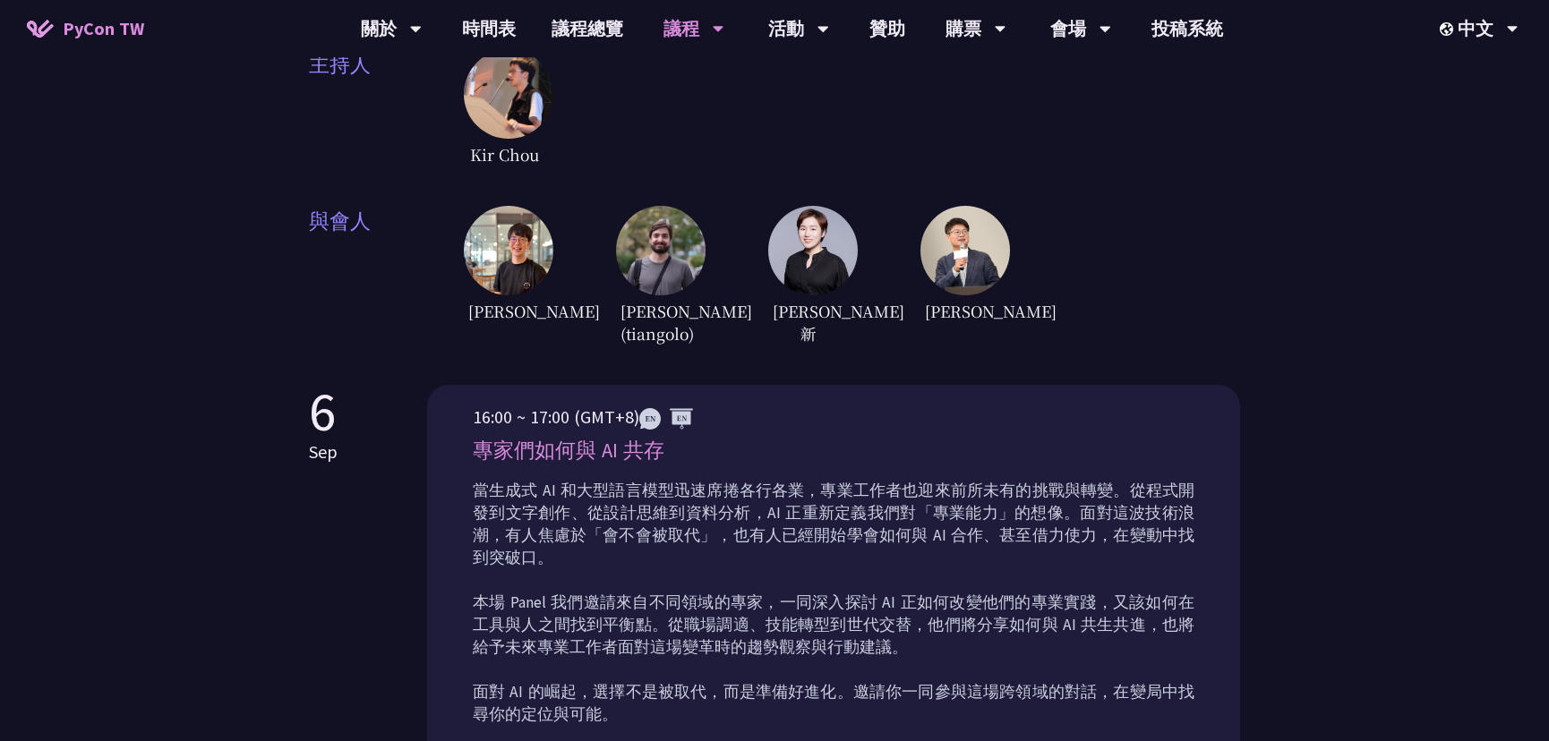
scroll to position [569, 0]
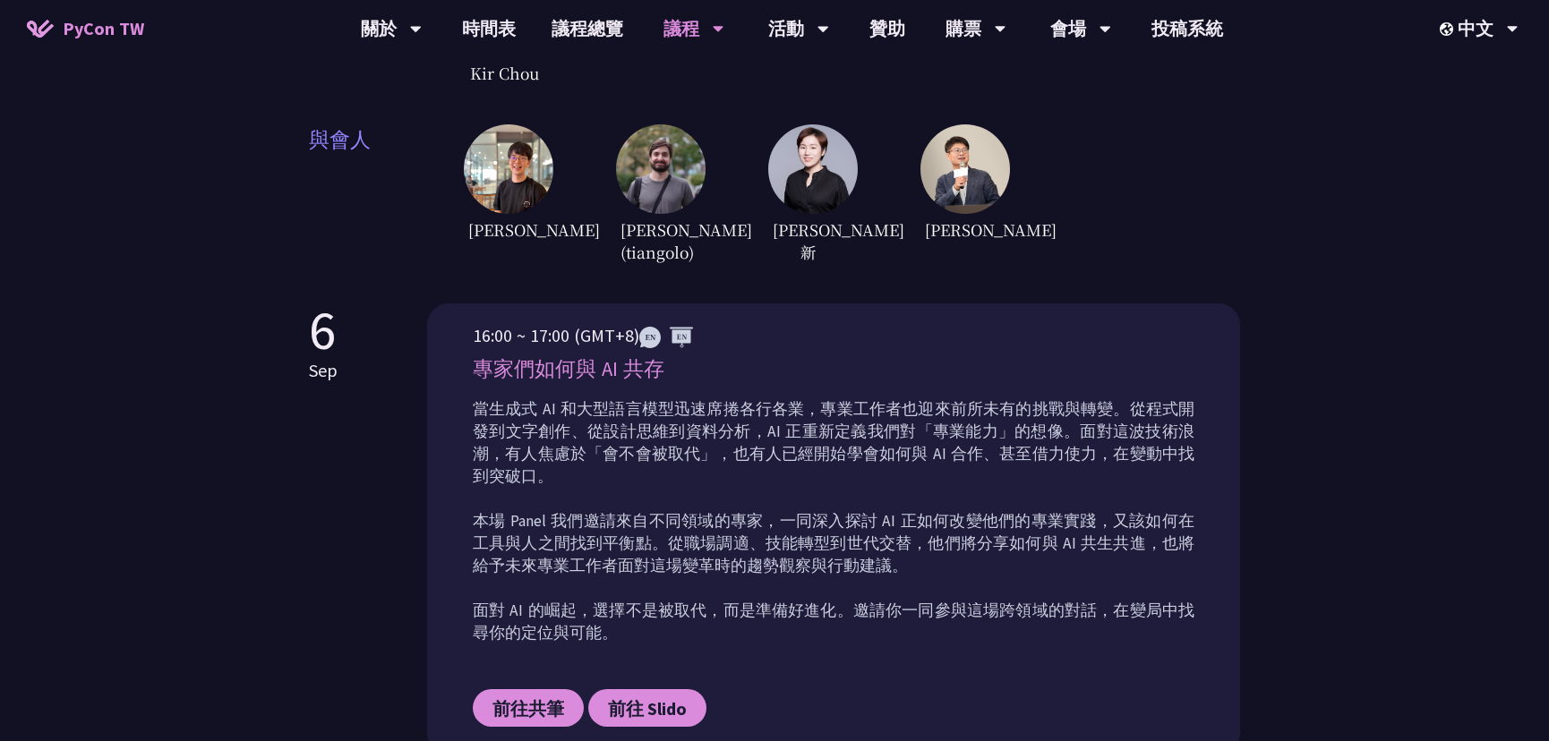
drag, startPoint x: 645, startPoint y: 410, endPoint x: 757, endPoint y: 476, distance: 130.8
click at [759, 477] on p "當生成式 AI 和大型語言模型迅速席捲各行各業，專業工作者也迎來前所未有的挑戰與轉變。從程式開發到文字創作、從設計思維到資料分析，AI 正重新定義我們對「專業…" at bounding box center [834, 521] width 722 height 246
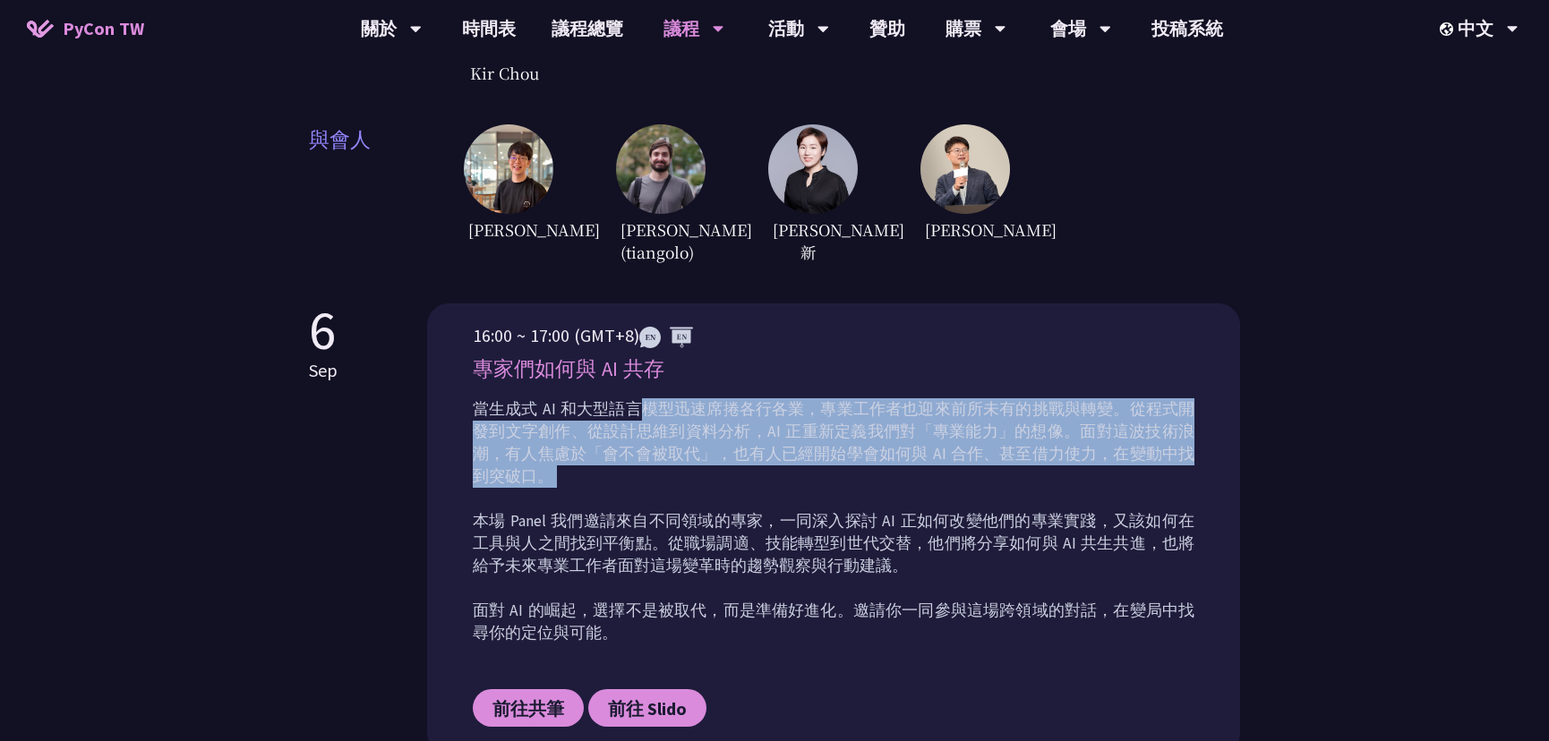
click at [787, 483] on p "當生成式 AI 和大型語言模型迅速席捲各行各業，專業工作者也迎來前所未有的挑戰與轉變。從程式開發到文字創作、從設計思維到資料分析，AI 正重新定義我們對「專業…" at bounding box center [834, 521] width 722 height 246
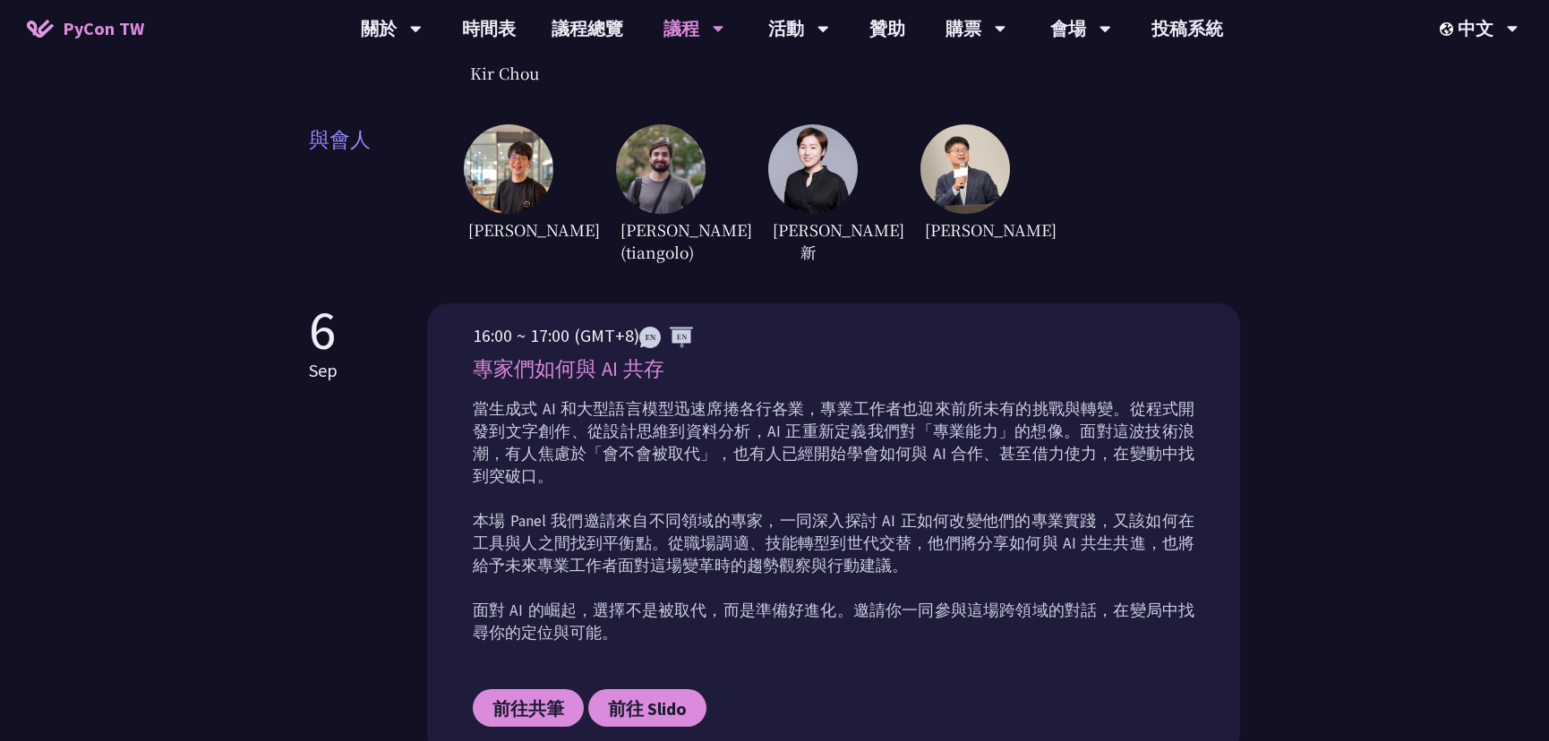
drag, startPoint x: 663, startPoint y: 478, endPoint x: 722, endPoint y: 542, distance: 87.4
click at [703, 542] on p "當生成式 AI 和大型語言模型迅速席捲各行各業，專業工作者也迎來前所未有的挑戰與轉變。從程式開發到文字創作、從設計思維到資料分析，AI 正重新定義我們對「專業…" at bounding box center [834, 521] width 722 height 246
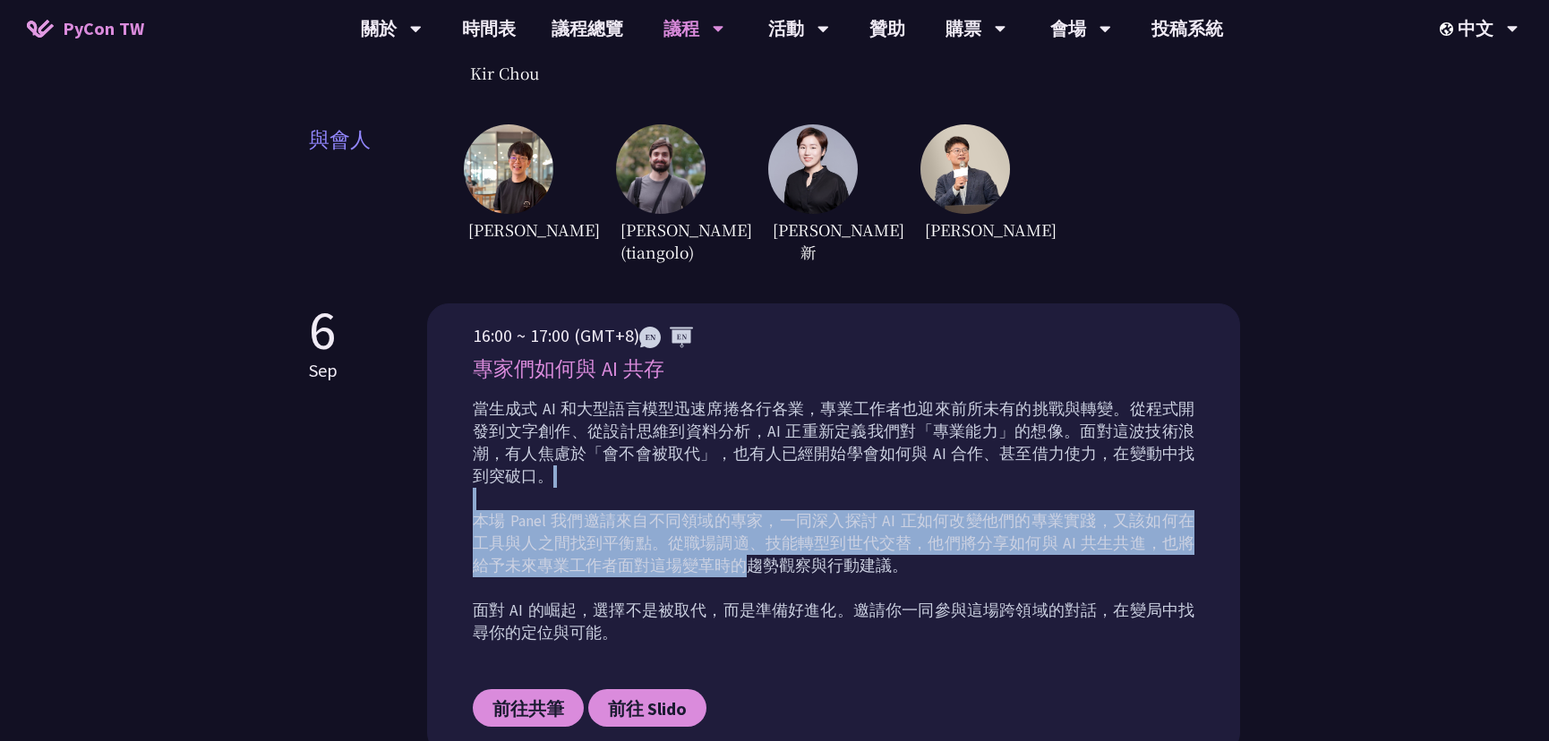
drag, startPoint x: 722, startPoint y: 542, endPoint x: 744, endPoint y: 541, distance: 21.5
click at [744, 541] on p "當生成式 AI 和大型語言模型迅速席捲各行各業，專業工作者也迎來前所未有的挑戰與轉變。從程式開發到文字創作、從設計思維到資料分析，AI 正重新定義我們對「專業…" at bounding box center [834, 521] width 722 height 246
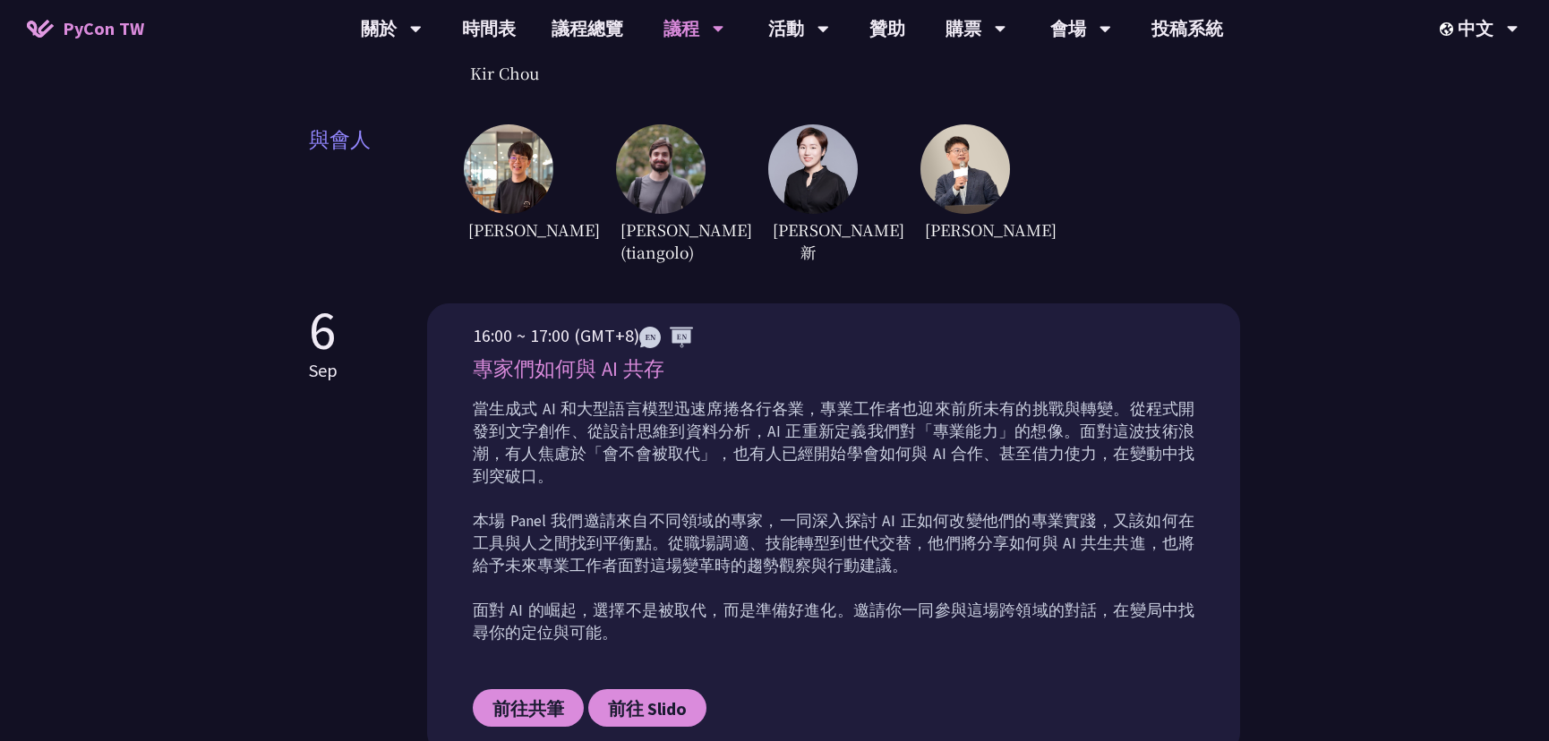
drag, startPoint x: 744, startPoint y: 541, endPoint x: 687, endPoint y: 491, distance: 76.1
click at [684, 490] on p "當生成式 AI 和大型語言模型迅速席捲各行各業，專業工作者也迎來前所未有的挑戰與轉變。從程式開發到文字創作、從設計思維到資料分析，AI 正重新定義我們對「專業…" at bounding box center [834, 521] width 722 height 246
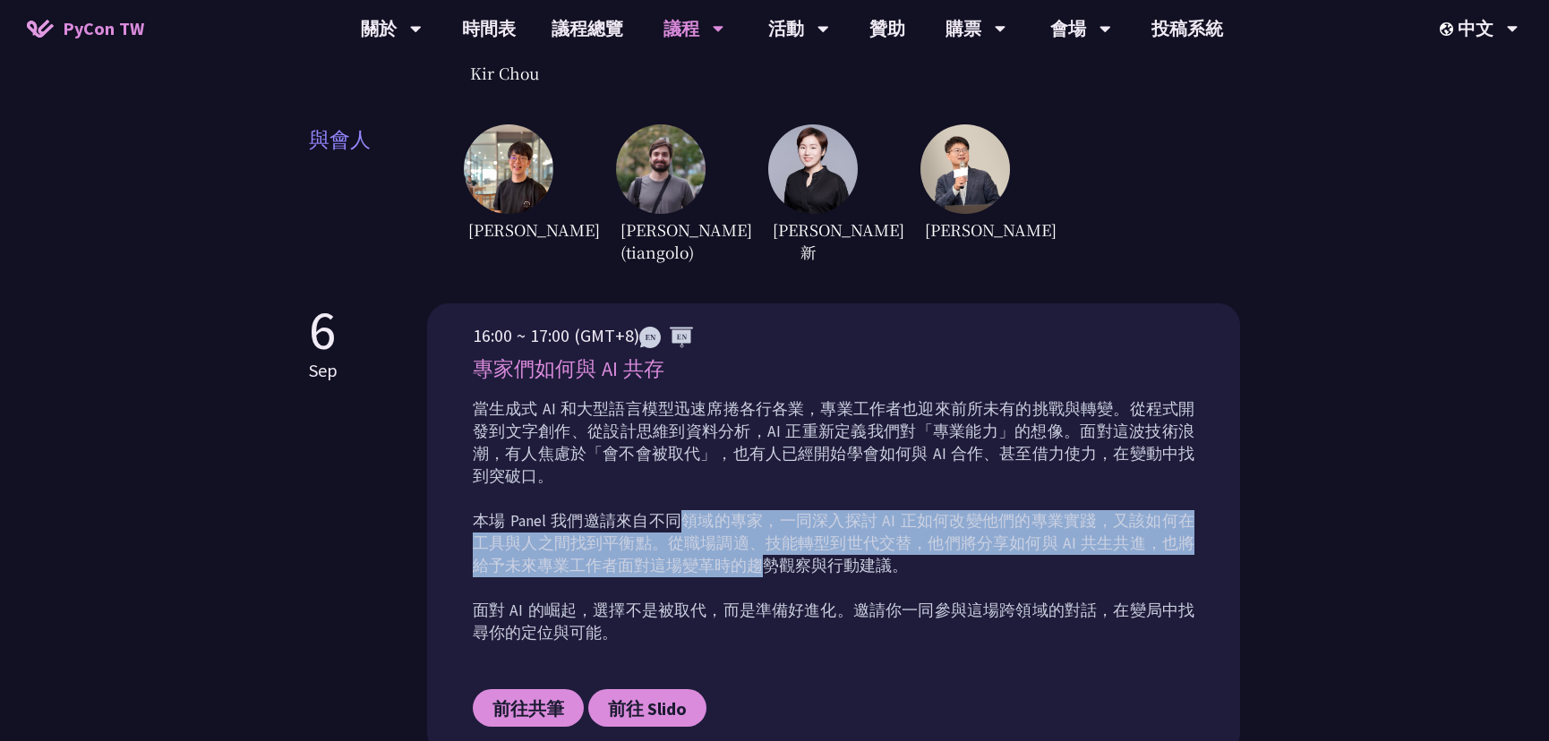
drag, startPoint x: 675, startPoint y: 483, endPoint x: 664, endPoint y: 476, distance: 12.9
click at [664, 475] on p "當生成式 AI 和大型語言模型迅速席捲各行各業，專業工作者也迎來前所未有的挑戰與轉變。從程式開發到文字創作、從設計思維到資料分析，AI 正重新定義我們對「專業…" at bounding box center [834, 521] width 722 height 246
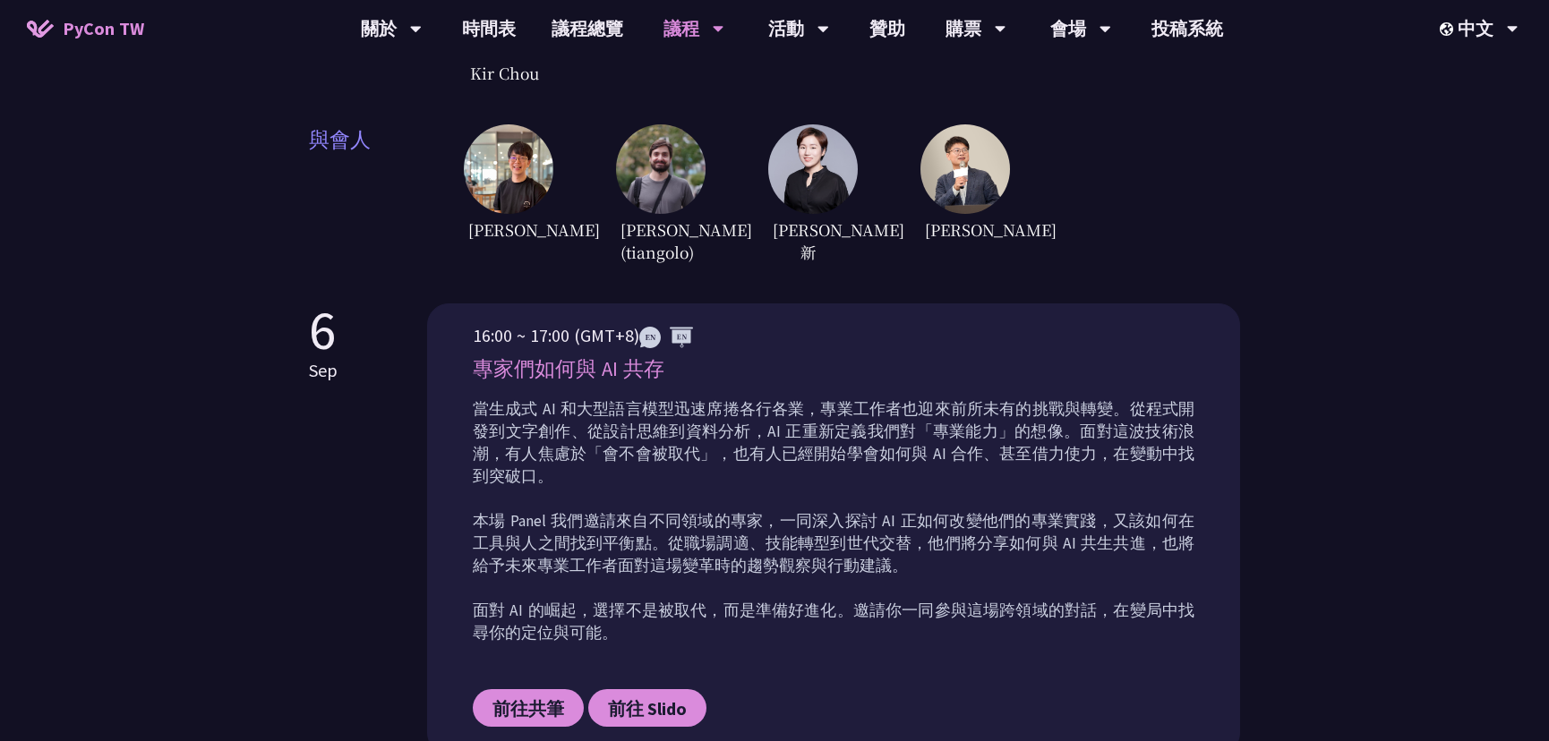
drag, startPoint x: 631, startPoint y: 487, endPoint x: 698, endPoint y: 575, distance: 110.5
click at [705, 583] on p "當生成式 AI 和大型語言模型迅速席捲各行各業，專業工作者也迎來前所未有的挑戰與轉變。從程式開發到文字創作、從設計思維到資料分析，AI 正重新定義我們對「專業…" at bounding box center [834, 521] width 722 height 246
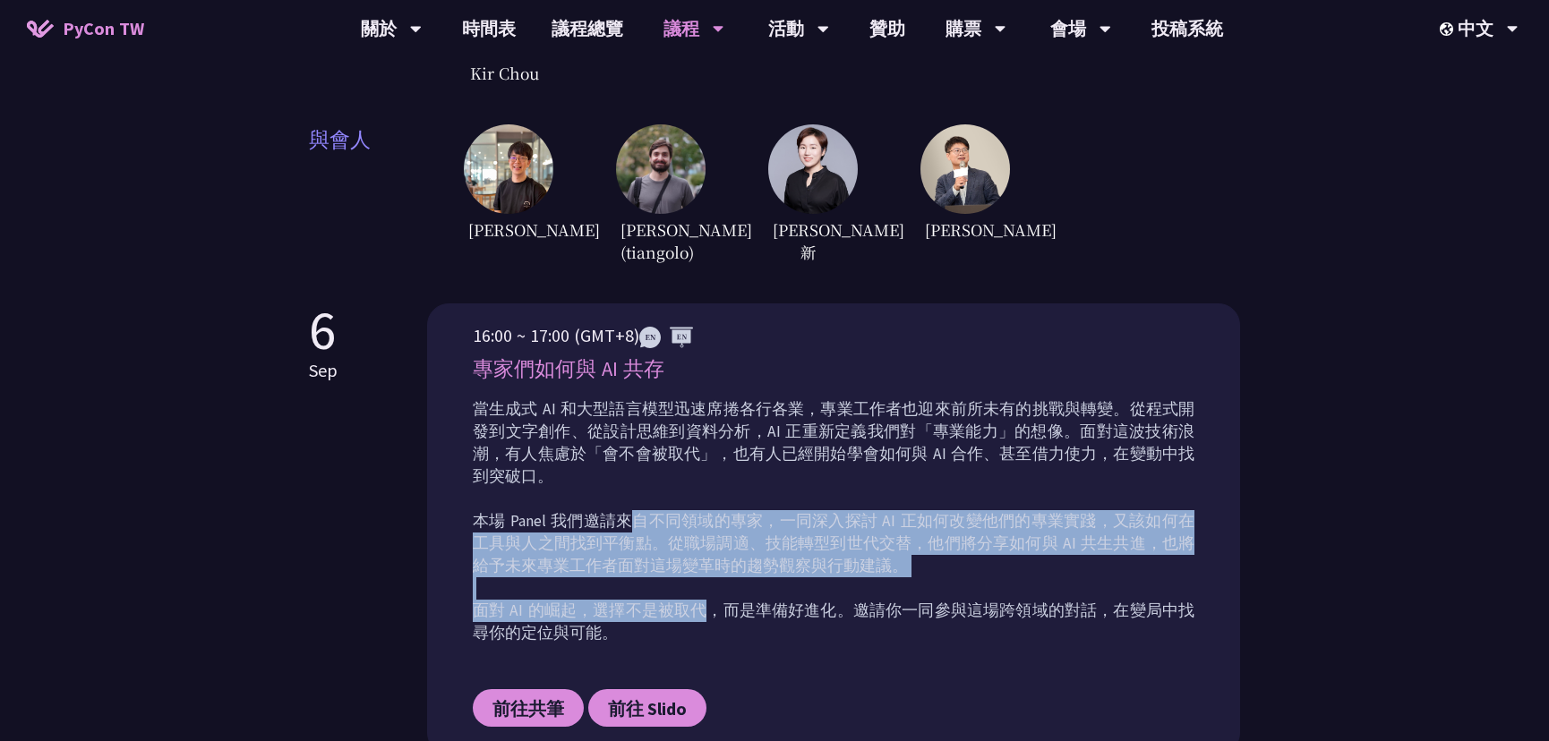
click at [754, 590] on p "當生成式 AI 和大型語言模型迅速席捲各行各業，專業工作者也迎來前所未有的挑戰與轉變。從程式開發到文字創作、從設計思維到資料分析，AI 正重新定義我們對「專業…" at bounding box center [834, 521] width 722 height 246
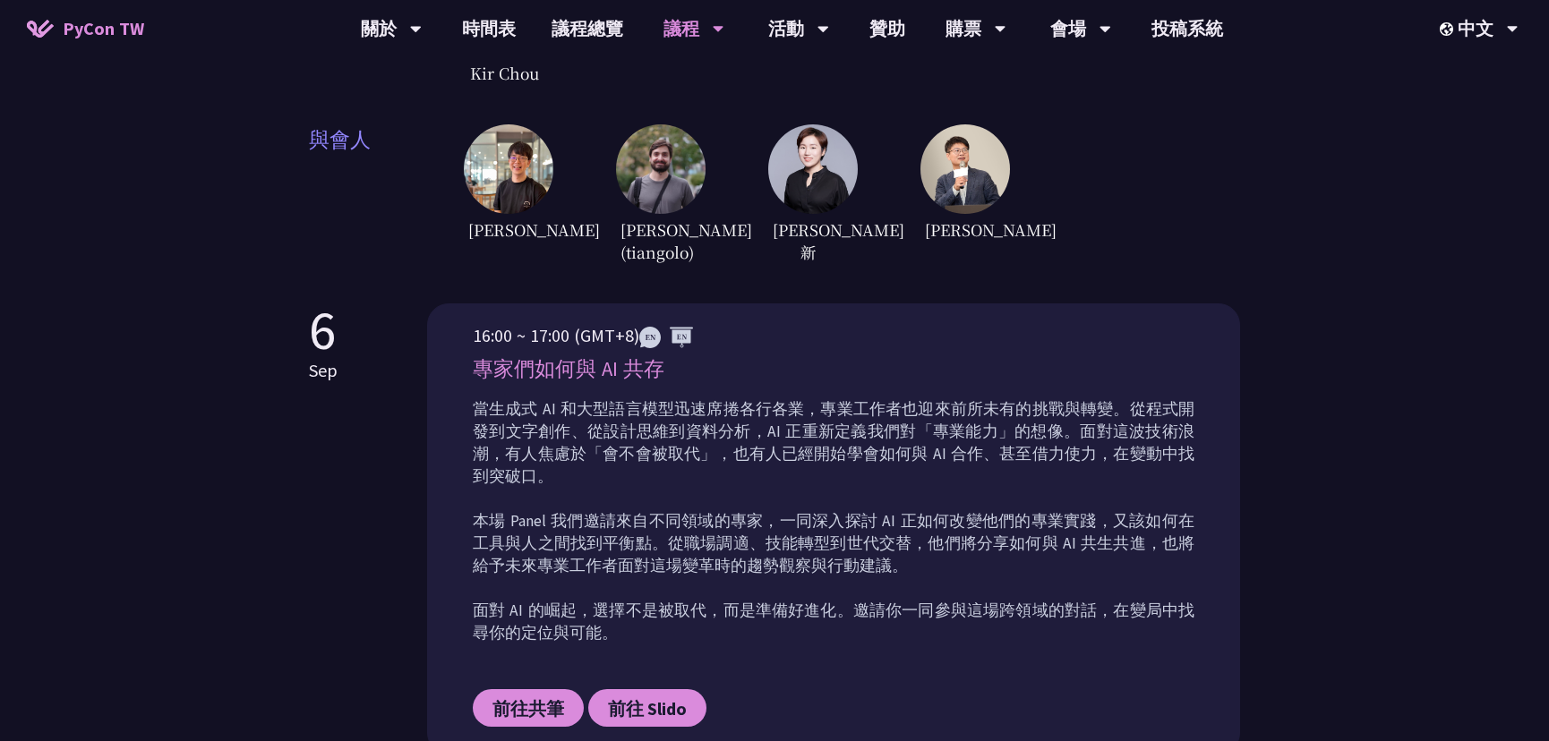
drag, startPoint x: 769, startPoint y: 593, endPoint x: 697, endPoint y: 542, distance: 88.7
click at [684, 531] on p "當生成式 AI 和大型語言模型迅速席捲各行各業，專業工作者也迎來前所未有的挑戰與轉變。從程式開發到文字創作、從設計思維到資料分析，AI 正重新定義我們對「專業…" at bounding box center [834, 521] width 722 height 246
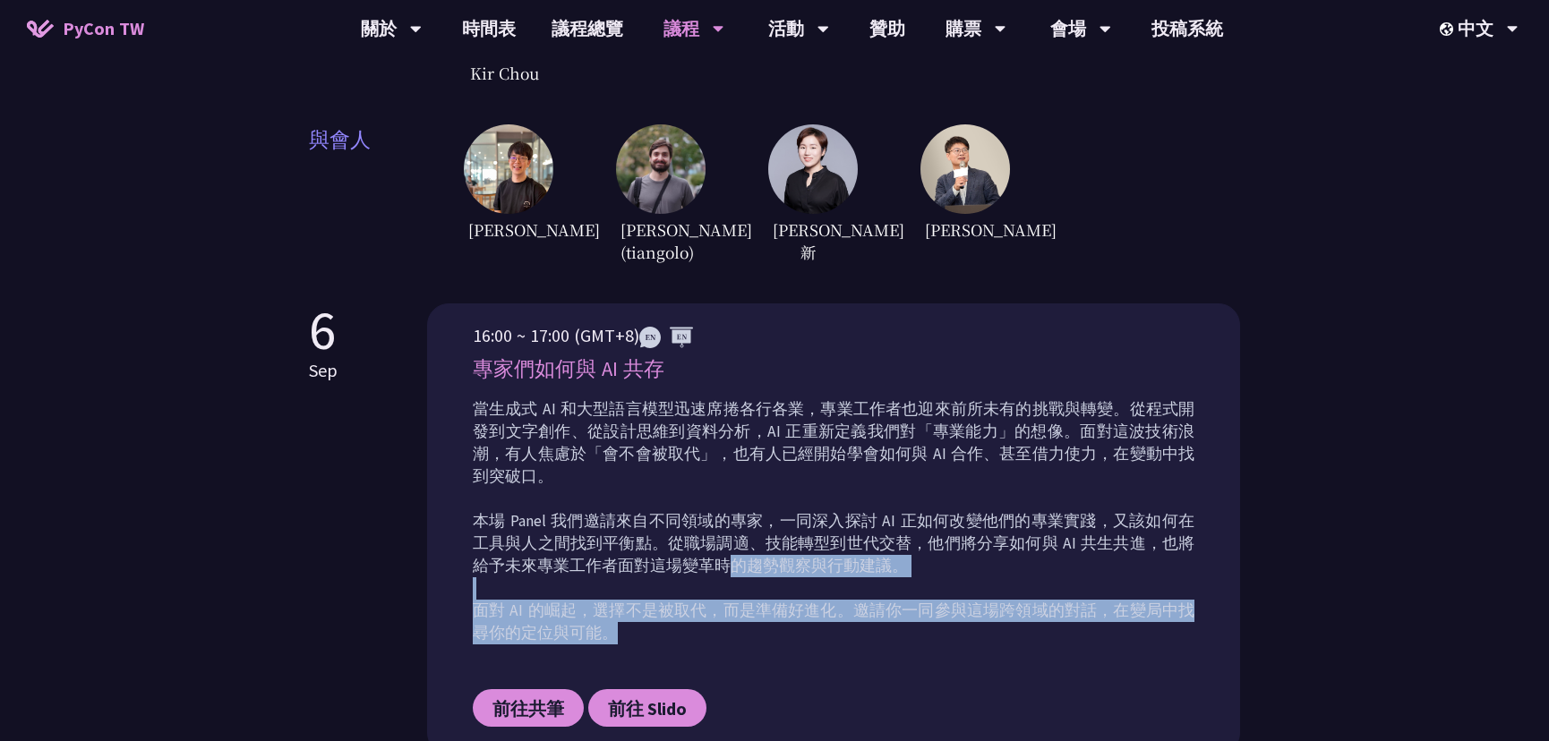
click at [663, 507] on p "當生成式 AI 和大型語言模型迅速席捲各行各業，專業工作者也迎來前所未有的挑戰與轉變。從程式開發到文字創作、從設計思維到資料分析，AI 正重新定義我們對「專業…" at bounding box center [834, 521] width 722 height 246
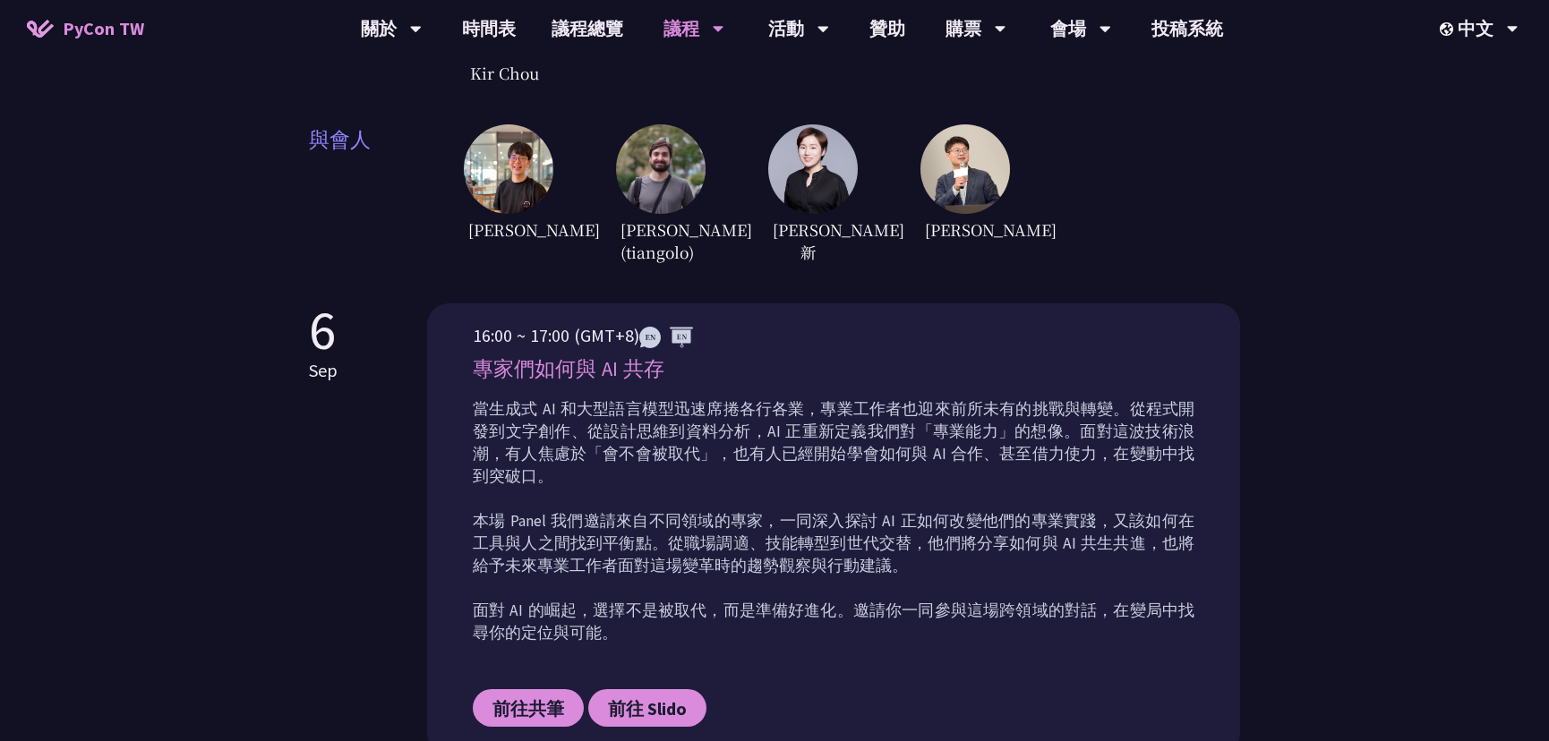
drag, startPoint x: 641, startPoint y: 478, endPoint x: 722, endPoint y: 559, distance: 114.6
click at [723, 559] on p "當生成式 AI 和大型語言模型迅速席捲各行各業，專業工作者也迎來前所未有的挑戰與轉變。從程式開發到文字創作、從設計思維到資料分析，AI 正重新定義我們對「專業…" at bounding box center [834, 521] width 722 height 246
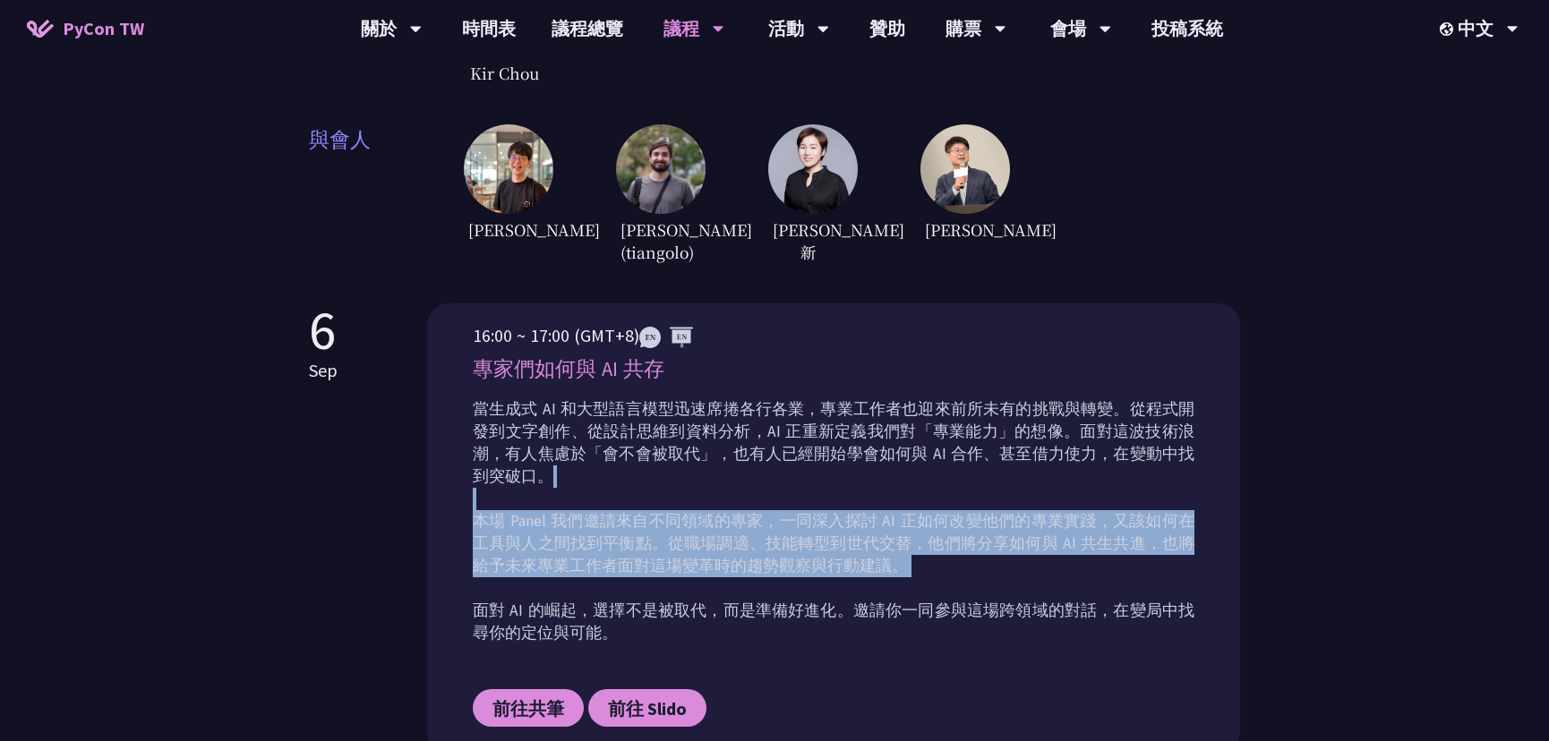
click at [622, 492] on p "當生成式 AI 和大型語言模型迅速席捲各行各業，專業工作者也迎來前所未有的挑戰與轉變。從程式開發到文字創作、從設計思維到資料分析，AI 正重新定義我們對「專業…" at bounding box center [834, 521] width 722 height 246
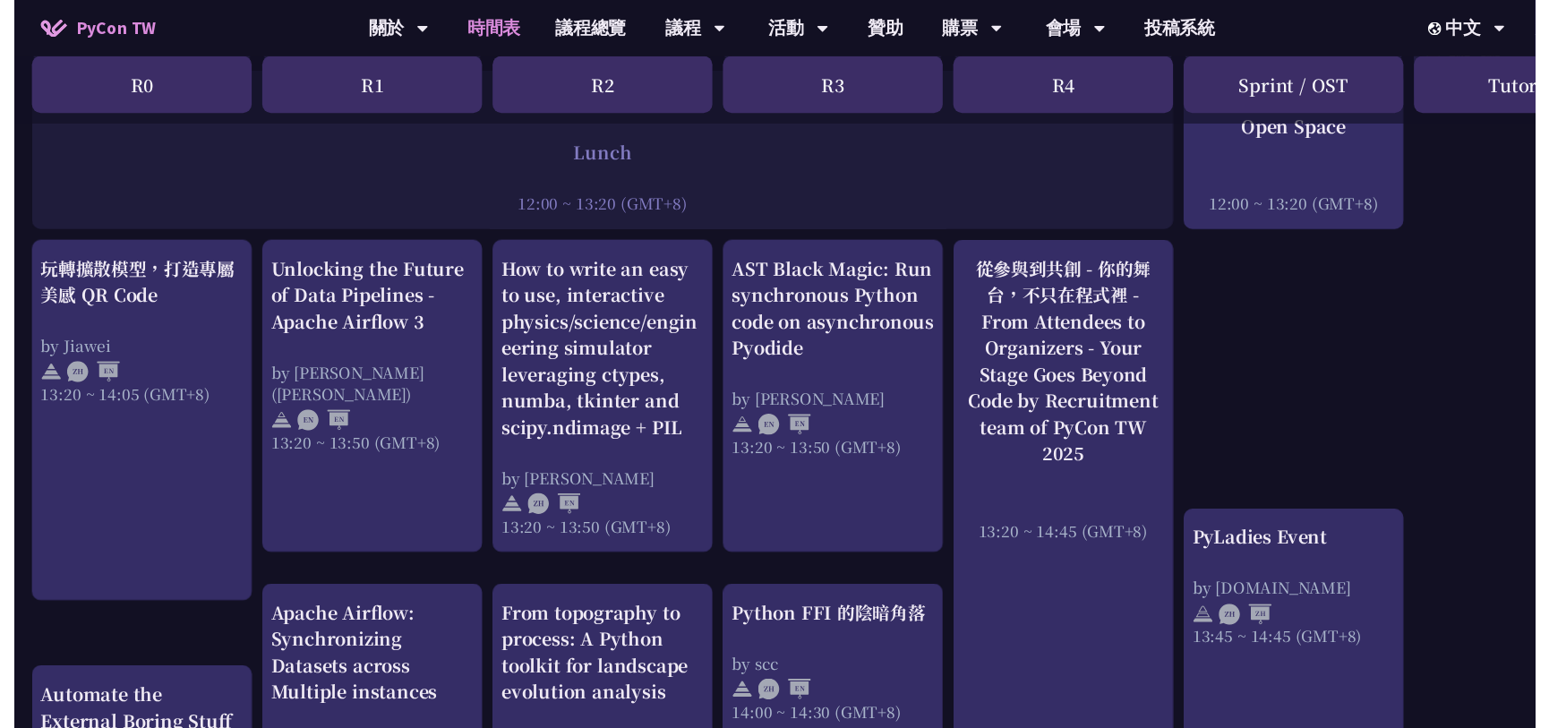
scroll to position [2194, 0]
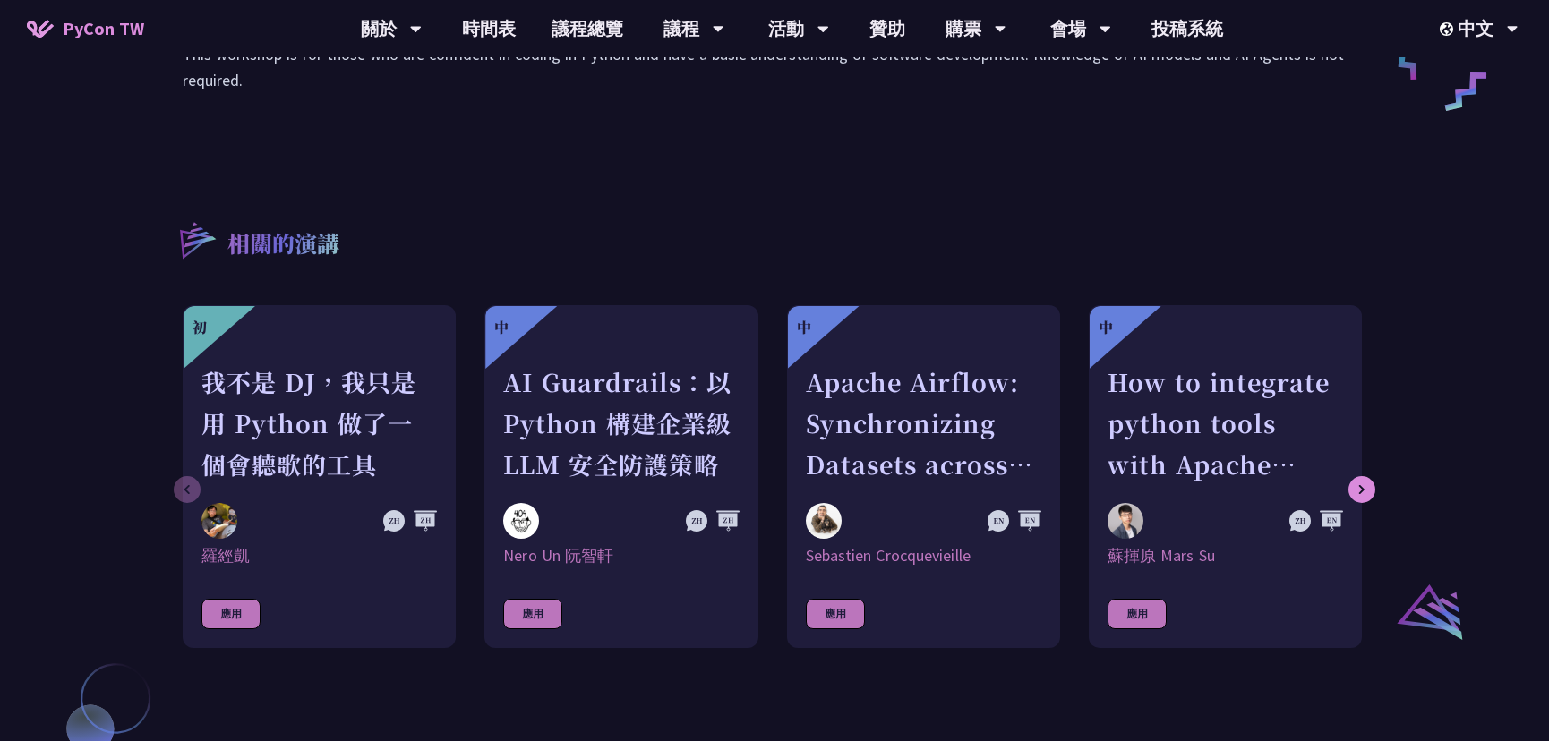
scroll to position [488, 0]
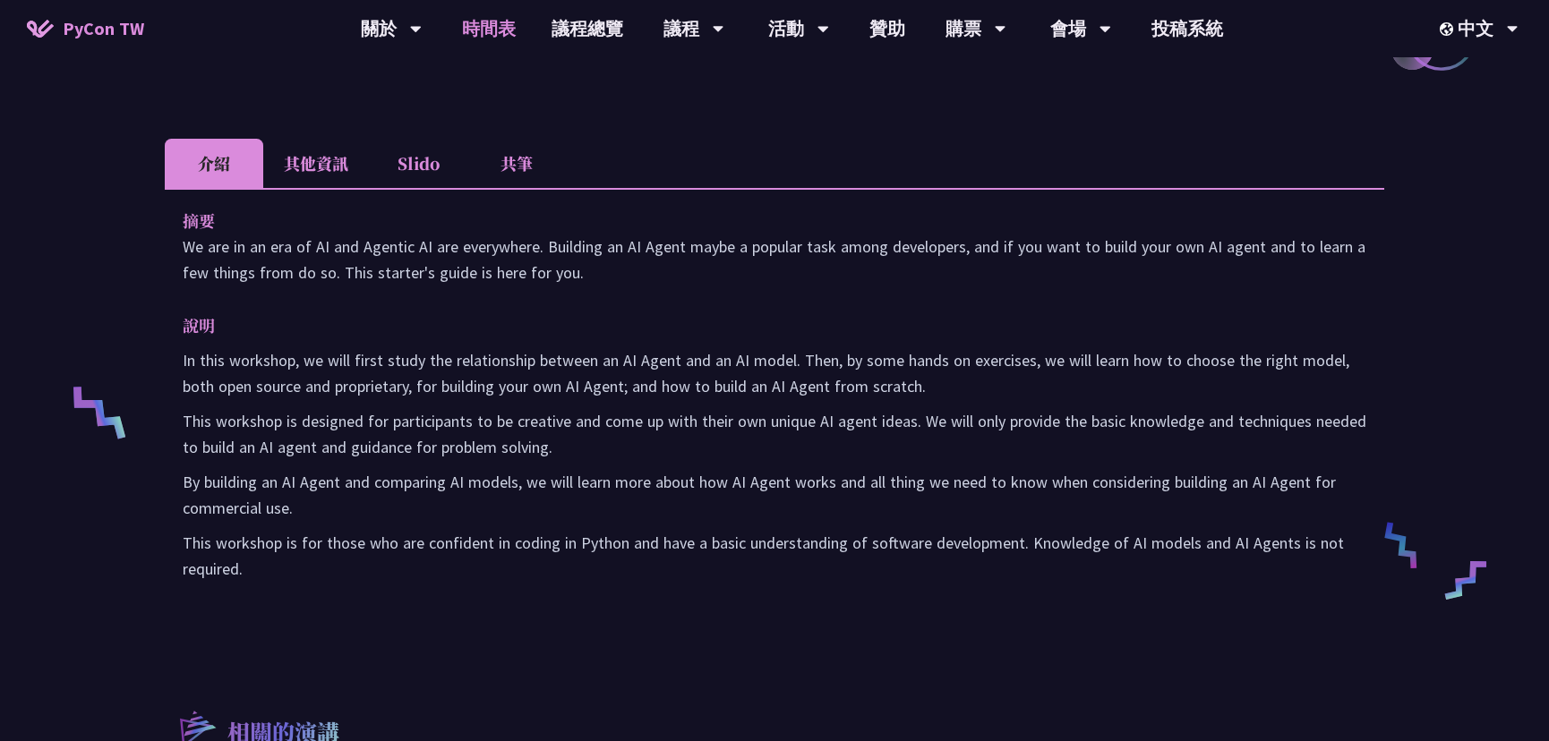
click at [467, 25] on link "時間表" at bounding box center [489, 28] width 90 height 57
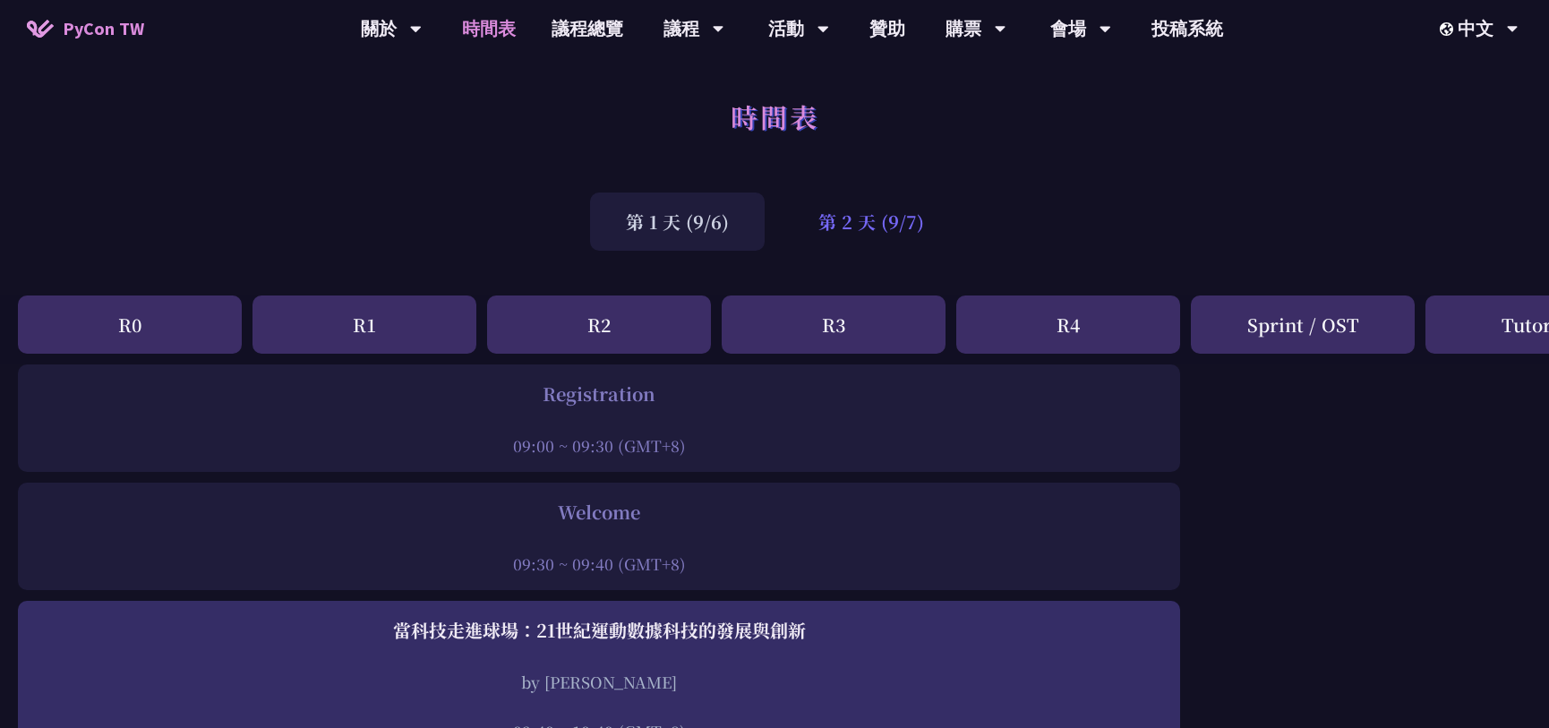
click at [878, 228] on div "第 2 天 (9/7)" at bounding box center [870, 221] width 177 height 58
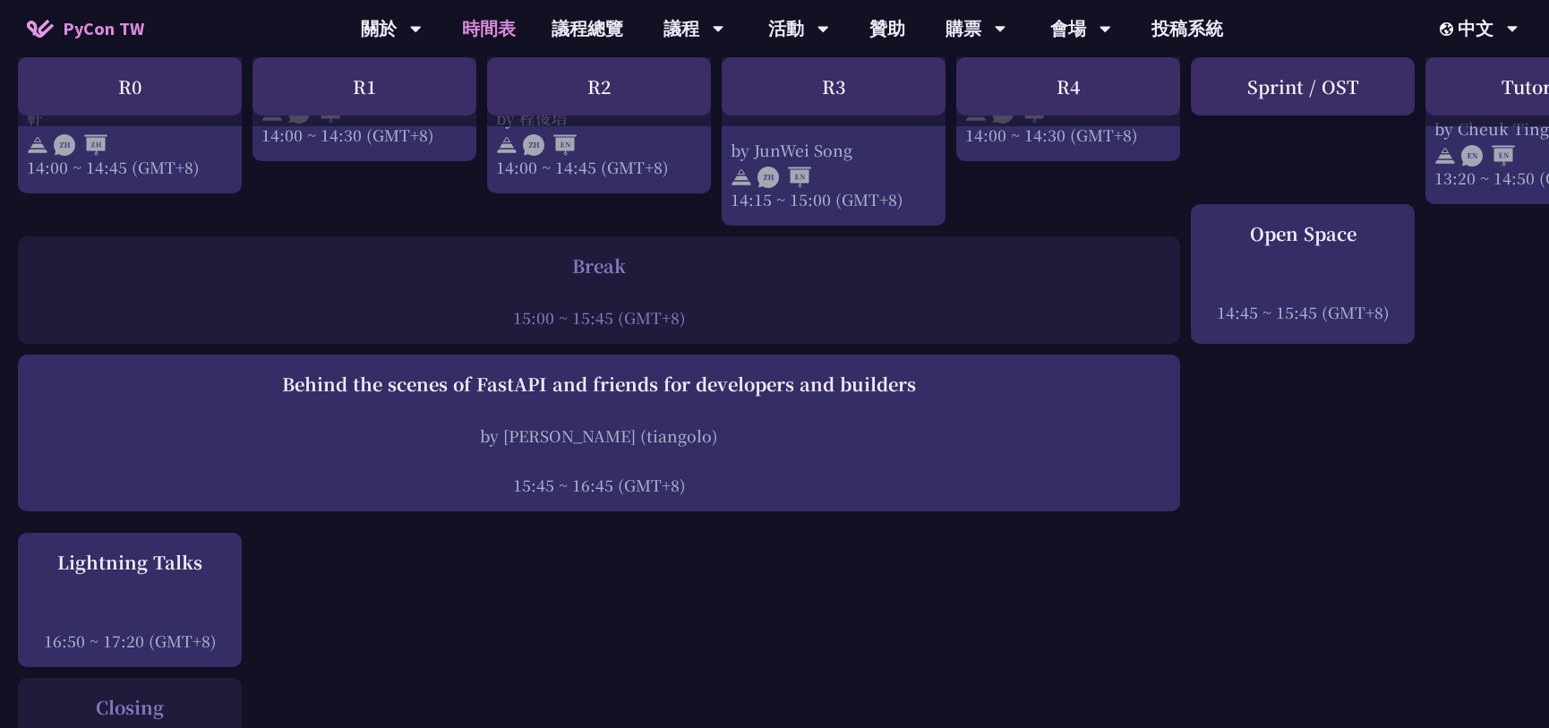
scroll to position [2032, 0]
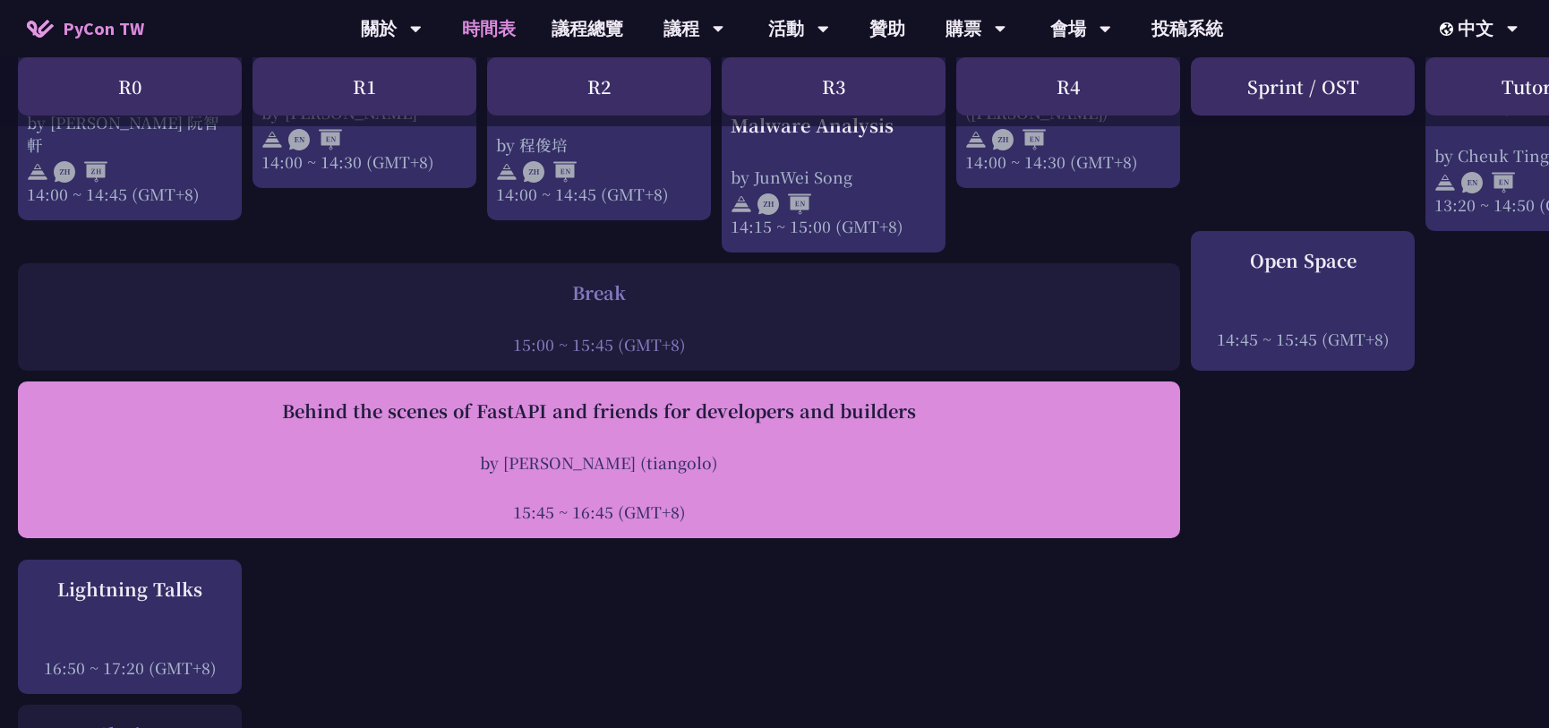
click at [692, 402] on div "Behind the scenes of FastAPI and friends for developers and builders" at bounding box center [599, 411] width 1144 height 27
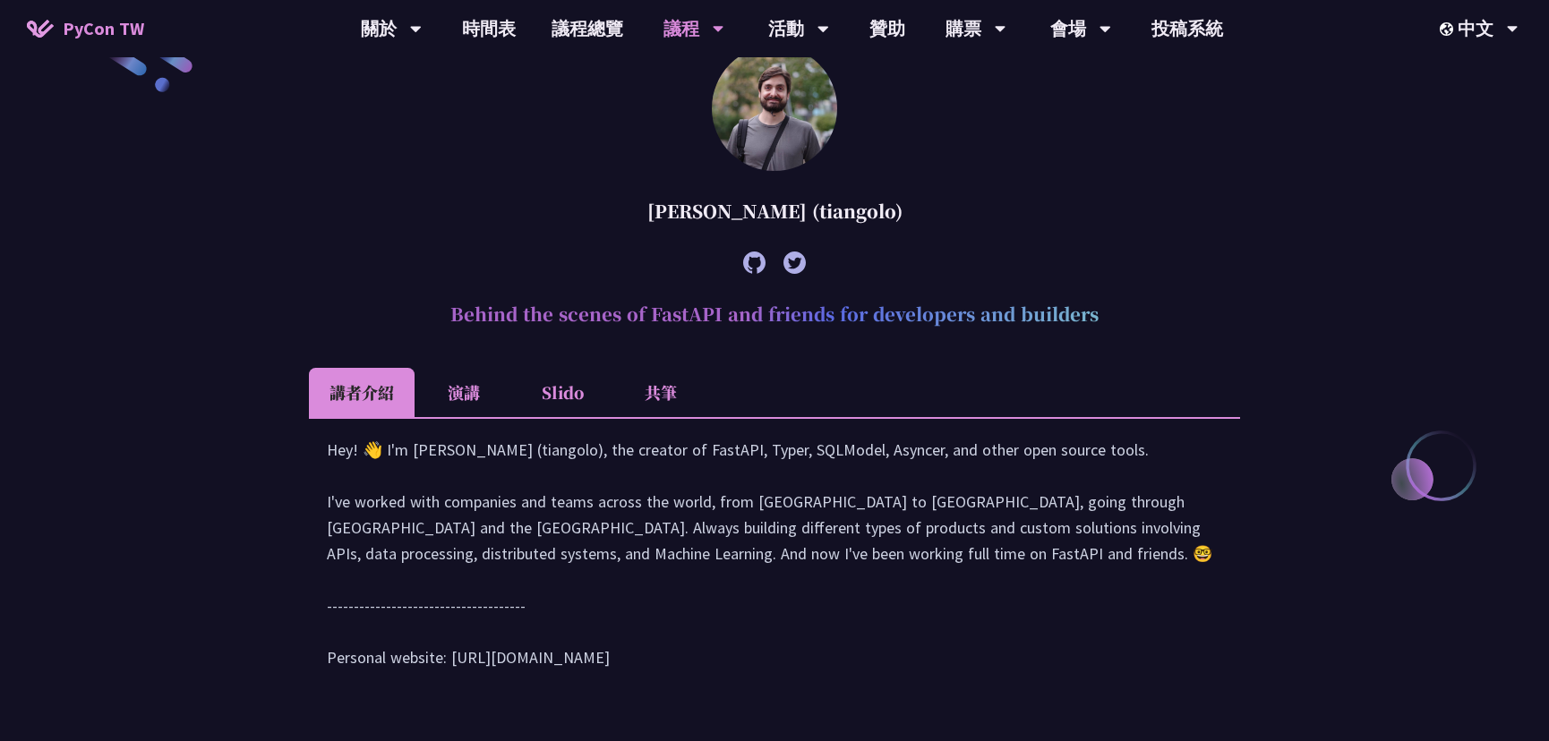
scroll to position [517, 0]
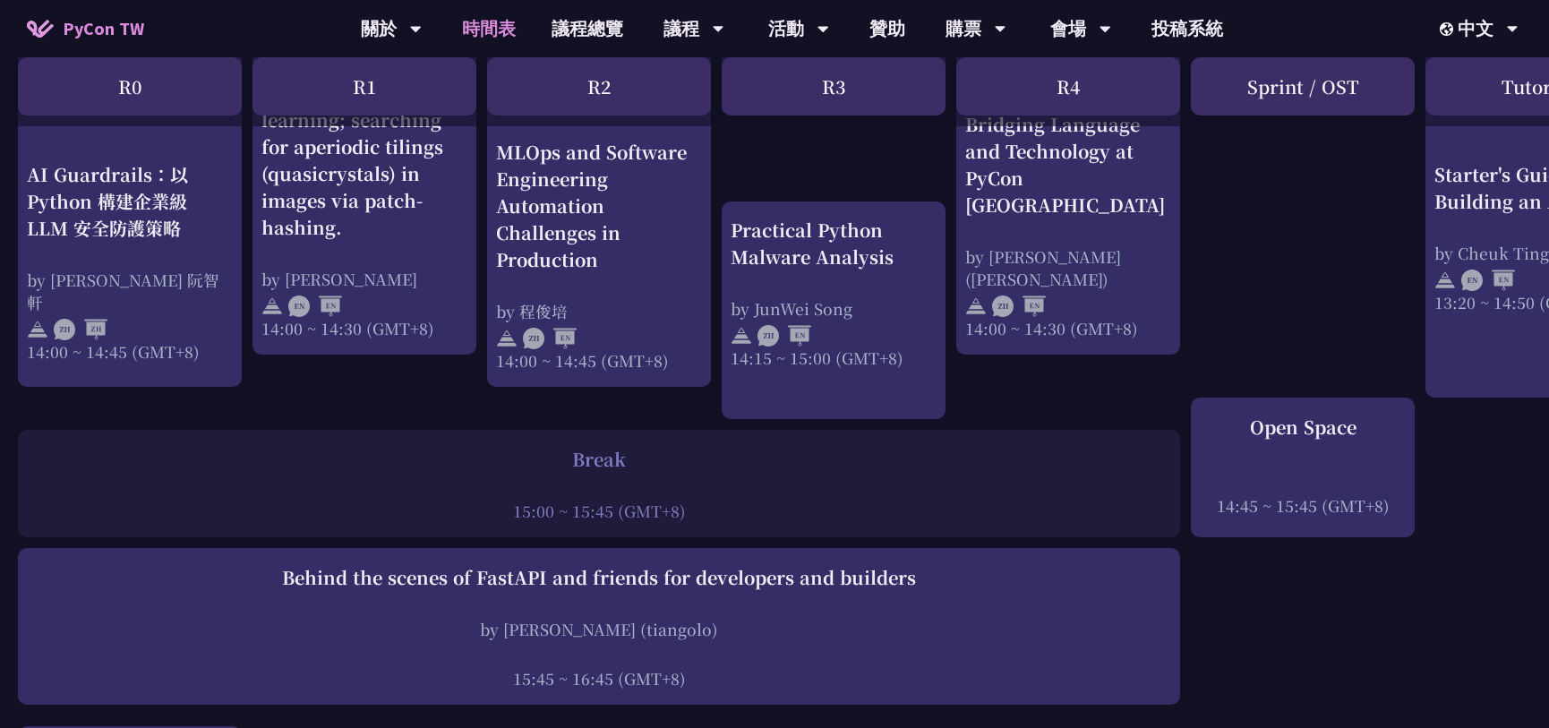
scroll to position [1866, 352]
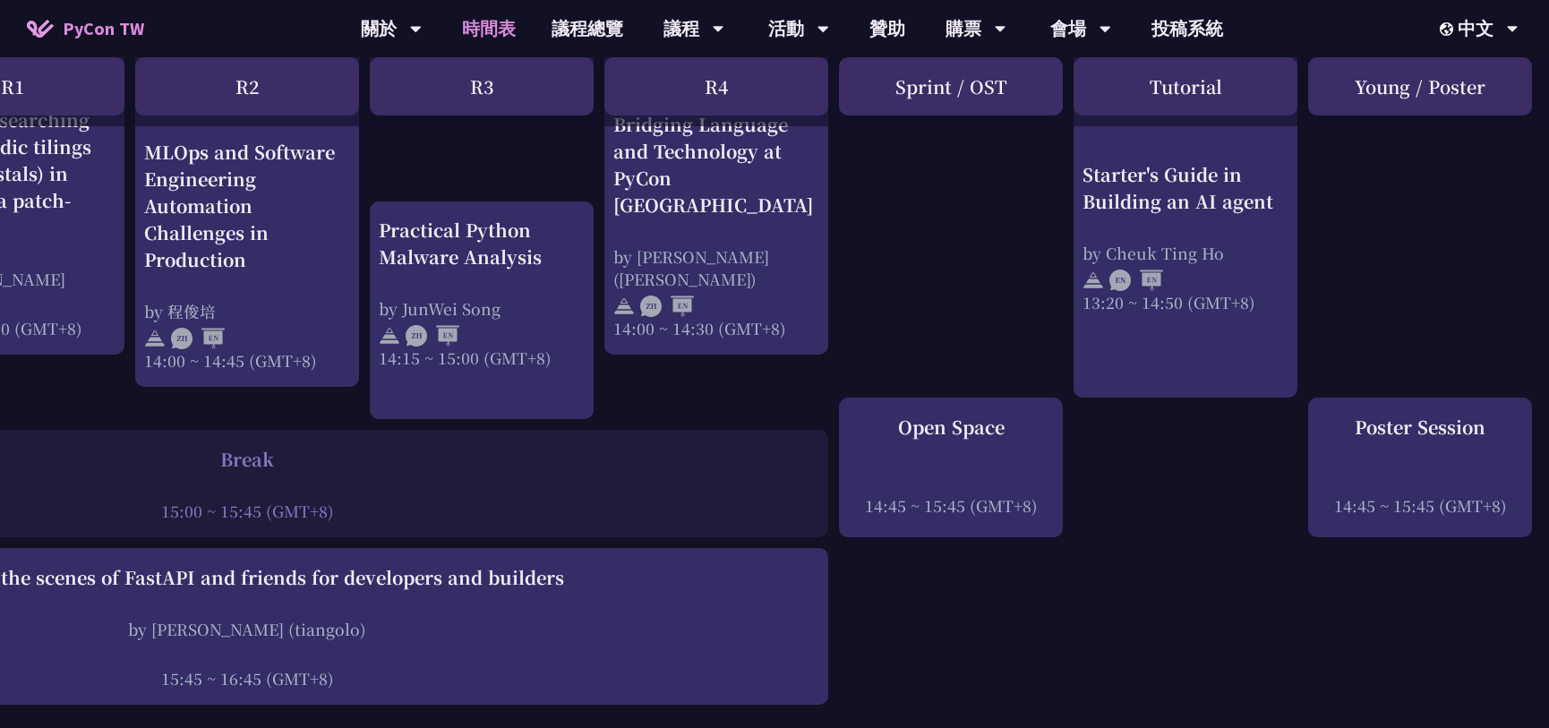
drag, startPoint x: 1492, startPoint y: 502, endPoint x: 1247, endPoint y: 528, distance: 245.8
drag, startPoint x: 1247, startPoint y: 528, endPoint x: 1218, endPoint y: 528, distance: 29.5
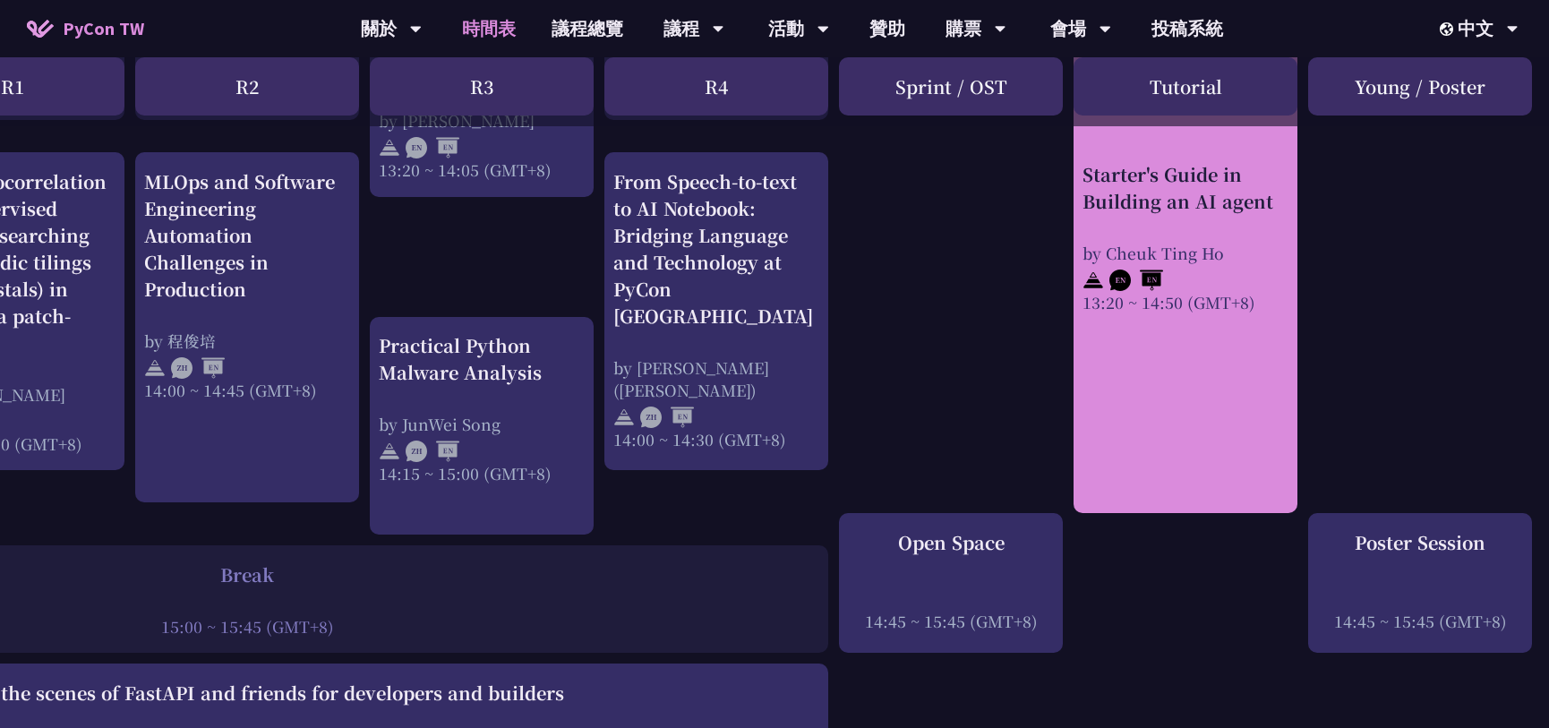
scroll to position [1541, 352]
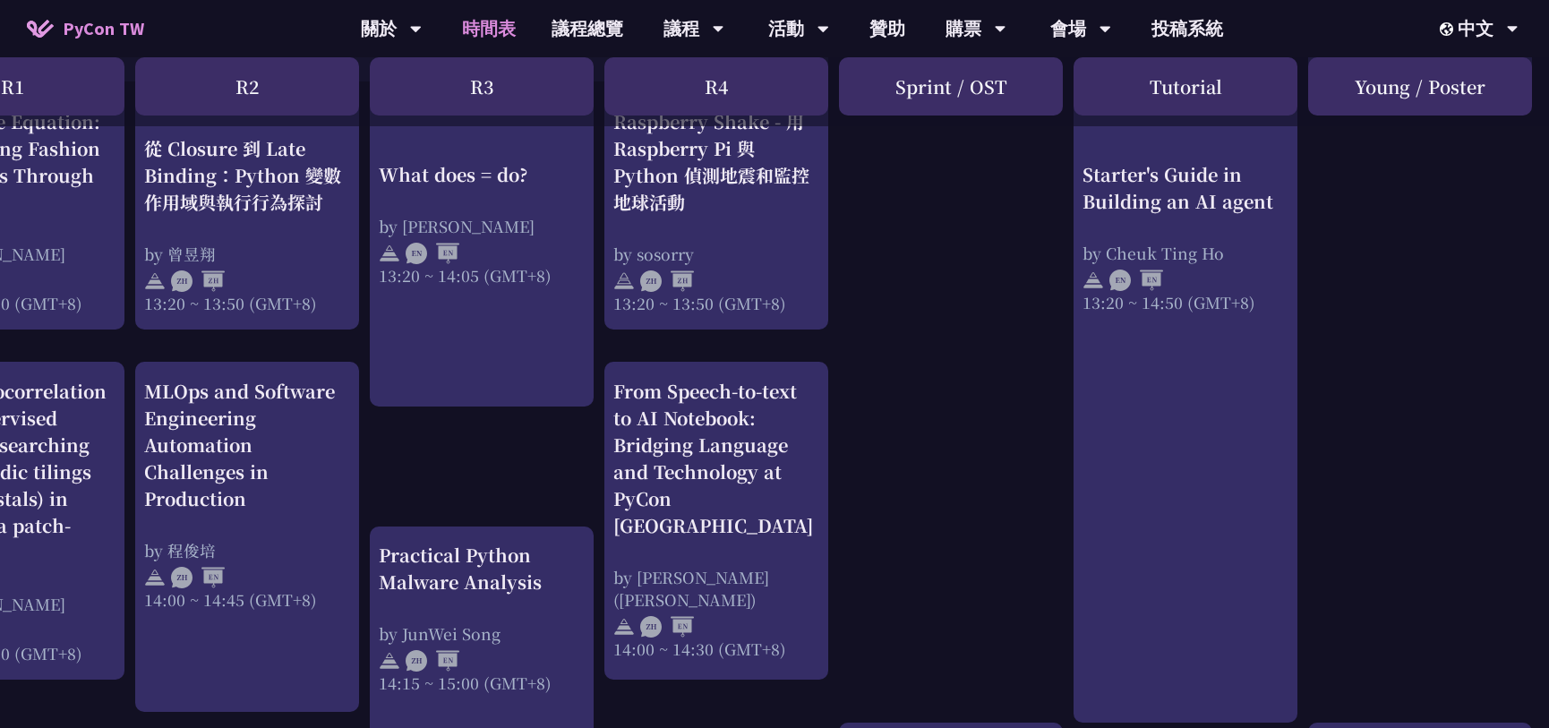
click at [1181, 93] on div "Tutorial" at bounding box center [1185, 86] width 224 height 58
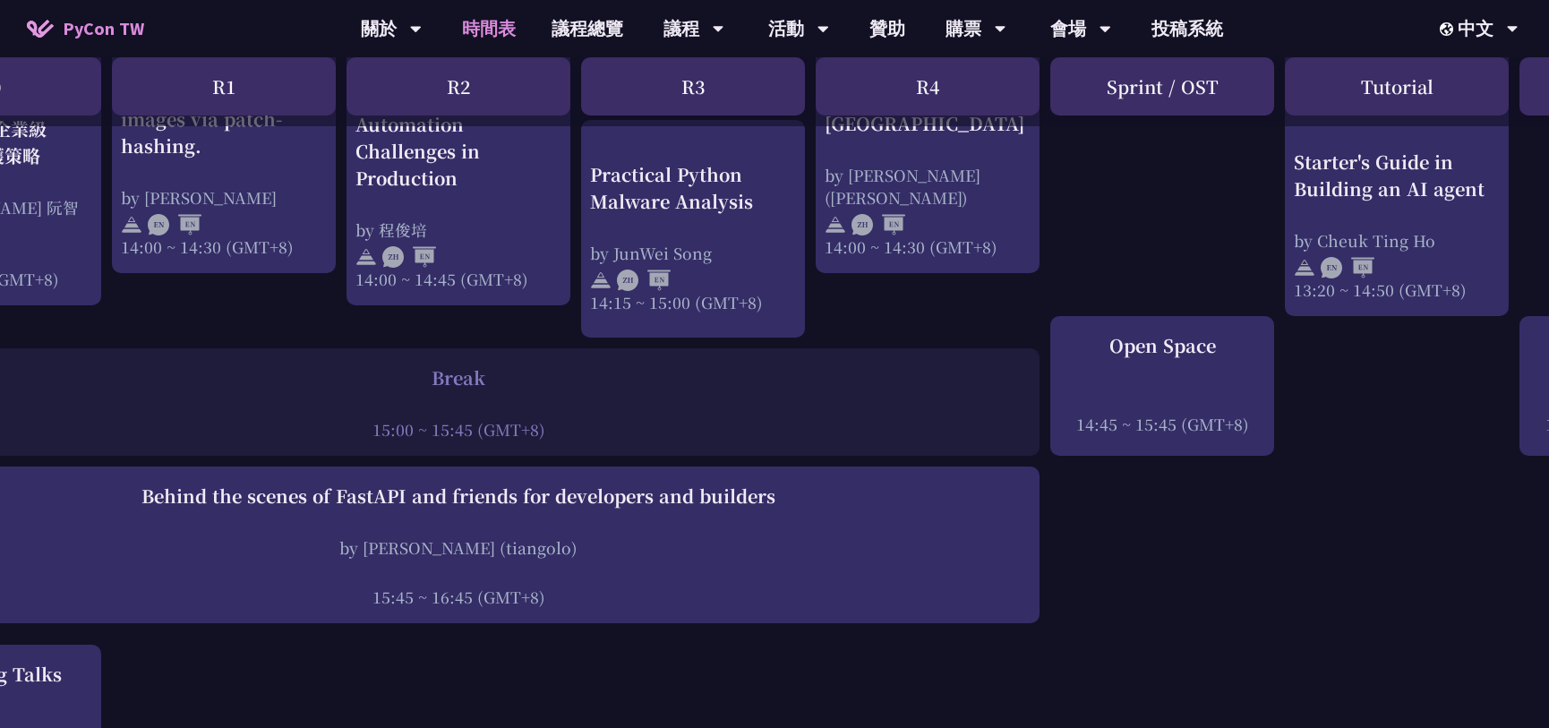
scroll to position [1947, 27]
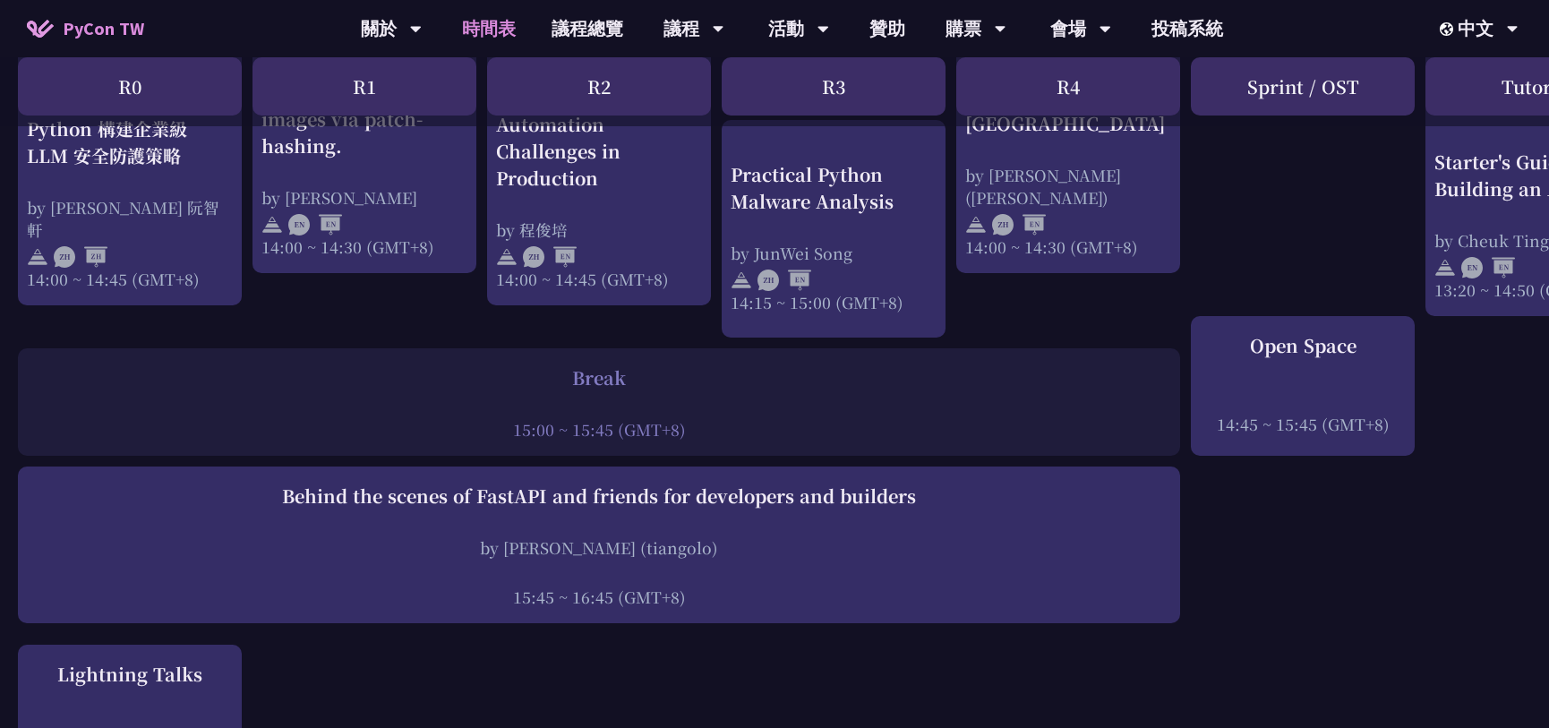
drag, startPoint x: 663, startPoint y: 409, endPoint x: 0, endPoint y: 423, distance: 662.6
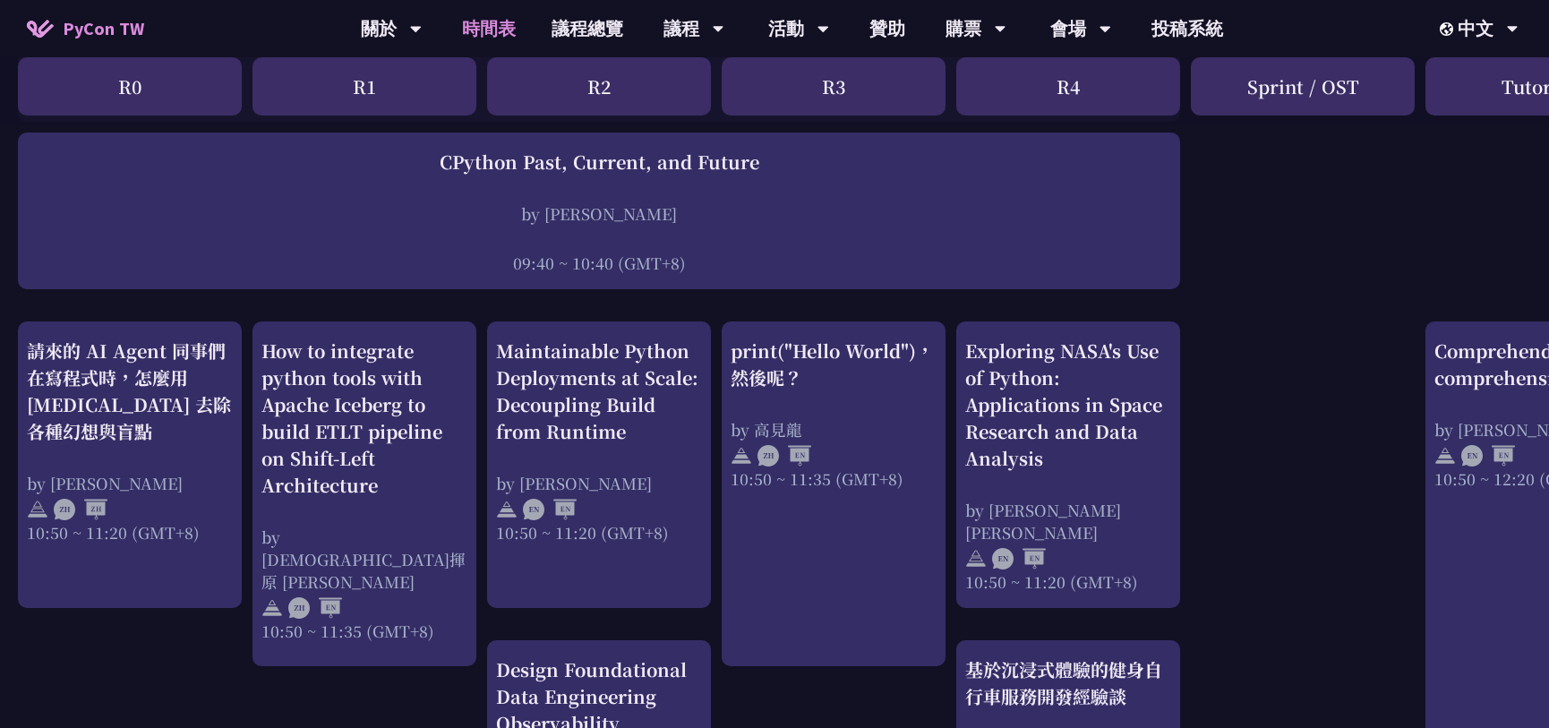
scroll to position [483, 0]
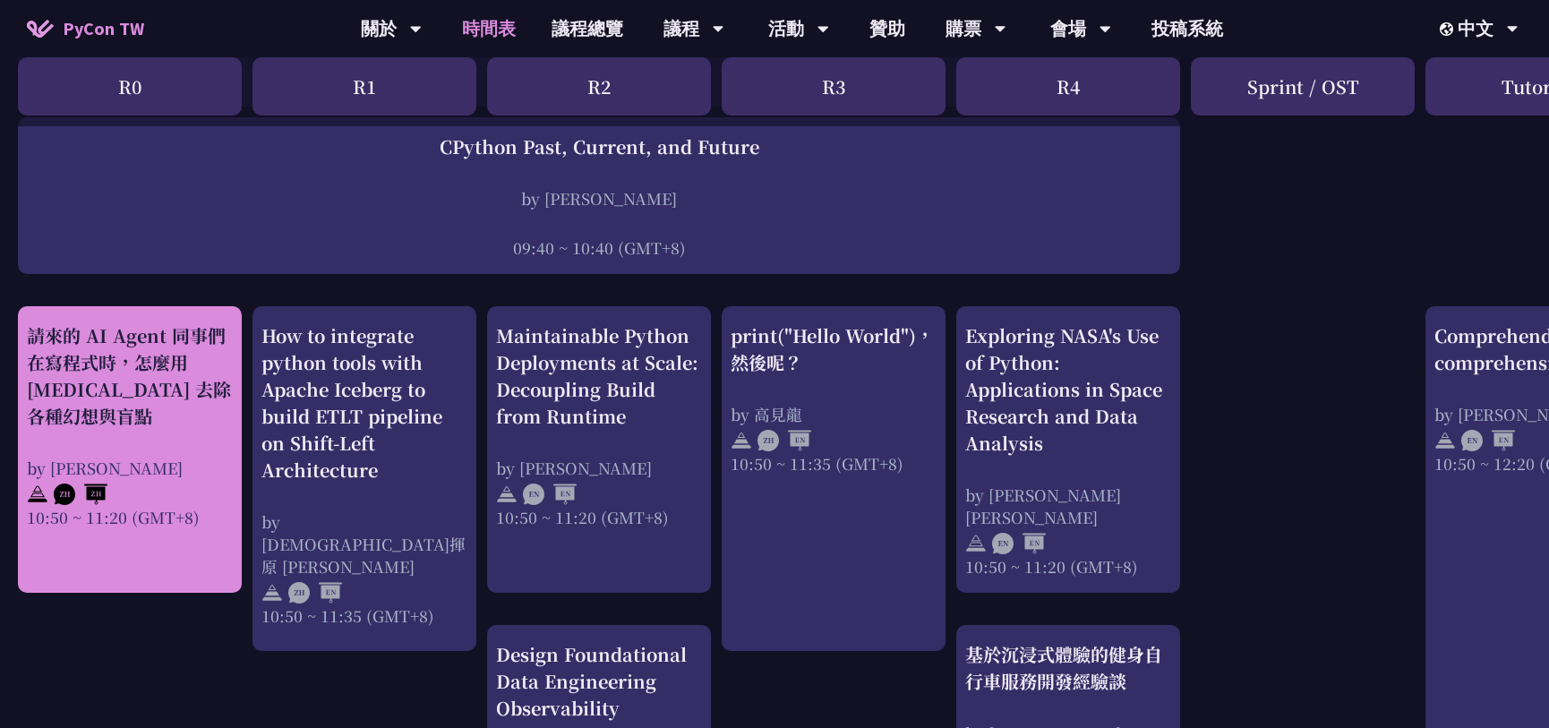
click at [174, 412] on div "請來的 AI Agent 同事們在寫程式時，怎麼用 [MEDICAL_DATA] 去除各種幻想與盲點" at bounding box center [130, 375] width 206 height 107
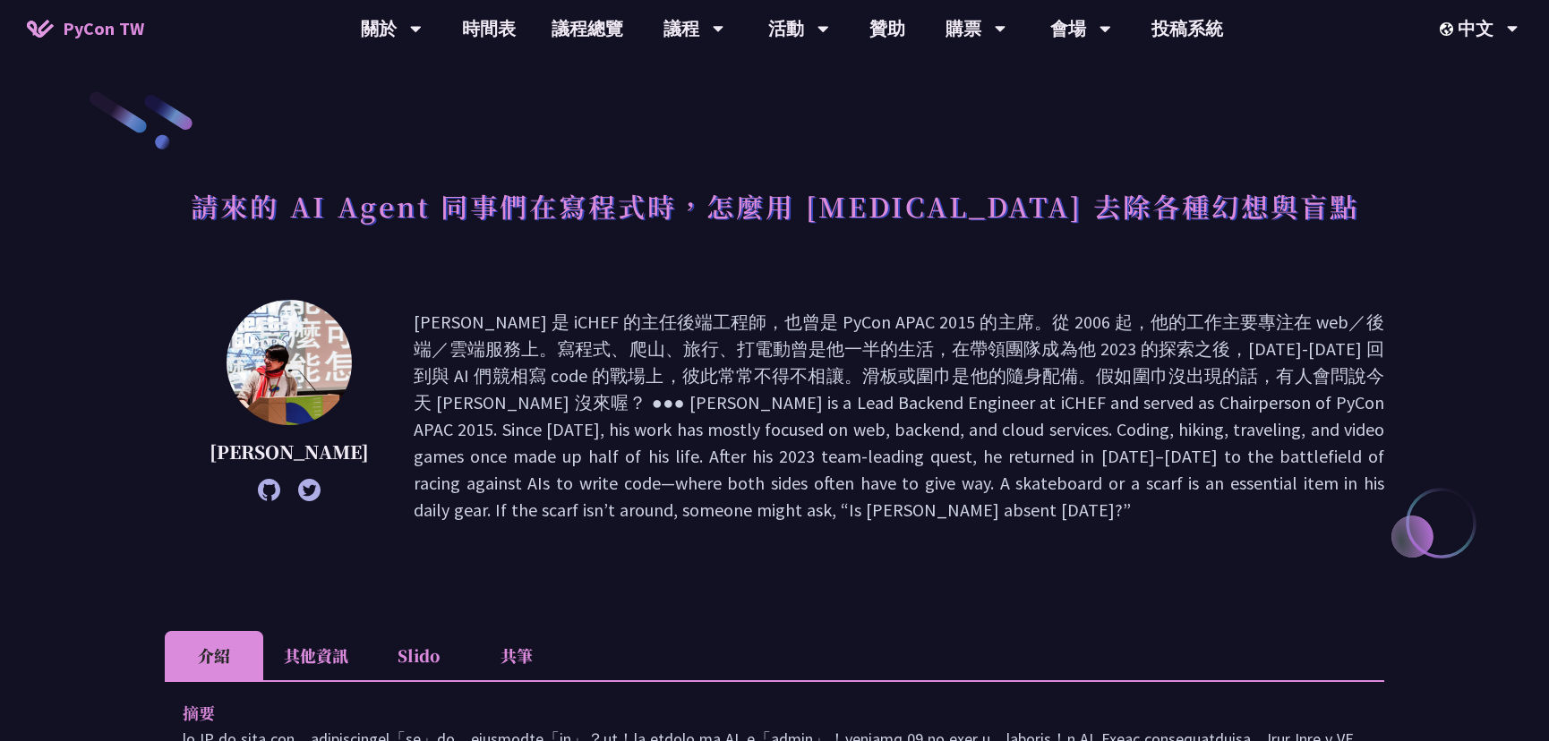
click at [461, 321] on p at bounding box center [899, 416] width 970 height 215
click at [427, 309] on p at bounding box center [899, 416] width 970 height 215
drag, startPoint x: 444, startPoint y: 321, endPoint x: 492, endPoint y: 321, distance: 48.3
click at [492, 321] on p at bounding box center [899, 416] width 970 height 215
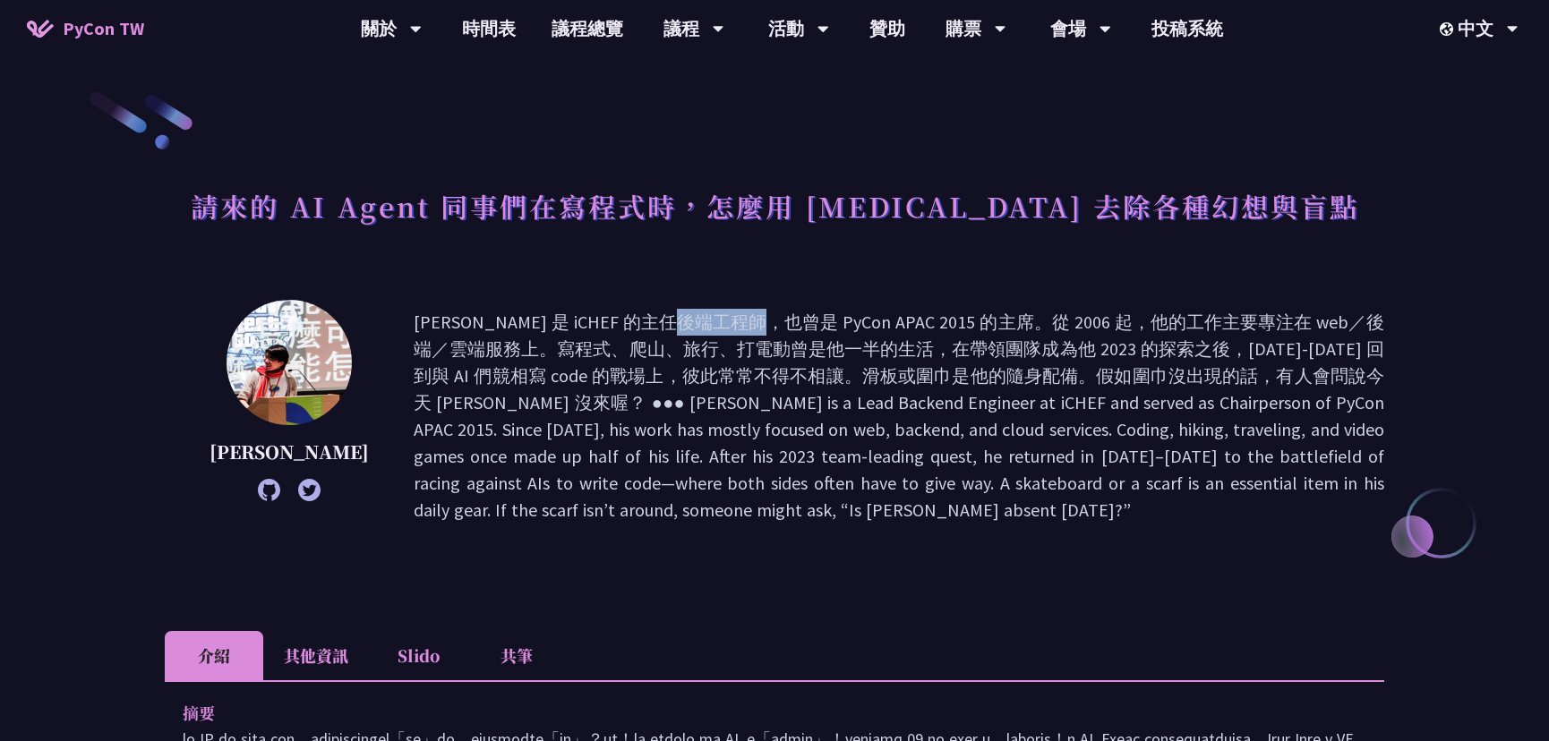
click at [834, 369] on p at bounding box center [899, 416] width 970 height 215
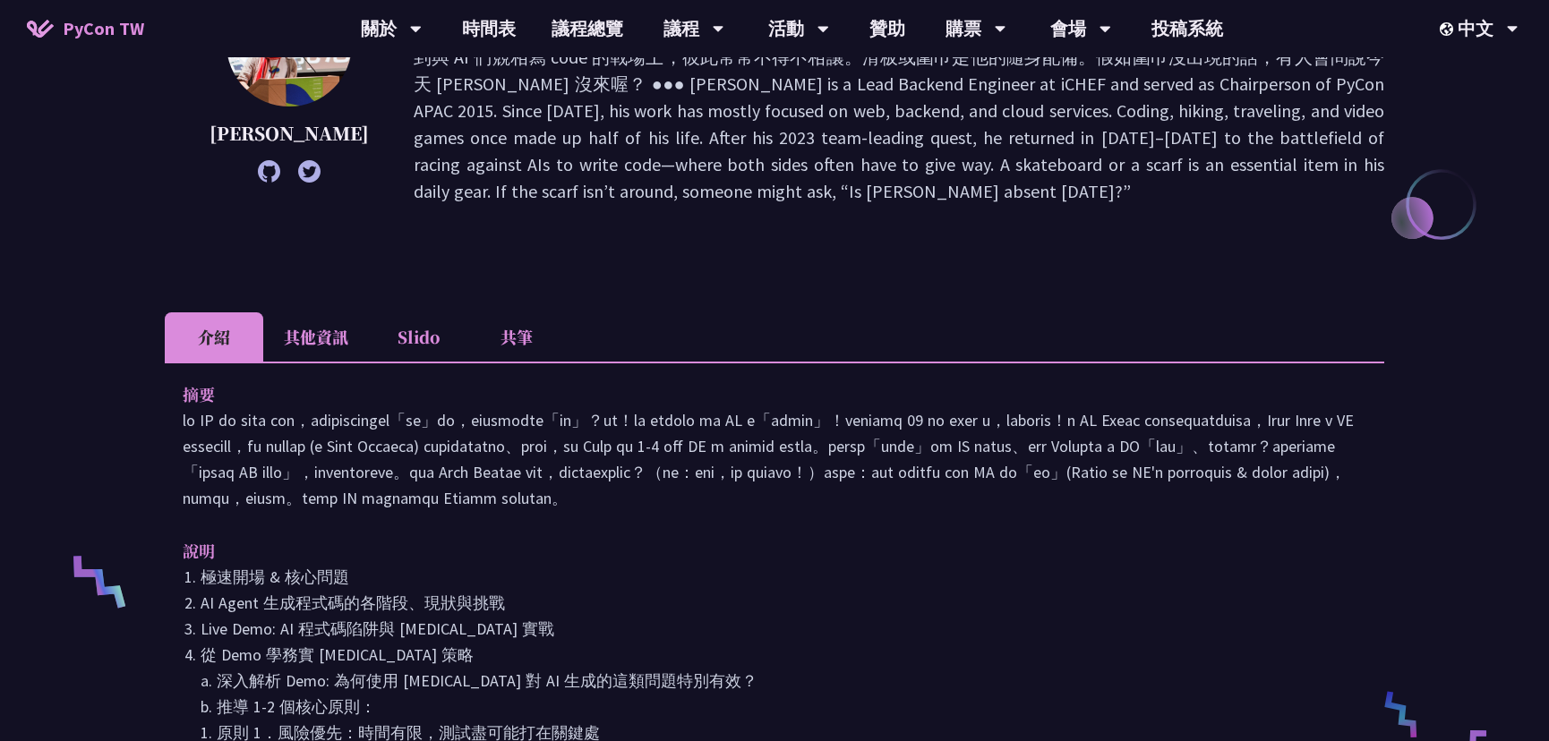
scroll to position [325, 0]
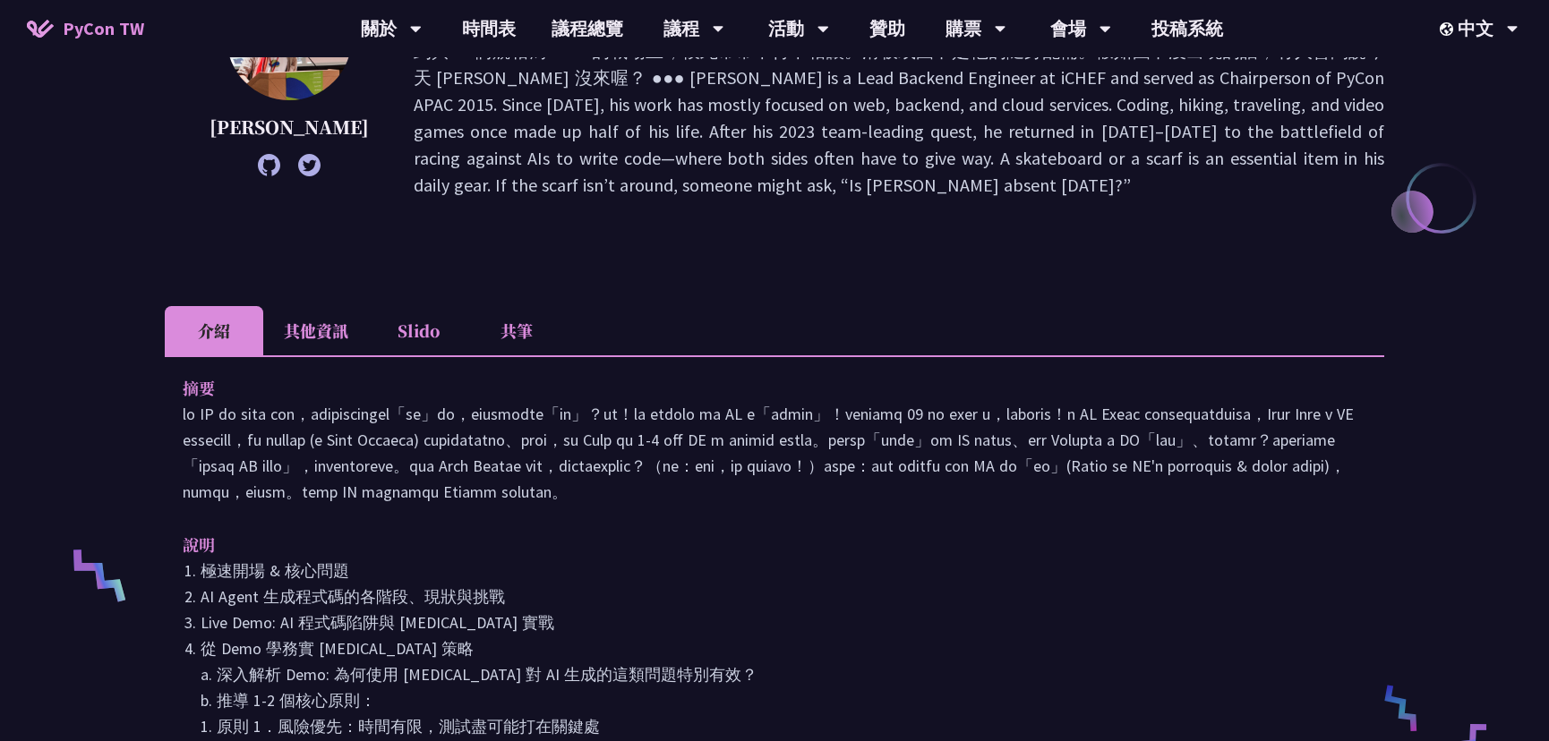
drag, startPoint x: 492, startPoint y: 465, endPoint x: 575, endPoint y: 510, distance: 95.0
click at [581, 505] on p at bounding box center [775, 453] width 1184 height 104
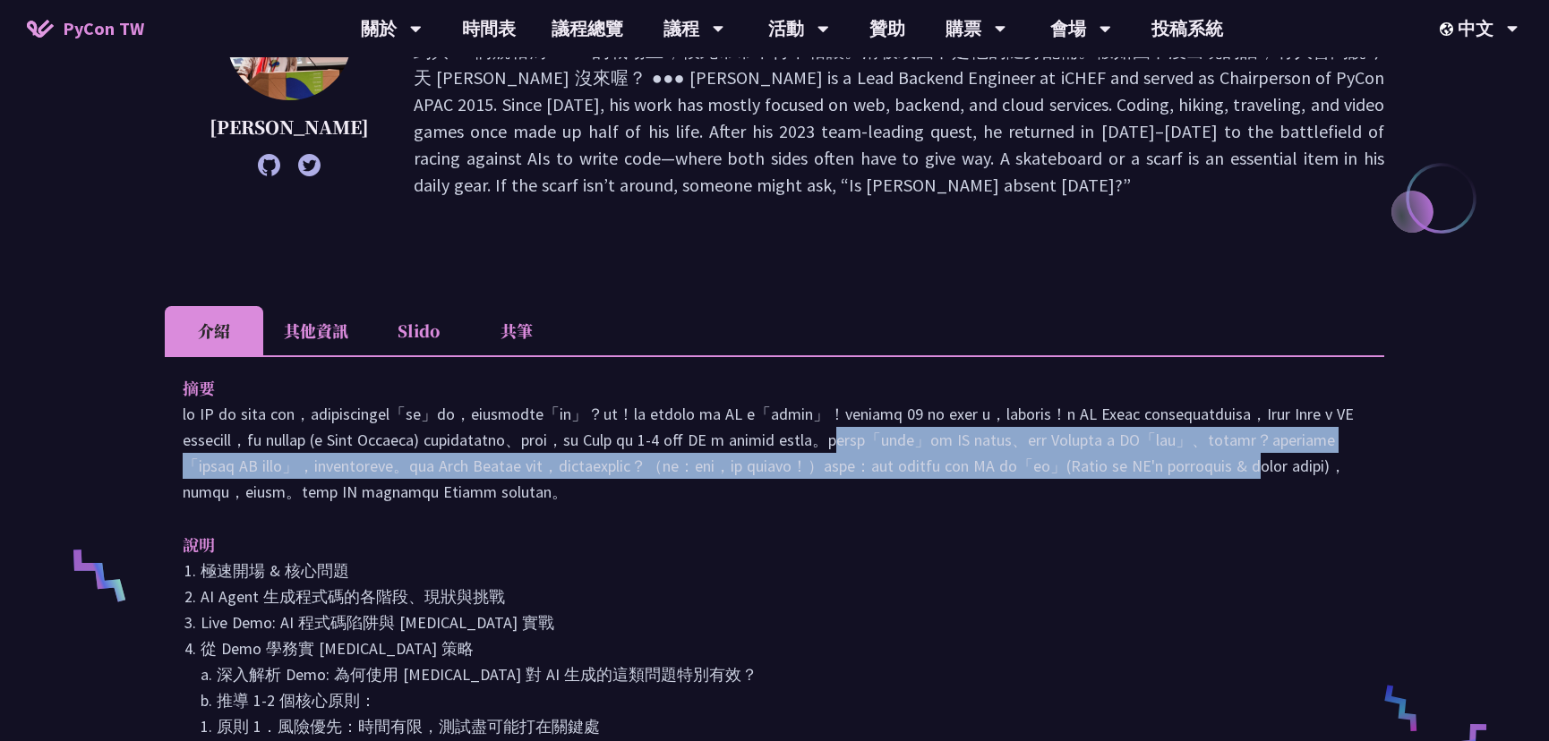
click at [647, 505] on p at bounding box center [775, 453] width 1184 height 104
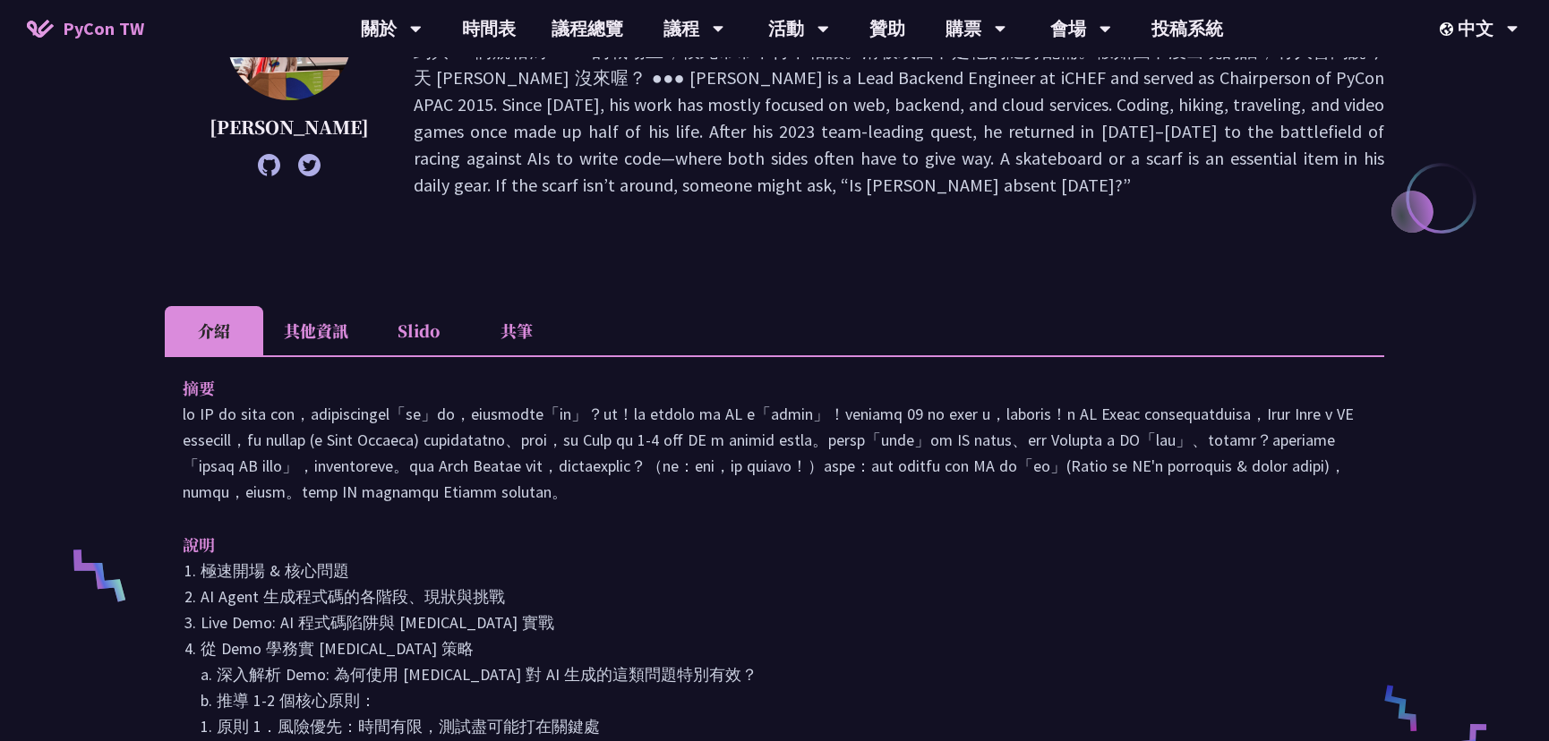
drag, startPoint x: 530, startPoint y: 474, endPoint x: 559, endPoint y: 519, distance: 53.9
click at [559, 505] on p at bounding box center [775, 453] width 1184 height 104
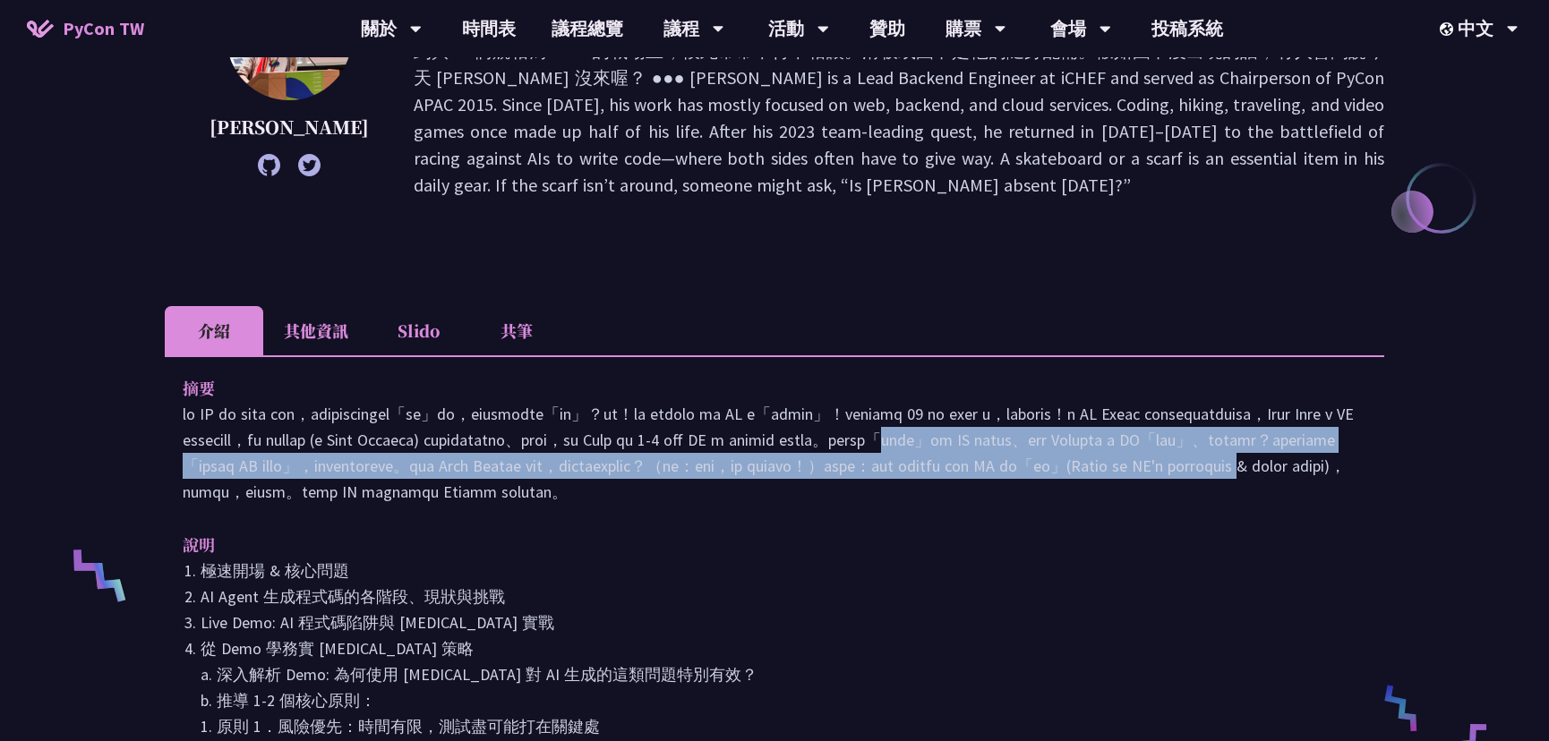
click at [563, 505] on p at bounding box center [775, 453] width 1184 height 104
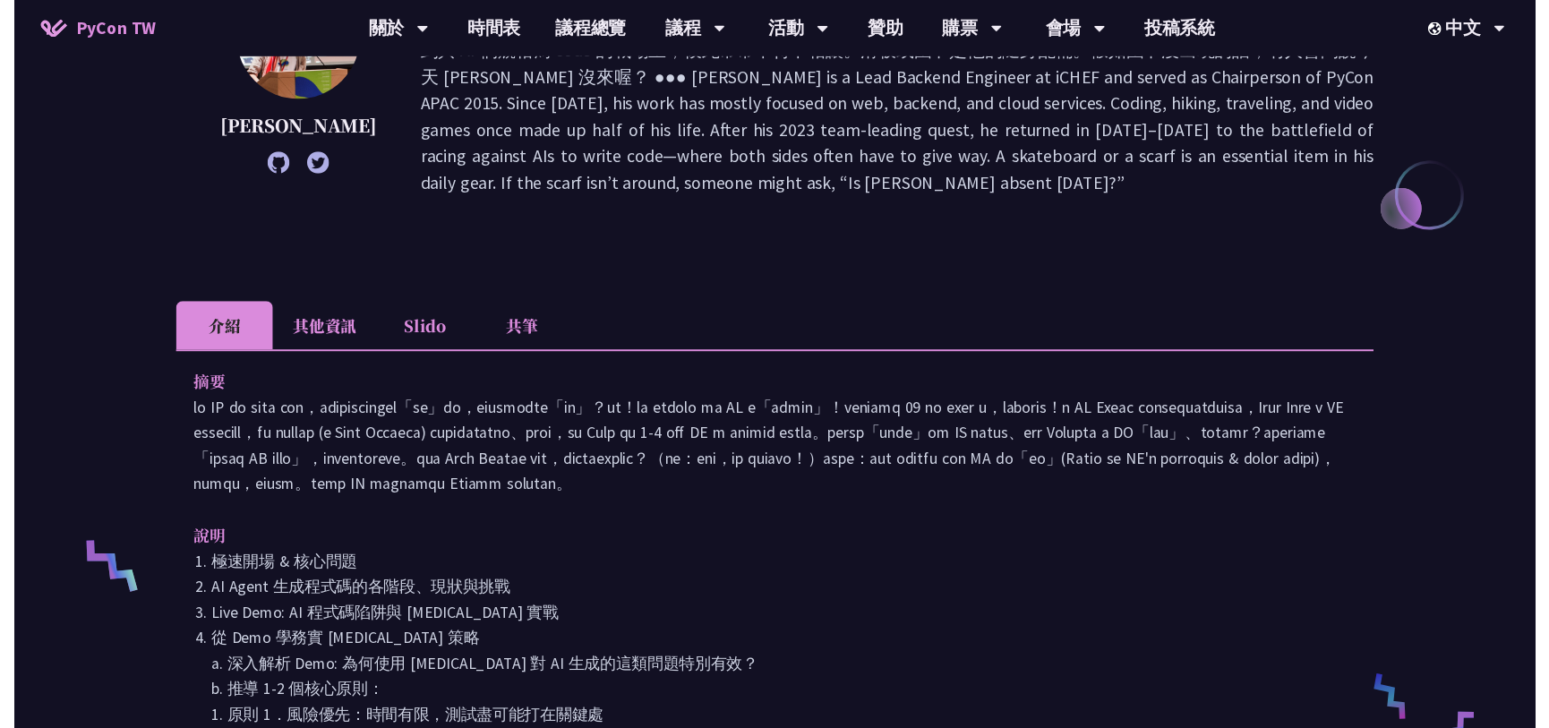
scroll to position [483, 0]
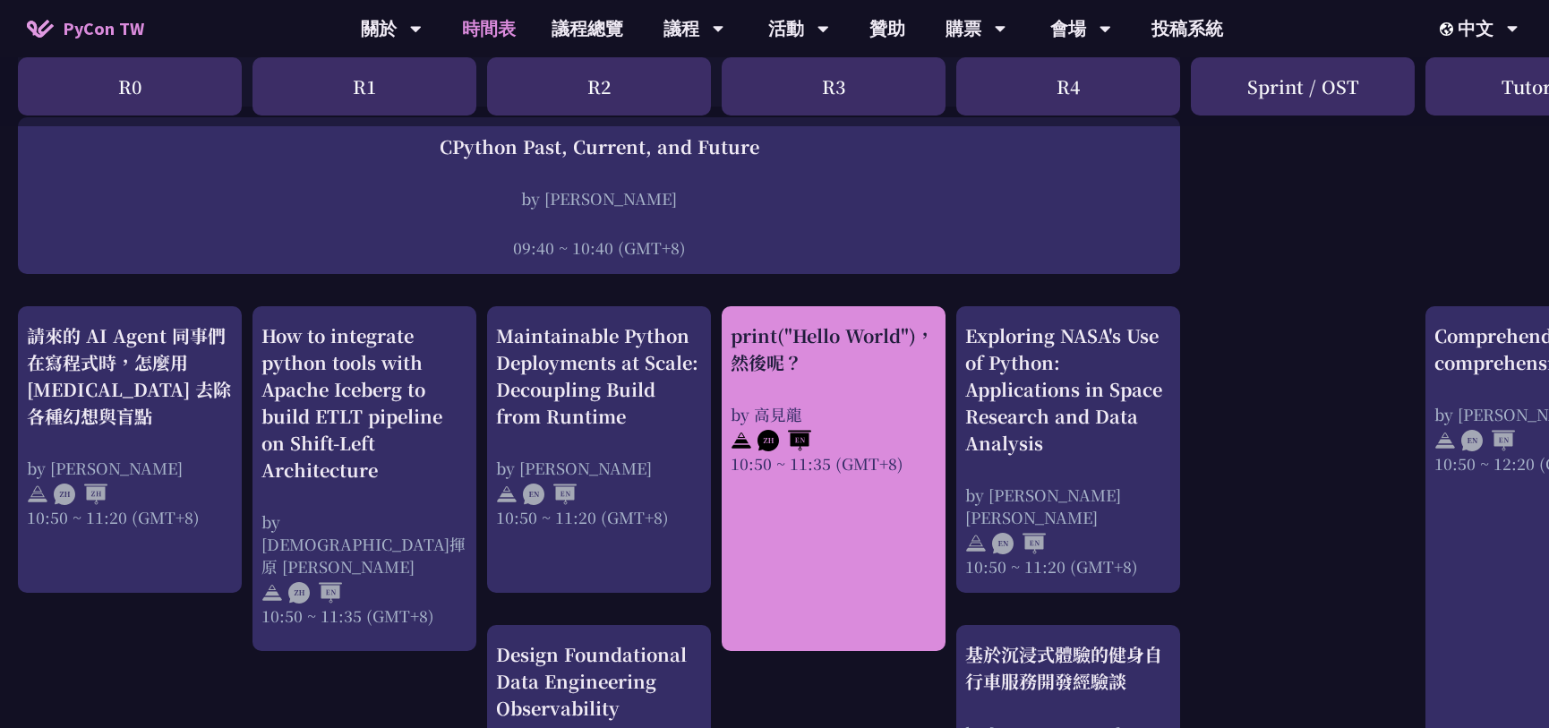
click at [870, 420] on div "by 高見龍" at bounding box center [834, 414] width 206 height 22
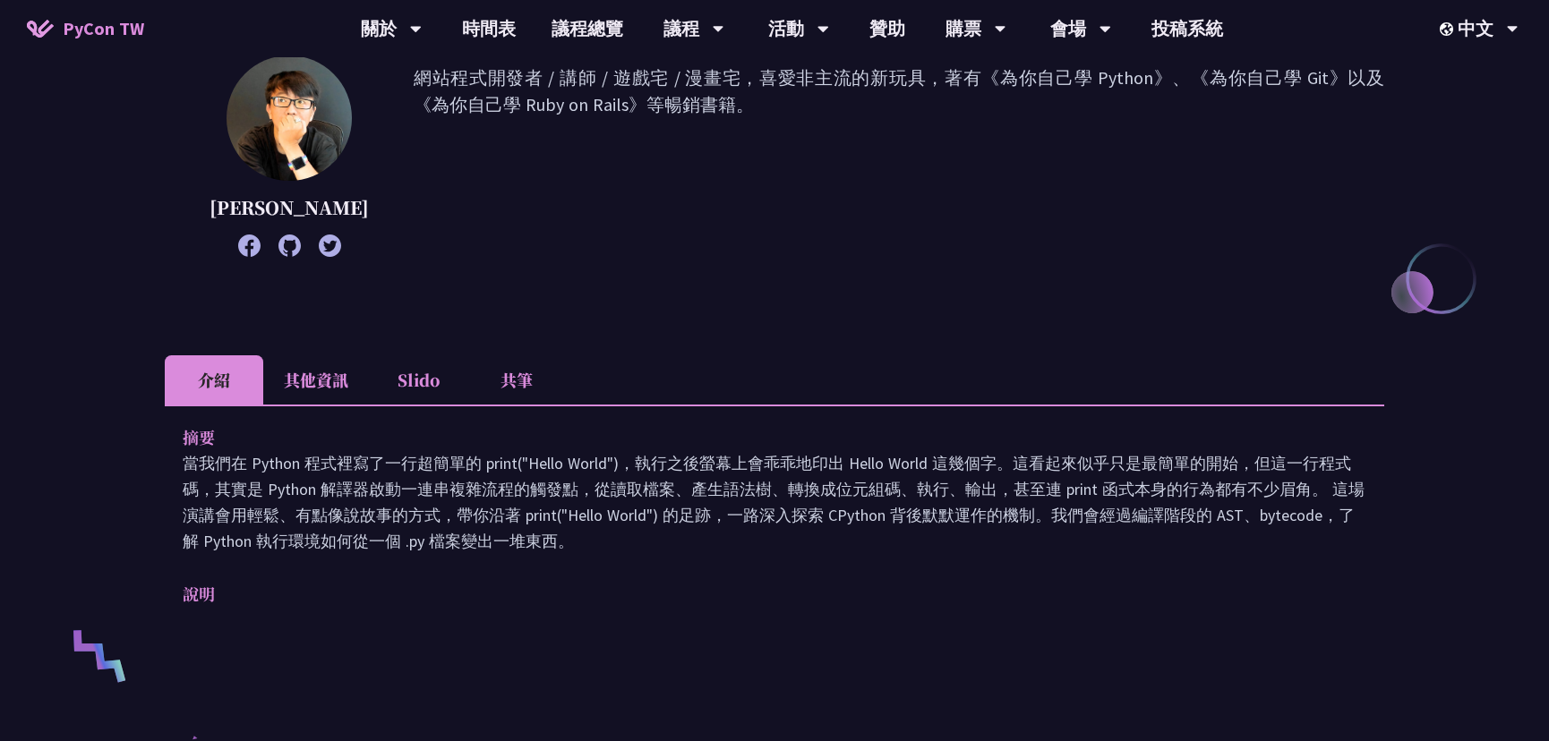
scroll to position [244, 0]
click at [304, 372] on li "其他資訊" at bounding box center [316, 380] width 106 height 49
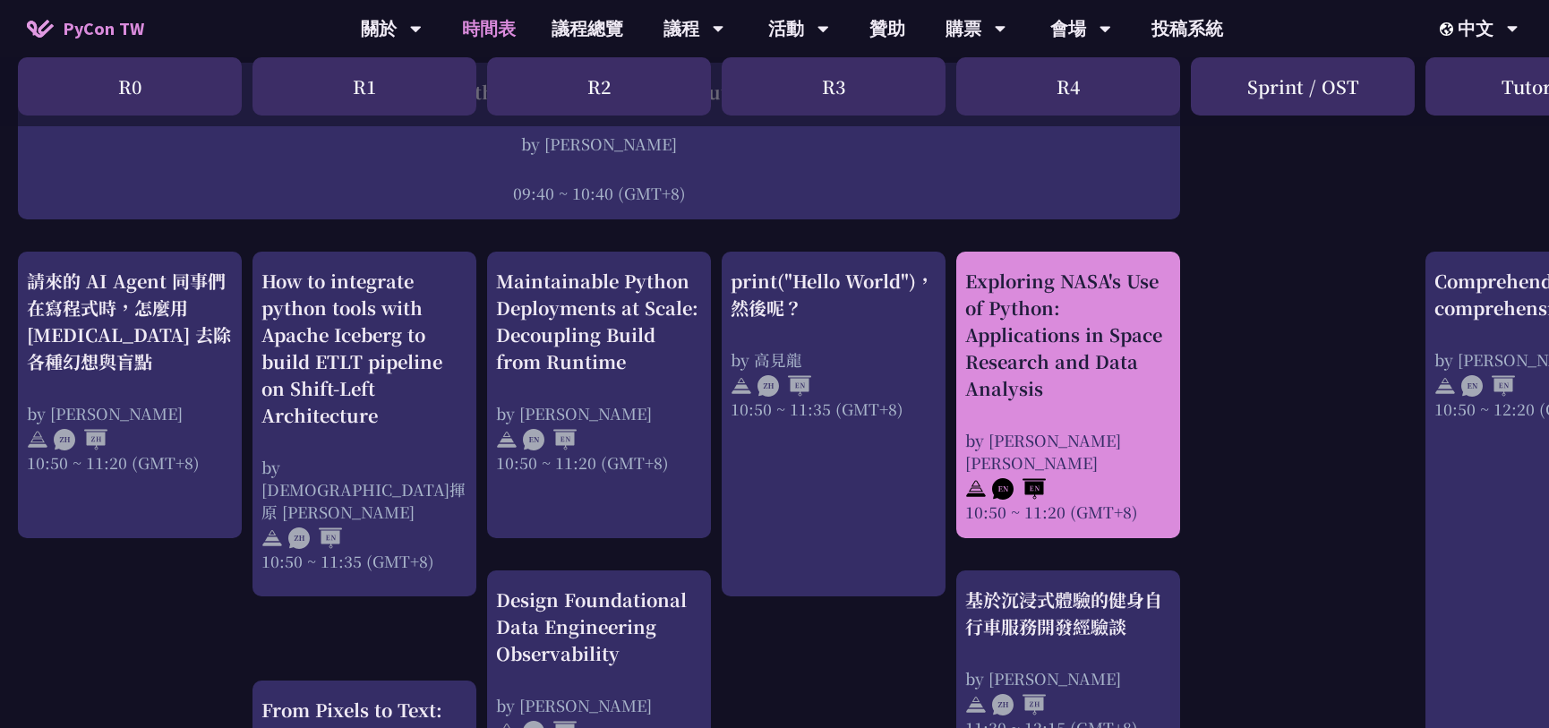
scroll to position [565, 0]
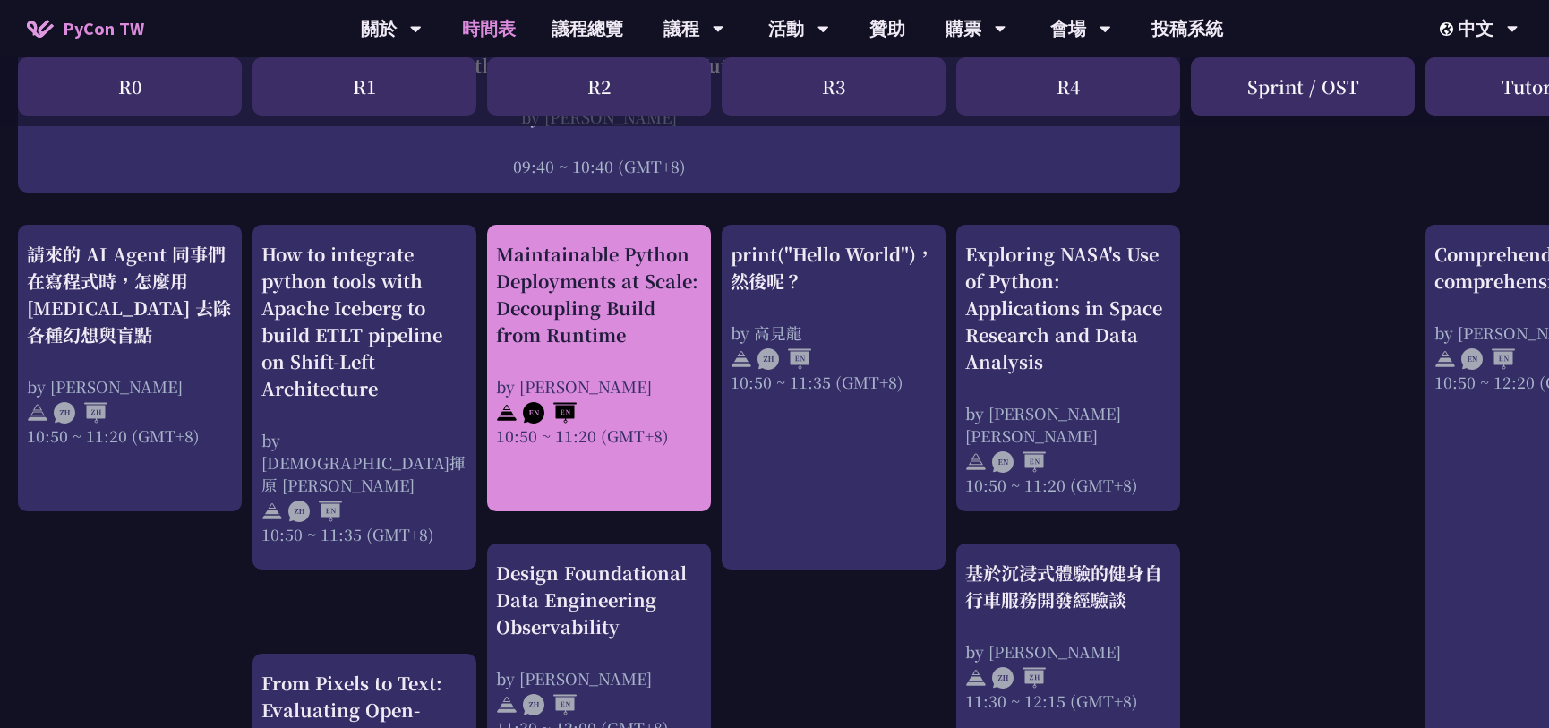
click at [650, 354] on div "Maintainable Python Deployments at Scale: Decoupling Build from Runtime by [PER…" at bounding box center [599, 344] width 206 height 206
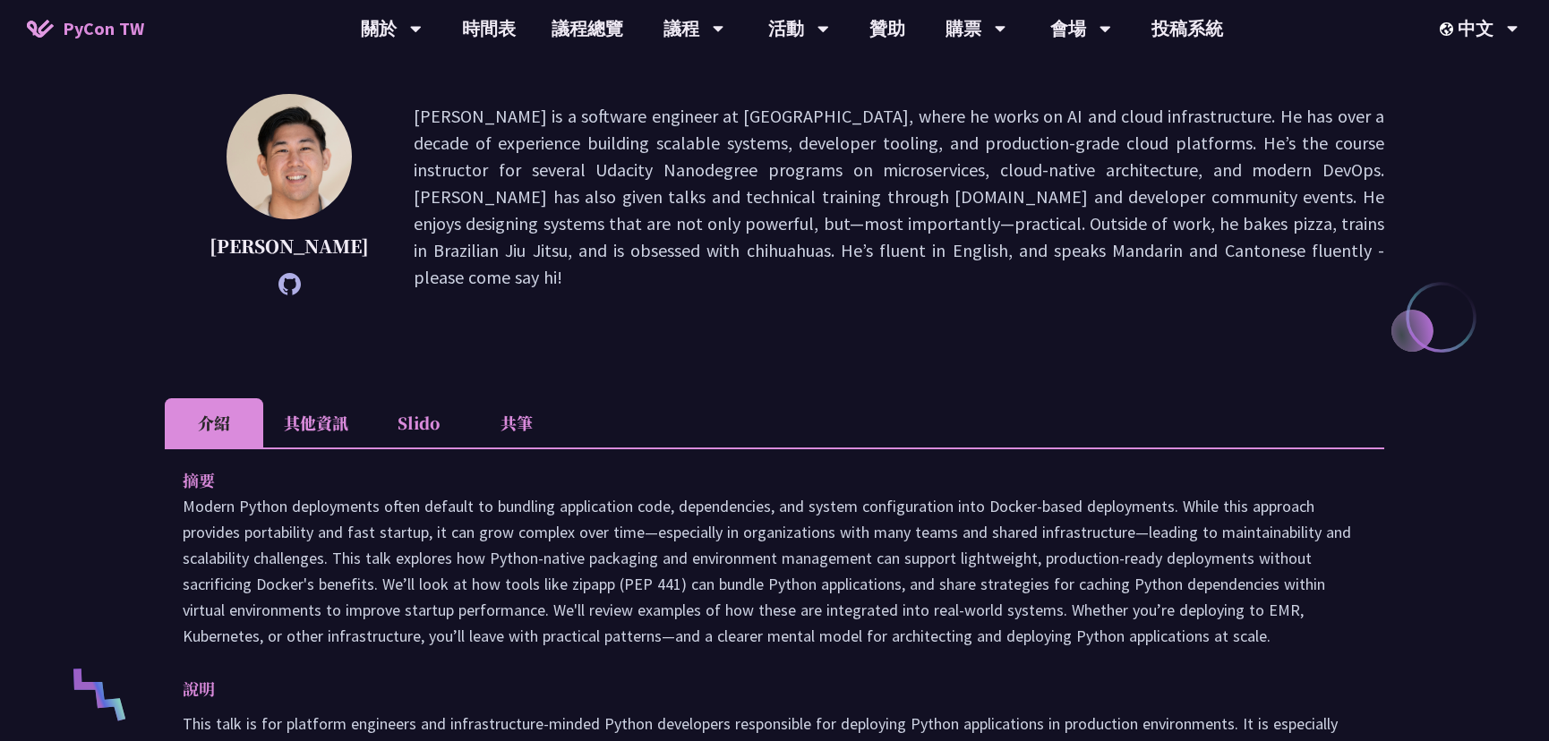
scroll to position [325, 0]
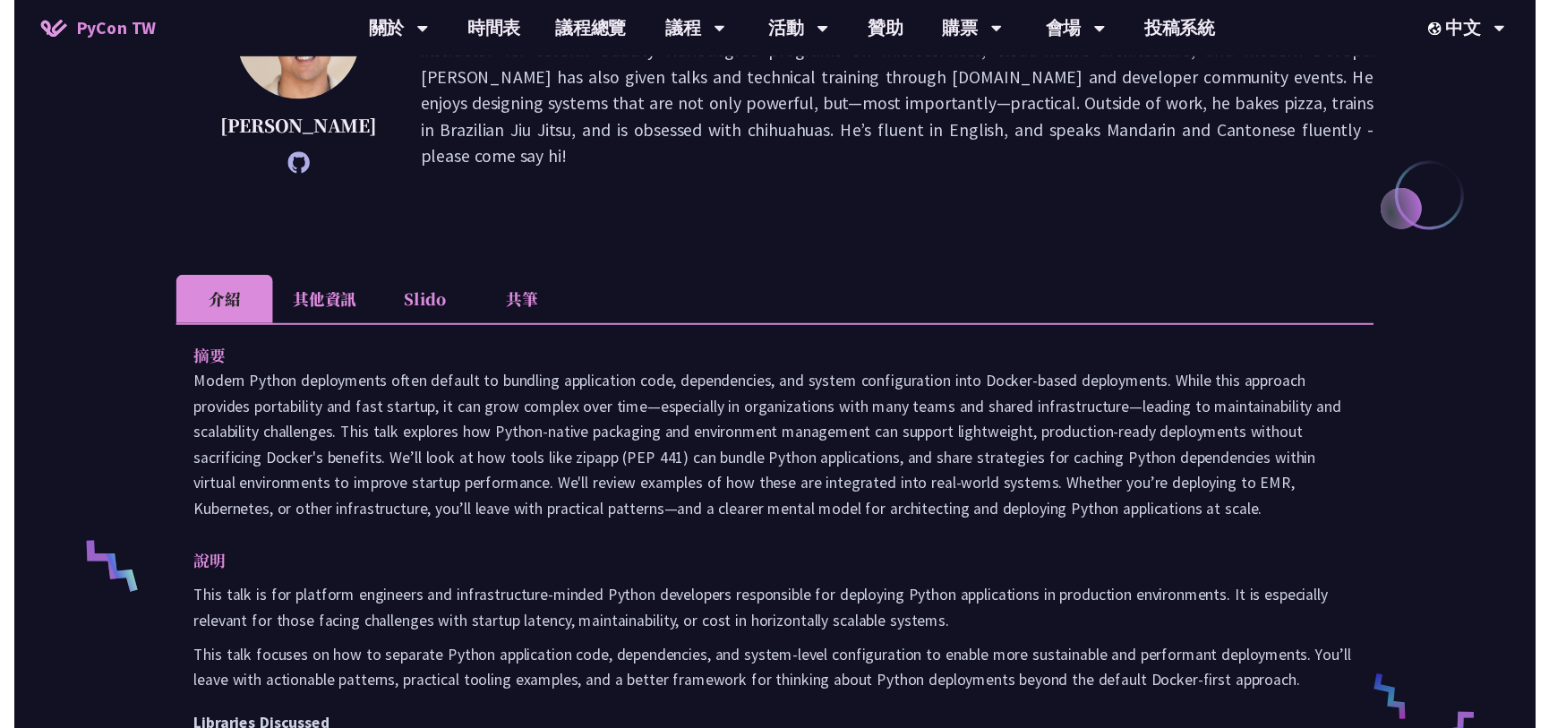
scroll to position [565, 0]
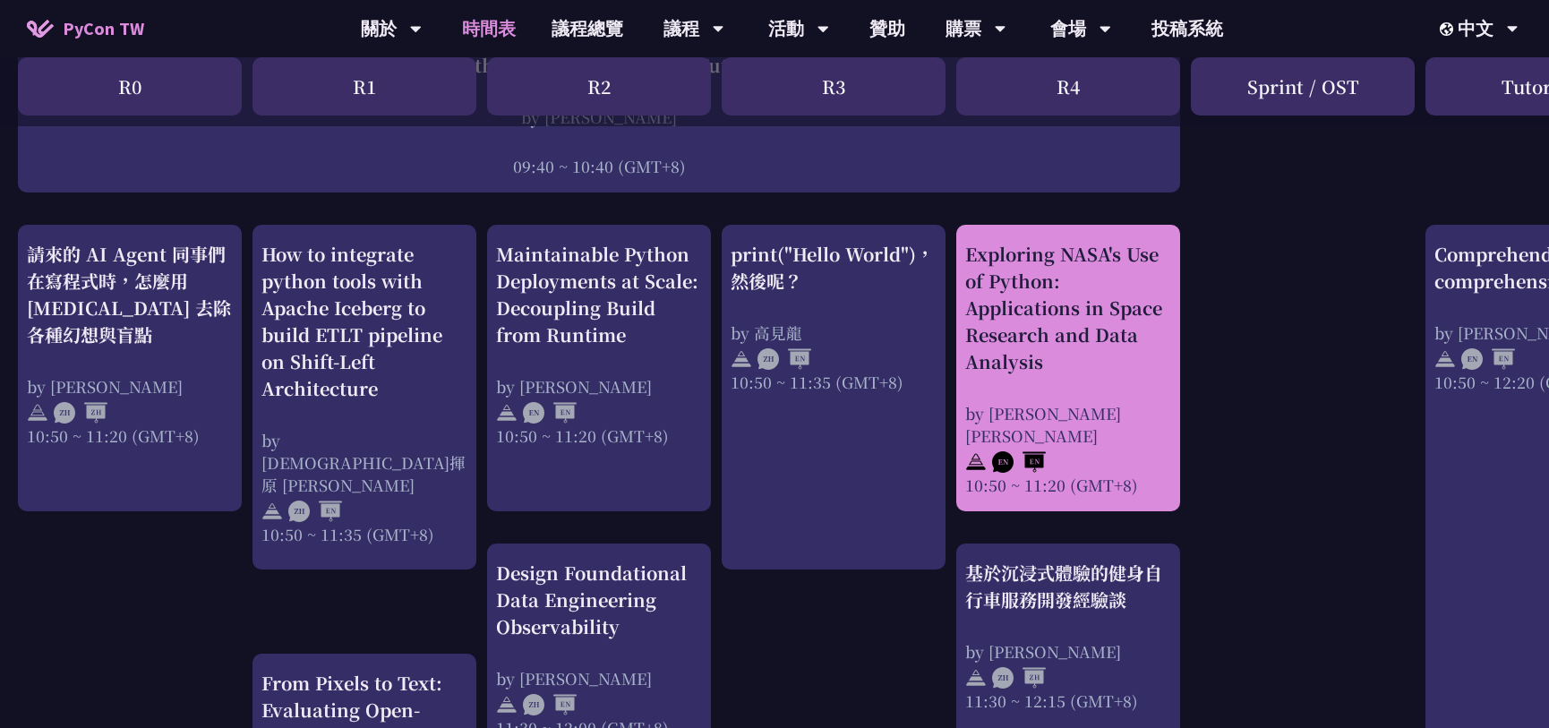
click at [1077, 364] on div "Exploring NASA's Use of Python: Applications in Space Research and Data Analysis" at bounding box center [1068, 308] width 206 height 134
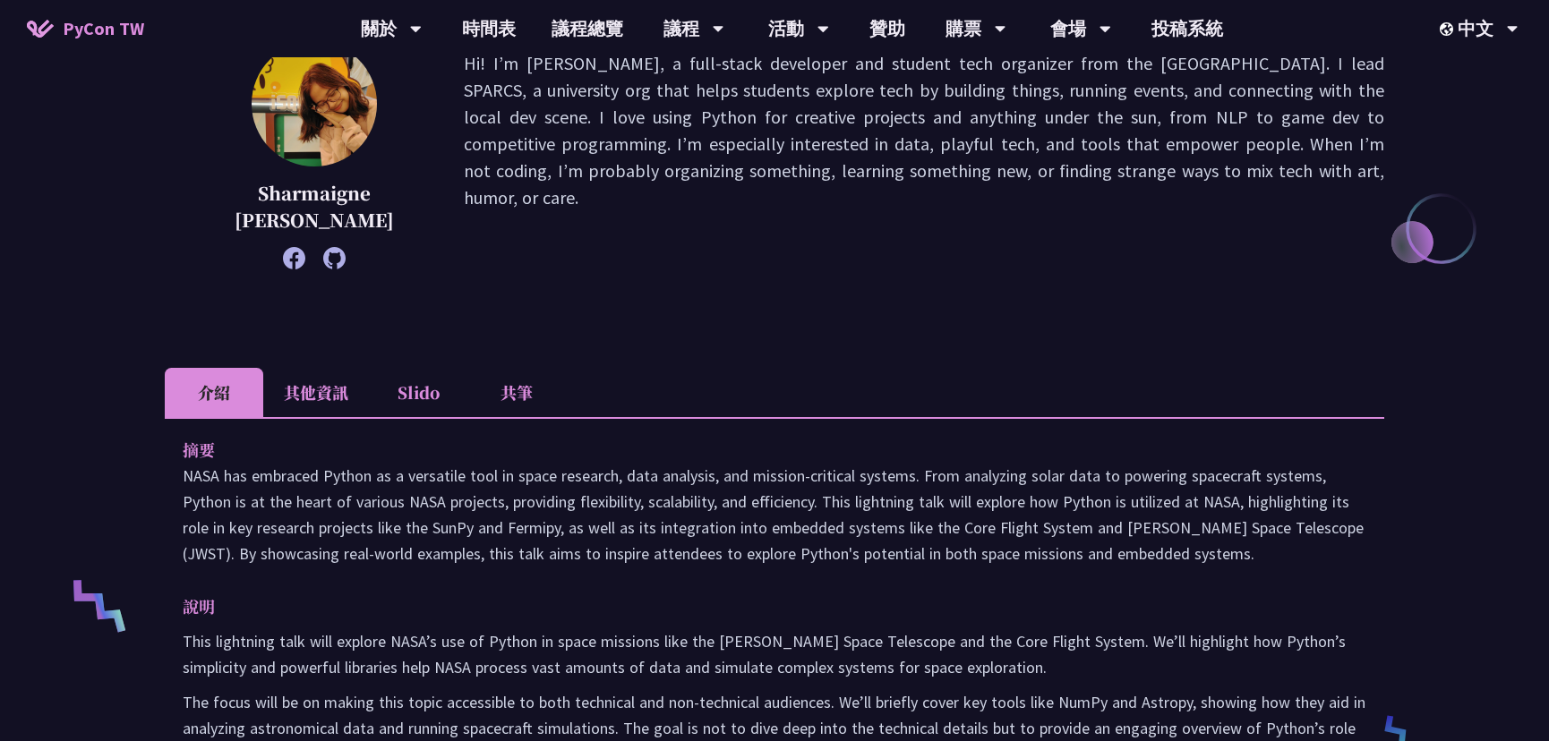
scroll to position [406, 0]
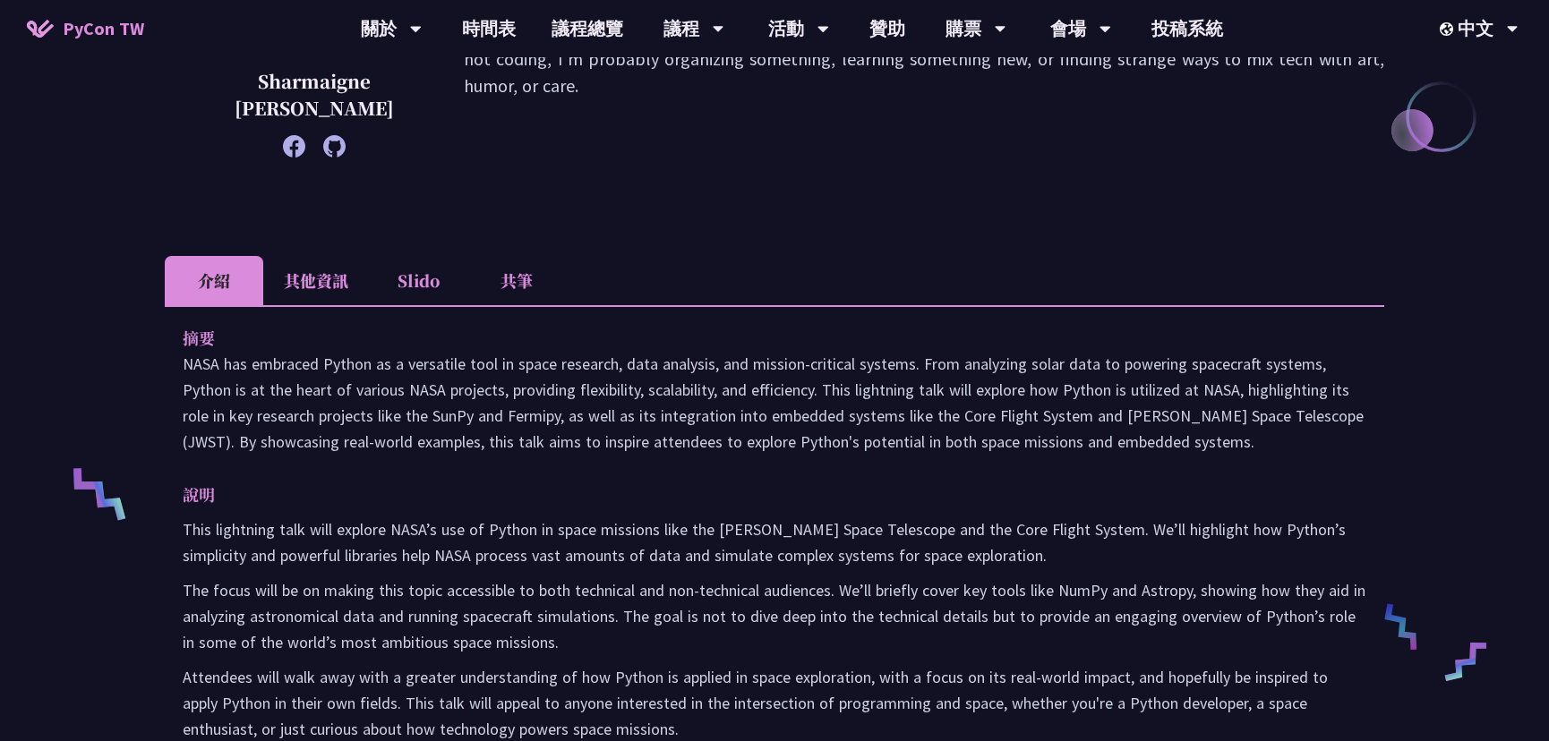
drag, startPoint x: 283, startPoint y: 366, endPoint x: 992, endPoint y: 440, distance: 712.9
click at [992, 439] on p "NASA has embraced Python as a versatile tool in space research, data analysis, …" at bounding box center [775, 403] width 1184 height 104
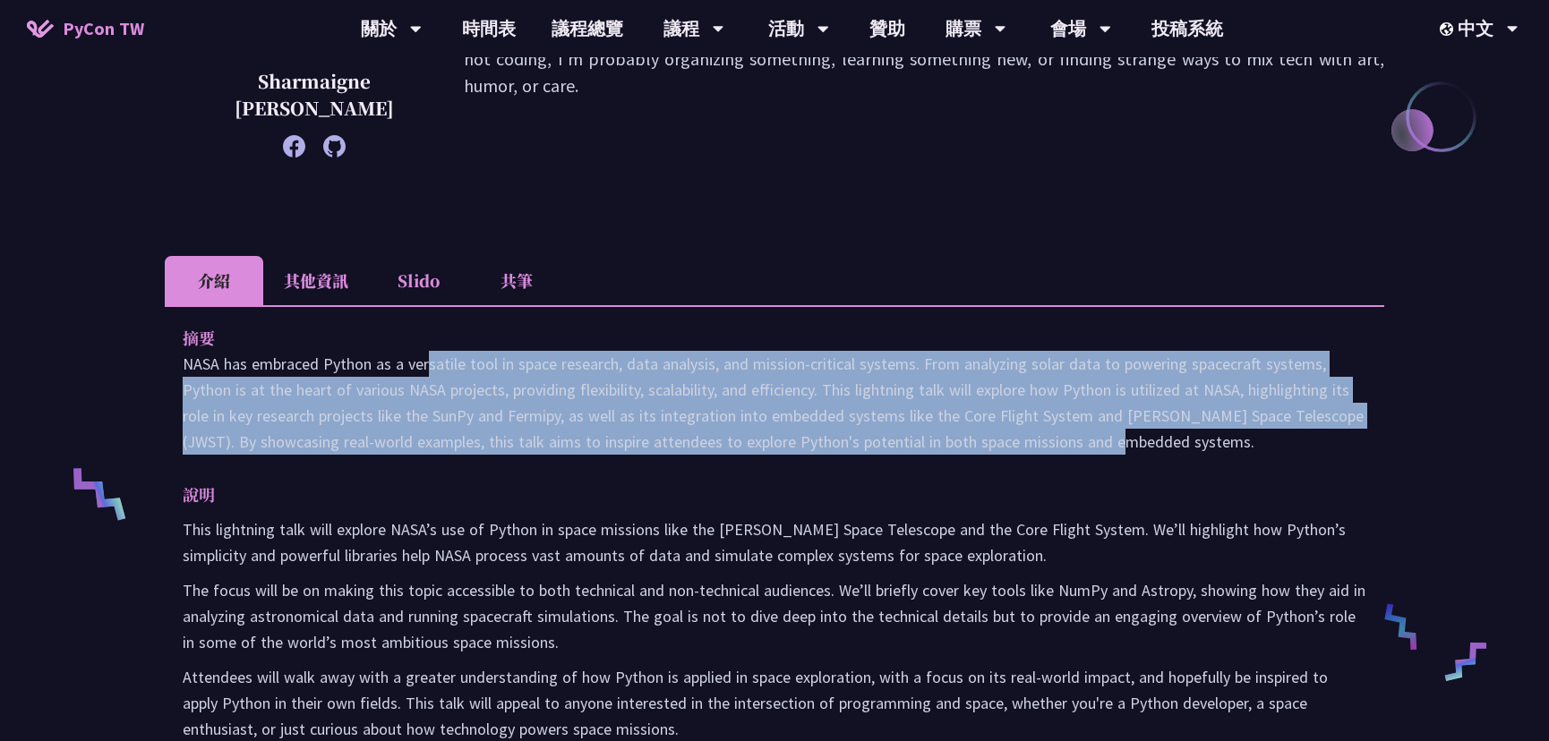
click at [944, 438] on p "NASA has embraced Python as a versatile tool in space research, data analysis, …" at bounding box center [775, 403] width 1184 height 104
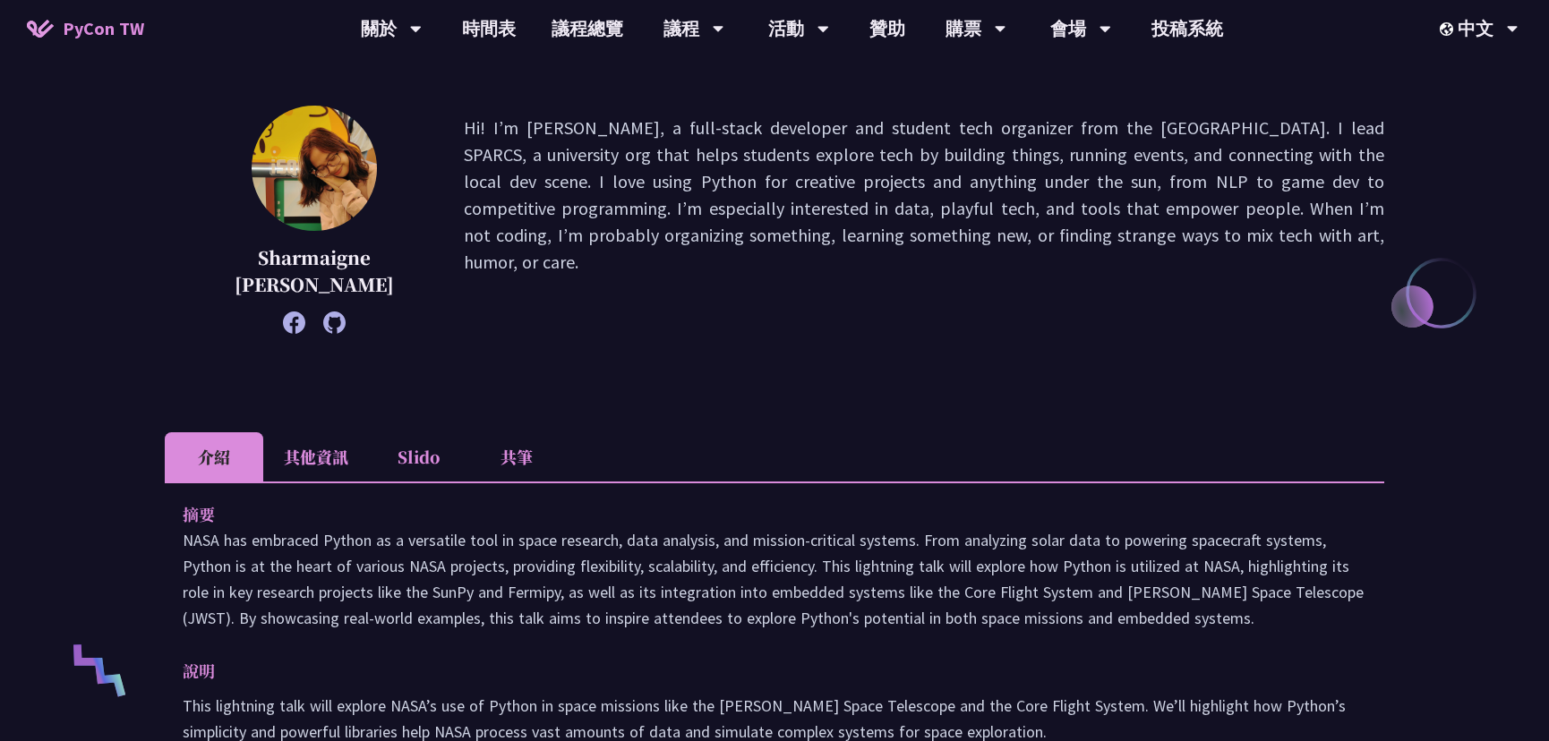
scroll to position [244, 0]
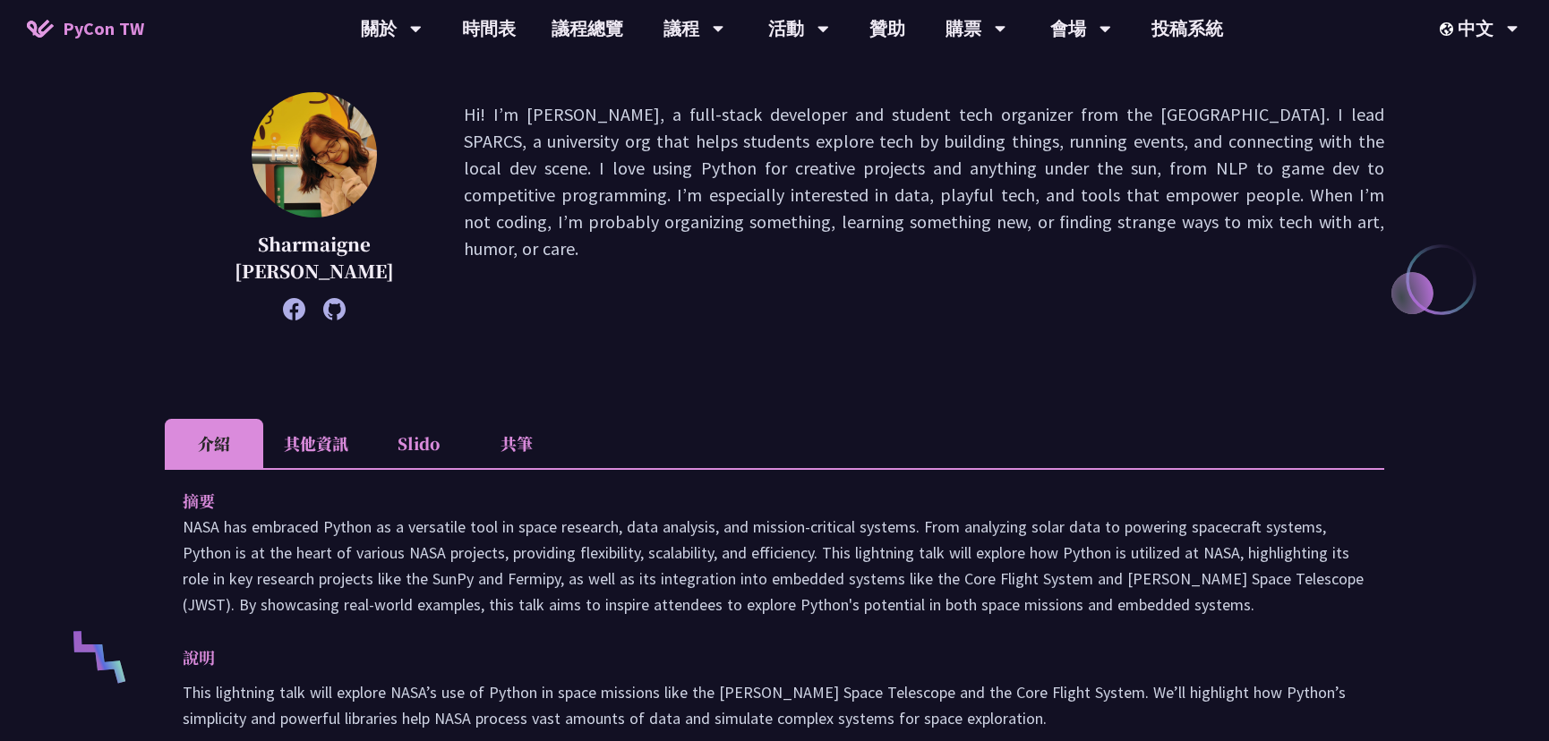
drag, startPoint x: 271, startPoint y: 532, endPoint x: 411, endPoint y: 551, distance: 141.0
click at [395, 551] on p "NASA has embraced Python as a versatile tool in space research, data analysis, …" at bounding box center [775, 566] width 1184 height 104
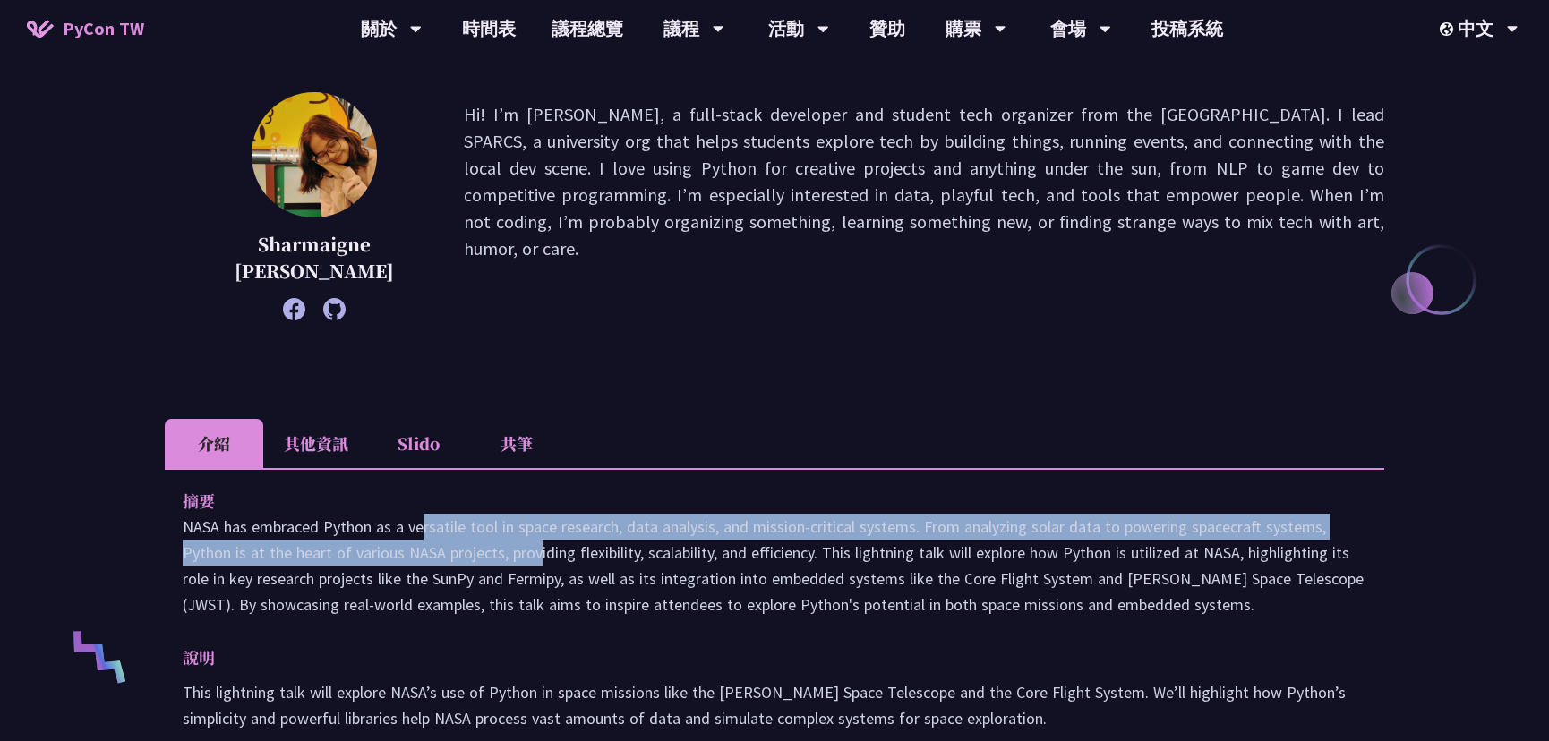
drag, startPoint x: 411, startPoint y: 551, endPoint x: 435, endPoint y: 551, distance: 24.2
click at [435, 551] on p "NASA has embraced Python as a versatile tool in space research, data analysis, …" at bounding box center [775, 566] width 1184 height 104
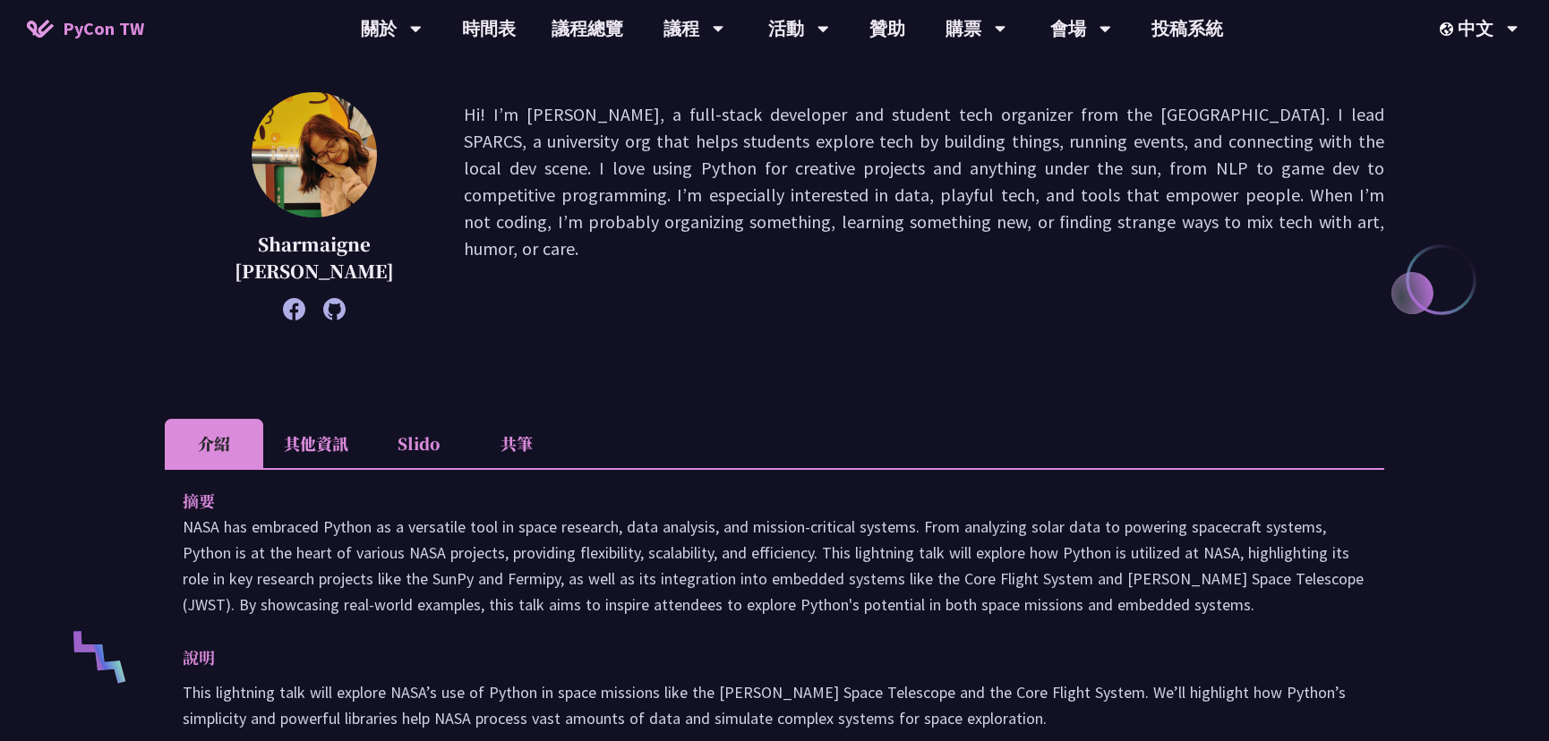
drag, startPoint x: 304, startPoint y: 534, endPoint x: 478, endPoint y: 539, distance: 173.8
click at [492, 540] on p "NASA has embraced Python as a versatile tool in space research, data analysis, …" at bounding box center [775, 566] width 1184 height 104
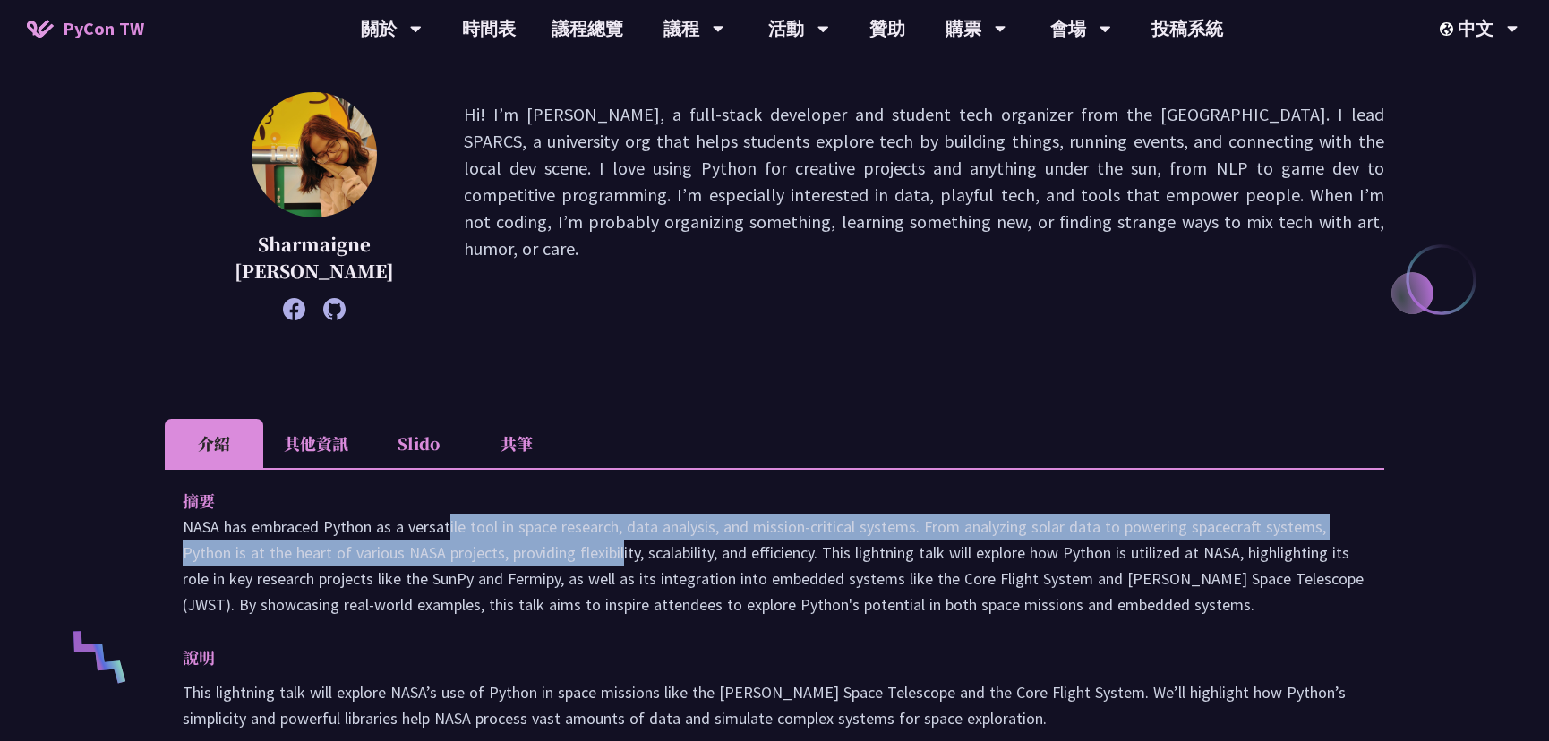
drag, startPoint x: 528, startPoint y: 538, endPoint x: 555, endPoint y: 536, distance: 26.9
click at [555, 536] on p "NASA has embraced Python as a versatile tool in space research, data analysis, …" at bounding box center [775, 566] width 1184 height 104
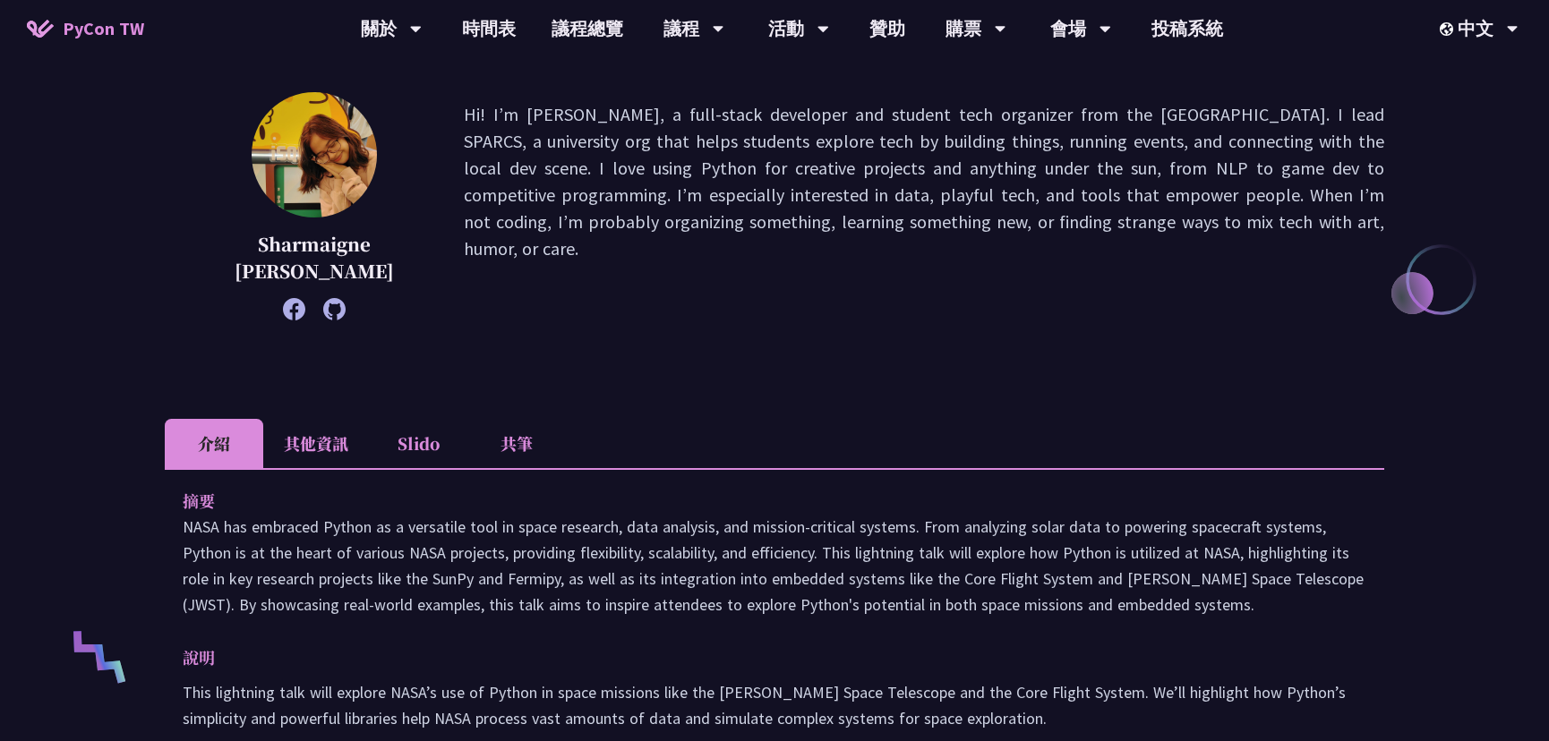
drag, startPoint x: 474, startPoint y: 531, endPoint x: 514, endPoint y: 565, distance: 52.0
click at [515, 566] on p "NASA has embraced Python as a versatile tool in space research, data analysis, …" at bounding box center [775, 566] width 1184 height 104
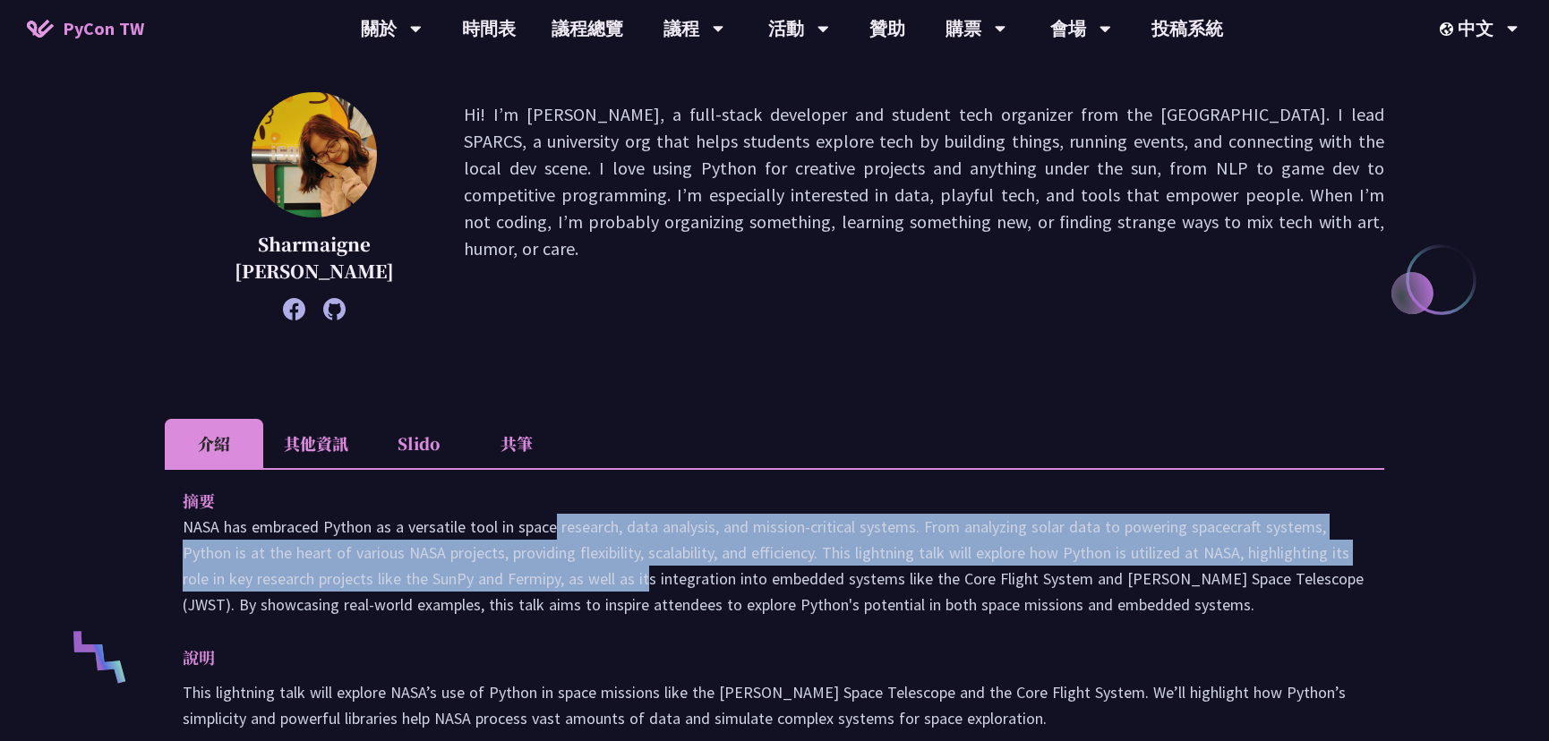
click at [554, 565] on p "NASA has embraced Python as a versatile tool in space research, data analysis, …" at bounding box center [775, 566] width 1184 height 104
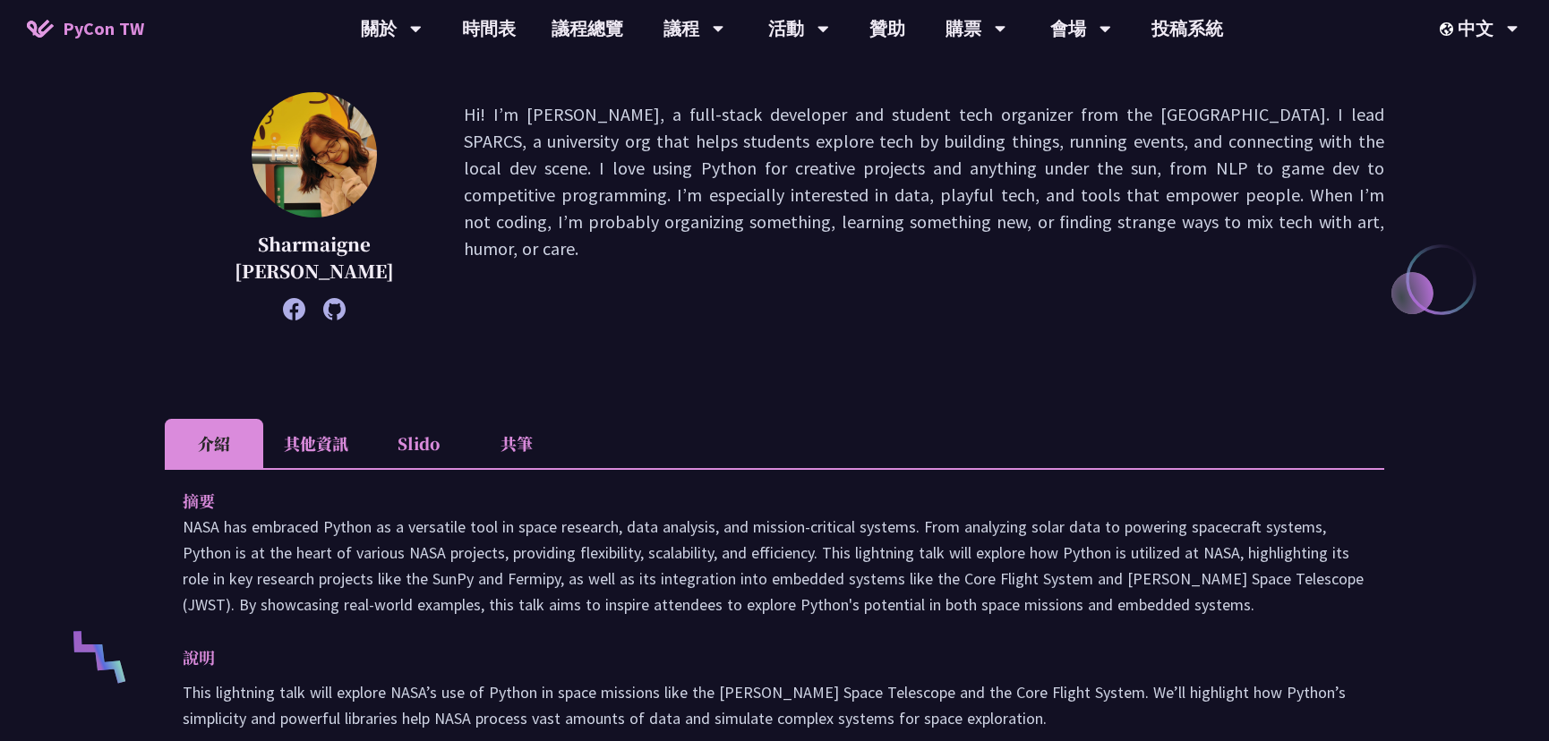
drag, startPoint x: 376, startPoint y: 555, endPoint x: 429, endPoint y: 589, distance: 62.8
click at [430, 591] on p "NASA has embraced Python as a versatile tool in space research, data analysis, …" at bounding box center [775, 566] width 1184 height 104
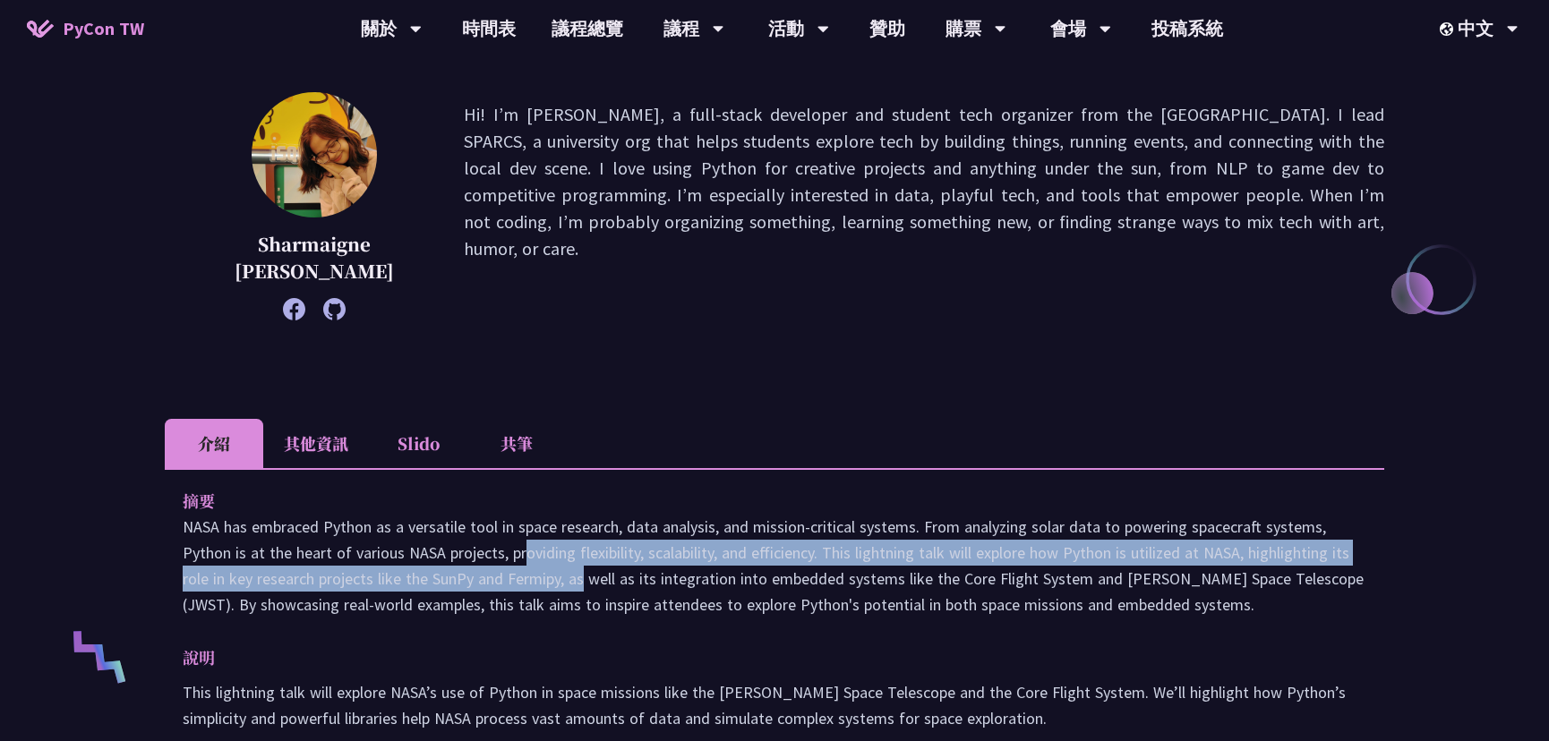
click at [483, 592] on p "NASA has embraced Python as a versatile tool in space research, data analysis, …" at bounding box center [775, 566] width 1184 height 104
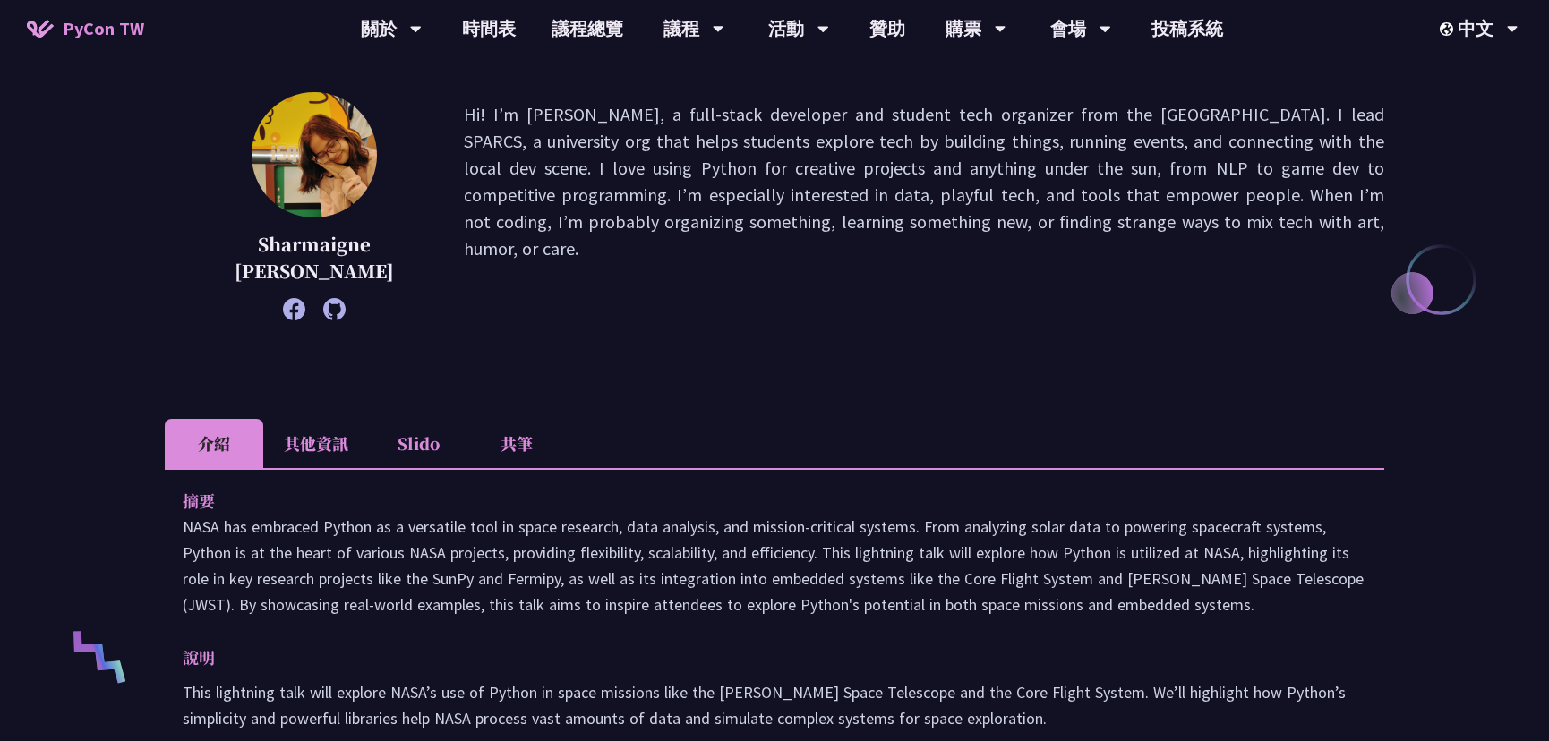
drag, startPoint x: 445, startPoint y: 551, endPoint x: 500, endPoint y: 592, distance: 67.9
click at [496, 591] on p "NASA has embraced Python as a versatile tool in space research, data analysis, …" at bounding box center [775, 566] width 1184 height 104
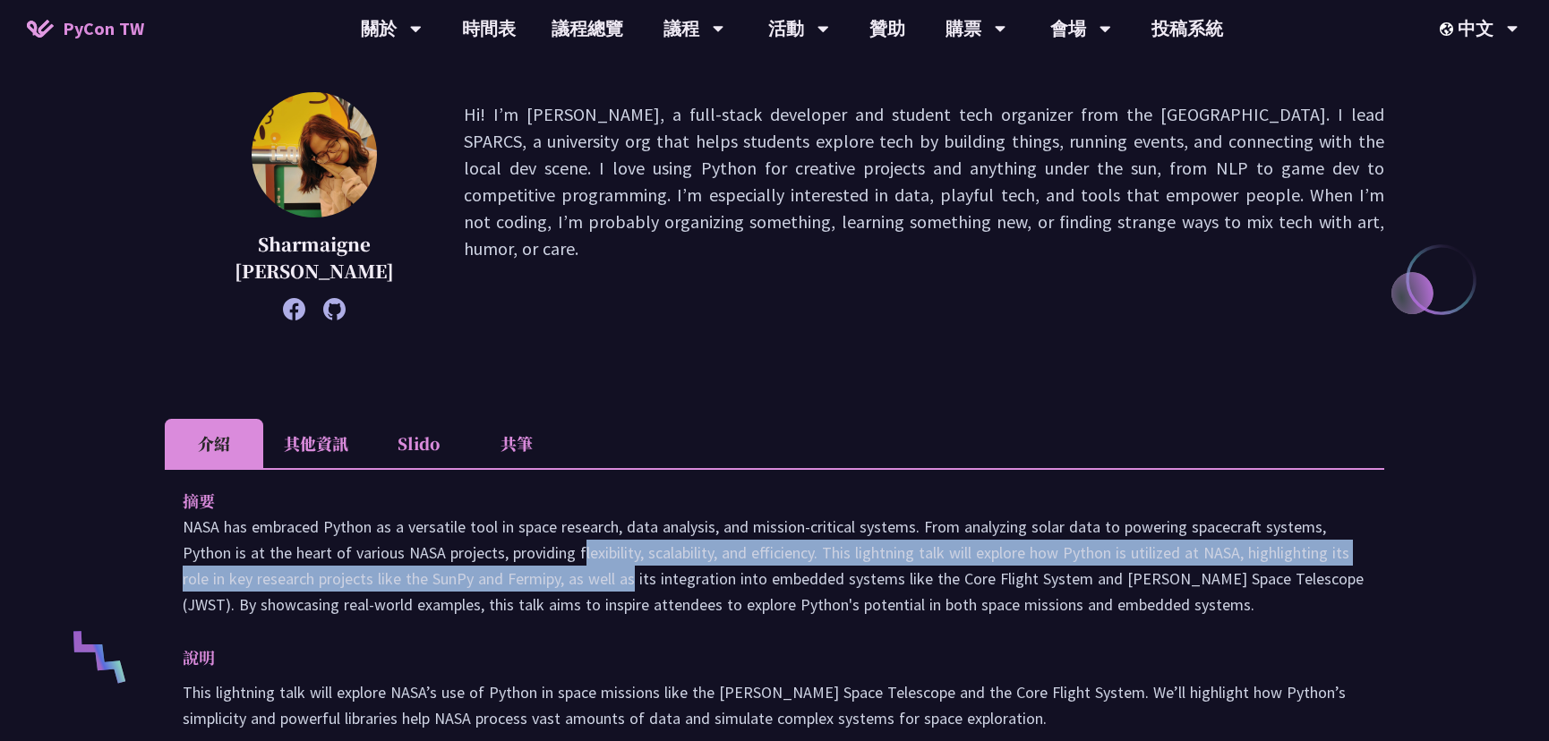
click at [501, 592] on p "NASA has embraced Python as a versatile tool in space research, data analysis, …" at bounding box center [775, 566] width 1184 height 104
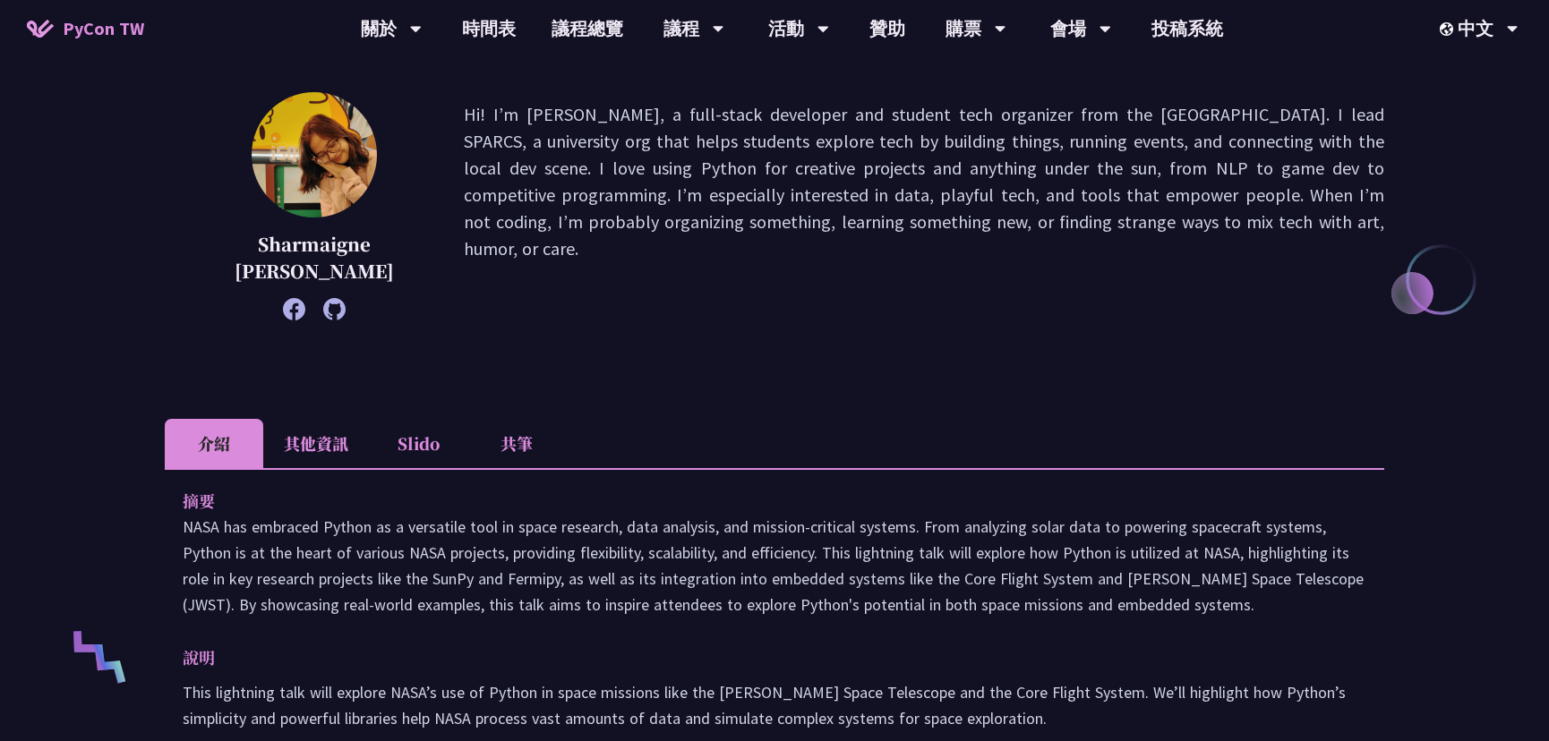
drag, startPoint x: 406, startPoint y: 551, endPoint x: 487, endPoint y: 592, distance: 91.3
click at [487, 592] on p "NASA has embraced Python as a versatile tool in space research, data analysis, …" at bounding box center [775, 566] width 1184 height 104
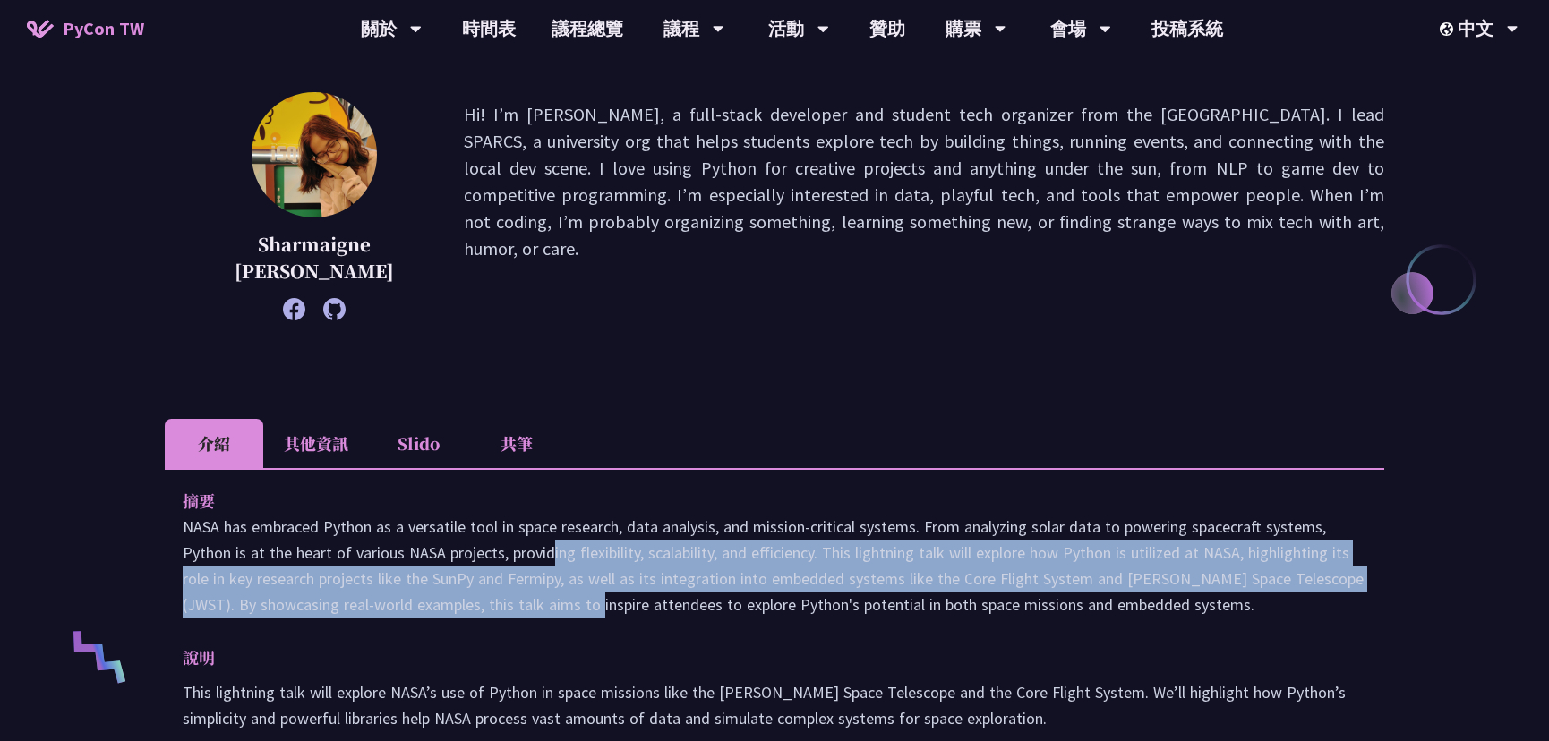
click at [517, 592] on p "NASA has embraced Python as a versatile tool in space research, data analysis, …" at bounding box center [775, 566] width 1184 height 104
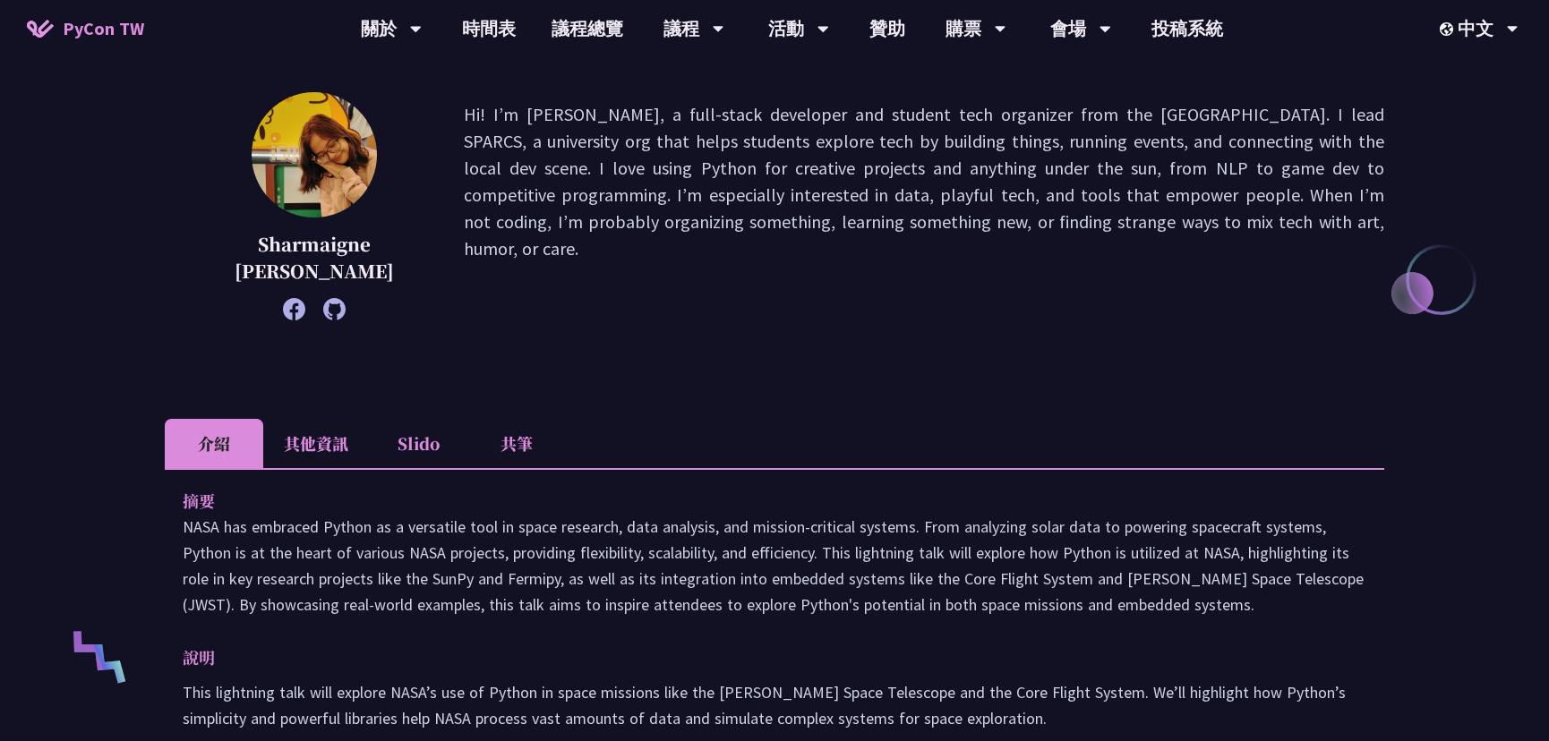
drag, startPoint x: 415, startPoint y: 555, endPoint x: 478, endPoint y: 596, distance: 75.0
click at [478, 596] on p "NASA has embraced Python as a versatile tool in space research, data analysis, …" at bounding box center [775, 566] width 1184 height 104
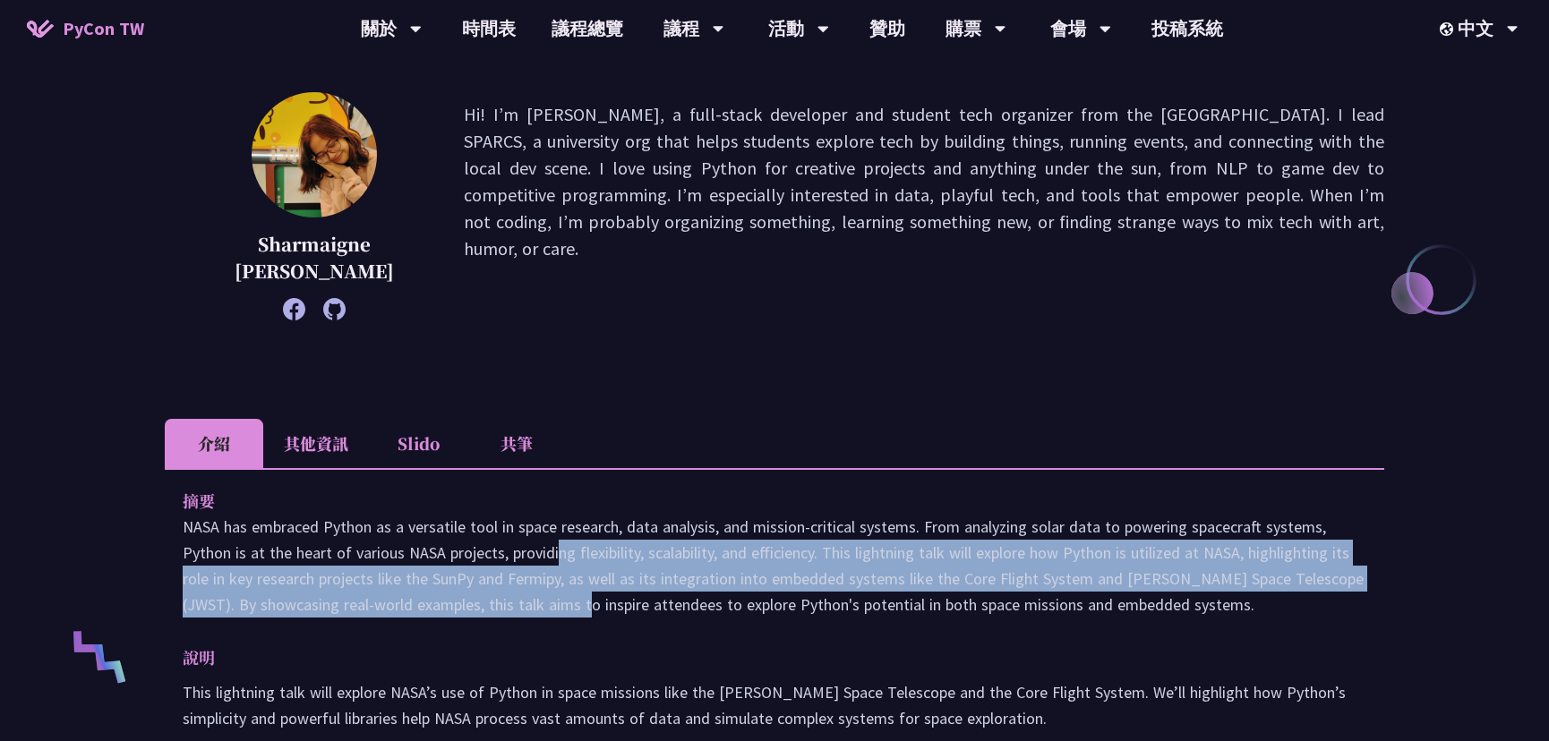
click at [494, 600] on p "NASA has embraced Python as a versatile tool in space research, data analysis, …" at bounding box center [775, 566] width 1184 height 104
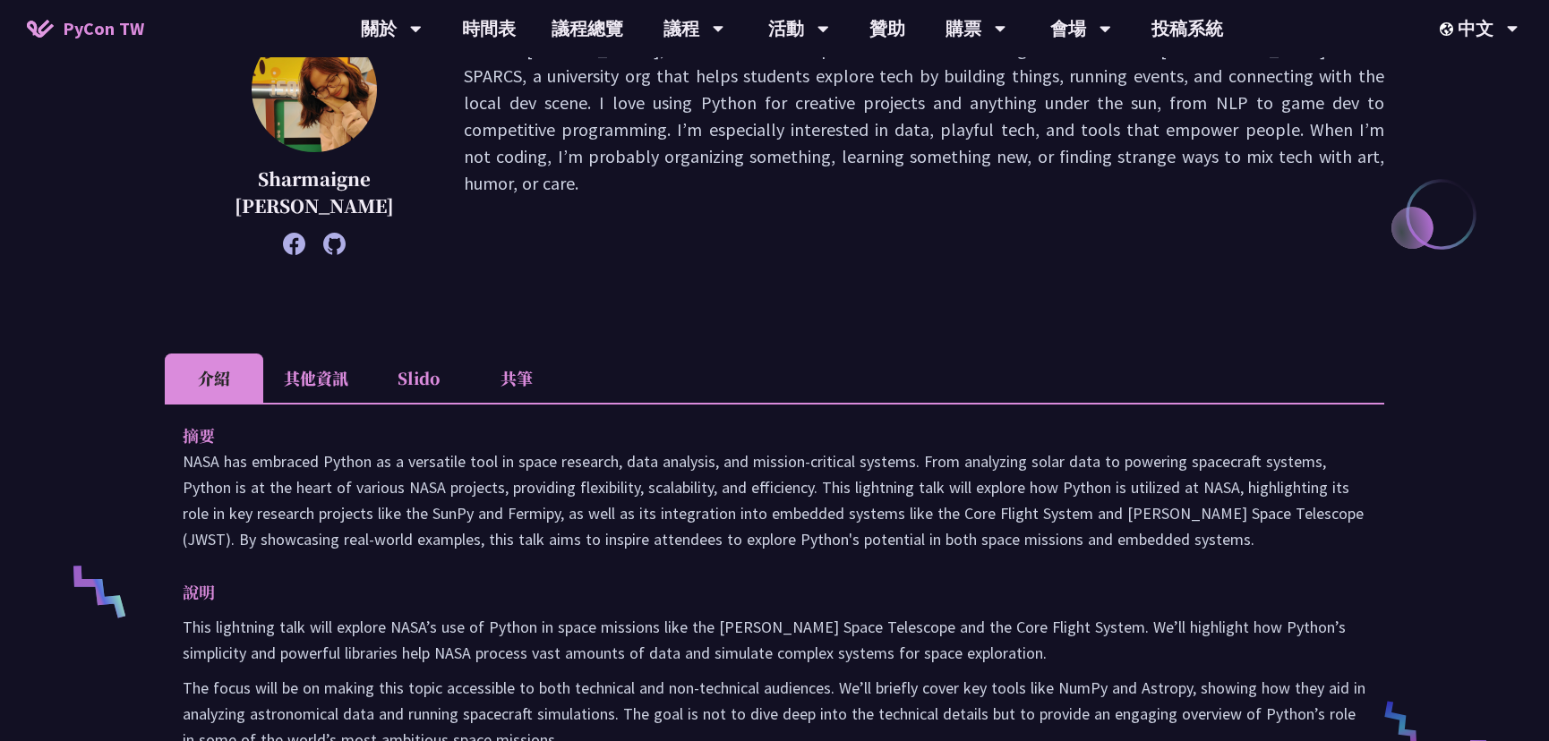
scroll to position [325, 0]
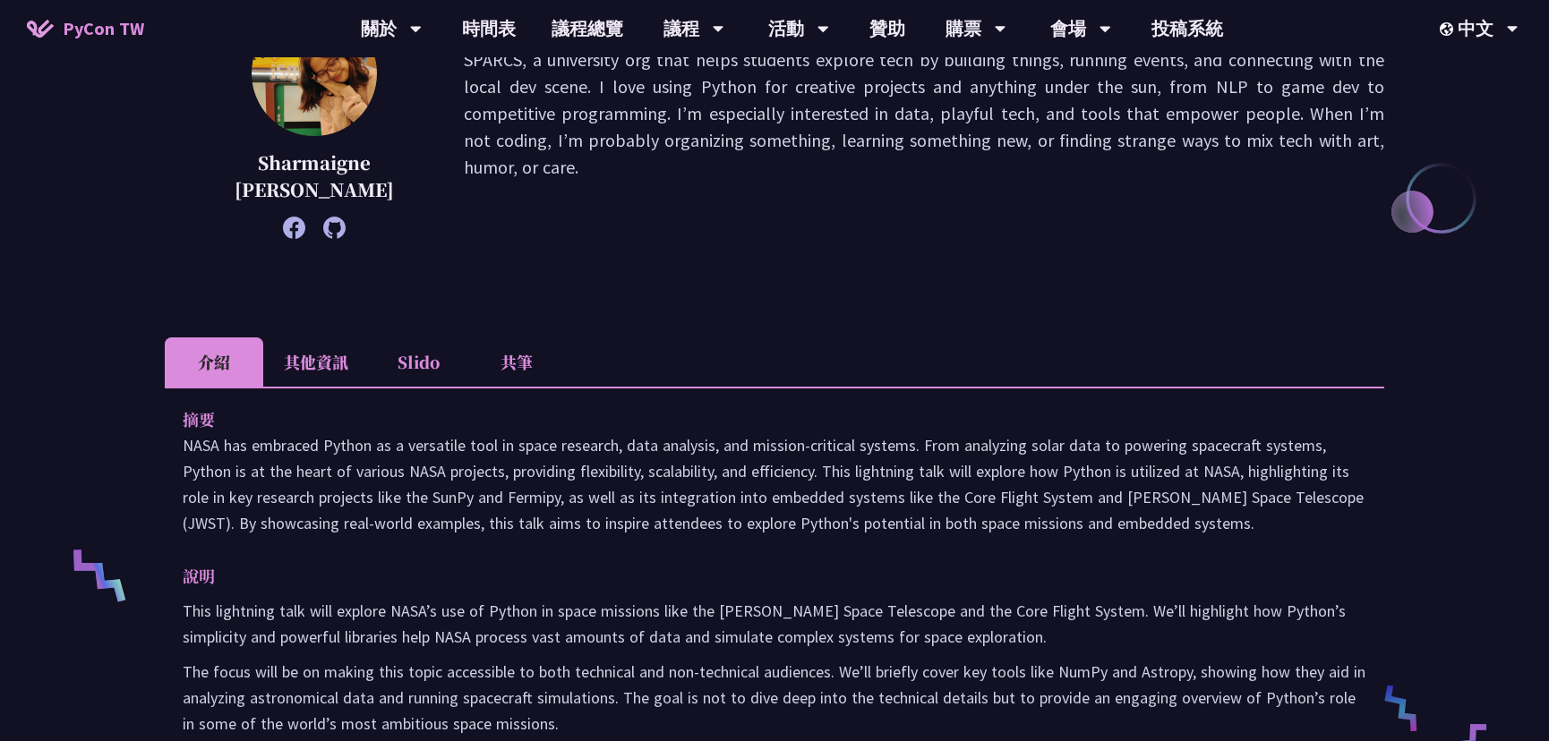
drag, startPoint x: 390, startPoint y: 484, endPoint x: 409, endPoint y: 534, distance: 53.5
click at [408, 533] on p "NASA has embraced Python as a versatile tool in space research, data analysis, …" at bounding box center [775, 484] width 1184 height 104
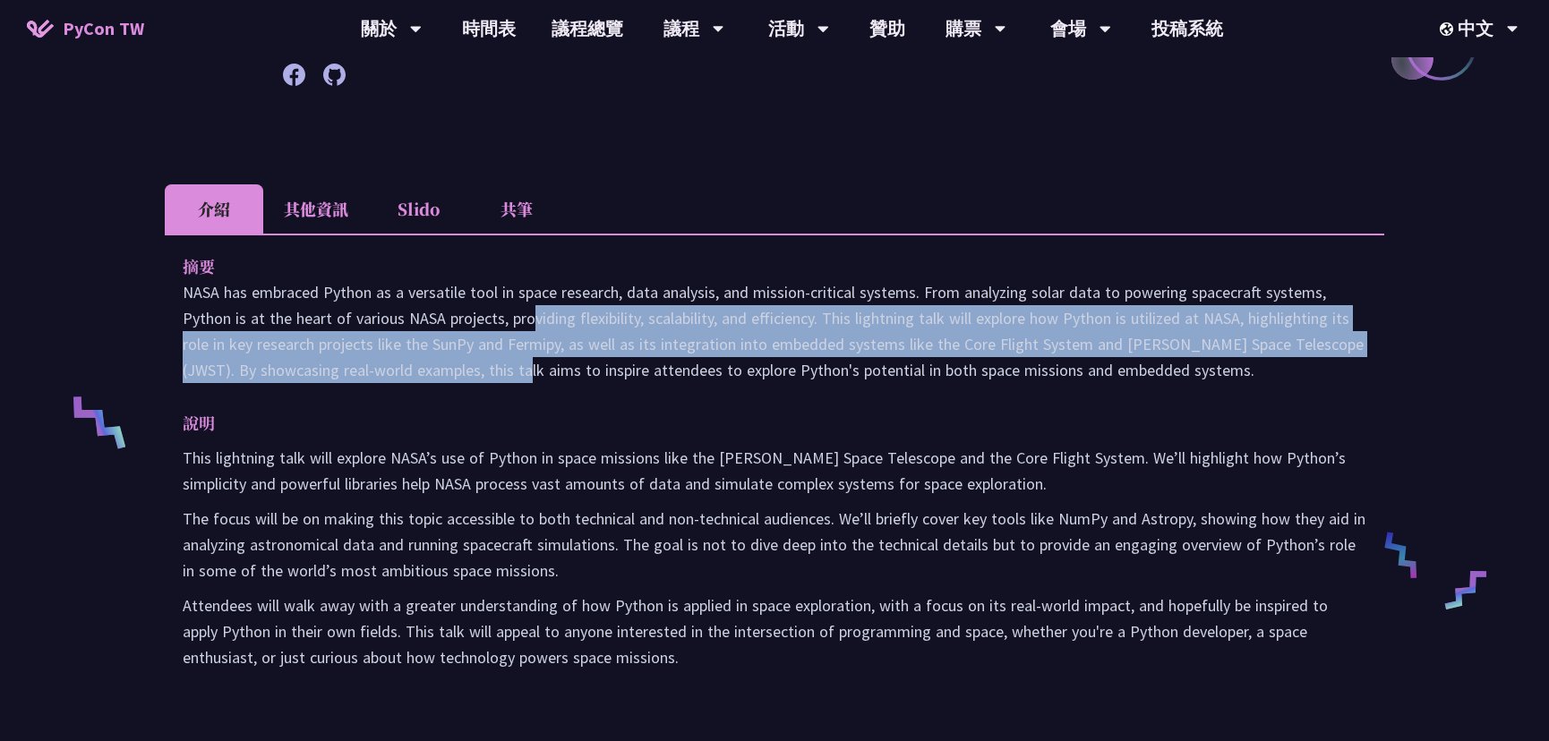
scroll to position [488, 0]
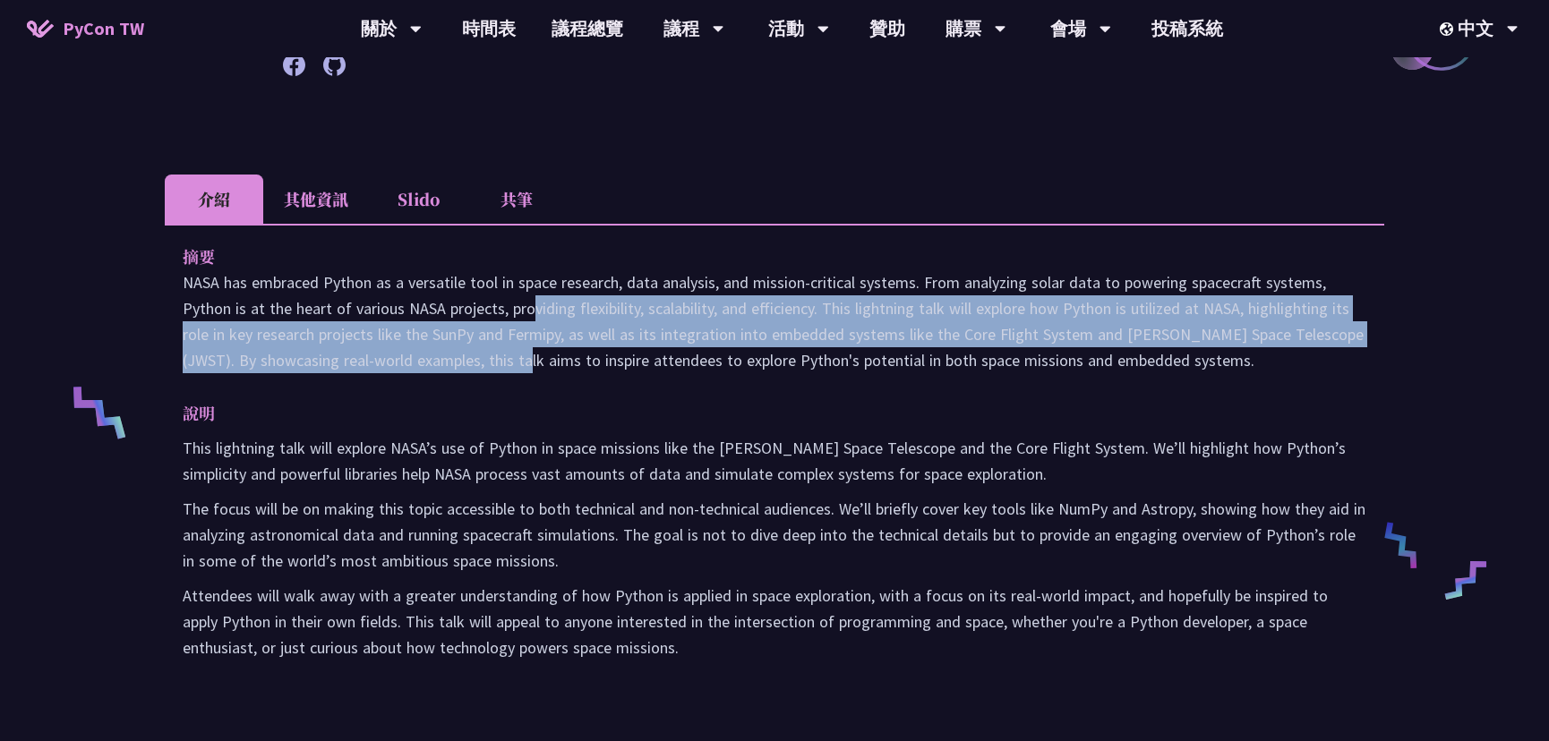
drag, startPoint x: 385, startPoint y: 455, endPoint x: 430, endPoint y: 538, distance: 94.5
click at [429, 537] on div "This lightning talk will explore NASA’s use of Python in space missions like th…" at bounding box center [775, 548] width 1184 height 226
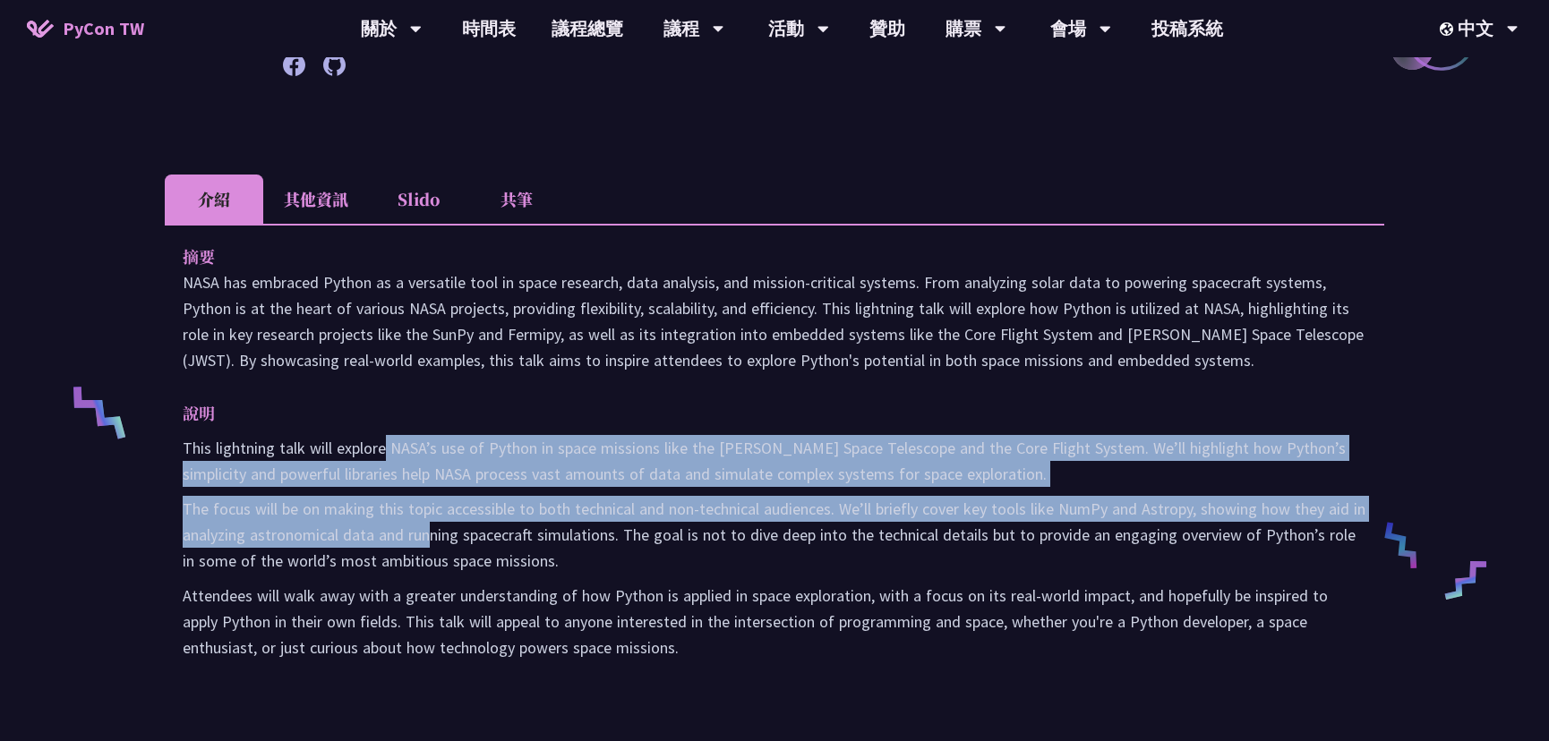
click at [437, 559] on p "The focus will be on making this topic accessible to both technical and non-tec…" at bounding box center [775, 535] width 1184 height 78
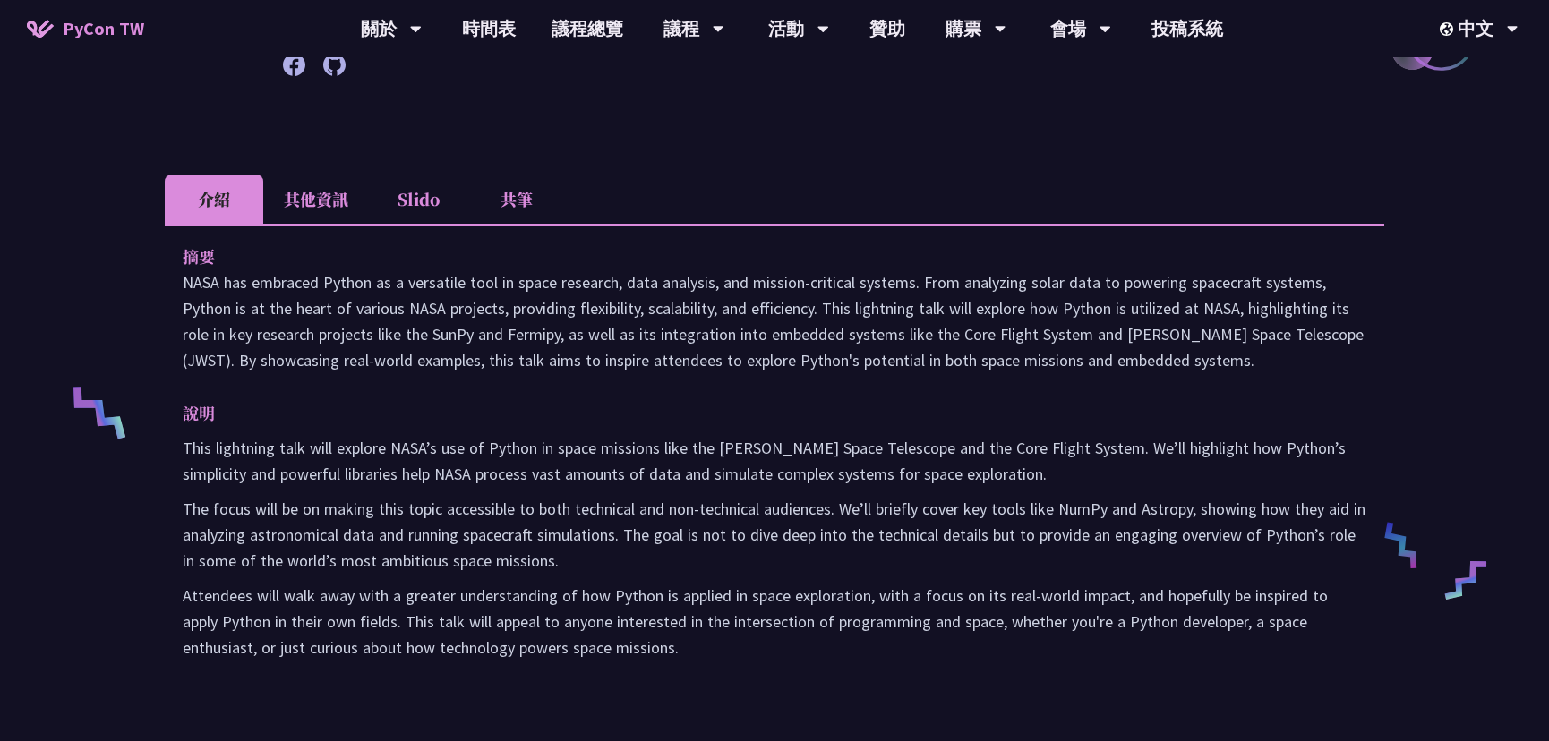
click at [442, 577] on div "This lightning talk will explore NASA’s use of Python in space missions like th…" at bounding box center [775, 548] width 1184 height 226
drag, startPoint x: 444, startPoint y: 509, endPoint x: 466, endPoint y: 550, distance: 45.7
click at [466, 549] on p "The focus will be on making this topic accessible to both technical and non-tec…" at bounding box center [775, 535] width 1184 height 78
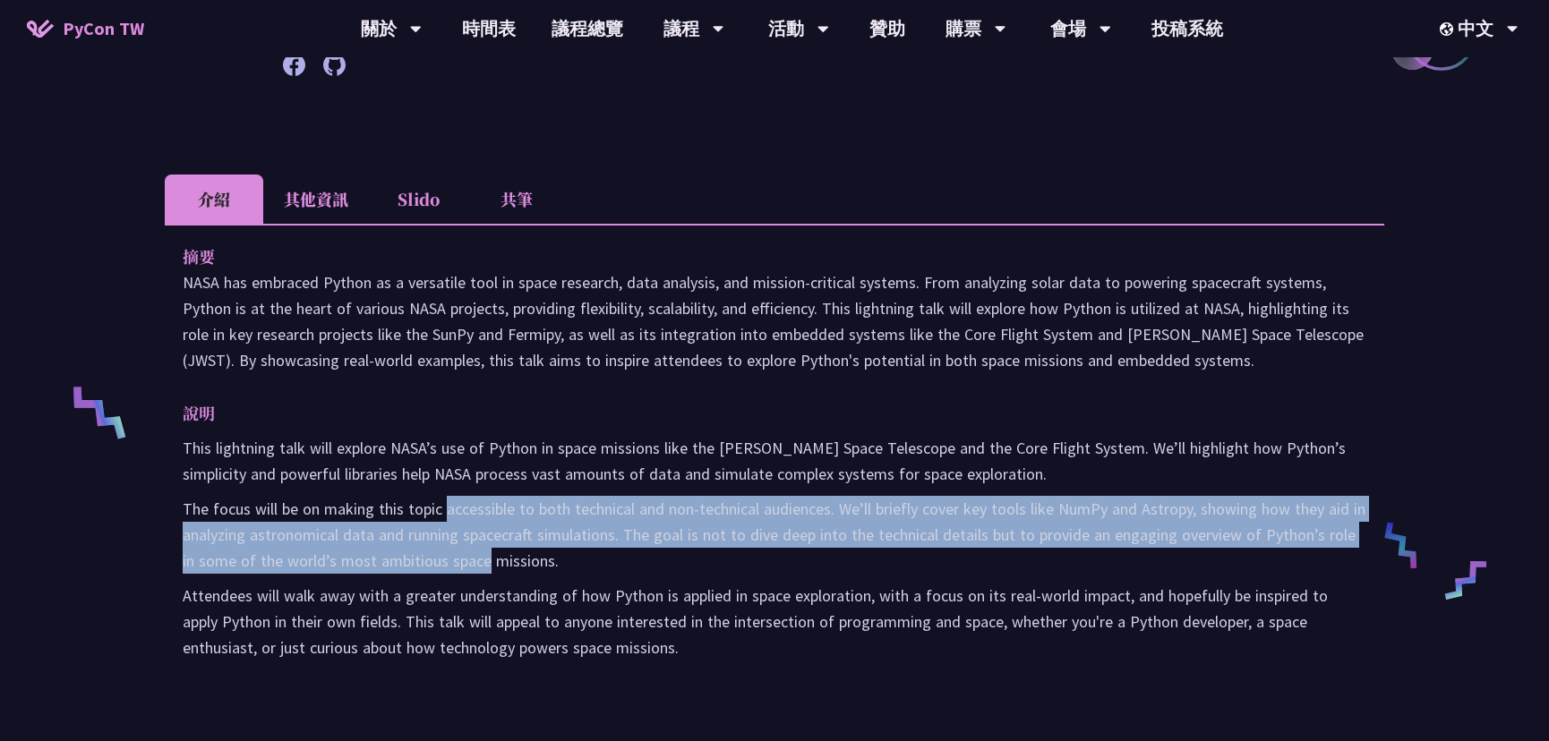
click at [501, 559] on p "The focus will be on making this topic accessible to both technical and non-tec…" at bounding box center [775, 535] width 1184 height 78
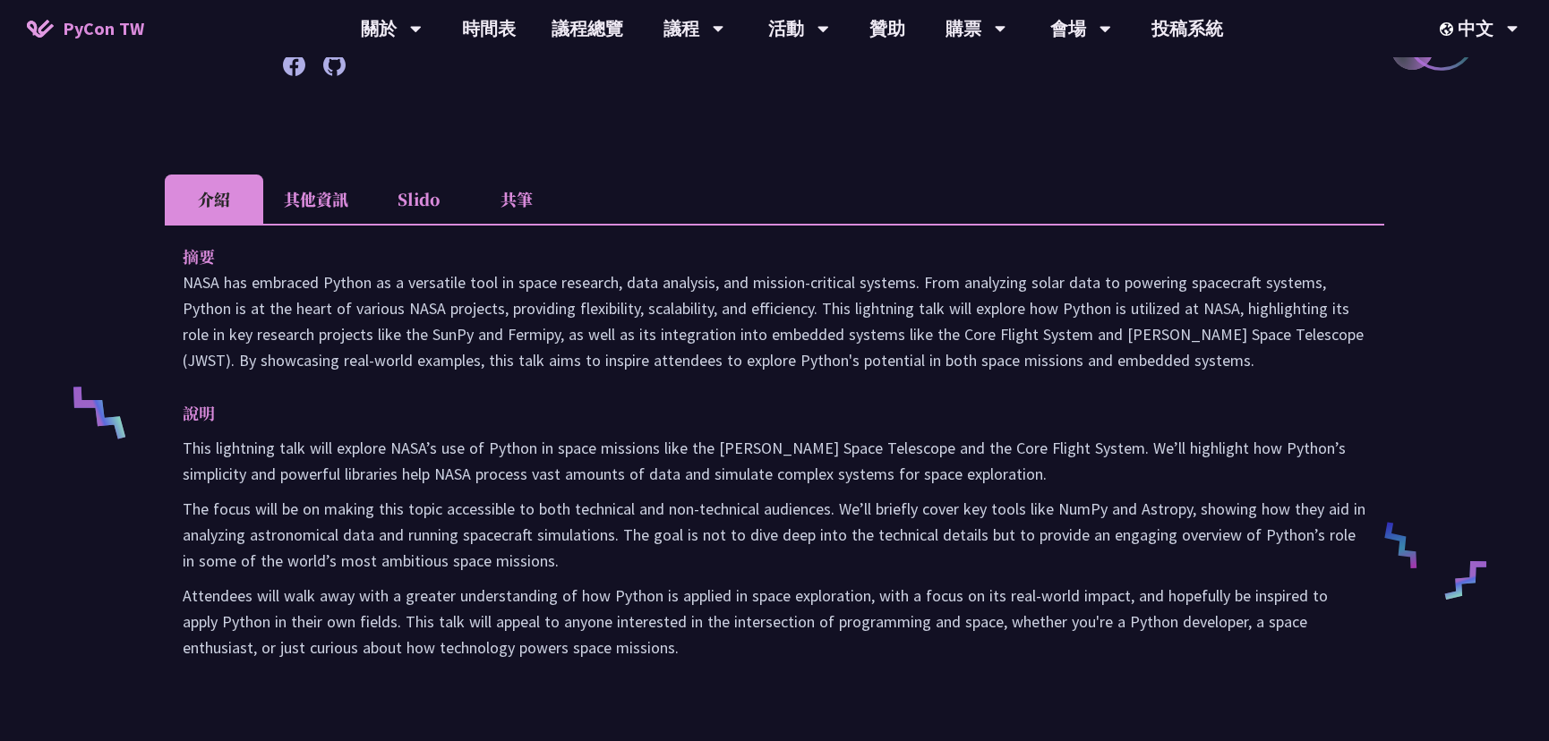
drag, startPoint x: 405, startPoint y: 510, endPoint x: 473, endPoint y: 553, distance: 80.5
click at [473, 553] on p "The focus will be on making this topic accessible to both technical and non-tec…" at bounding box center [775, 535] width 1184 height 78
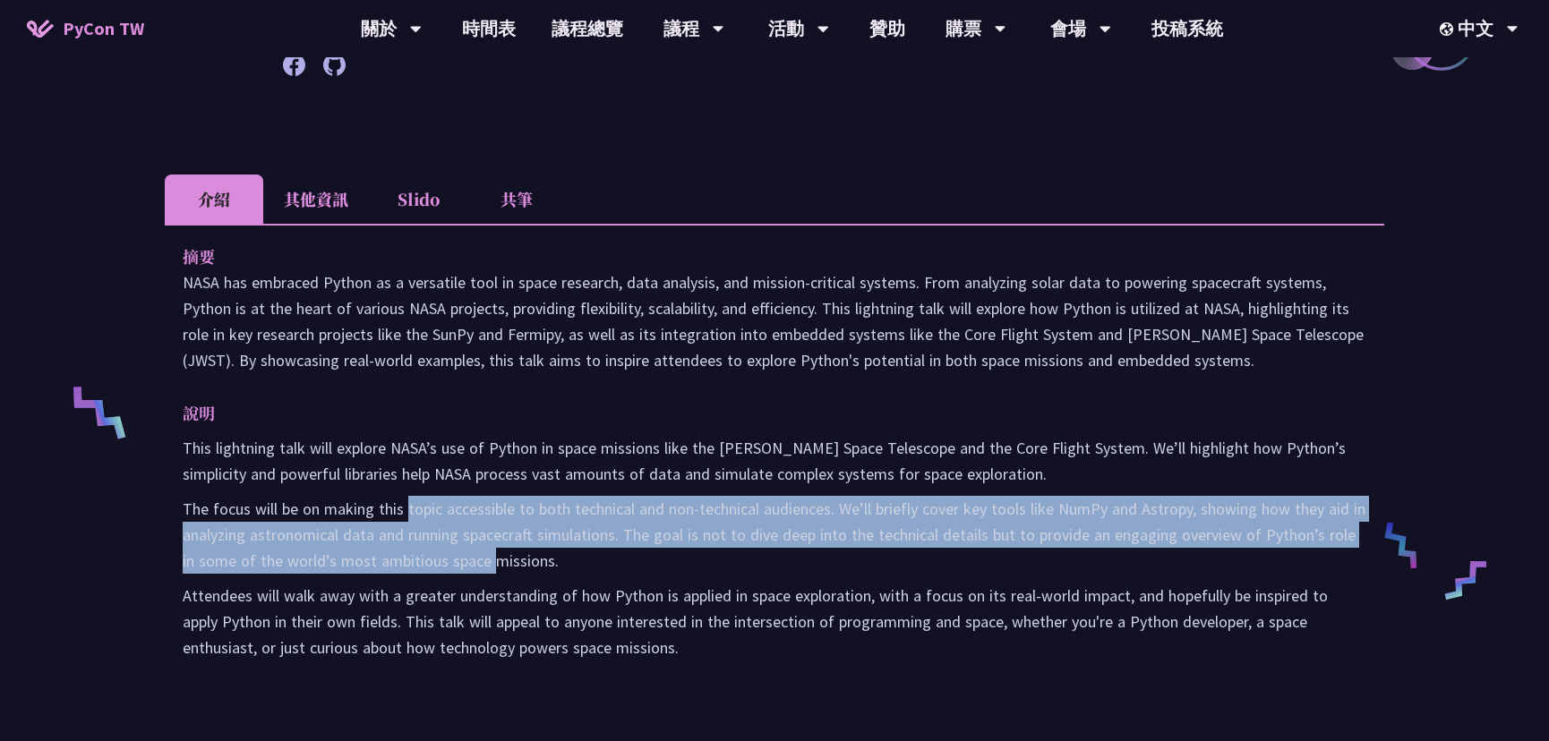
click at [513, 558] on p "The focus will be on making this topic accessible to both technical and non-tec…" at bounding box center [775, 535] width 1184 height 78
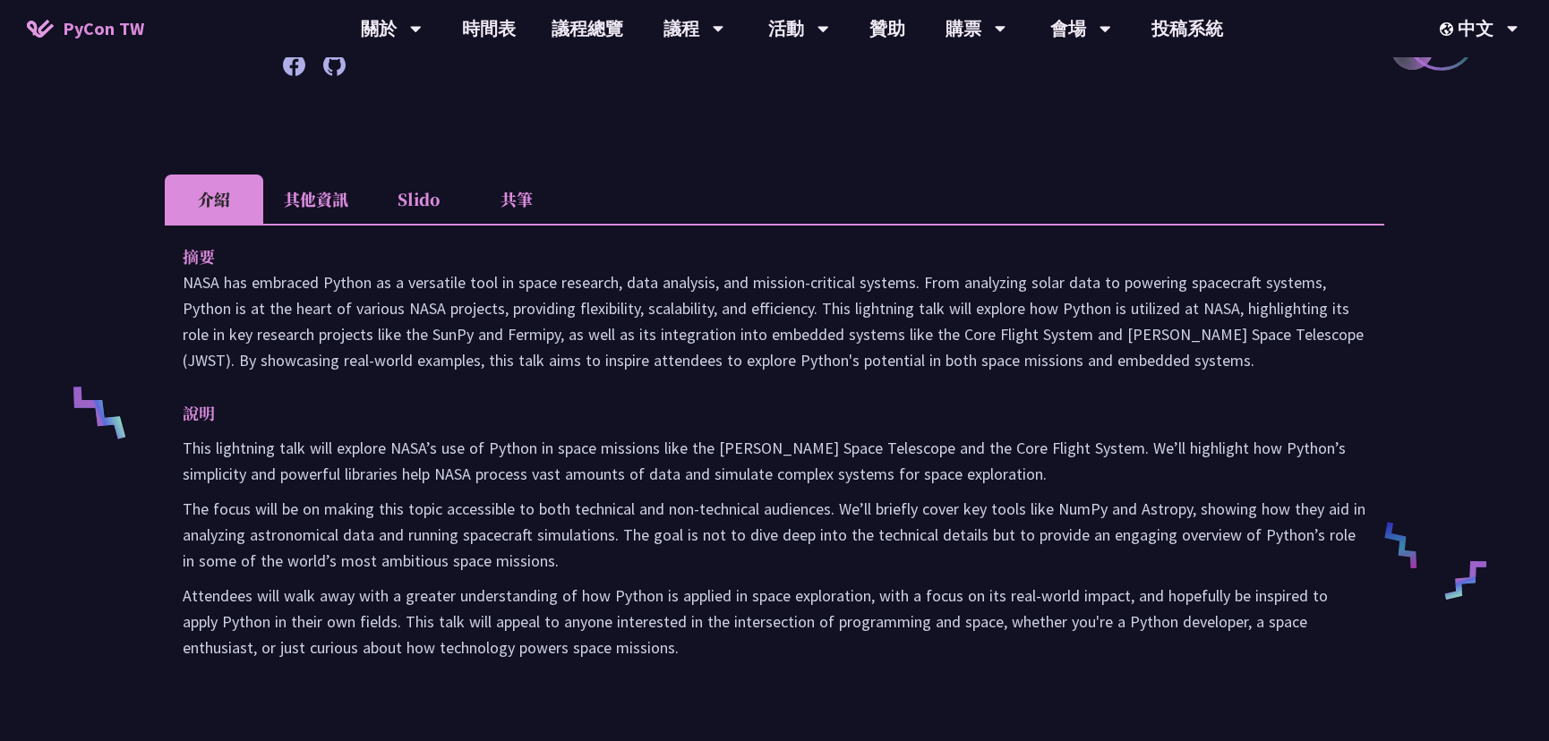
drag, startPoint x: 472, startPoint y: 529, endPoint x: 501, endPoint y: 559, distance: 41.8
click at [501, 559] on p "The focus will be on making this topic accessible to both technical and non-tec…" at bounding box center [775, 535] width 1184 height 78
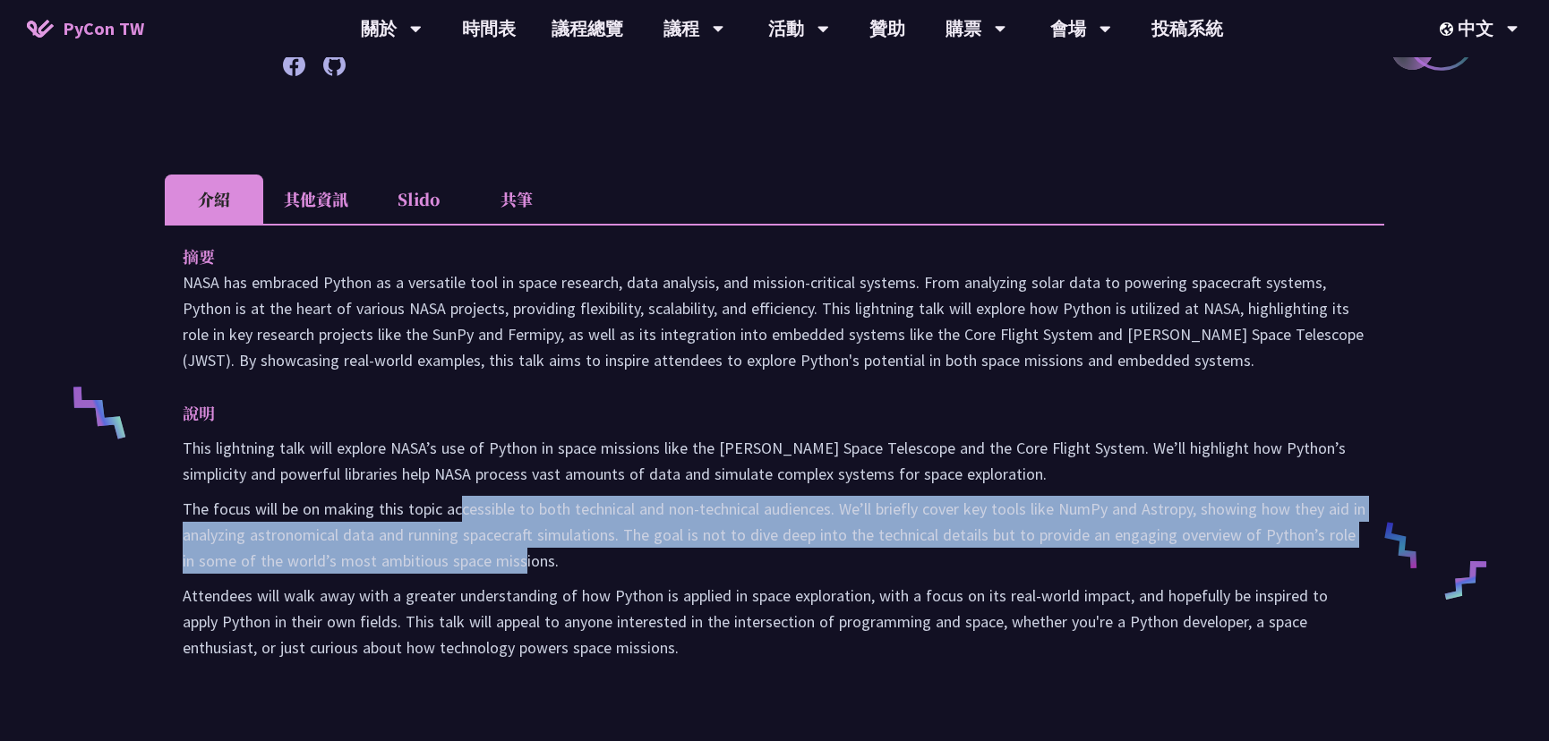
click at [528, 559] on p "The focus will be on making this topic accessible to both technical and non-tec…" at bounding box center [775, 535] width 1184 height 78
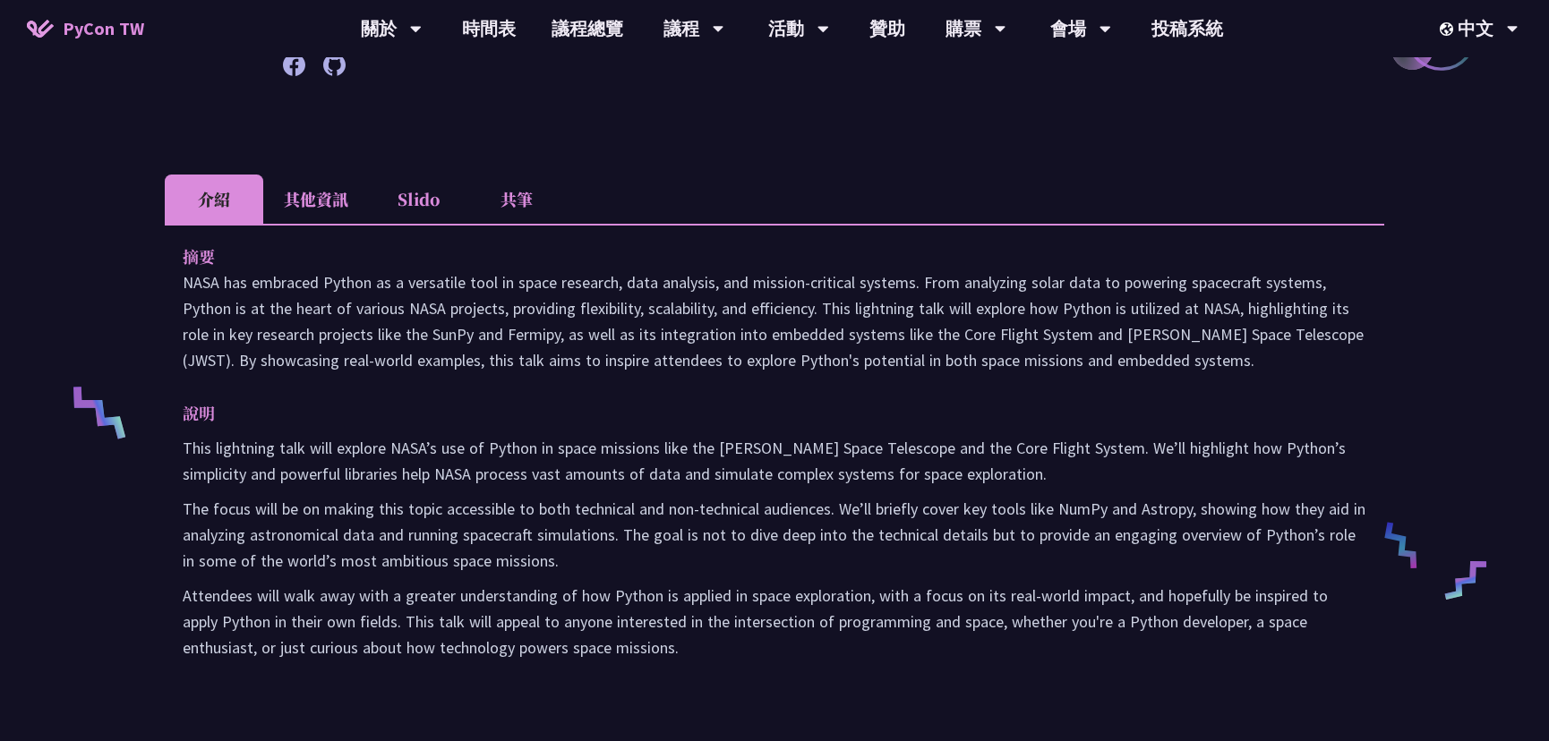
drag, startPoint x: 470, startPoint y: 509, endPoint x: 513, endPoint y: 561, distance: 67.4
click at [513, 560] on p "The focus will be on making this topic accessible to both technical and non-tec…" at bounding box center [775, 535] width 1184 height 78
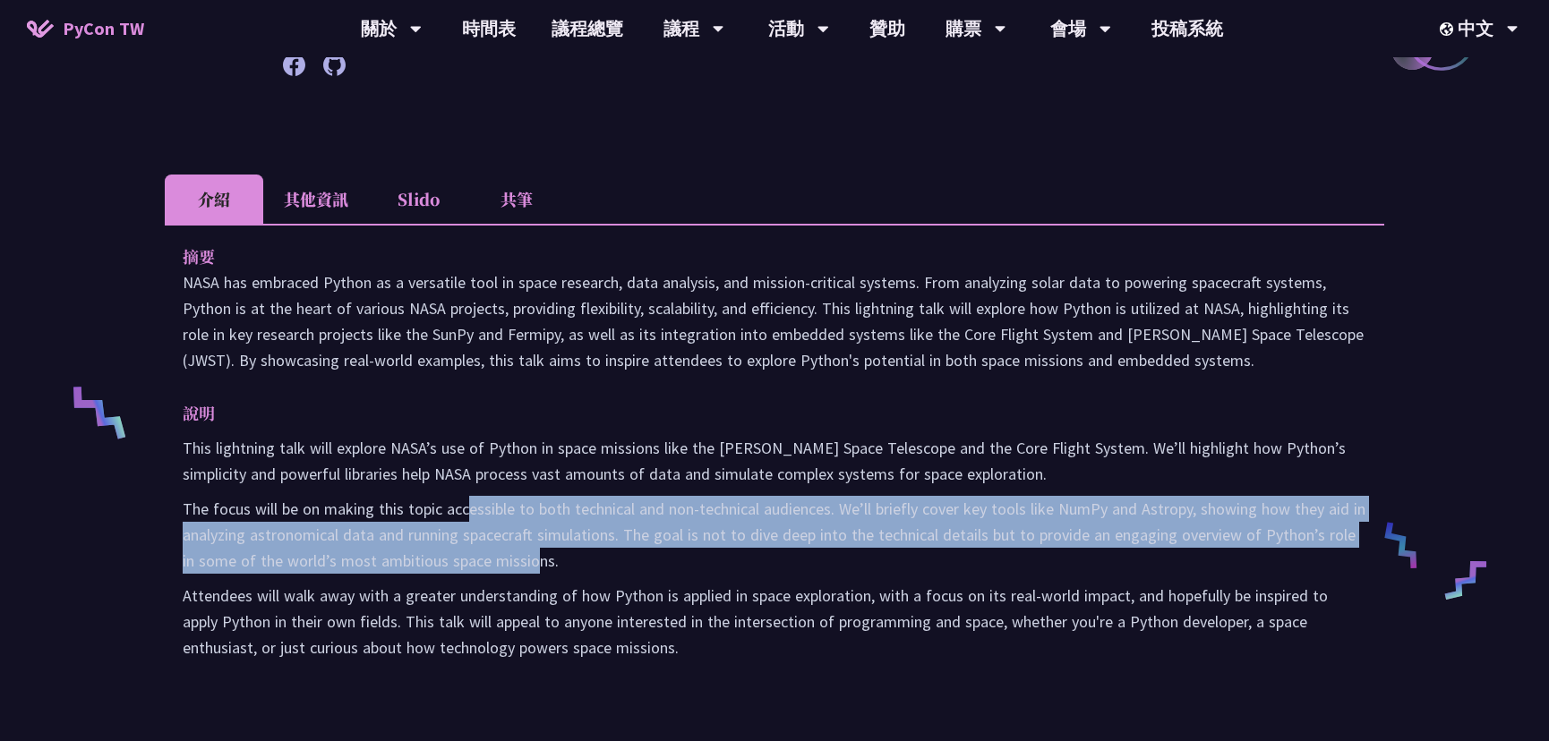
click at [529, 562] on p "The focus will be on making this topic accessible to both technical and non-tec…" at bounding box center [775, 535] width 1184 height 78
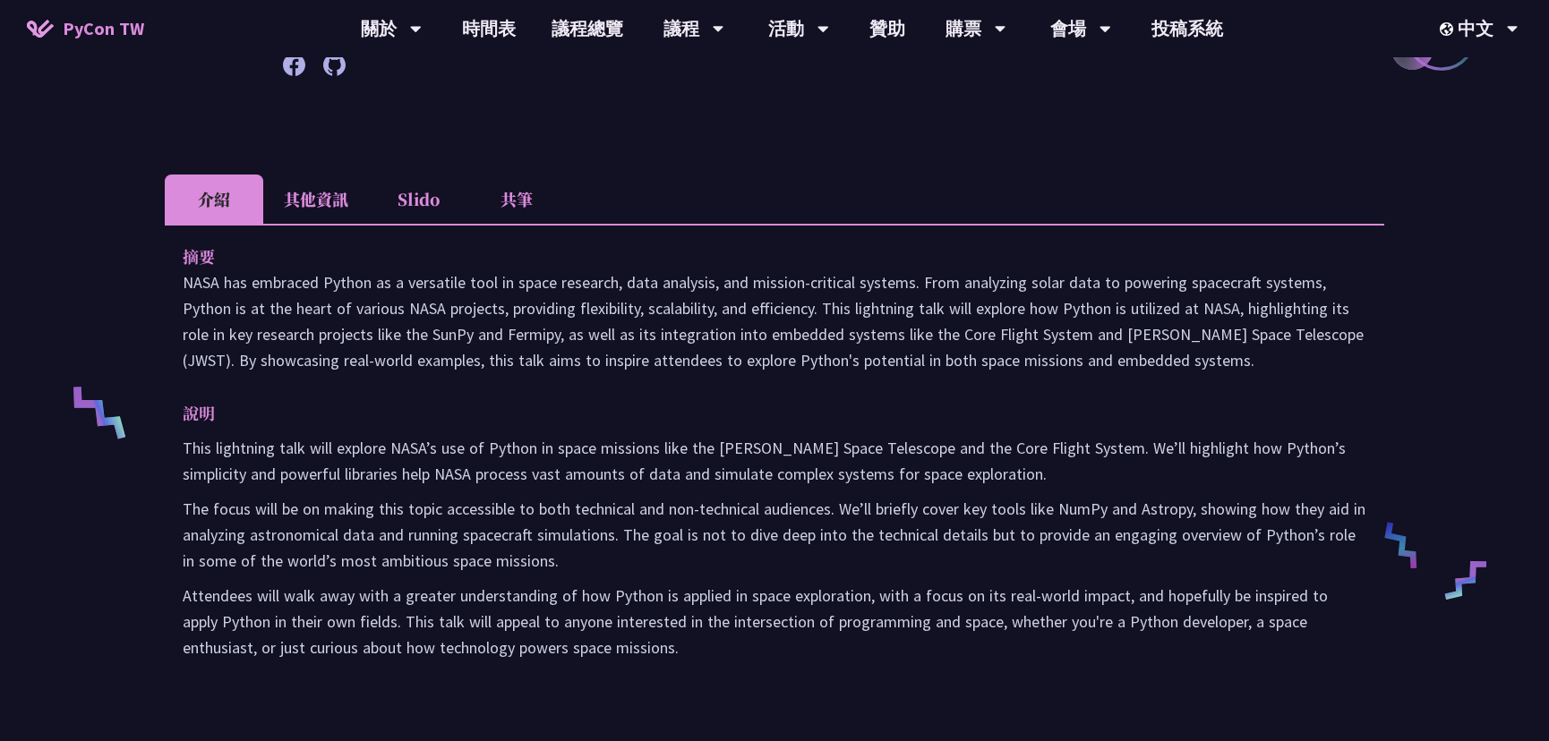
drag, startPoint x: 467, startPoint y: 491, endPoint x: 530, endPoint y: 556, distance: 90.5
click at [531, 557] on div "This lightning talk will explore NASA’s use of Python in space missions like th…" at bounding box center [775, 548] width 1184 height 226
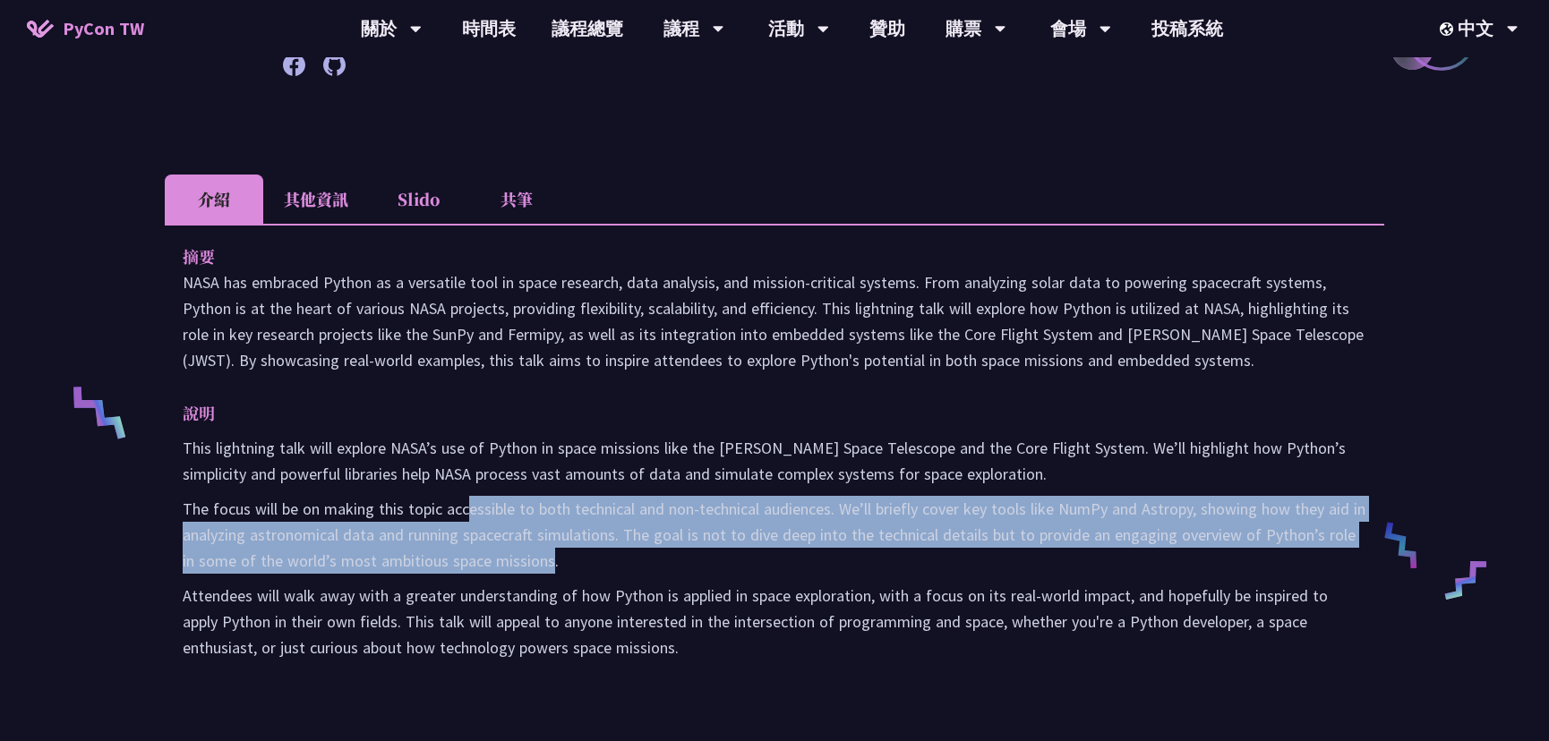
click at [541, 560] on p "The focus will be on making this topic accessible to both technical and non-tec…" at bounding box center [775, 535] width 1184 height 78
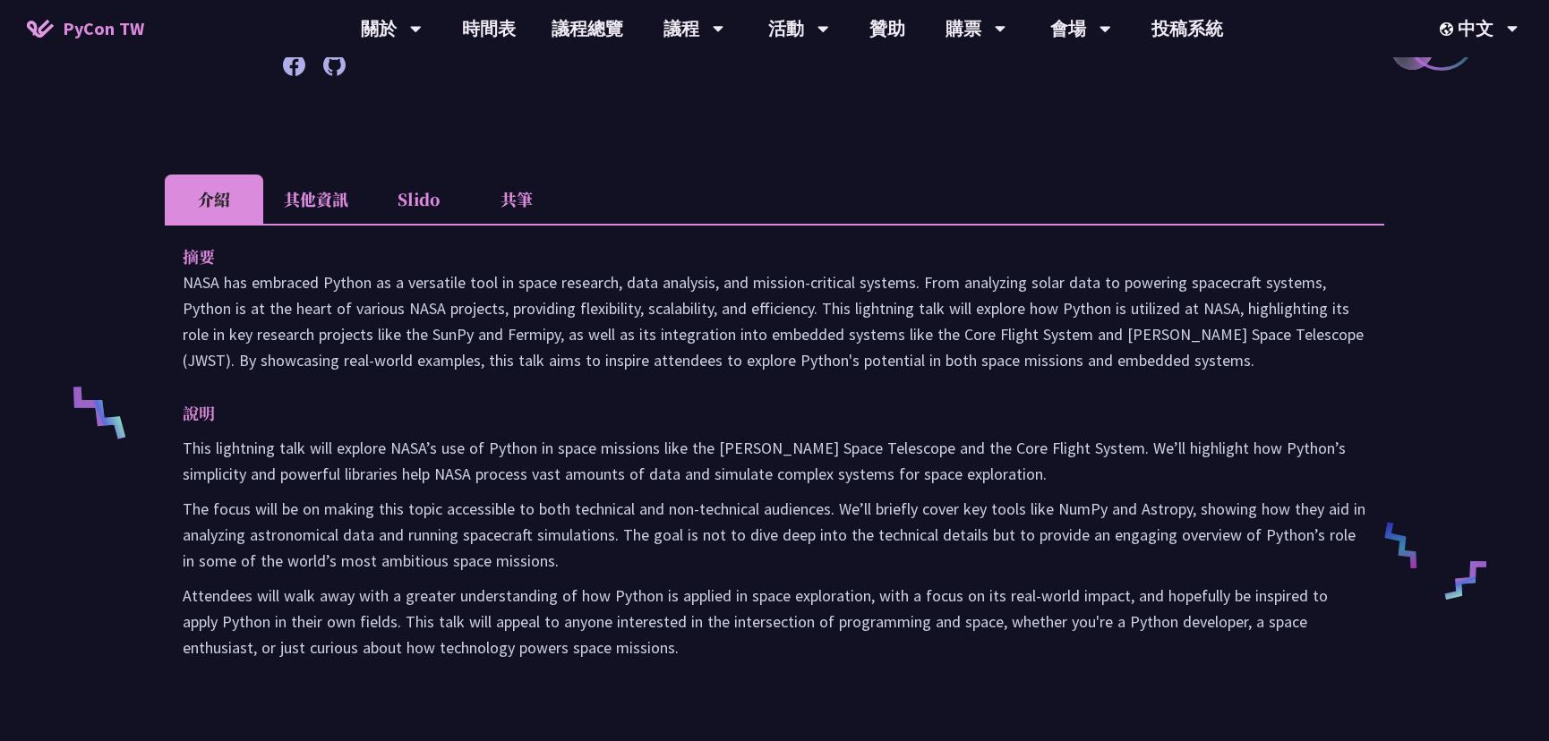
drag, startPoint x: 482, startPoint y: 518, endPoint x: 517, endPoint y: 554, distance: 50.0
click at [517, 555] on p "The focus will be on making this topic accessible to both technical and non-tec…" at bounding box center [775, 535] width 1184 height 78
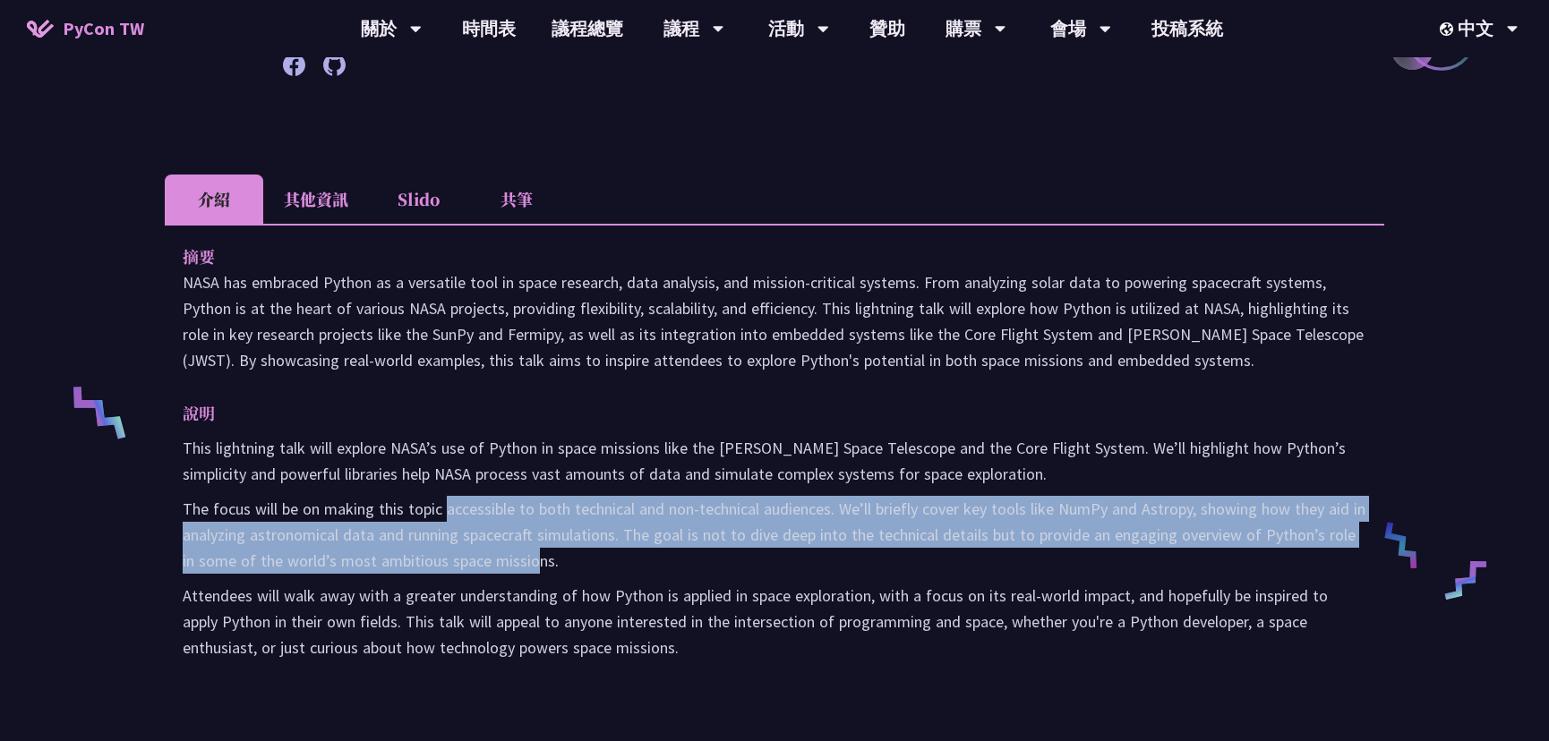
click at [530, 558] on p "The focus will be on making this topic accessible to both technical and non-tec…" at bounding box center [775, 535] width 1184 height 78
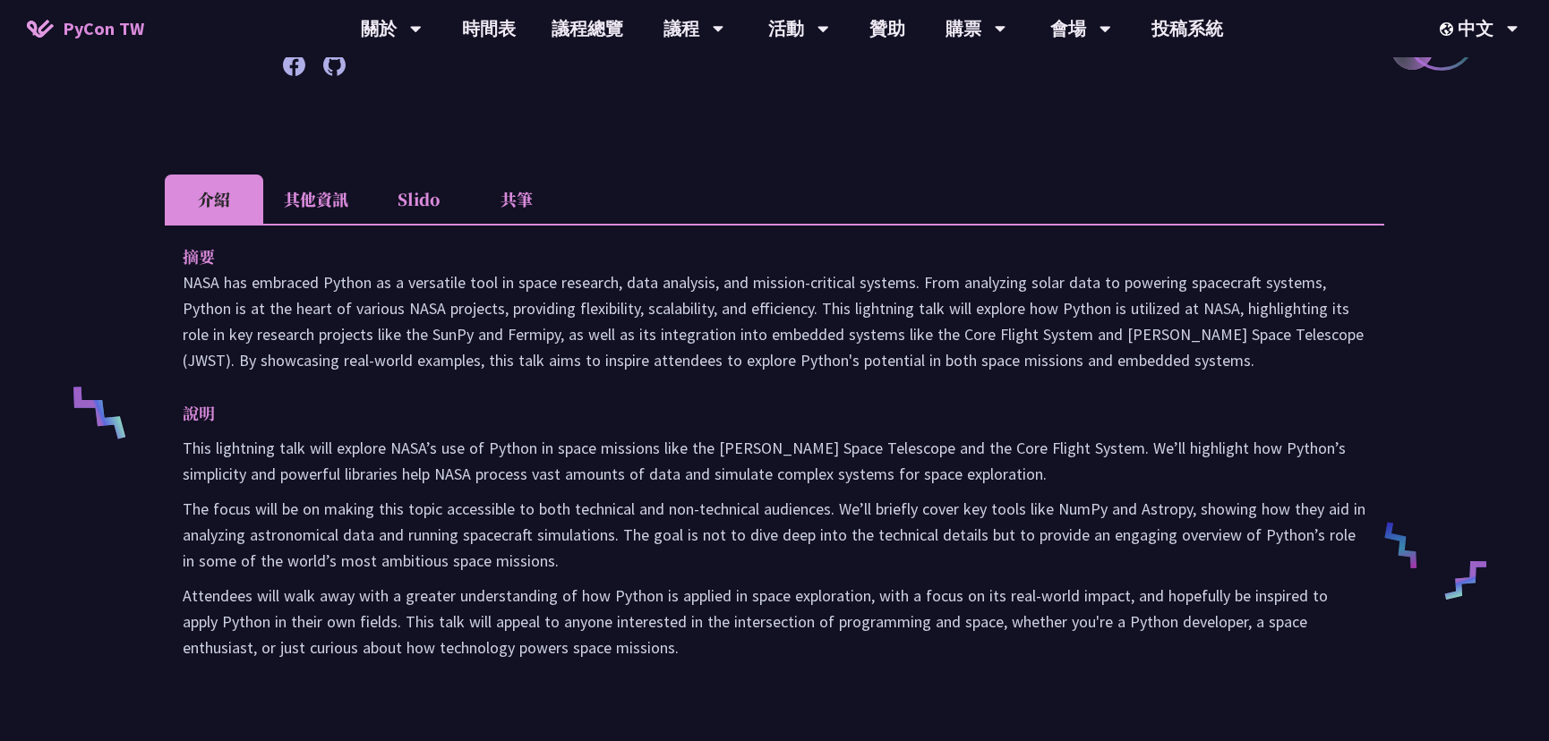
drag, startPoint x: 456, startPoint y: 529, endPoint x: 472, endPoint y: 558, distance: 32.9
click at [472, 556] on p "The focus will be on making this topic accessible to both technical and non-tec…" at bounding box center [775, 535] width 1184 height 78
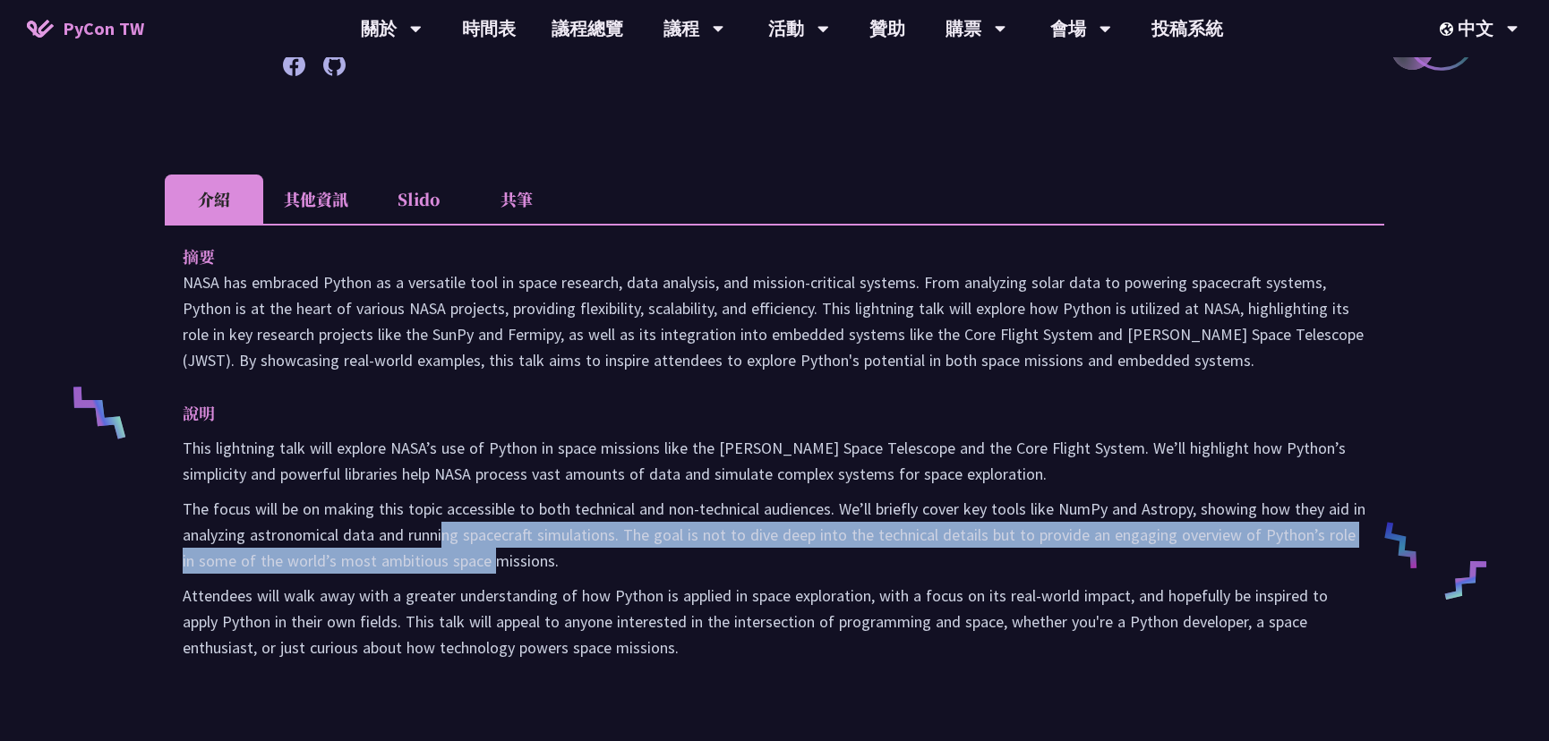
click at [482, 558] on p "The focus will be on making this topic accessible to both technical and non-tec…" at bounding box center [775, 535] width 1184 height 78
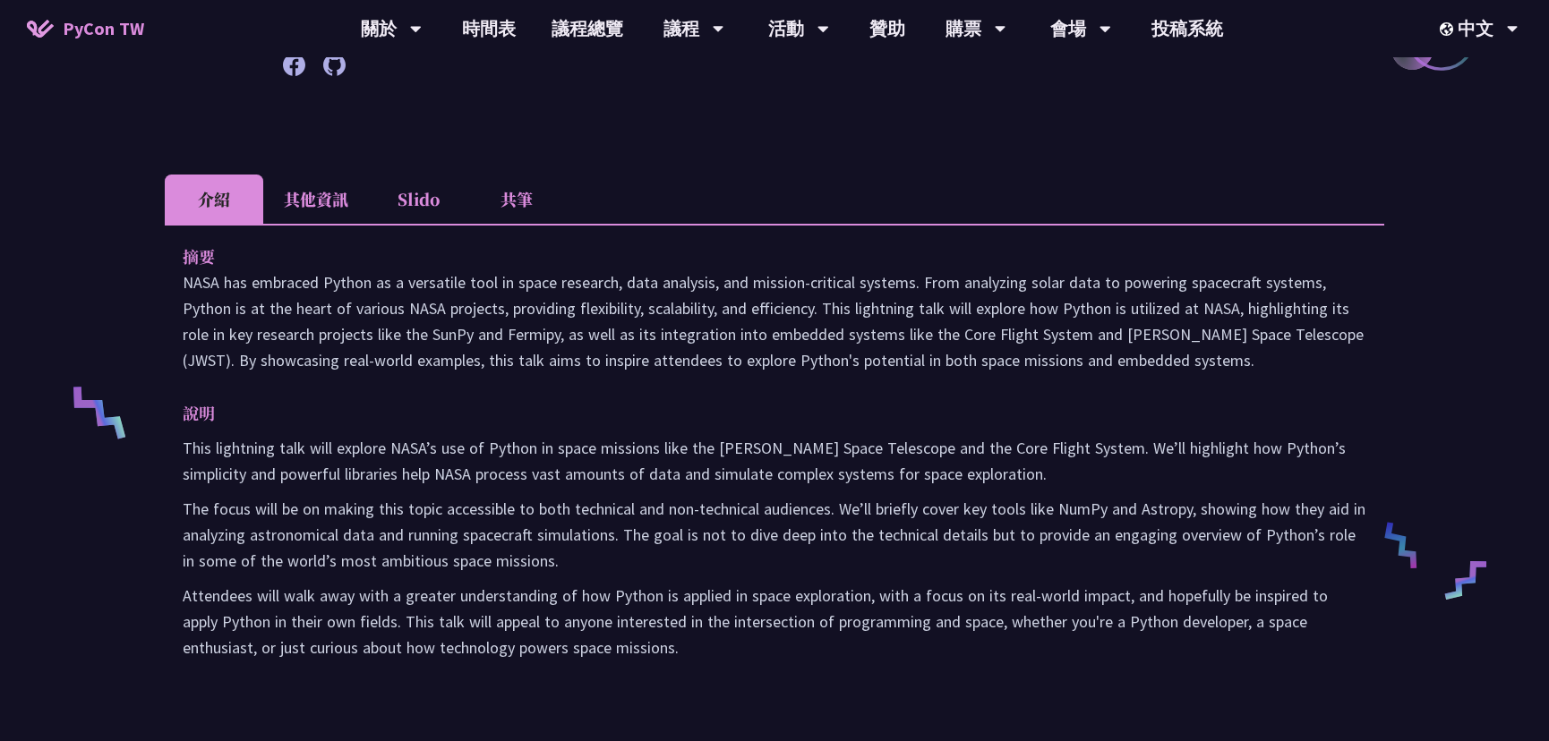
drag, startPoint x: 380, startPoint y: 499, endPoint x: 436, endPoint y: 551, distance: 77.3
click at [439, 552] on p "The focus will be on making this topic accessible to both technical and non-tec…" at bounding box center [775, 535] width 1184 height 78
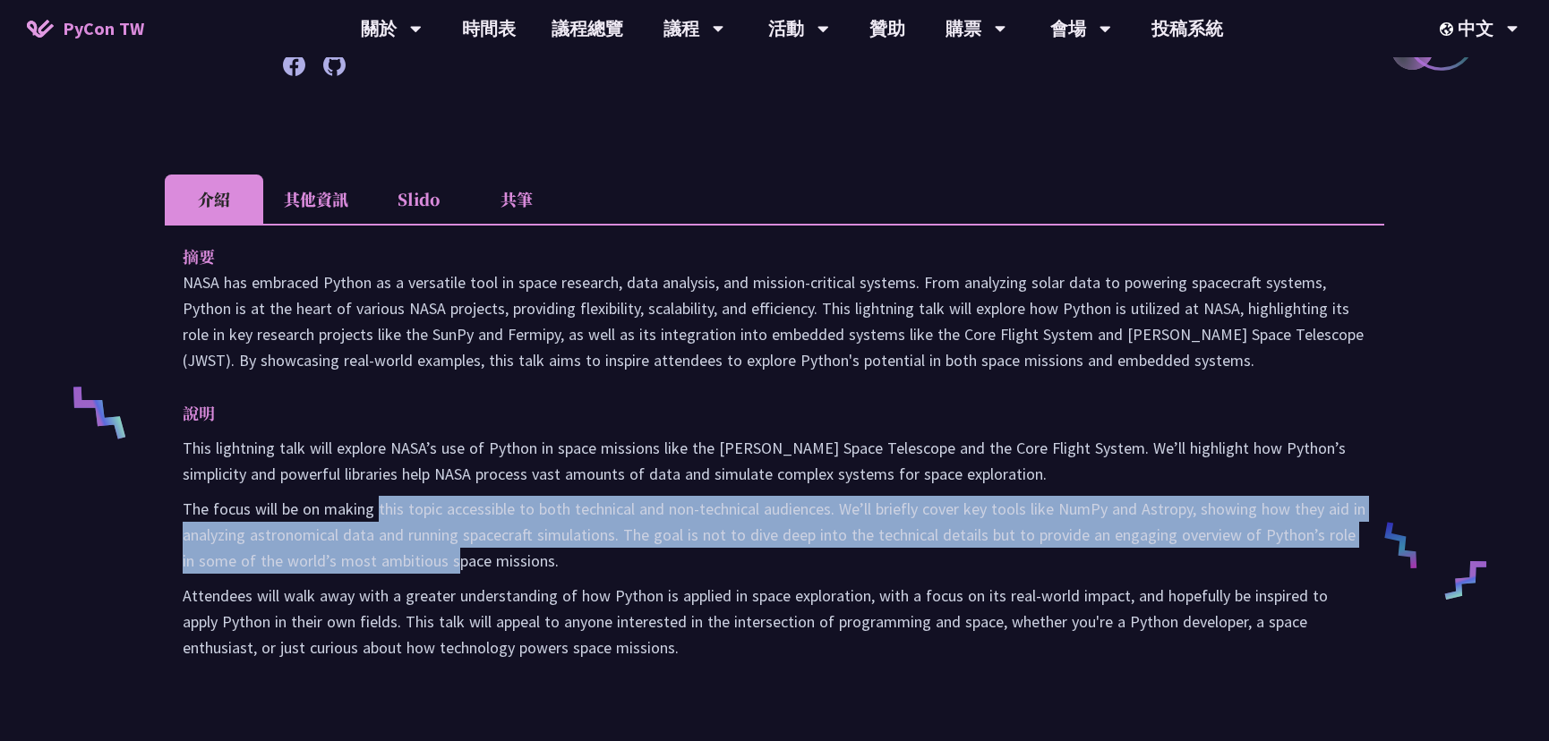
click at [476, 553] on p "The focus will be on making this topic accessible to both technical and non-tec…" at bounding box center [775, 535] width 1184 height 78
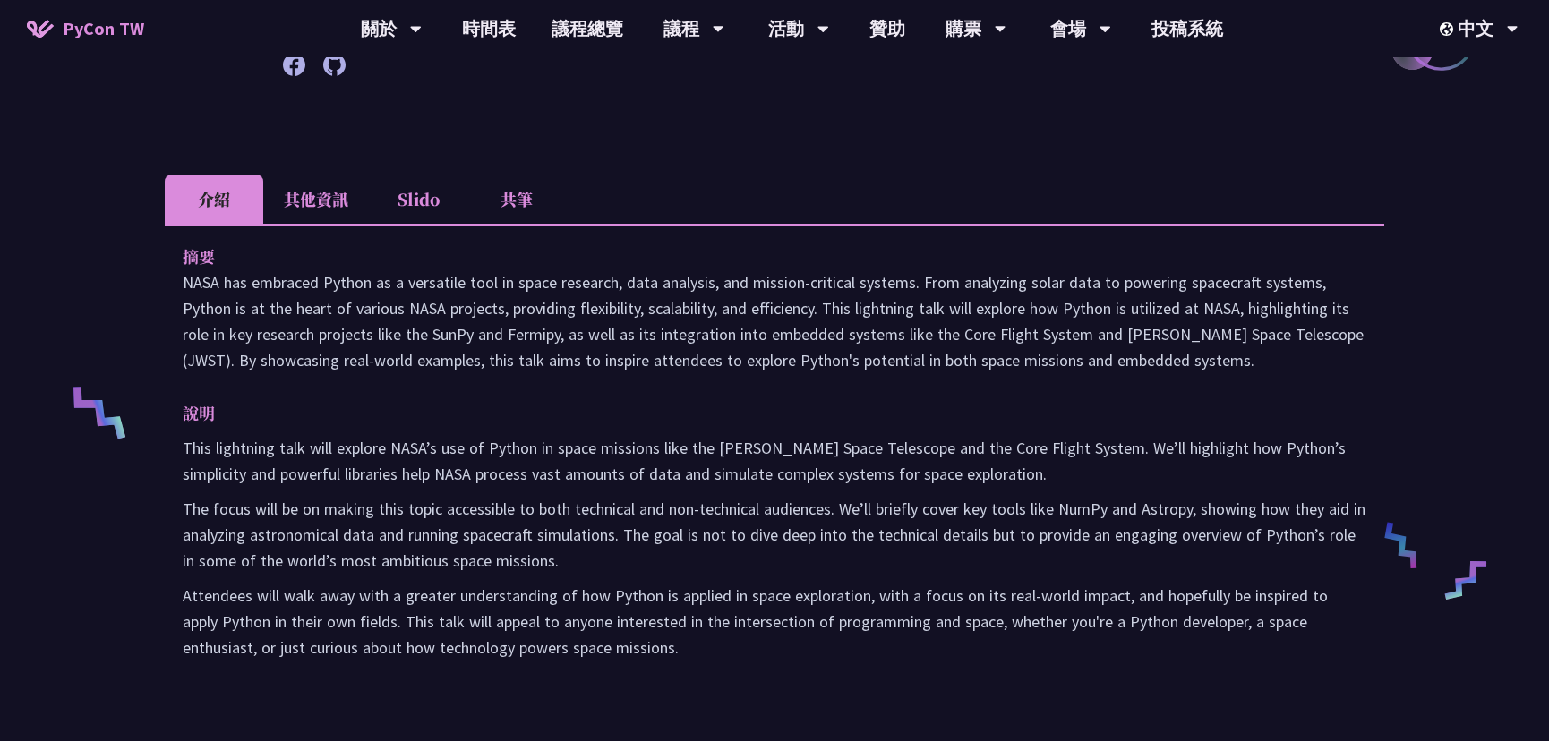
drag, startPoint x: 509, startPoint y: 560, endPoint x: 424, endPoint y: 523, distance: 92.6
click at [423, 522] on p "The focus will be on making this topic accessible to both technical and non-tec…" at bounding box center [775, 535] width 1184 height 78
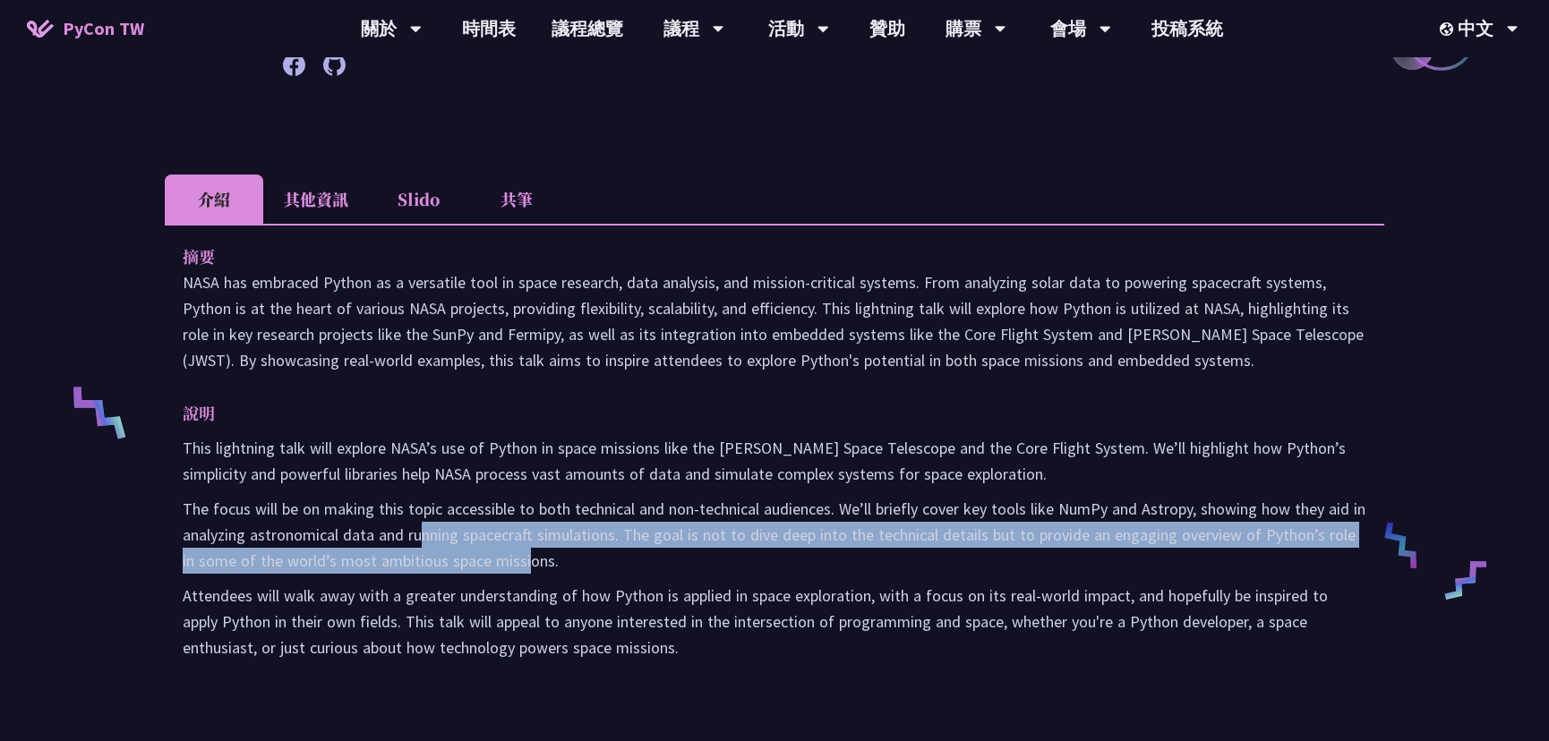
click at [405, 513] on p "The focus will be on making this topic accessible to both technical and non-tec…" at bounding box center [775, 535] width 1184 height 78
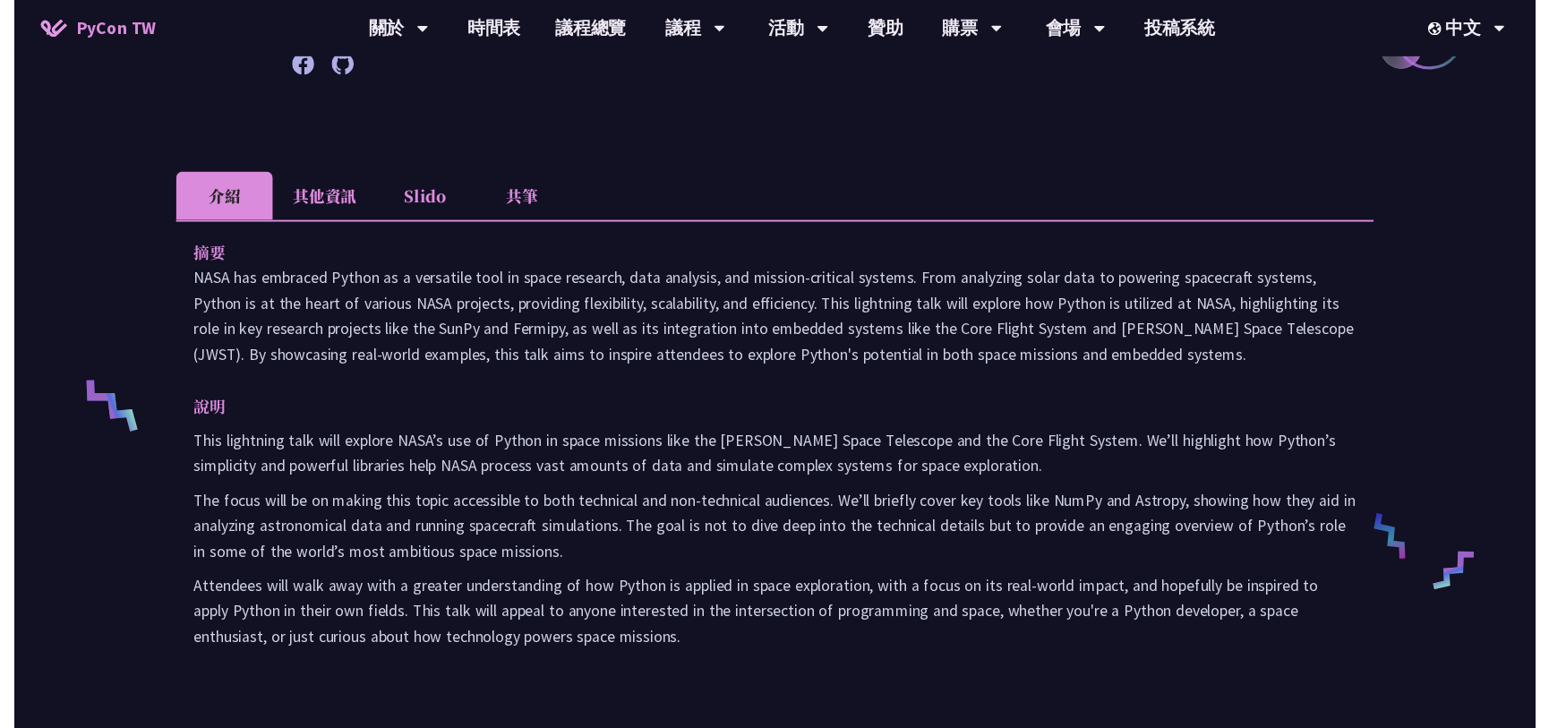
scroll to position [565, 0]
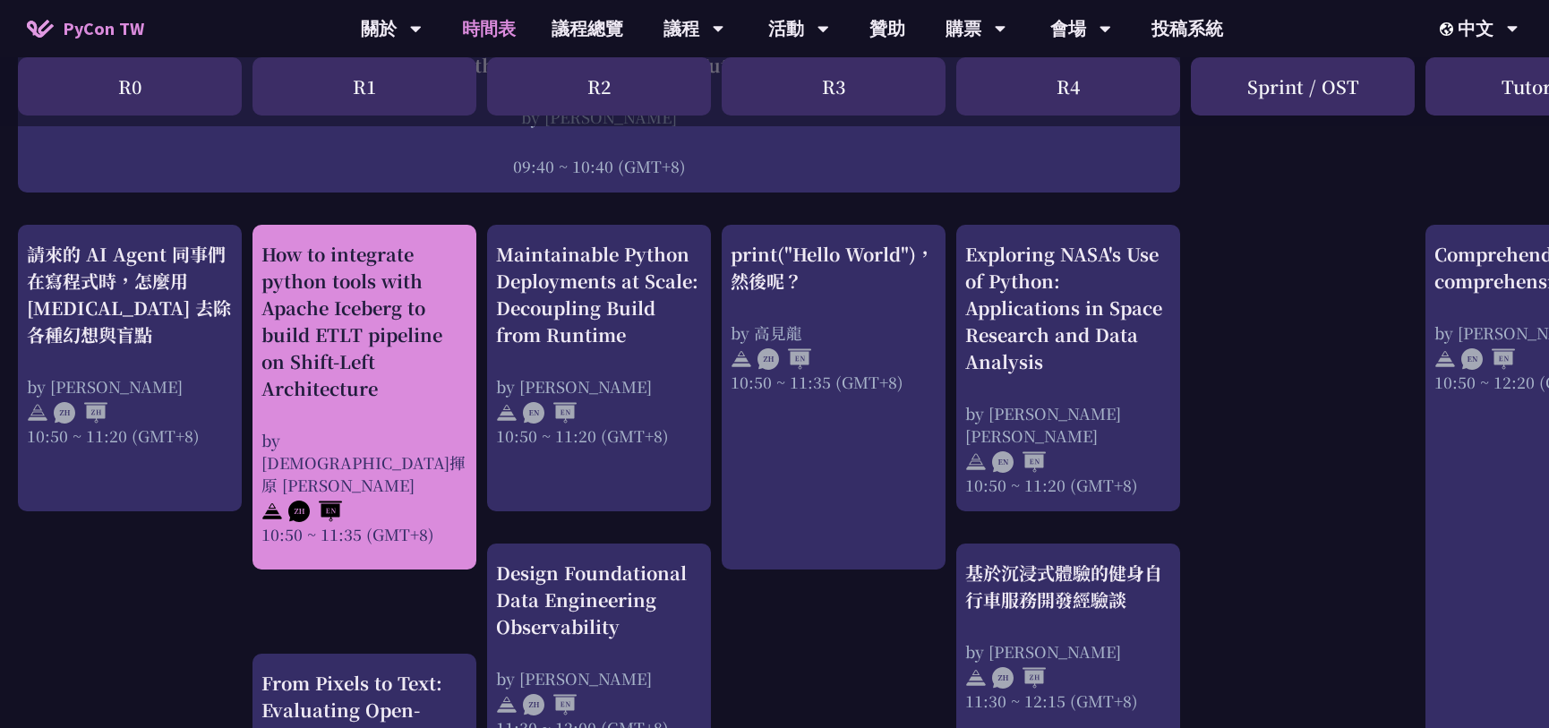
click at [404, 369] on div "How to integrate python tools with Apache Iceberg to build ETLT pipeline on Shi…" at bounding box center [364, 321] width 206 height 161
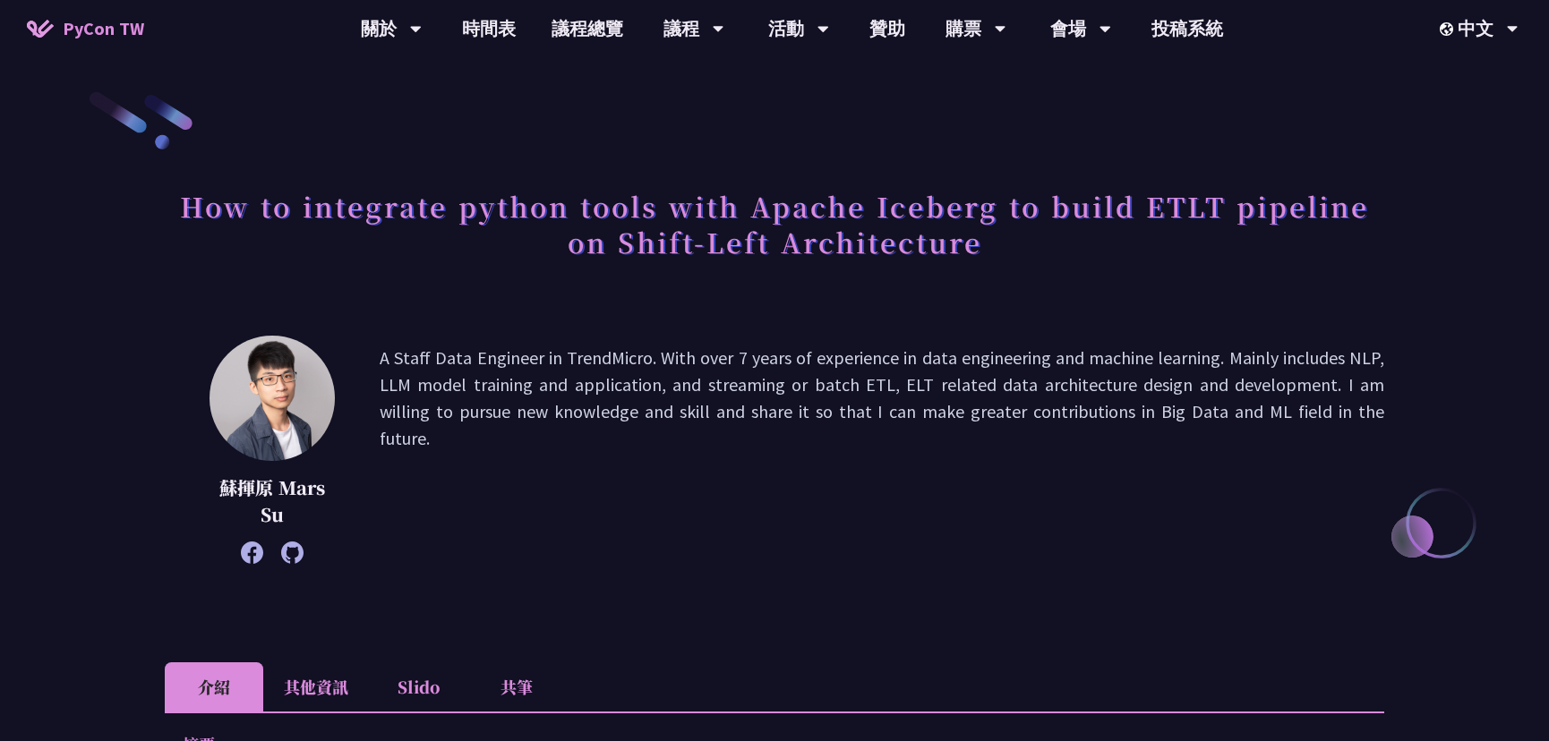
drag, startPoint x: 722, startPoint y: 385, endPoint x: 713, endPoint y: 425, distance: 41.5
click at [713, 426] on p "A Staff Data Engineer in TrendMicro. With over 7 years of experience in data en…" at bounding box center [882, 450] width 1005 height 210
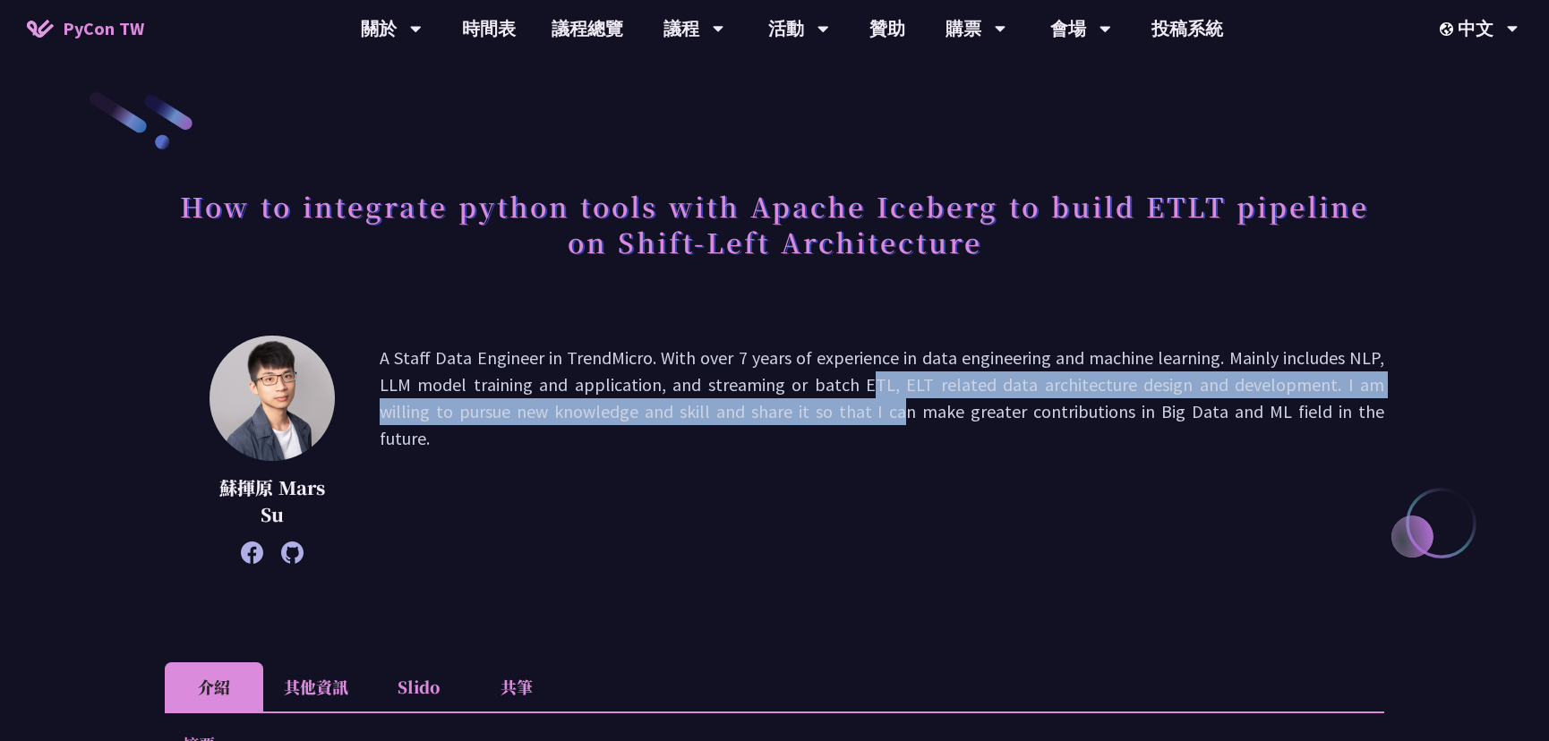
click at [748, 423] on p "A Staff Data Engineer in TrendMicro. With over 7 years of experience in data en…" at bounding box center [882, 450] width 1005 height 210
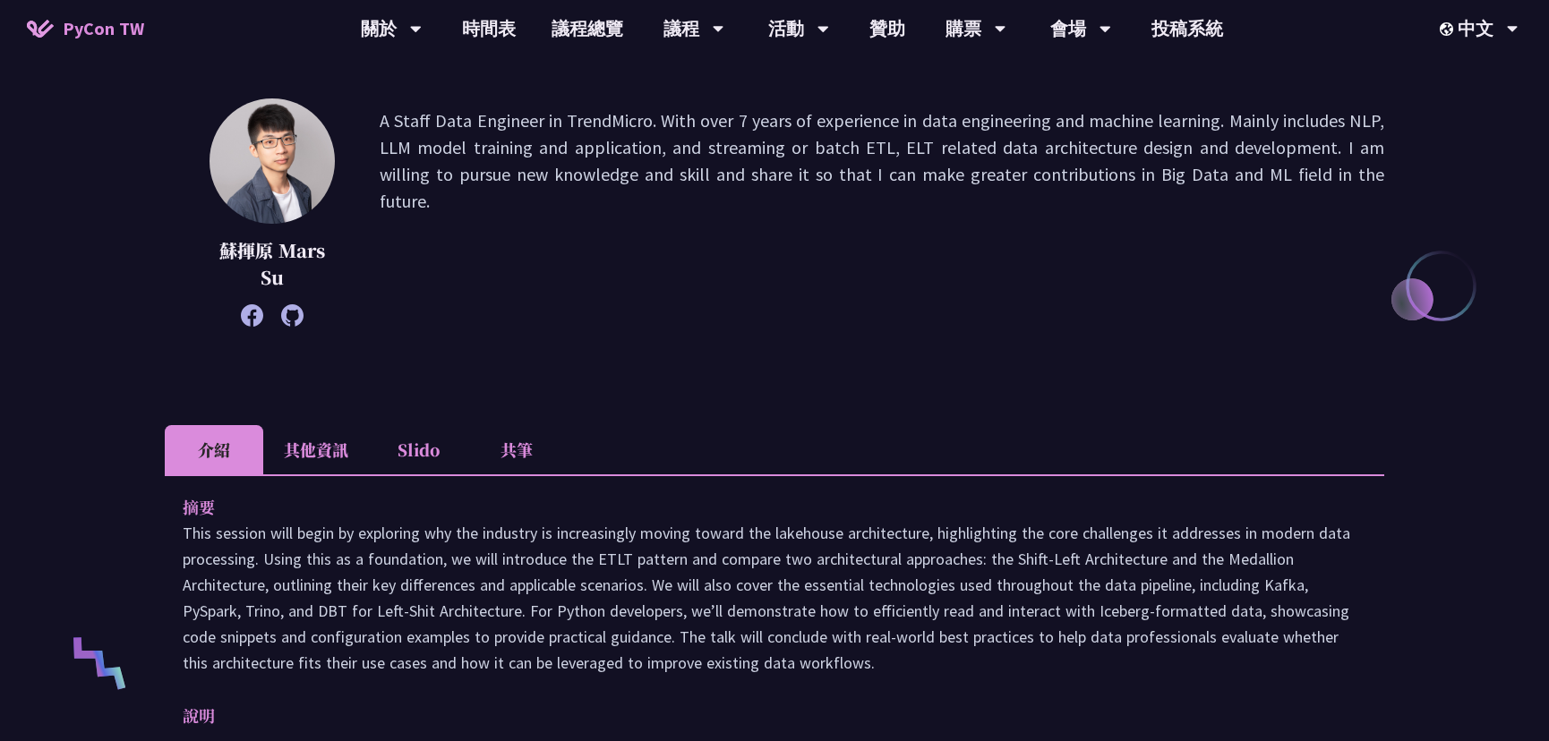
scroll to position [244, 0]
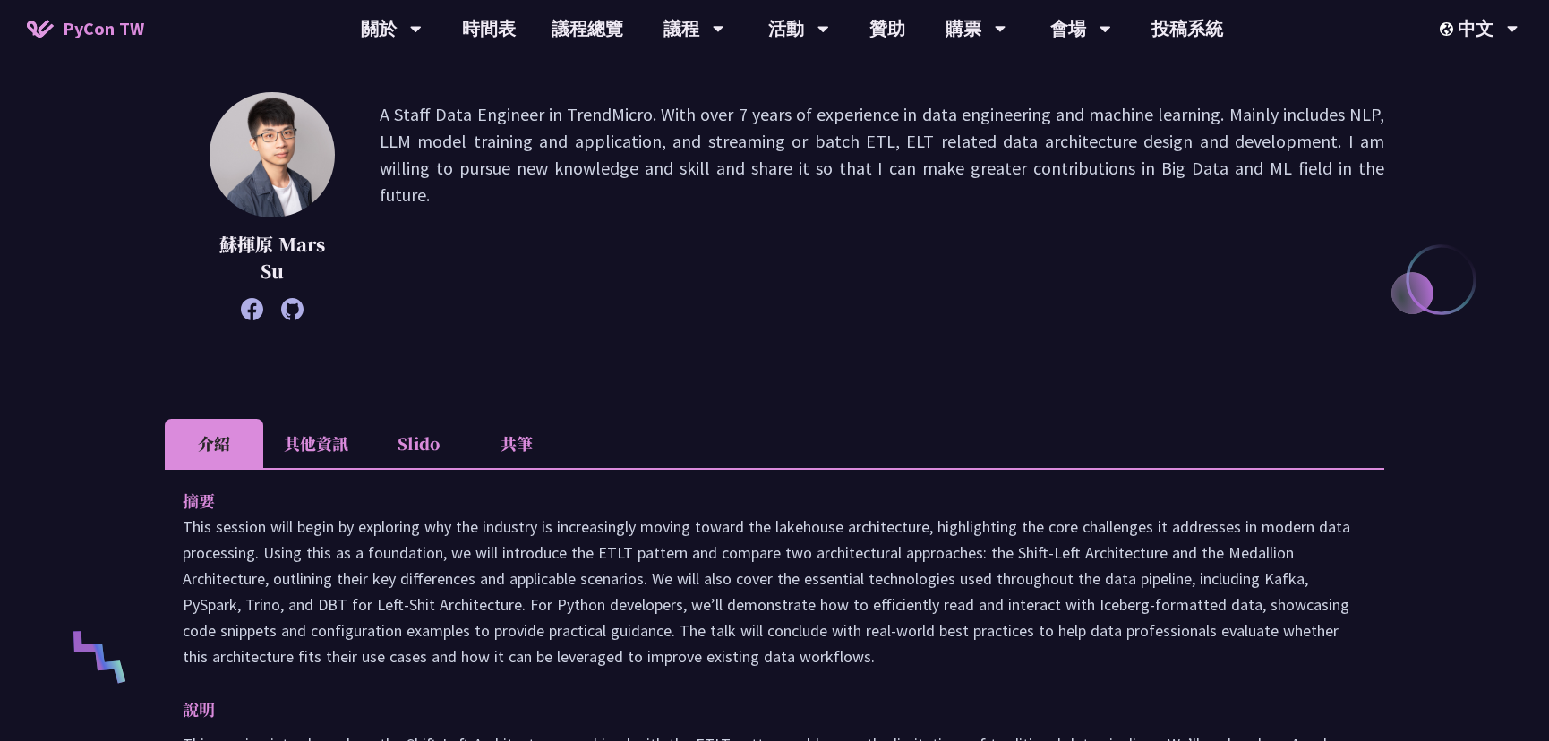
click at [356, 454] on li "其他資訊" at bounding box center [316, 443] width 106 height 49
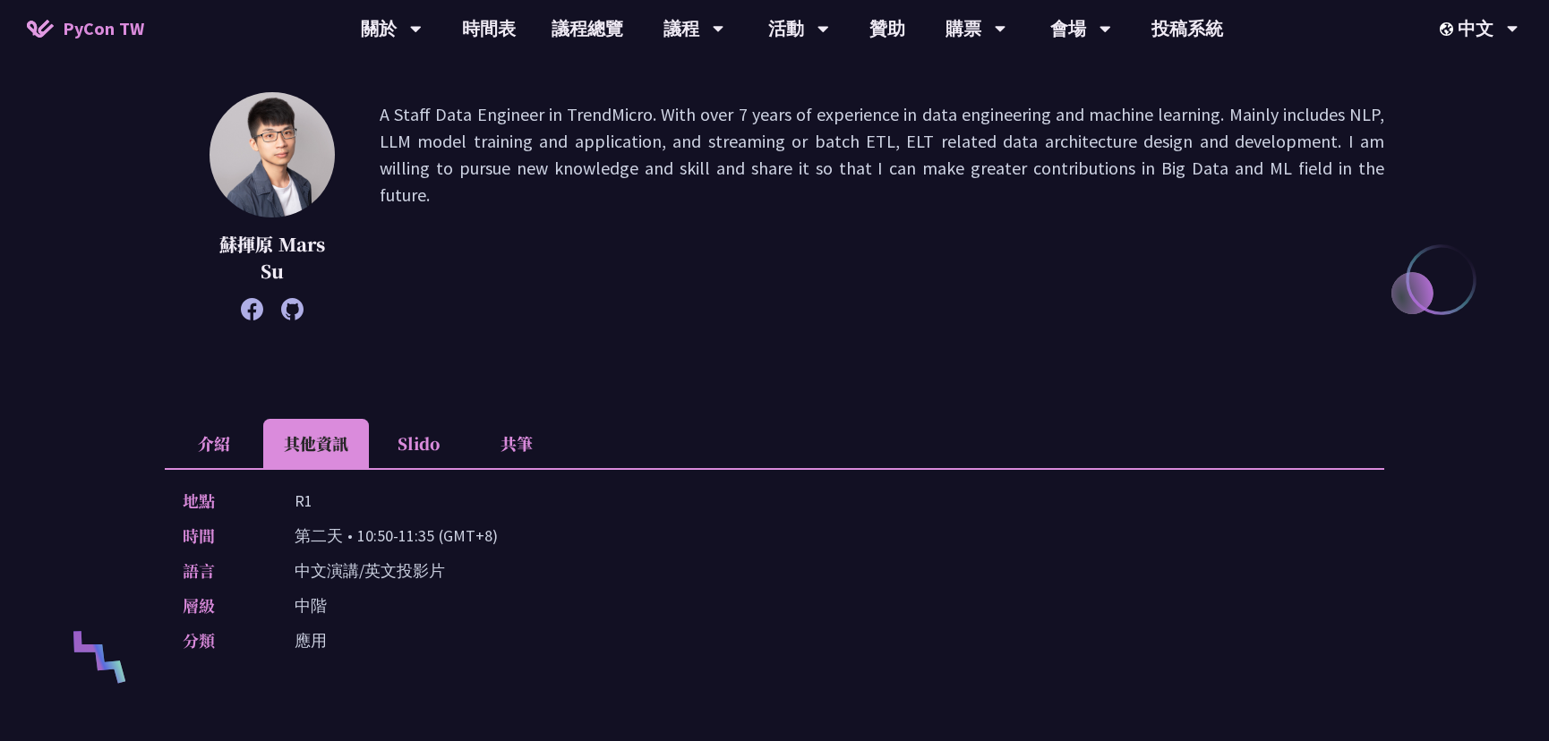
click at [219, 447] on li "介紹" at bounding box center [214, 443] width 98 height 49
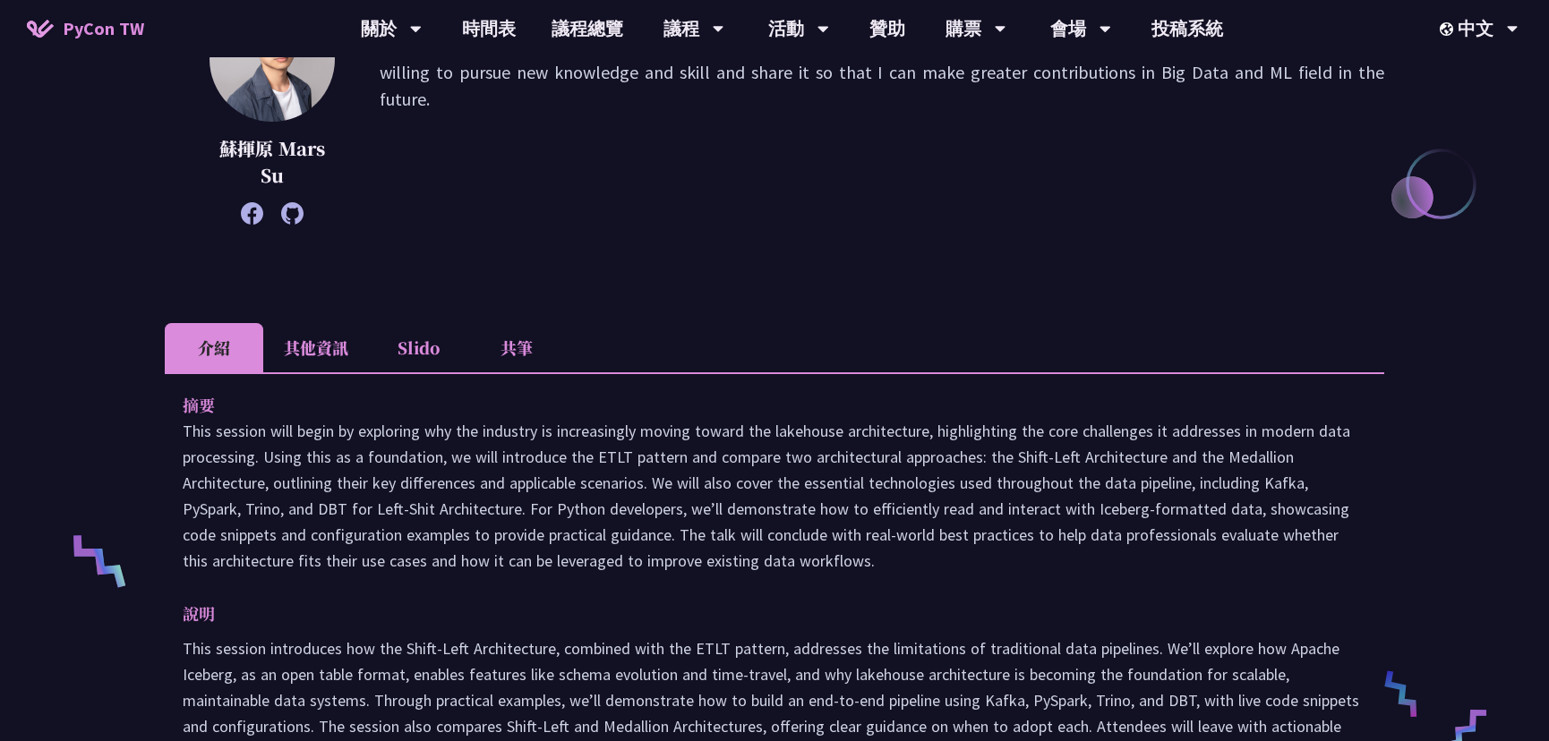
scroll to position [406, 0]
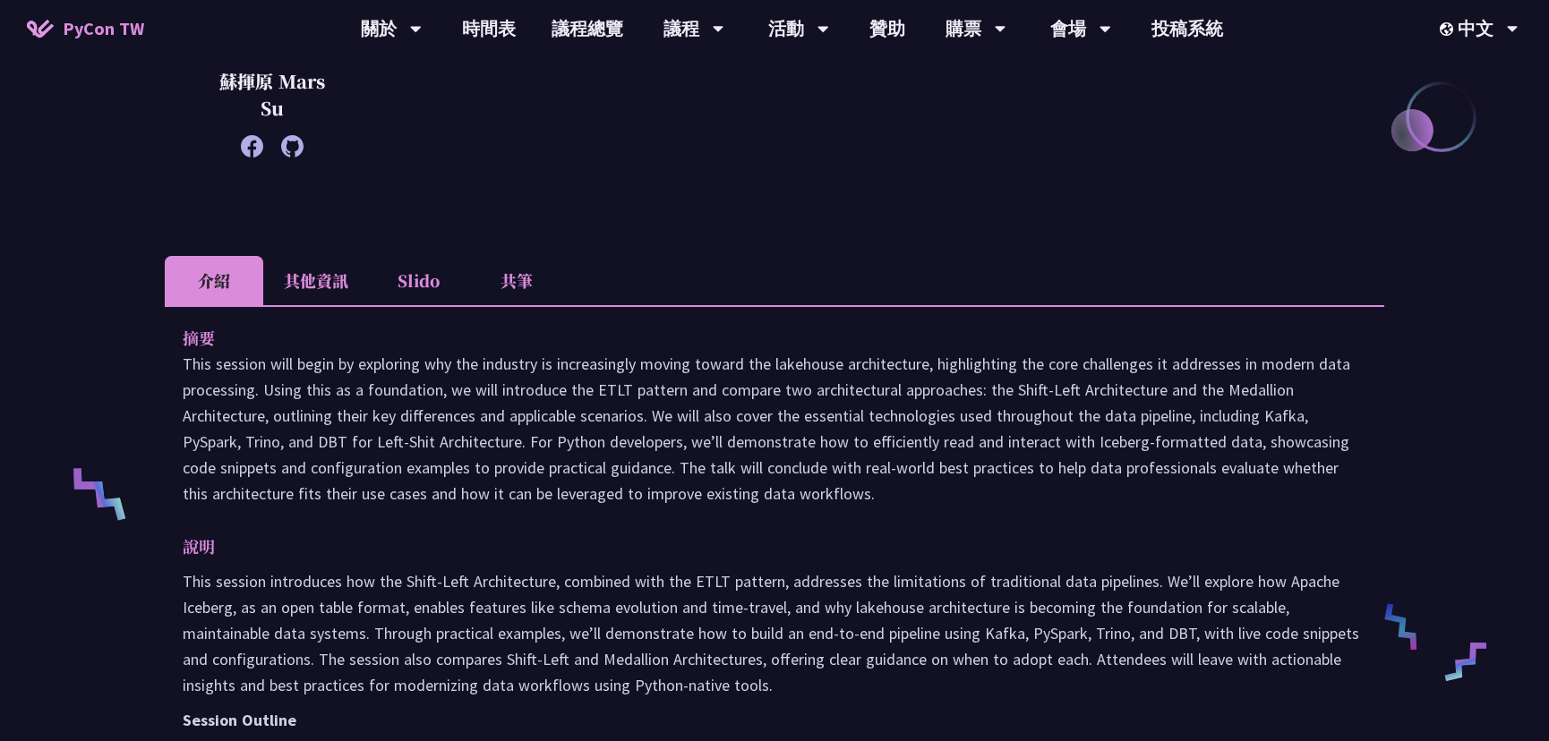
drag, startPoint x: 385, startPoint y: 368, endPoint x: 621, endPoint y: 380, distance: 236.7
click at [584, 383] on p "This session will begin by exploring why the industry is increasingly moving to…" at bounding box center [775, 429] width 1184 height 156
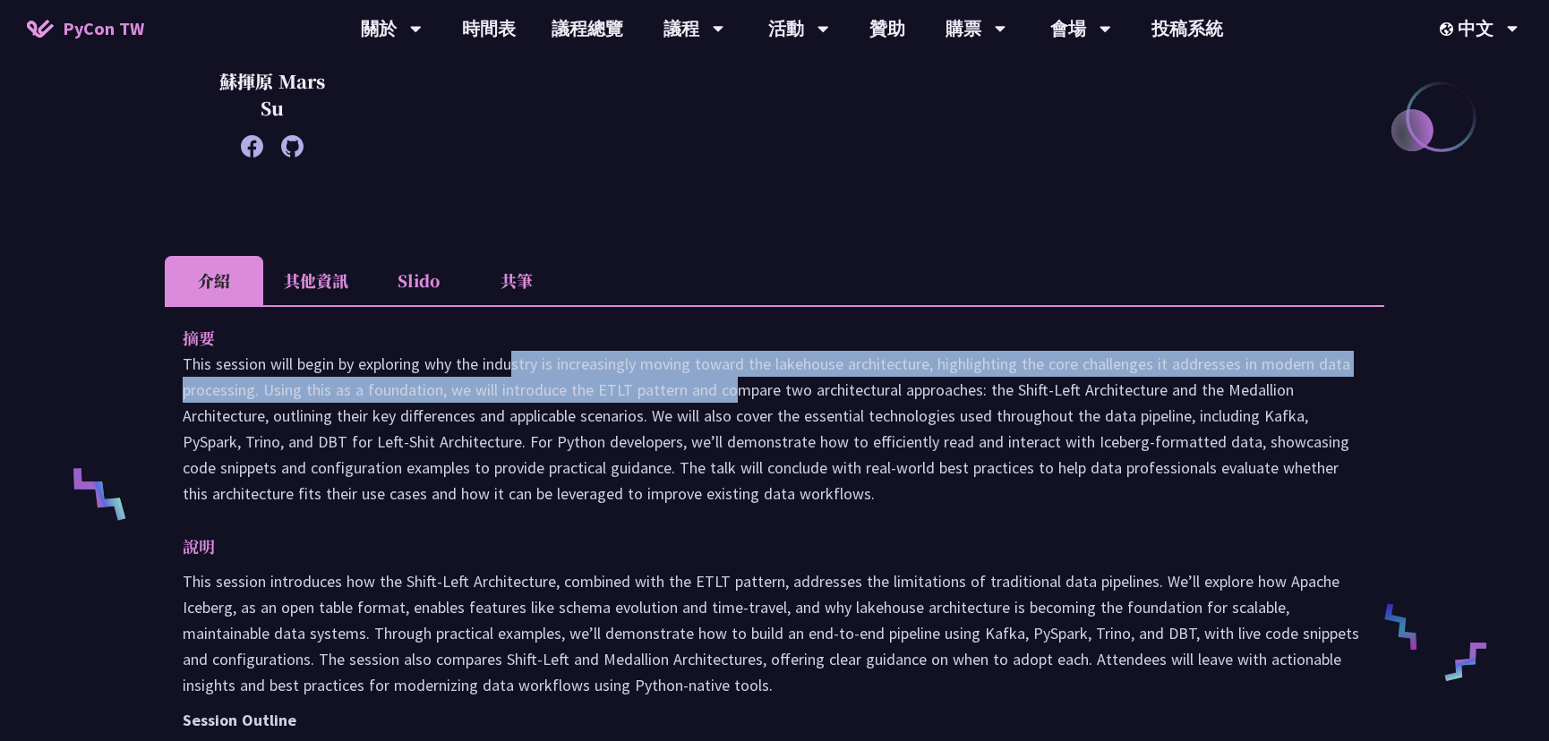
drag, startPoint x: 621, startPoint y: 380, endPoint x: 657, endPoint y: 376, distance: 36.1
click at [657, 375] on p "This session will begin by exploring why the industry is increasingly moving to…" at bounding box center [775, 429] width 1184 height 156
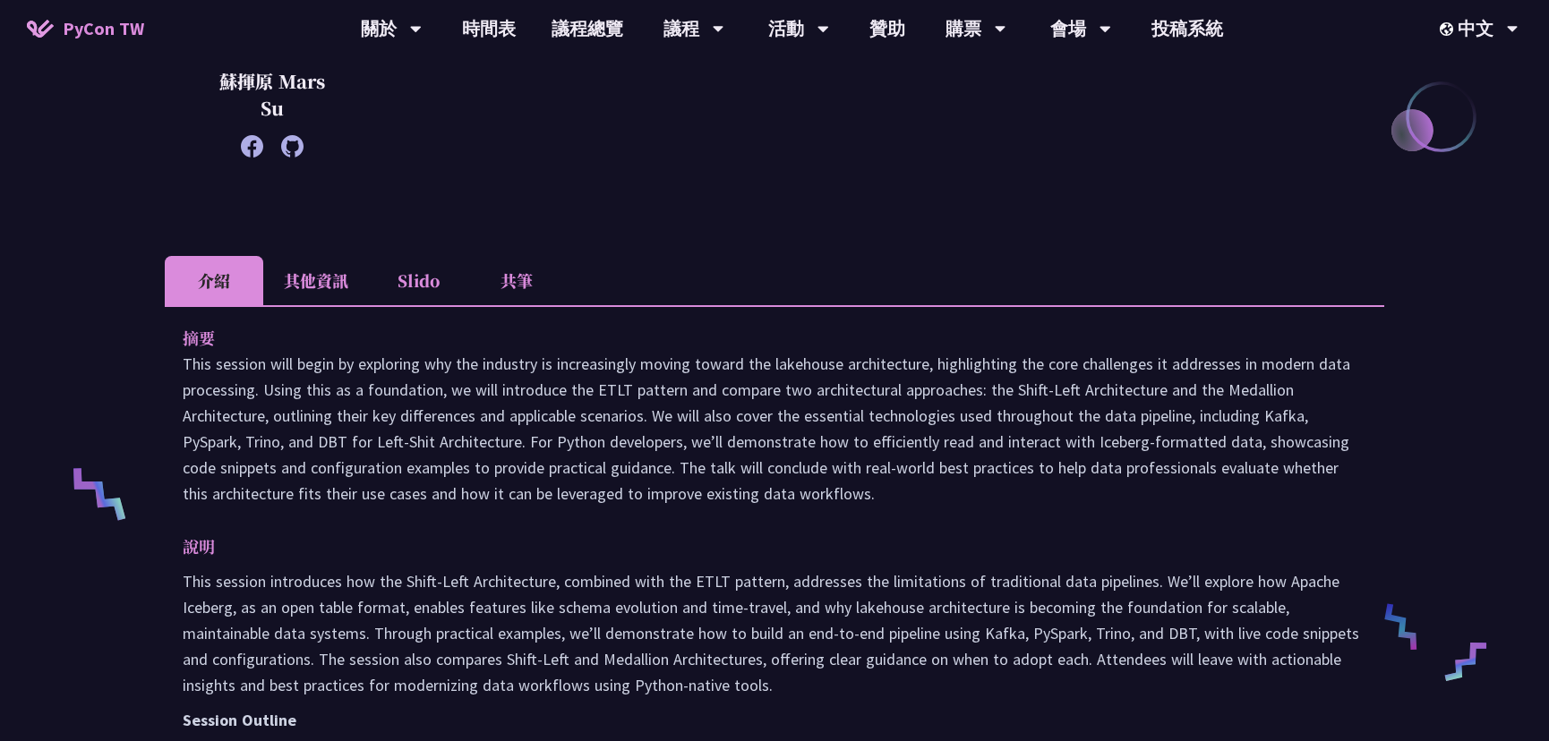
drag, startPoint x: 556, startPoint y: 358, endPoint x: 770, endPoint y: 362, distance: 214.0
click at [770, 361] on p "This session will begin by exploring why the industry is increasingly moving to…" at bounding box center [775, 429] width 1184 height 156
drag, startPoint x: 802, startPoint y: 362, endPoint x: 823, endPoint y: 362, distance: 20.6
click at [823, 361] on p "This session will begin by exploring why the industry is increasingly moving to…" at bounding box center [775, 429] width 1184 height 156
drag, startPoint x: 641, startPoint y: 365, endPoint x: 845, endPoint y: 368, distance: 204.1
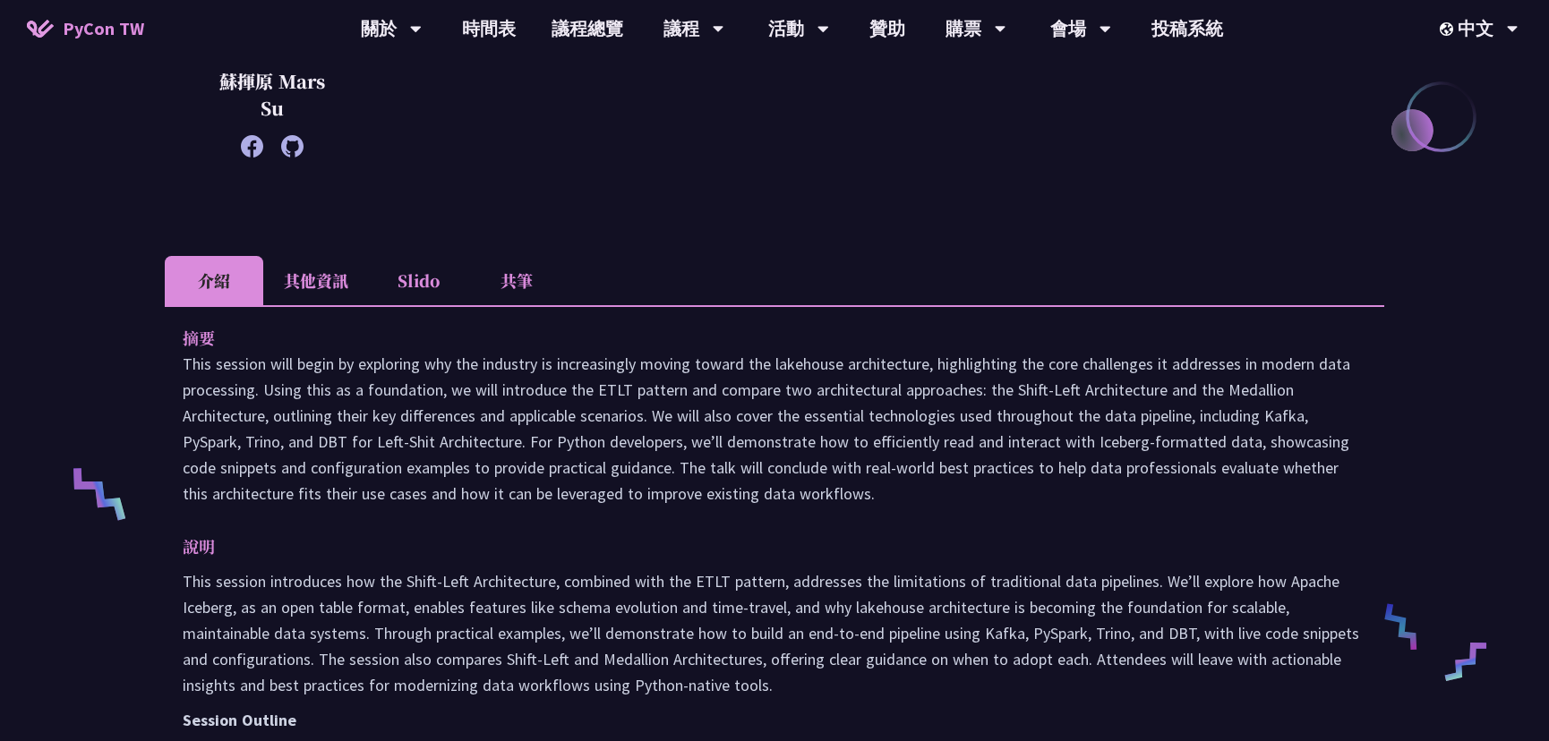
click at [846, 367] on p "This session will begin by exploring why the industry is increasingly moving to…" at bounding box center [775, 429] width 1184 height 156
click at [920, 367] on p "This session will begin by exploring why the industry is increasingly moving to…" at bounding box center [775, 429] width 1184 height 156
click at [986, 361] on p "This session will begin by exploring why the industry is increasingly moving to…" at bounding box center [775, 429] width 1184 height 156
click at [838, 429] on p "This session will begin by exploring why the industry is increasingly moving to…" at bounding box center [775, 429] width 1184 height 156
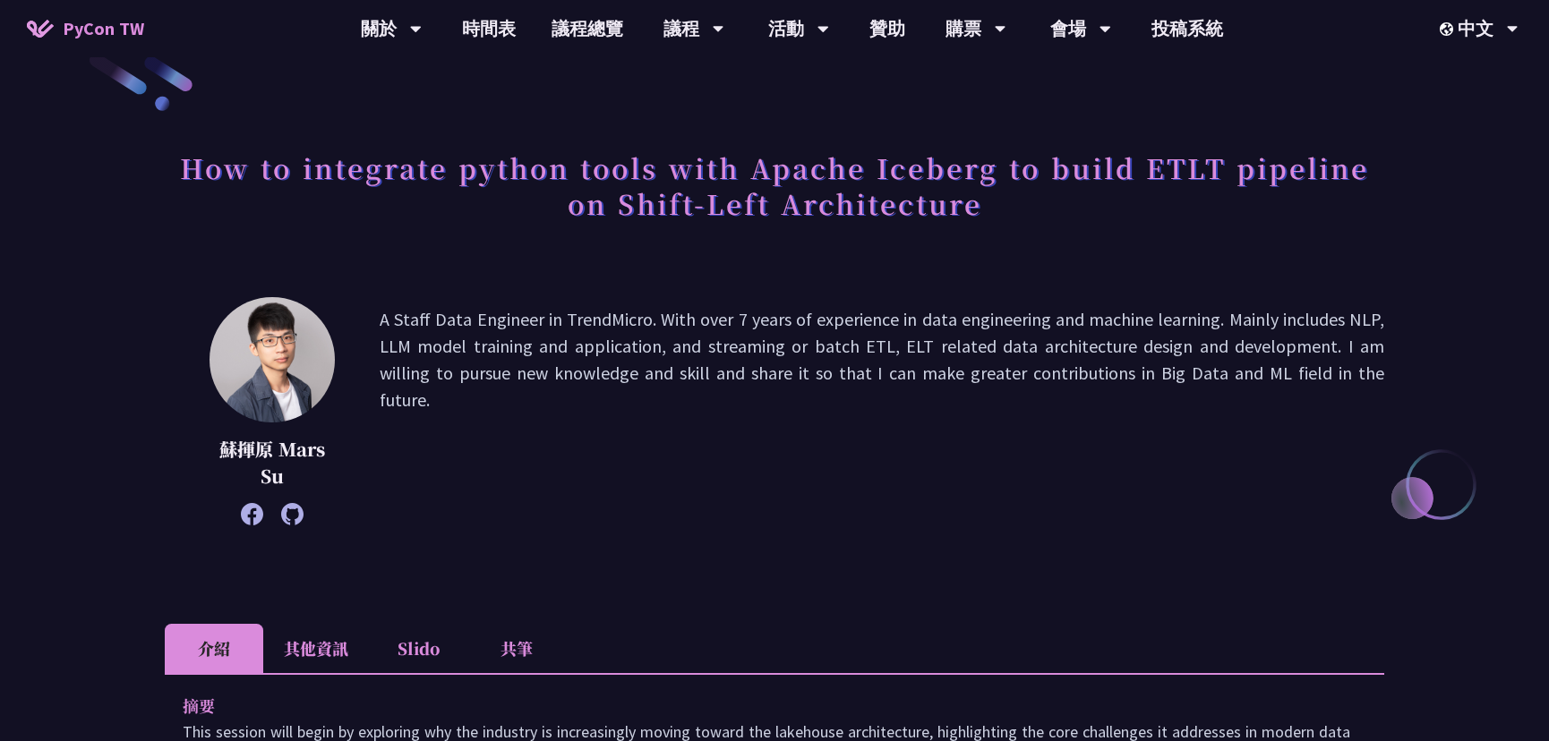
scroll to position [0, 0]
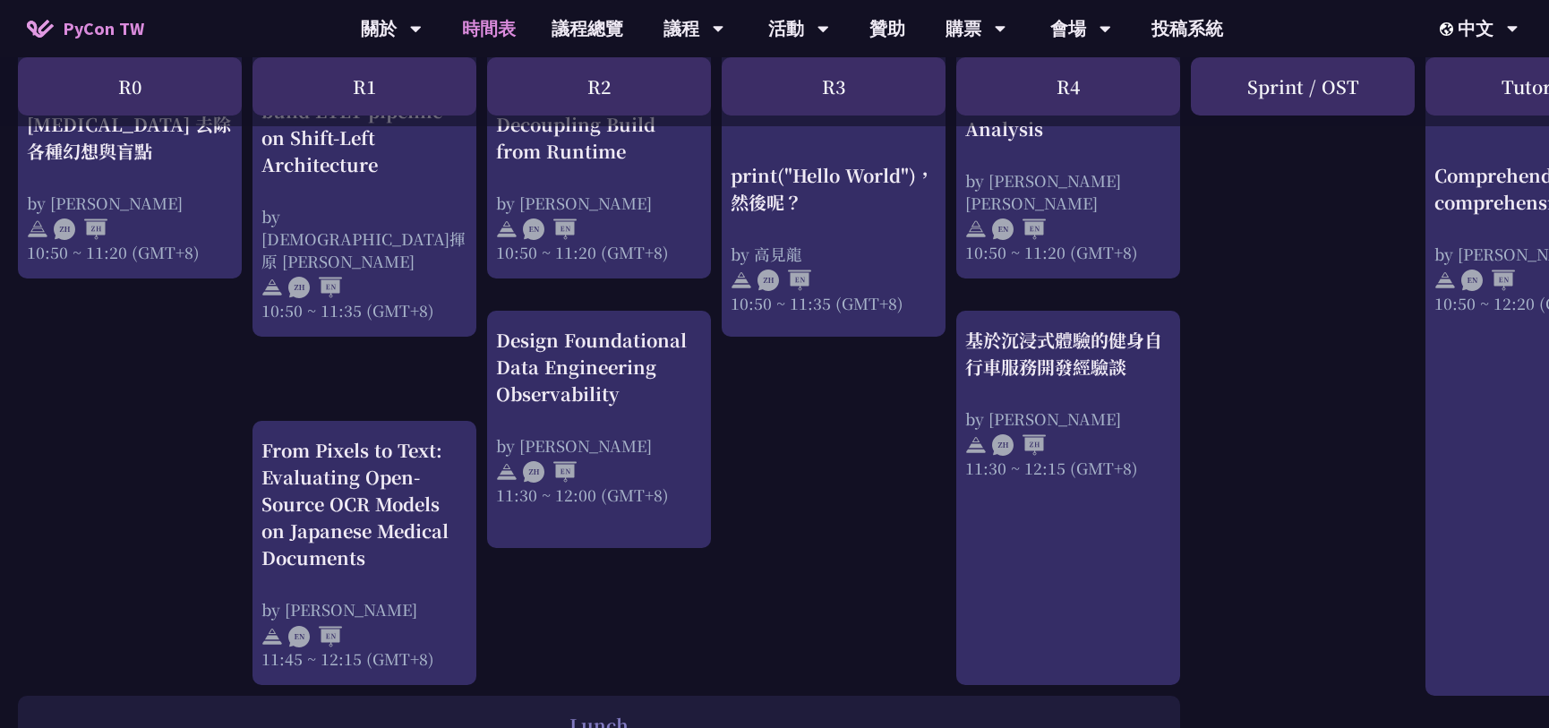
scroll to position [807, 0]
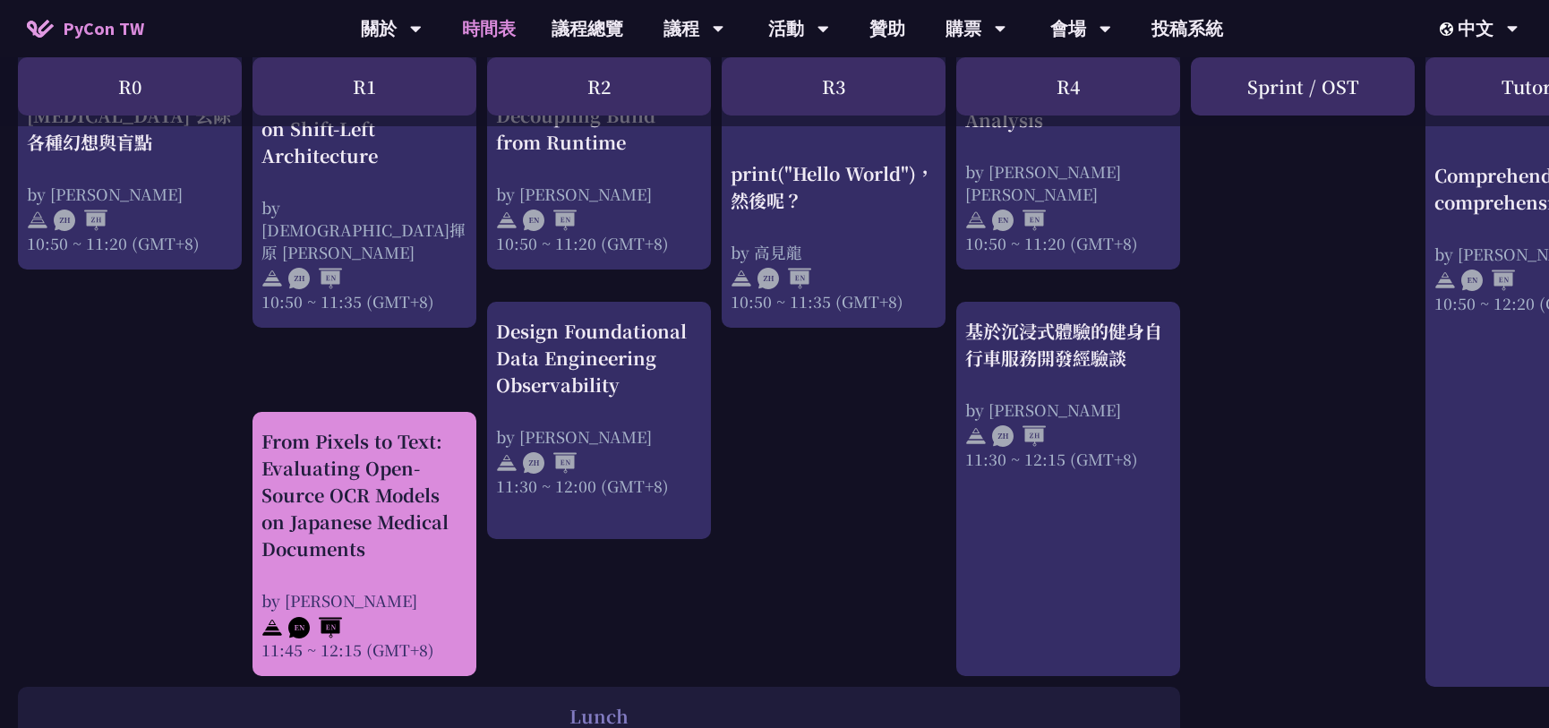
click at [390, 551] on div "From Pixels to Text: Evaluating Open-Source OCR Models on Japanese Medical Docu…" at bounding box center [364, 495] width 206 height 134
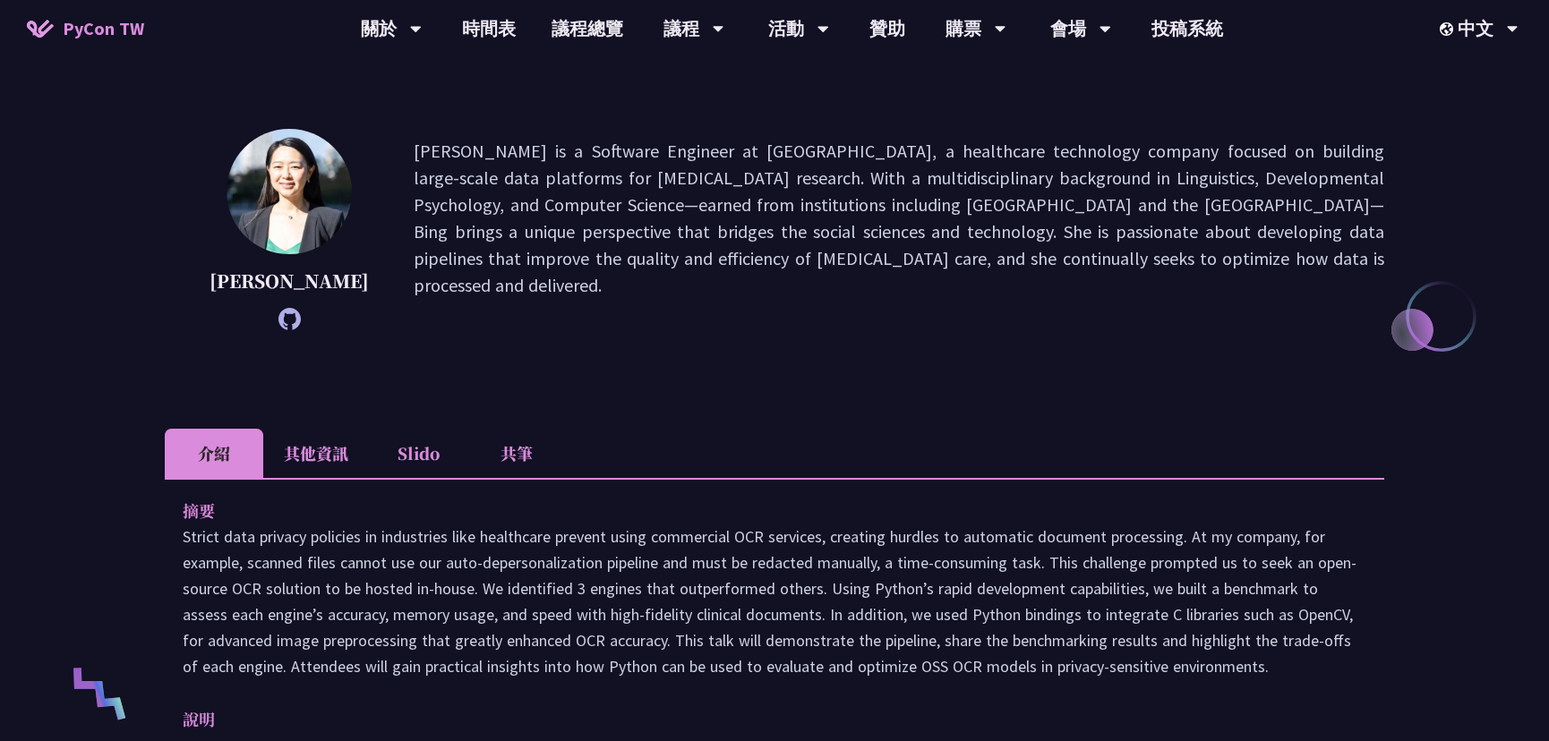
scroll to position [406, 0]
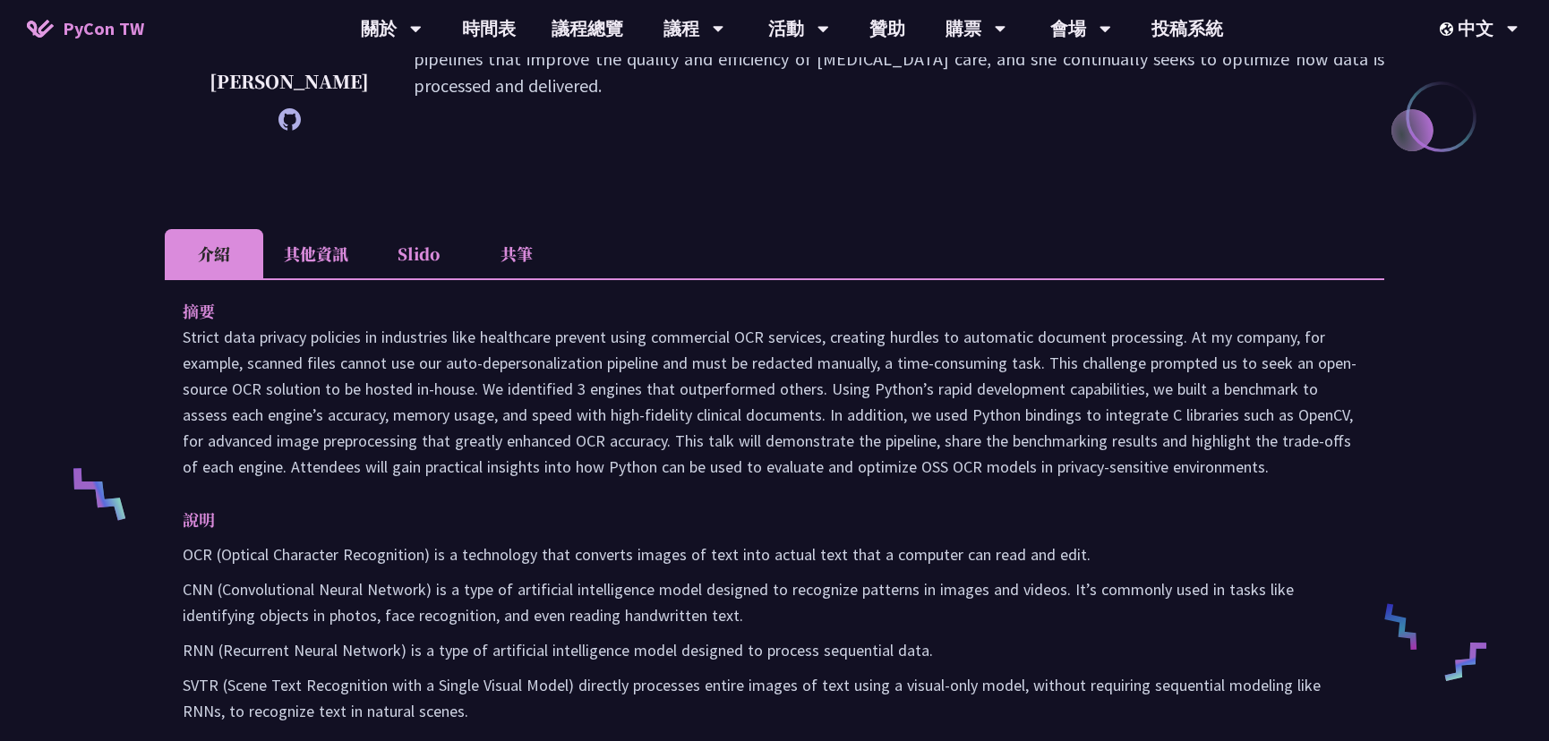
drag, startPoint x: 384, startPoint y: 379, endPoint x: 466, endPoint y: 456, distance: 112.7
click at [467, 455] on p at bounding box center [775, 402] width 1184 height 156
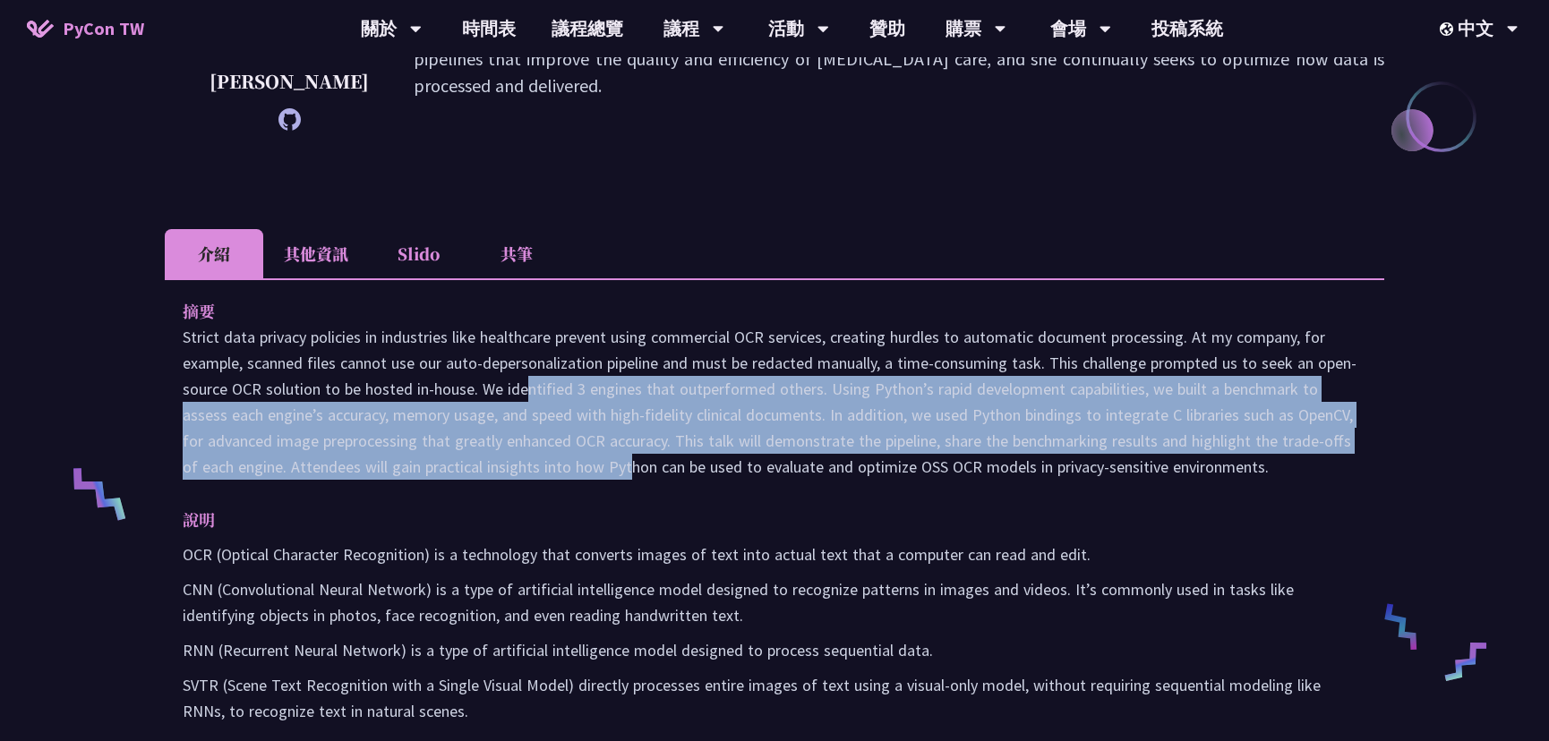
click at [471, 455] on p at bounding box center [775, 402] width 1184 height 156
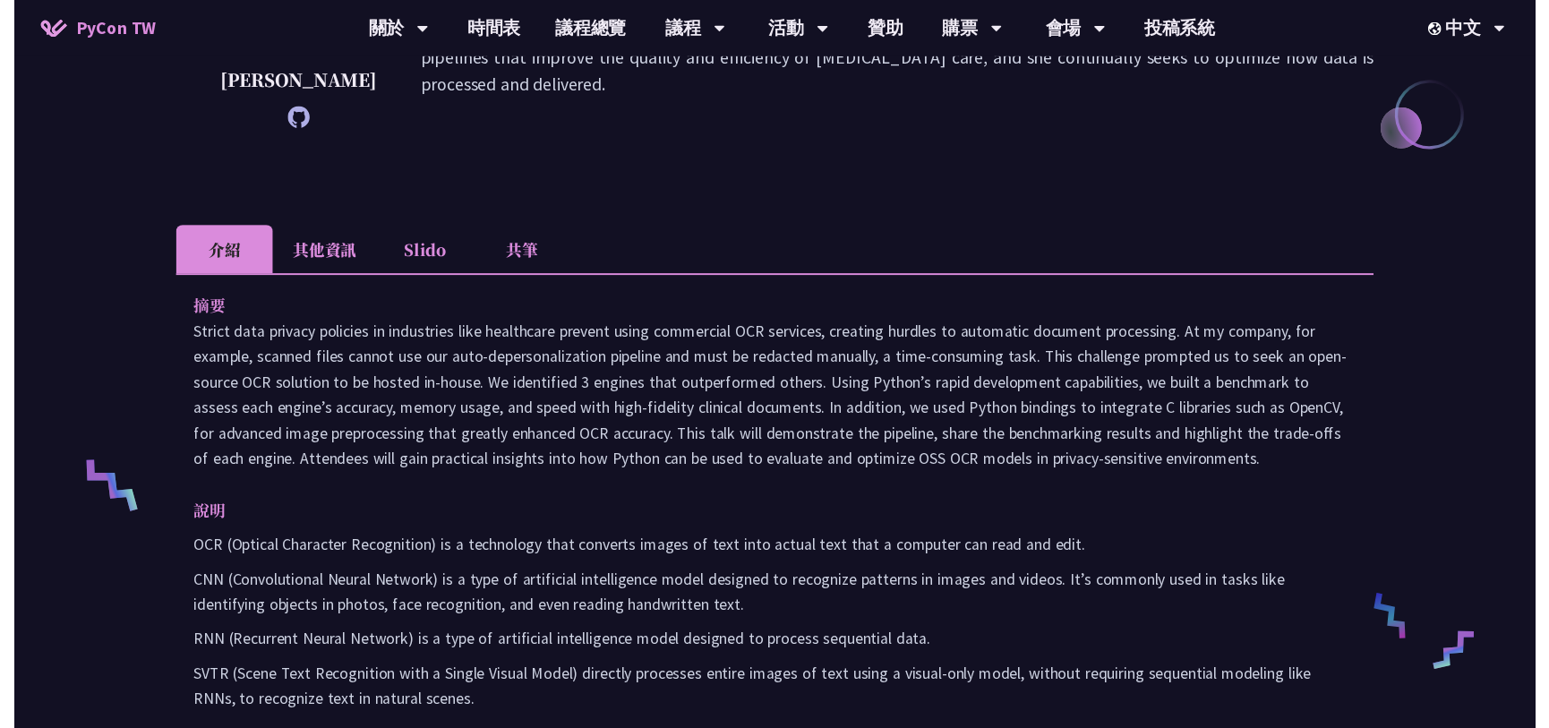
scroll to position [807, 0]
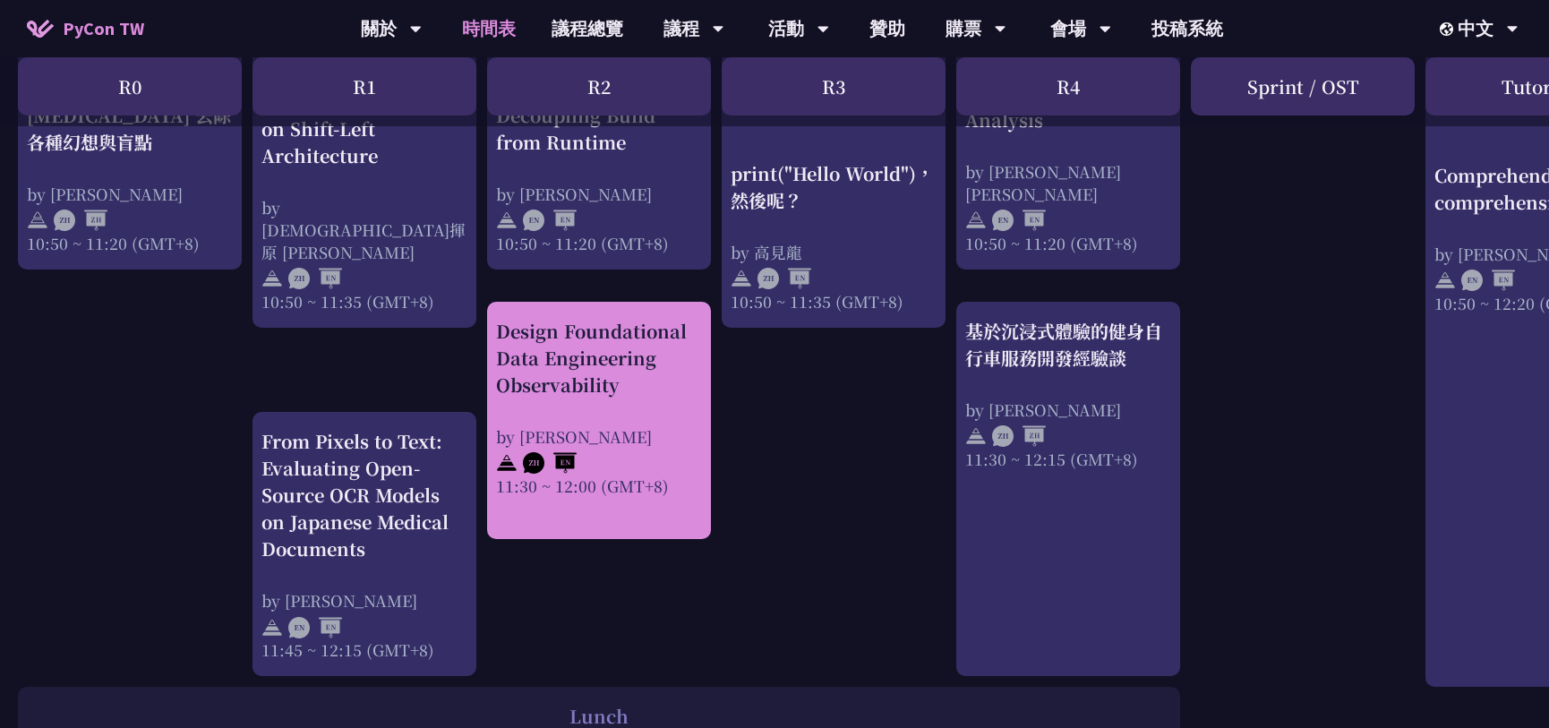
click at [686, 425] on div "by [PERSON_NAME]" at bounding box center [599, 436] width 206 height 22
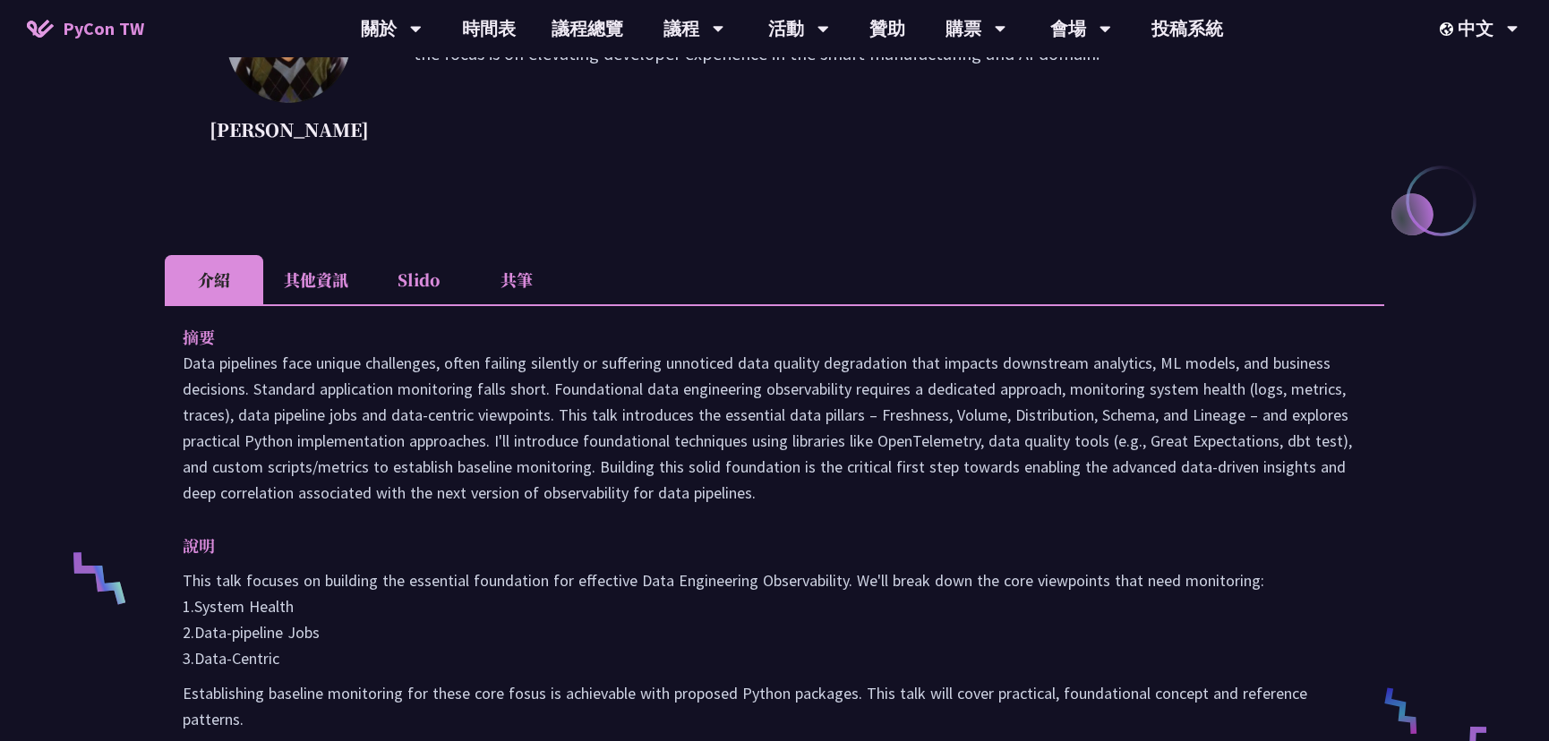
scroll to position [327, 0]
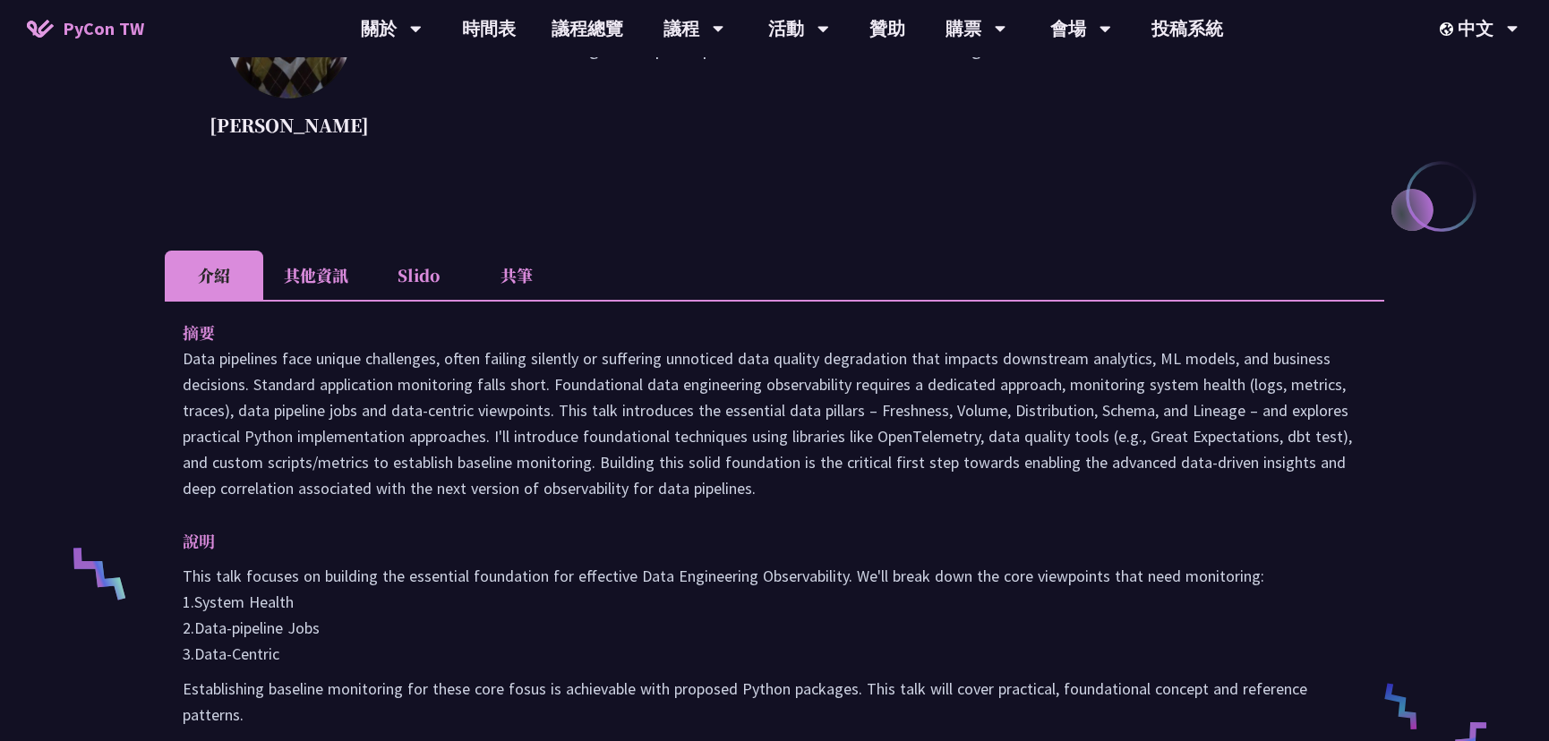
drag, startPoint x: 589, startPoint y: 406, endPoint x: 932, endPoint y: 488, distance: 352.6
click at [932, 488] on p "Data pipelines face unique challenges, often failing silently or suffering unno…" at bounding box center [775, 424] width 1184 height 156
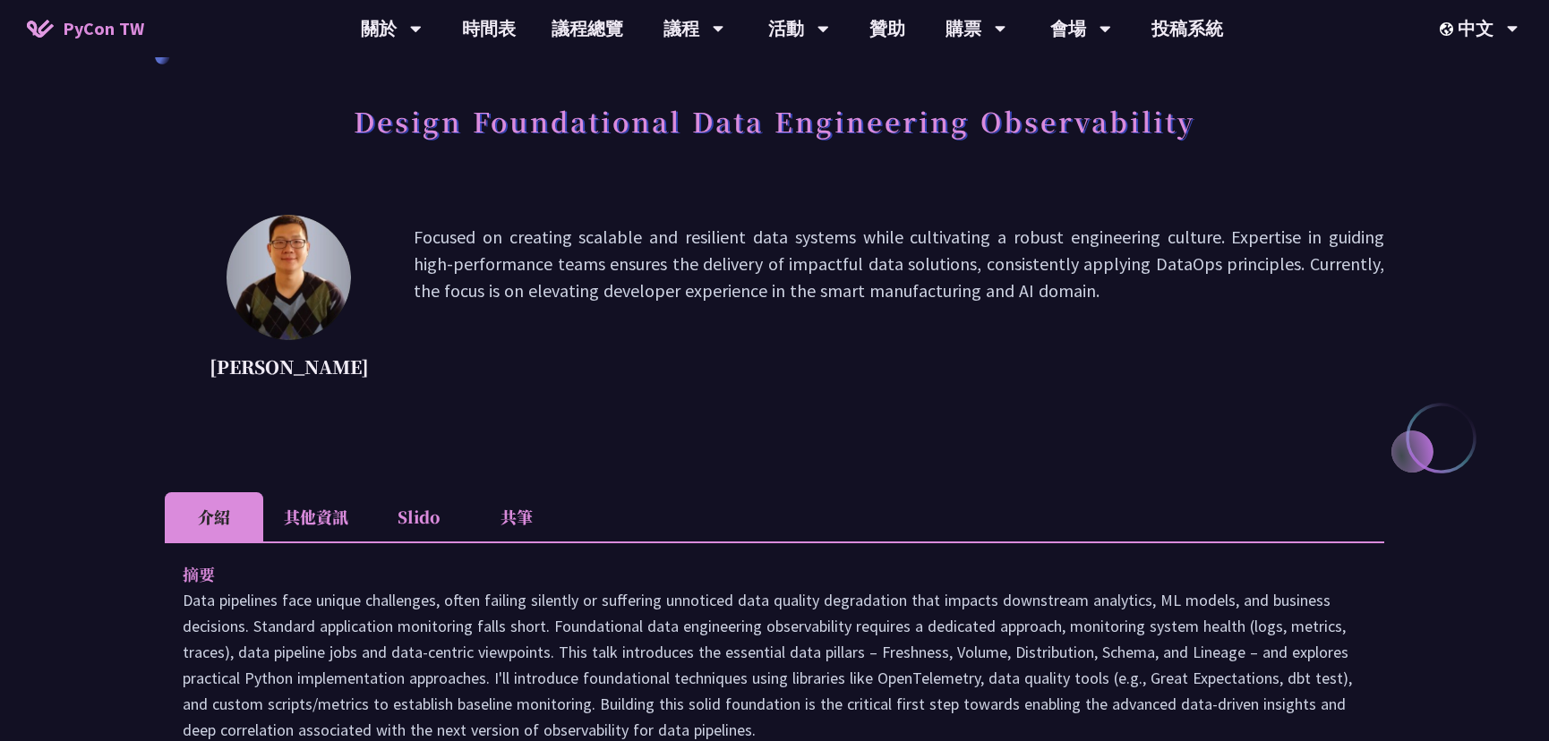
scroll to position [81, 0]
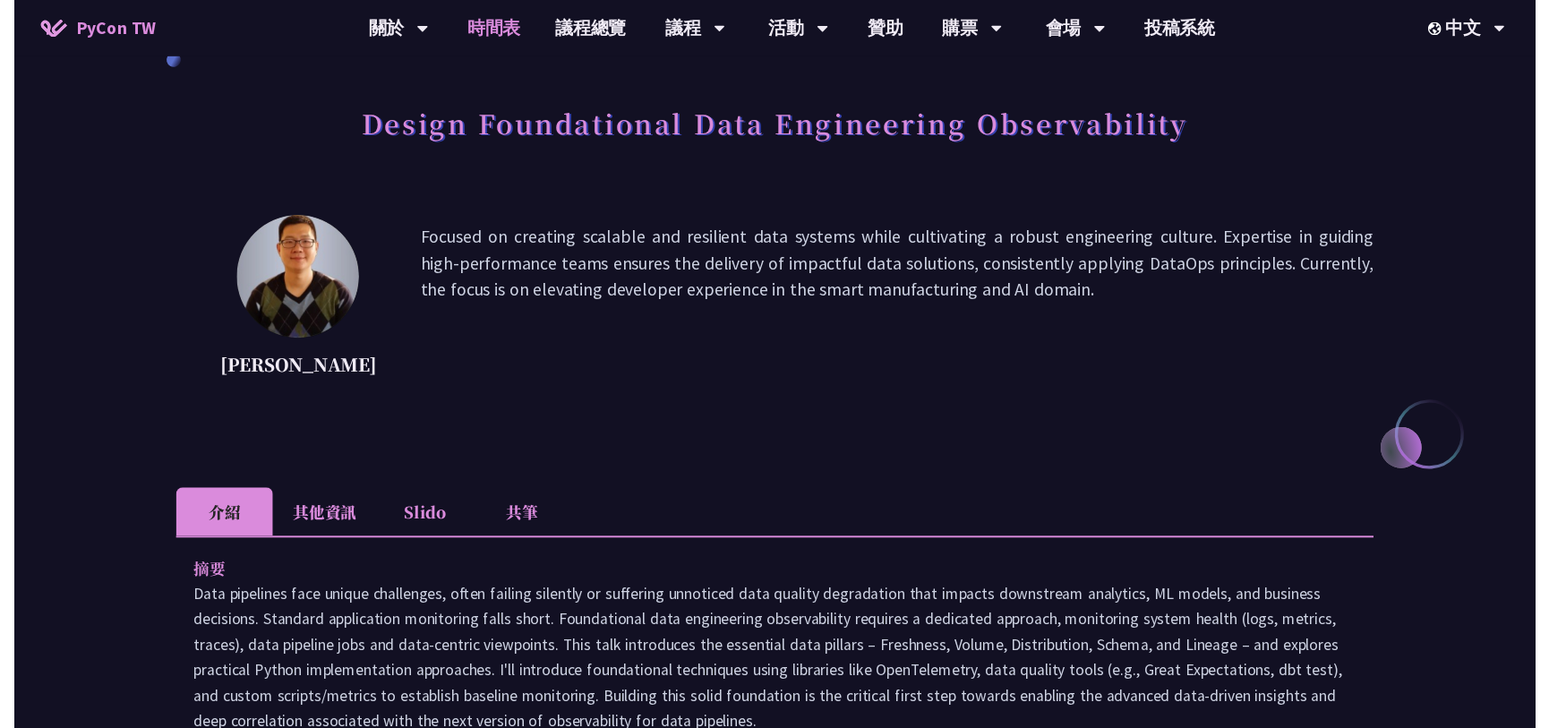
scroll to position [807, 0]
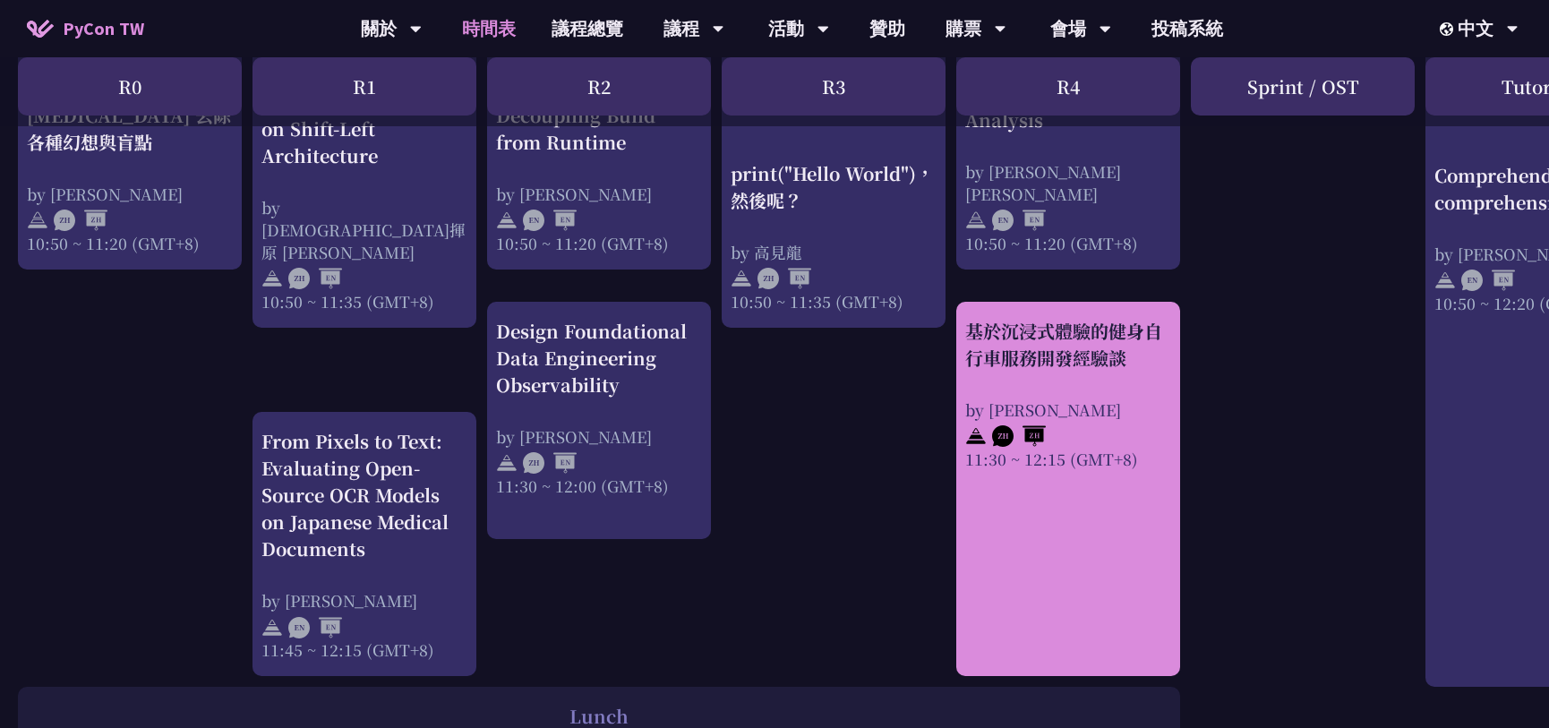
click at [1091, 376] on div "基於沉浸式體驗的健身自行車服務開發經驗談 by [PERSON_NAME] 11:30 ~ 12:15 (GMT+8)" at bounding box center [1068, 394] width 206 height 152
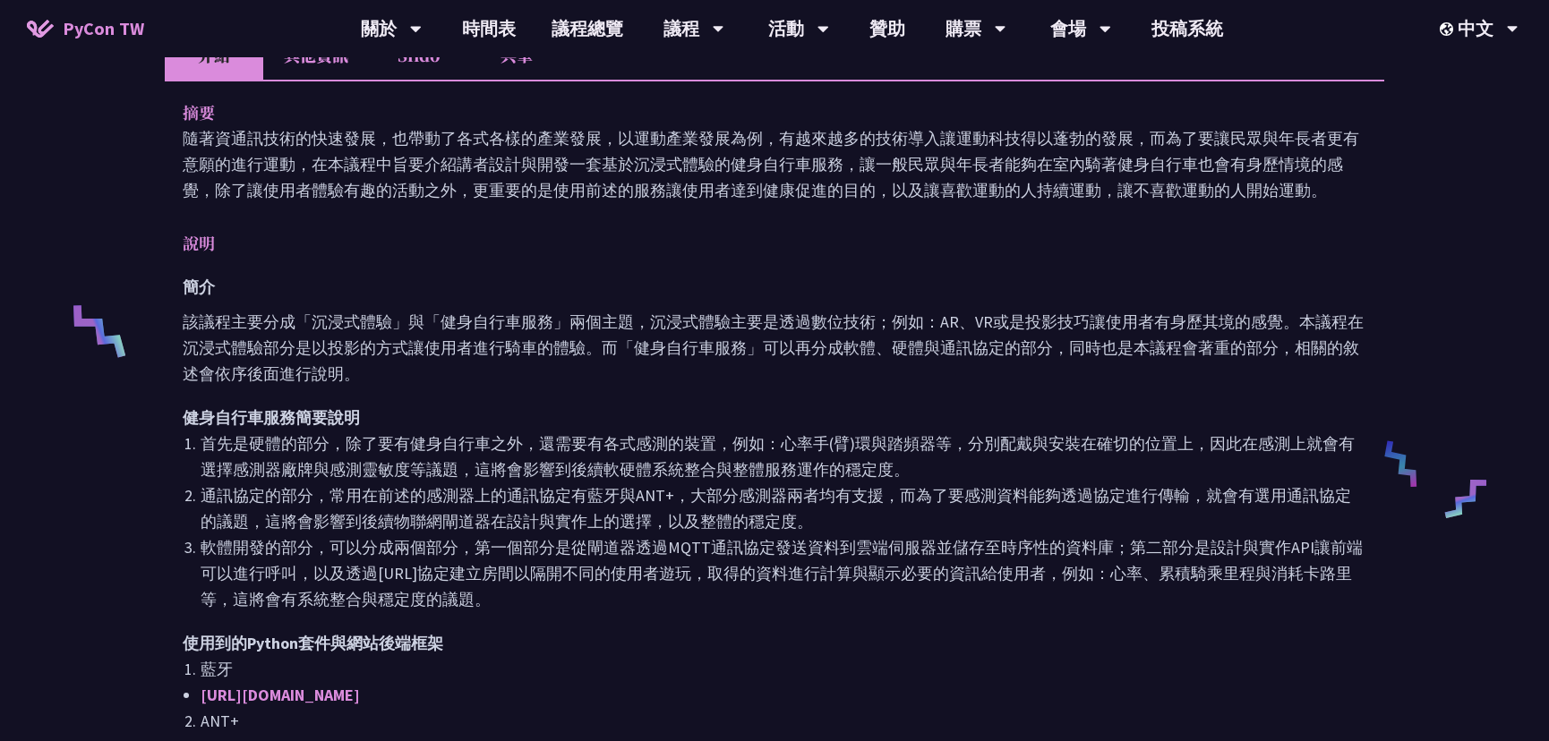
scroll to position [651, 0]
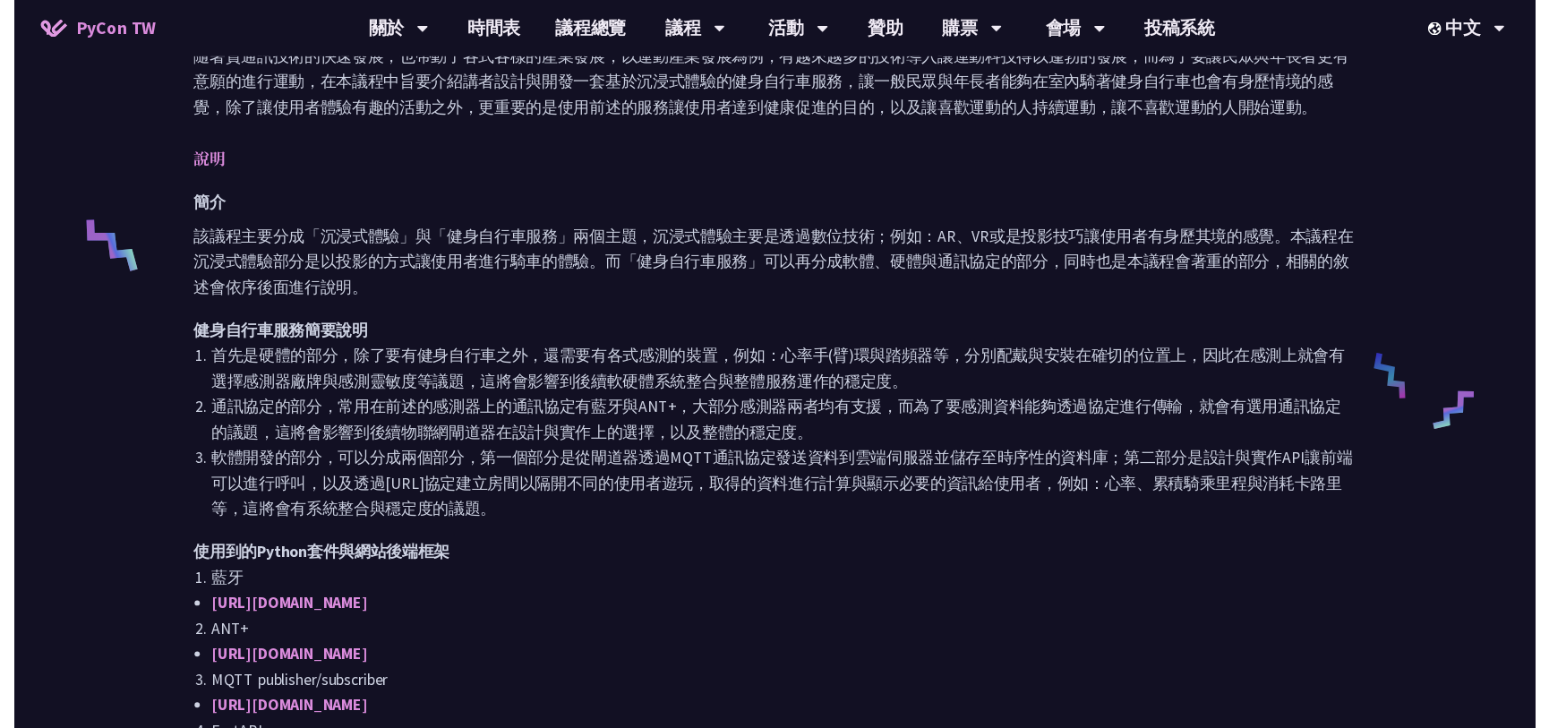
scroll to position [807, 0]
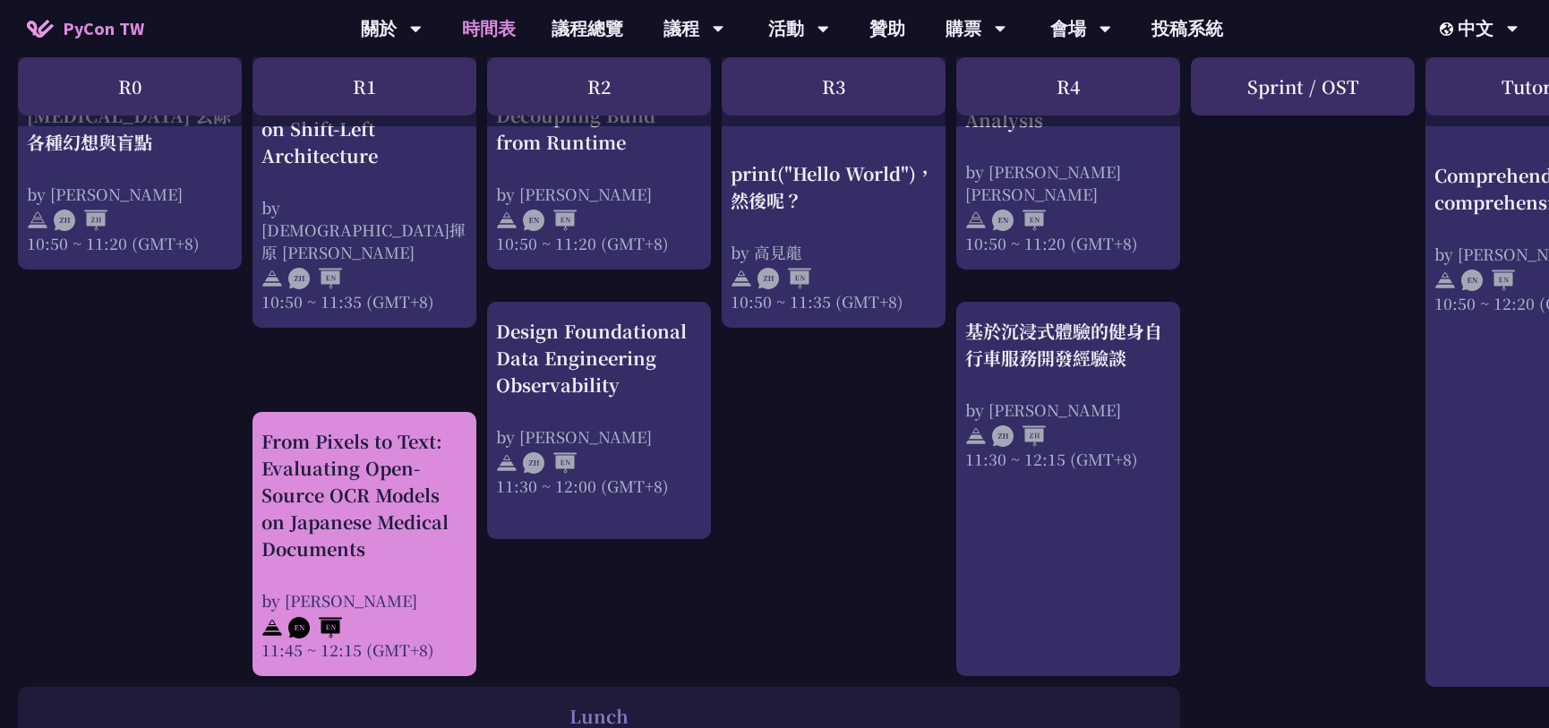
click at [395, 527] on div "From Pixels to Text: Evaluating Open-Source OCR Models on Japanese Medical Docu…" at bounding box center [364, 495] width 206 height 134
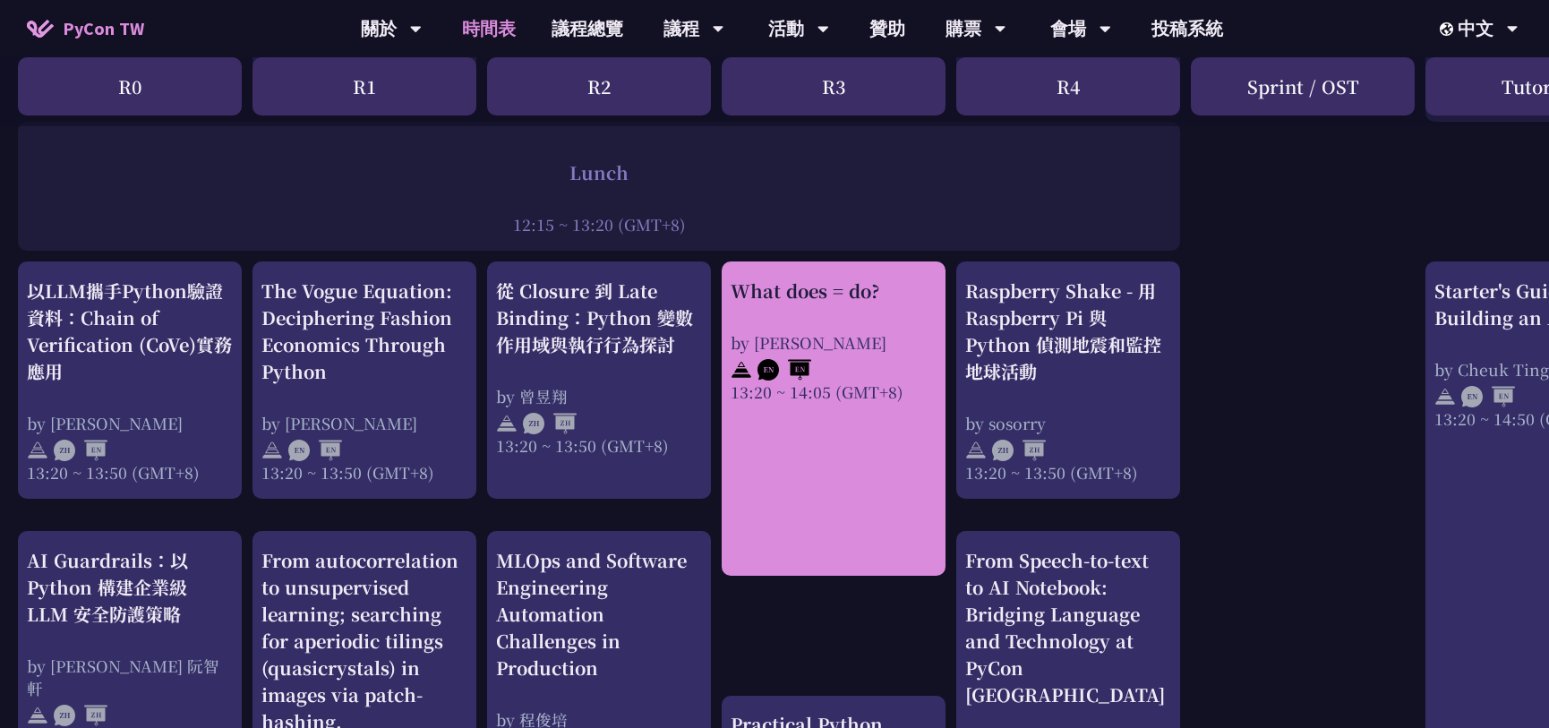
scroll to position [1374, 0]
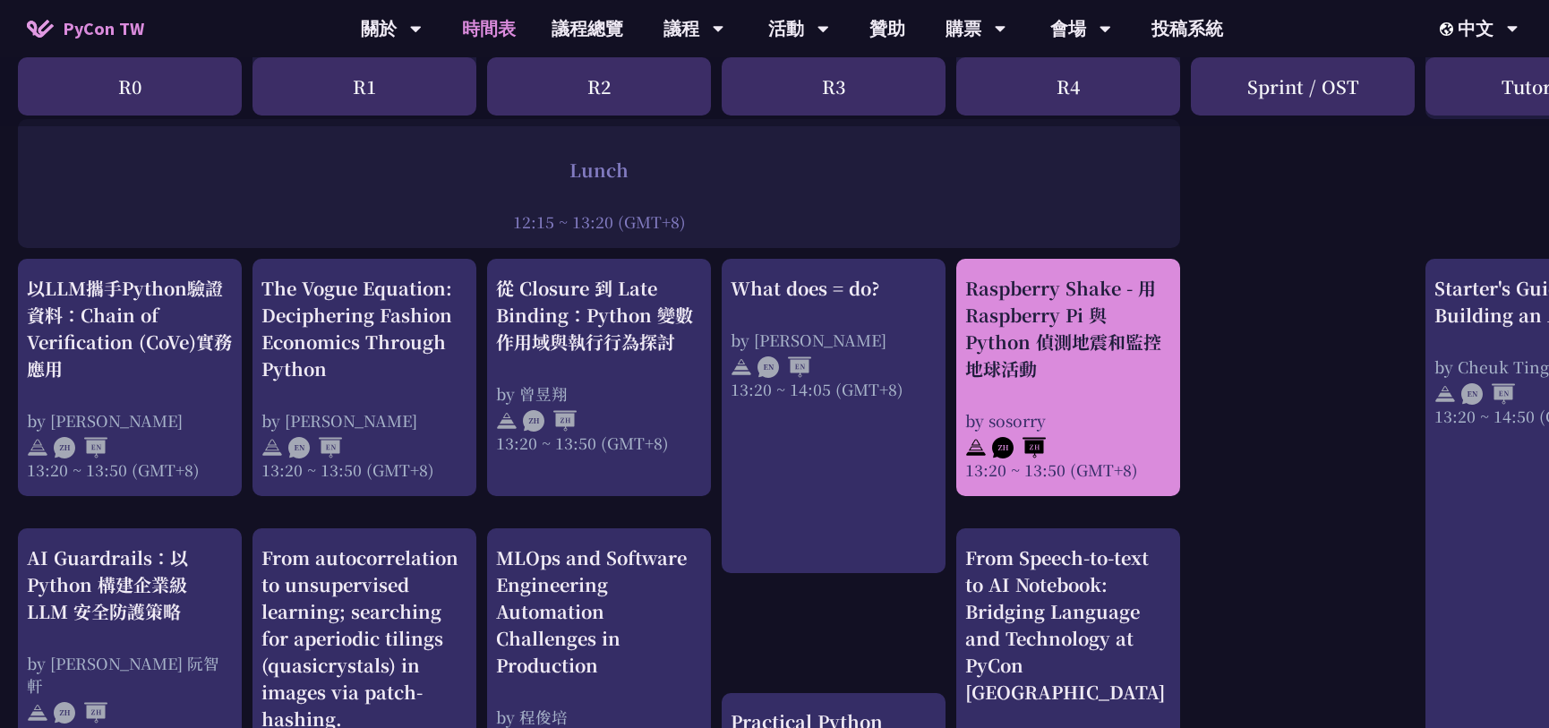
click at [1035, 353] on div "Raspberry Shake - 用 Raspberry Pi 與 Python 偵測地震和監控地球活動" at bounding box center [1068, 328] width 206 height 107
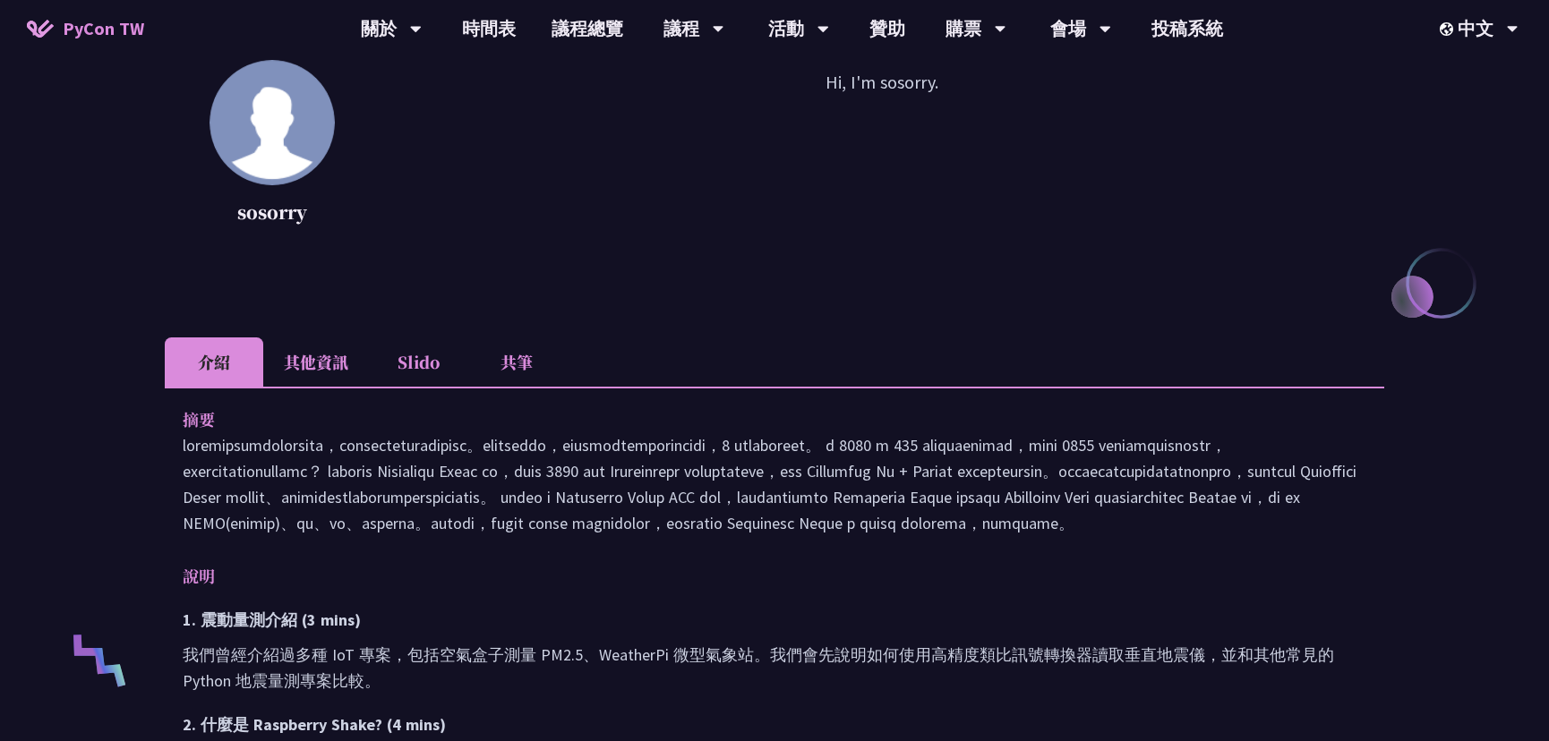
scroll to position [244, 0]
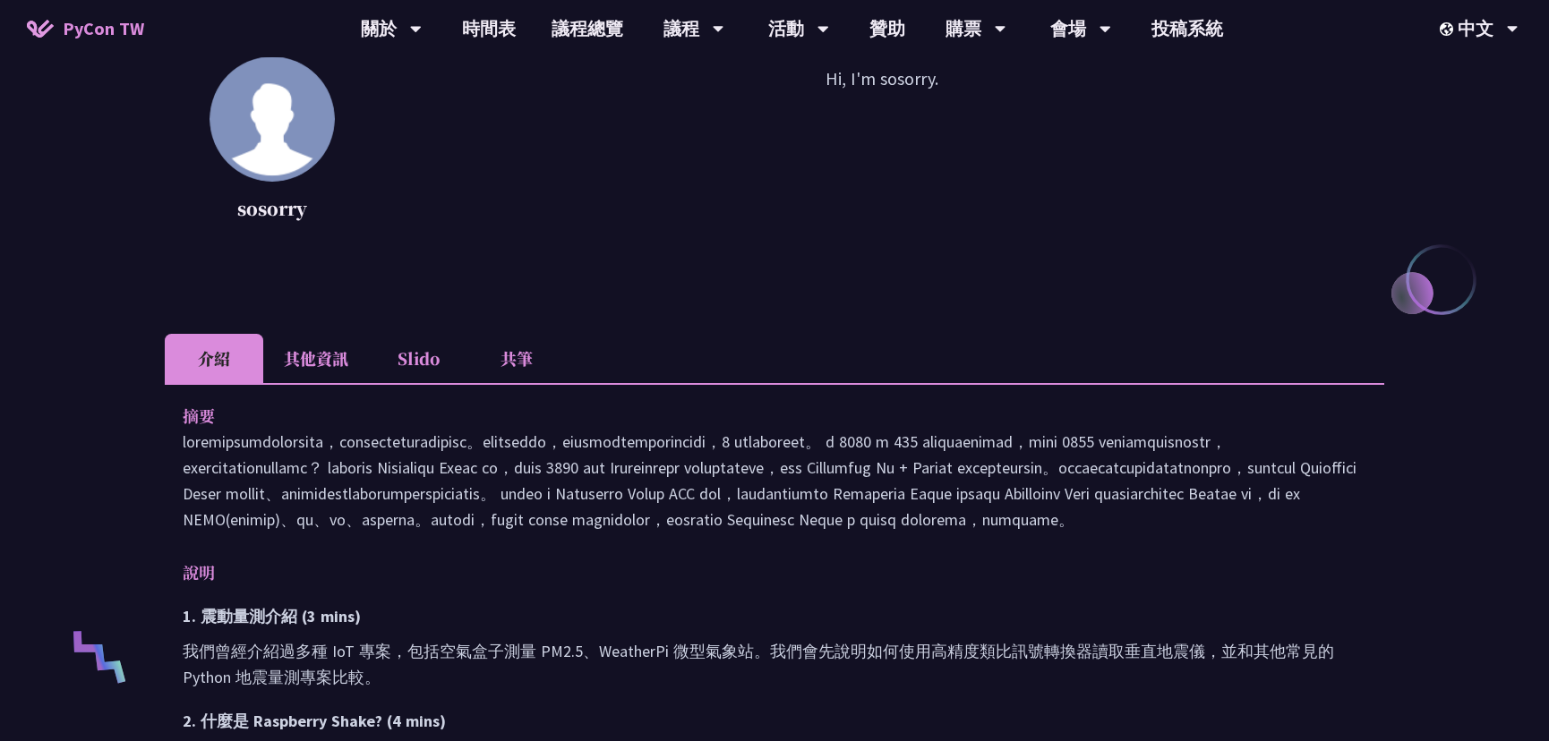
click at [319, 360] on li "其他資訊" at bounding box center [316, 358] width 106 height 49
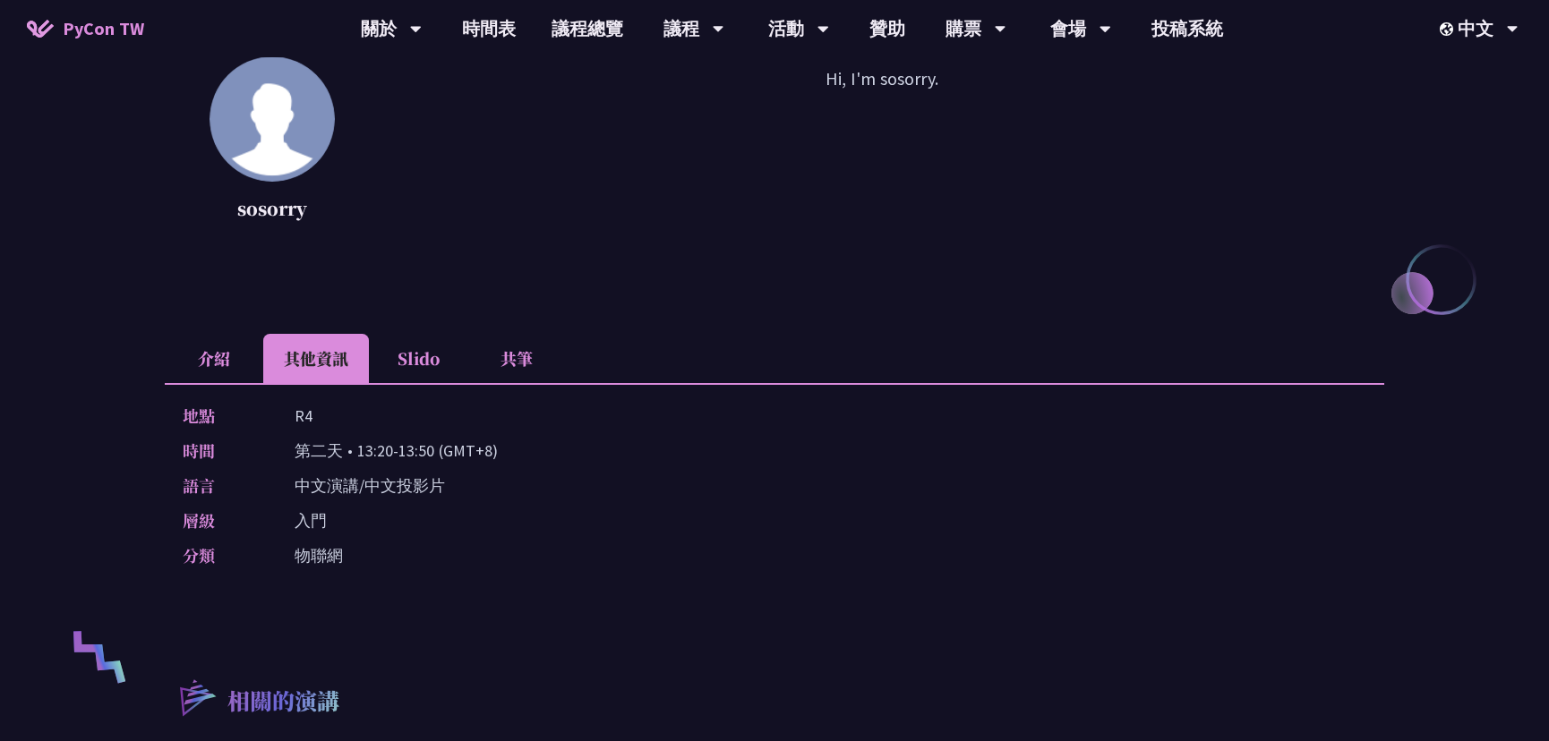
click at [230, 365] on li "介紹" at bounding box center [214, 358] width 98 height 49
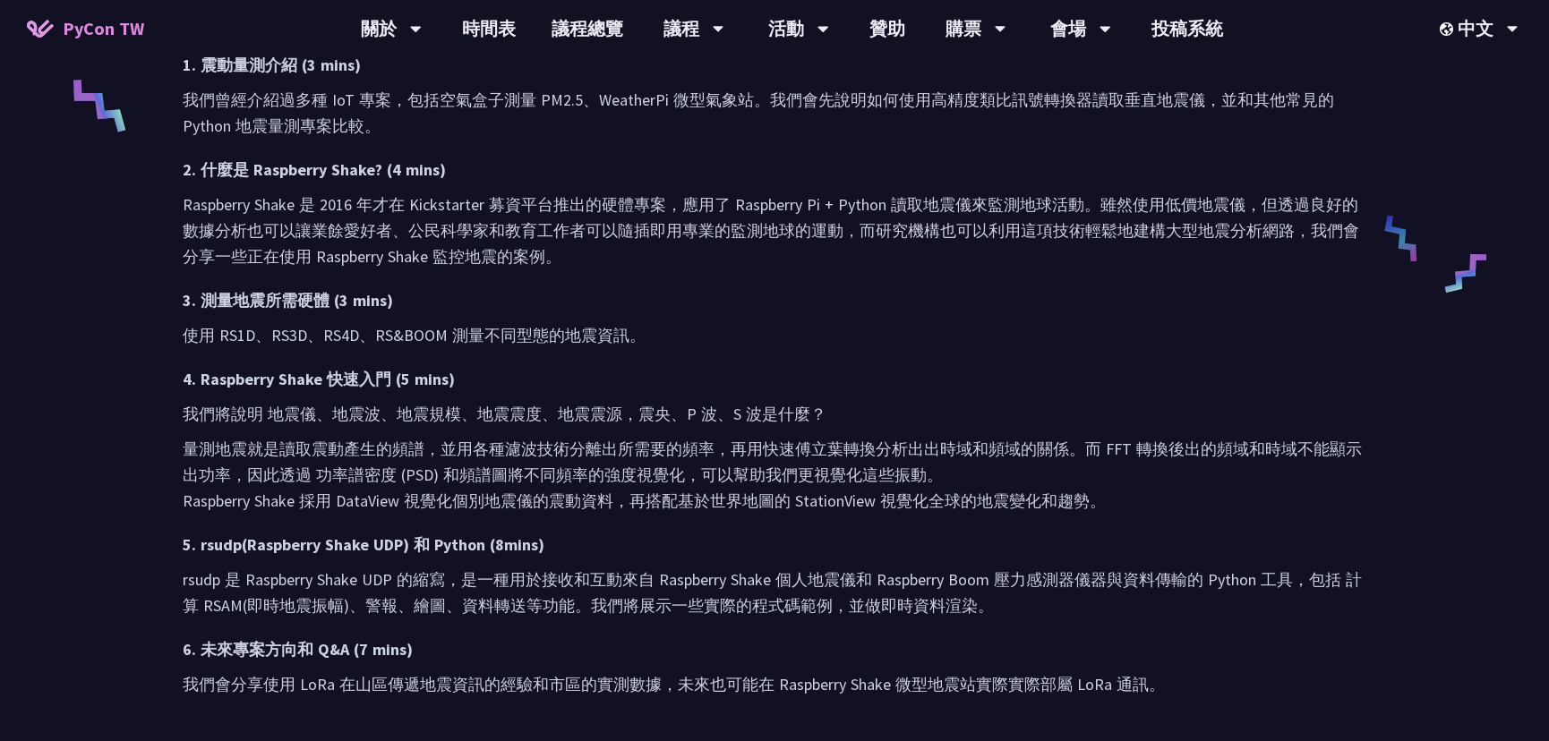
scroll to position [814, 0]
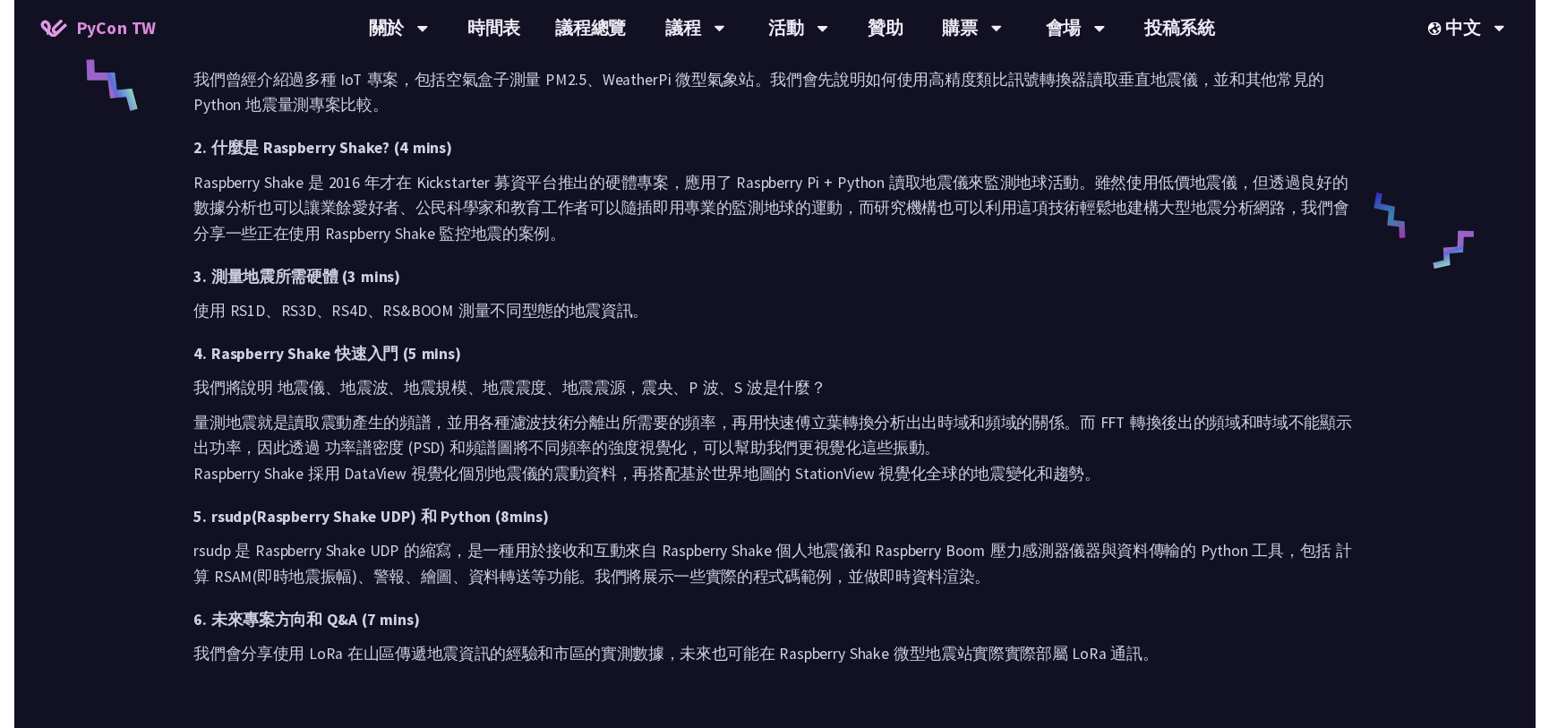
scroll to position [1374, 0]
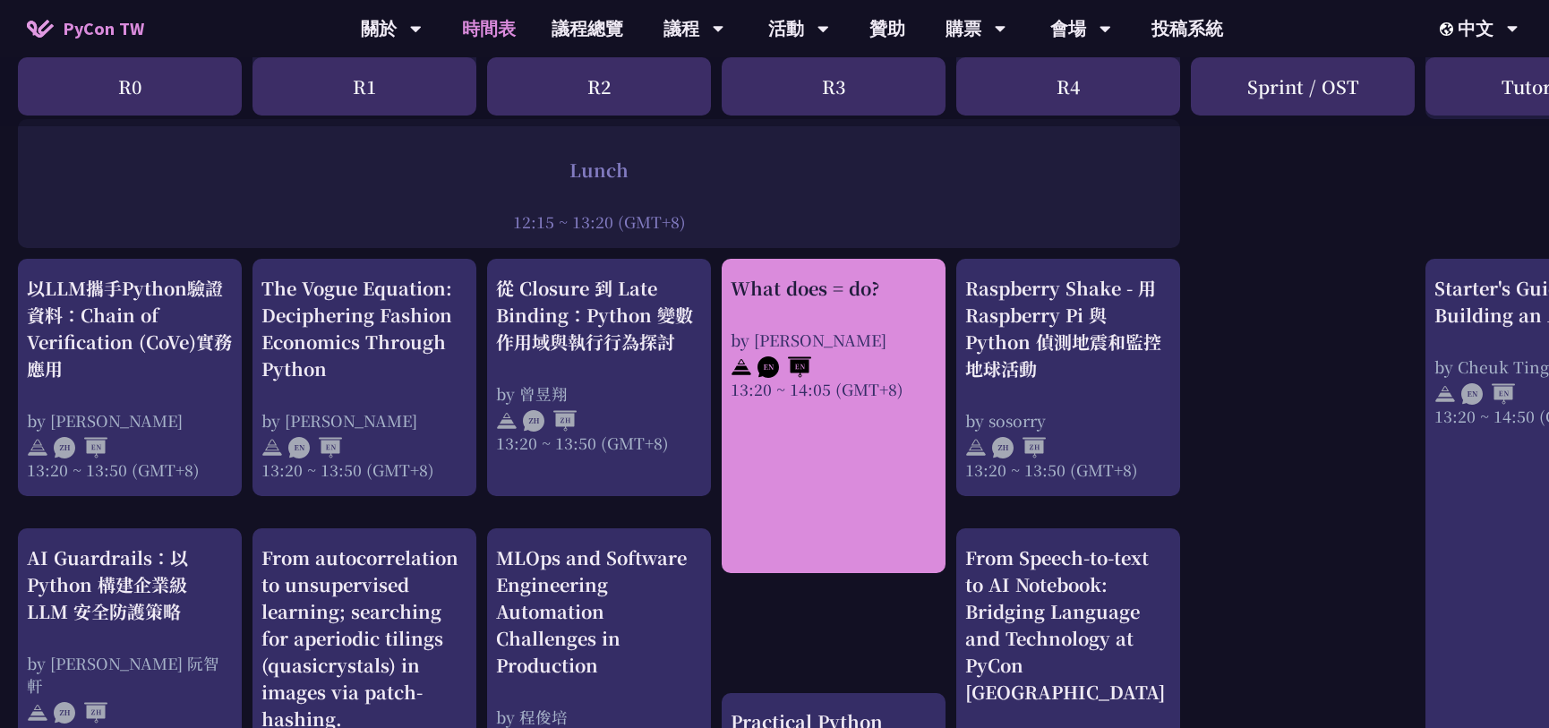
click at [740, 407] on div "What does = do? by [PERSON_NAME] 13:20 ~ 14:05 (GMT+8)" at bounding box center [834, 415] width 224 height 313
click at [792, 415] on div "What does = do? by [PERSON_NAME] 13:20 ~ 14:05 (GMT+8)" at bounding box center [834, 415] width 224 height 313
click at [810, 292] on div "What does = do?" at bounding box center [834, 288] width 206 height 27
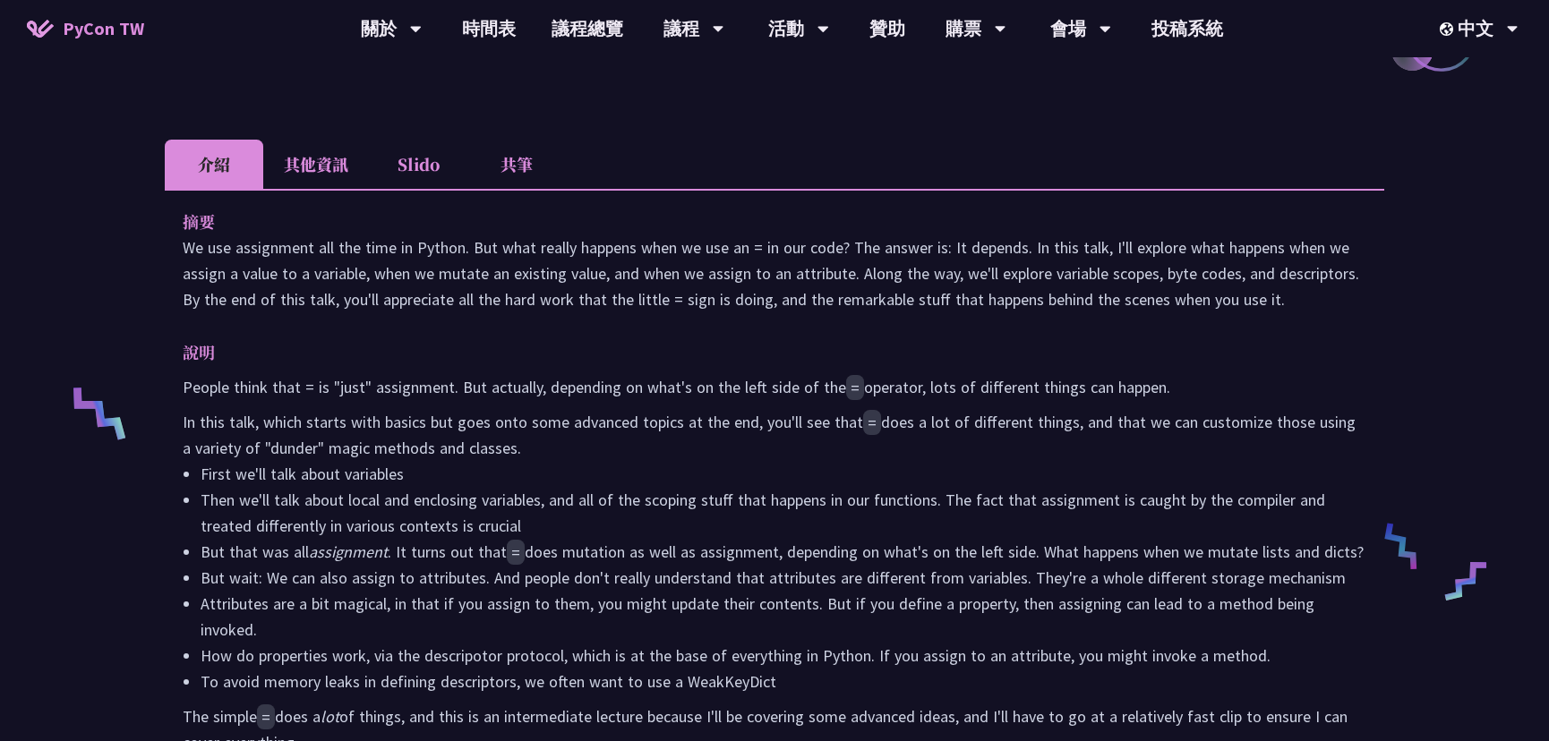
scroll to position [488, 0]
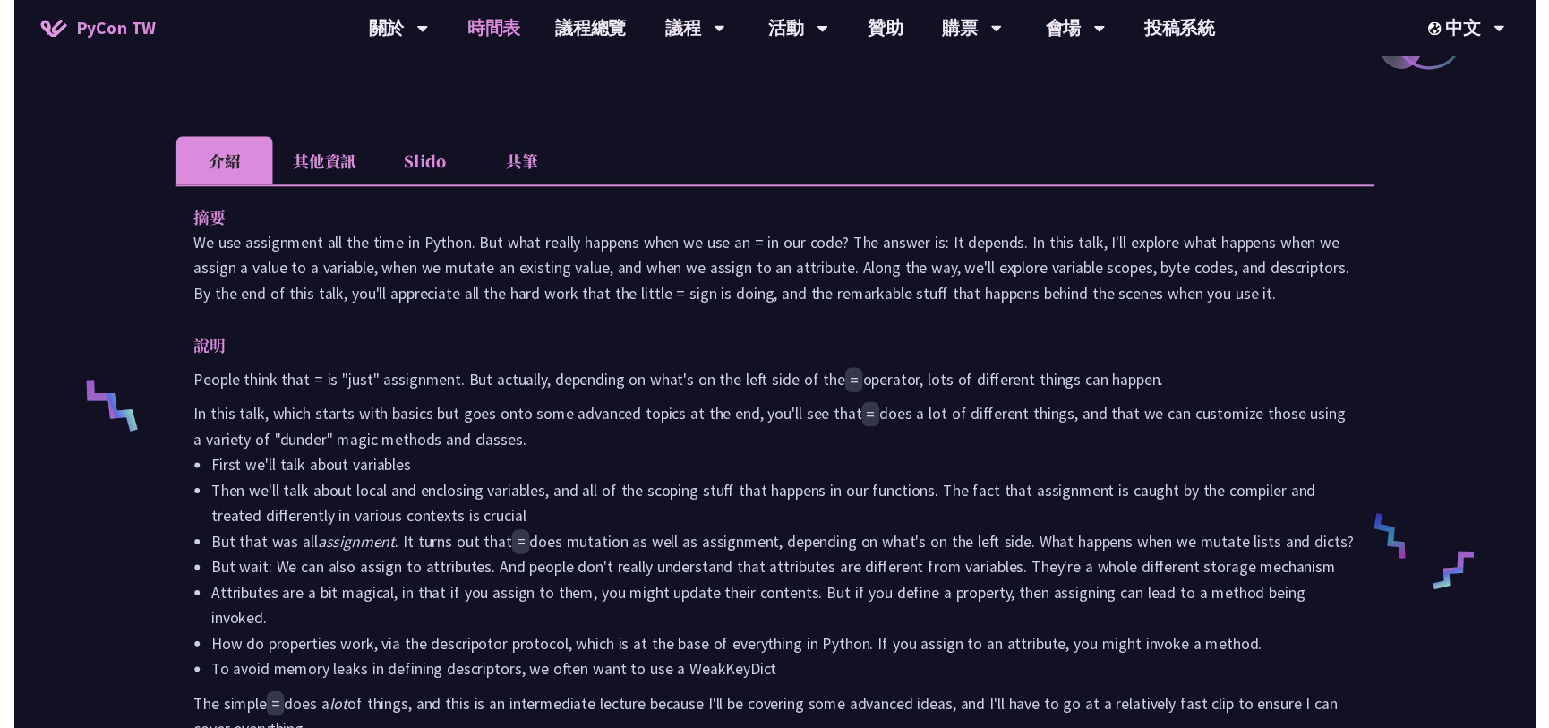
scroll to position [1374, 0]
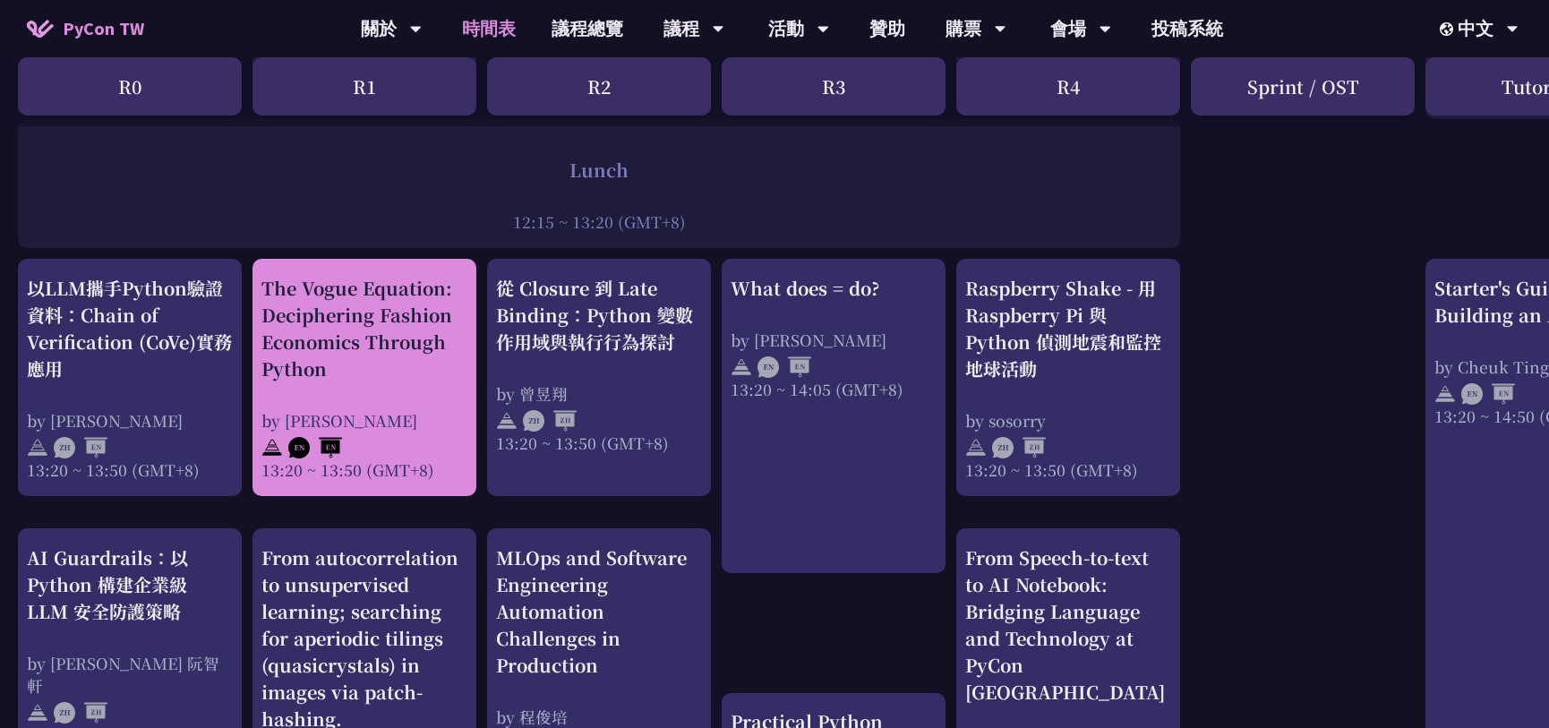
click at [380, 380] on div "The Vogue Equation: Deciphering Fashion Economics Through Python" at bounding box center [364, 328] width 206 height 107
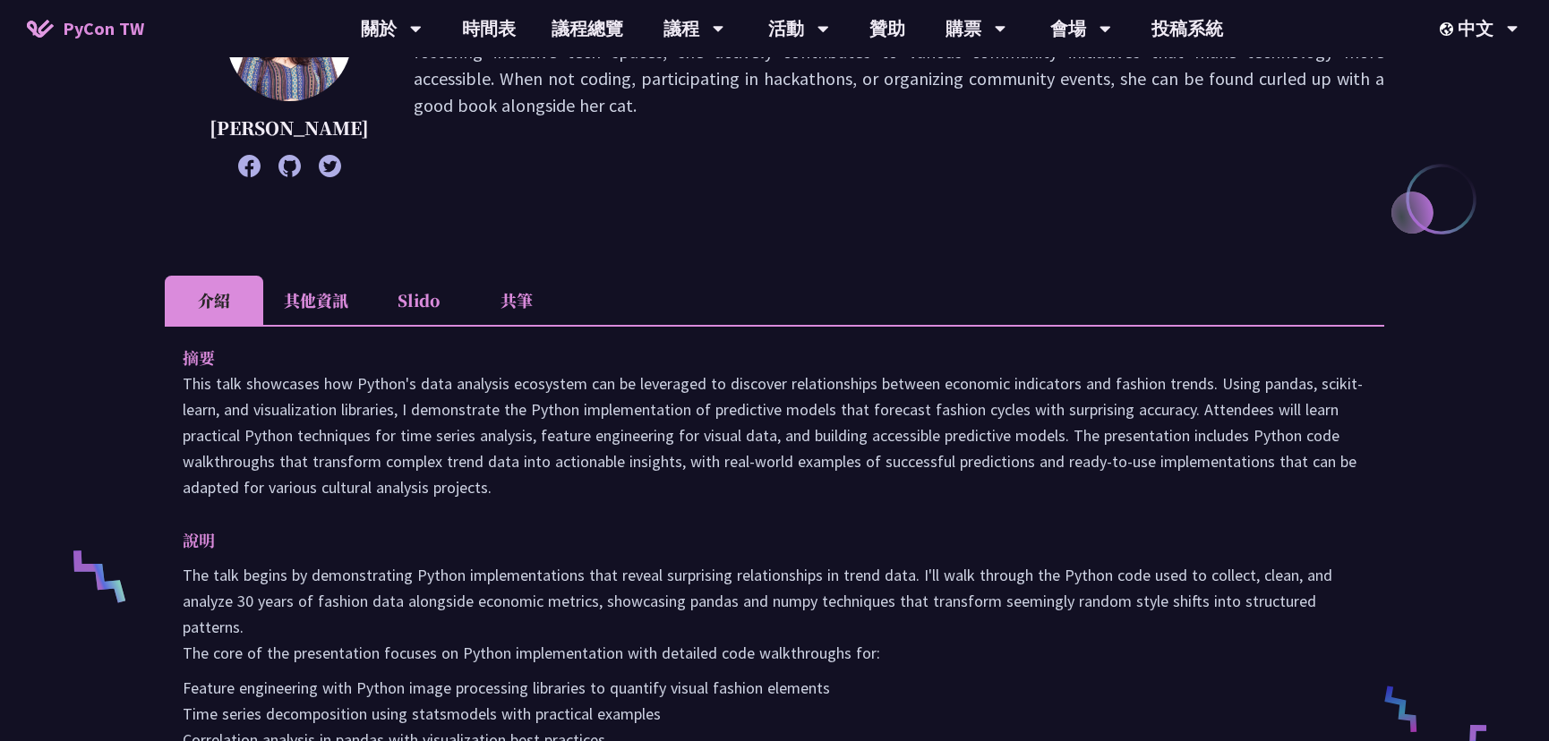
scroll to position [325, 0]
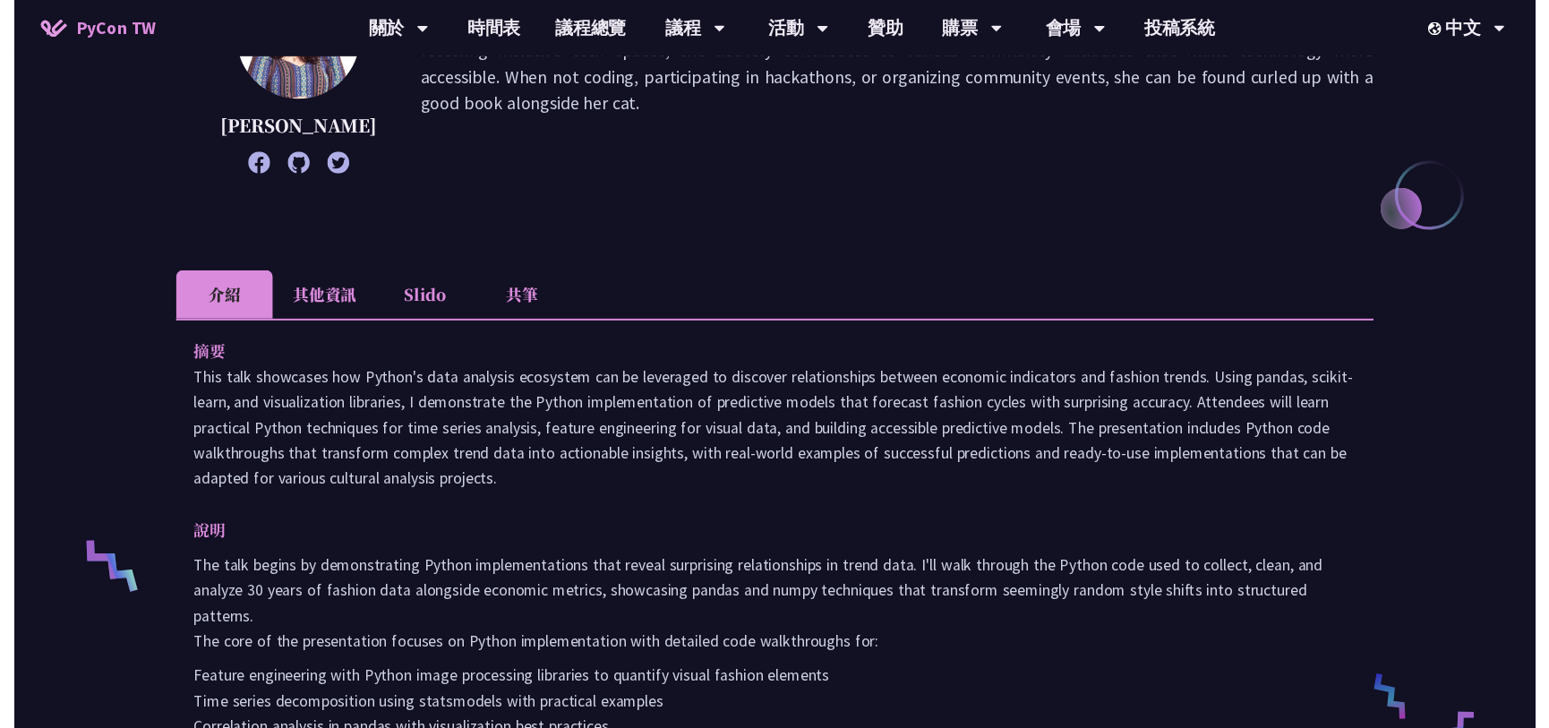
scroll to position [1374, 0]
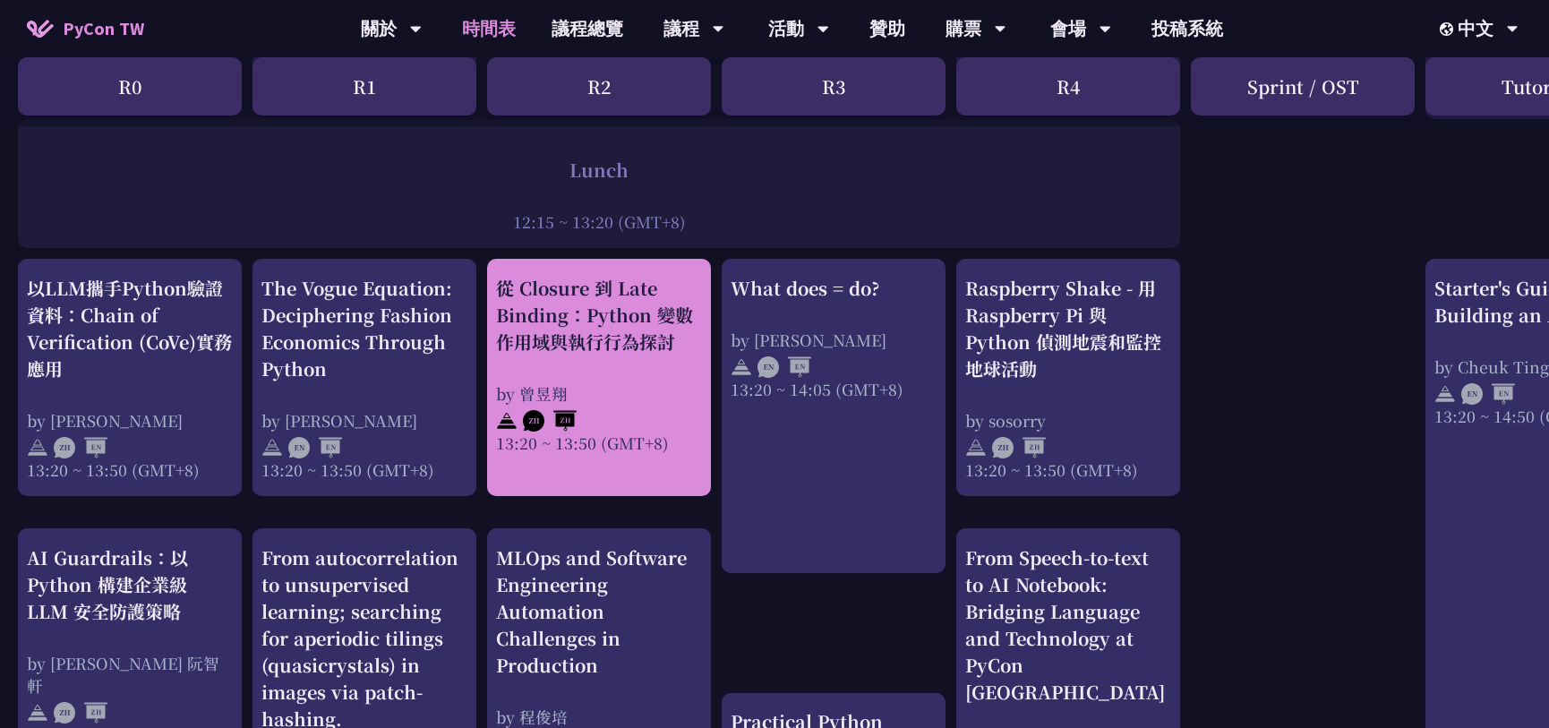
click at [638, 375] on div "從 Closure 到 Late Binding：Python 變數作用域與執行行為探討 by 曾昱翔 13:20 ~ 13:50 (GMT+8)" at bounding box center [599, 364] width 206 height 179
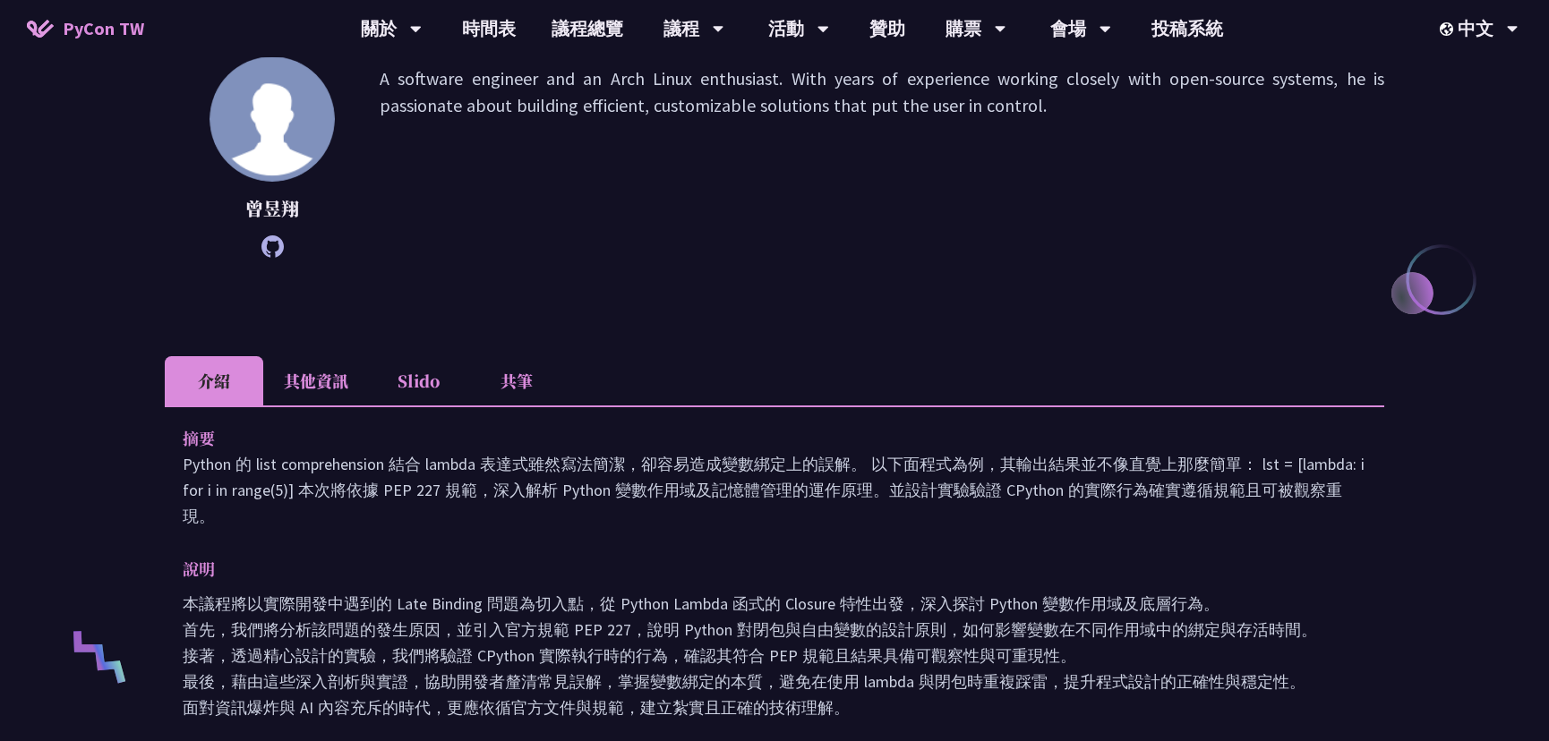
scroll to position [325, 0]
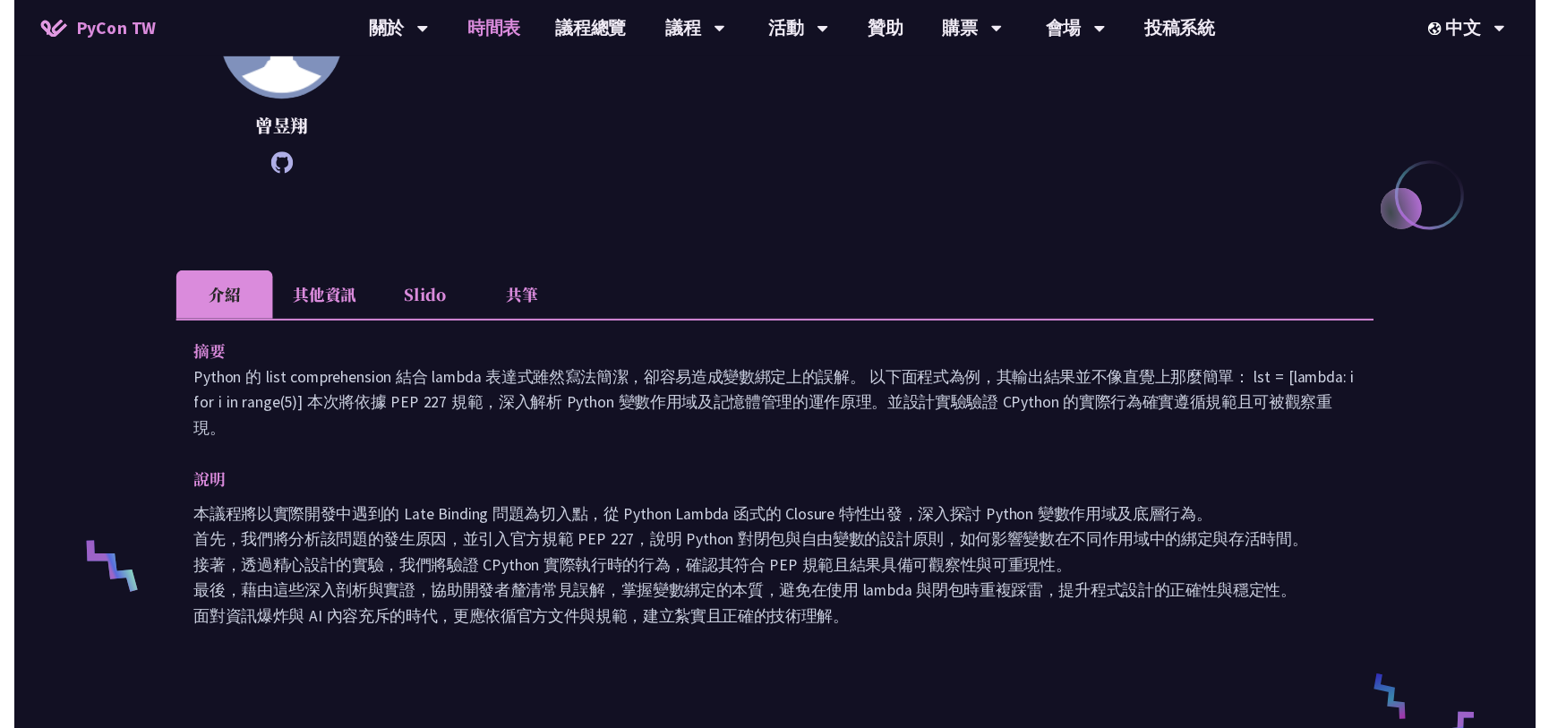
scroll to position [1374, 0]
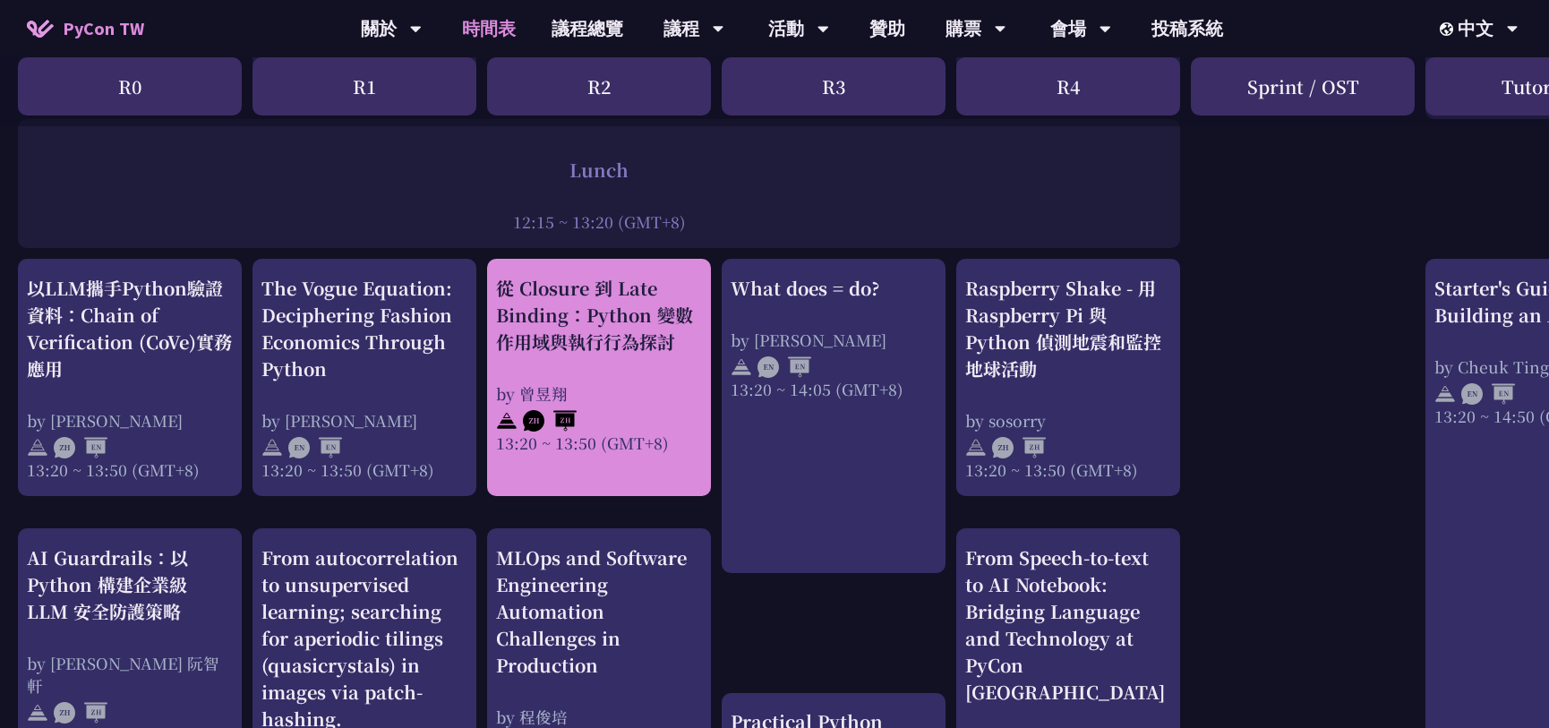
click at [628, 371] on div "從 Closure 到 Late Binding：Python 變數作用域與執行行為探討 by 曾昱翔 13:20 ~ 13:50 (GMT+8)" at bounding box center [599, 364] width 206 height 179
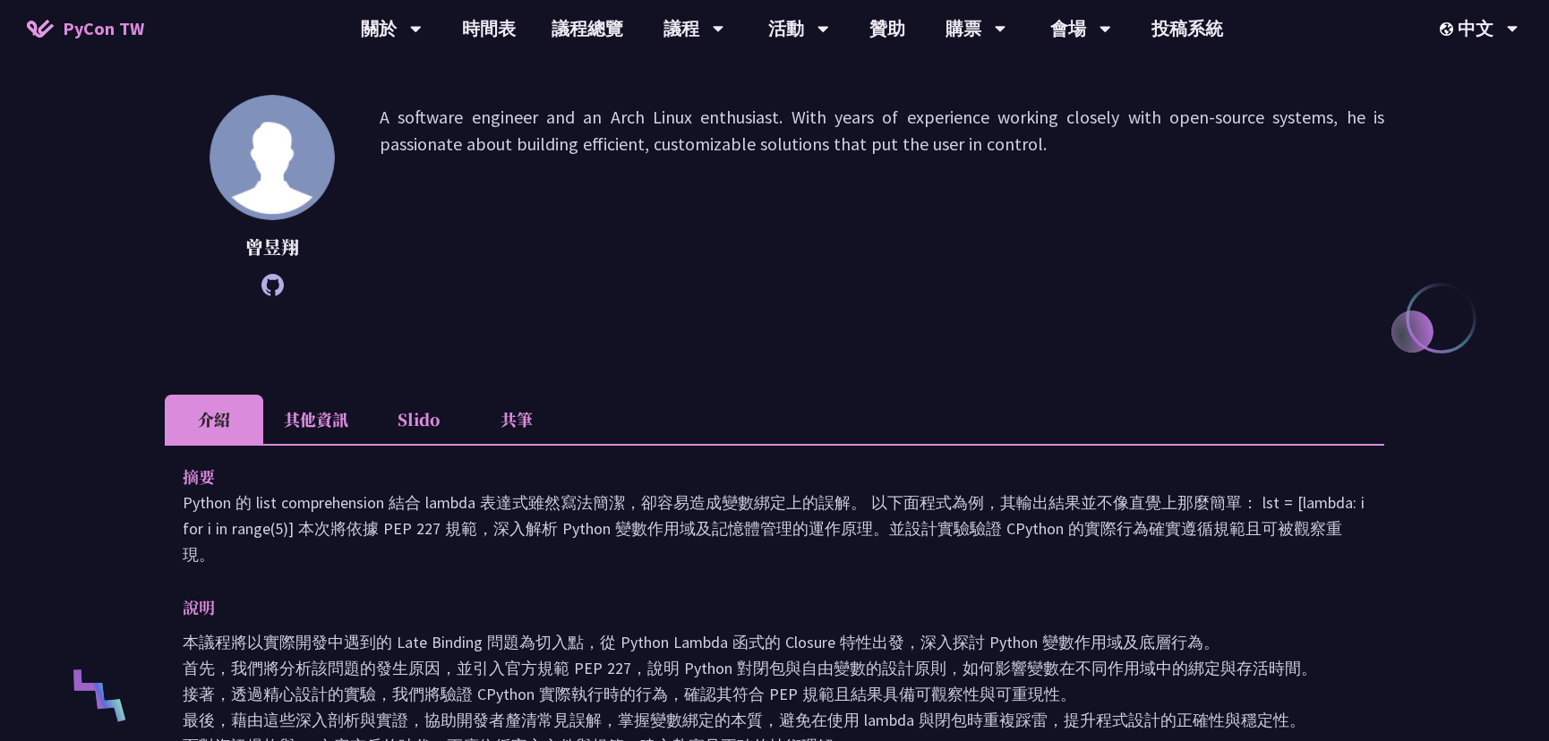
scroll to position [244, 0]
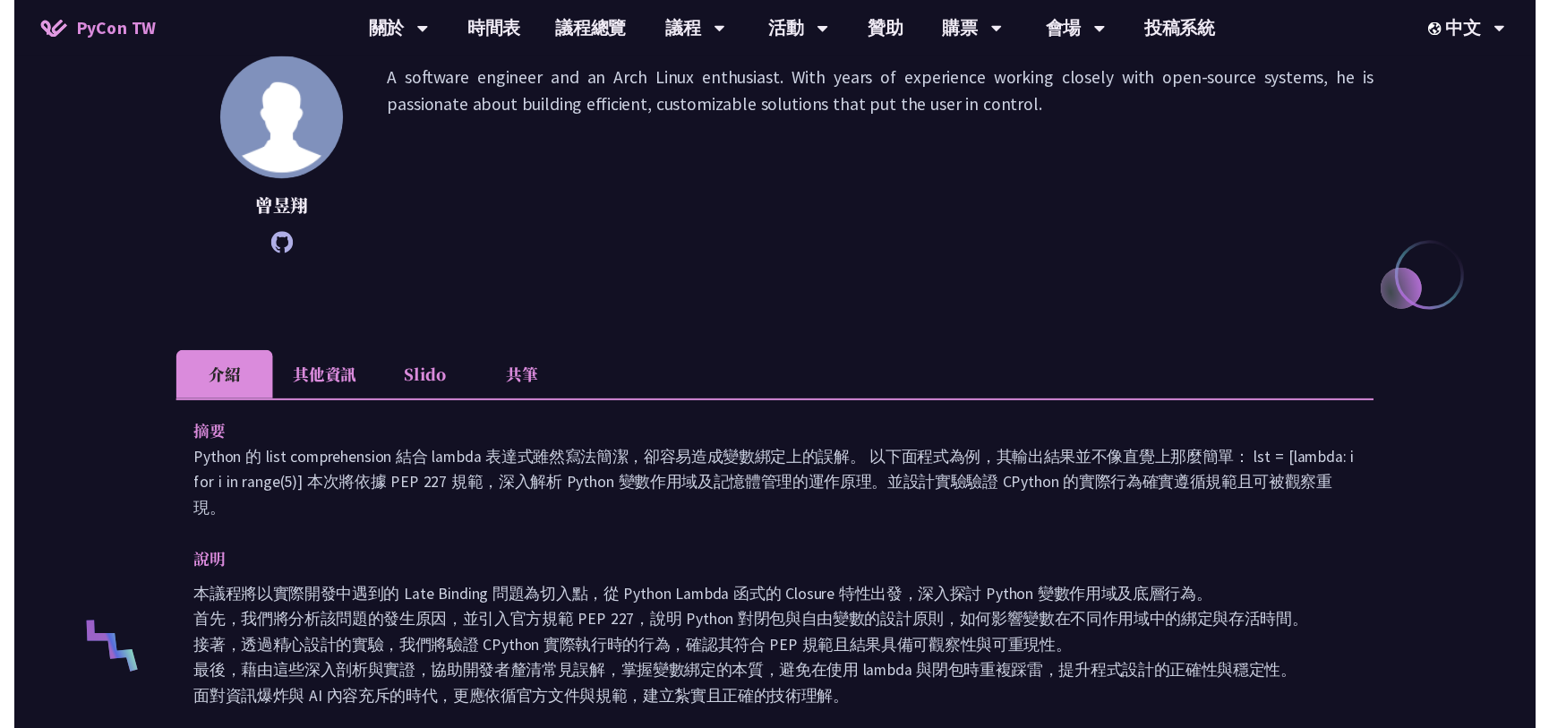
scroll to position [1374, 0]
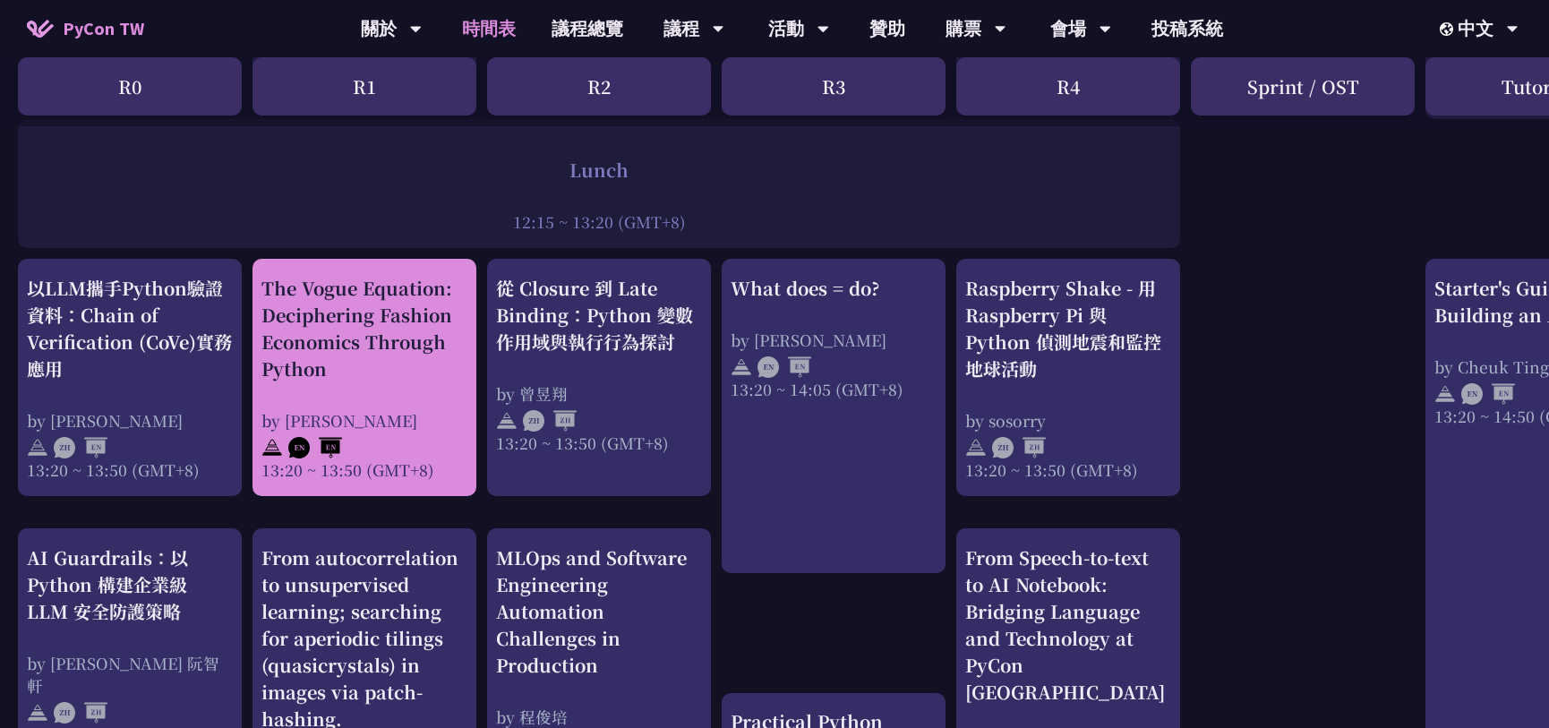
click at [398, 383] on div "The Vogue Equation: Deciphering Fashion Economics Through Python by [PERSON_NAM…" at bounding box center [364, 378] width 206 height 206
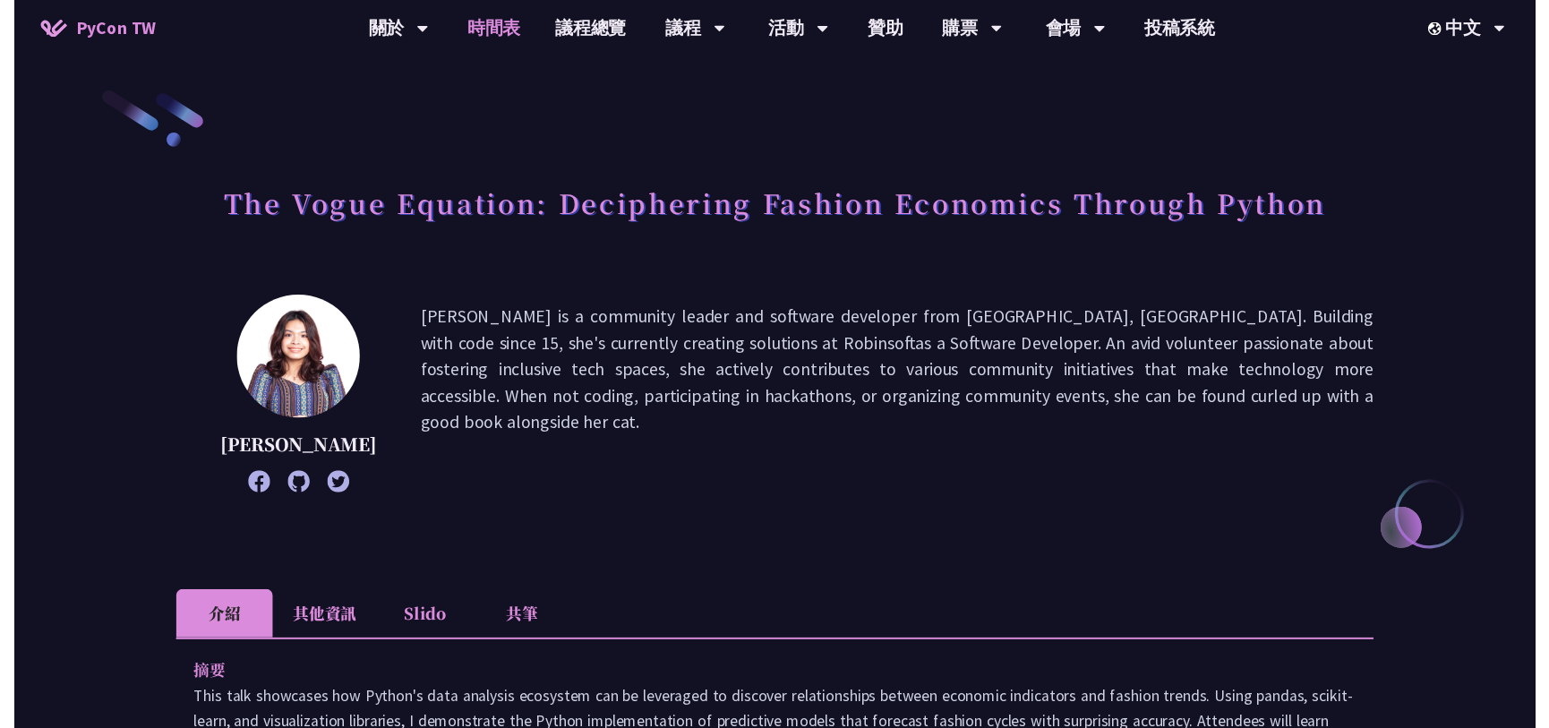
scroll to position [1374, 0]
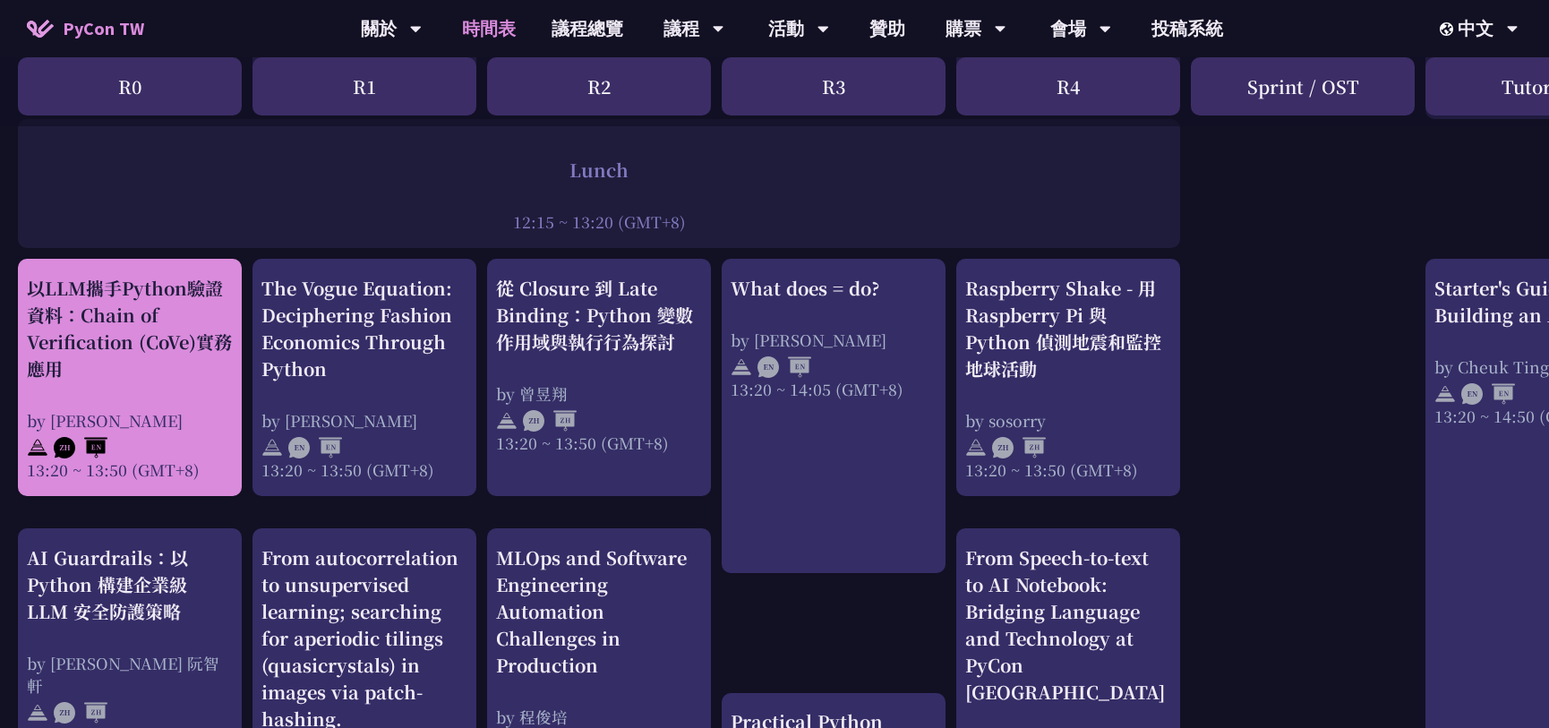
click at [191, 394] on div "以LLM攜手Python驗證資料：Chain of Verification (CoVe)實務應用 by [PERSON_NAME] 13:20 ~ 13:5…" at bounding box center [130, 378] width 206 height 206
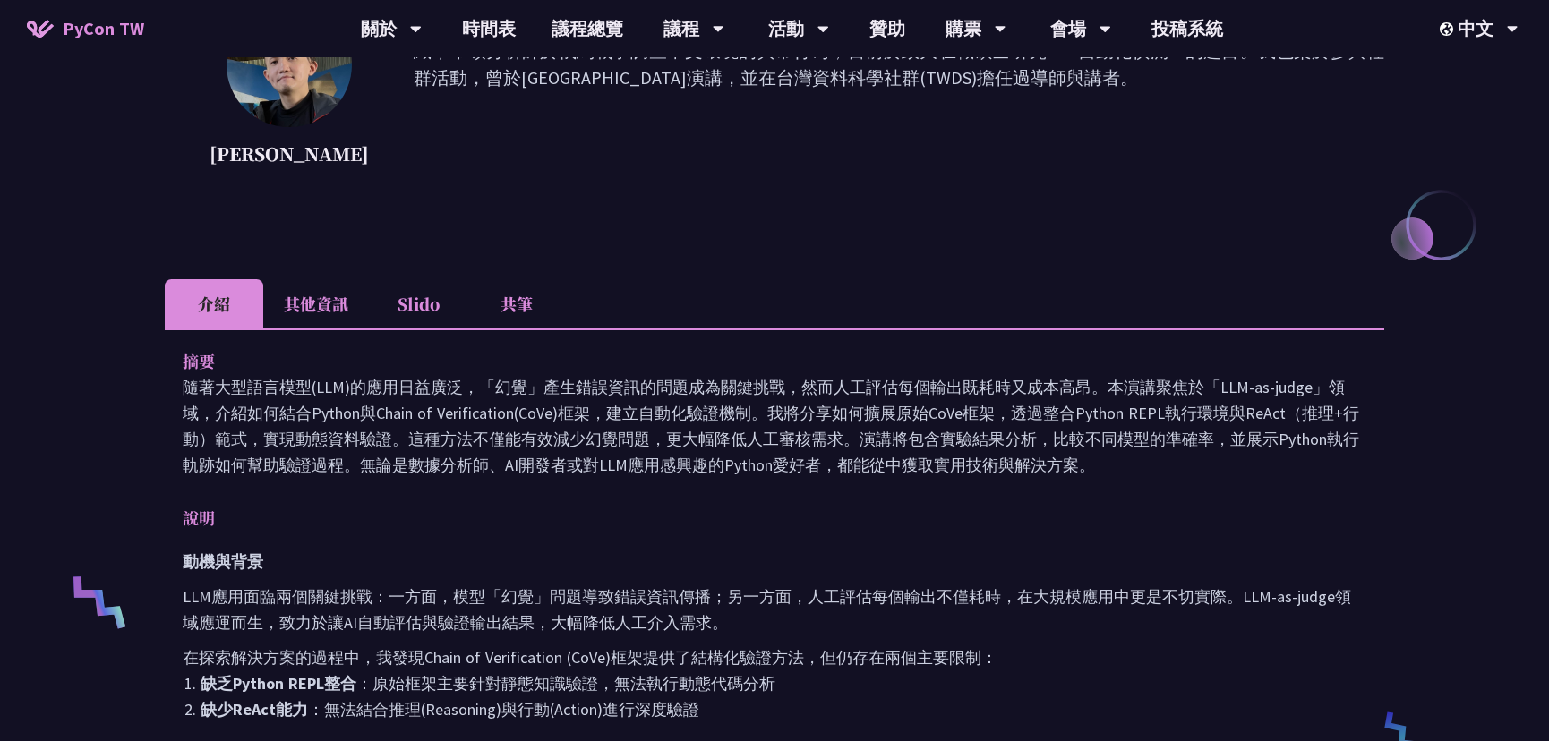
scroll to position [325, 0]
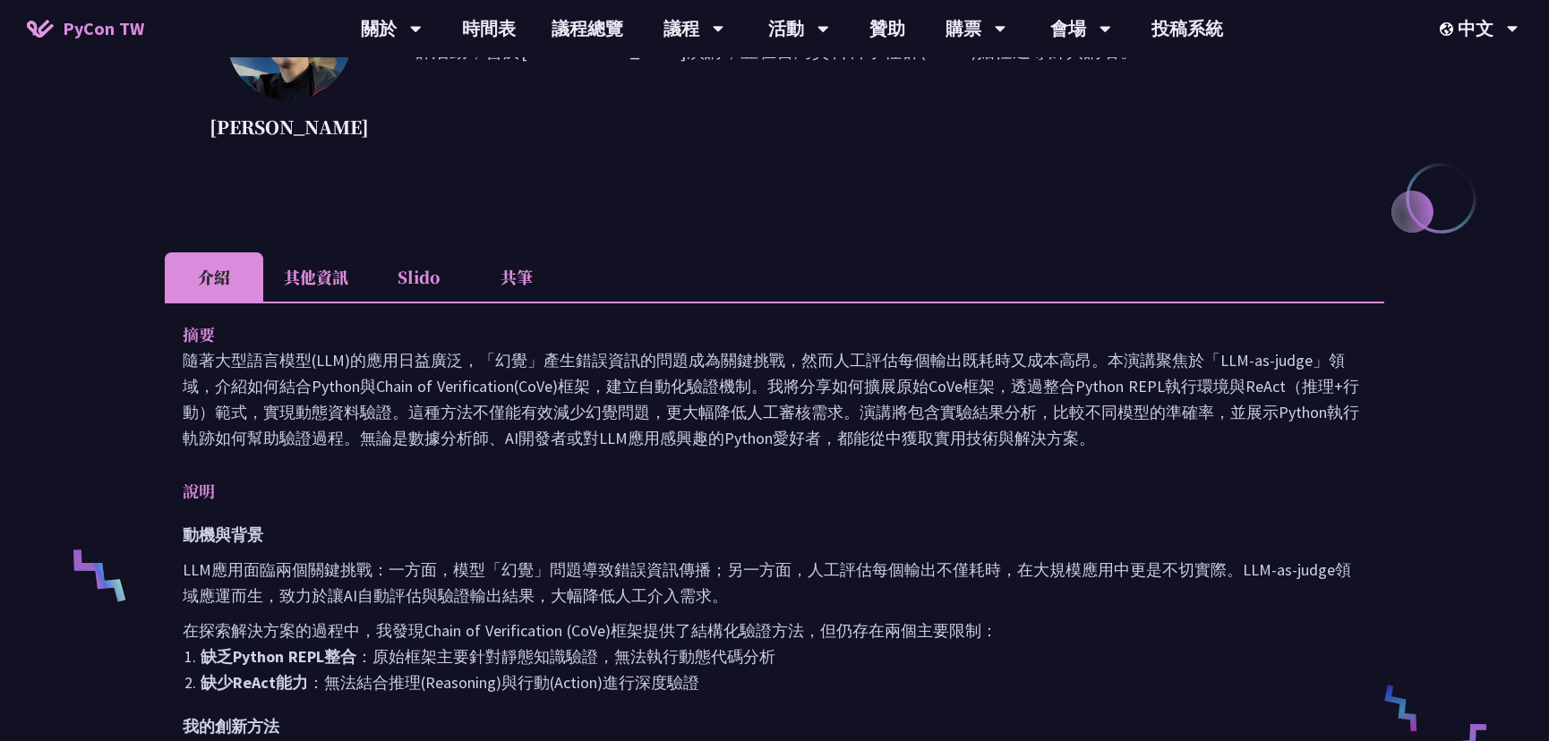
drag, startPoint x: 350, startPoint y: 389, endPoint x: 578, endPoint y: 394, distance: 228.3
click at [578, 394] on p "隨著大型語言模型(LLM)的應用日益廣泛，「幻覺」產生錯誤資訊的問題成為關鍵挑戰，然而人工評估每個輸出既耗時又成本高昂。本演講聚焦於「LLM-as-judge…" at bounding box center [775, 399] width 1184 height 104
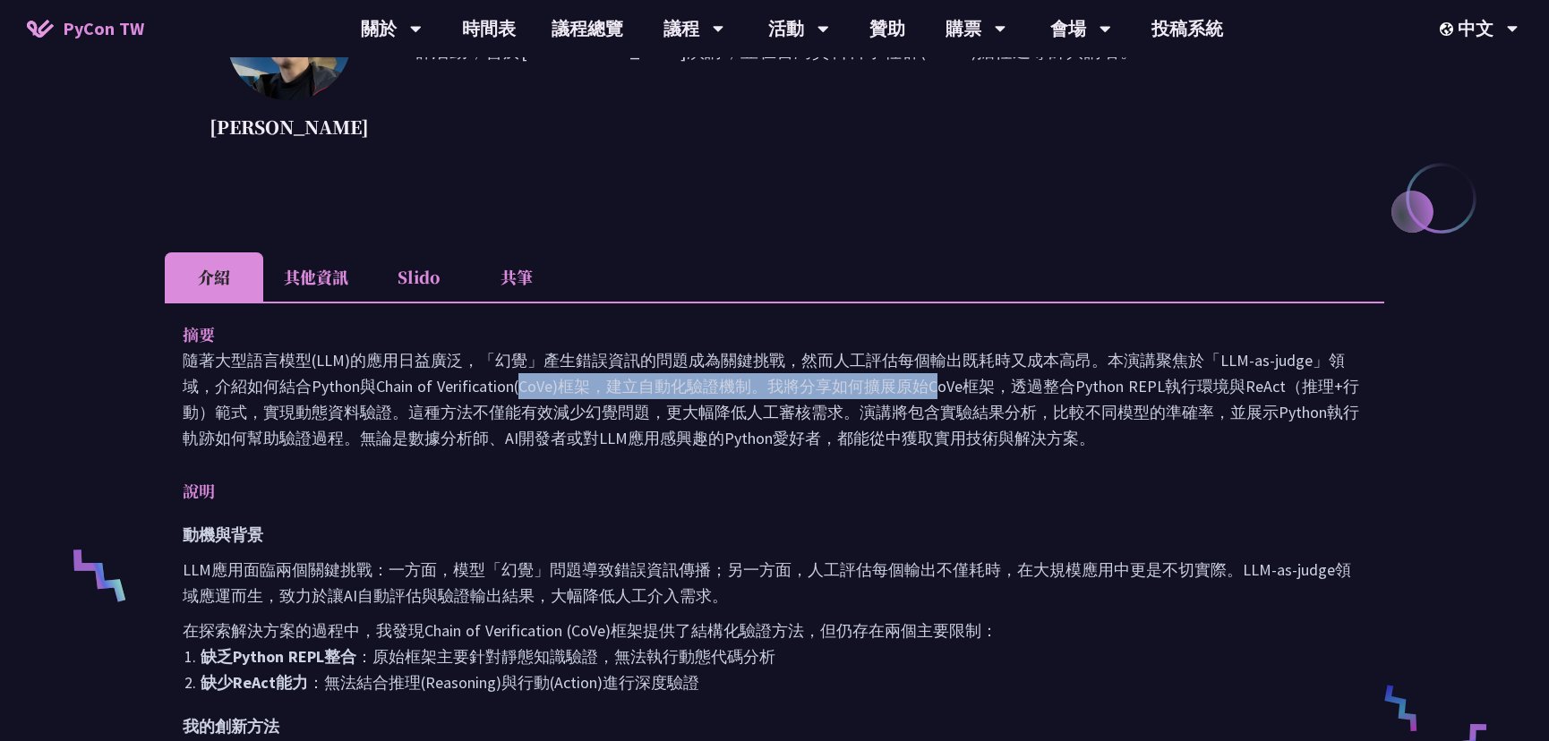
drag, startPoint x: 603, startPoint y: 386, endPoint x: 618, endPoint y: 384, distance: 14.4
click at [618, 384] on p "隨著大型語言模型(LLM)的應用日益廣泛，「幻覺」產生錯誤資訊的問題成為關鍵挑戰，然而人工評估每個輸出既耗時又成本高昂。本演講聚焦於「LLM-as-judge…" at bounding box center [775, 399] width 1184 height 104
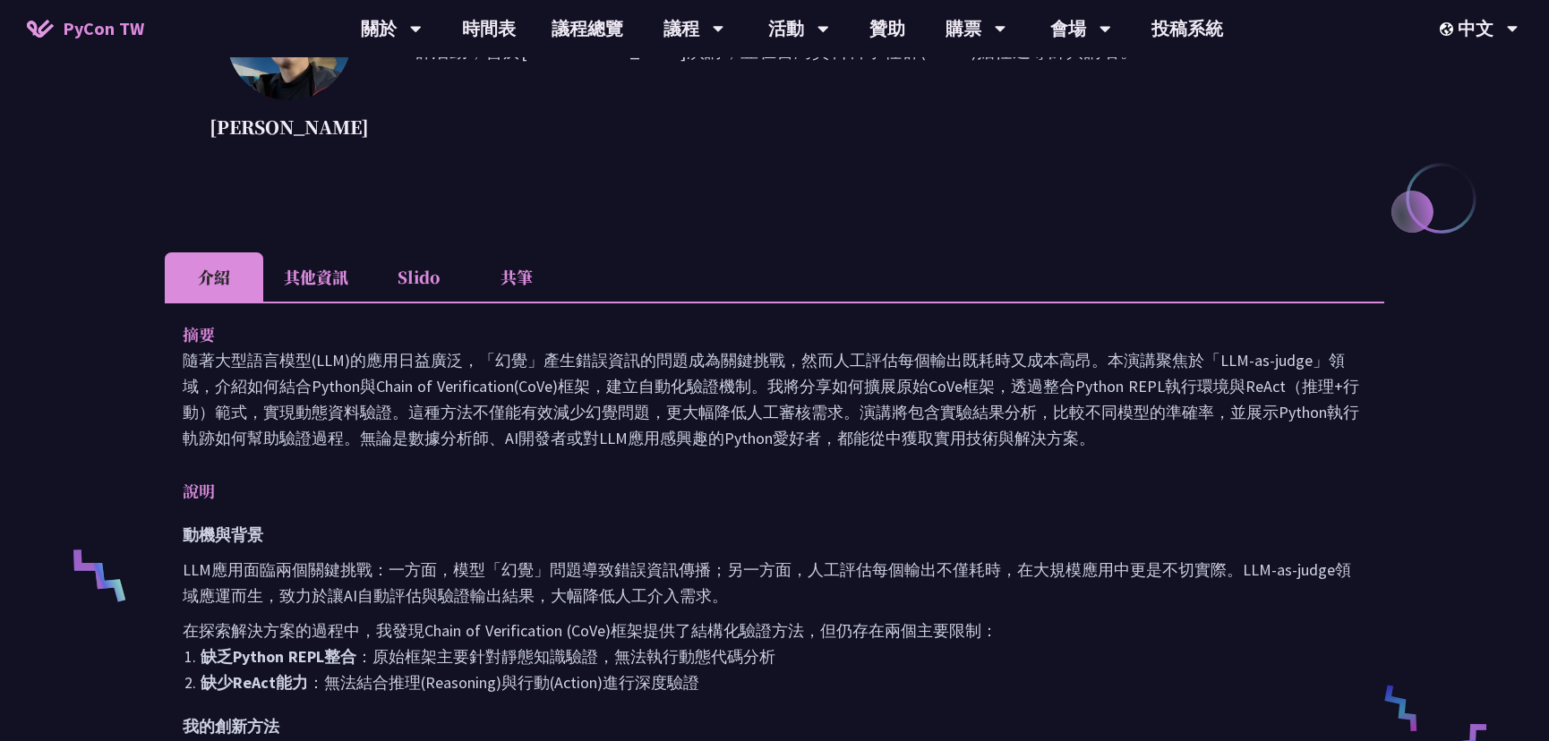
drag, startPoint x: 377, startPoint y: 386, endPoint x: 509, endPoint y: 386, distance: 132.5
click at [509, 385] on p "隨著大型語言模型(LLM)的應用日益廣泛，「幻覺」產生錯誤資訊的問題成為關鍵挑戰，然而人工評估每個輸出既耗時又成本高昂。本演講聚焦於「LLM-as-judge…" at bounding box center [775, 399] width 1184 height 104
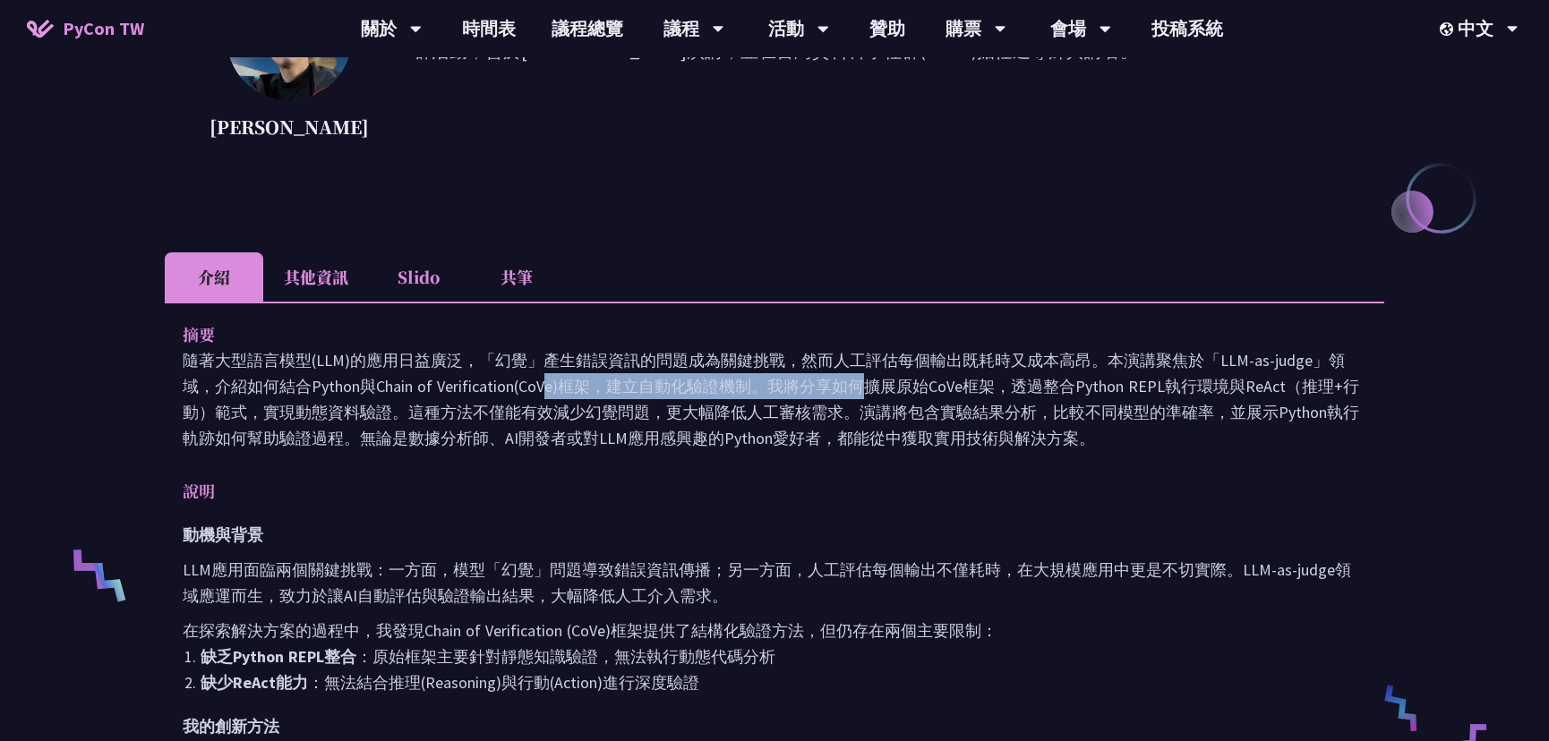
click at [573, 381] on p "隨著大型語言模型(LLM)的應用日益廣泛，「幻覺」產生錯誤資訊的問題成為關鍵挑戰，然而人工評估每個輸出既耗時又成本高昂。本演講聚焦於「LLM-as-judge…" at bounding box center [775, 399] width 1184 height 104
drag, startPoint x: 639, startPoint y: 382, endPoint x: 876, endPoint y: 422, distance: 240.5
click at [876, 422] on p "隨著大型語言模型(LLM)的應用日益廣泛，「幻覺」產生錯誤資訊的問題成為關鍵挑戰，然而人工評估每個輸出既耗時又成本高昂。本演講聚焦於「LLM-as-judge…" at bounding box center [775, 399] width 1184 height 104
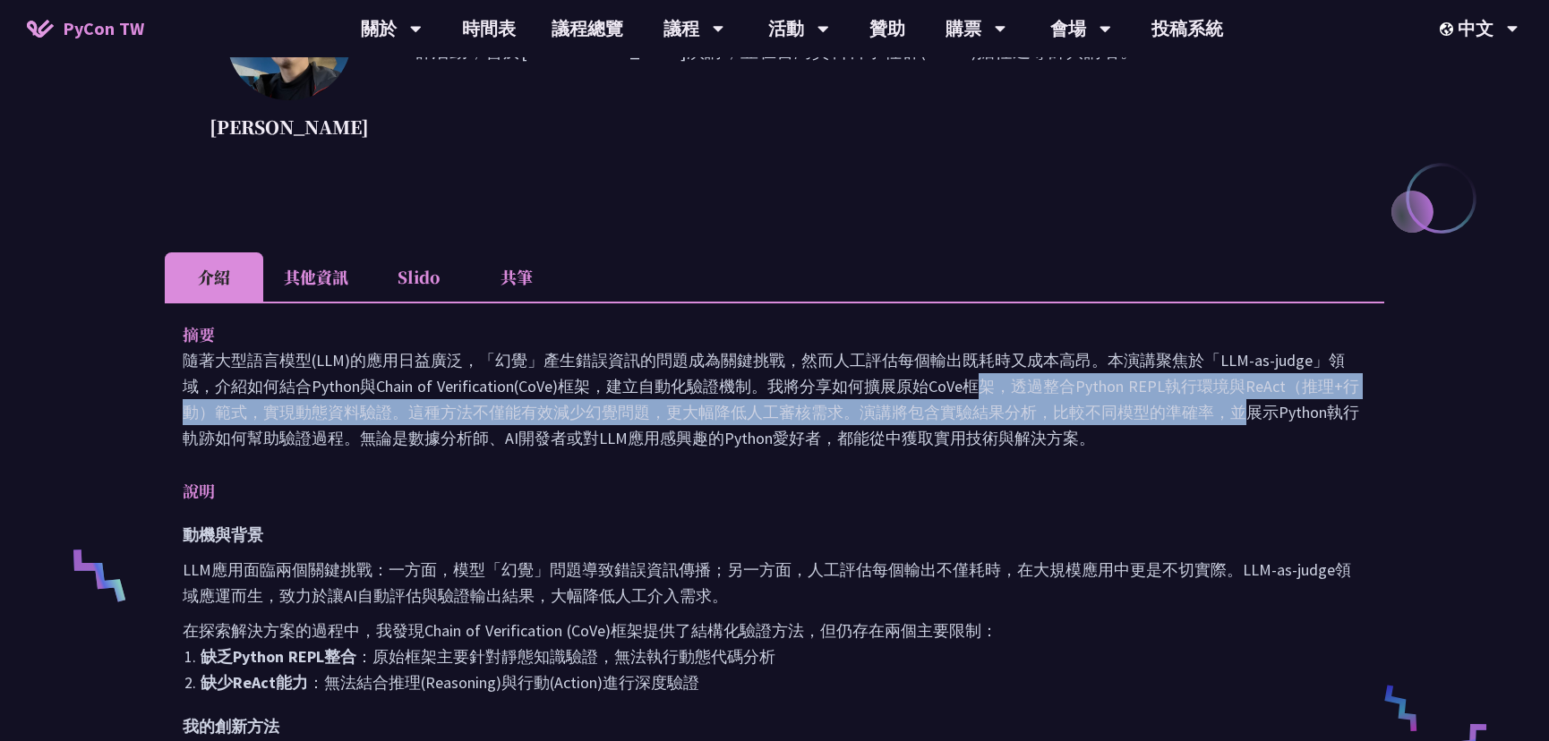
click at [724, 433] on p "隨著大型語言模型(LLM)的應用日益廣泛，「幻覺」產生錯誤資訊的問題成為關鍵挑戰，然而人工評估每個輸出既耗時又成本高昂。本演講聚焦於「LLM-as-judge…" at bounding box center [775, 399] width 1184 height 104
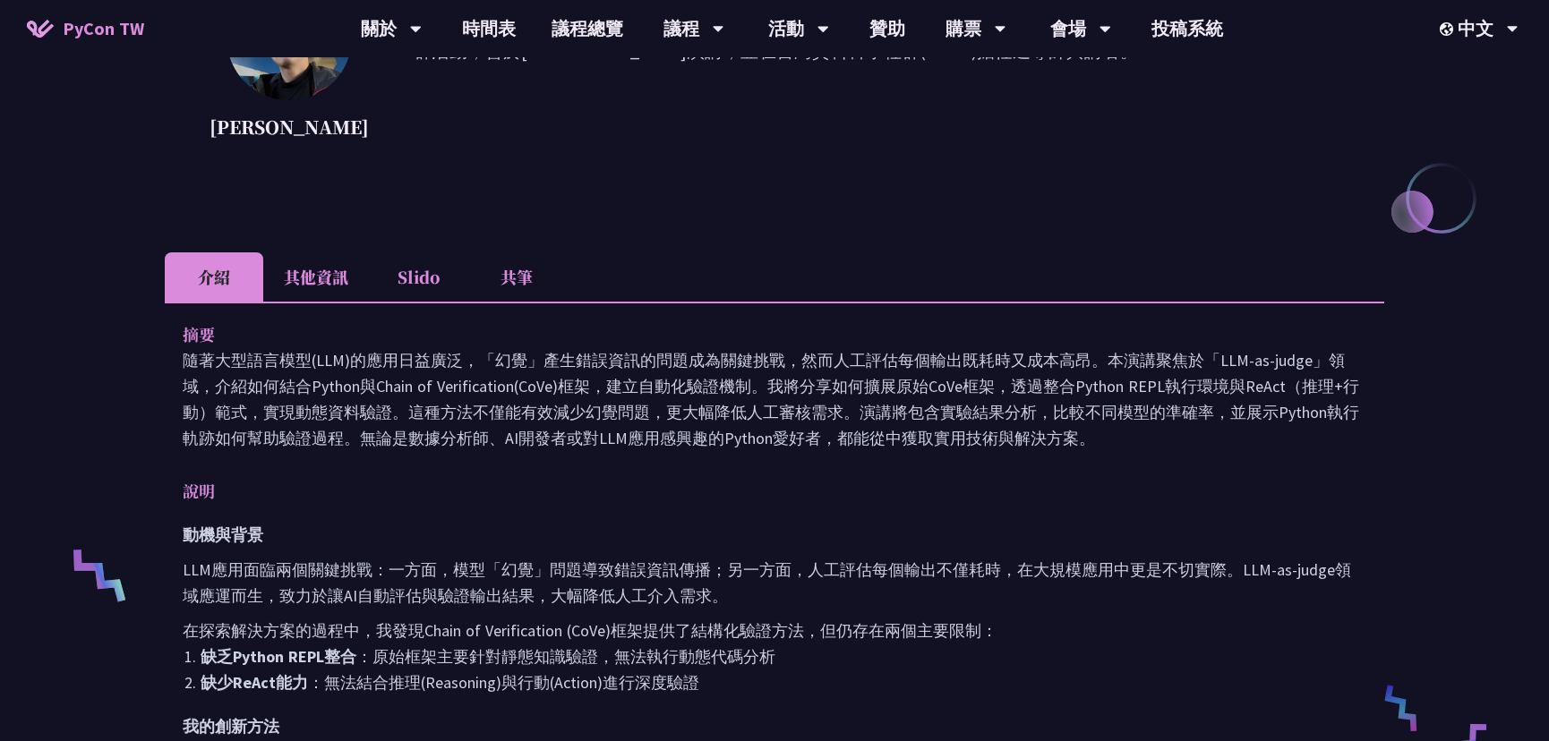
drag, startPoint x: 569, startPoint y: 415, endPoint x: 606, endPoint y: 463, distance: 60.0
drag, startPoint x: 619, startPoint y: 451, endPoint x: 654, endPoint y: 413, distance: 52.0
click at [654, 412] on p "隨著大型語言模型(LLM)的應用日益廣泛，「幻覺」產生錯誤資訊的問題成為關鍵挑戰，然而人工評估每個輸出既耗時又成本高昂。本演講聚焦於「LLM-as-judge…" at bounding box center [775, 399] width 1184 height 104
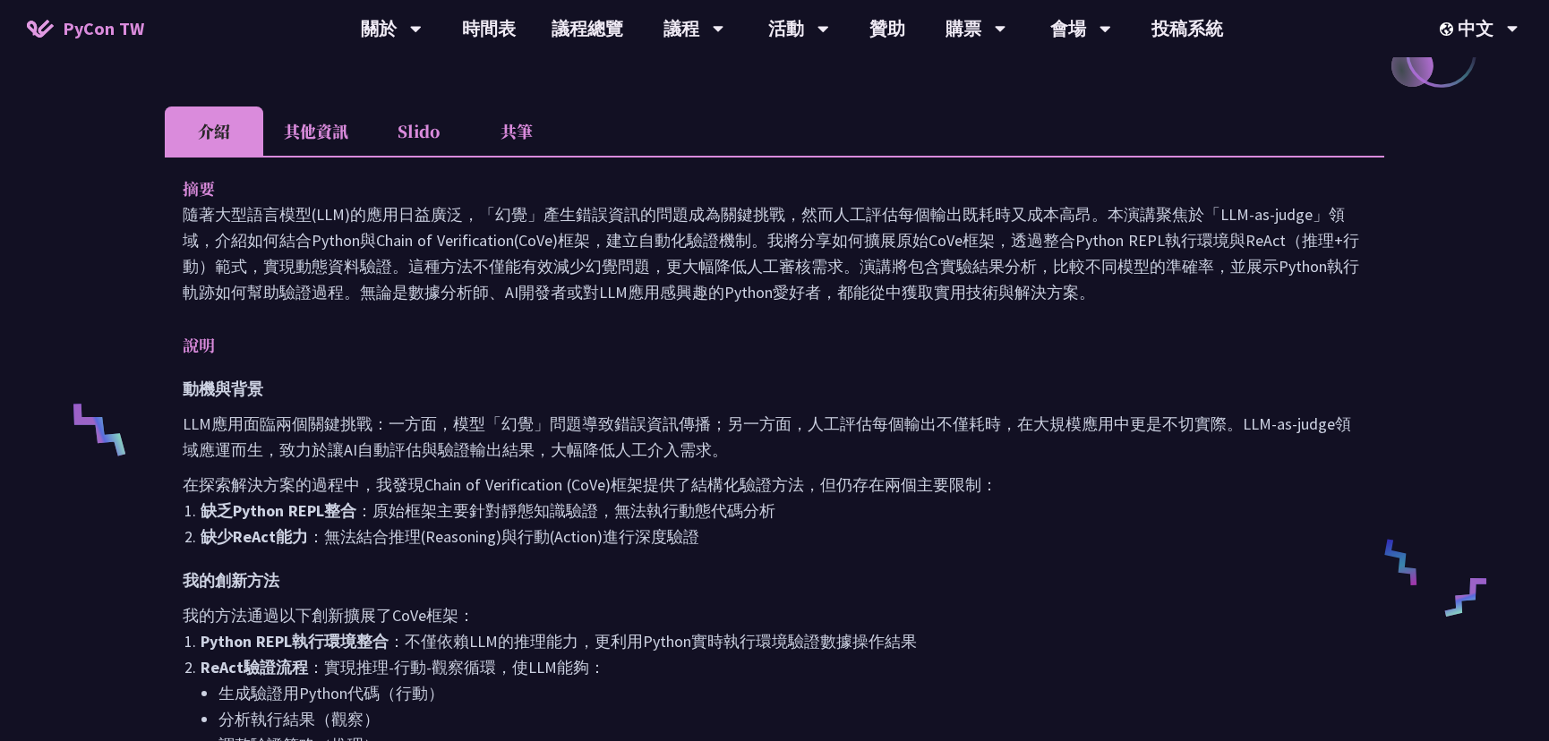
scroll to position [488, 0]
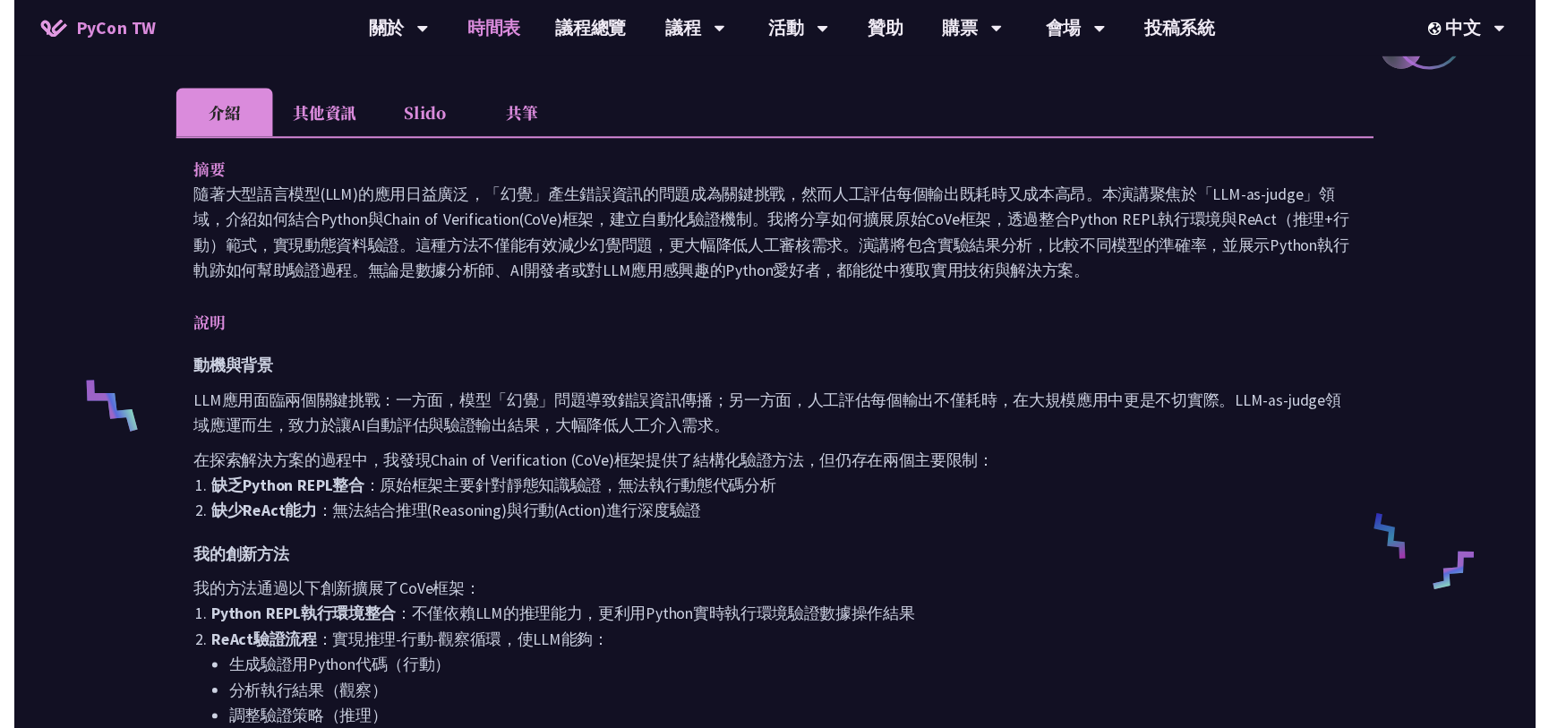
scroll to position [1374, 0]
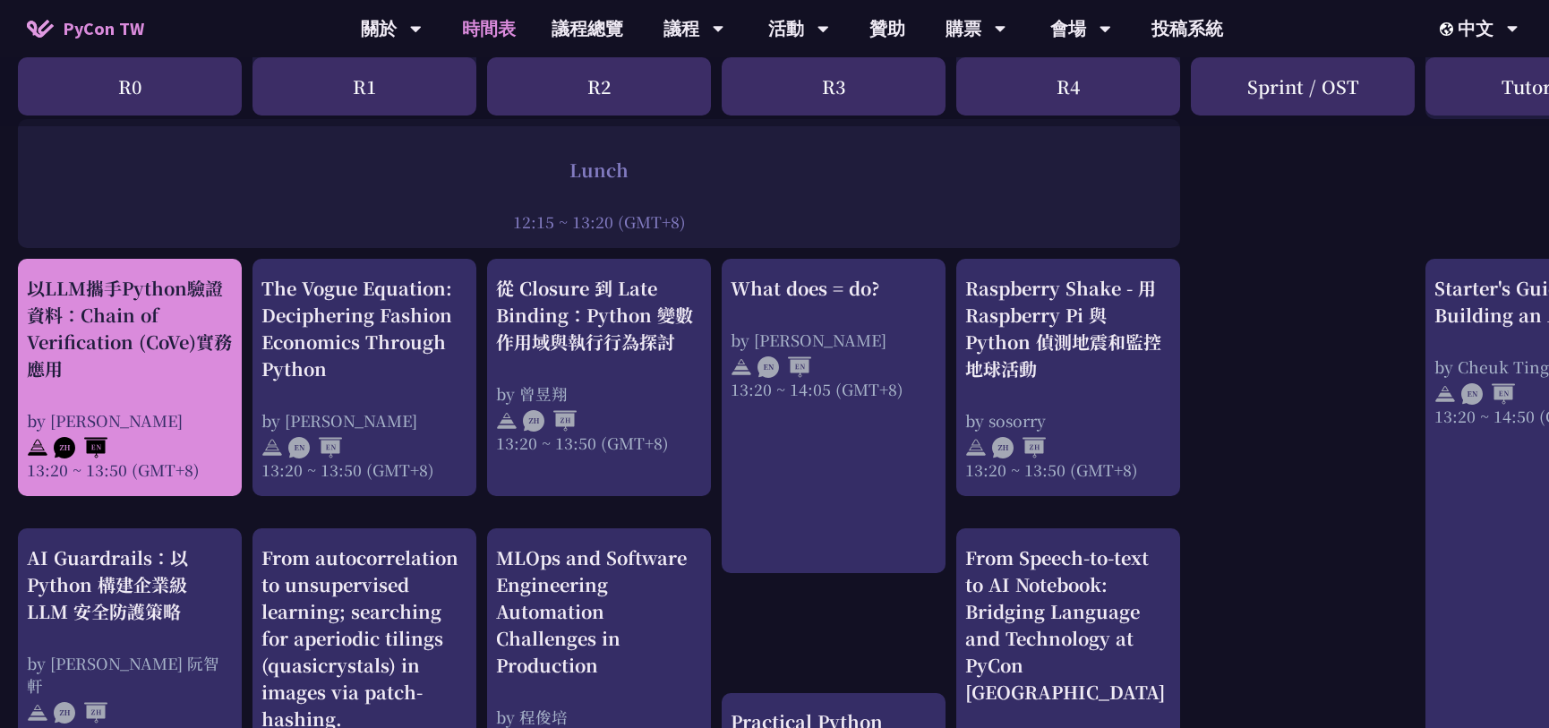
click at [167, 356] on div "以LLM攜手Python驗證資料：Chain of Verification (CoVe)實務應用" at bounding box center [130, 328] width 206 height 107
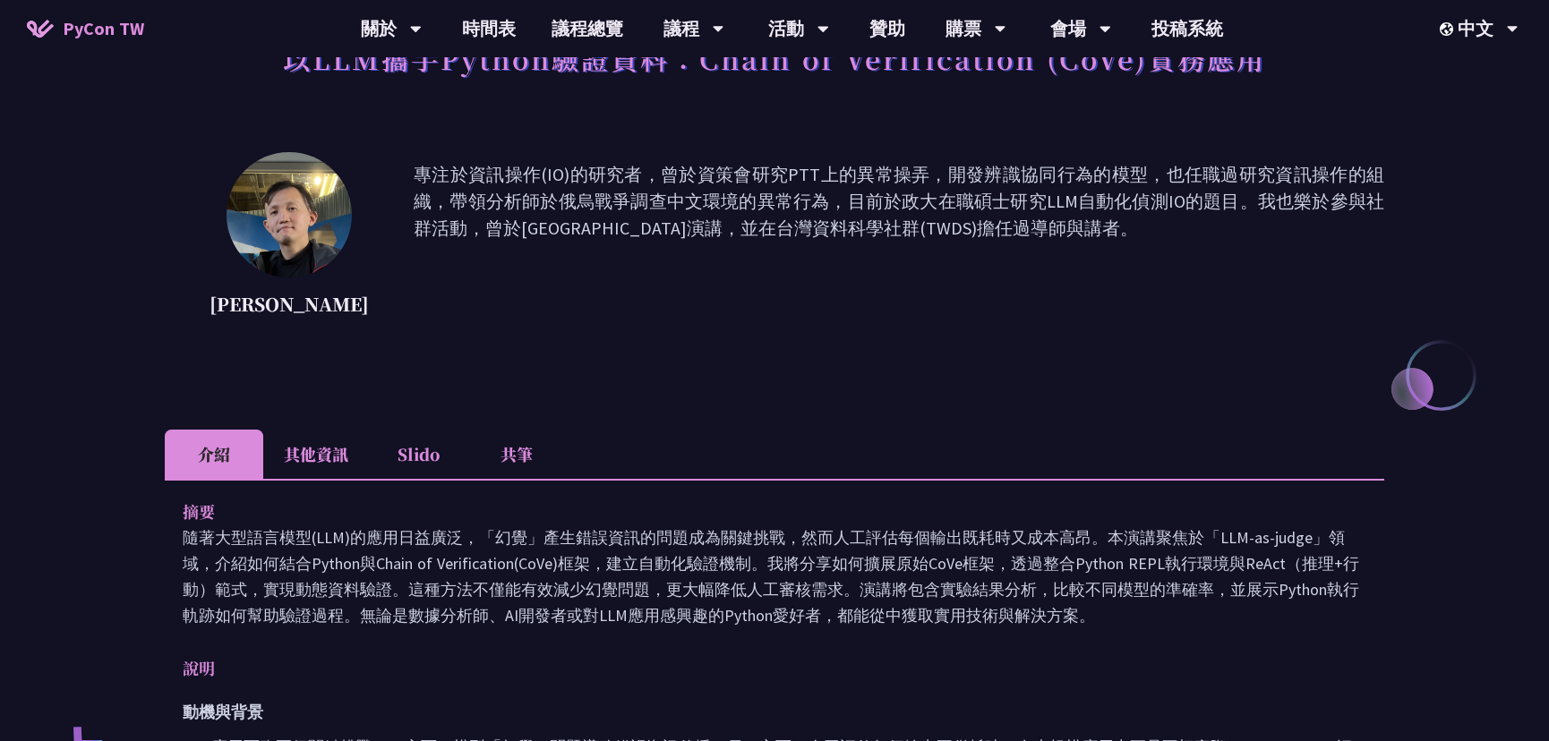
scroll to position [162, 0]
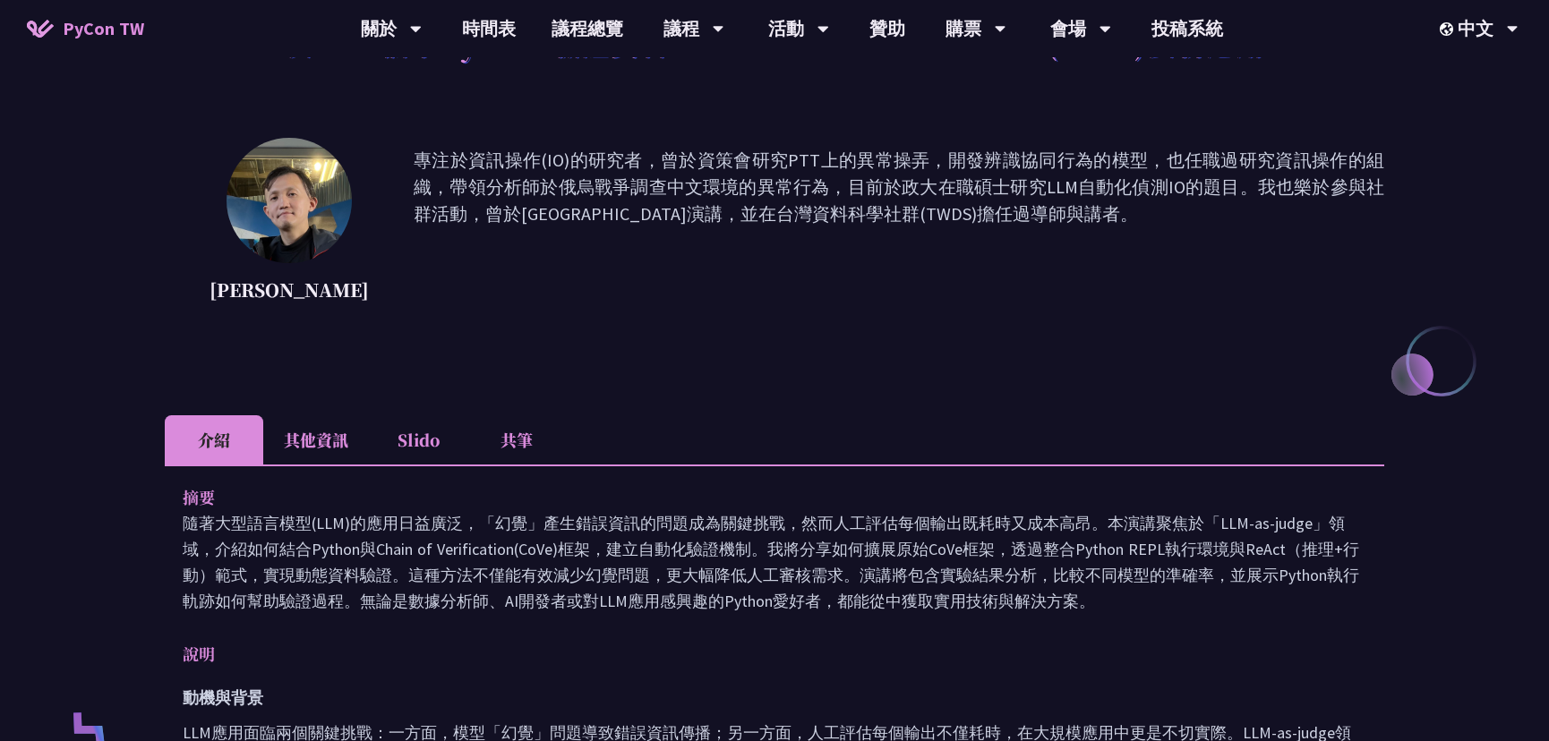
click at [361, 440] on li "其他資訊" at bounding box center [316, 439] width 106 height 49
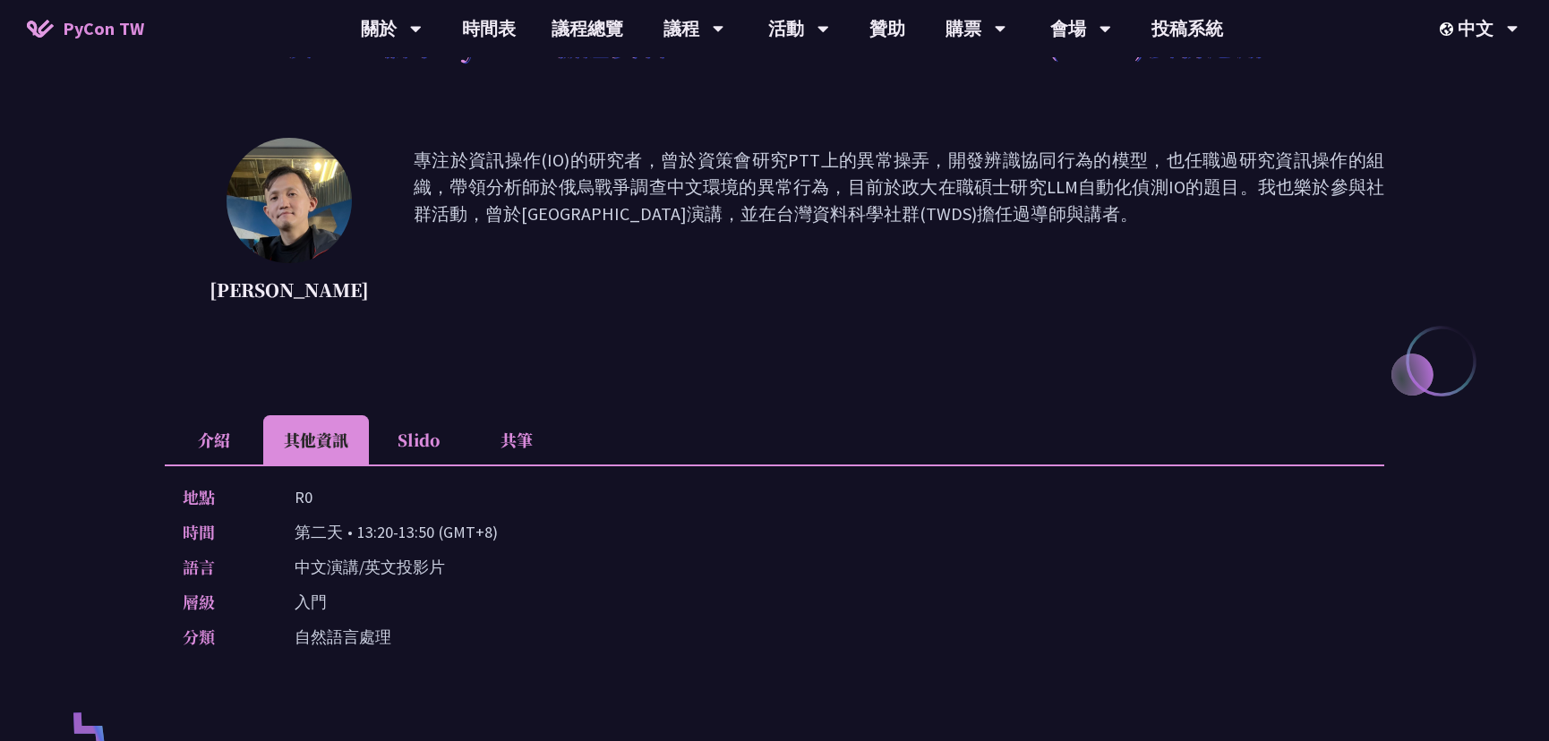
click at [424, 439] on li "Slido" at bounding box center [418, 439] width 98 height 49
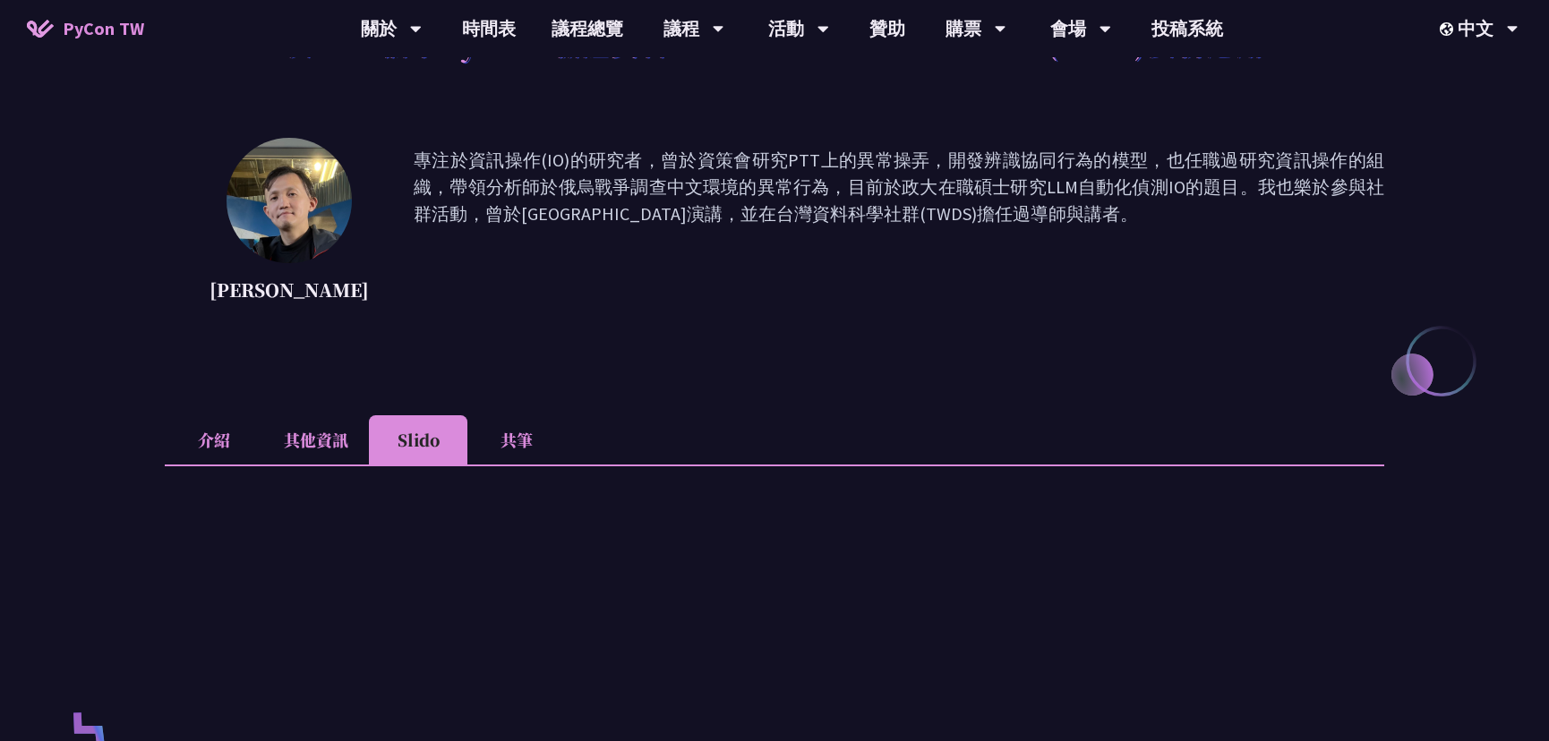
click at [513, 441] on li "共筆" at bounding box center [516, 439] width 98 height 49
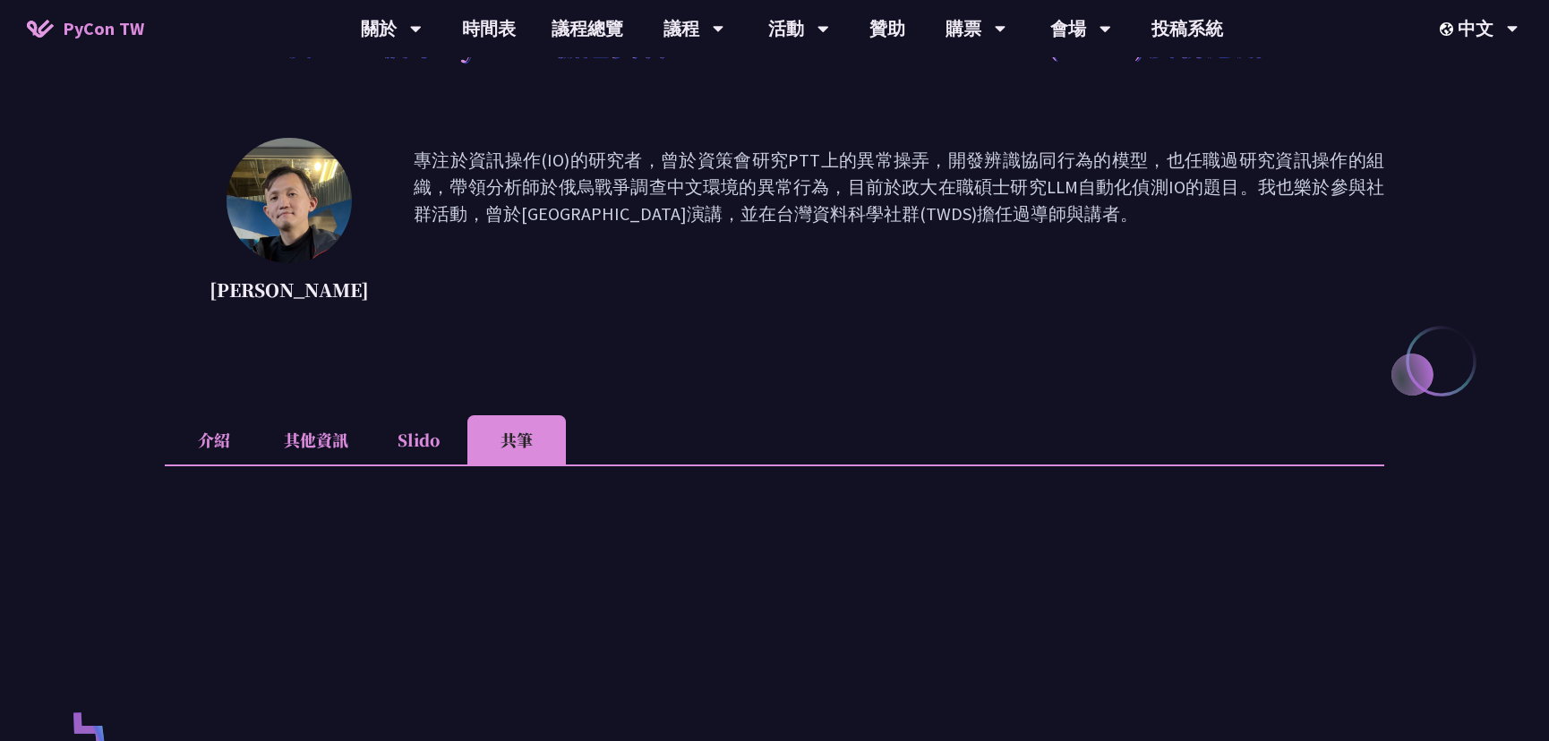
click at [231, 440] on li "介紹" at bounding box center [214, 439] width 98 height 49
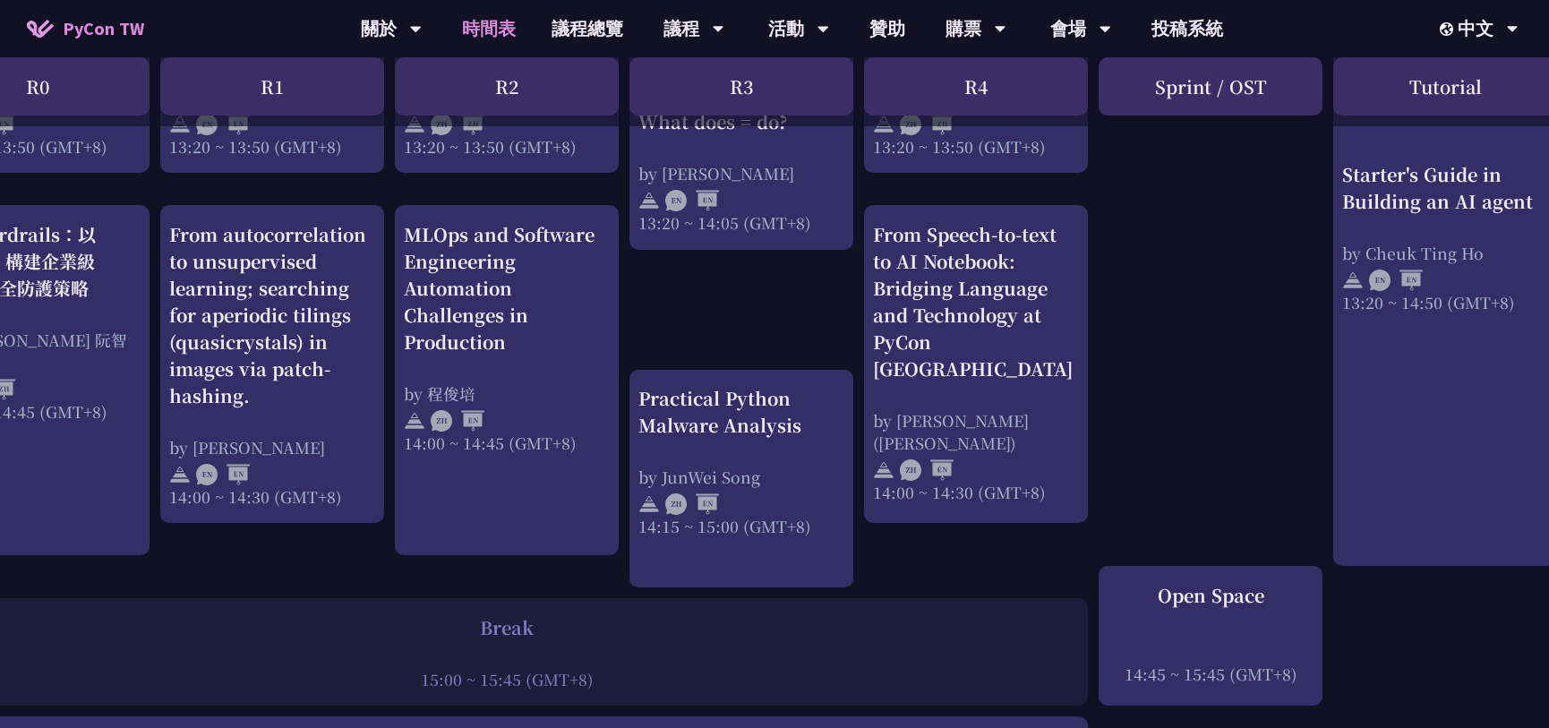
scroll to position [1697, 0]
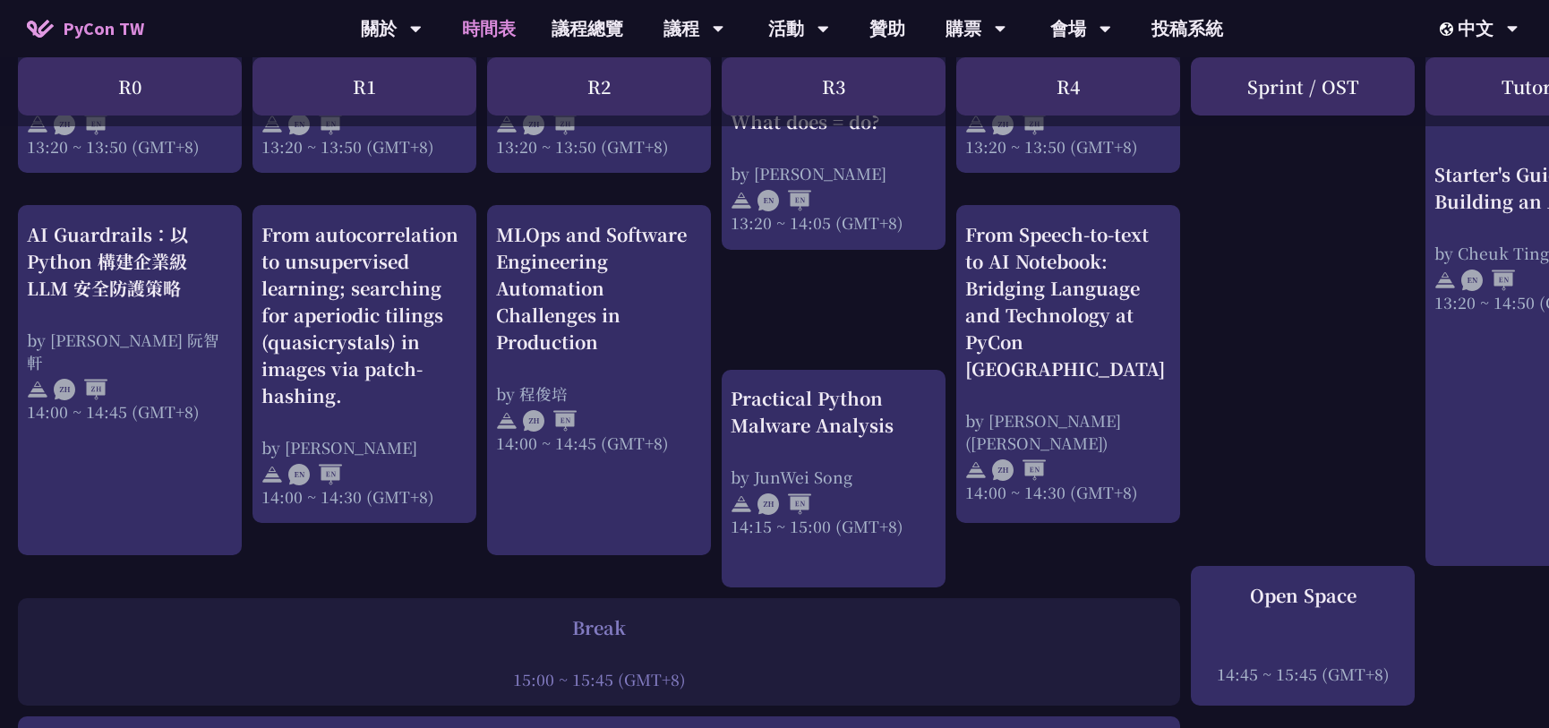
drag, startPoint x: 5, startPoint y: 552, endPoint x: 0, endPoint y: 537, distance: 16.1
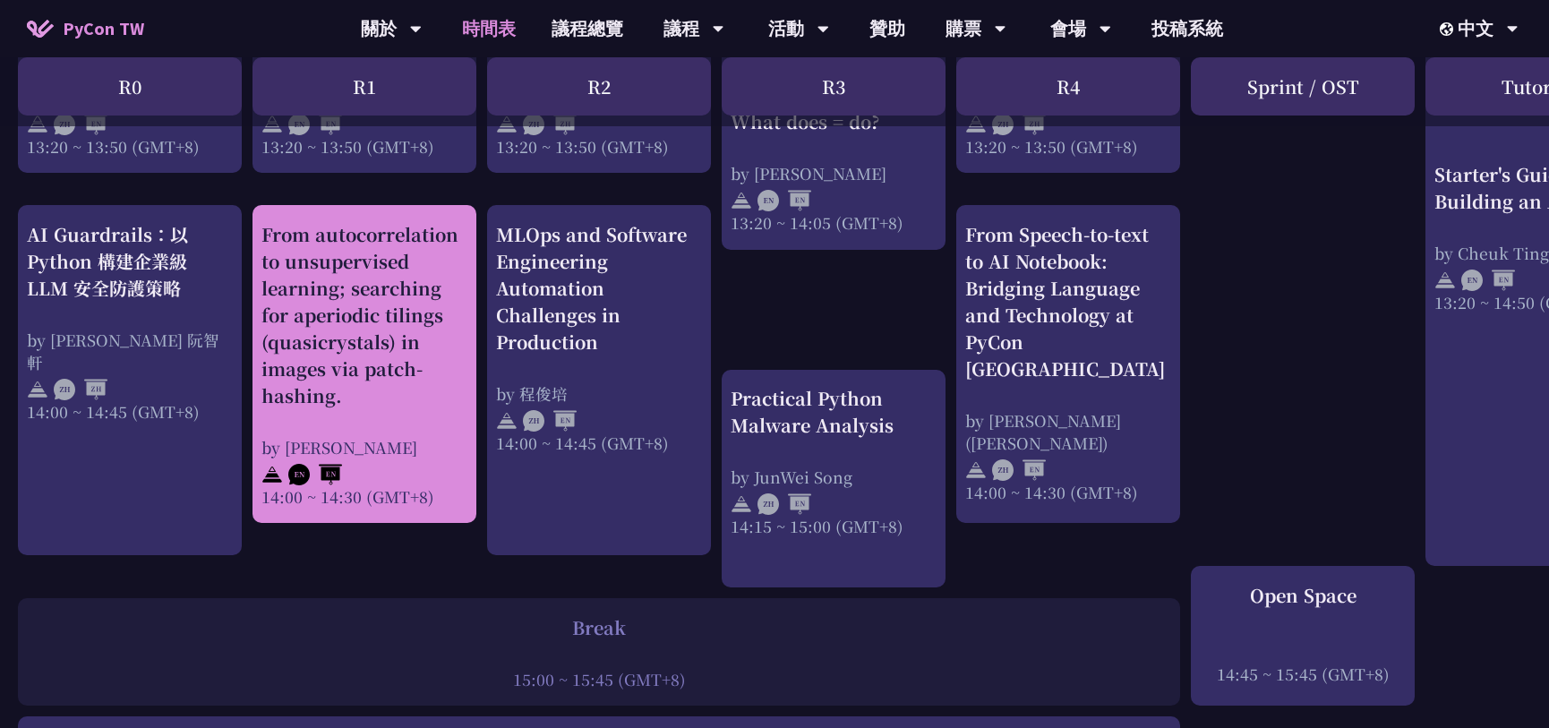
click at [381, 378] on div "From autocorrelation to unsupervised learning; searching for aperiodic tilings …" at bounding box center [364, 315] width 206 height 188
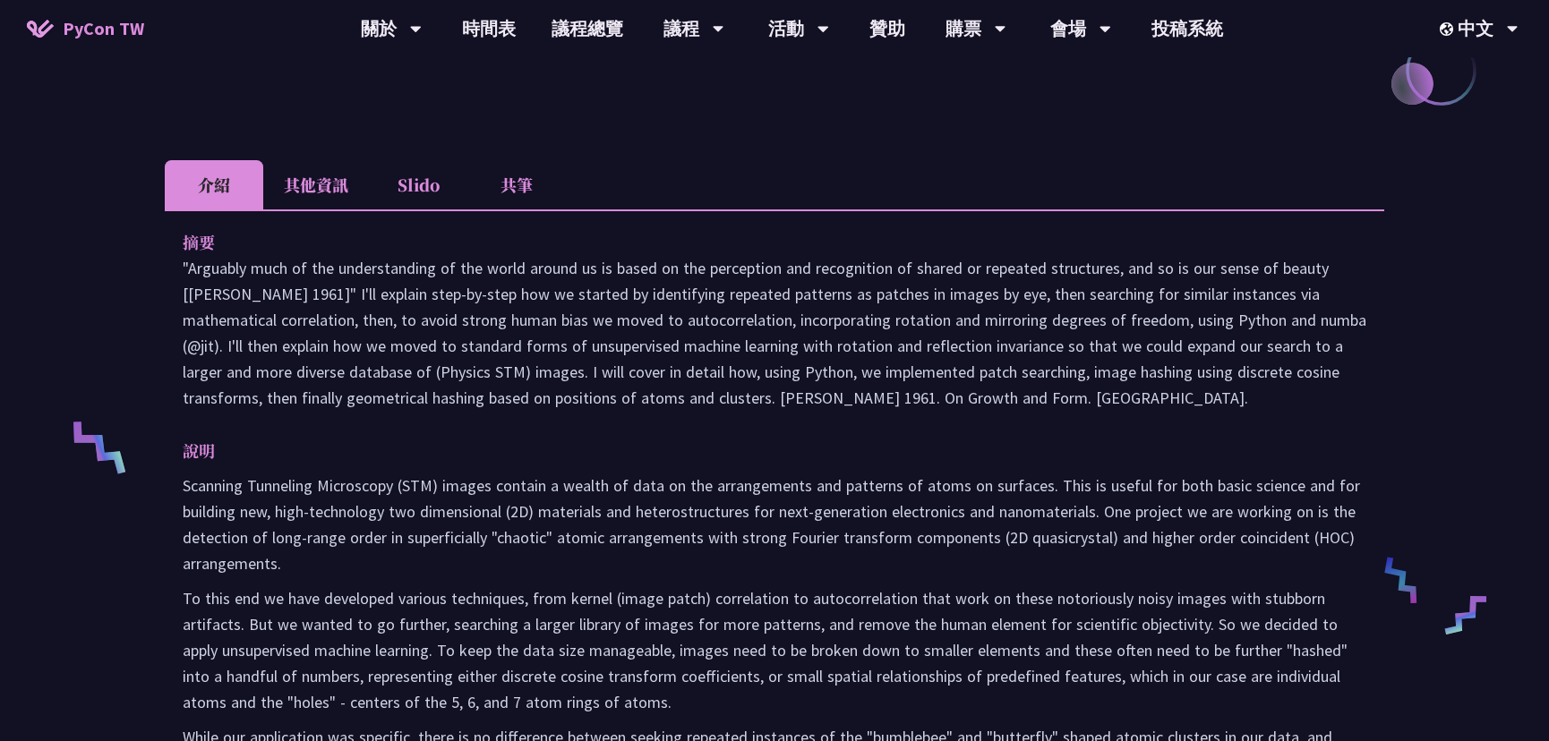
scroll to position [488, 0]
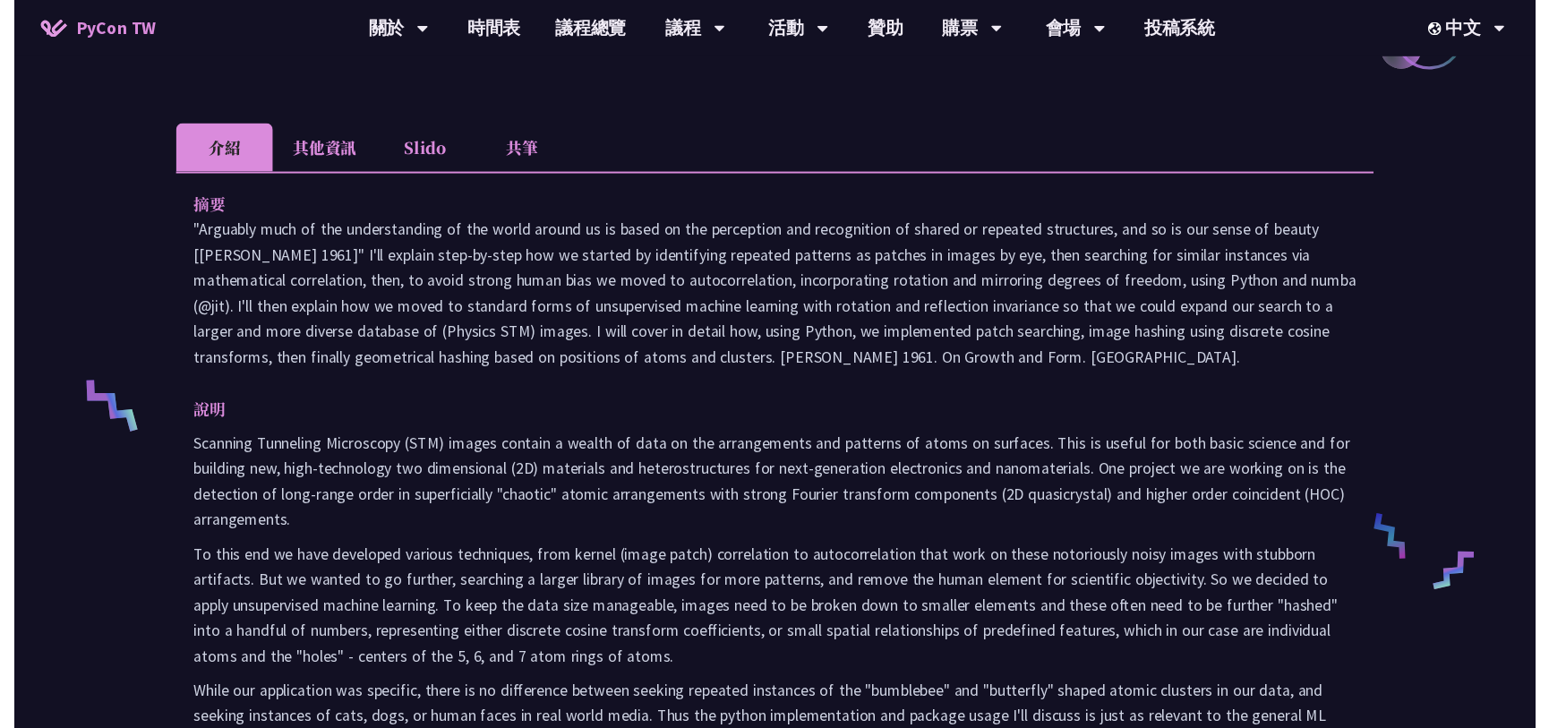
scroll to position [1697, 0]
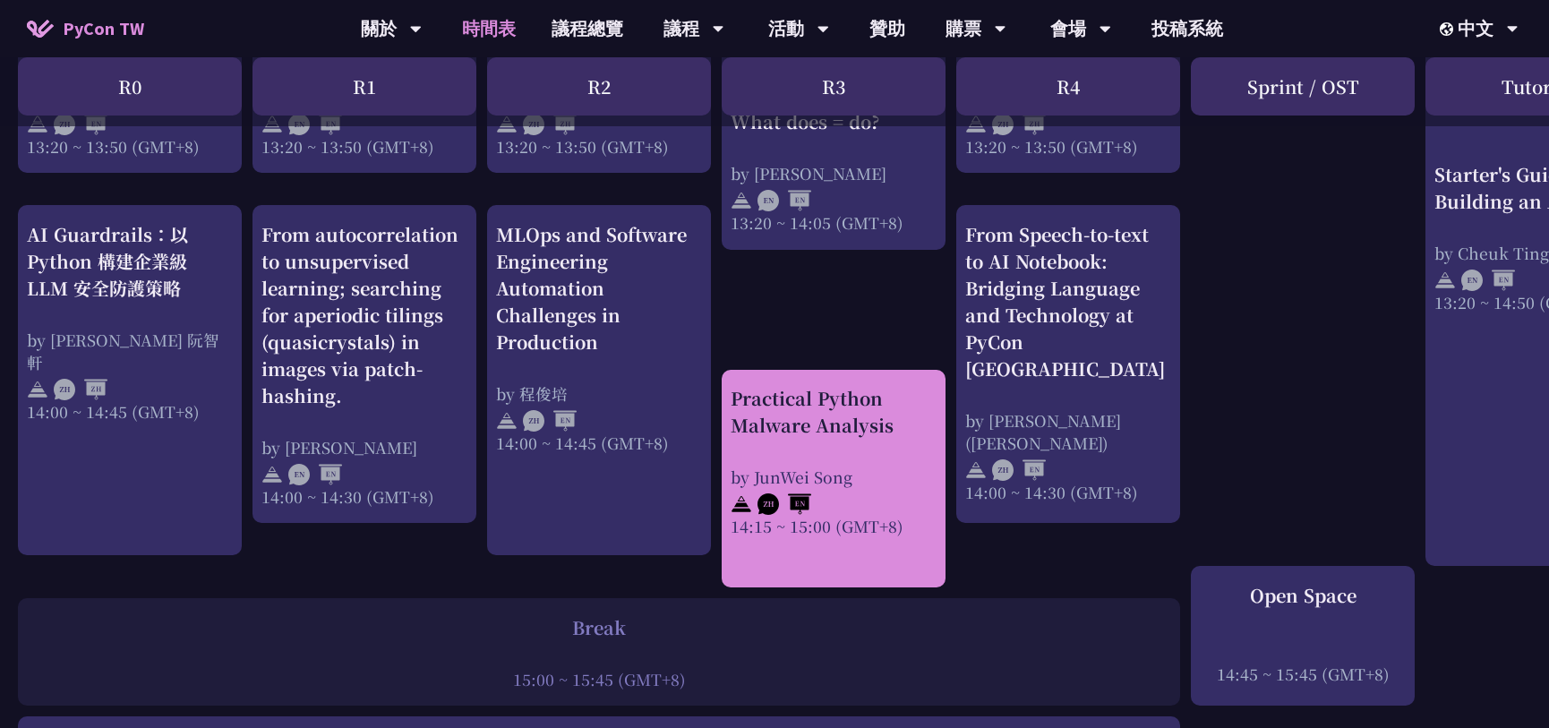
click at [879, 443] on div "Practical Python Malware Analysis by JunWei Song 14:15 ~ 15:00 (GMT+8)" at bounding box center [834, 461] width 206 height 152
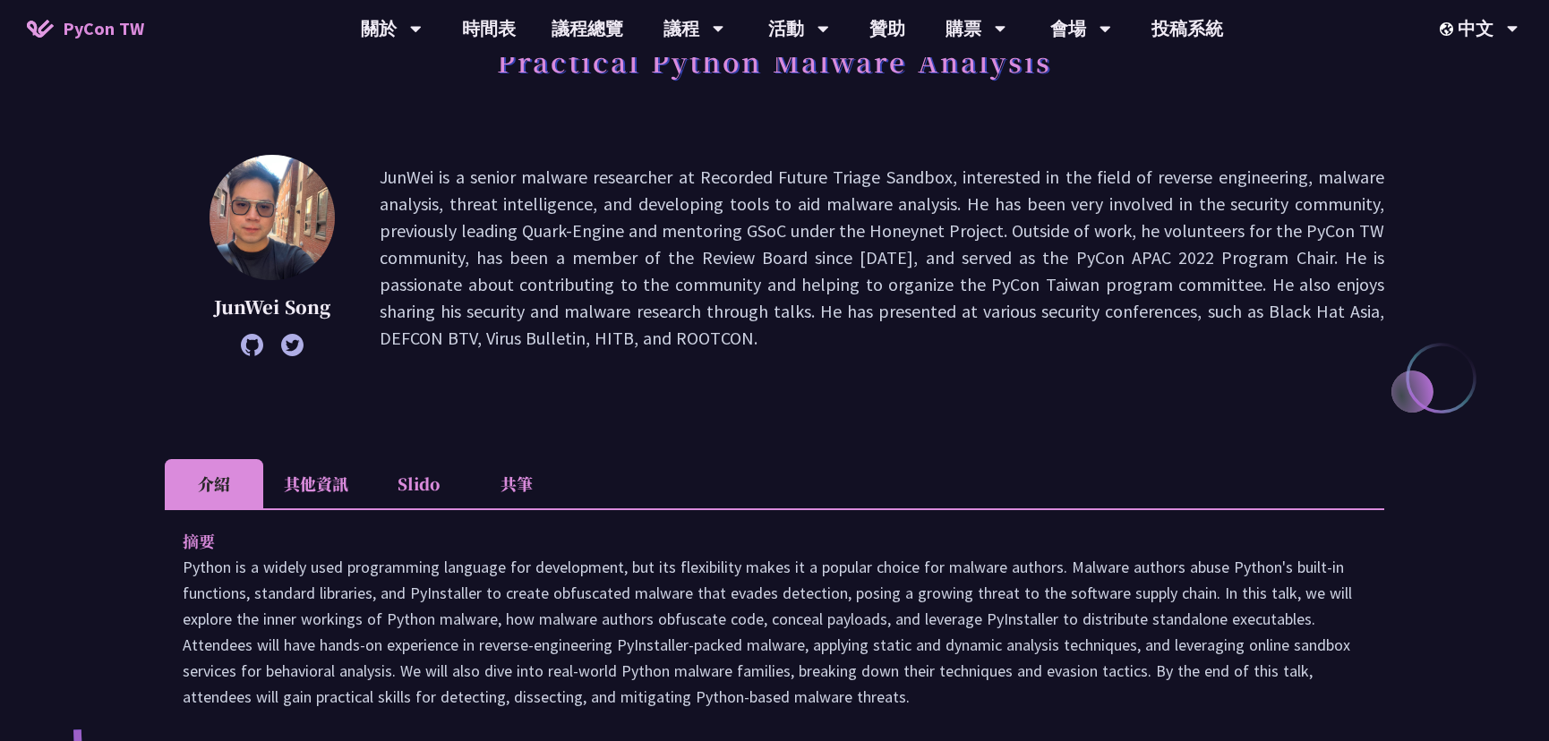
scroll to position [162, 0]
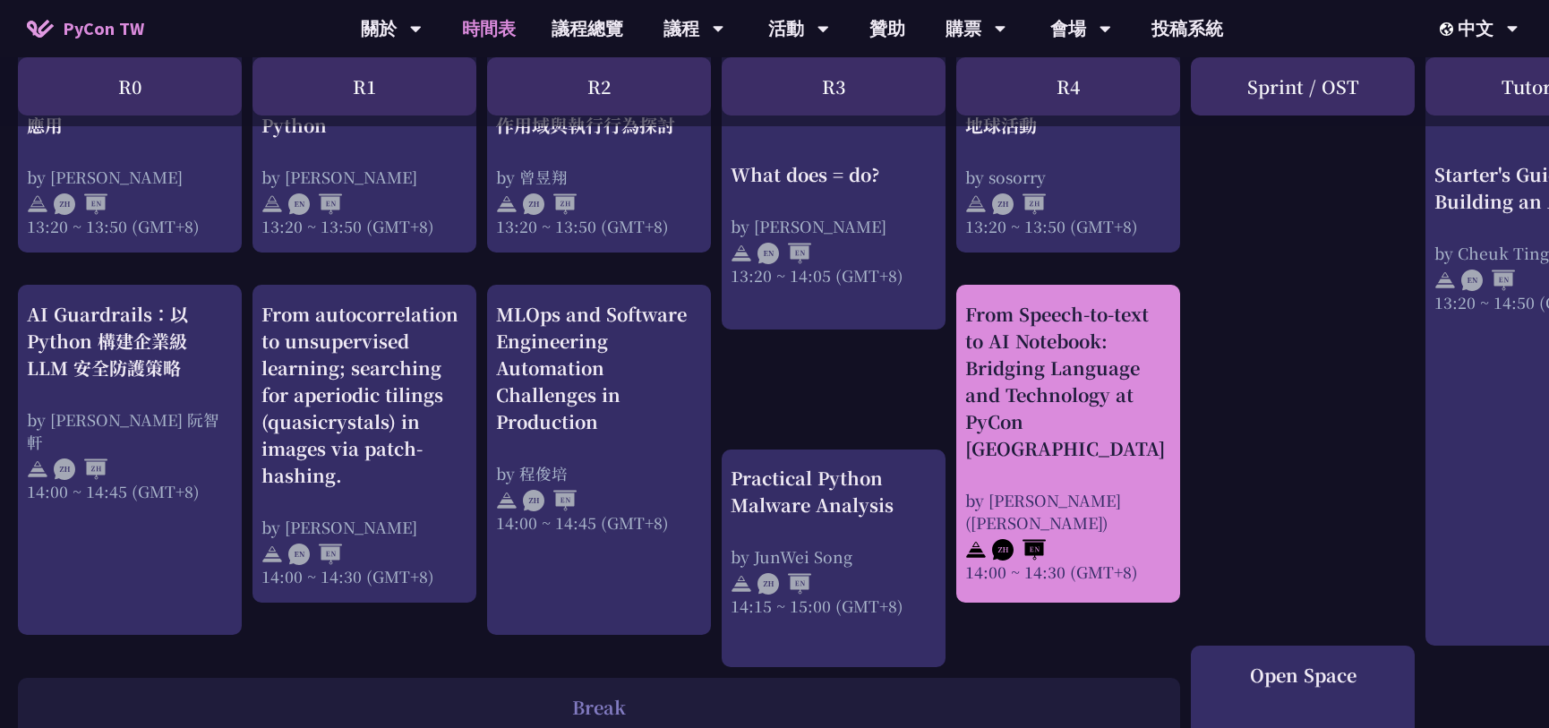
scroll to position [1613, 0]
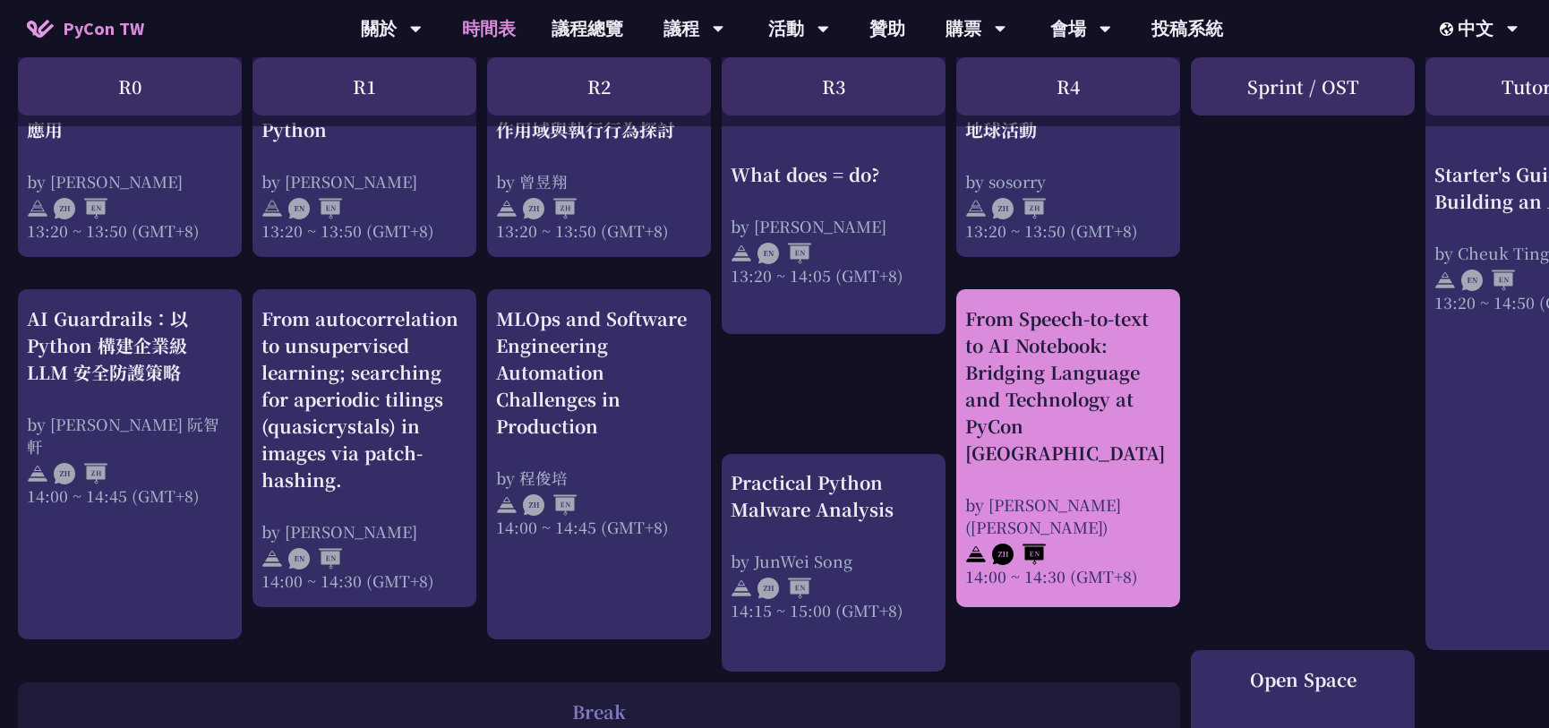
click at [1103, 432] on div "From Speech-to-text to AI Notebook: Bridging Language and Technology at PyCon […" at bounding box center [1068, 385] width 206 height 161
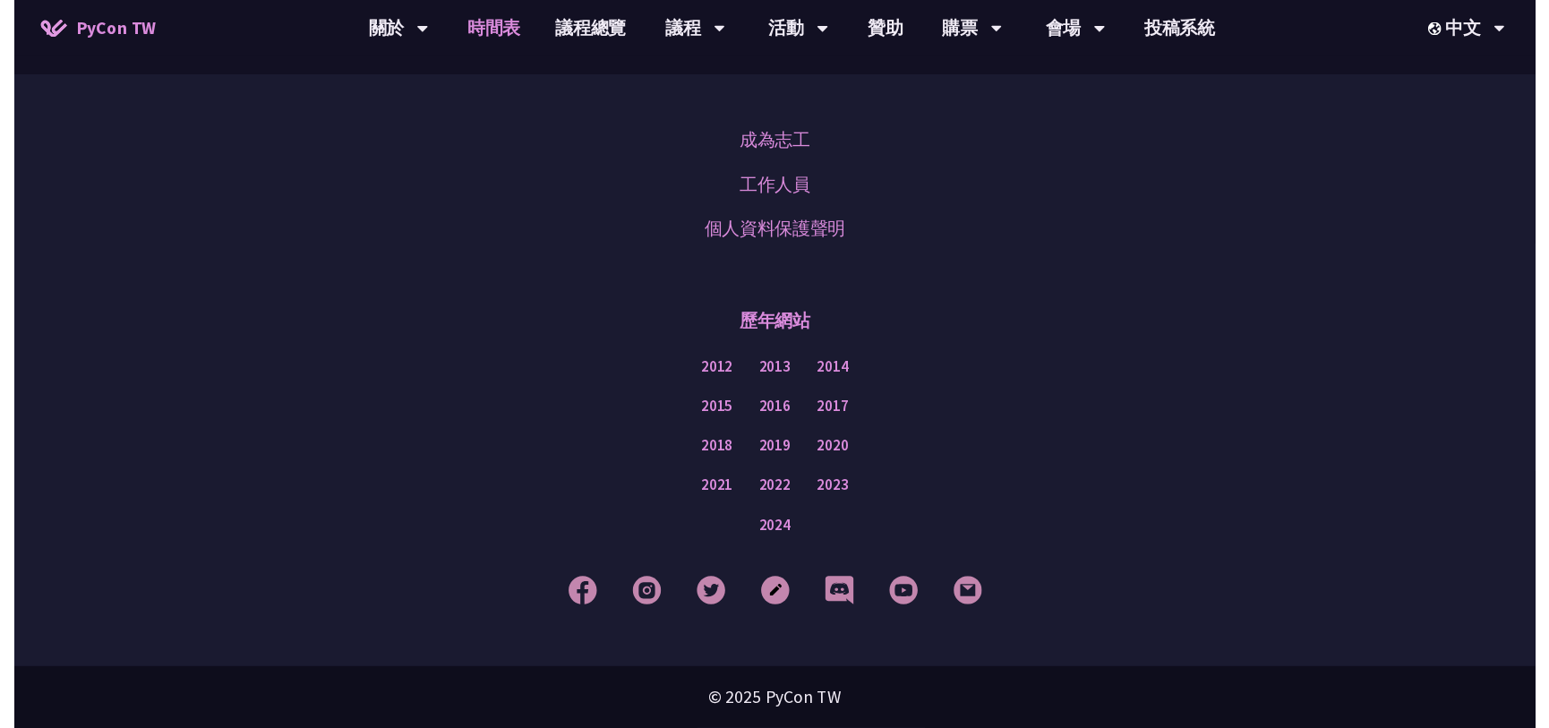
scroll to position [1613, 0]
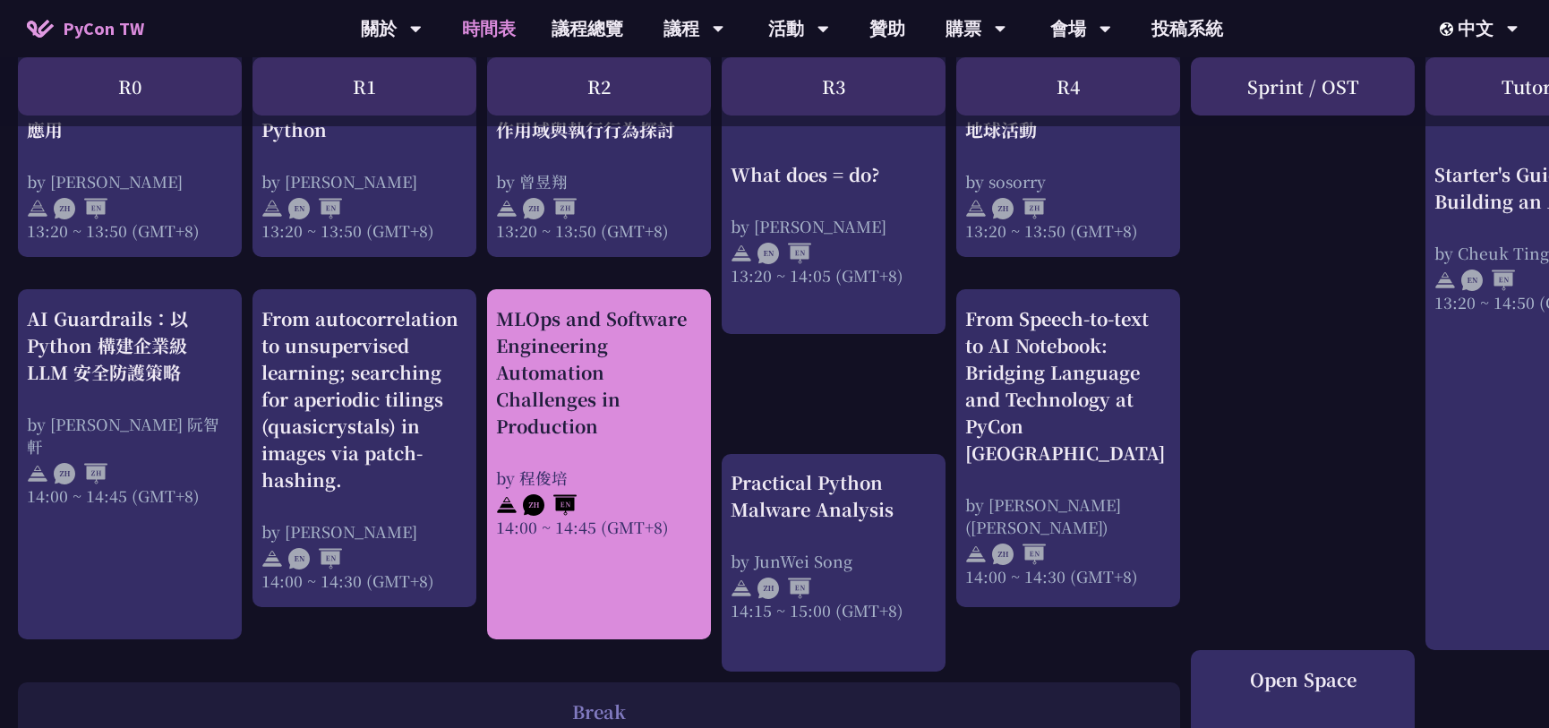
click at [594, 401] on div "MLOps and Software Engineering Automation Challenges in Production" at bounding box center [599, 372] width 206 height 134
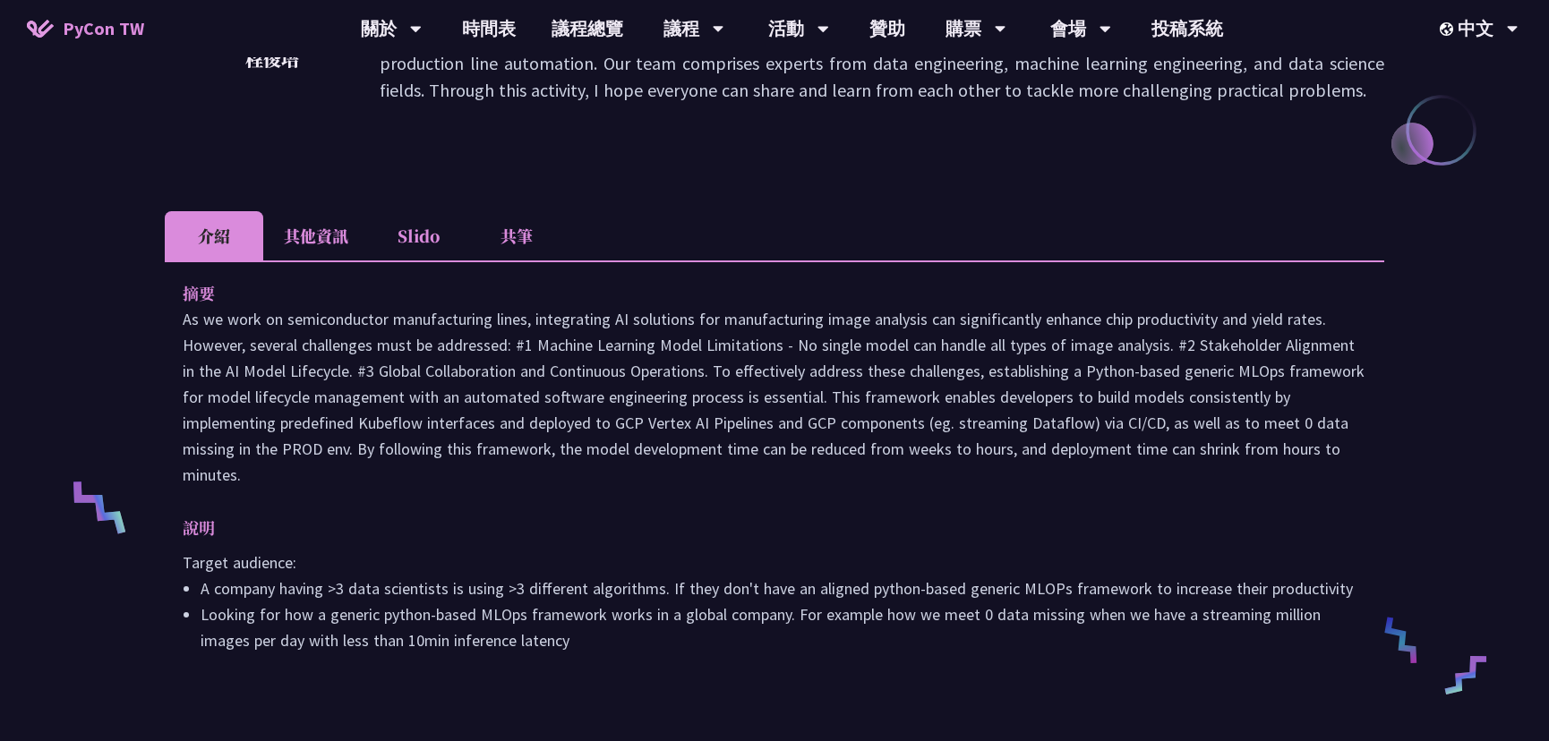
scroll to position [406, 0]
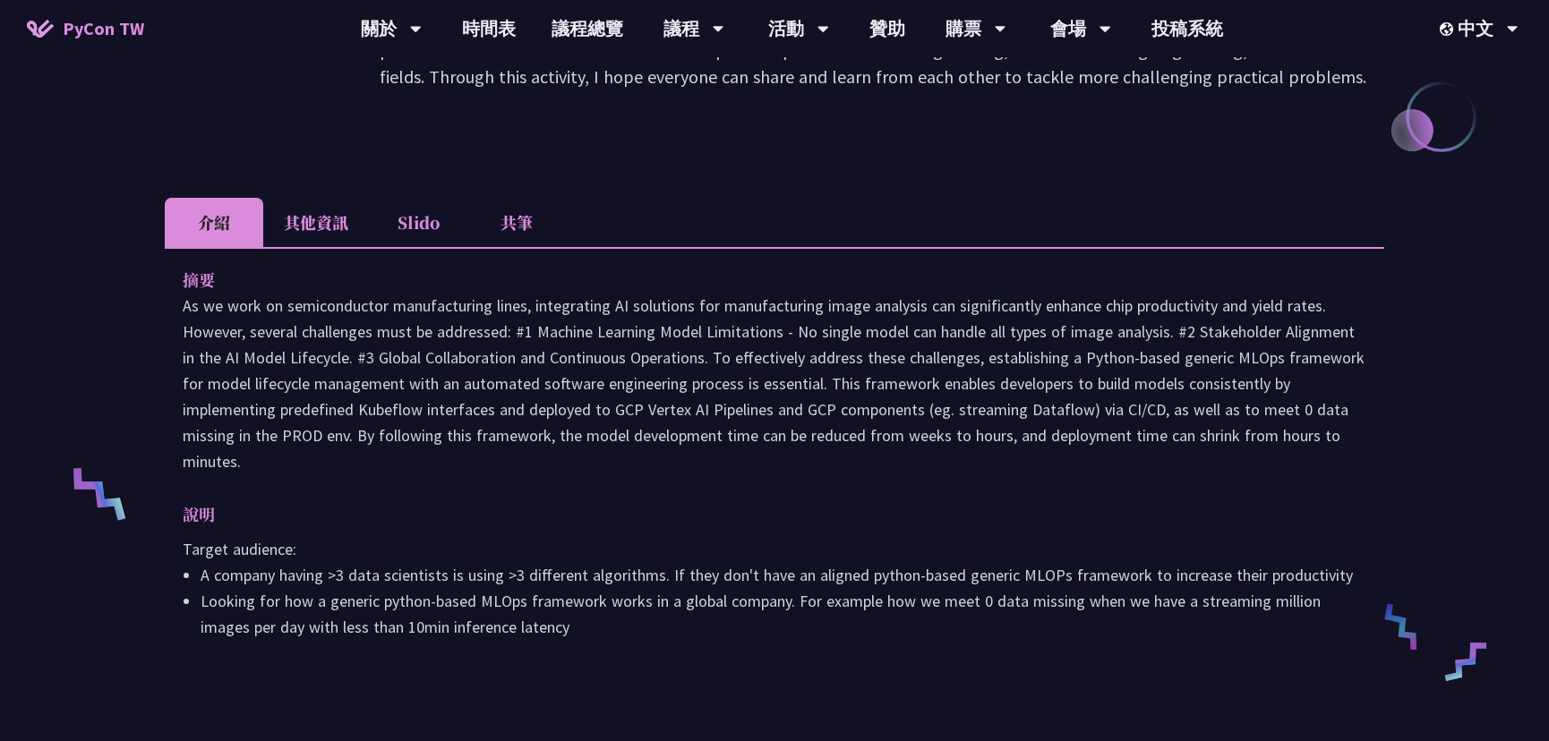
drag, startPoint x: 466, startPoint y: 555, endPoint x: 574, endPoint y: 554, distance: 108.3
click at [576, 562] on li "A company having >3 data scientists is using >3 different algorithms. If they d…" at bounding box center [784, 575] width 1166 height 26
click at [629, 562] on li "A company having >3 data scientists is using >3 different algorithms. If they d…" at bounding box center [784, 575] width 1166 height 26
click at [89, 300] on div "MLOps and Software Engineering Automation Challenges in Production [PERSON_NAME…" at bounding box center [774, 457] width 1549 height 1727
drag, startPoint x: 386, startPoint y: 256, endPoint x: 355, endPoint y: 238, distance: 35.3
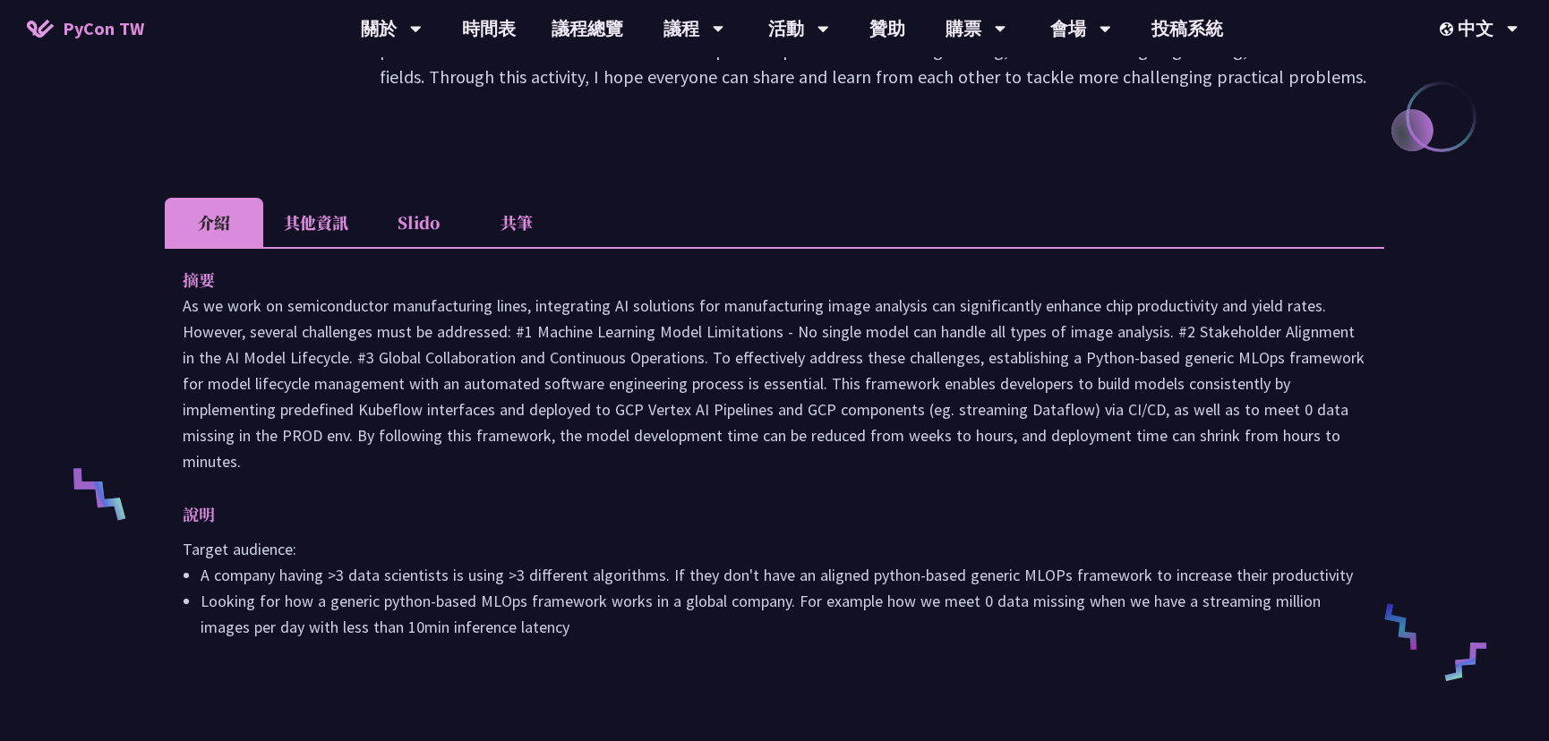
click at [355, 238] on li "其他資訊" at bounding box center [316, 222] width 106 height 49
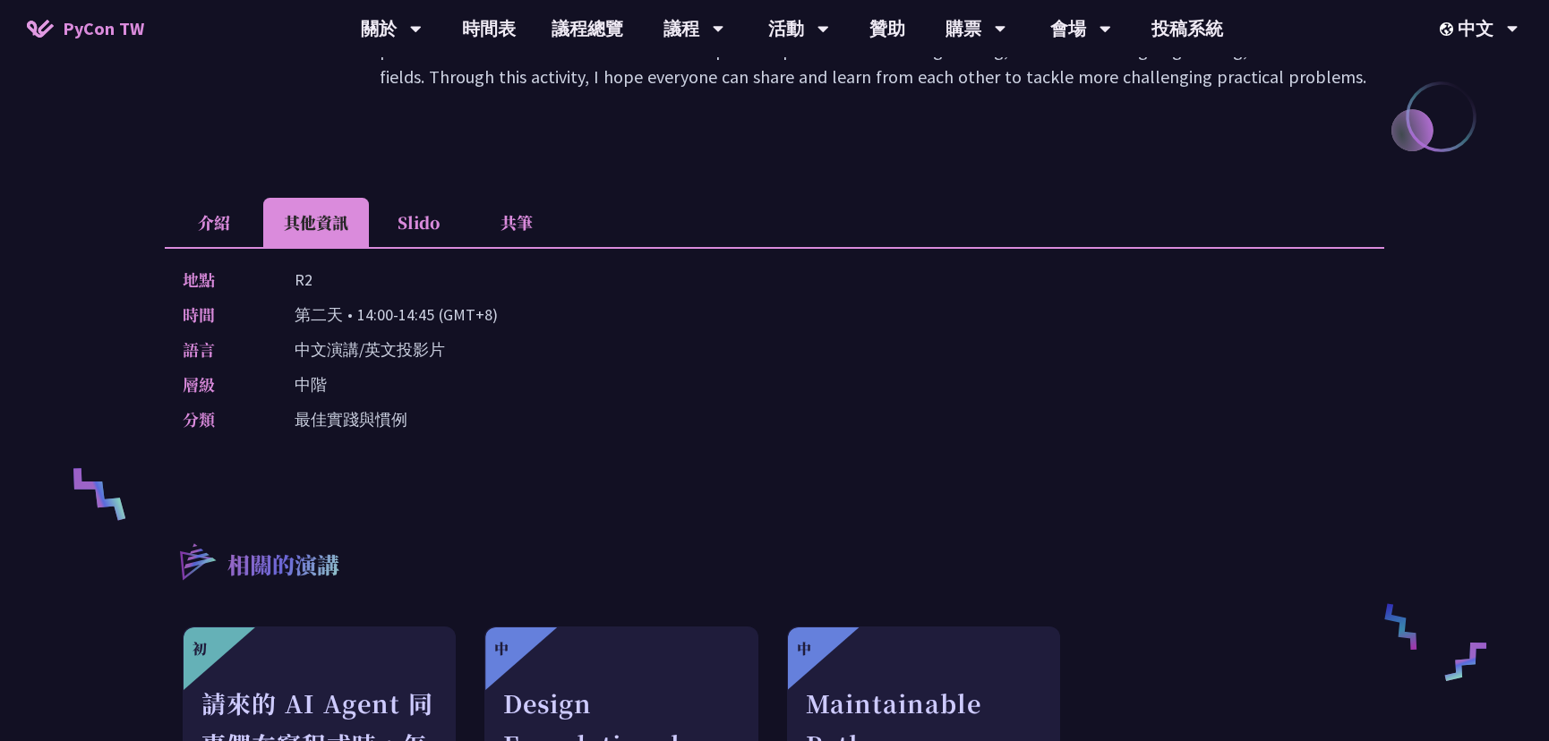
drag, startPoint x: 355, startPoint y: 238, endPoint x: 341, endPoint y: 231, distance: 16.0
click at [341, 231] on li "其他資訊" at bounding box center [316, 222] width 106 height 49
click at [215, 225] on li "介紹" at bounding box center [214, 222] width 98 height 49
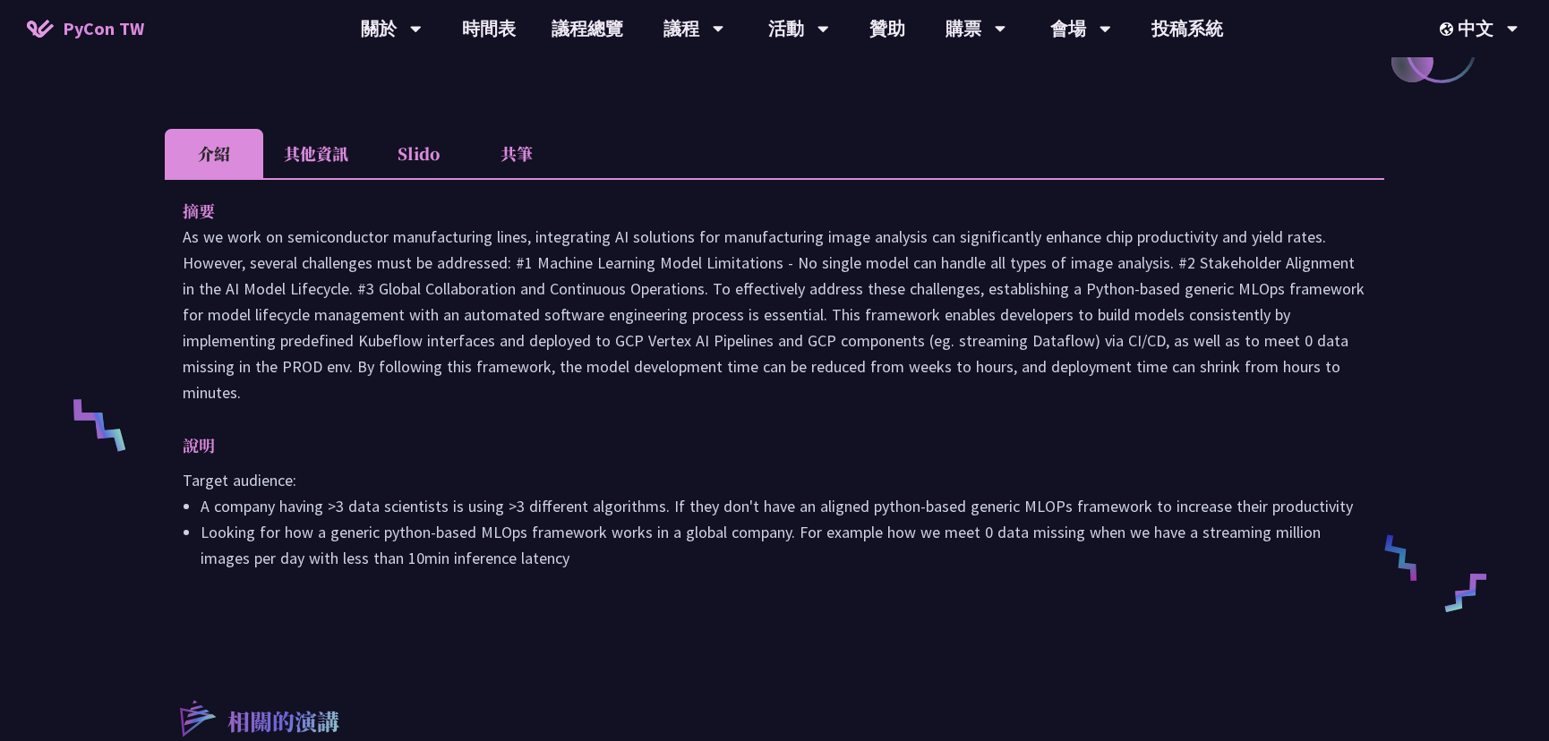
scroll to position [488, 0]
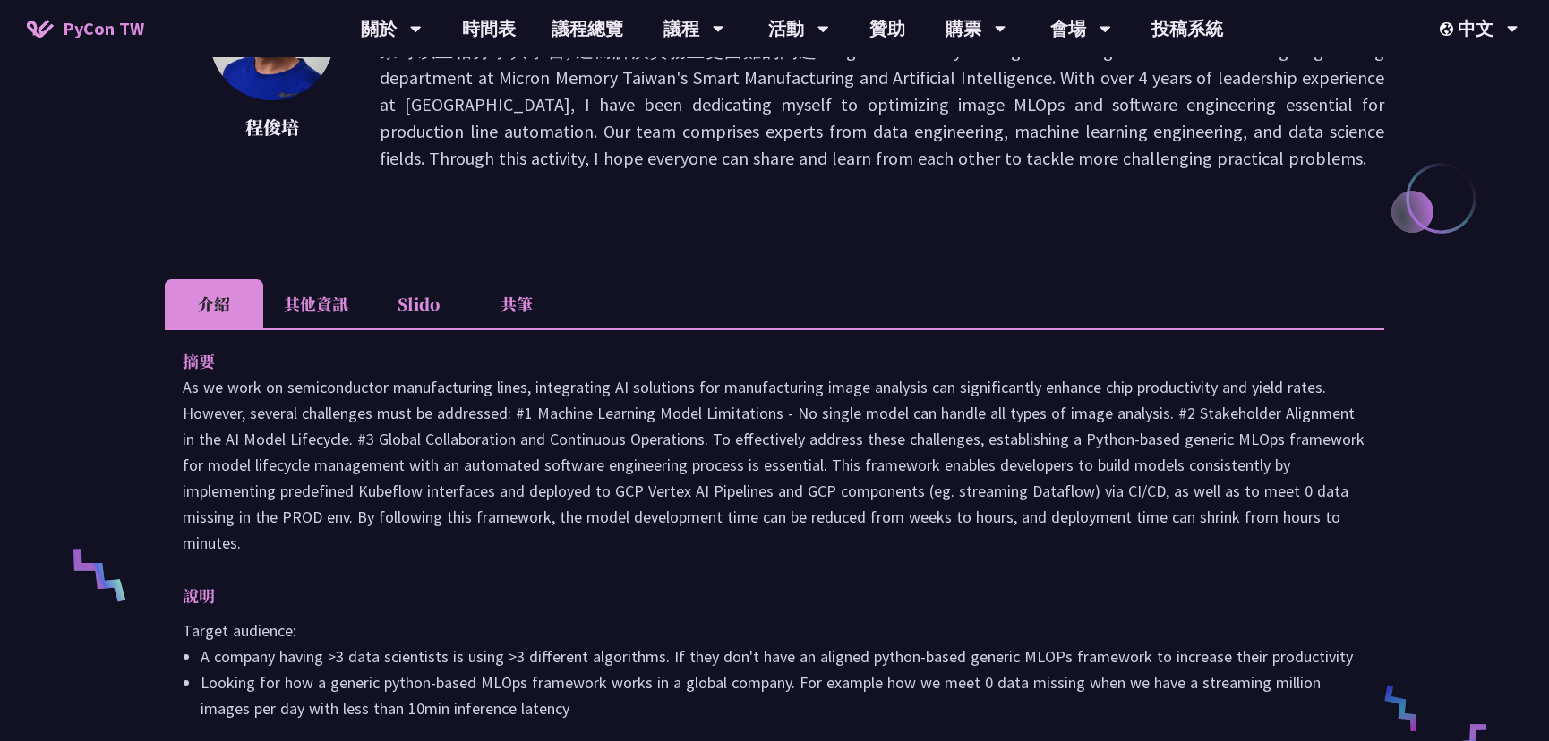
drag, startPoint x: 534, startPoint y: 355, endPoint x: 531, endPoint y: 416, distance: 60.9
click at [531, 416] on p at bounding box center [775, 465] width 1184 height 182
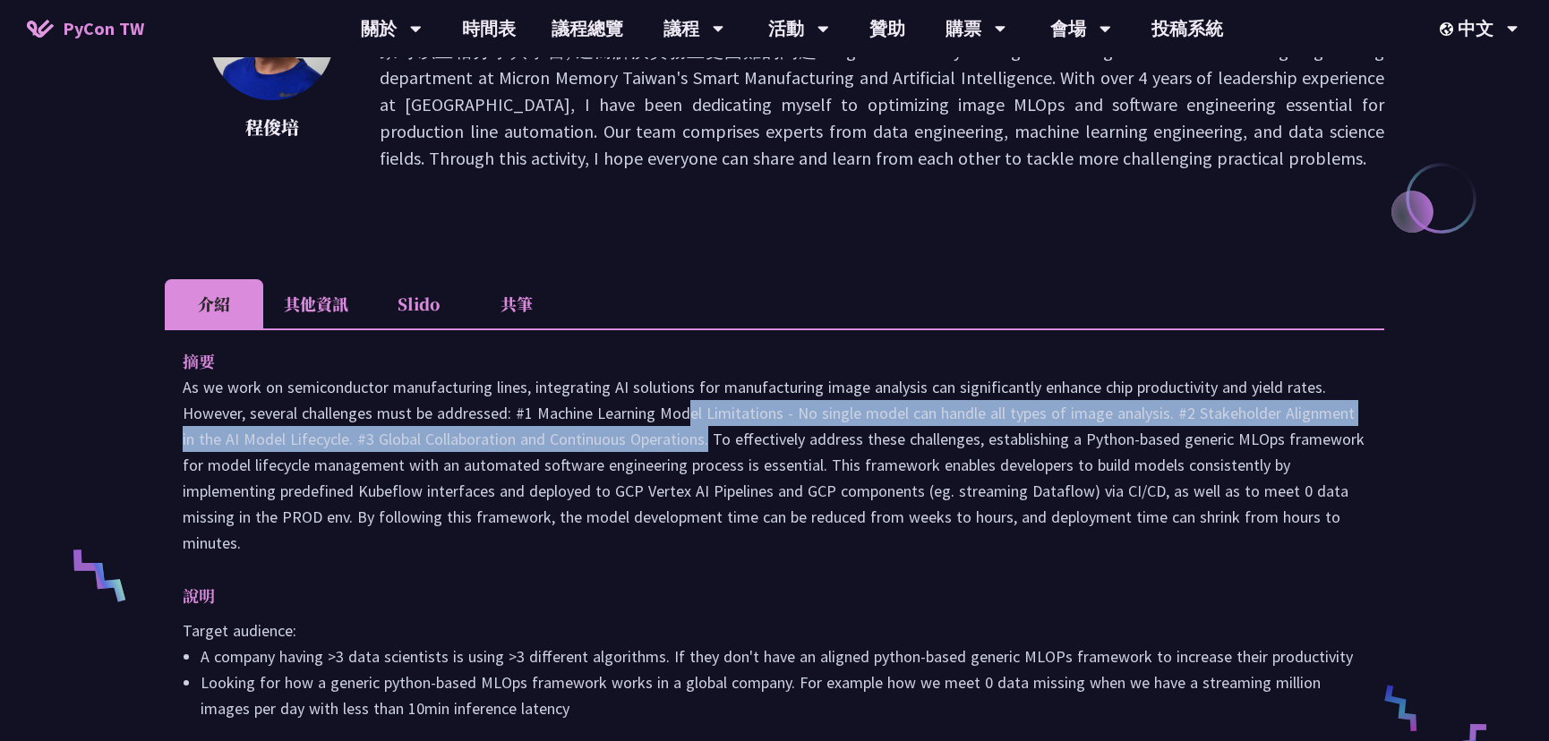
click at [531, 416] on p at bounding box center [775, 465] width 1184 height 182
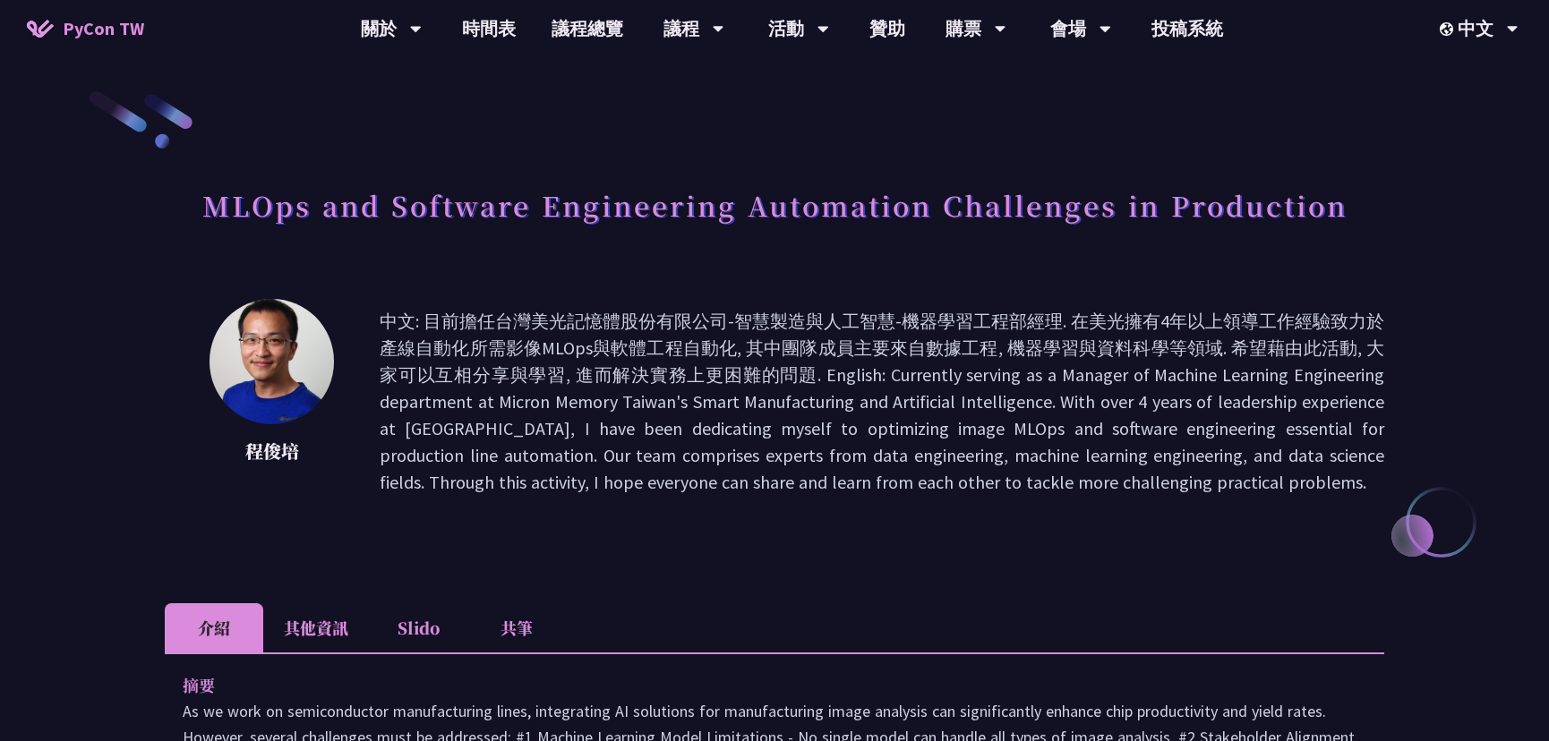
scroll to position [0, 0]
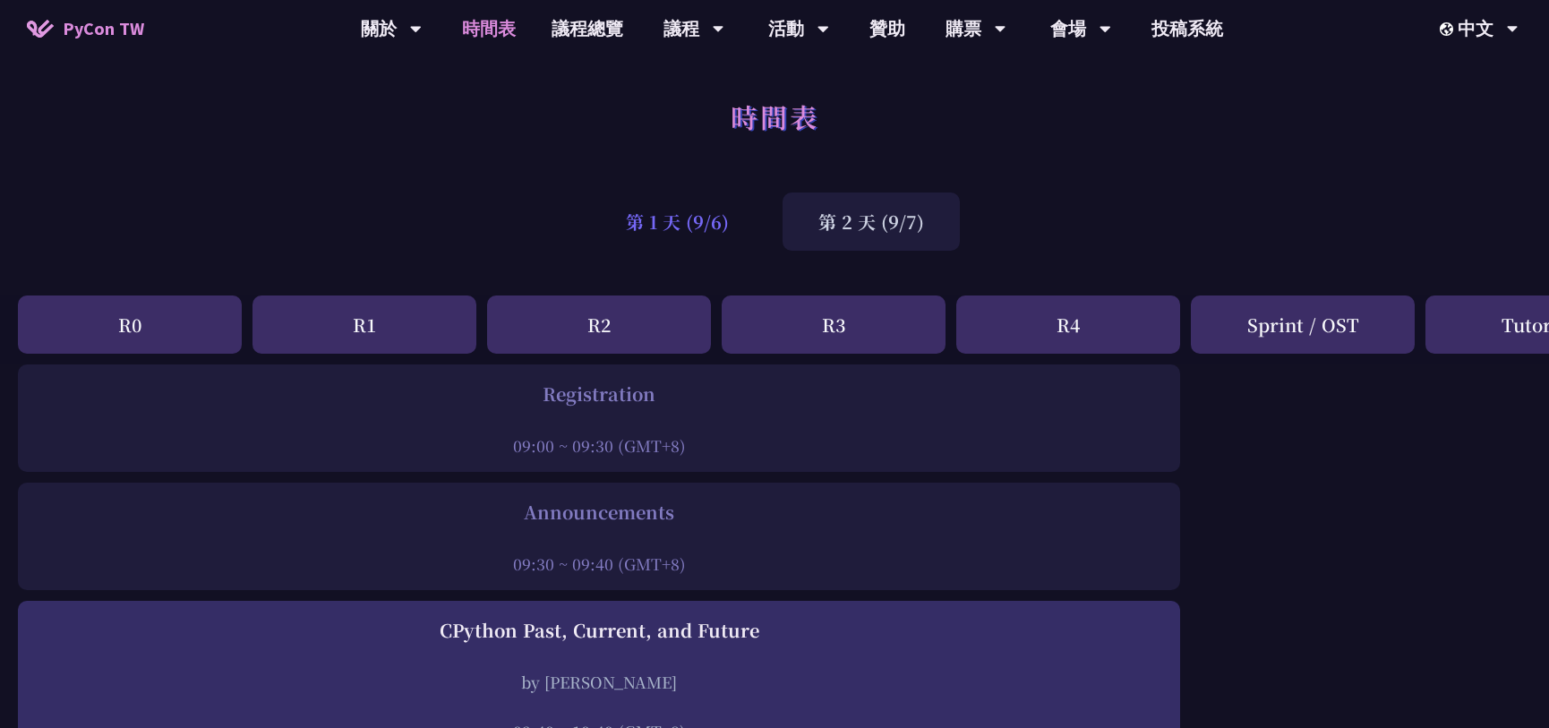
drag, startPoint x: 620, startPoint y: 235, endPoint x: 660, endPoint y: 219, distance: 43.4
click at [659, 219] on div "第 1 天 (9/6)" at bounding box center [677, 221] width 175 height 58
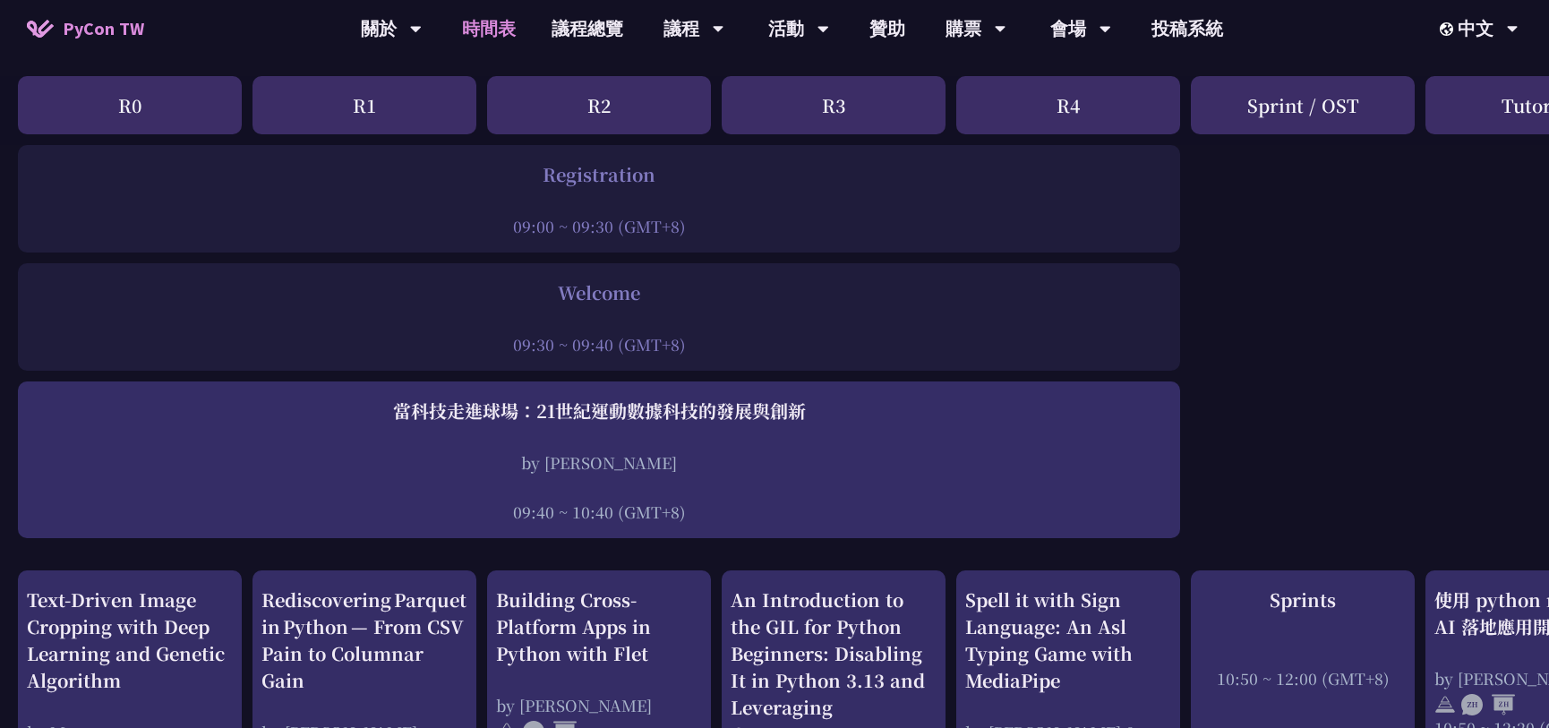
scroll to position [244, 0]
